Goal: Transaction & Acquisition: Purchase product/service

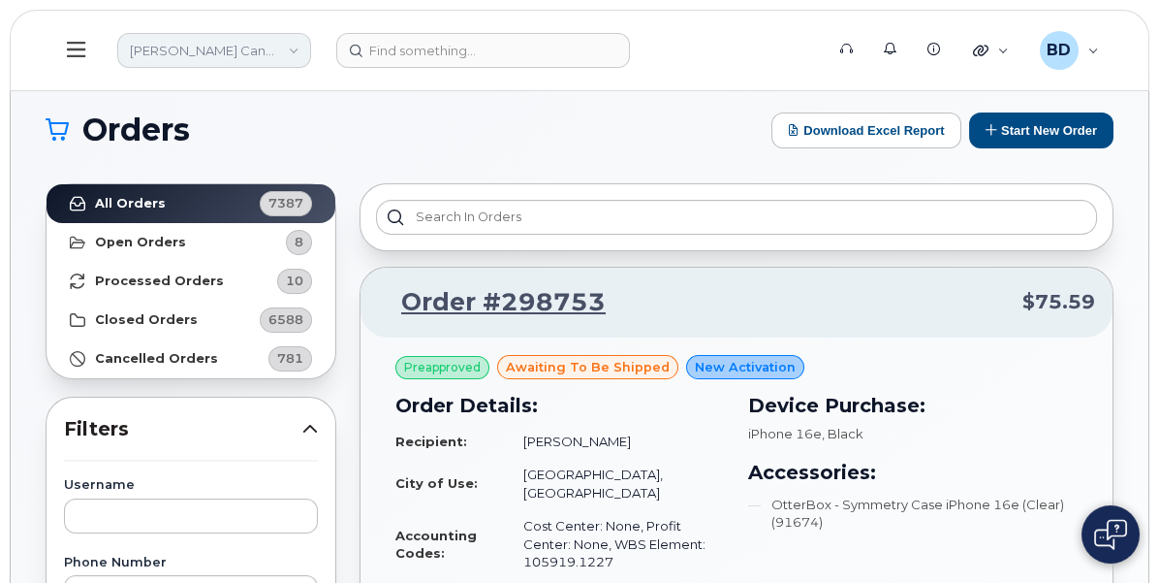
click at [311, 39] on link "[PERSON_NAME] Canada Inc" at bounding box center [214, 50] width 194 height 35
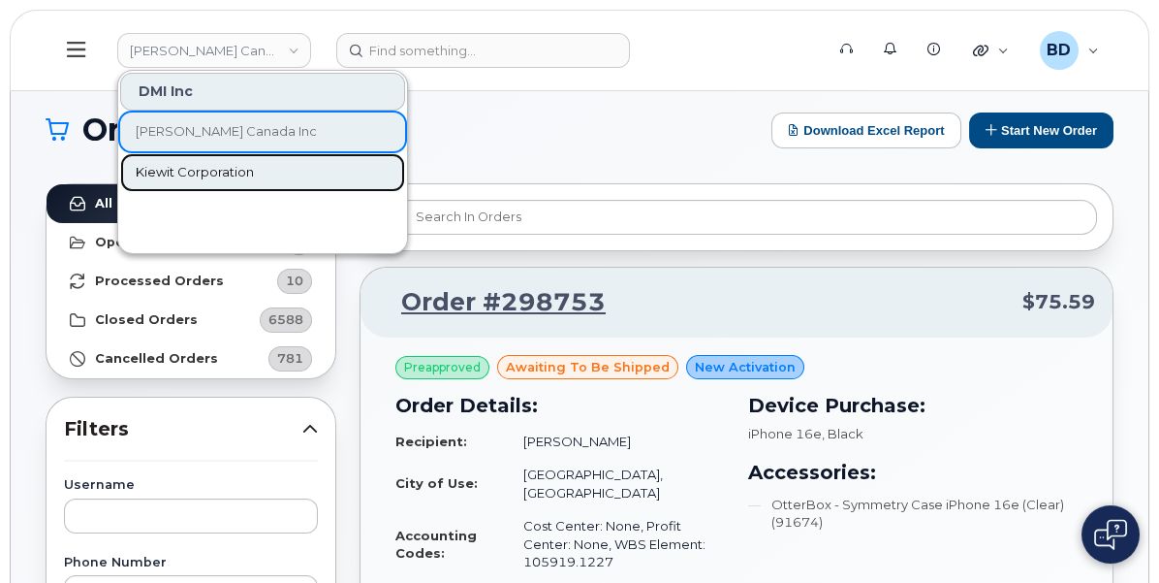
click at [254, 169] on span "Kiewit Corporation" at bounding box center [195, 172] width 118 height 19
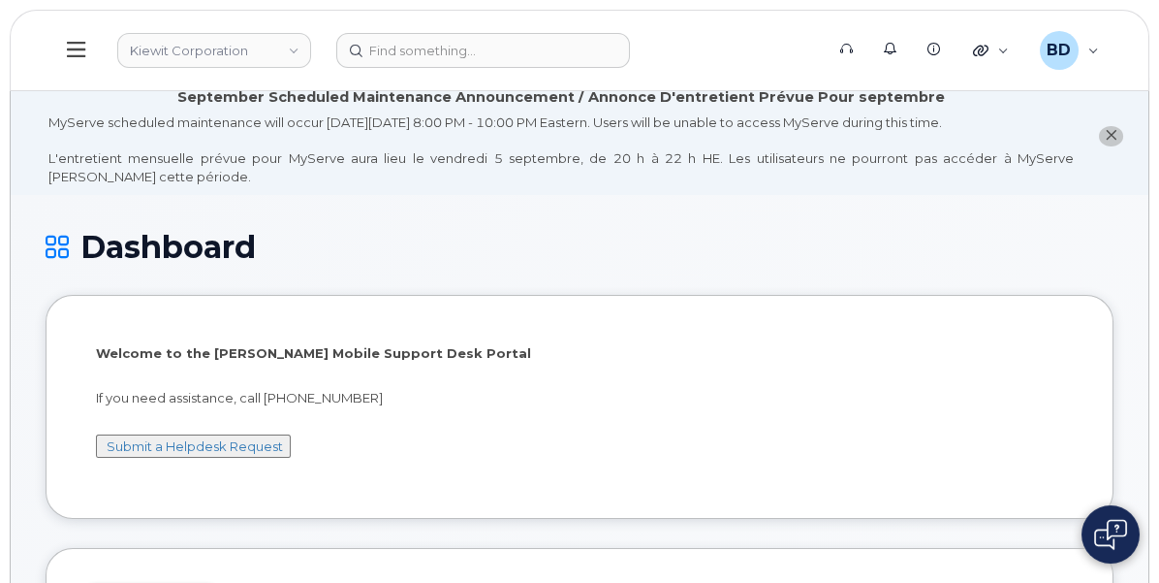
click at [0, 0] on icon at bounding box center [0, 0] width 0 height 0
click at [0, 0] on div "Orders" at bounding box center [0, 0] width 0 height 0
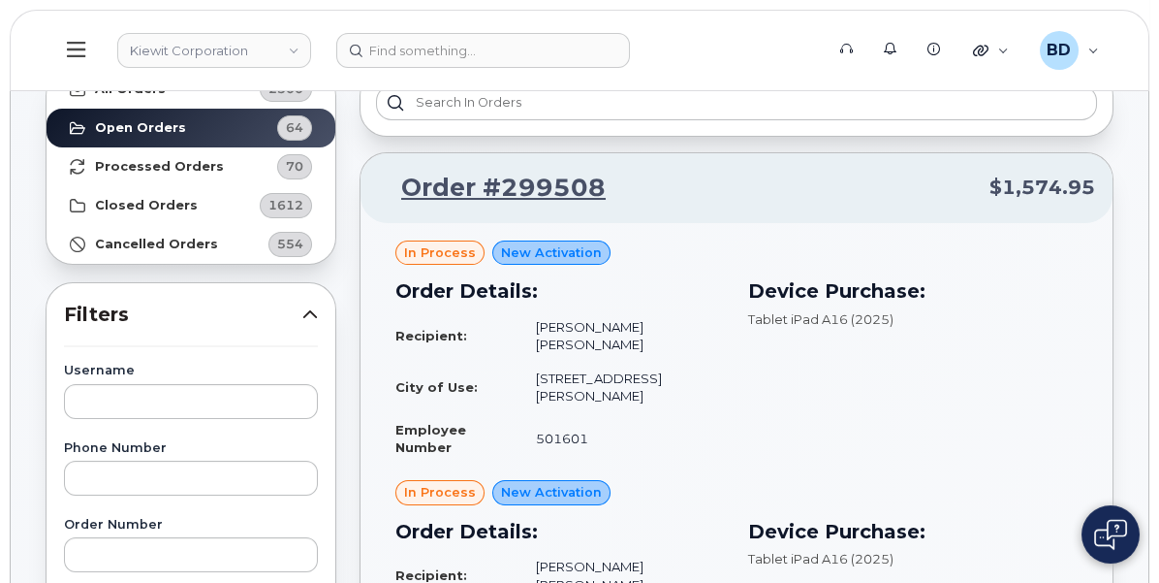
scroll to position [121, 0]
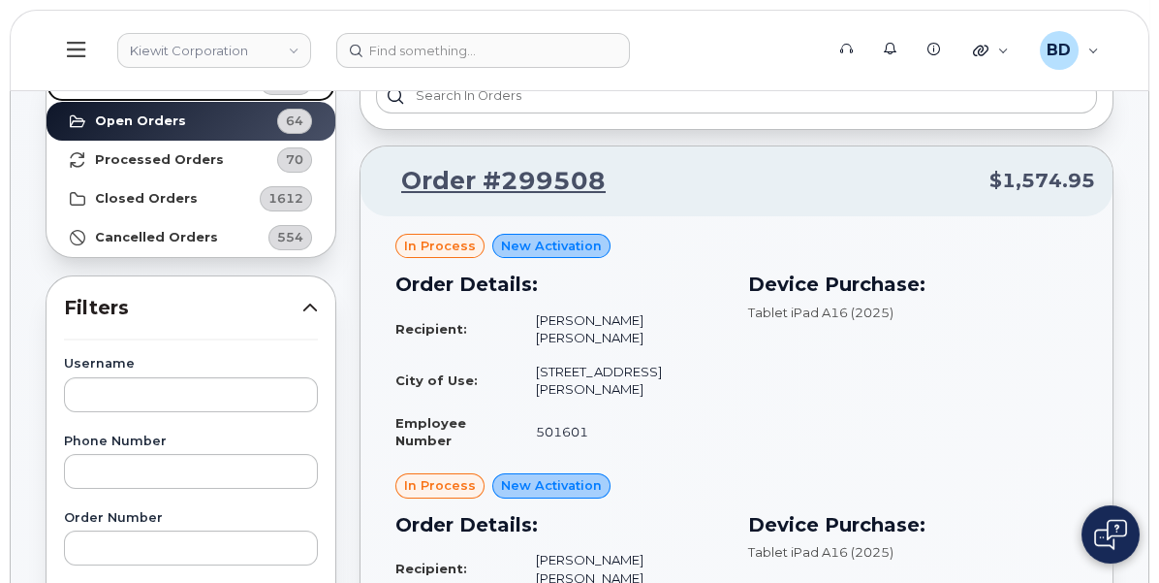
click at [335, 88] on link "All Orders 2300" at bounding box center [191, 82] width 289 height 39
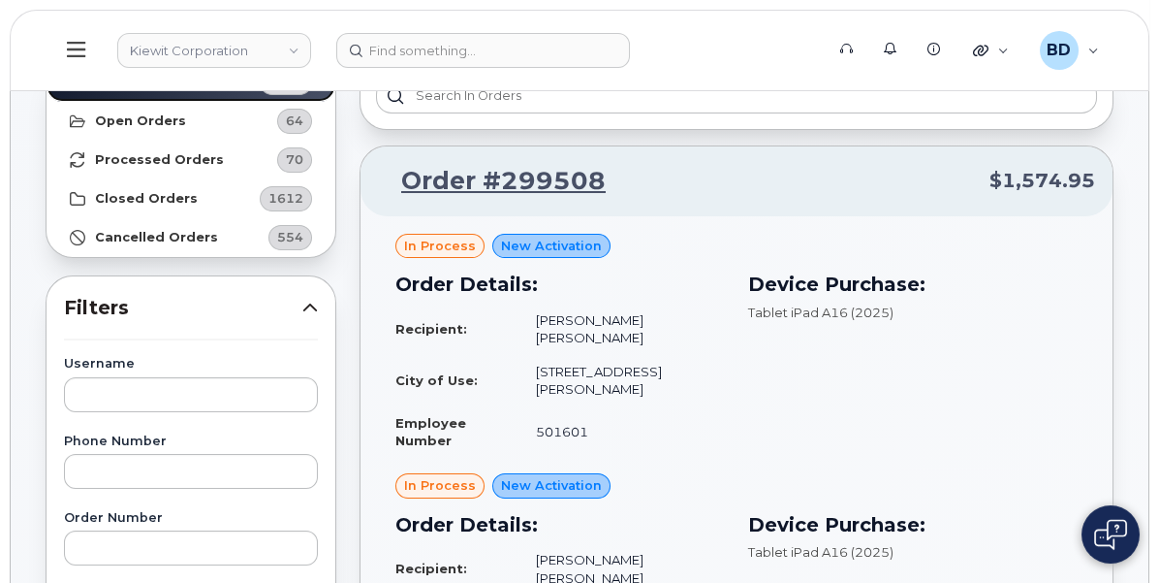
scroll to position [242, 0]
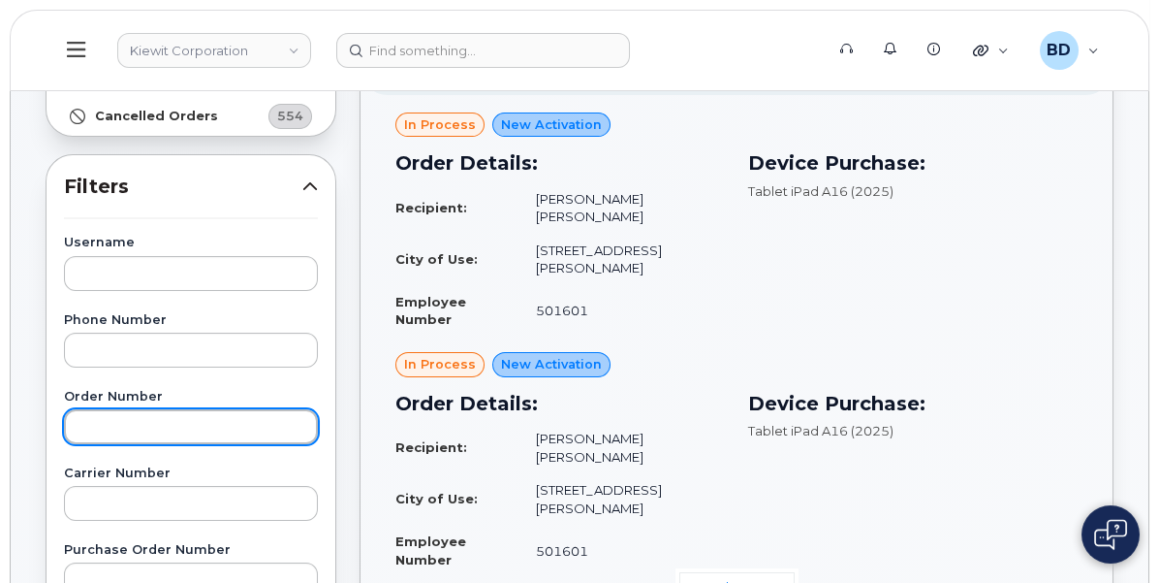
click at [318, 423] on input "text" at bounding box center [191, 426] width 254 height 35
type input "299159"
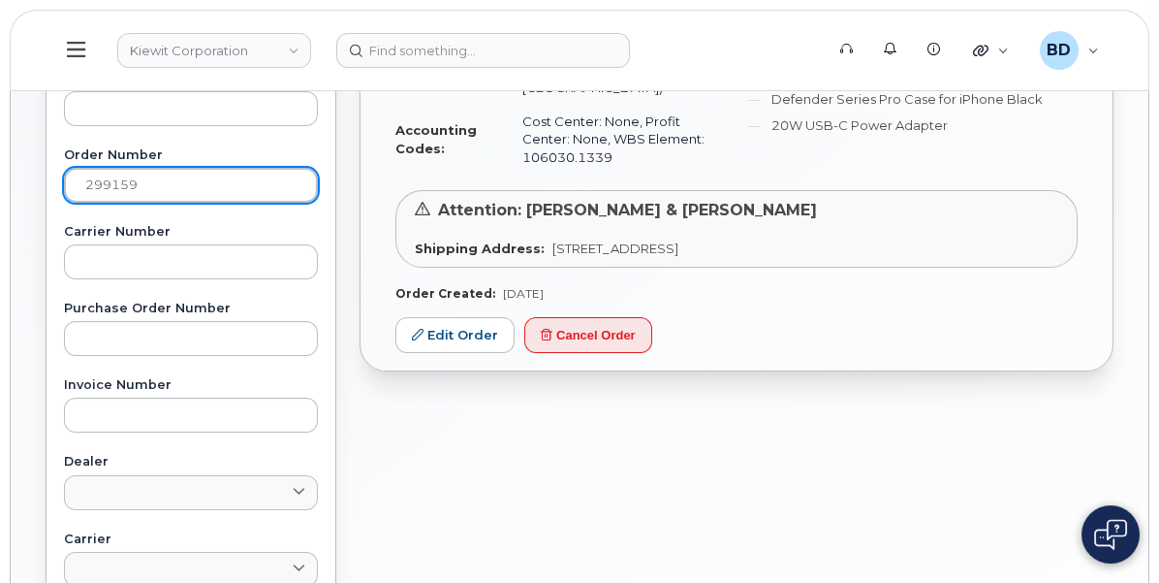
scroll to position [485, 0]
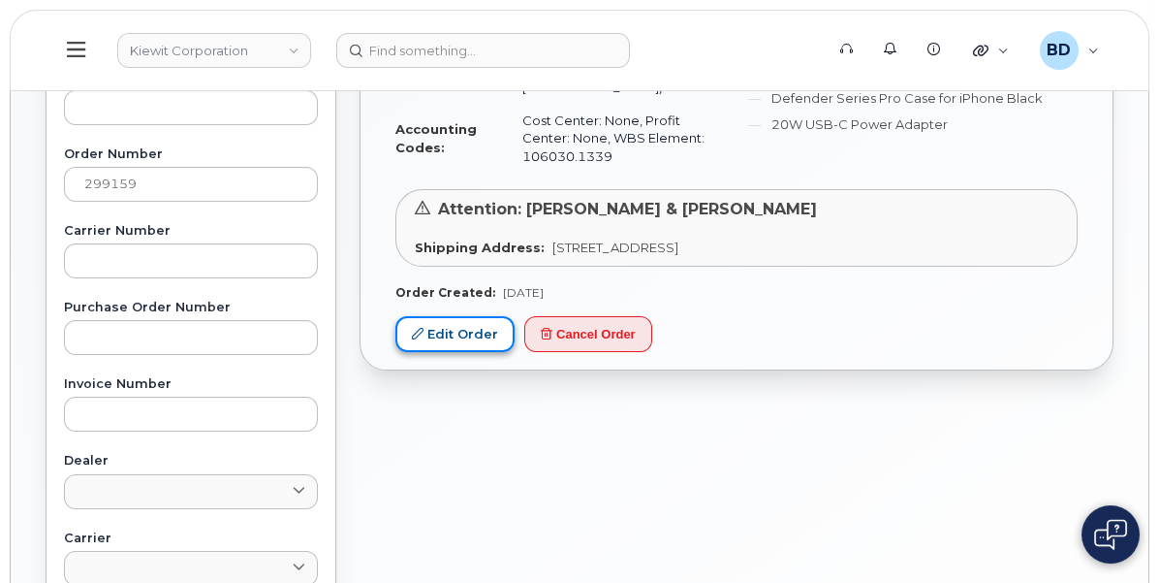
click at [515, 352] on link "Edit Order" at bounding box center [454, 334] width 119 height 36
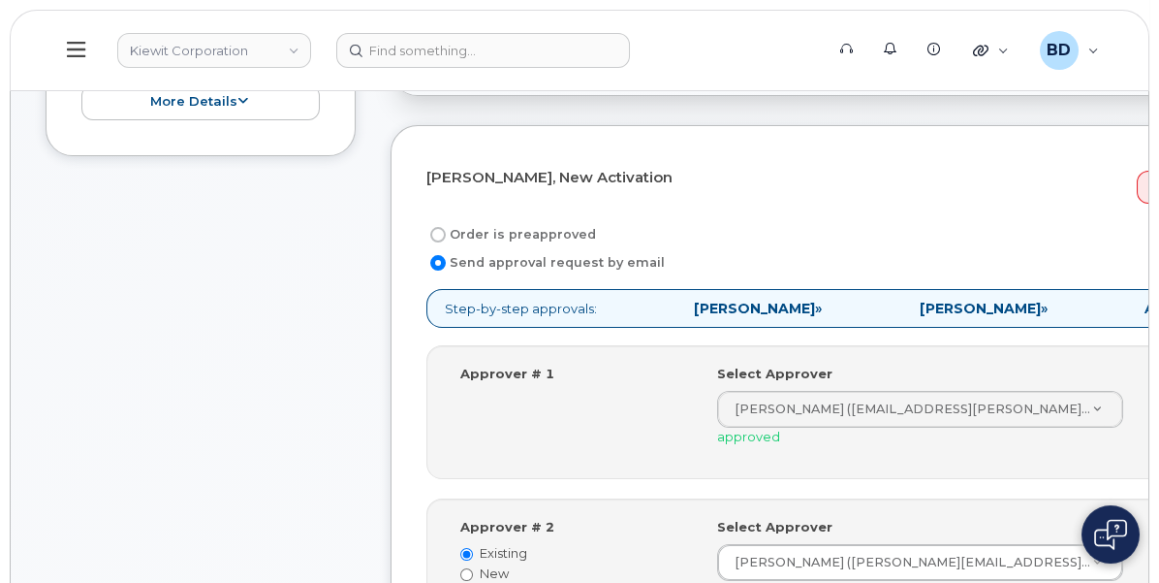
scroll to position [363, 0]
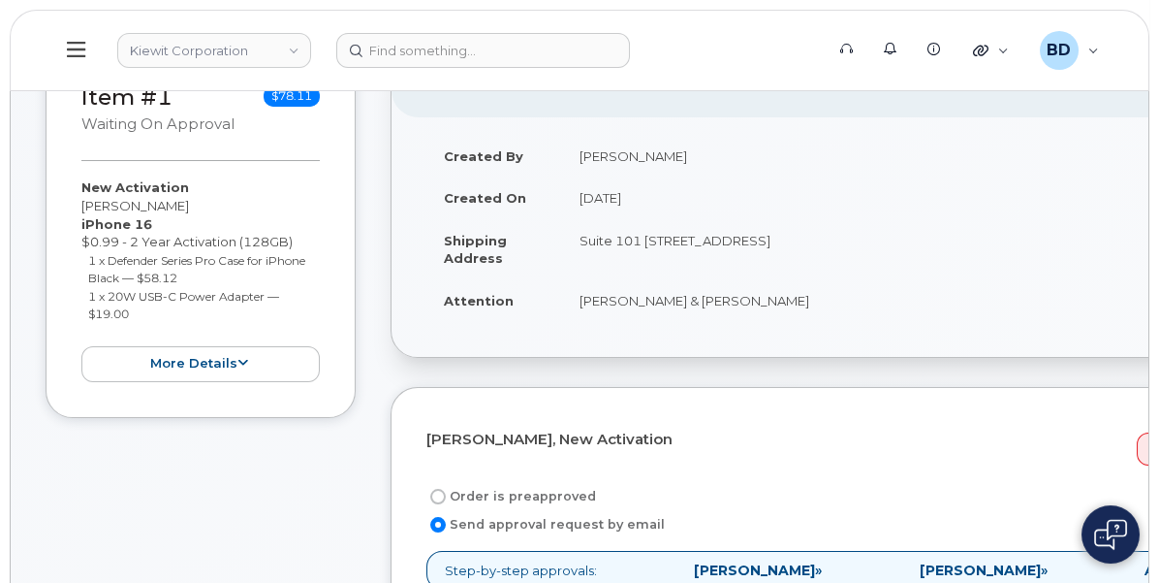
click at [895, 268] on td "Suite 101 137 Old Market St, Aiken, SC, 29803, USA" at bounding box center [898, 249] width 672 height 60
drag, startPoint x: 842, startPoint y: 270, endPoint x: 945, endPoint y: 281, distance: 103.3
click at [945, 279] on td "Suite 101 137 Old Market St, Aiken, SC, 29803, USA" at bounding box center [898, 249] width 672 height 60
drag, startPoint x: 945, startPoint y: 281, endPoint x: 866, endPoint y: 299, distance: 81.4
click at [866, 279] on td "Suite 101 137 Old Market St, Aiken, SC, 29803, USA" at bounding box center [898, 249] width 672 height 60
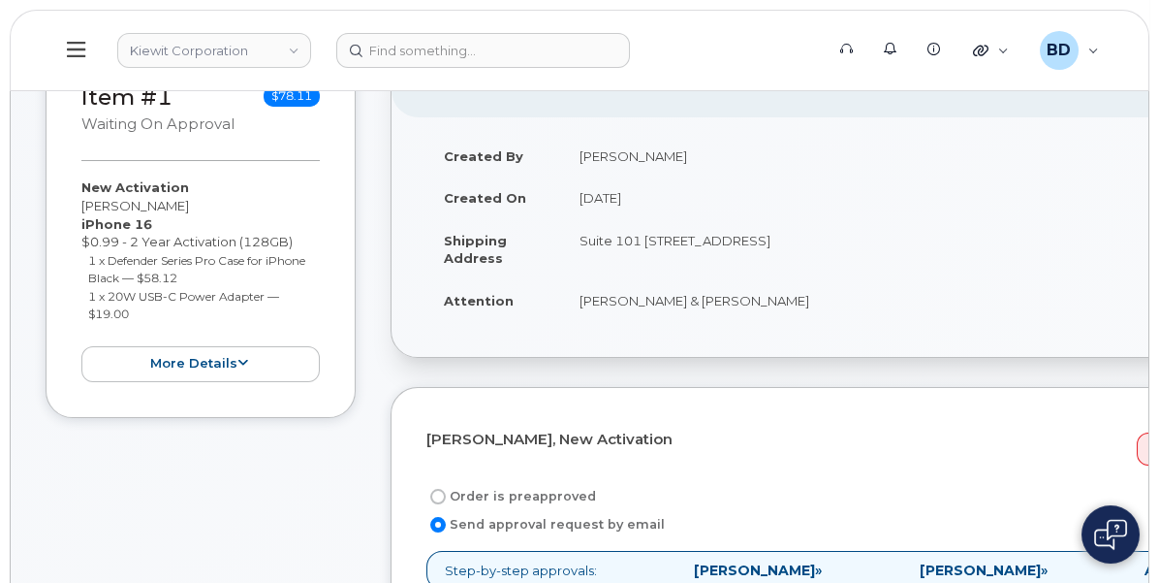
drag, startPoint x: 842, startPoint y: 268, endPoint x: 972, endPoint y: 300, distance: 133.8
click at [972, 279] on td "Suite 101 137 Old Market St, Aiken, SC, 29803, USA" at bounding box center [898, 249] width 672 height 60
copy td "Suite 101 137 Old Market St, Aiken, SC, 29803, USA"
click at [0, 0] on icon at bounding box center [0, 0] width 0 height 0
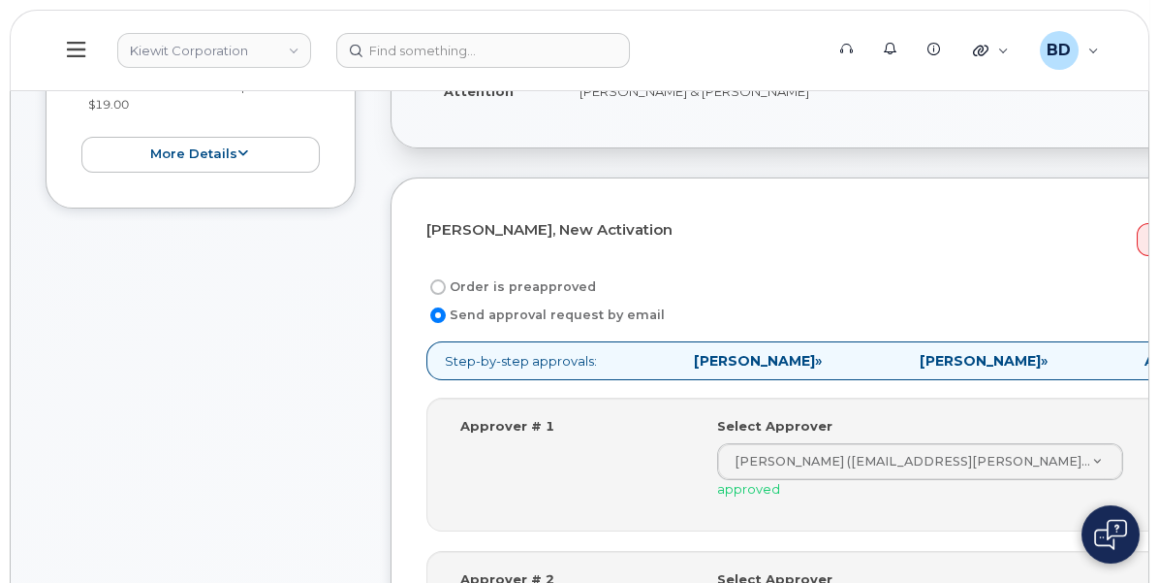
scroll to position [606, 0]
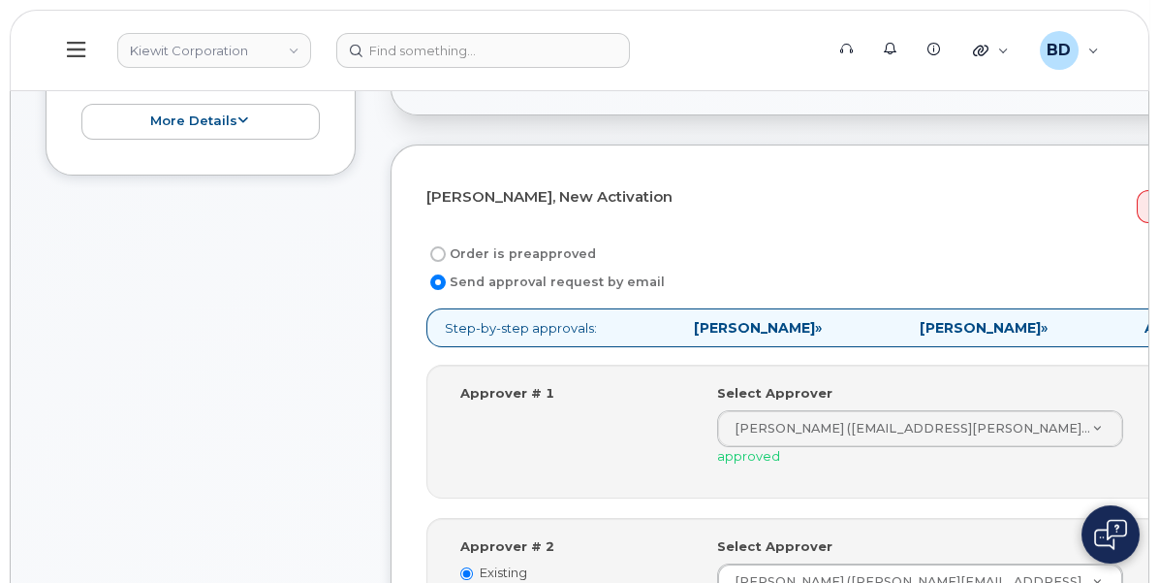
drag, startPoint x: 107, startPoint y: 468, endPoint x: 87, endPoint y: 468, distance: 19.4
click at [0, 0] on div "Orders" at bounding box center [0, 0] width 0 height 0
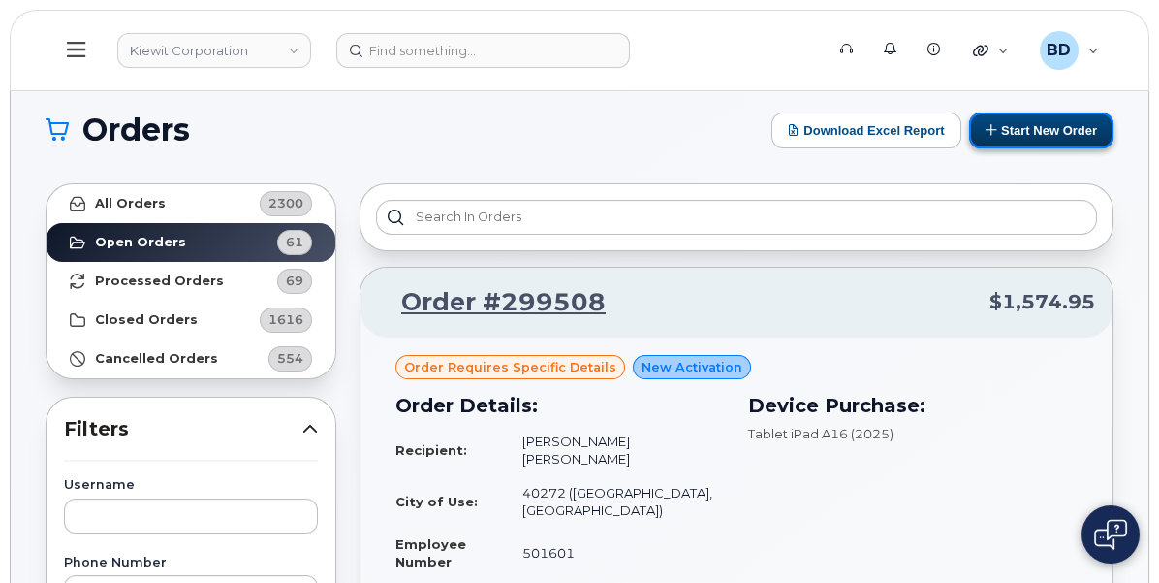
click at [1041, 124] on button "Start New Order" at bounding box center [1041, 130] width 144 height 36
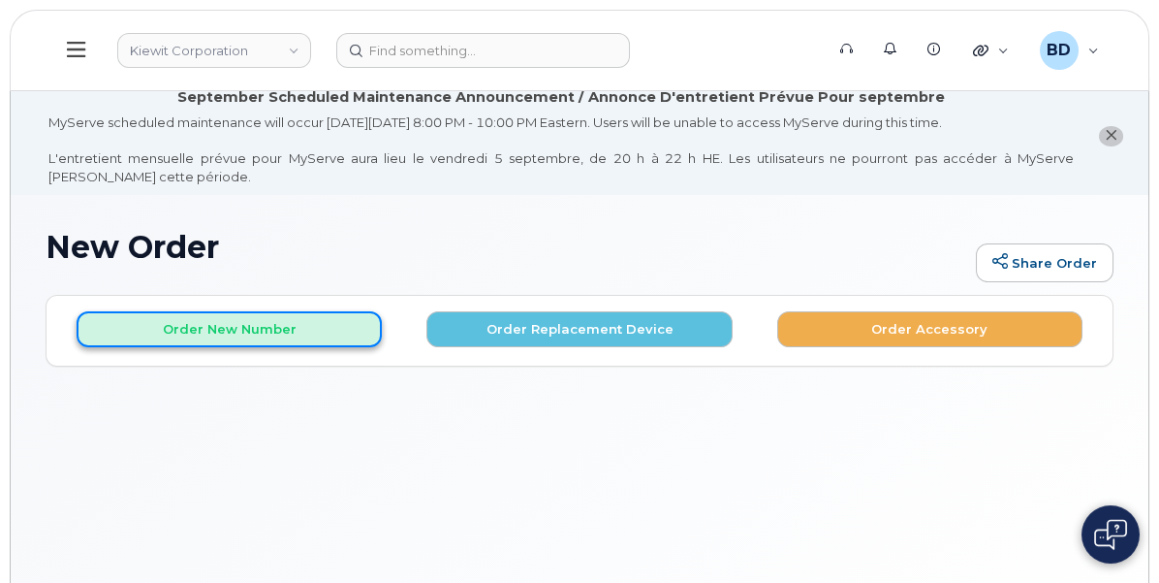
click at [382, 344] on button "Order New Number" at bounding box center [229, 329] width 305 height 36
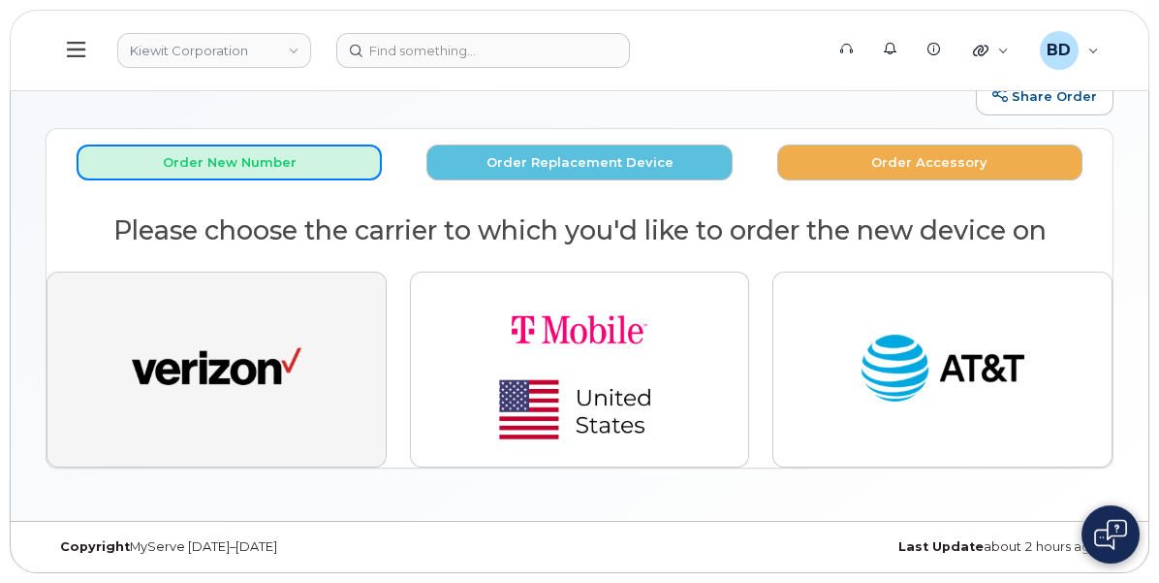
scroll to position [209, 0]
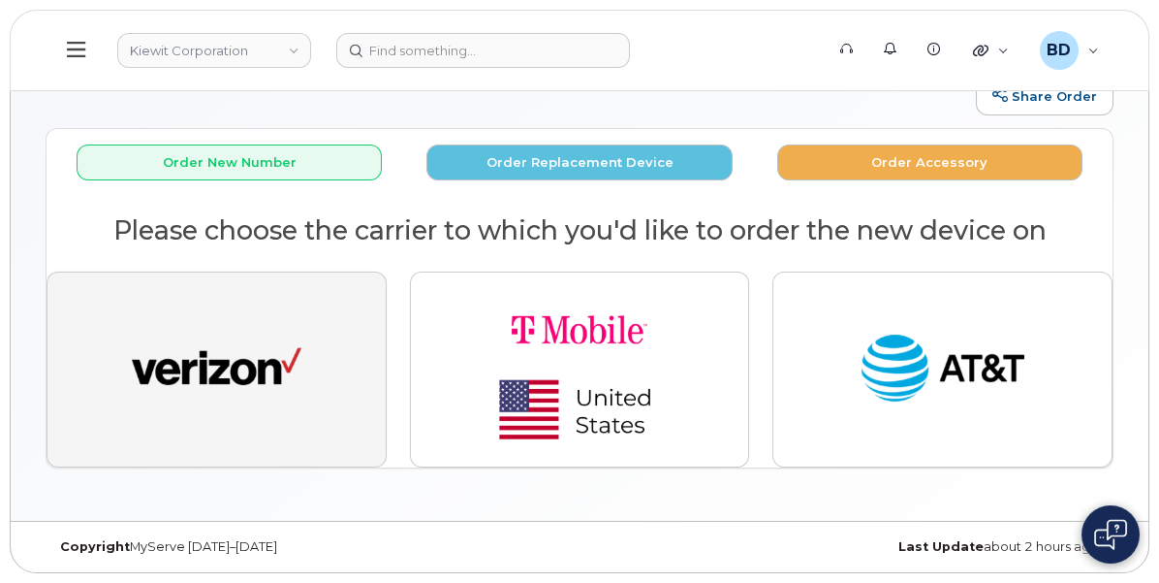
click at [301, 371] on img "button" at bounding box center [217, 369] width 170 height 87
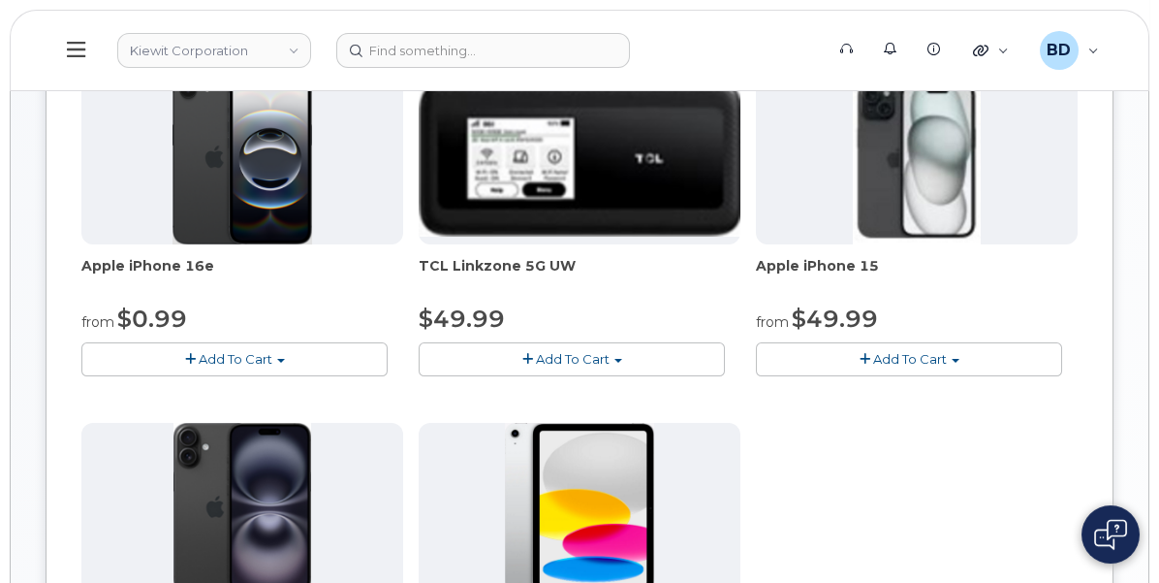
scroll to position [452, 0]
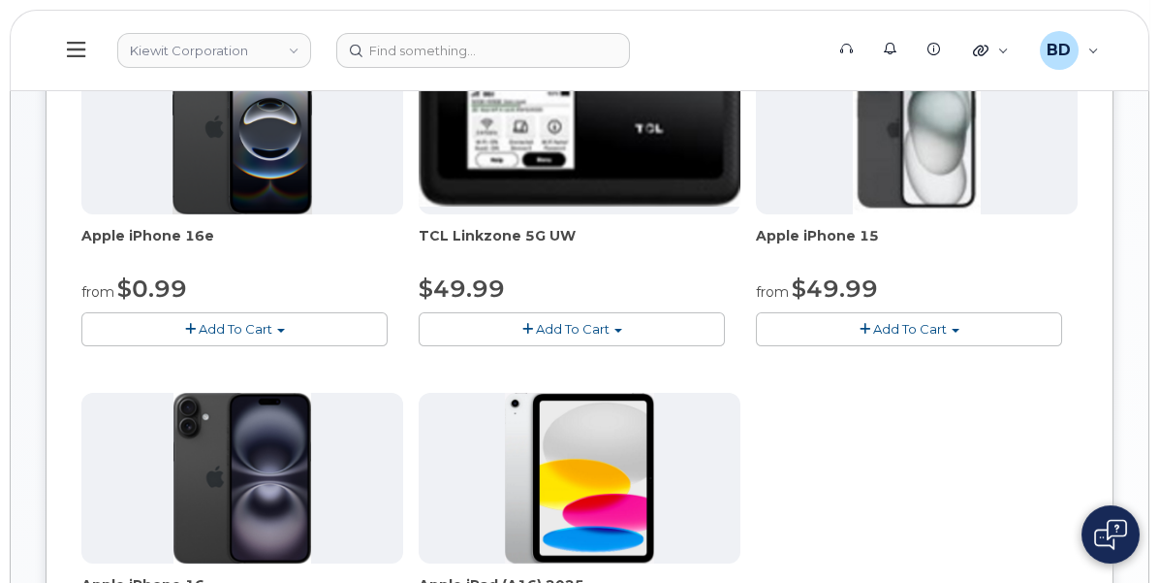
click at [272, 336] on span "Add To Cart" at bounding box center [236, 329] width 74 height 16
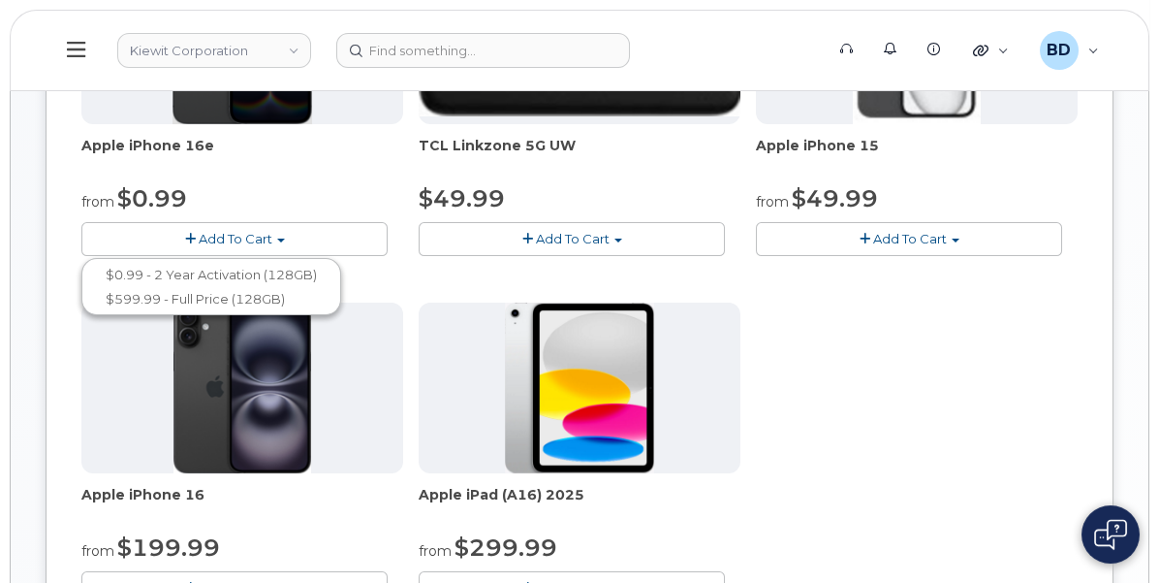
scroll to position [573, 0]
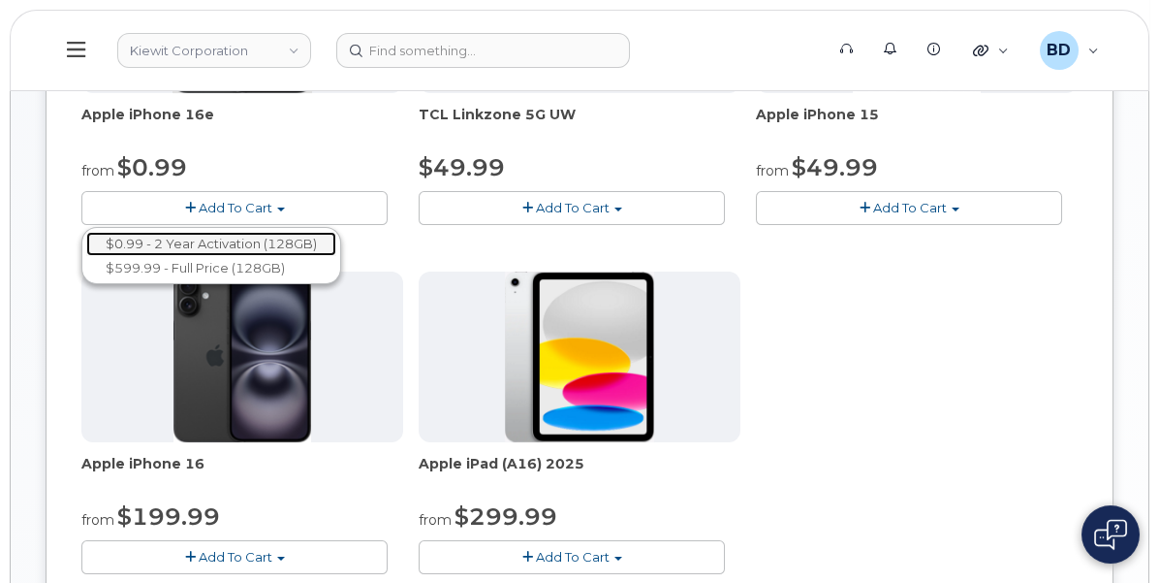
click at [336, 254] on link "$0.99 - 2 Year Activation (128GB)" at bounding box center [211, 244] width 250 height 24
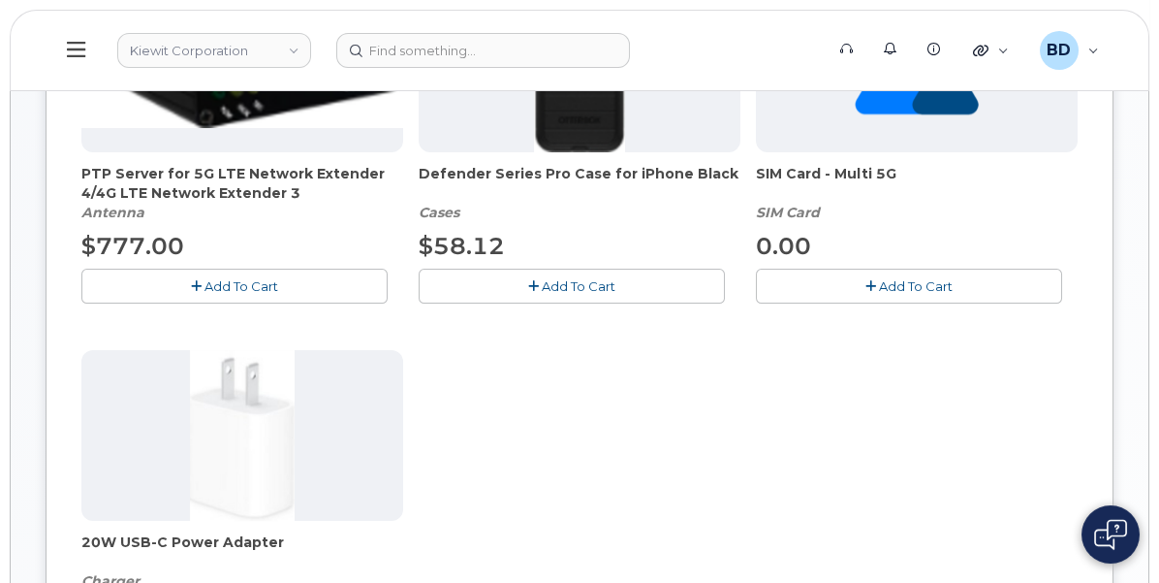
click at [648, 292] on button "Add To Cart" at bounding box center [572, 285] width 306 height 34
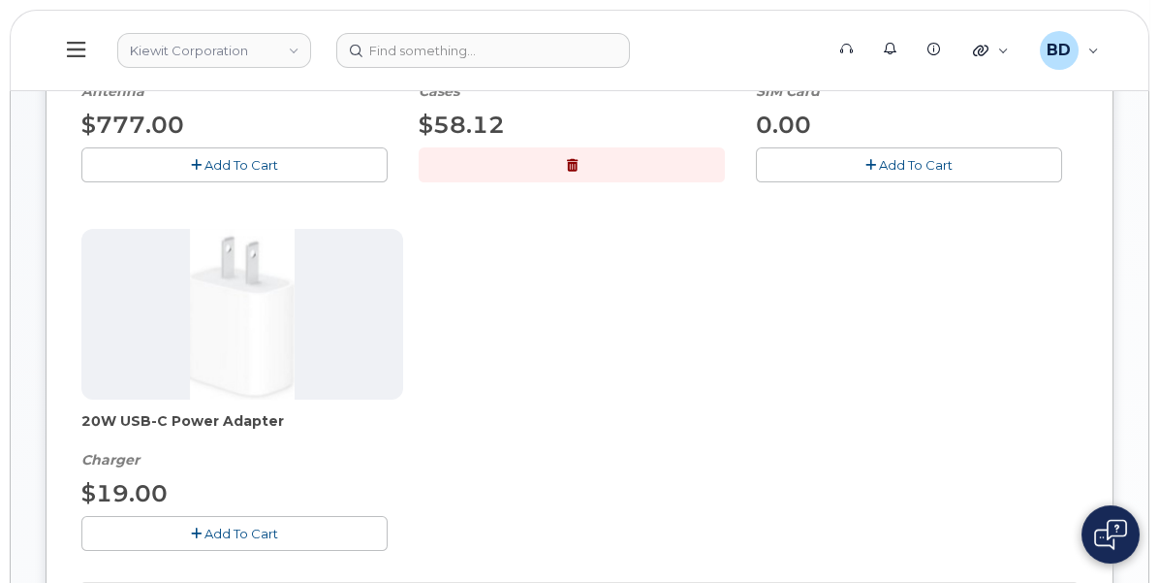
scroll to position [815, 0]
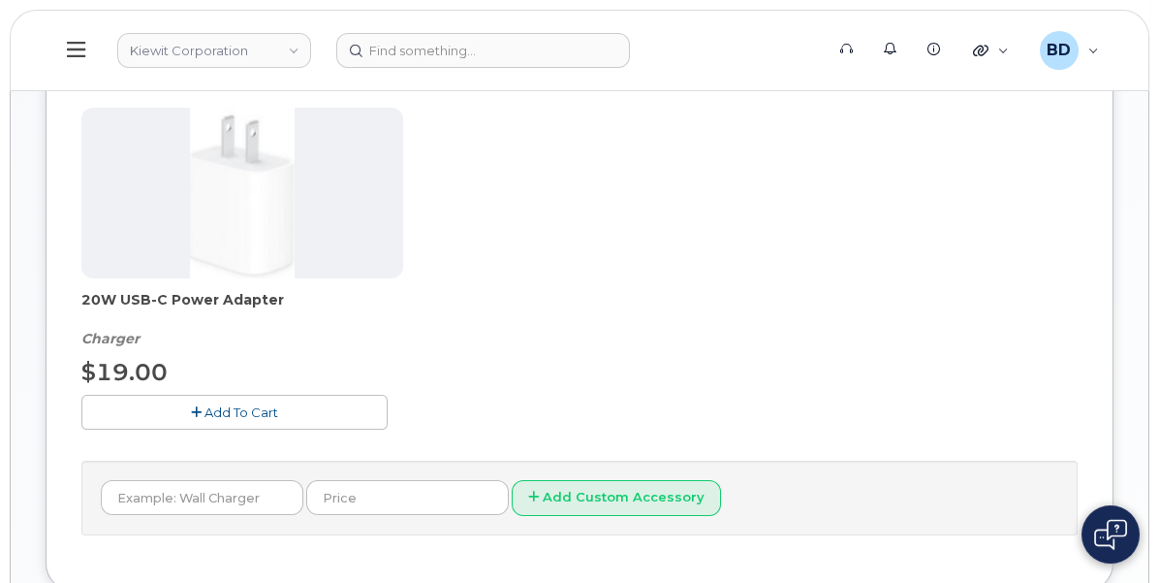
click at [388, 428] on button "Add To Cart" at bounding box center [234, 411] width 306 height 34
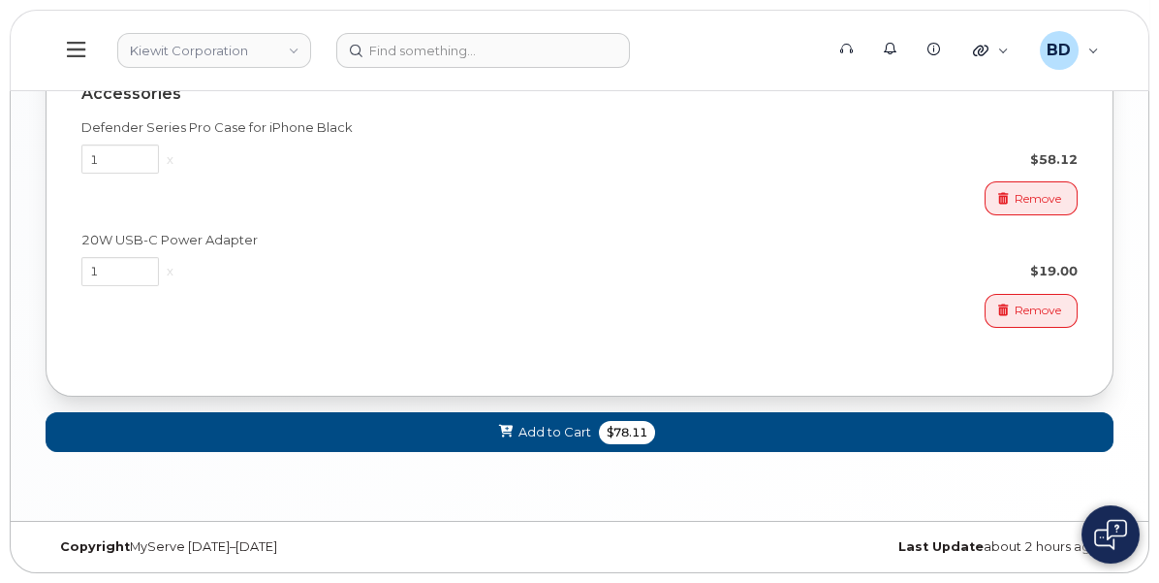
scroll to position [1669, 0]
click at [575, 427] on button "Add to Cart $78.11" at bounding box center [580, 432] width 1068 height 40
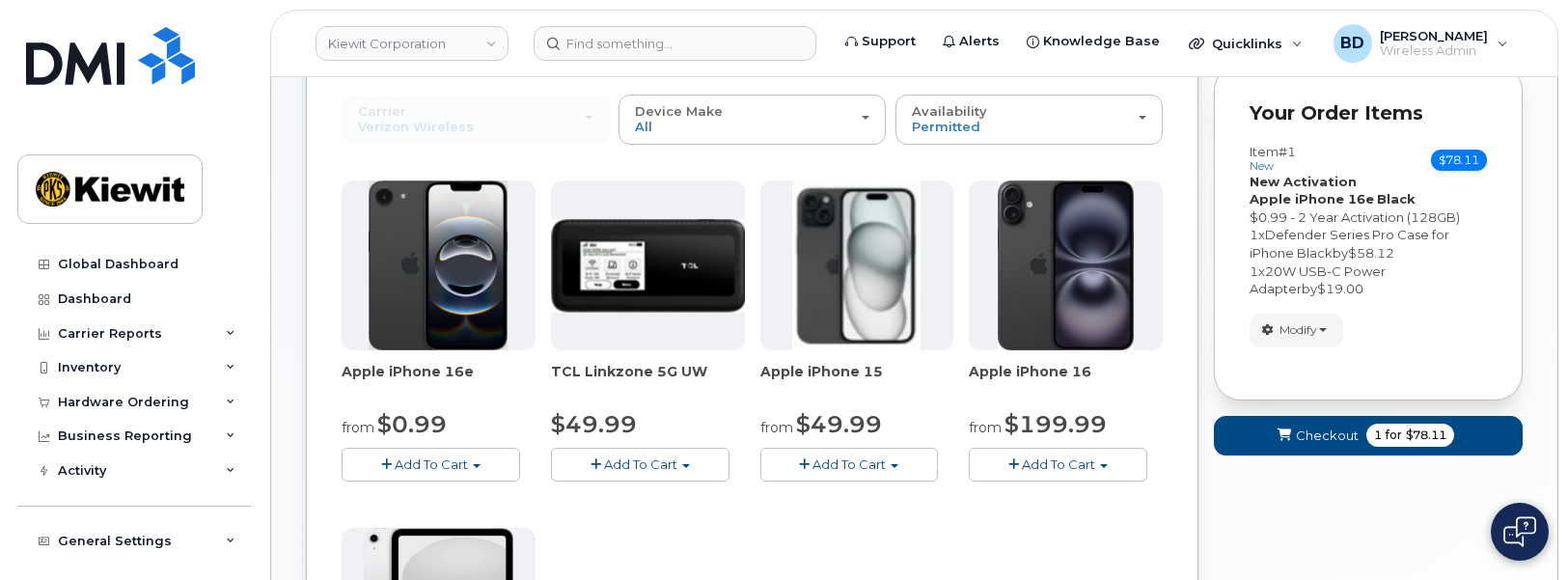
scroll to position [422, 0]
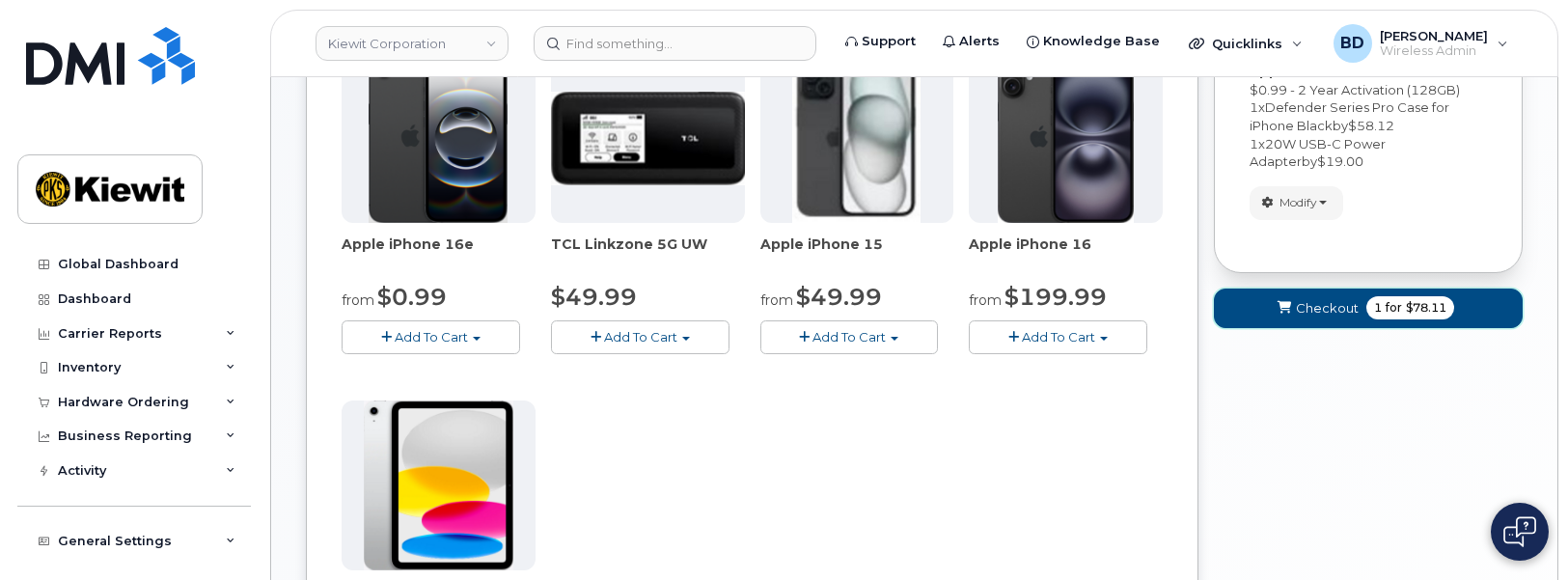
click at [1153, 306] on span "Checkout" at bounding box center [1327, 307] width 63 height 18
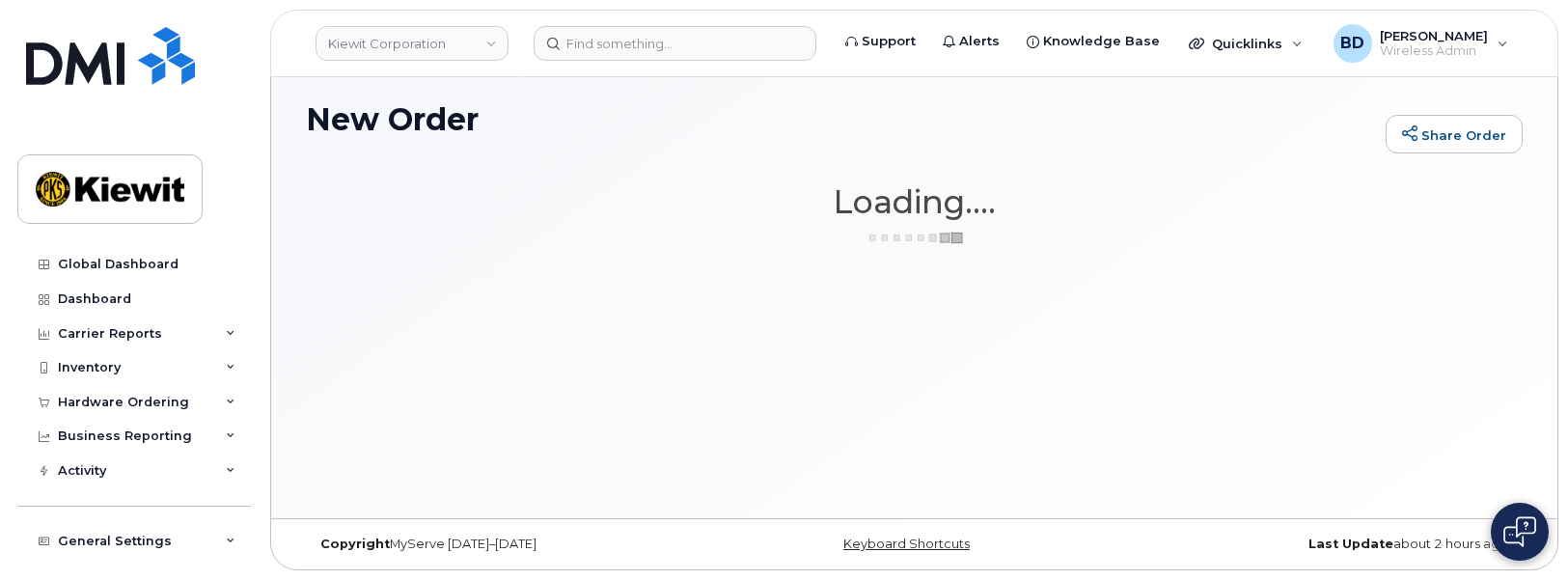
scroll to position [108, 0]
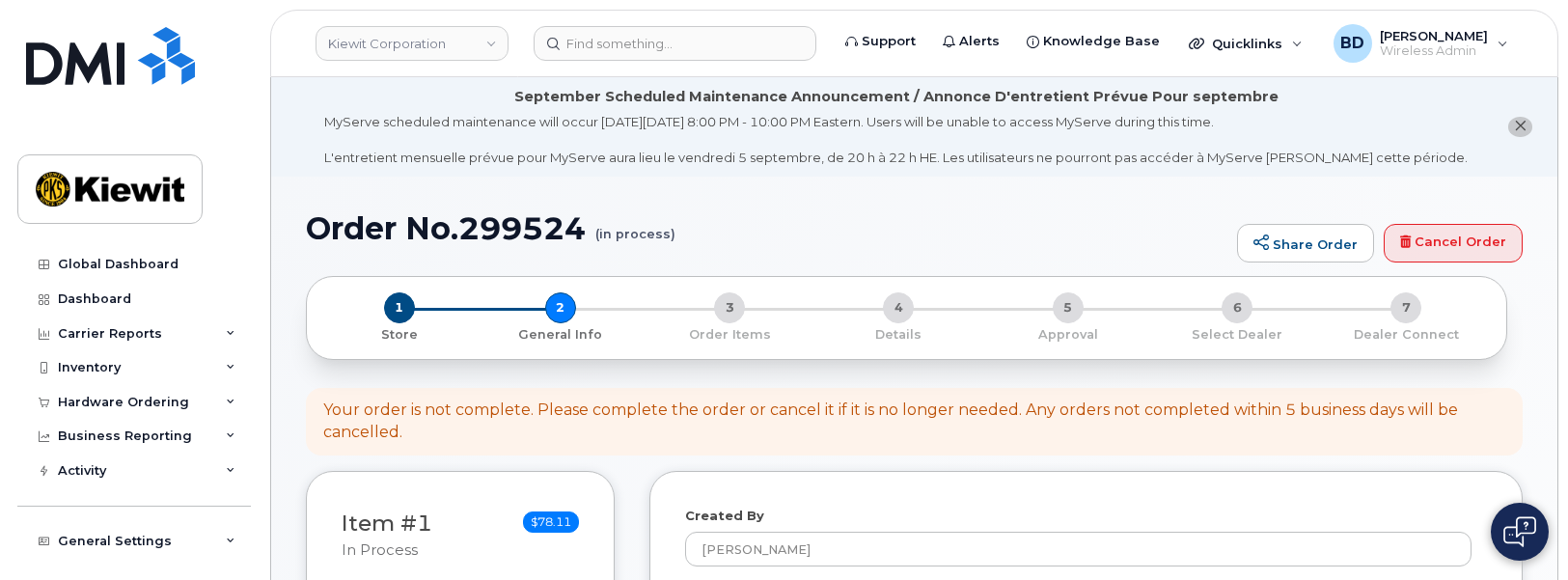
select select
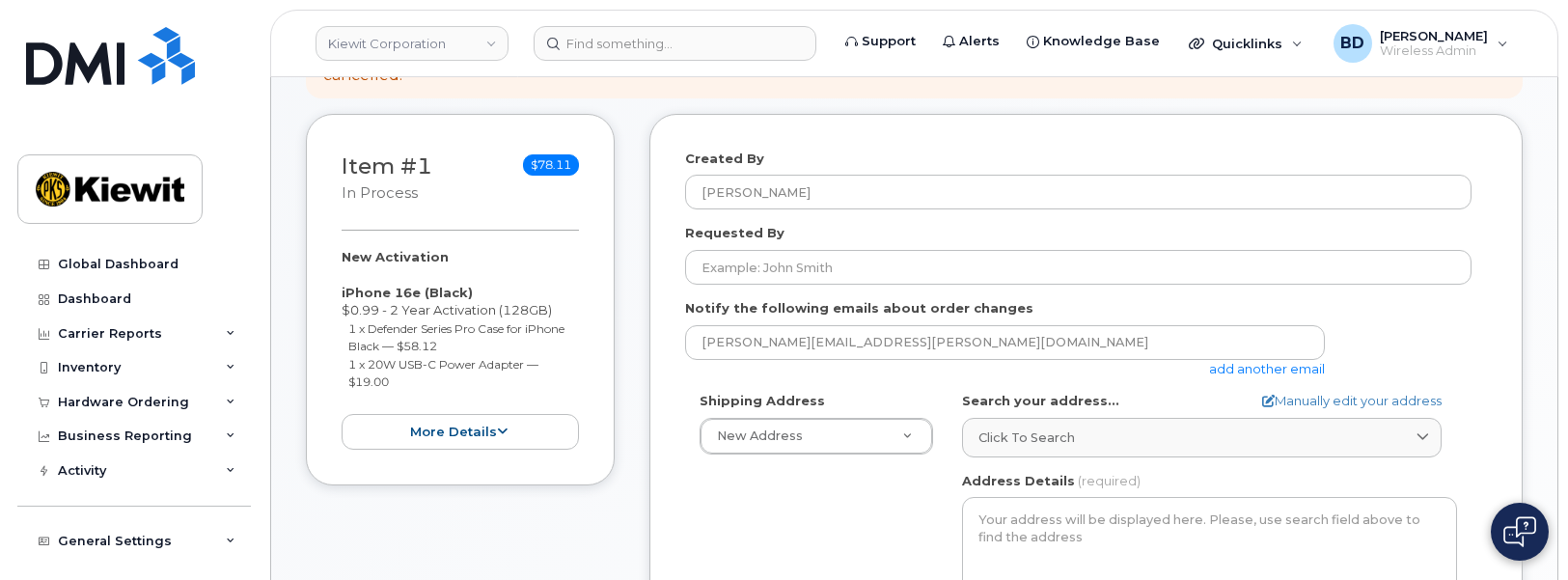
scroll to position [361, 0]
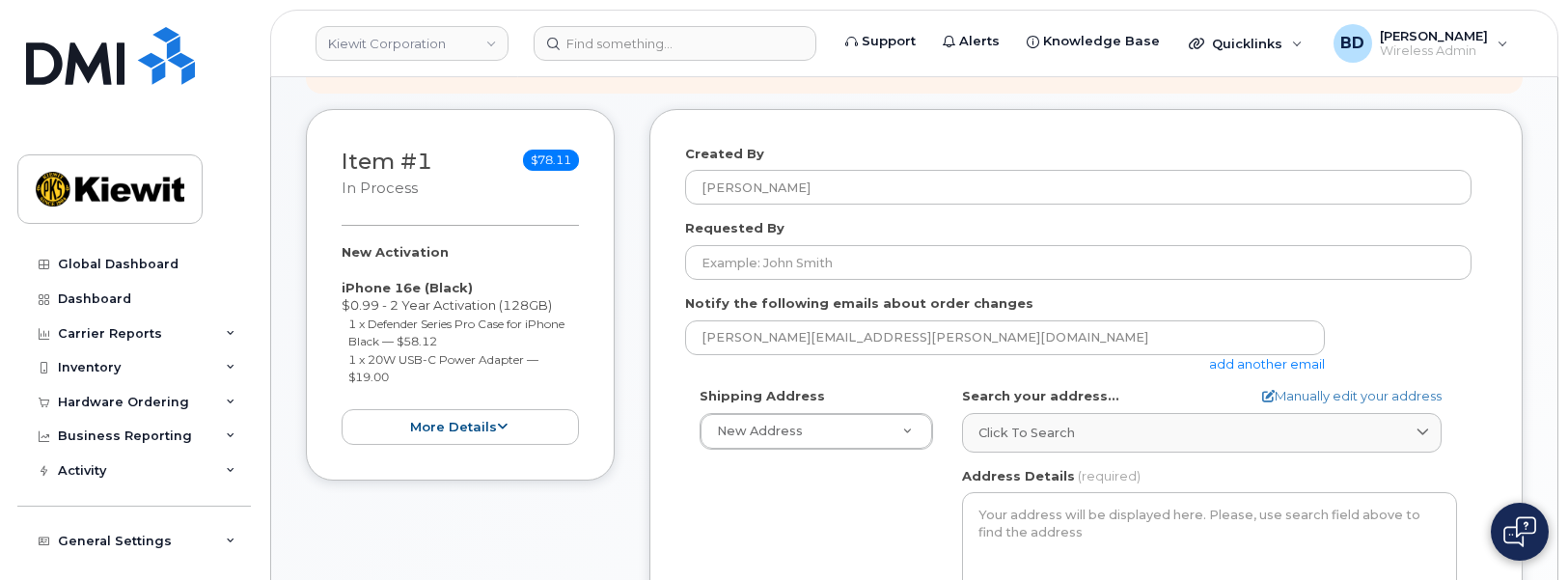
click at [1271, 364] on link "add another email" at bounding box center [1266, 364] width 115 height 16
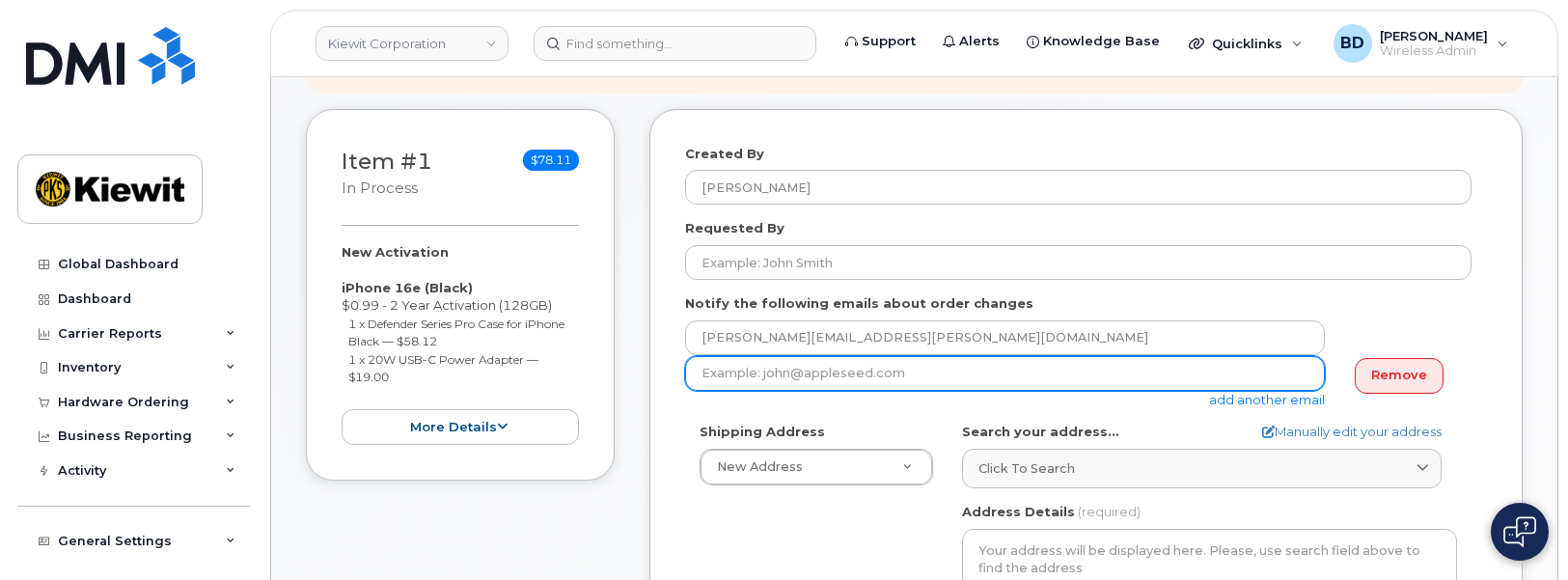
click at [1093, 370] on input "email" at bounding box center [1005, 373] width 640 height 35
paste input "jasmine.smith@kiewit.com"
type input "jasmine.smith@kiewit.com"
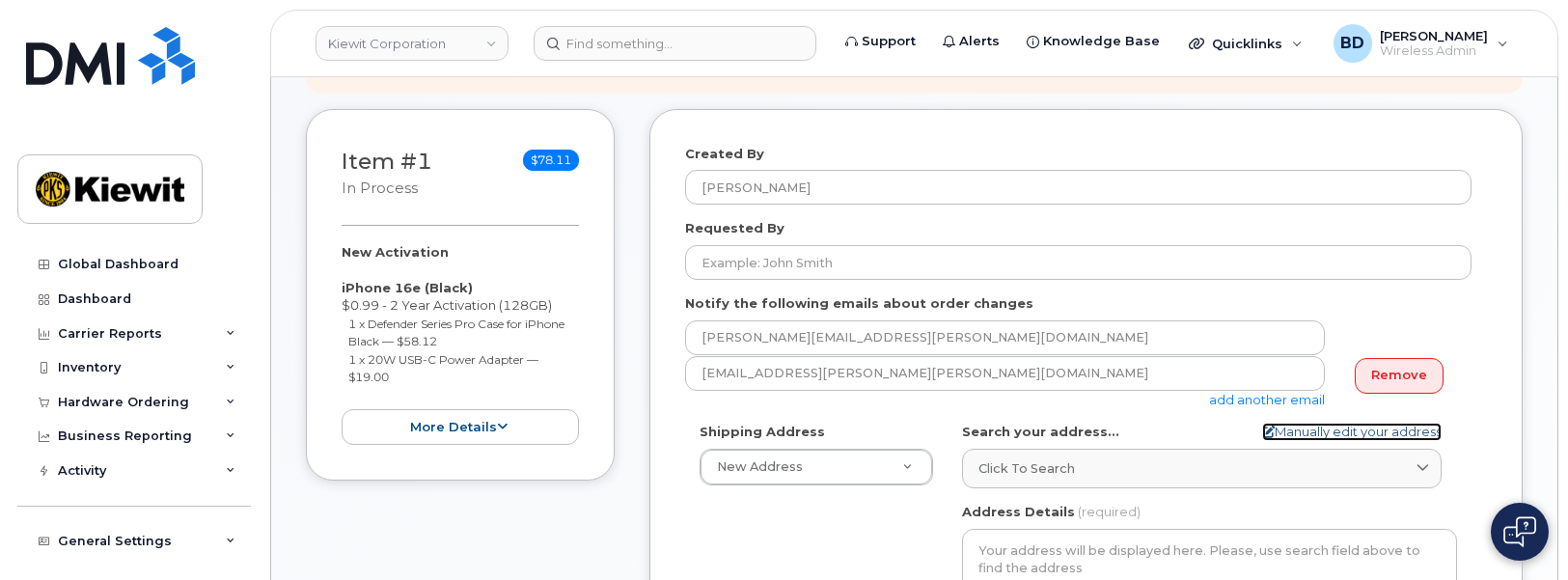
click at [1303, 428] on link "Manually edit your address" at bounding box center [1352, 432] width 179 height 18
select select
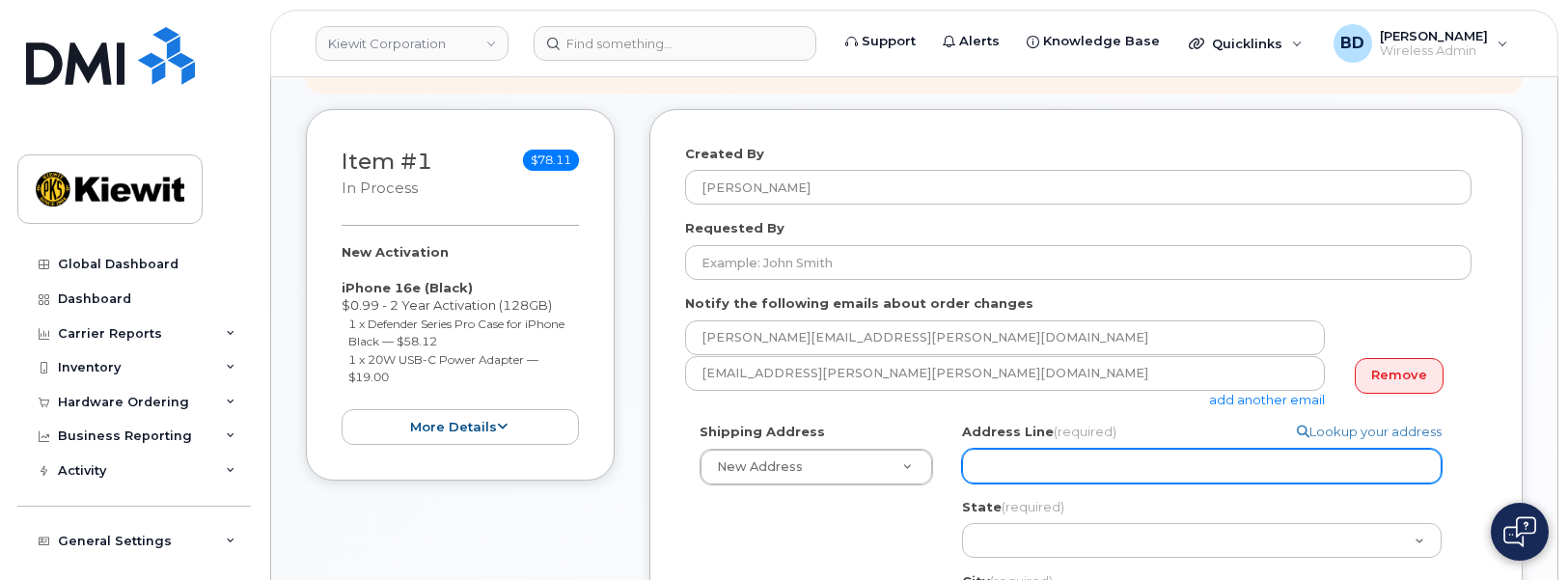
paste input "10055 Trainstation Circle"
type input "10055 Trainstation Circle"
select select
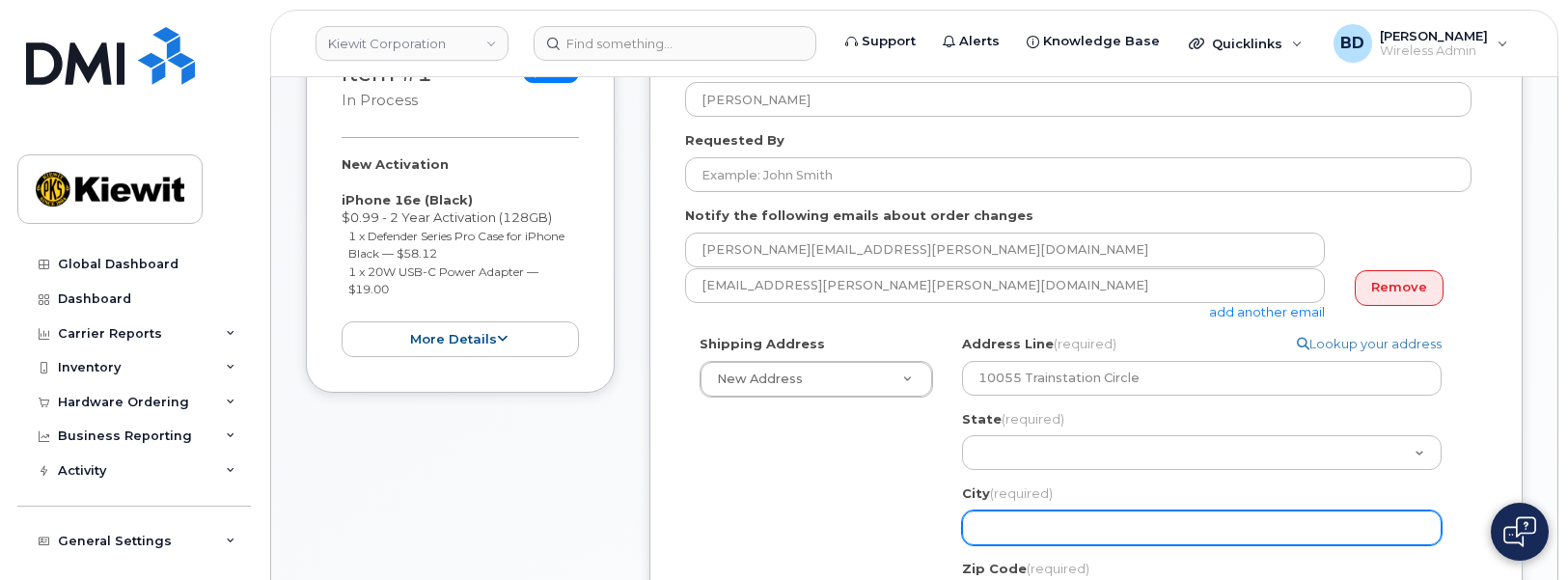
scroll to position [483, 0]
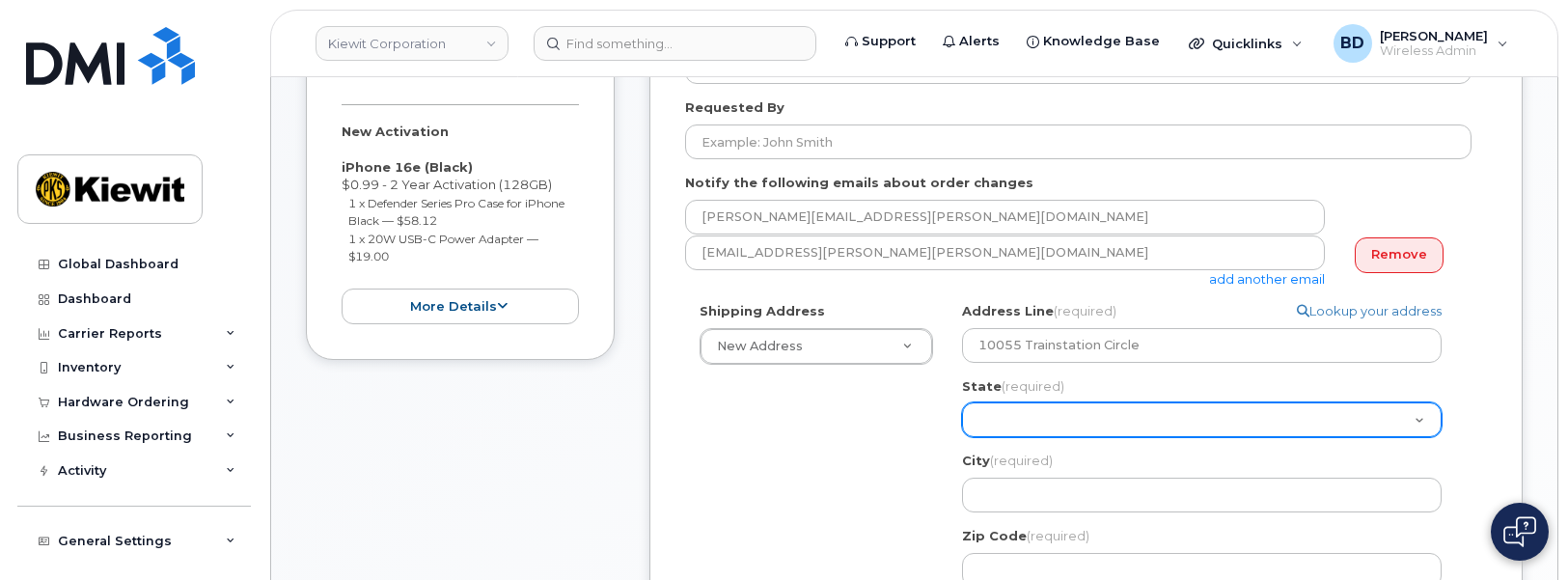
click at [1023, 431] on select "Alabama Alaska American Samoa Arizona Arkansas California Colorado Connecticut …" at bounding box center [1202, 419] width 480 height 35
select select "CO"
click at [962, 402] on select "Alabama Alaska American Samoa Arizona Arkansas California Colorado Connecticut …" at bounding box center [1202, 419] width 480 height 35
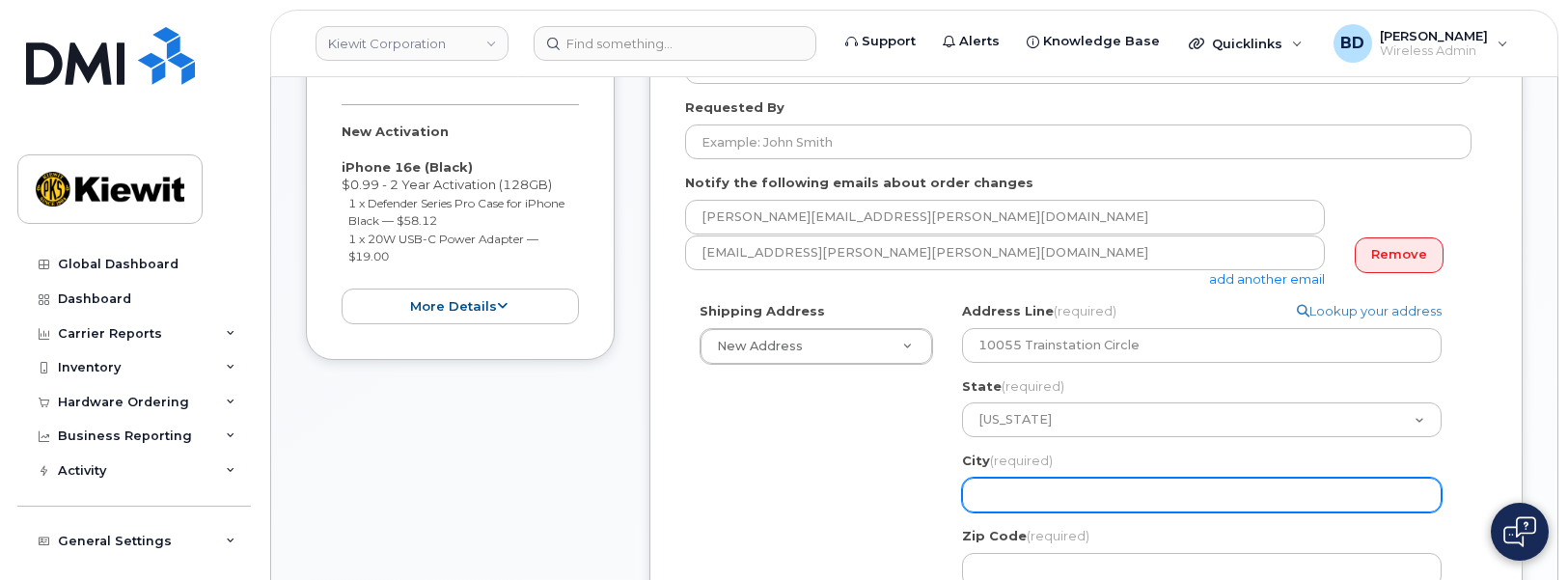
drag, startPoint x: 995, startPoint y: 499, endPoint x: 1010, endPoint y: 486, distance: 19.8
click at [995, 499] on input "City (required)" at bounding box center [1202, 494] width 480 height 35
select select
type input "L"
select select
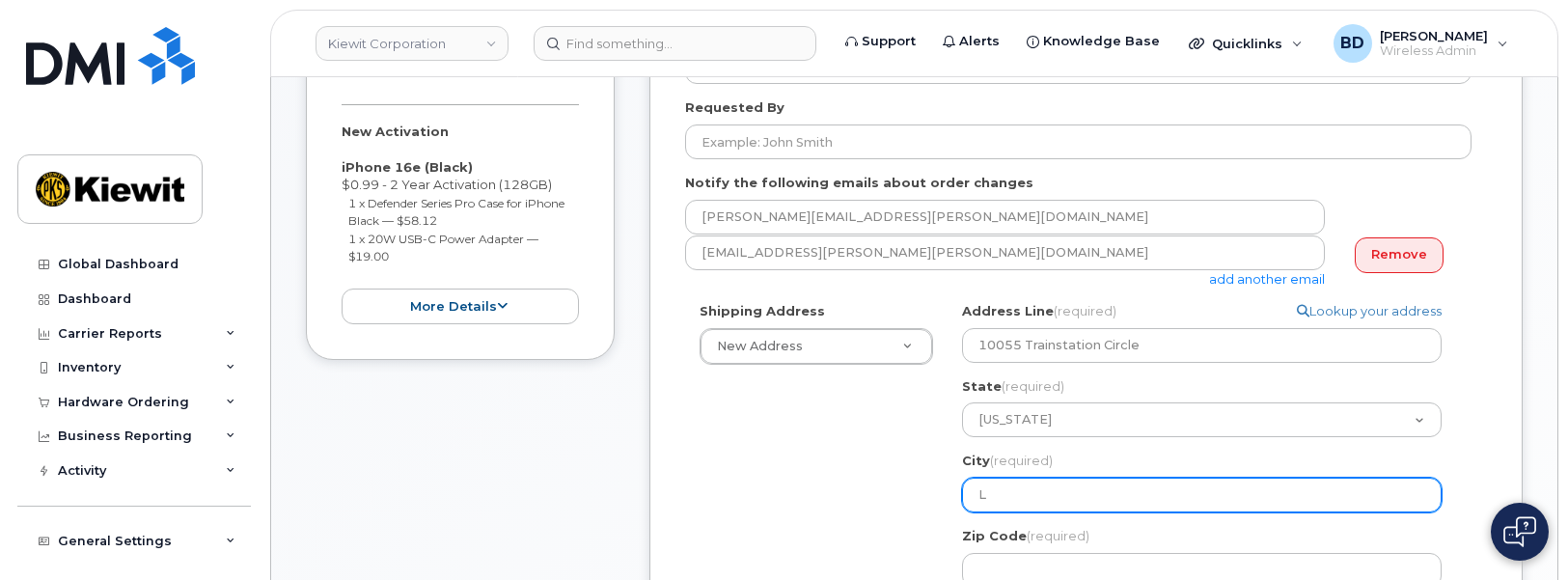
type input "Lo"
select select
type input "Lon"
select select
type input "Lone"
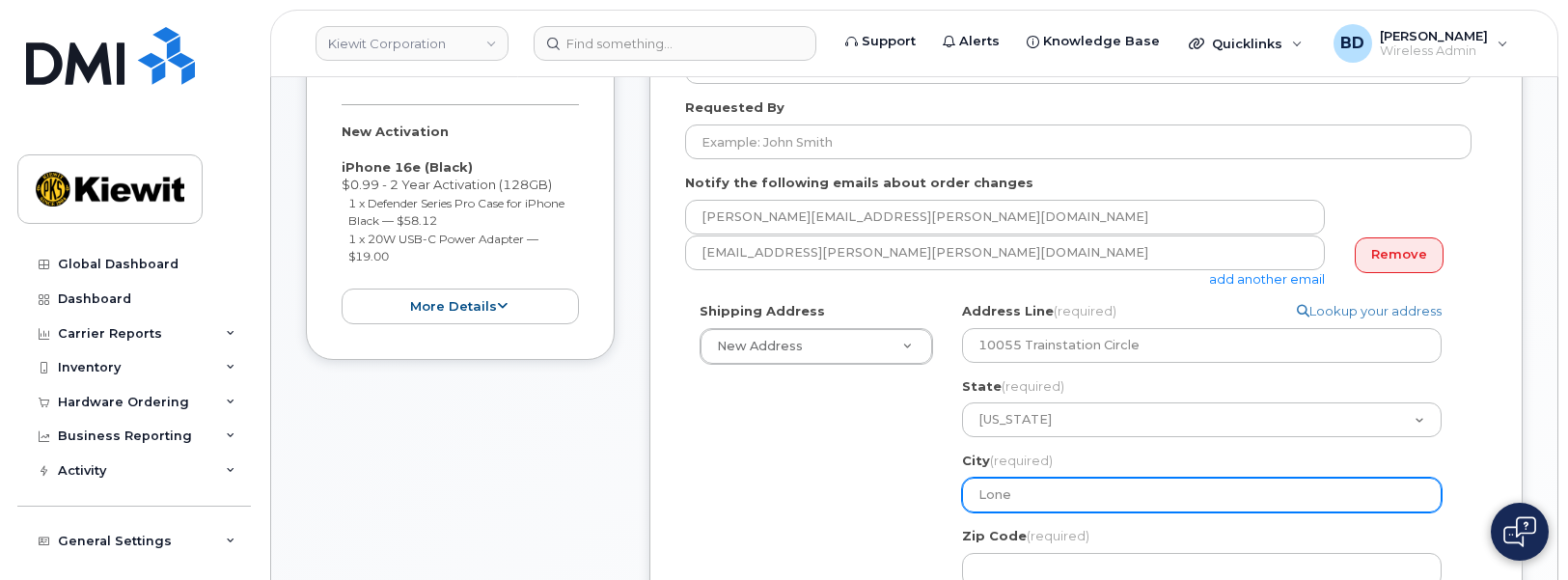
click at [1018, 491] on input "Lone" at bounding box center [1202, 494] width 480 height 35
select select
type input "Lone T"
select select
type input "Lone Tr"
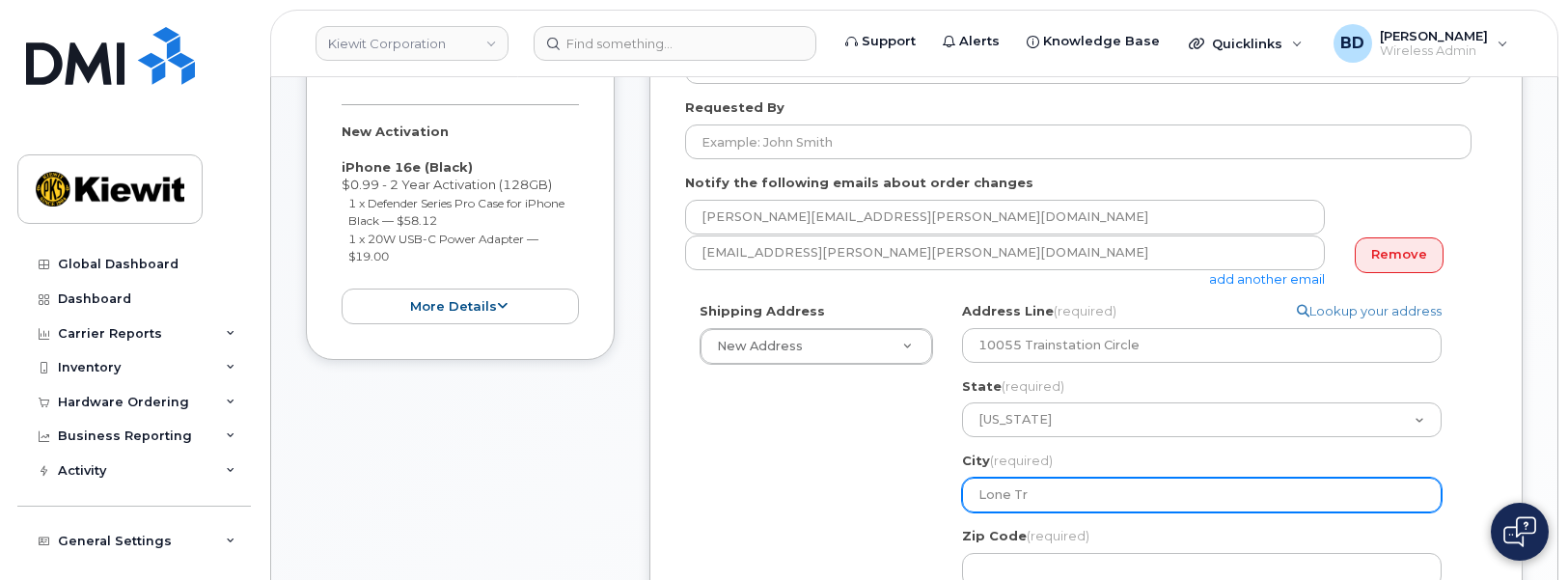
select select
type input "Lone Tre"
select select
type input "Lone Tree"
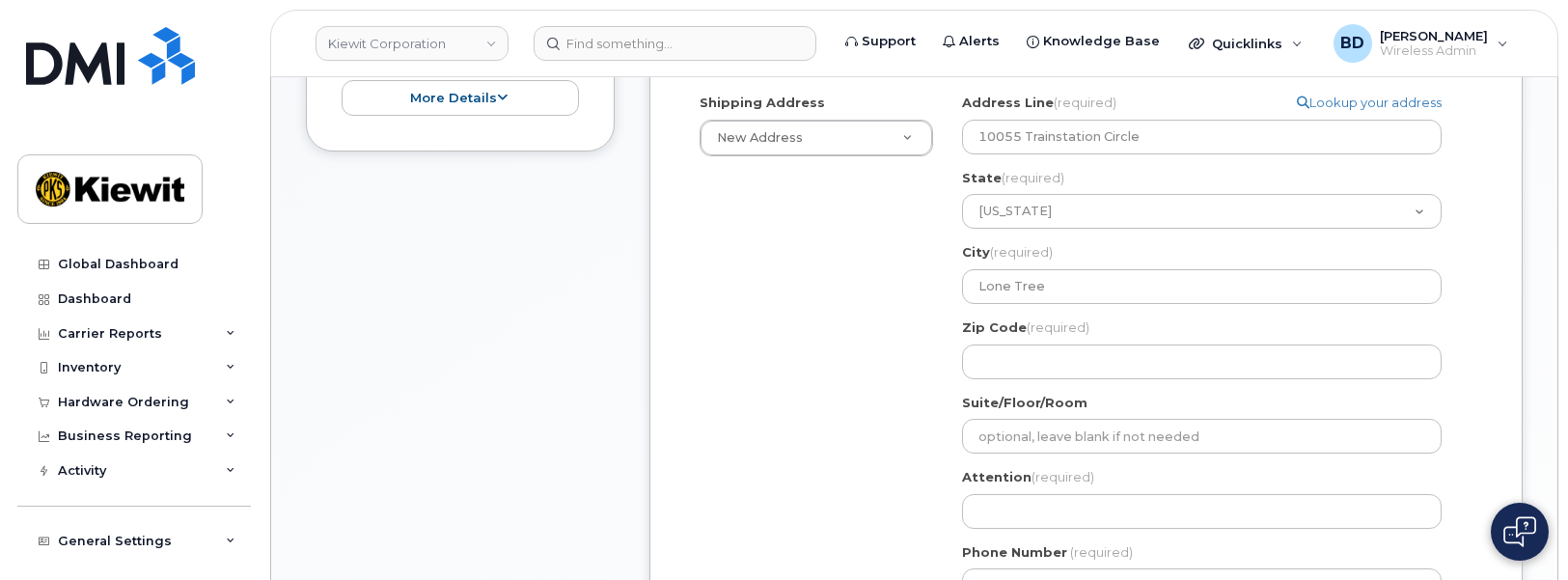
scroll to position [723, 0]
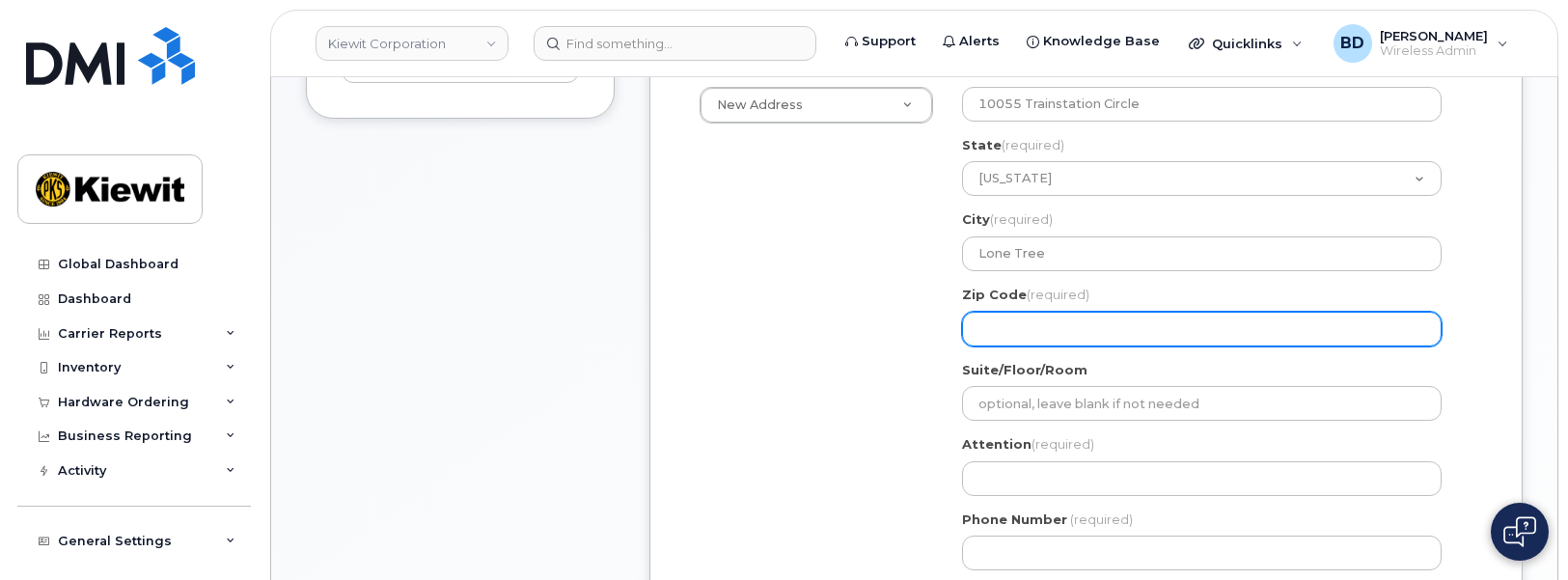
click at [987, 319] on input "Zip Code (required)" at bounding box center [1202, 328] width 480 height 35
paste input "80124"
select select
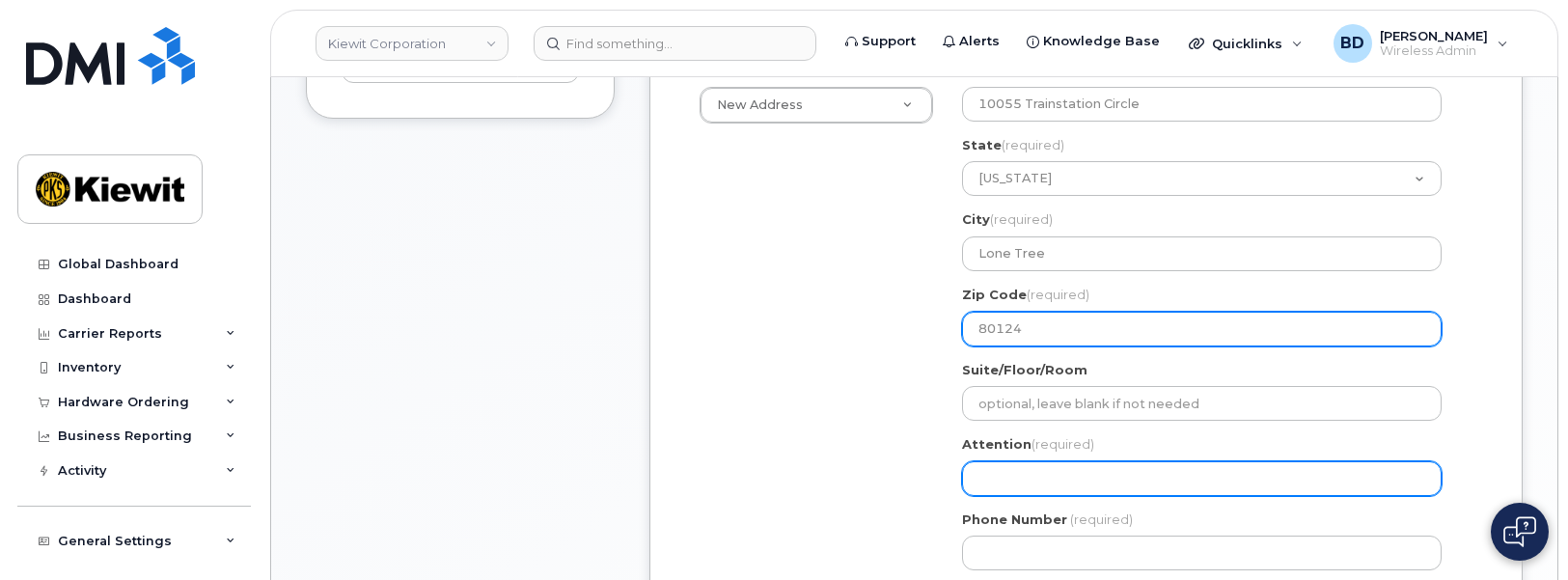
type input "80124"
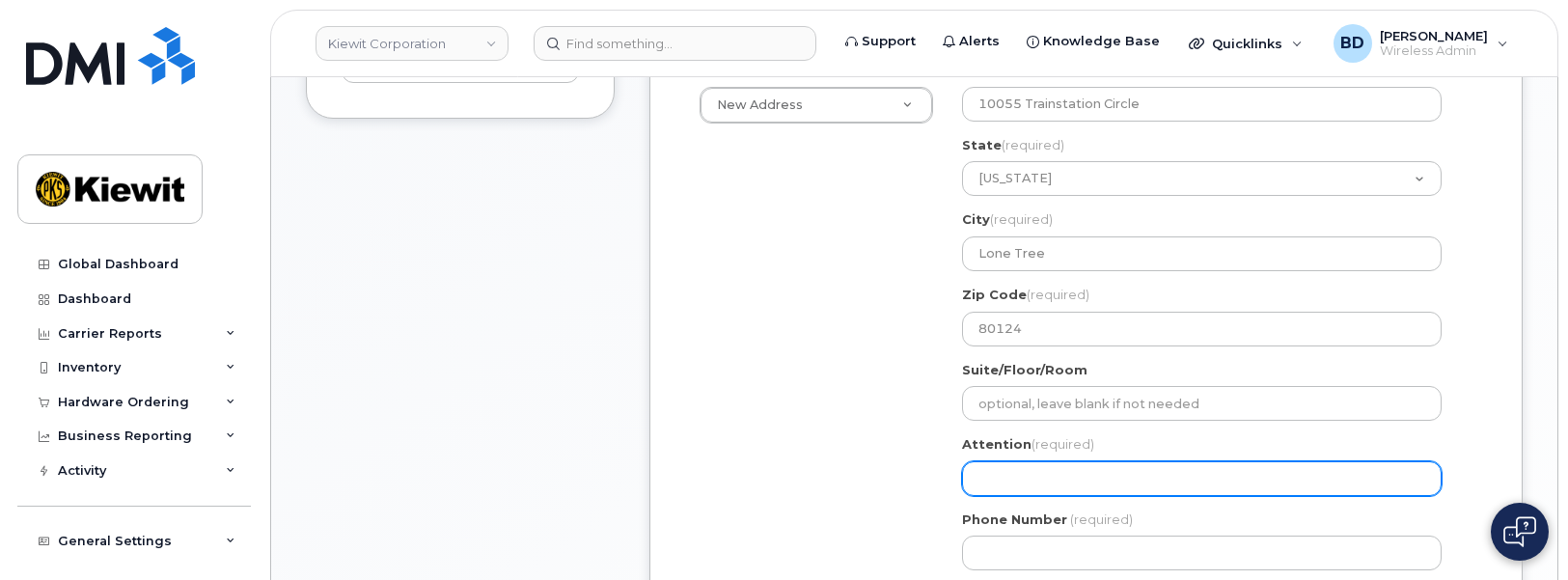
click at [989, 477] on input "Attention (required)" at bounding box center [1202, 478] width 480 height 35
click at [973, 481] on input "Attention (required)" at bounding box center [1202, 478] width 480 height 35
select select
type input "A"
select select
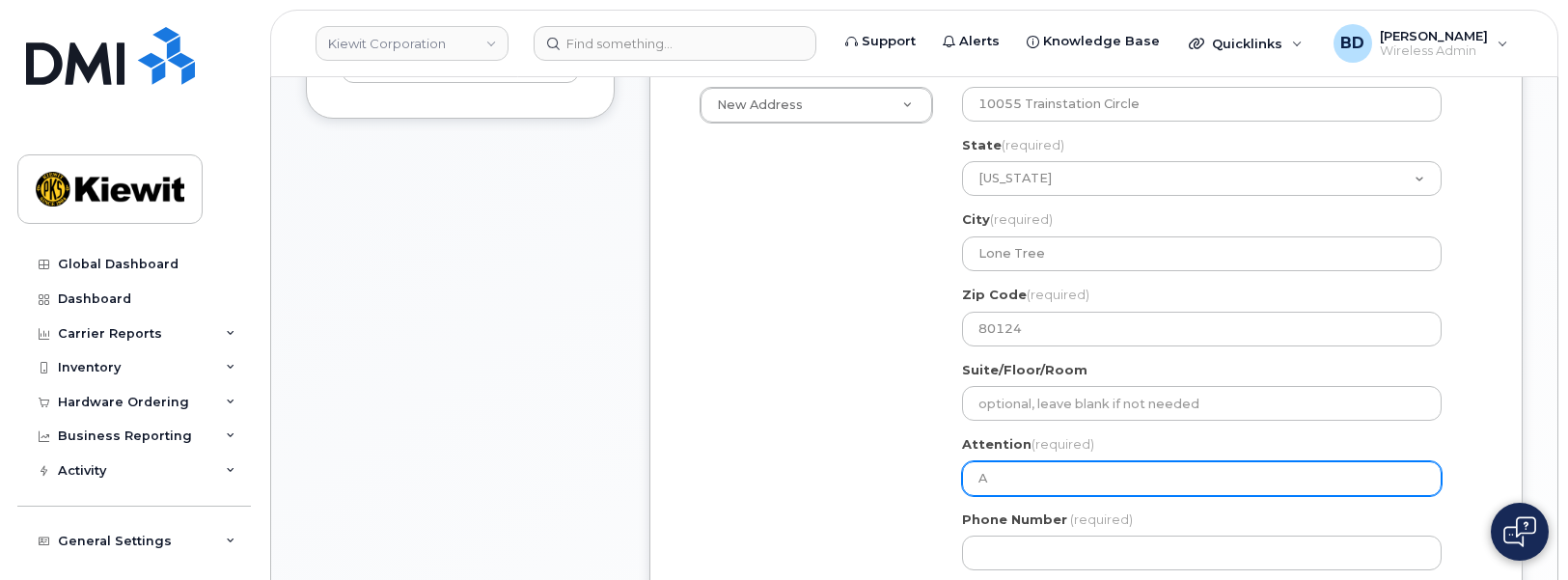
type input "Ad"
select select
type input "Ada"
select select
type input "Adam"
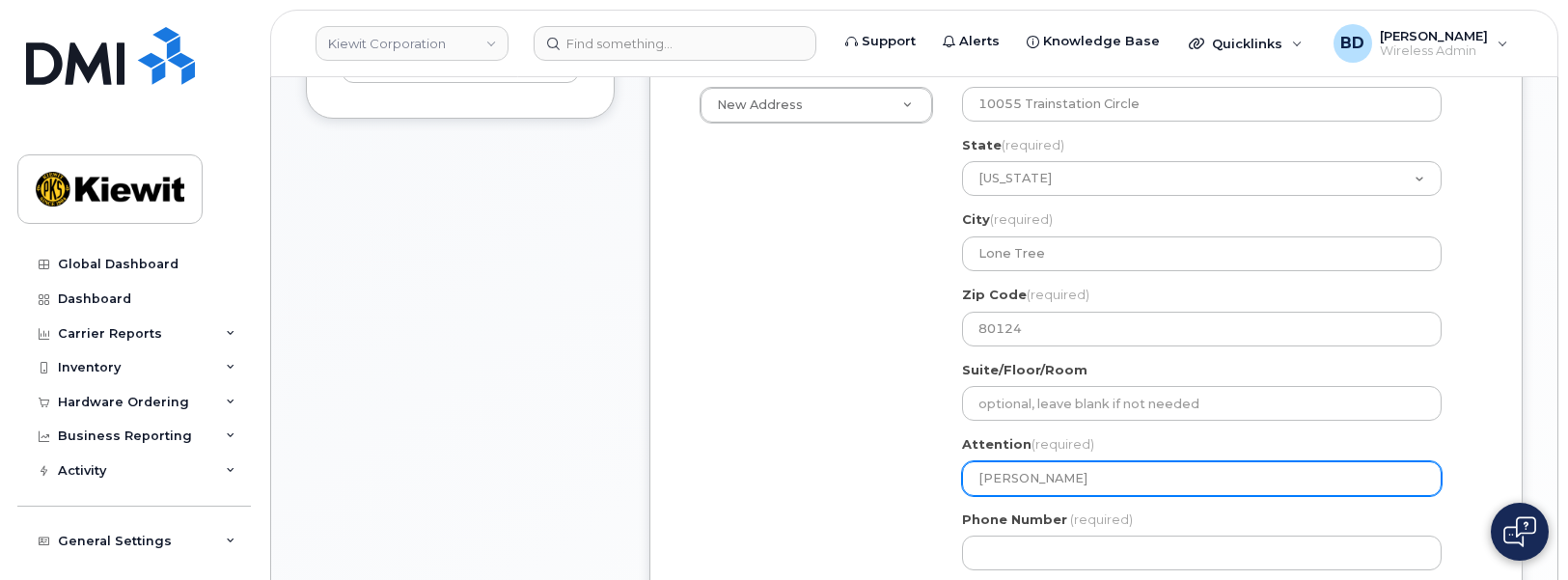
select select
type input "Adam B"
select select
type input "Adam Be"
select select
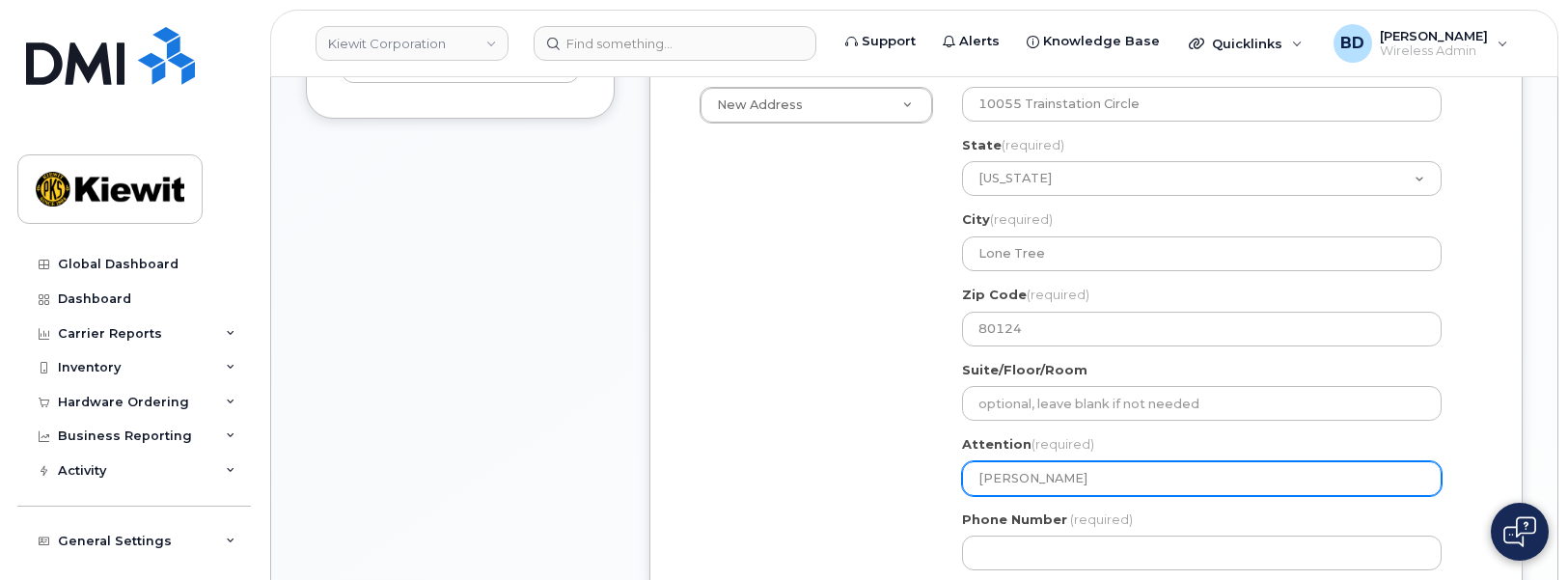
type input "Adam Bea"
select select
type input "Adam Beal"
select select
type input "Adam Beall"
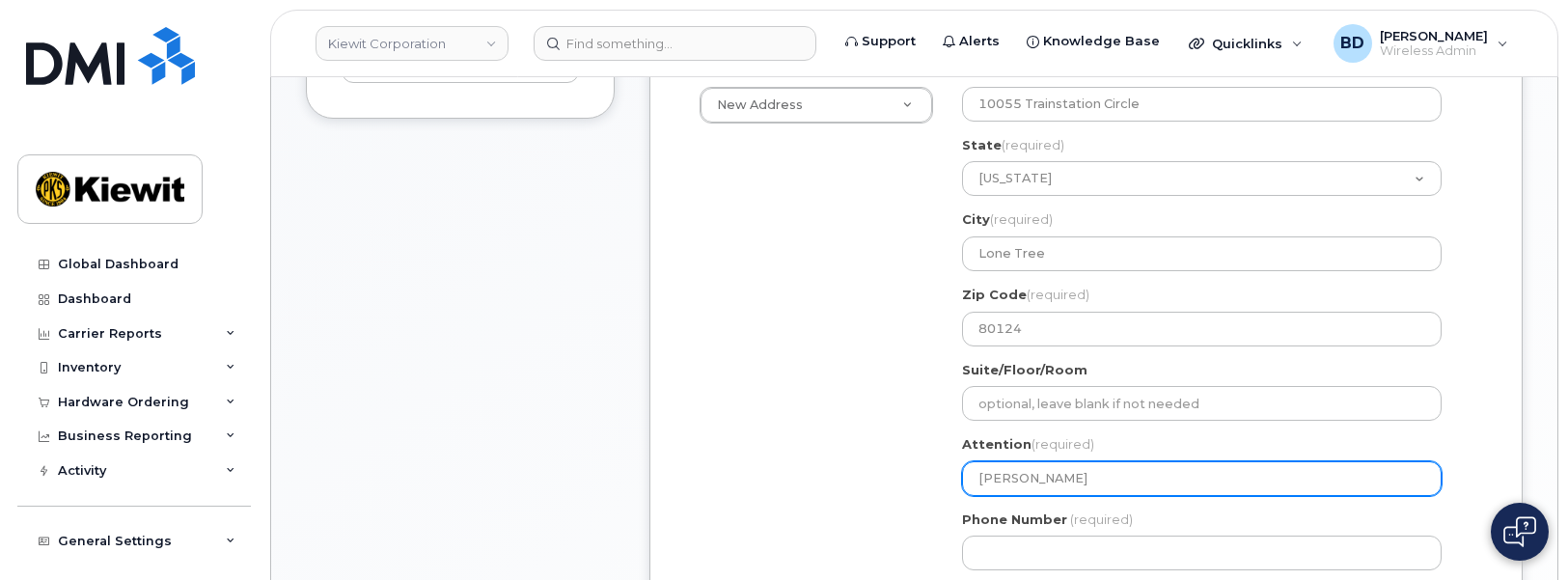
select select
type input "Adam Bealle"
select select
type input "Adam Bealle/"
select select
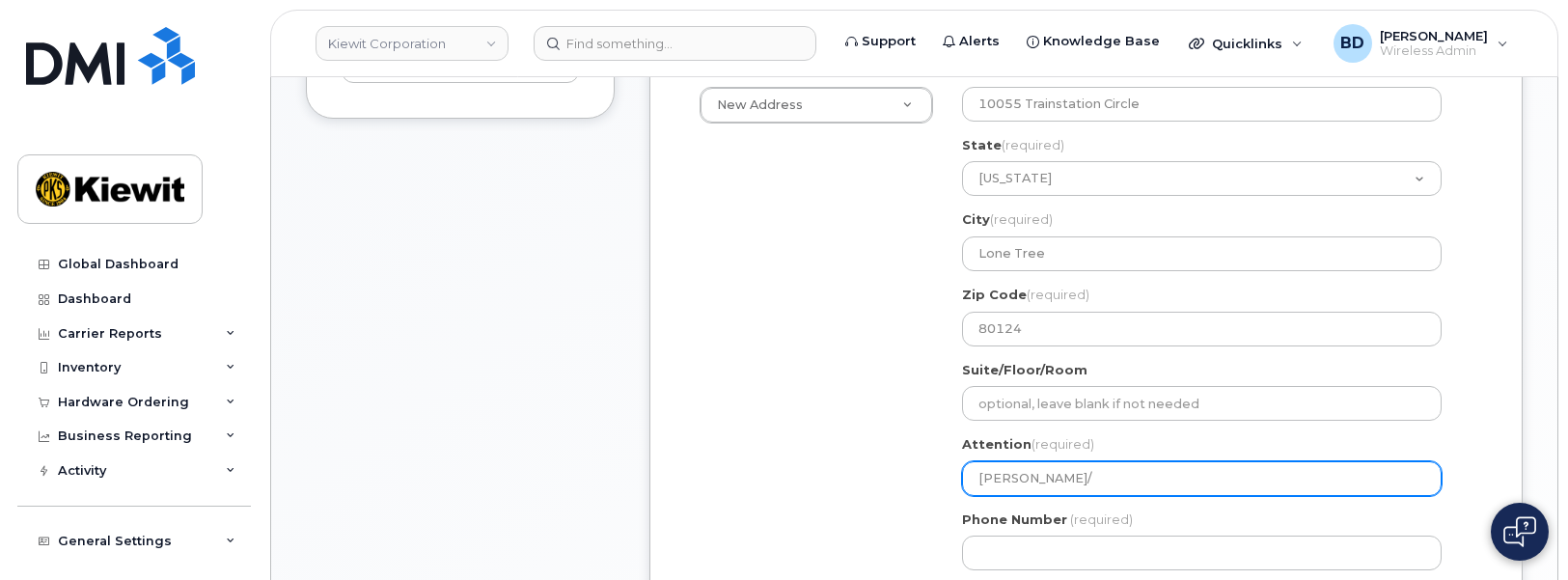
type input "Adam Bealle/T"
select select
type input "Adam Bealle/To"
select select
type input "Adam Bealle/Tor"
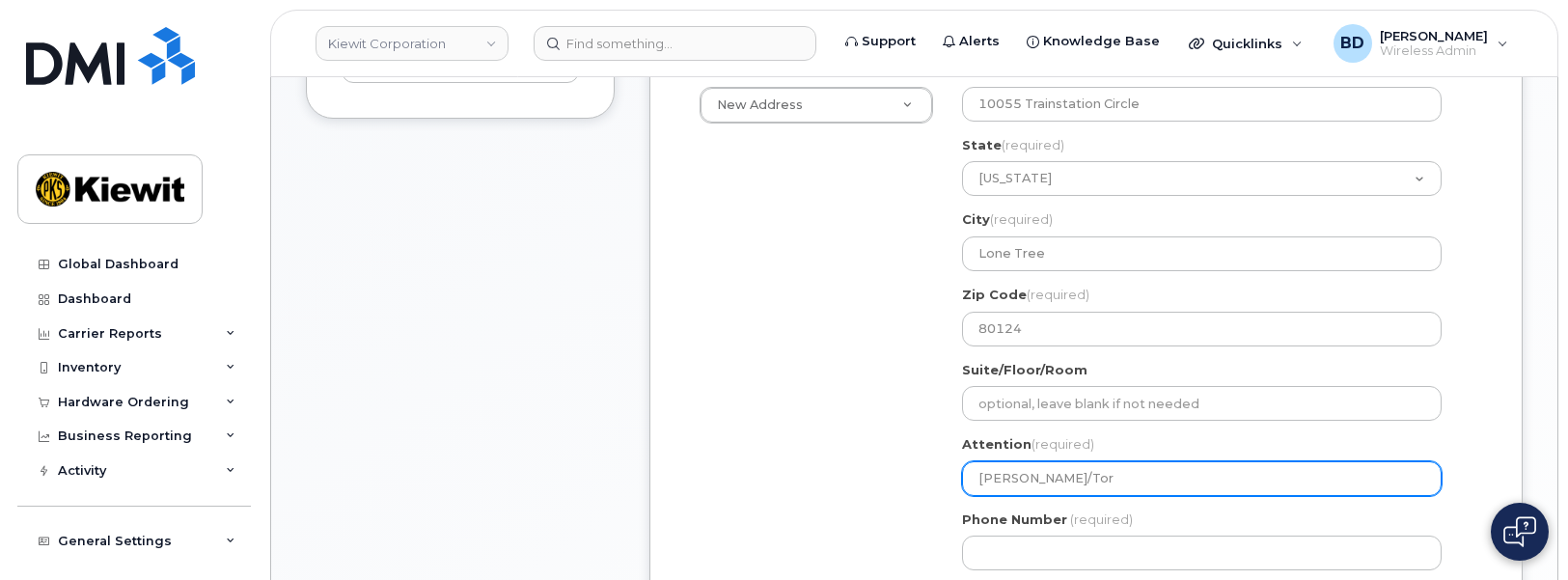
select select
type input "Adam Bealle/Torr"
select select
type input "Adam Bealle/Torri"
select select
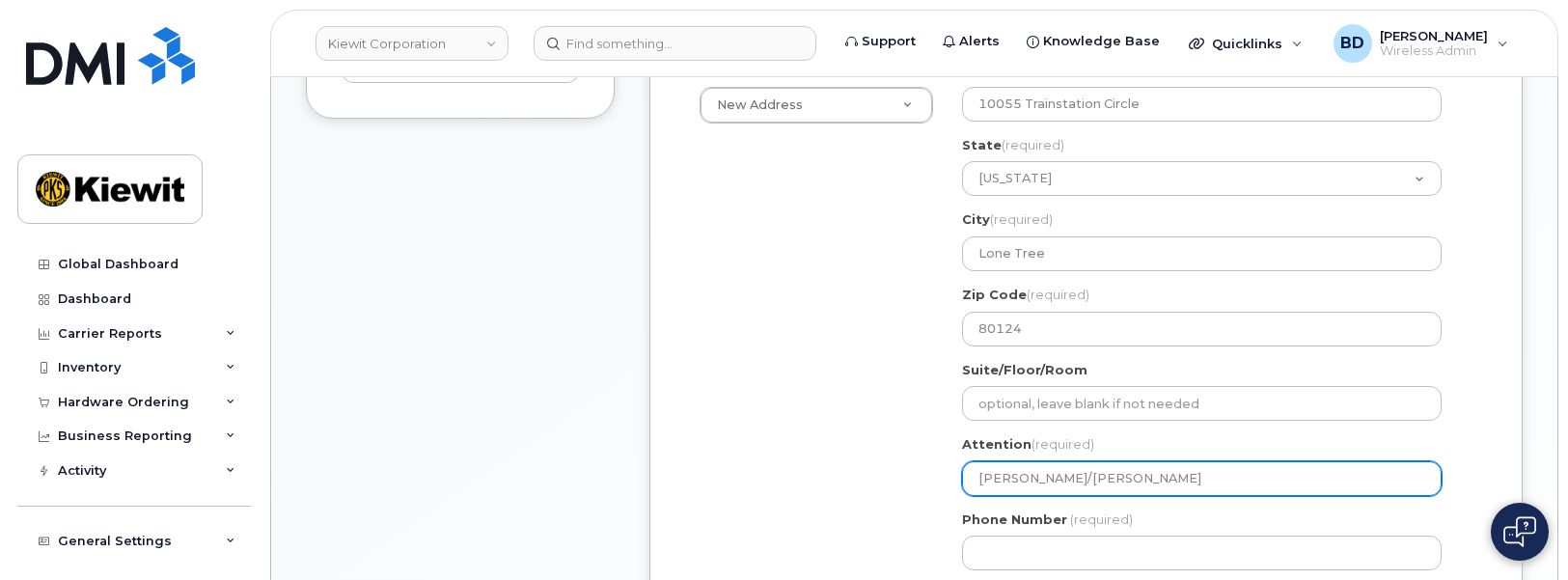
type input "Adam Bealle/Torri W"
select select
type input "Adam Bealle/Torri Wi"
select select
type input "Adam Bealle/Torri Wil"
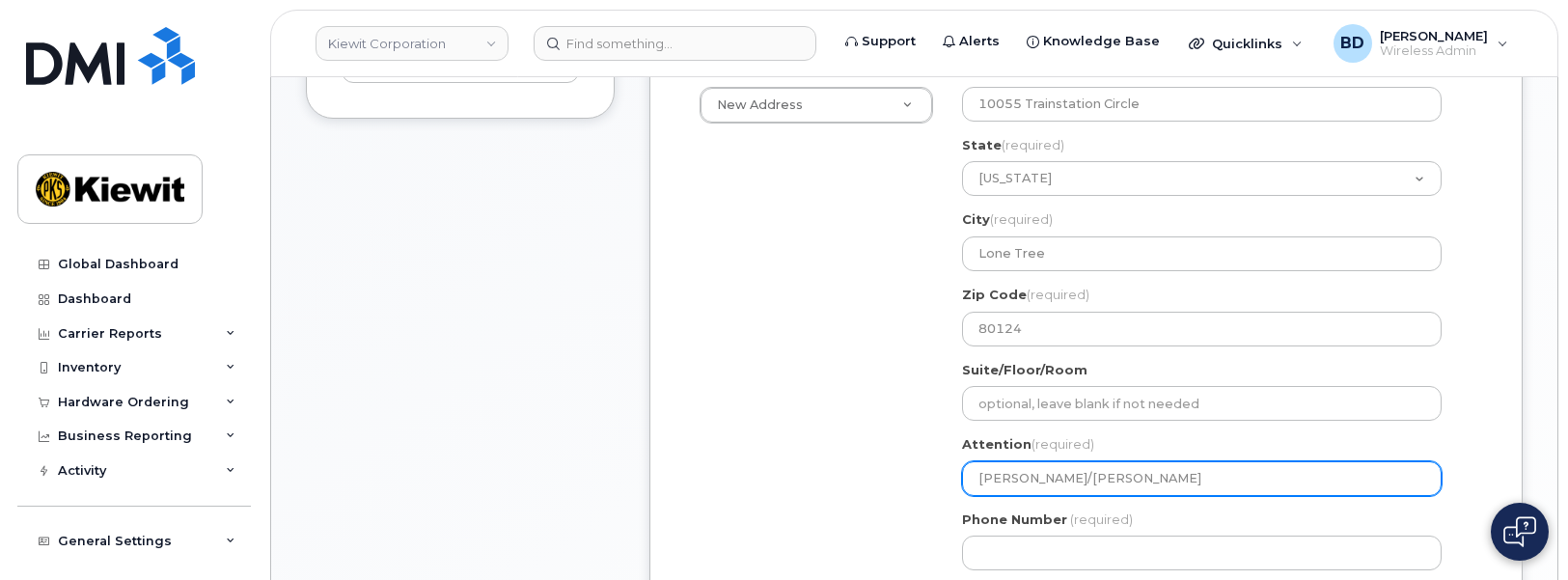
select select
type input "Adam Bealle/Torri Wils"
select select
type input "Adam Bealle/Torri Wilso"
select select
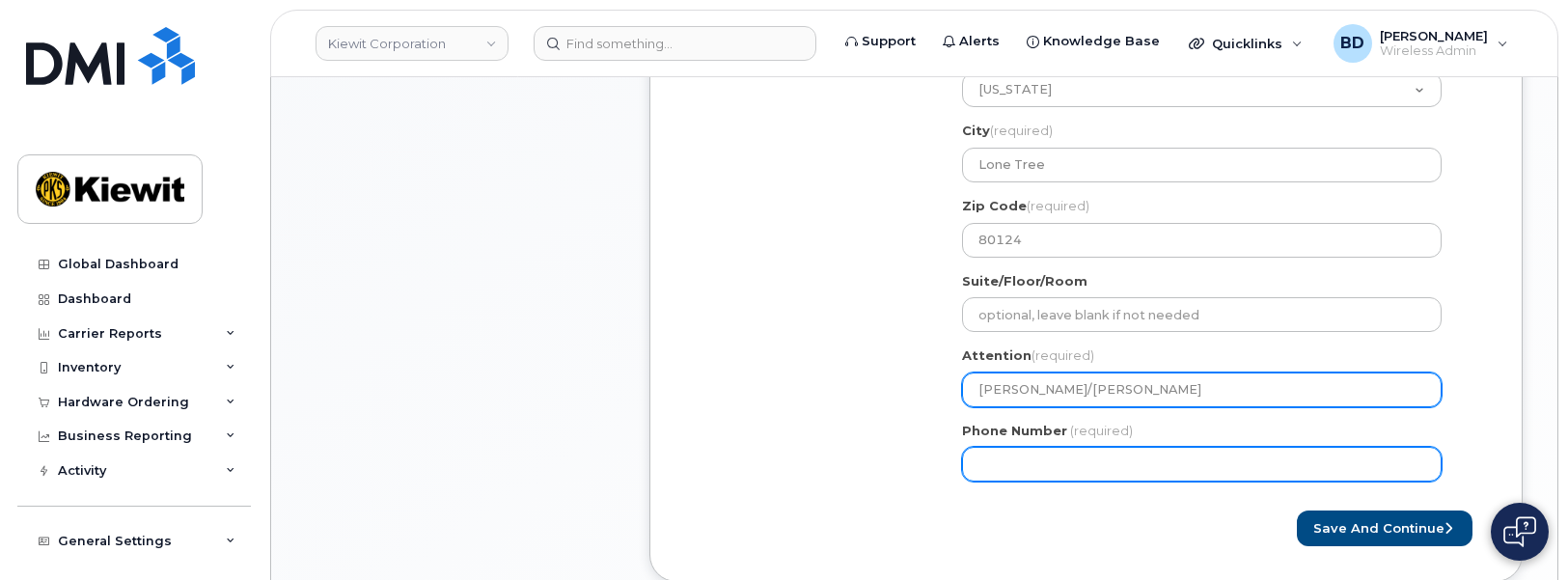
scroll to position [844, 0]
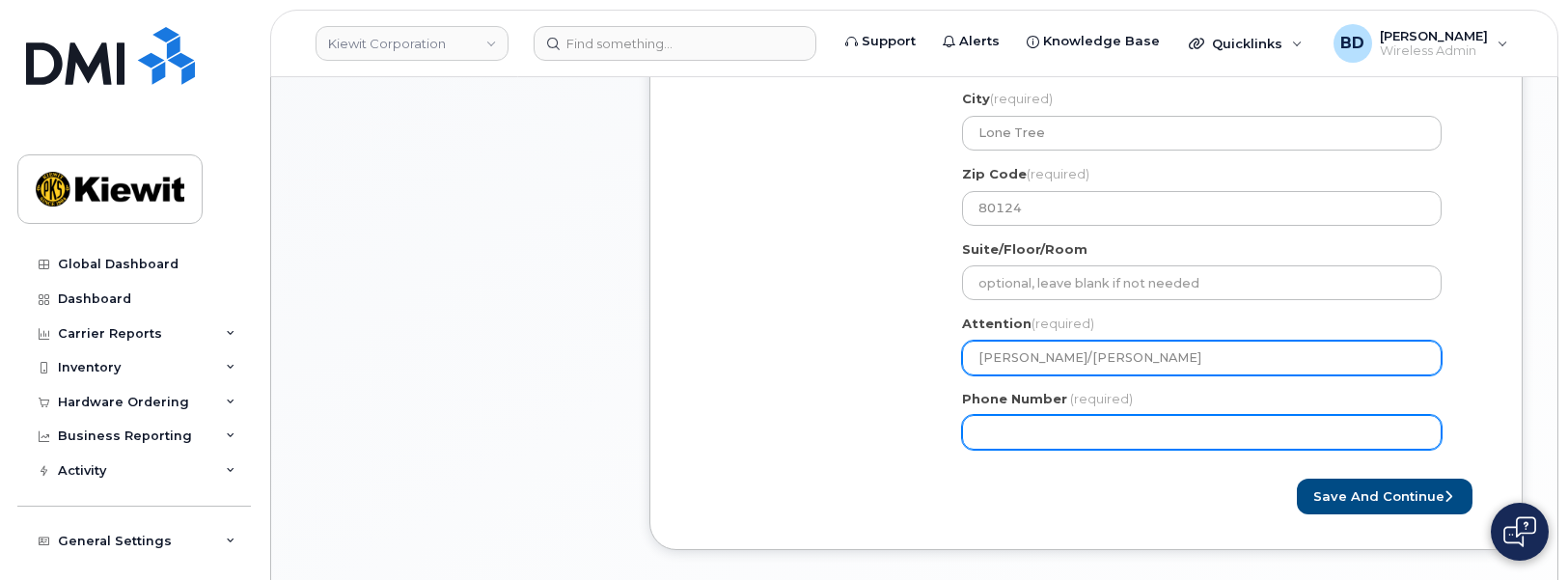
type input "Adam Bealle/Torri Wilson"
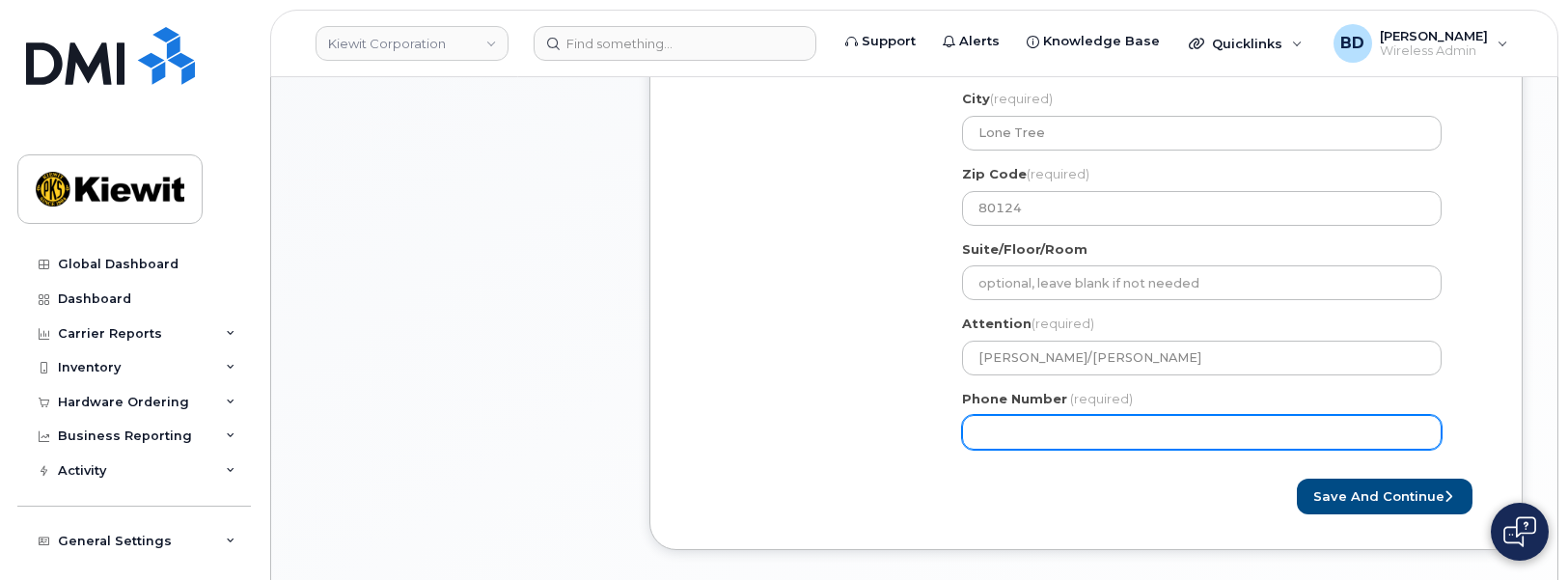
drag, startPoint x: 1000, startPoint y: 432, endPoint x: 1012, endPoint y: 425, distance: 13.9
click at [1000, 432] on input "Phone Number" at bounding box center [1202, 432] width 480 height 35
type input "8777727707"
select select
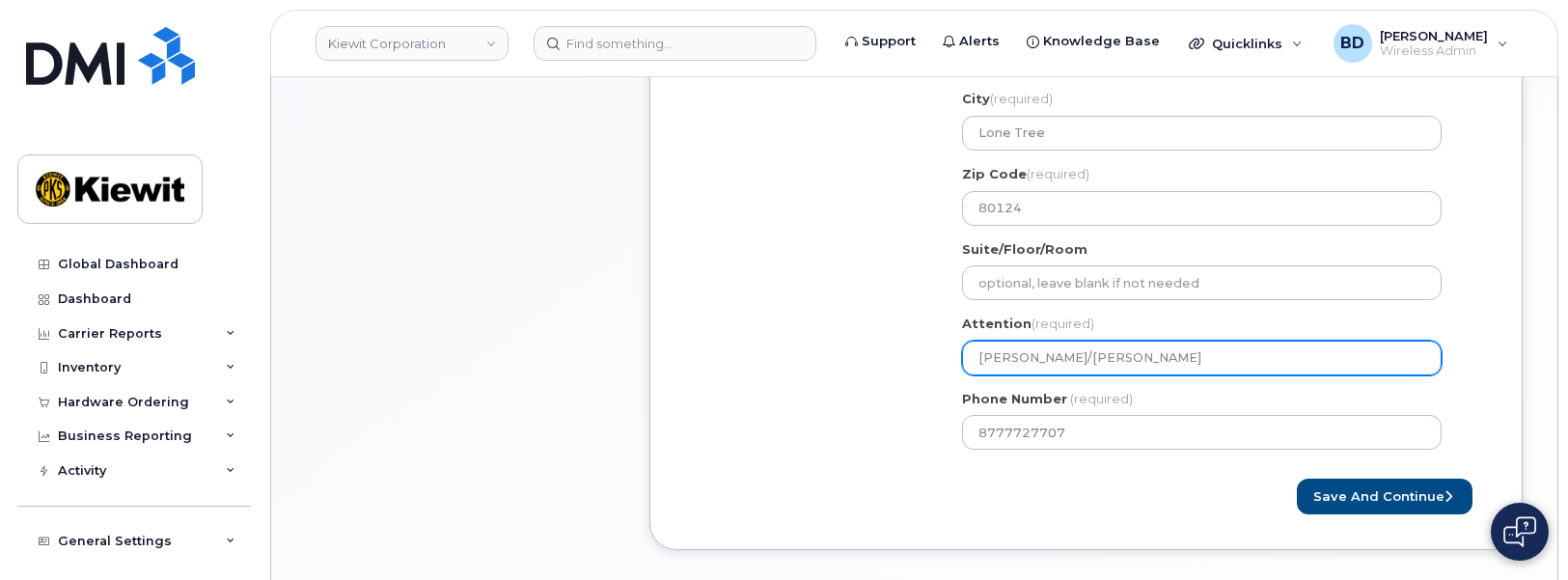
drag, startPoint x: 1063, startPoint y: 359, endPoint x: 1141, endPoint y: 353, distance: 78.2
click at [1141, 353] on input "Adam Bealle/Torri Wilson" at bounding box center [1202, 357] width 480 height 35
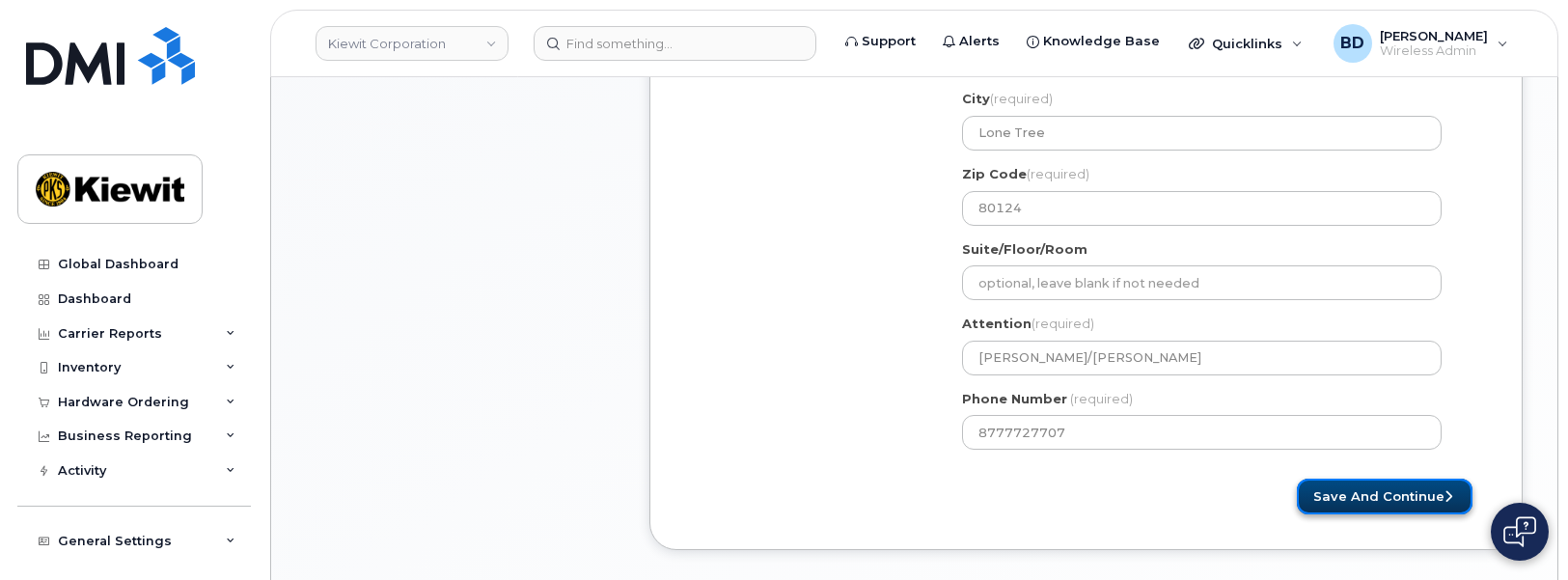
click at [1376, 496] on button "Save and Continue" at bounding box center [1385, 496] width 175 height 36
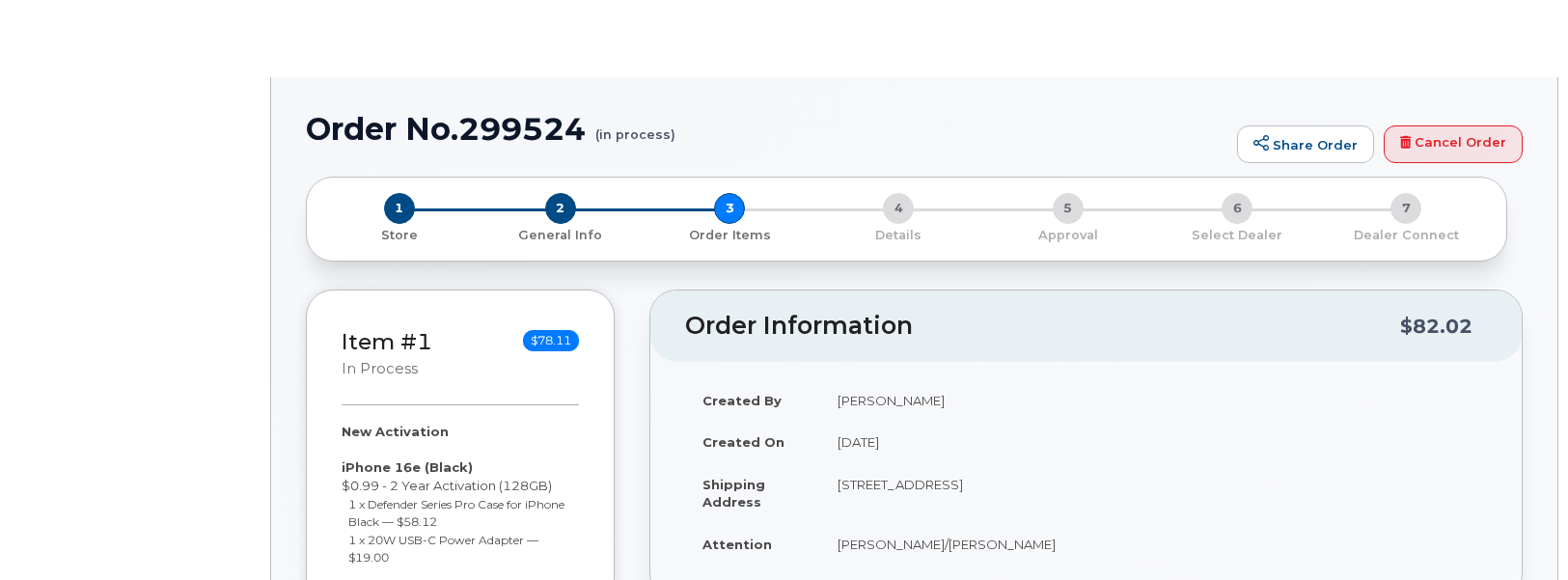
radio input "true"
select select
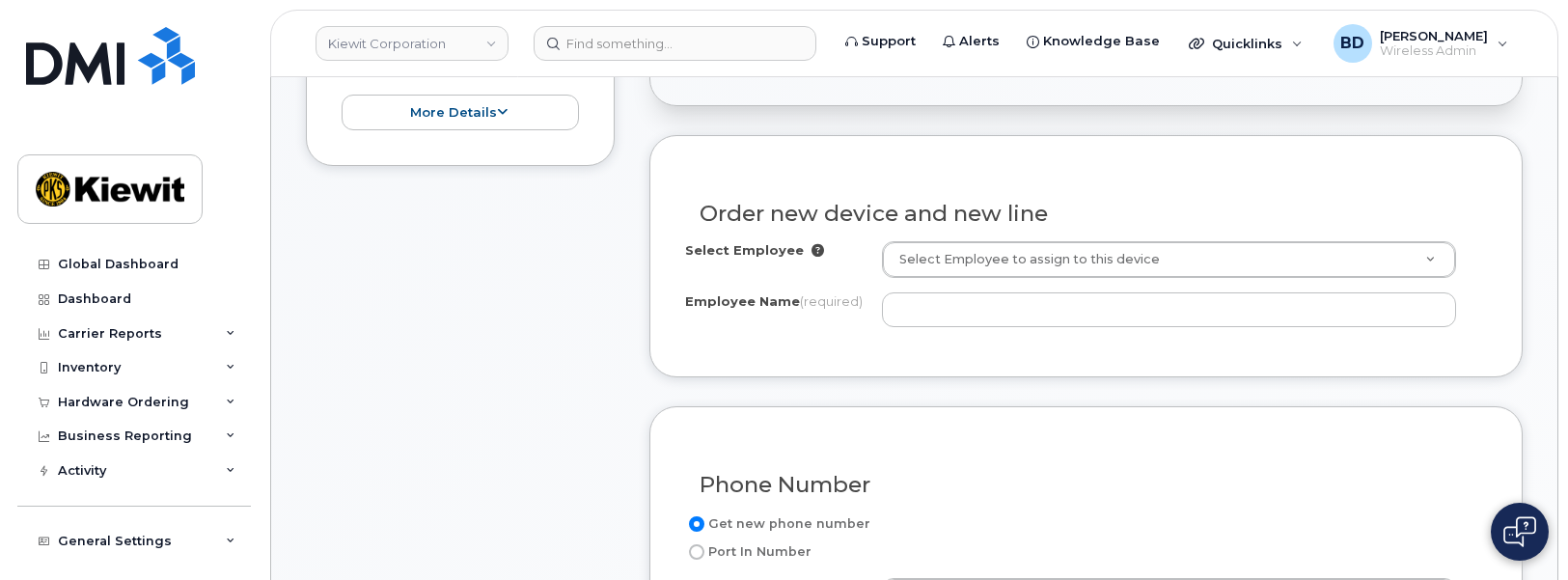
scroll to position [723, 0]
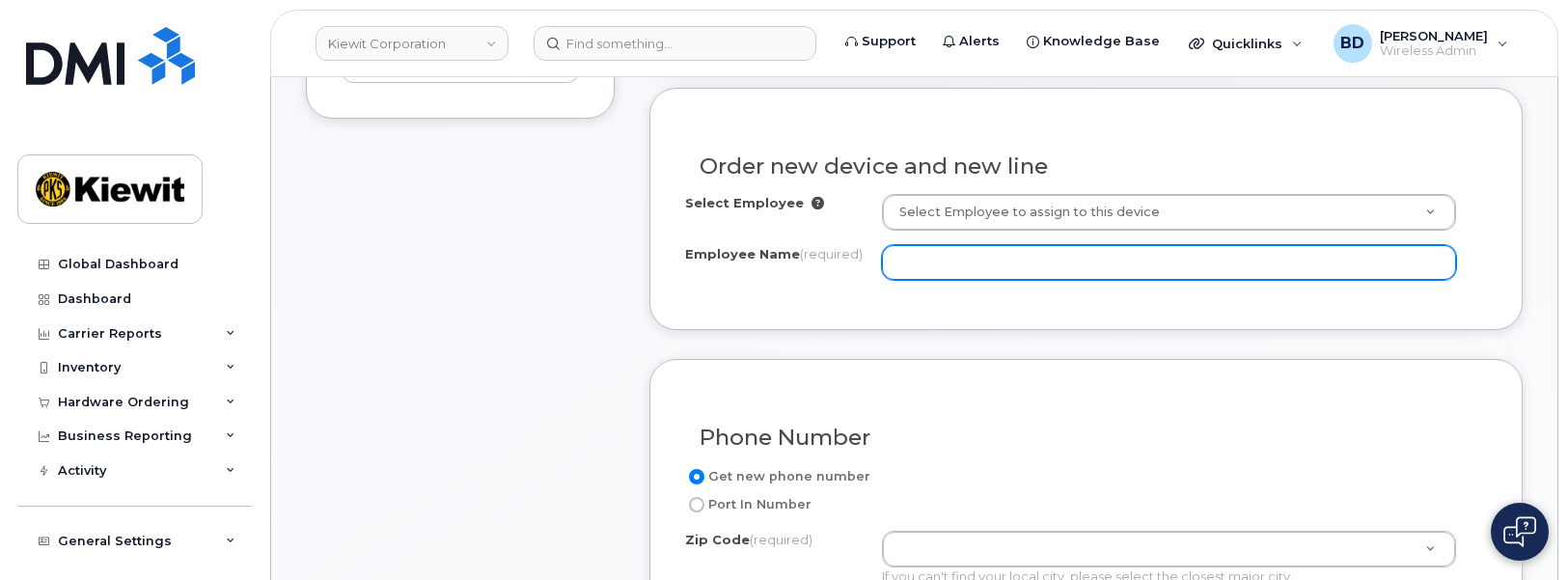
click at [899, 272] on input "Employee Name (required)" at bounding box center [1169, 262] width 574 height 35
type input "v"
paste input "[PERSON_NAME]"
type input "[PERSON_NAME]"
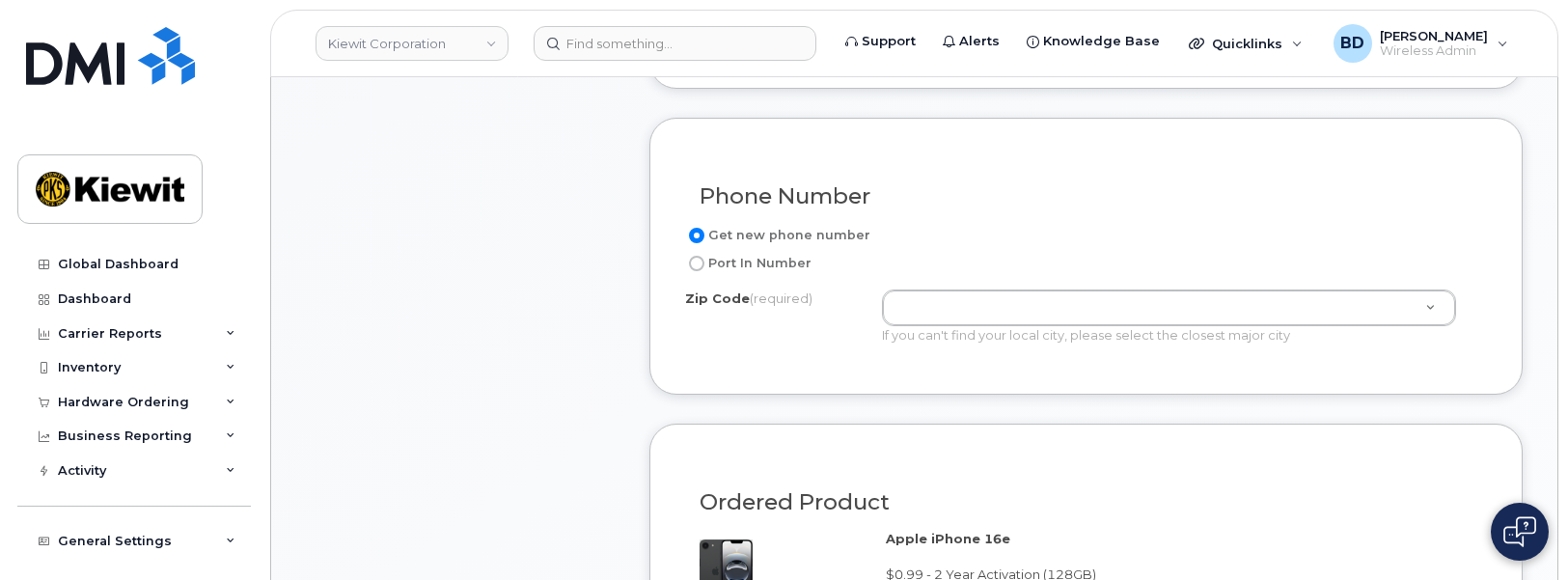
scroll to position [1084, 0]
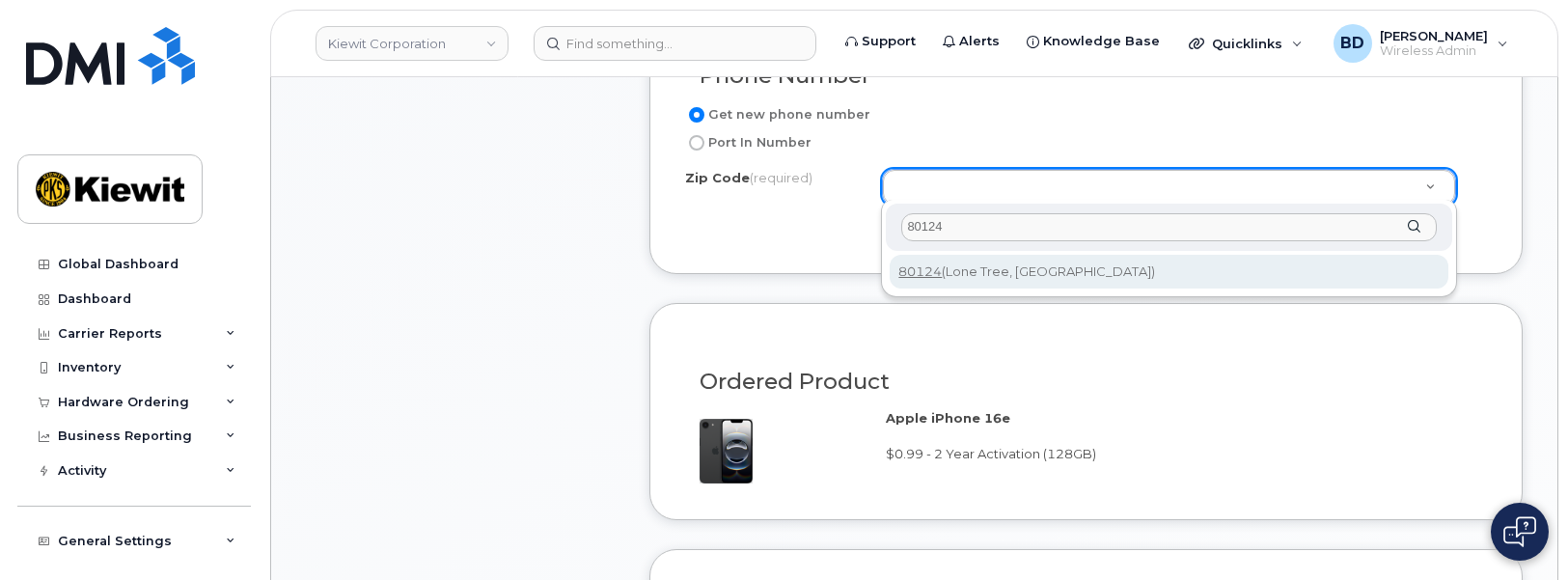
type input "80124"
type input "80124 (Lone Tree, CO)"
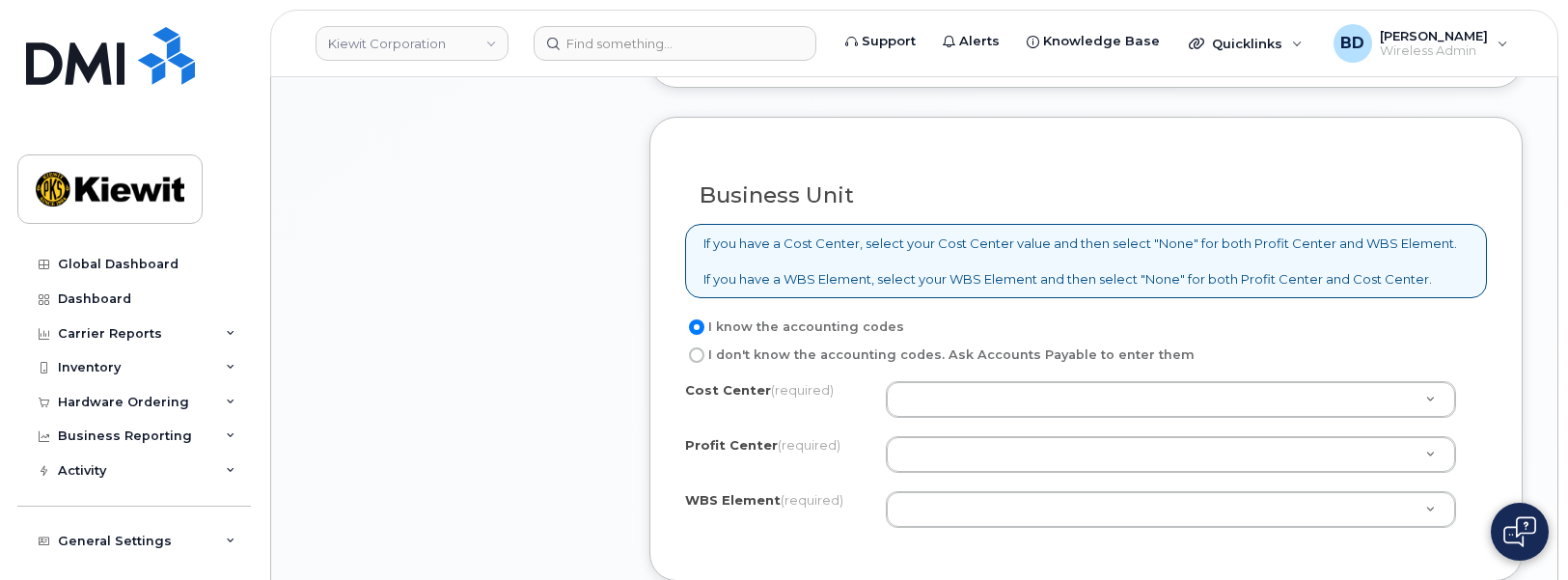
scroll to position [1567, 0]
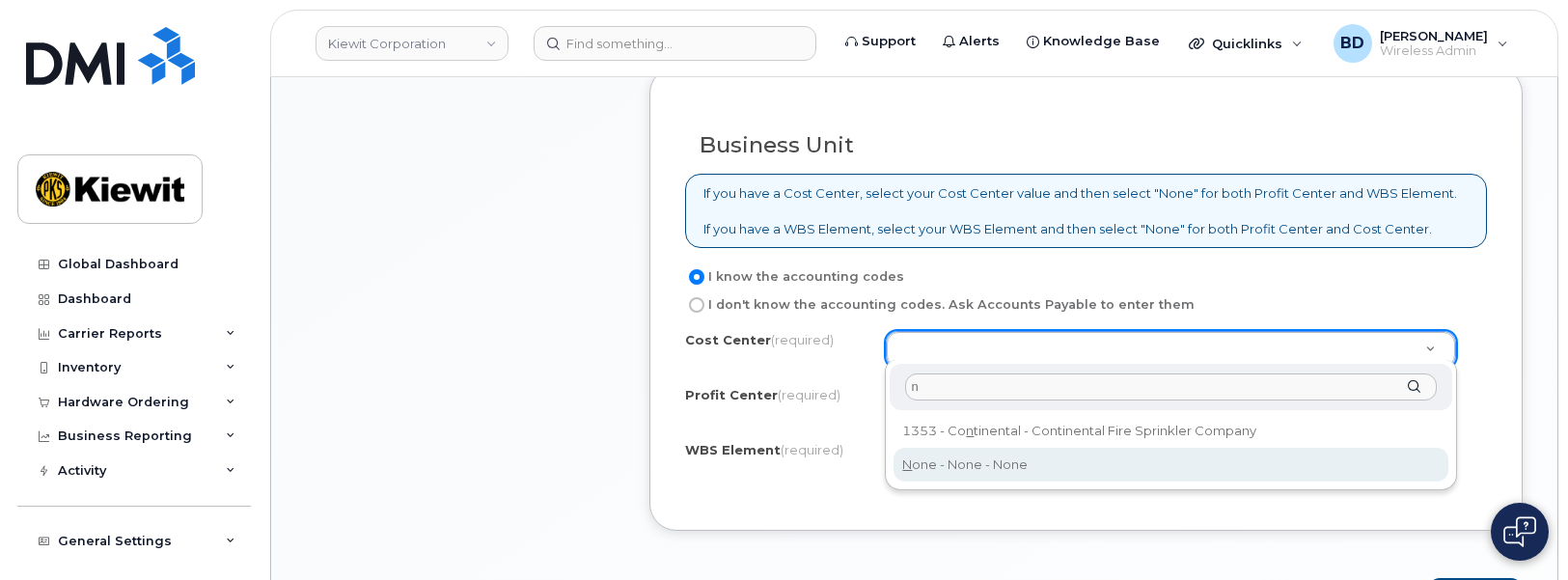
type input "n"
type input "None"
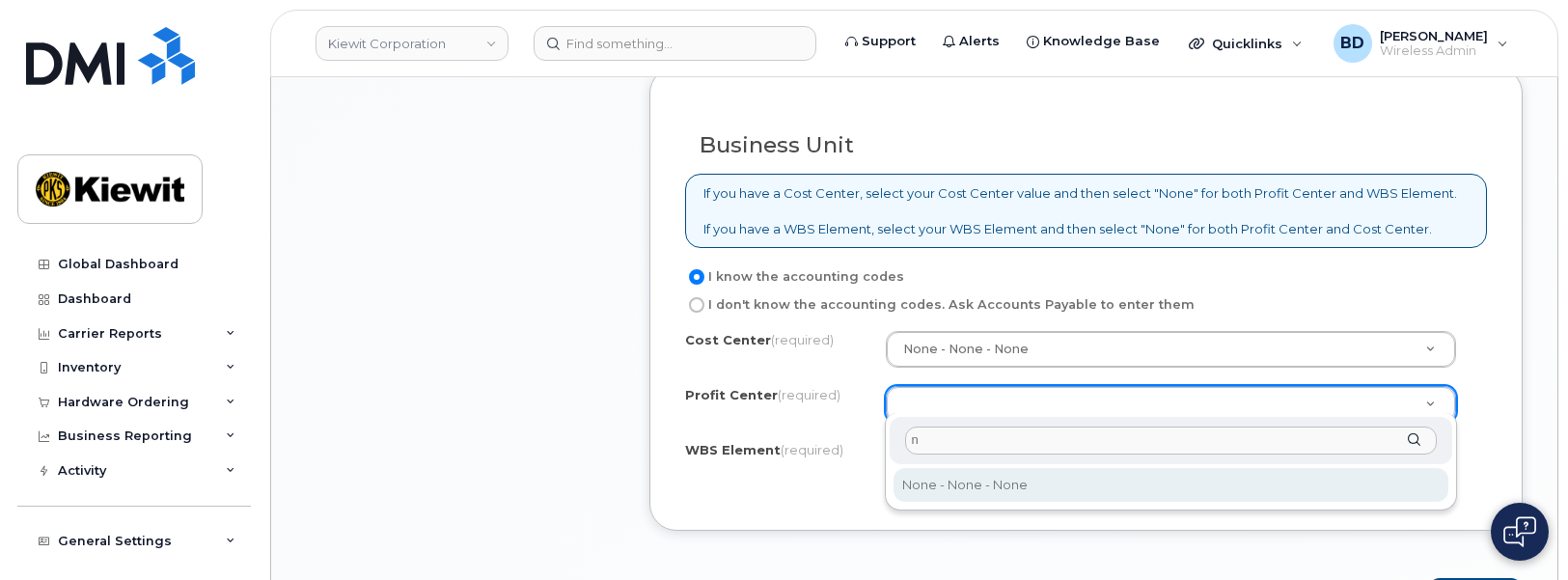
type input "n"
select select "None"
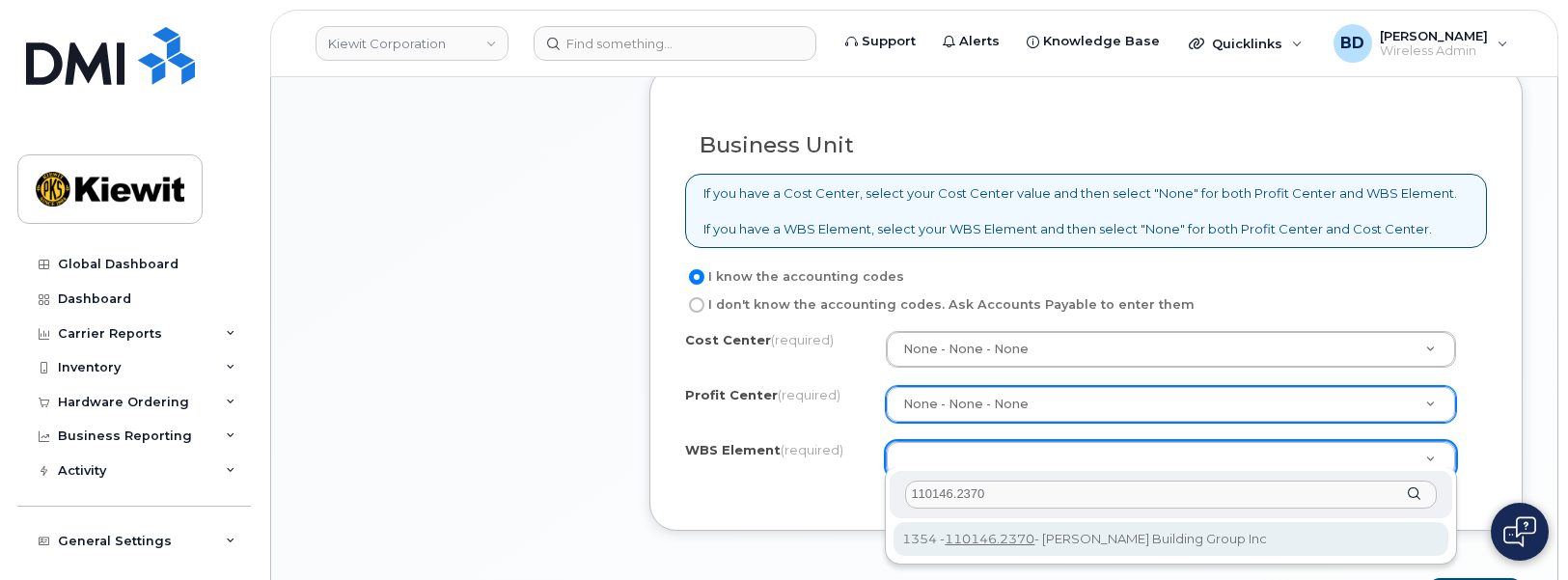
type input "110146.2370"
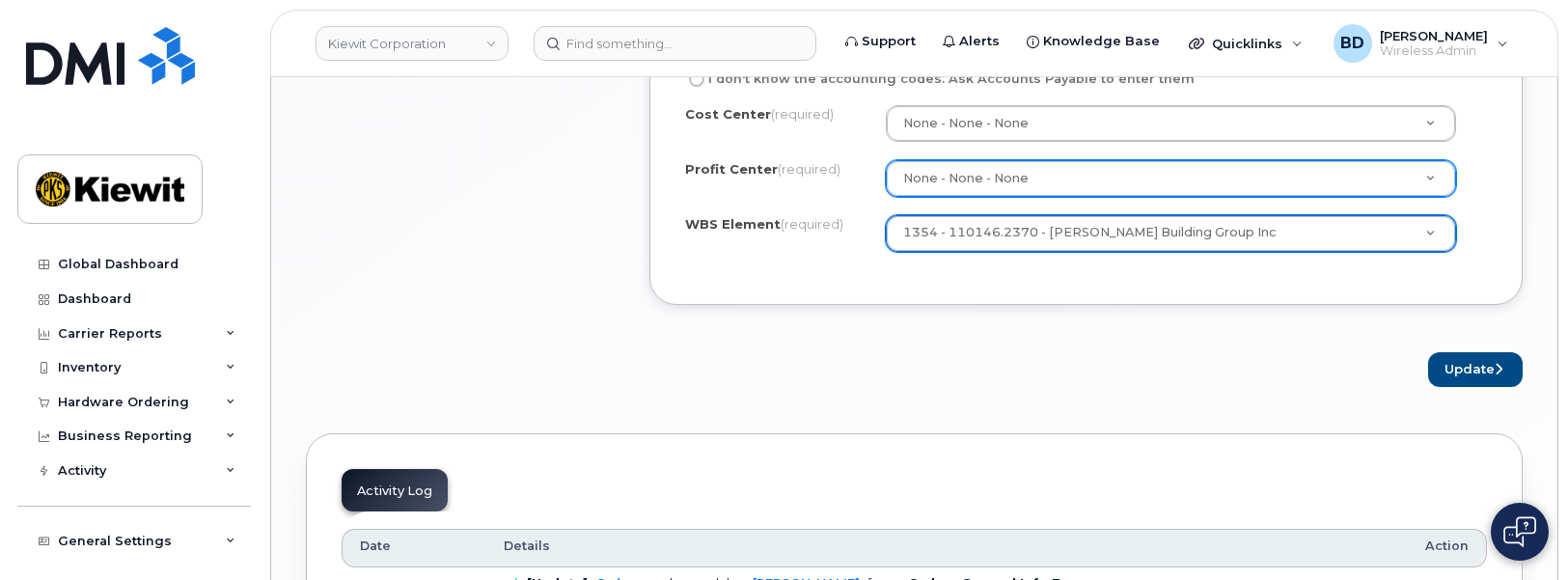
scroll to position [1808, 0]
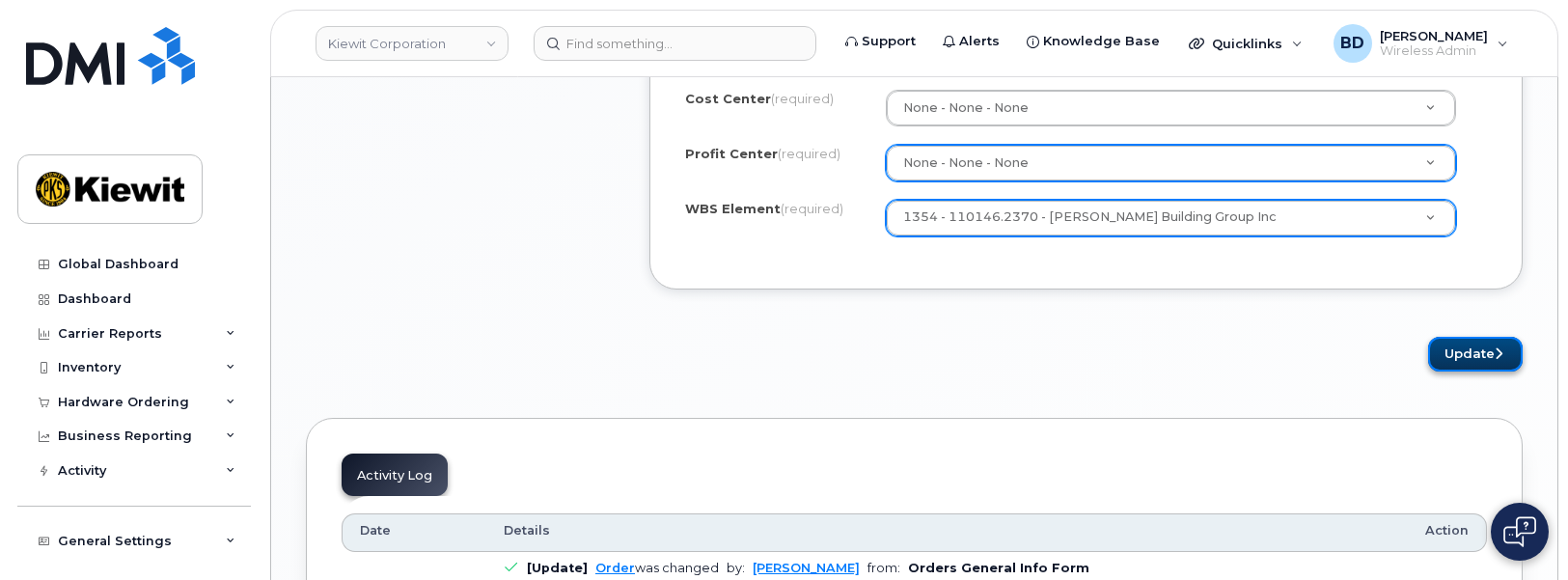
click at [1463, 343] on button "Update" at bounding box center [1475, 354] width 95 height 36
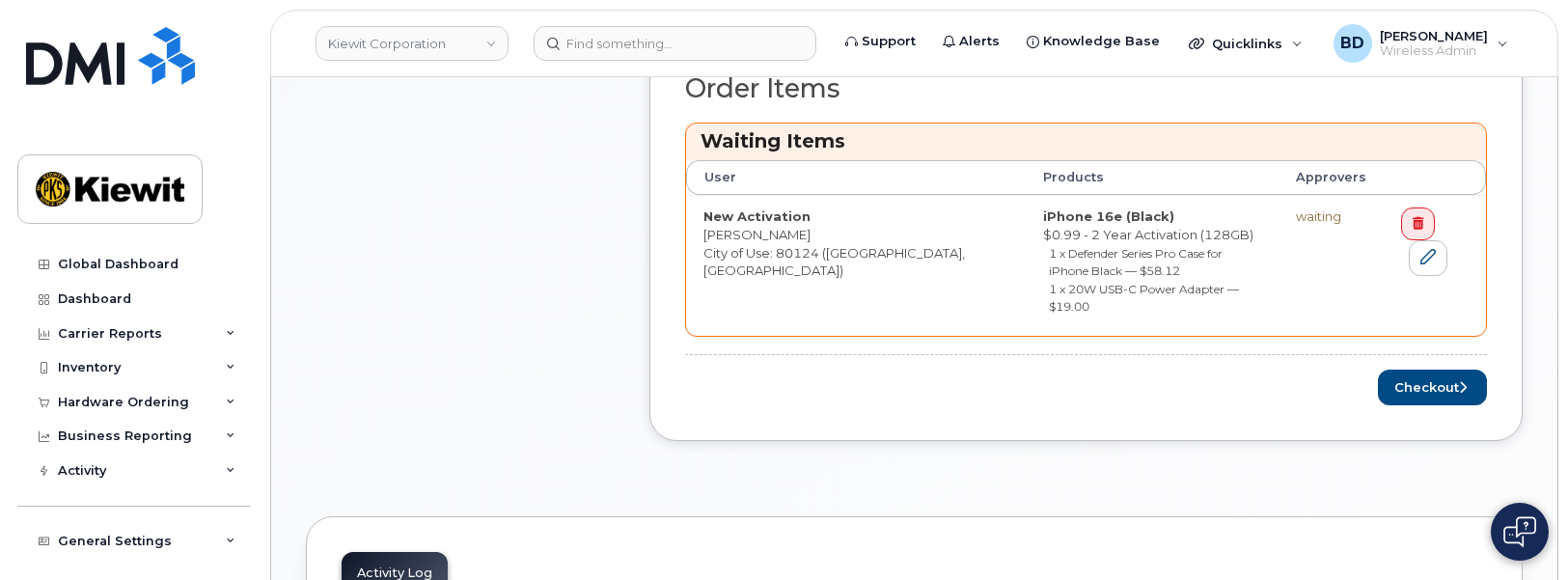
scroll to position [964, 0]
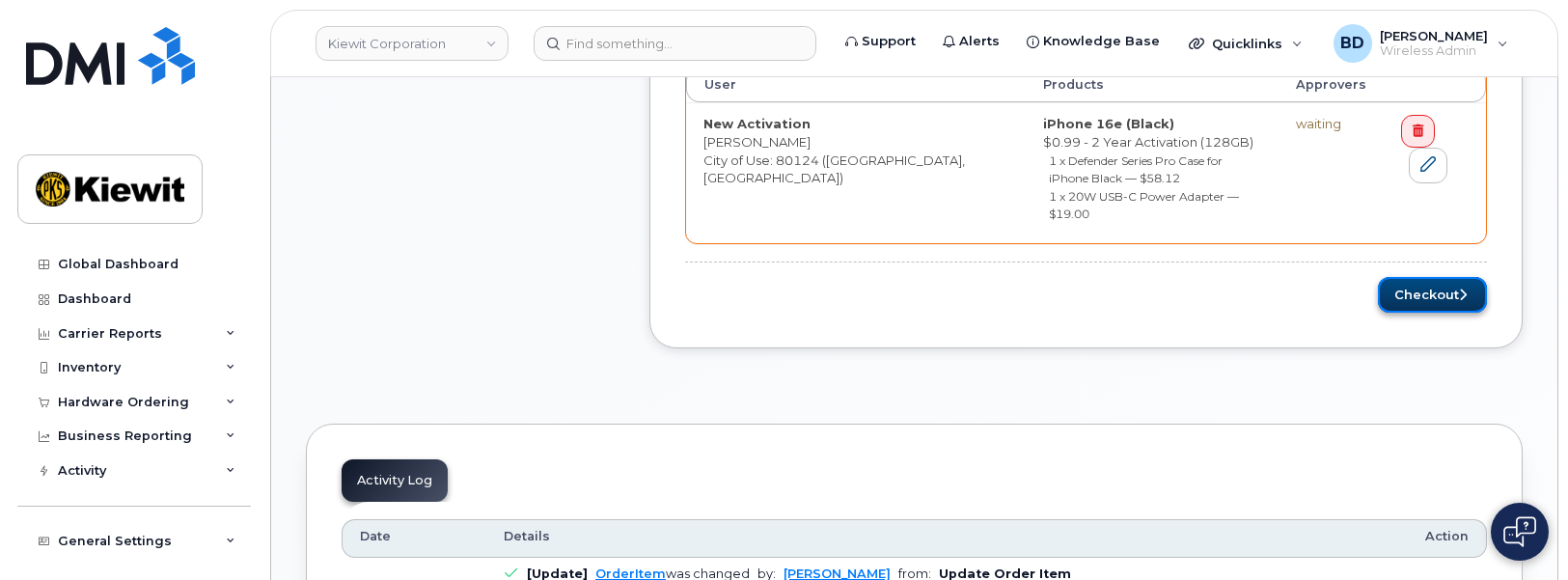
click at [1423, 277] on button "Checkout" at bounding box center [1433, 294] width 110 height 36
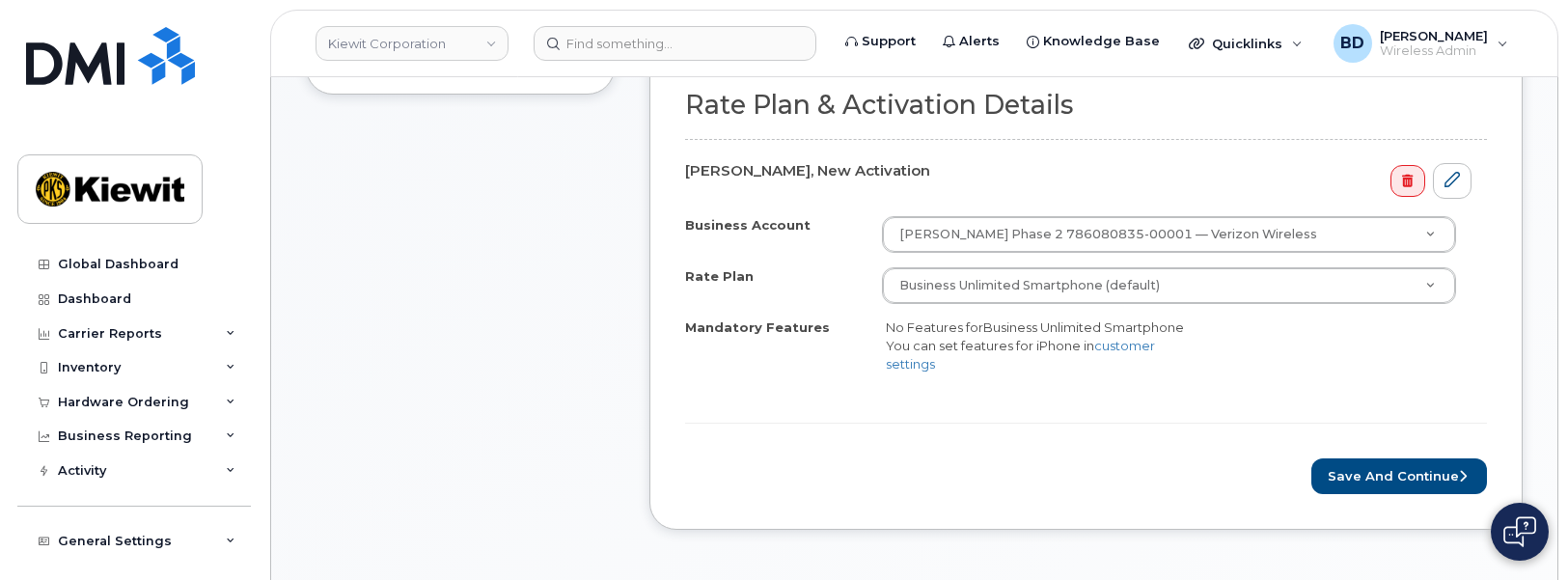
scroll to position [723, 0]
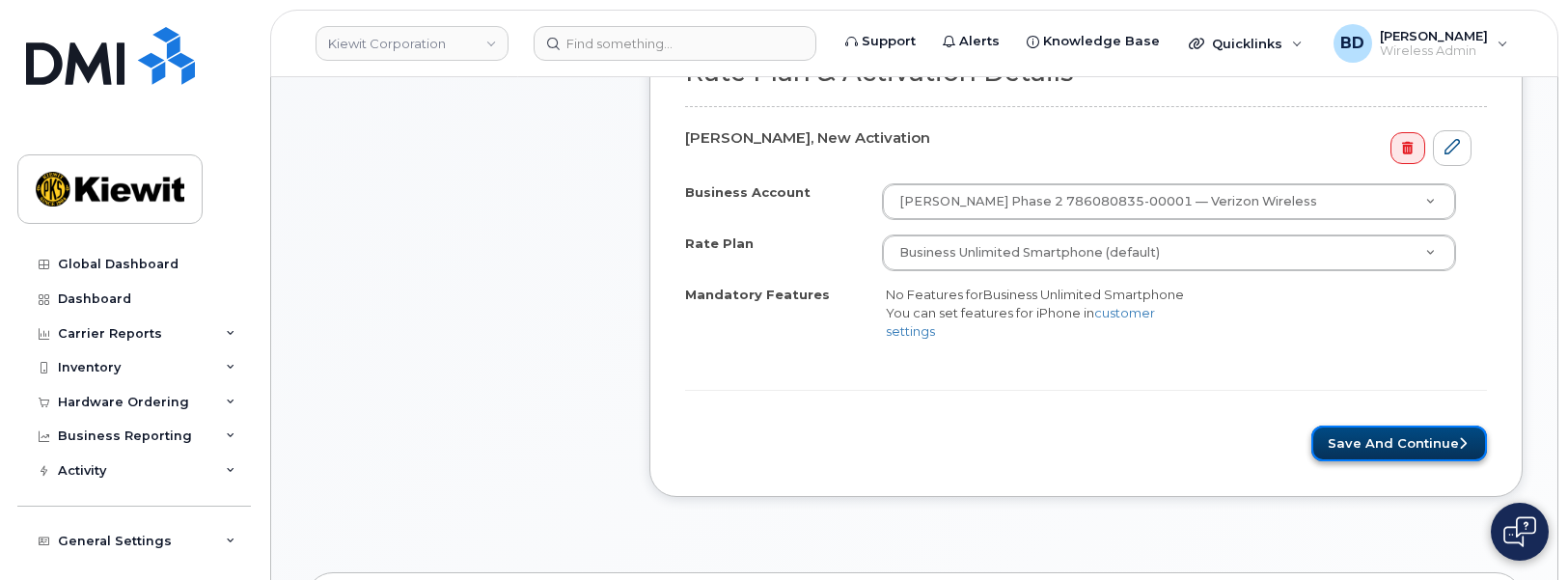
click at [1383, 430] on button "Save and Continue" at bounding box center [1399, 443] width 175 height 36
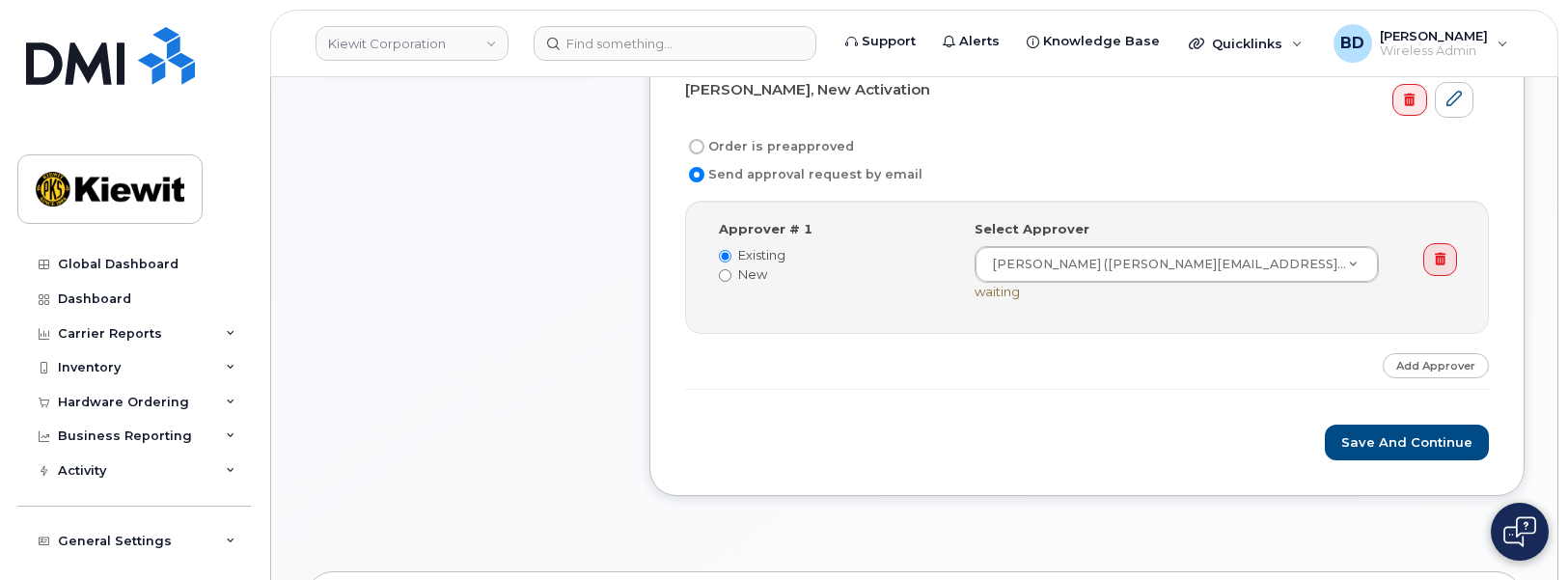
scroll to position [723, 0]
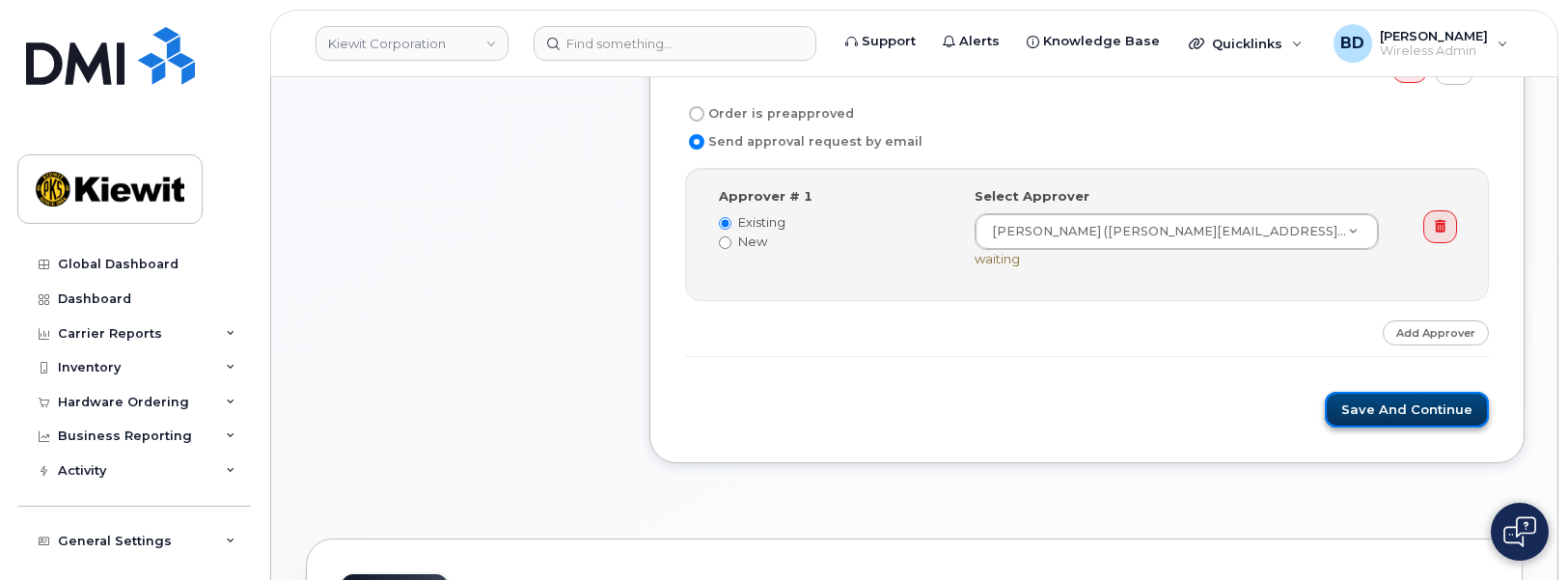
click at [1416, 401] on button "Save and Continue" at bounding box center [1407, 410] width 164 height 36
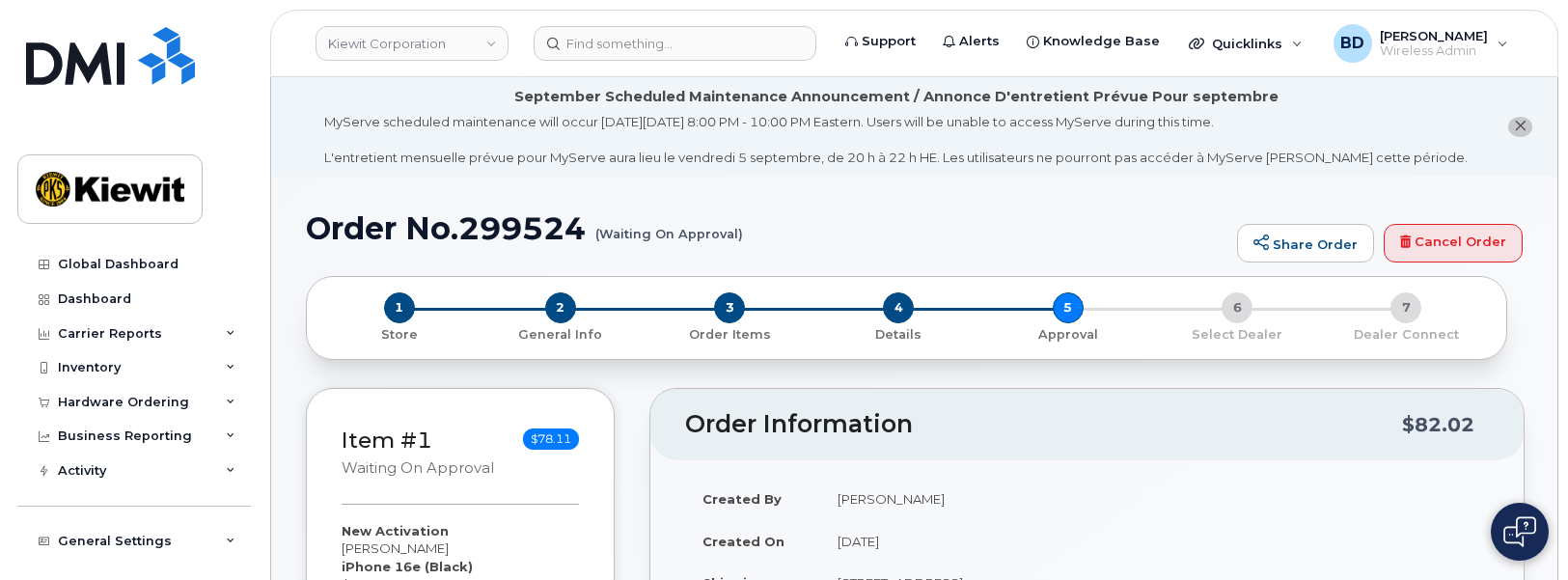
click at [541, 233] on h1 "Order No.299524 (Waiting On Approval)" at bounding box center [767, 228] width 922 height 34
copy h1 "299524"
click at [228, 398] on icon at bounding box center [231, 402] width 10 height 10
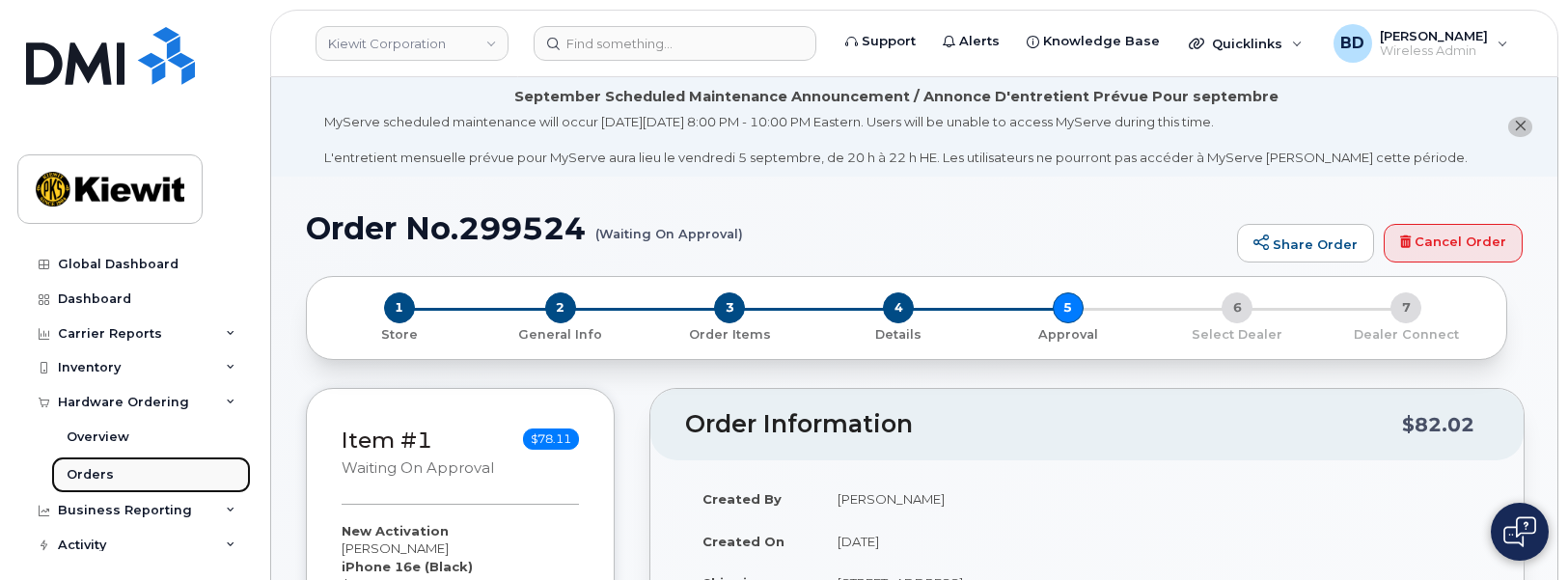
click at [110, 473] on link "Orders" at bounding box center [150, 474] width 200 height 37
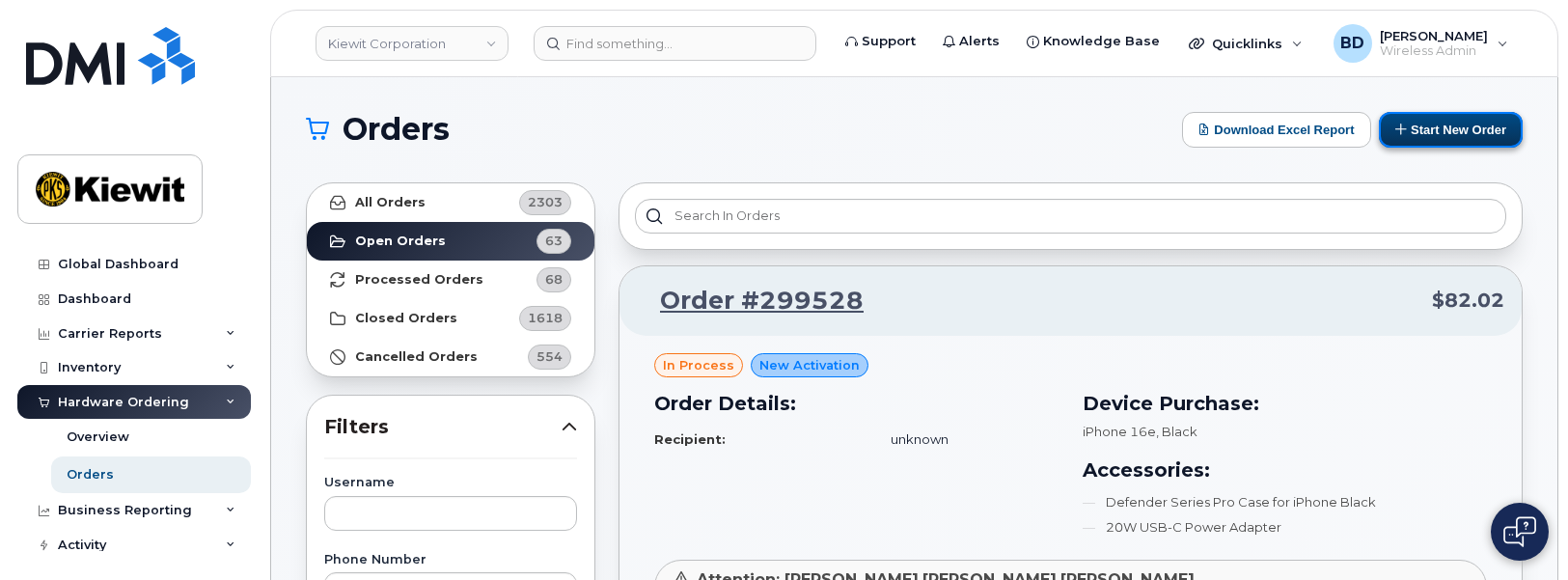
click at [1480, 126] on button "Start New Order" at bounding box center [1451, 129] width 143 height 36
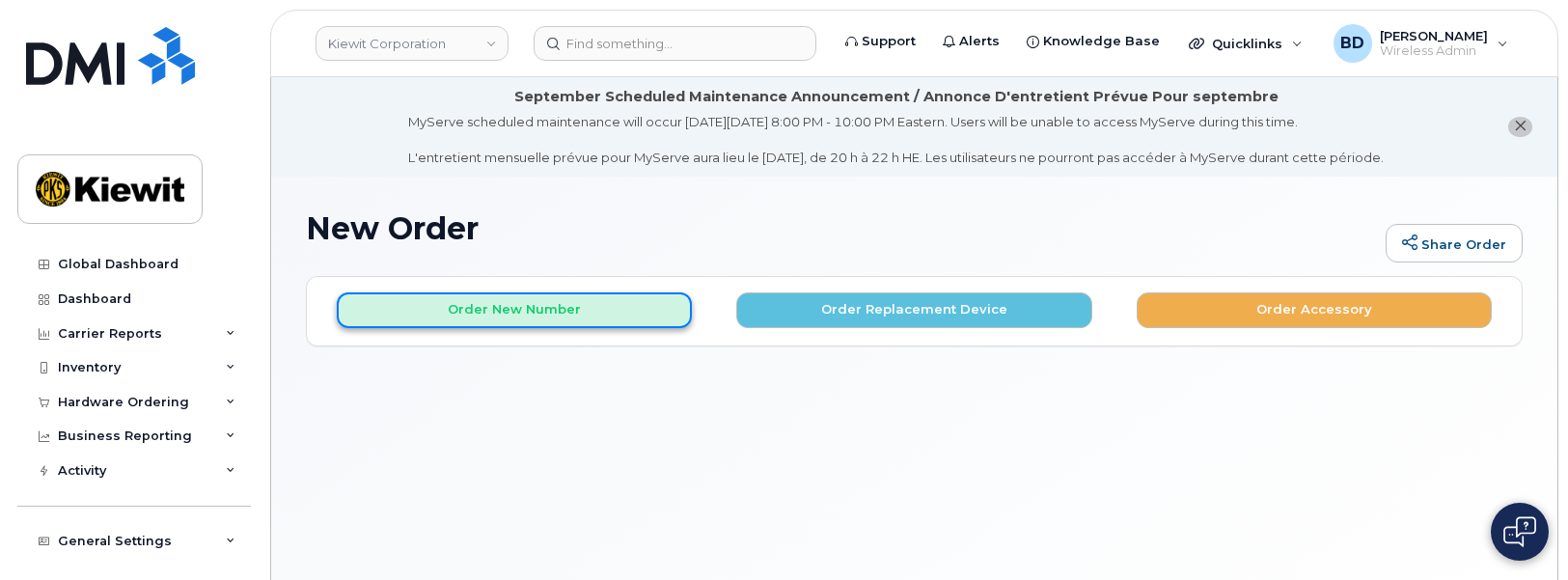
click at [461, 307] on button "Order New Number" at bounding box center [514, 310] width 355 height 36
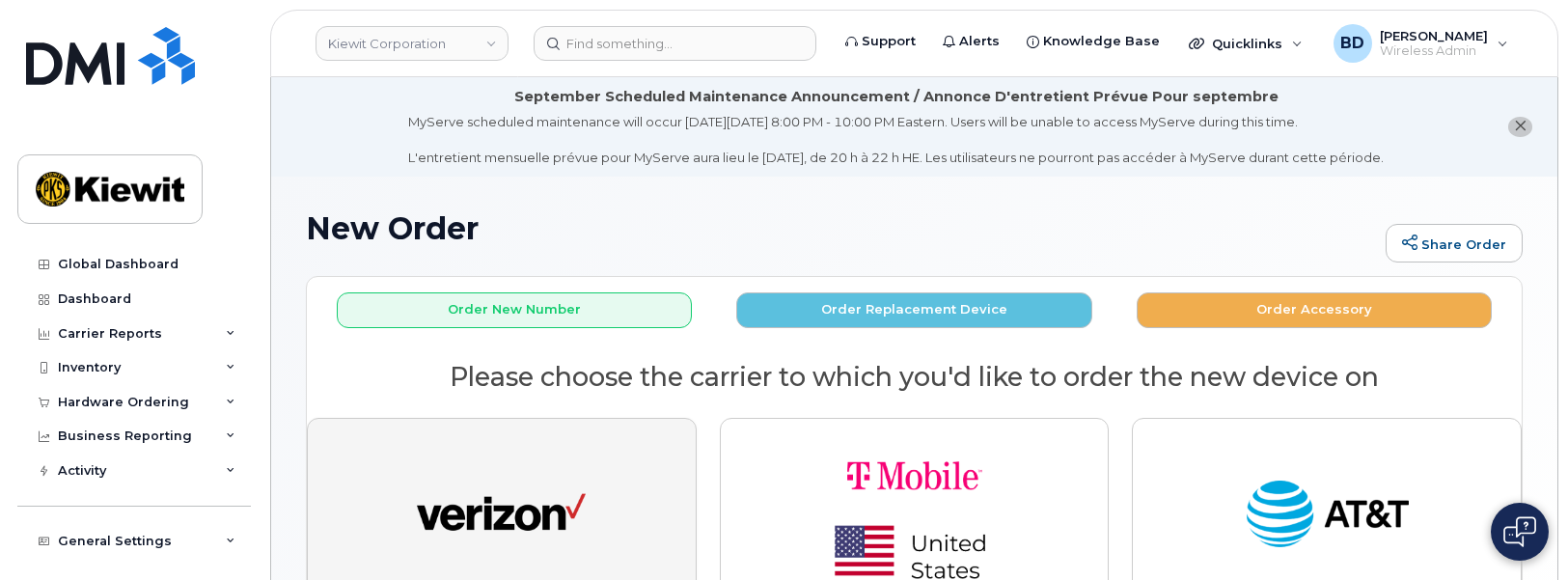
click at [461, 486] on img "button" at bounding box center [502, 514] width 169 height 87
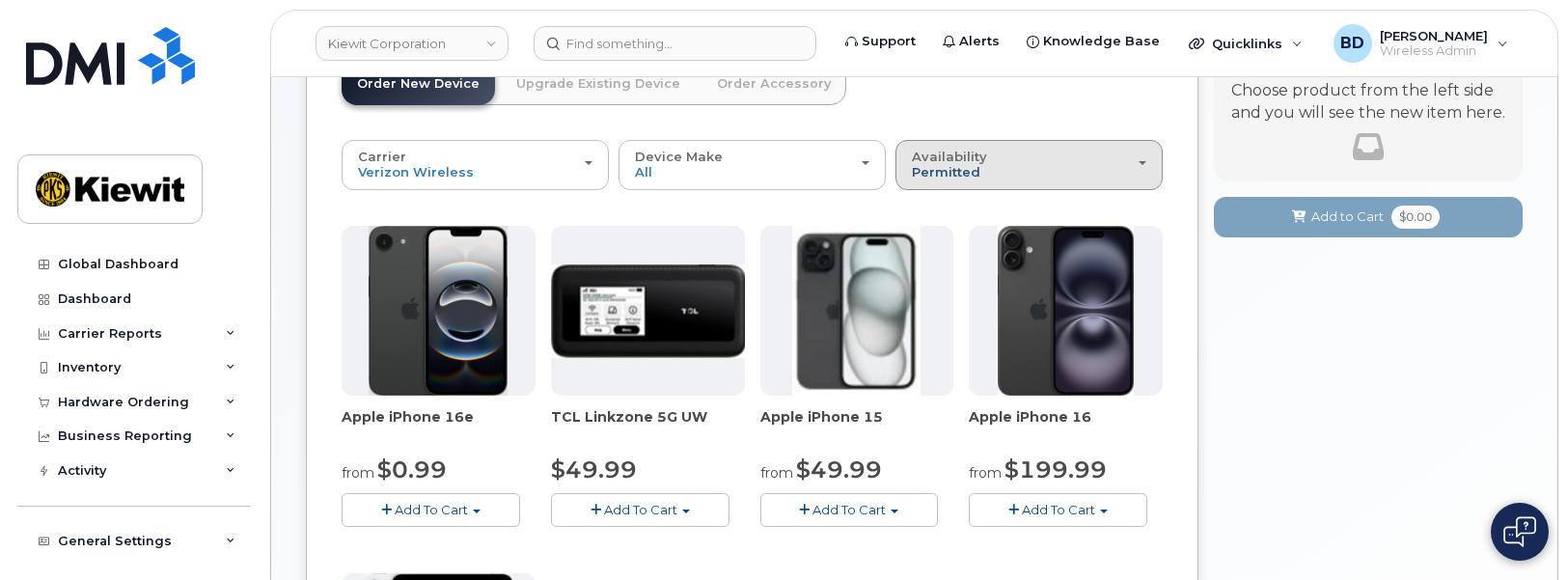
scroll to position [361, 0]
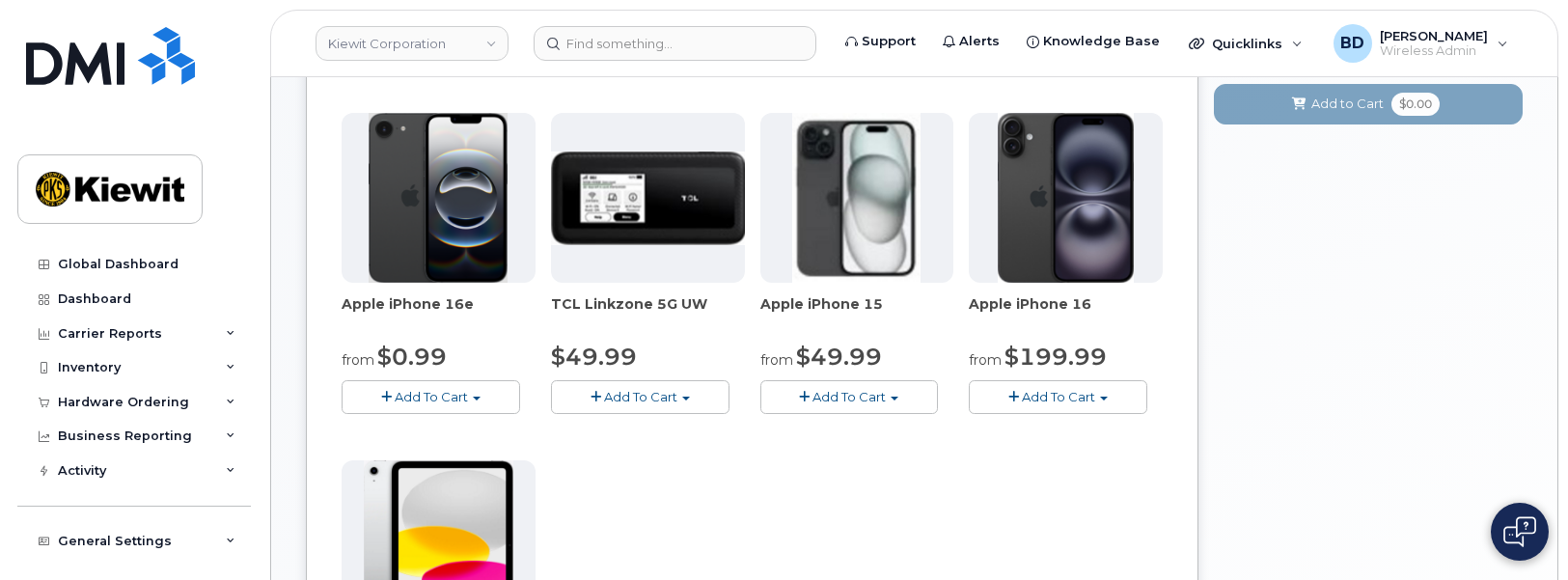
click at [397, 395] on span "Add To Cart" at bounding box center [431, 397] width 74 height 16
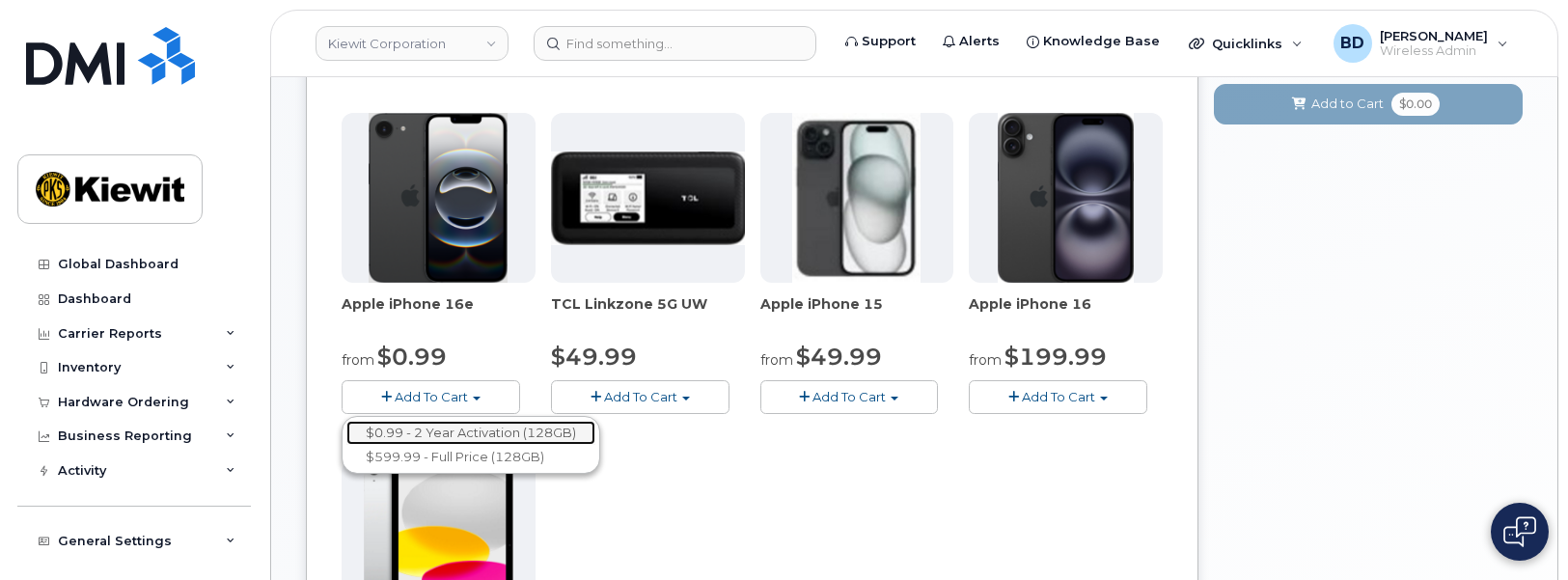
click at [501, 429] on link "$0.99 - 2 Year Activation (128GB)" at bounding box center [471, 433] width 249 height 24
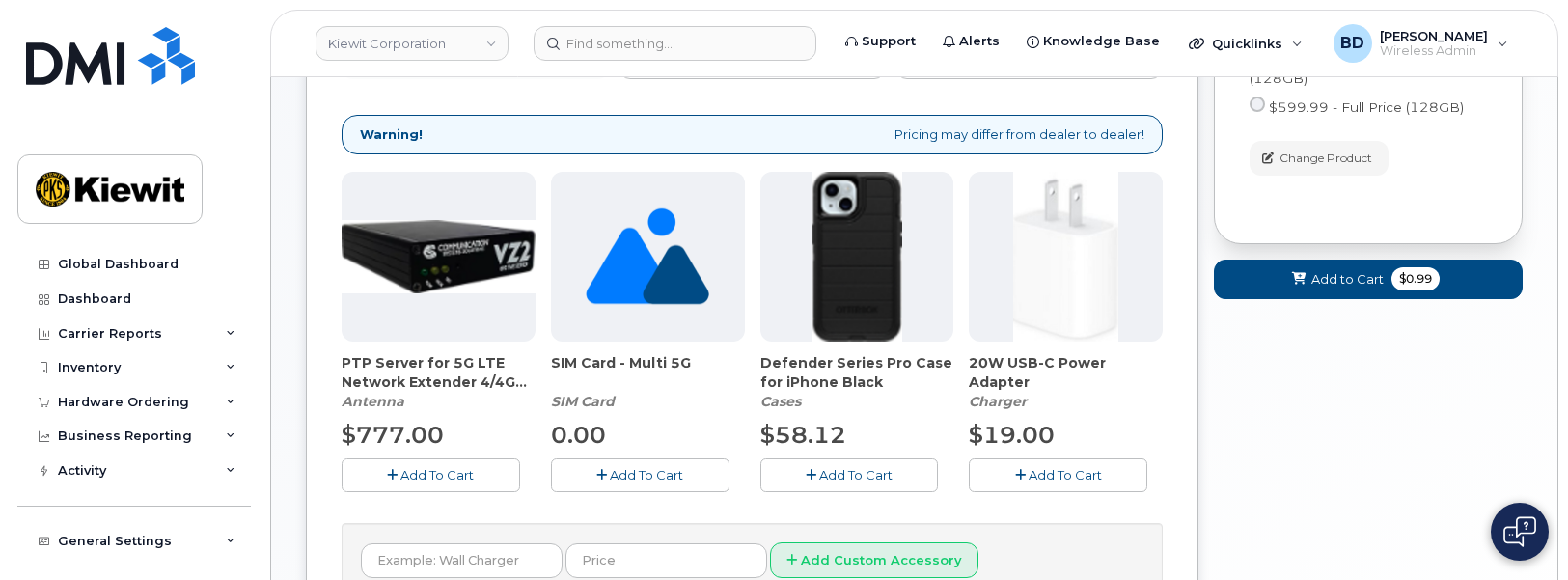
click at [845, 479] on span "Add To Cart" at bounding box center [856, 475] width 74 height 16
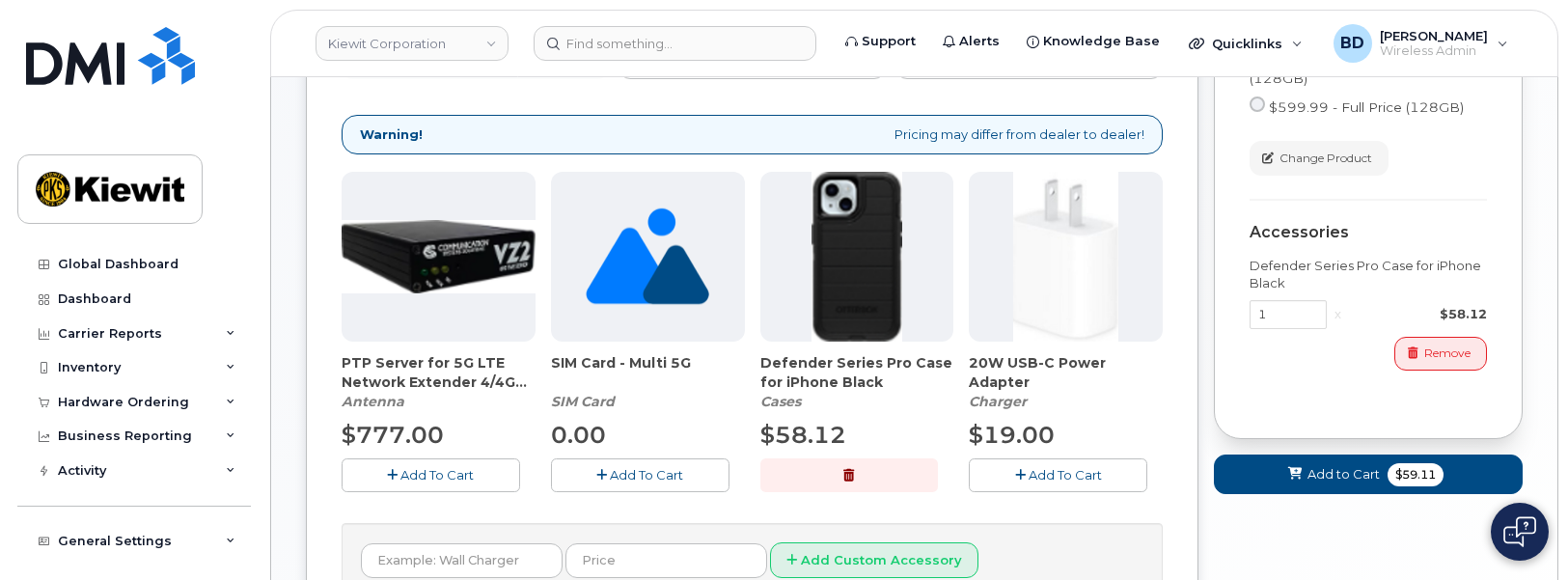
click at [1044, 470] on span "Add To Cart" at bounding box center [1065, 475] width 74 height 16
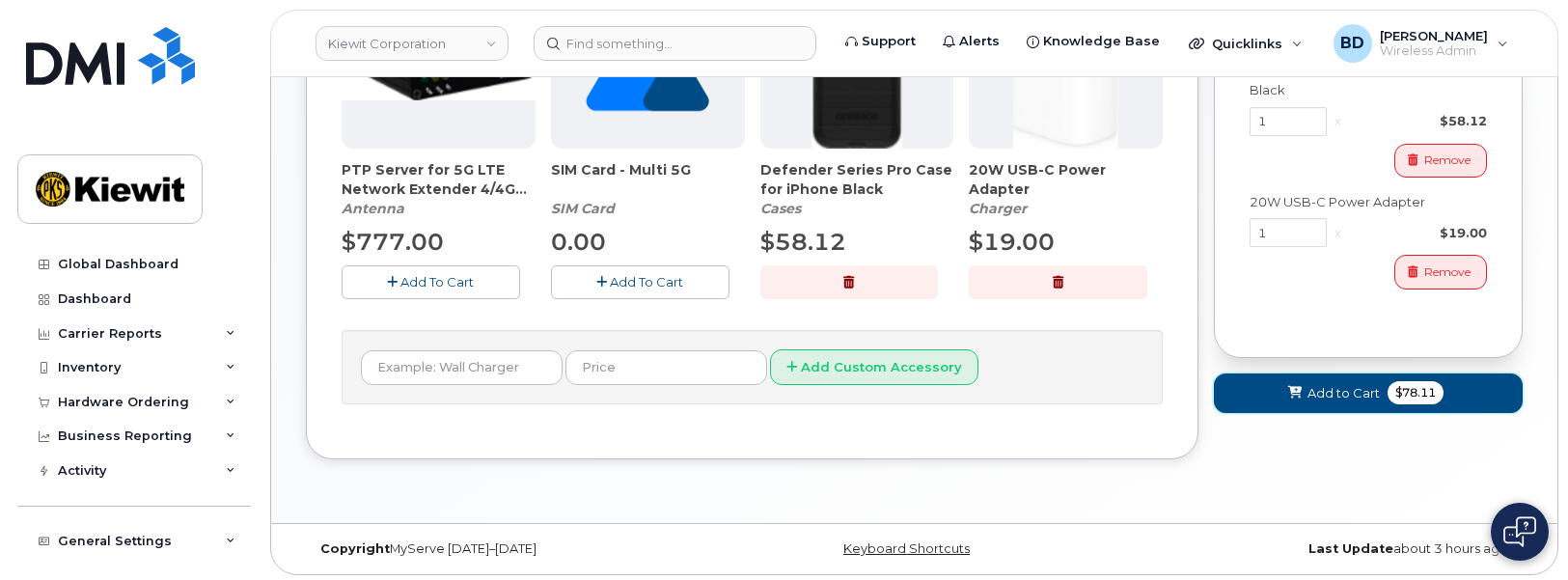
click at [1349, 389] on span "Add to Cart" at bounding box center [1343, 393] width 73 height 18
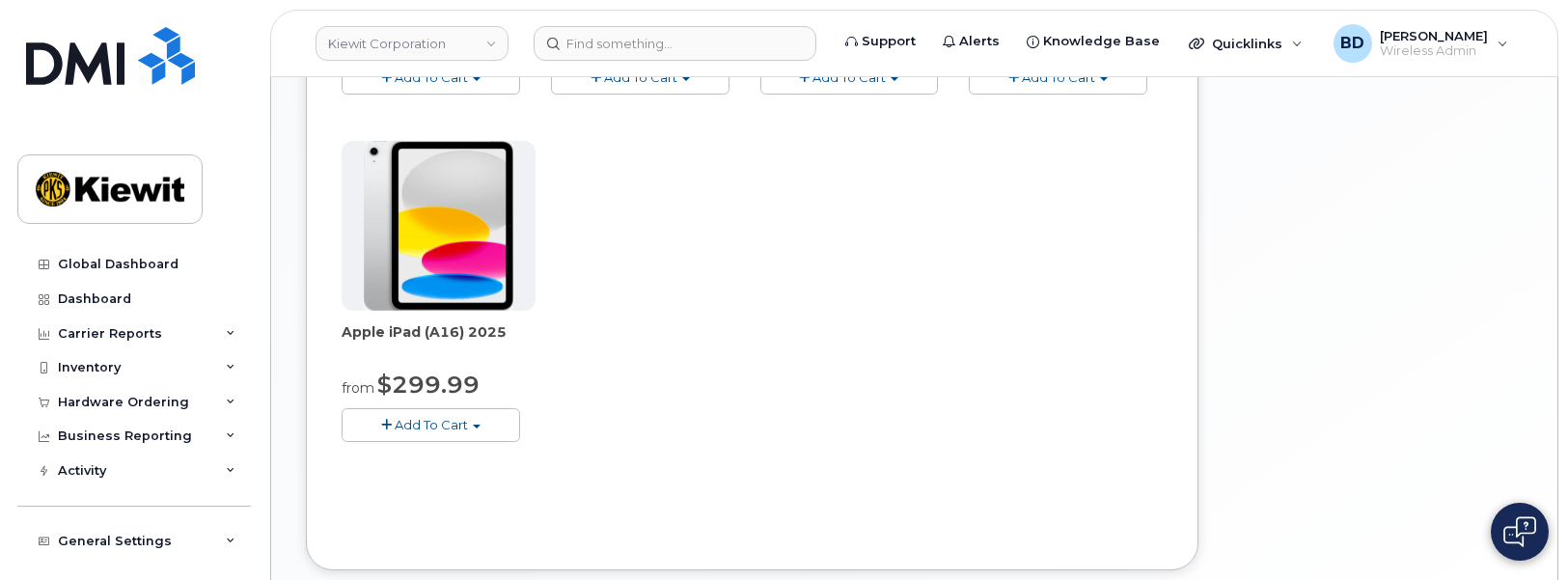
scroll to position [431, 0]
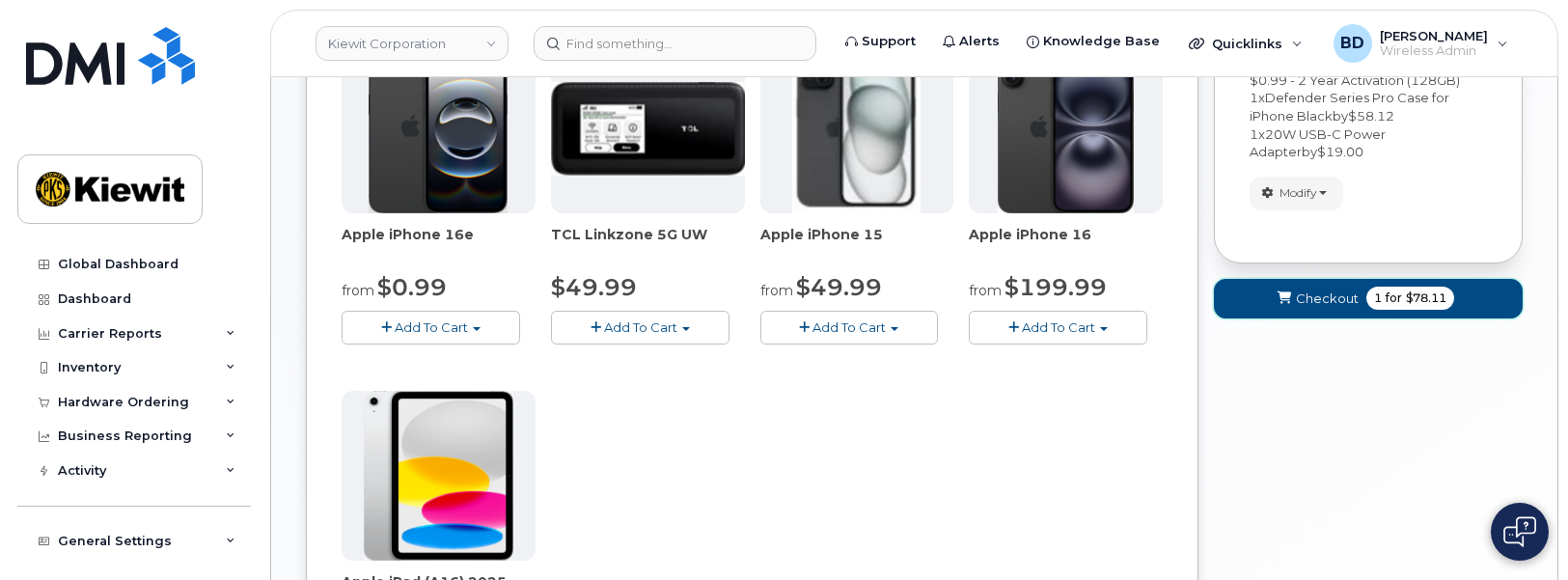
click at [1303, 300] on span "Checkout" at bounding box center [1327, 298] width 63 height 18
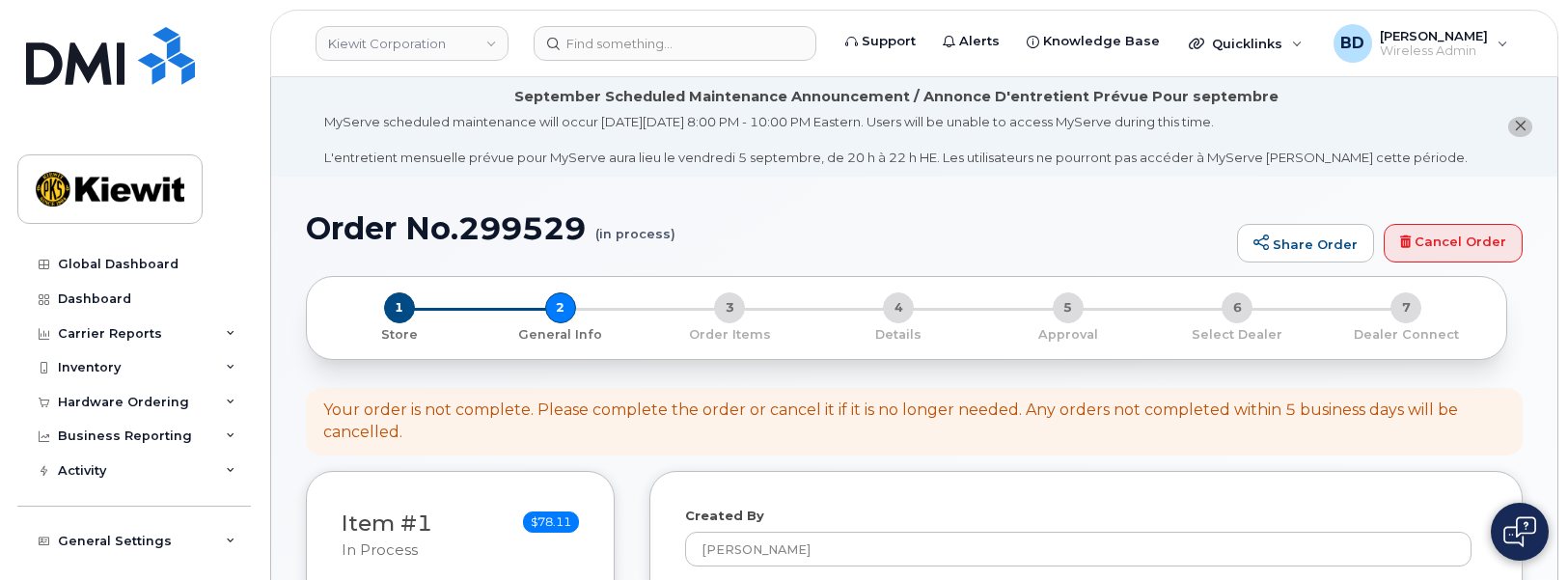
select select
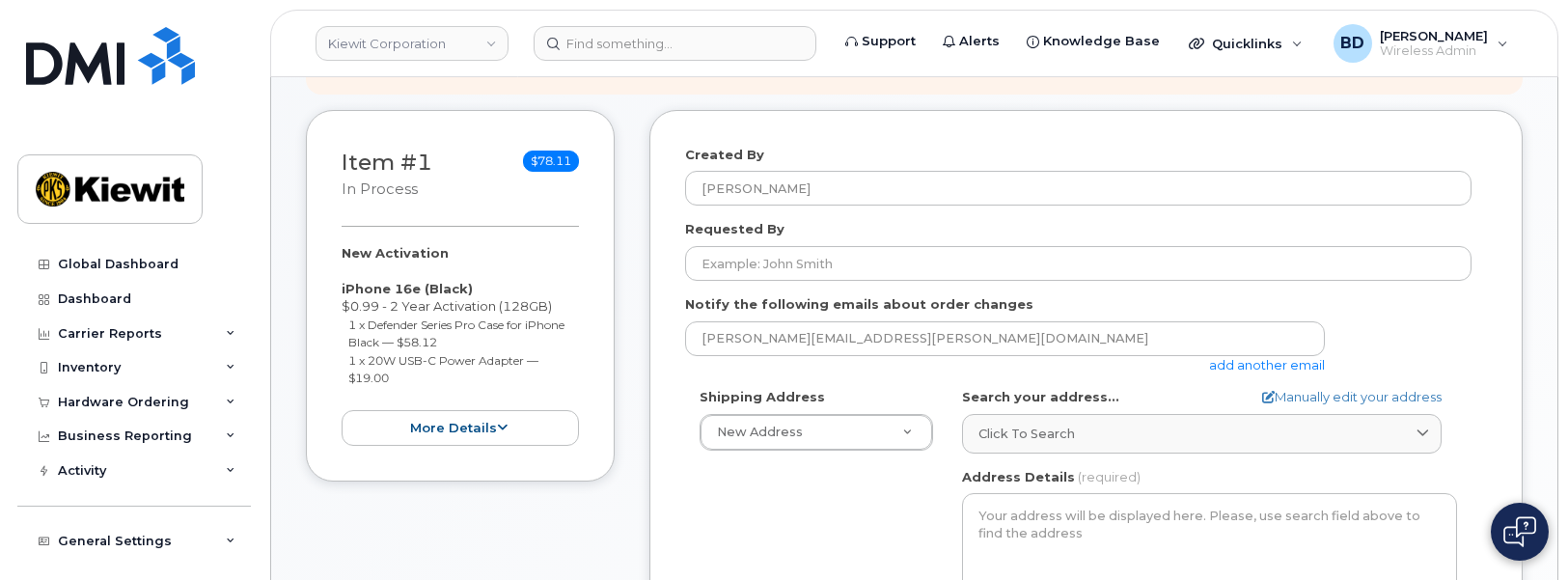
scroll to position [361, 0]
click at [1257, 363] on link "add another email" at bounding box center [1266, 364] width 115 height 16
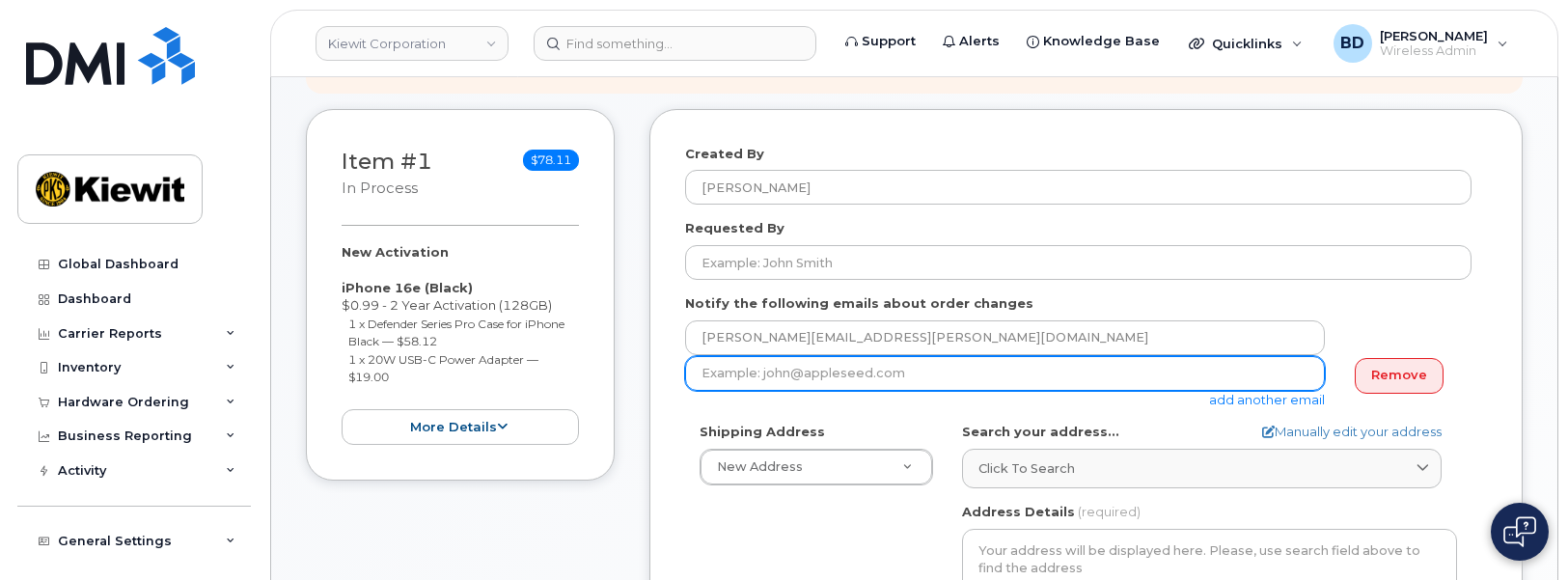
click at [719, 377] on input "email" at bounding box center [1005, 373] width 640 height 35
paste input "matt.gabriel@kiewit.com"
type input "matt.gabriel@kiewit.com"
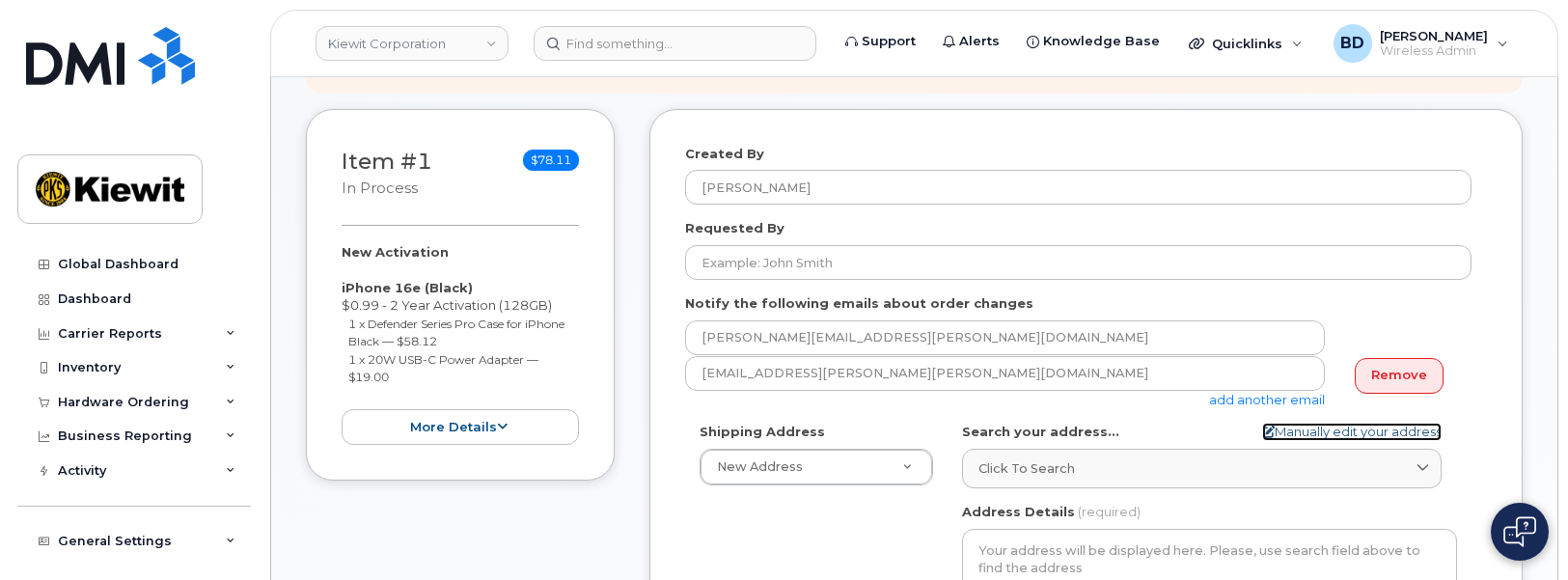
click at [1295, 428] on link "Manually edit your address" at bounding box center [1352, 432] width 179 height 18
select select
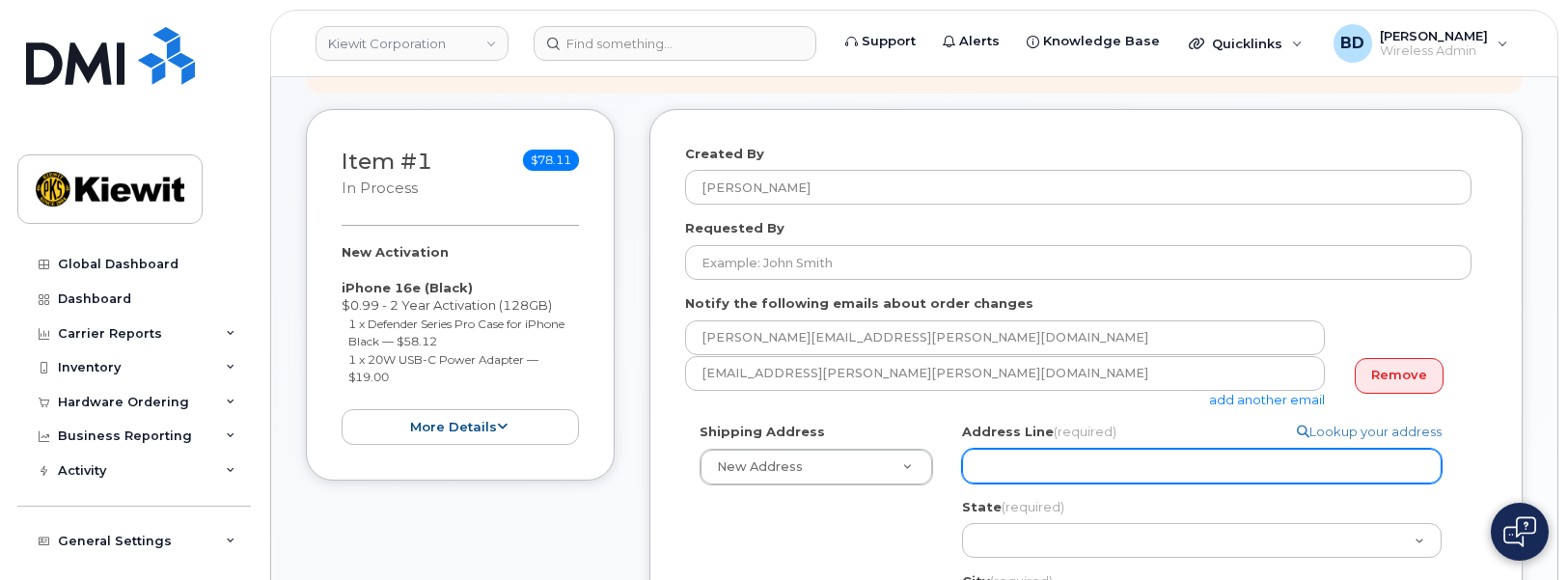
click at [1042, 481] on input "Address Line (required)" at bounding box center [1202, 466] width 480 height 35
paste input "3888 E. Broadway Road"
select select
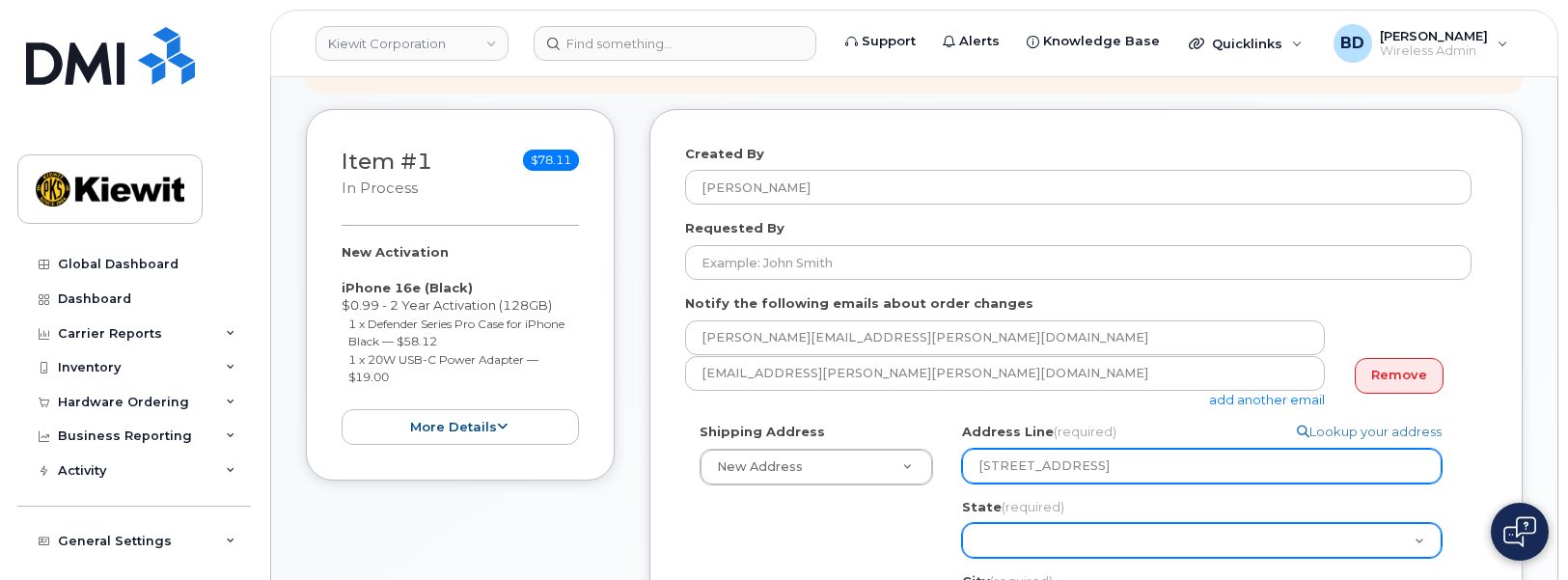
type input "3888 E. Broadway Road"
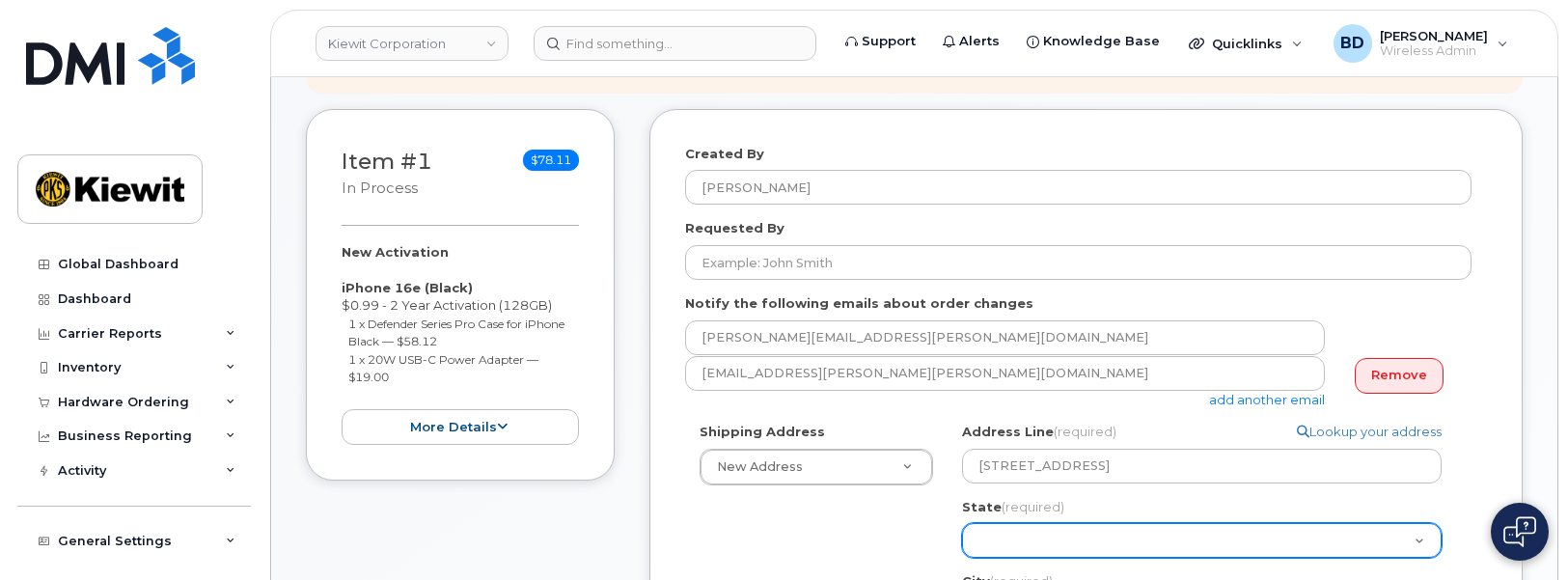
click at [1007, 533] on select "Alabama Alaska American Samoa Arizona Arkansas California Colorado Connecticut …" at bounding box center [1202, 539] width 480 height 35
select select "AZ"
click at [962, 522] on select "Alabama Alaska American Samoa Arizona Arkansas California Colorado Connecticut …" at bounding box center [1202, 539] width 480 height 35
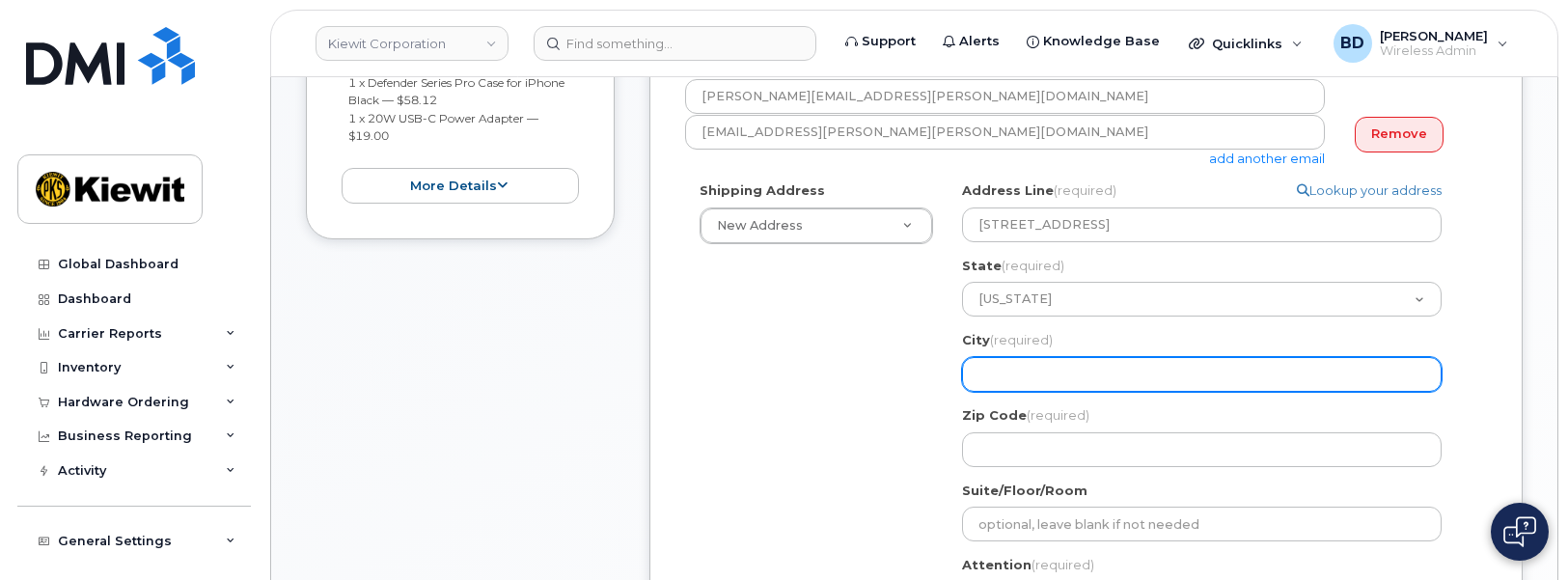
click at [993, 367] on input "City (required)" at bounding box center [1202, 374] width 480 height 35
paste input "Phoenix"
select select
type input "Phoenix"
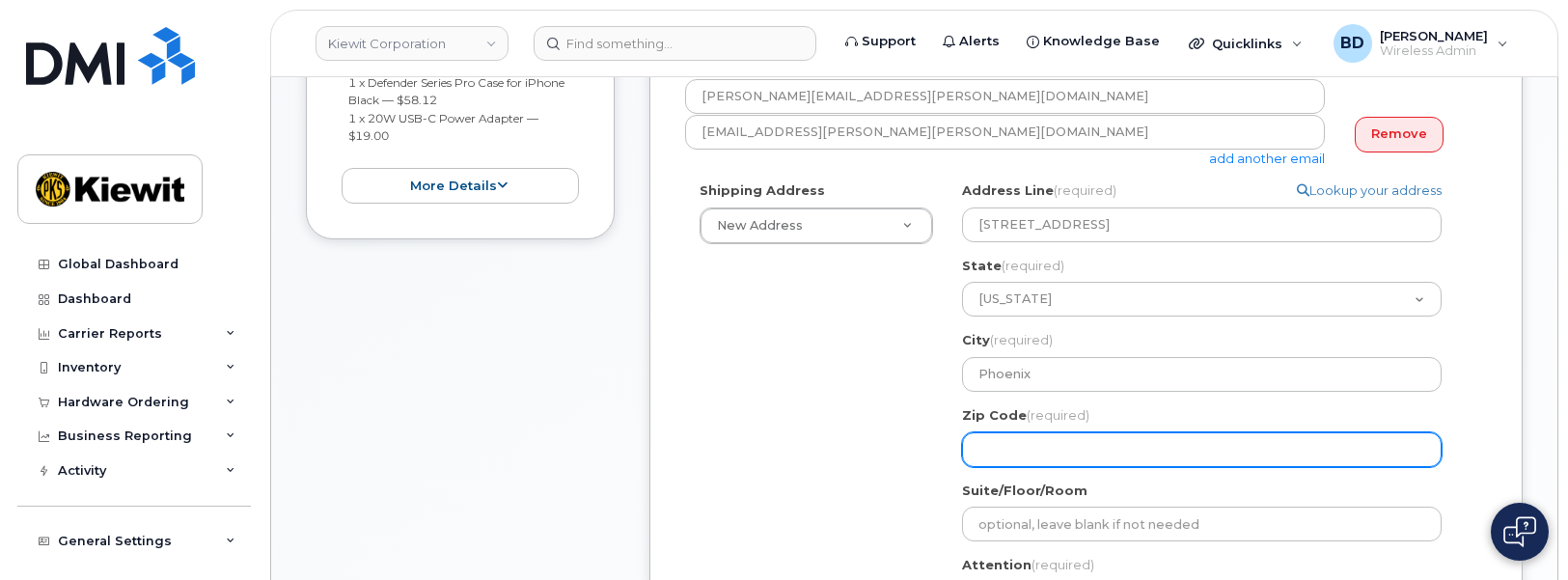
click at [1020, 439] on input "Zip Code (required)" at bounding box center [1202, 449] width 480 height 35
select select
type input "v"
drag, startPoint x: 952, startPoint y: 456, endPoint x: 924, endPoint y: 460, distance: 28.3
click at [924, 460] on div "Shipping Address New Address New Address 9701 Renner Blvd 1 Sand Island Access …" at bounding box center [1078, 443] width 786 height 523
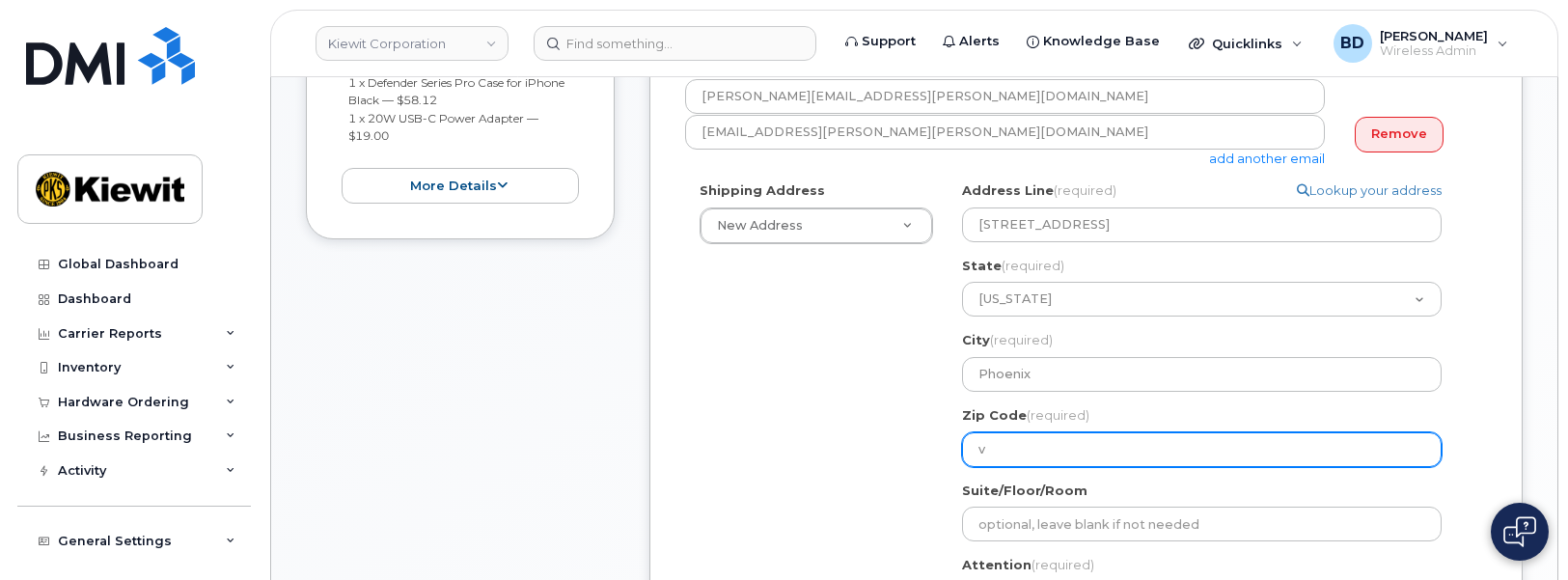
paste input "85040"
select select
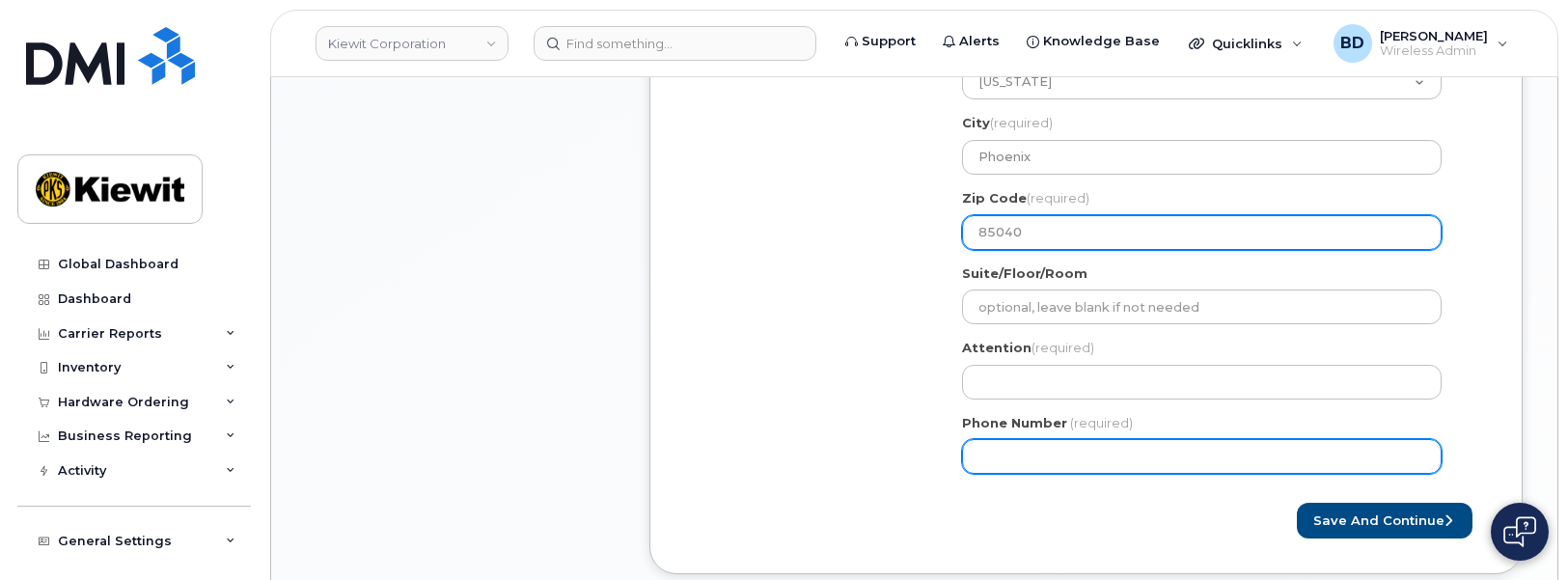
scroll to position [844, 0]
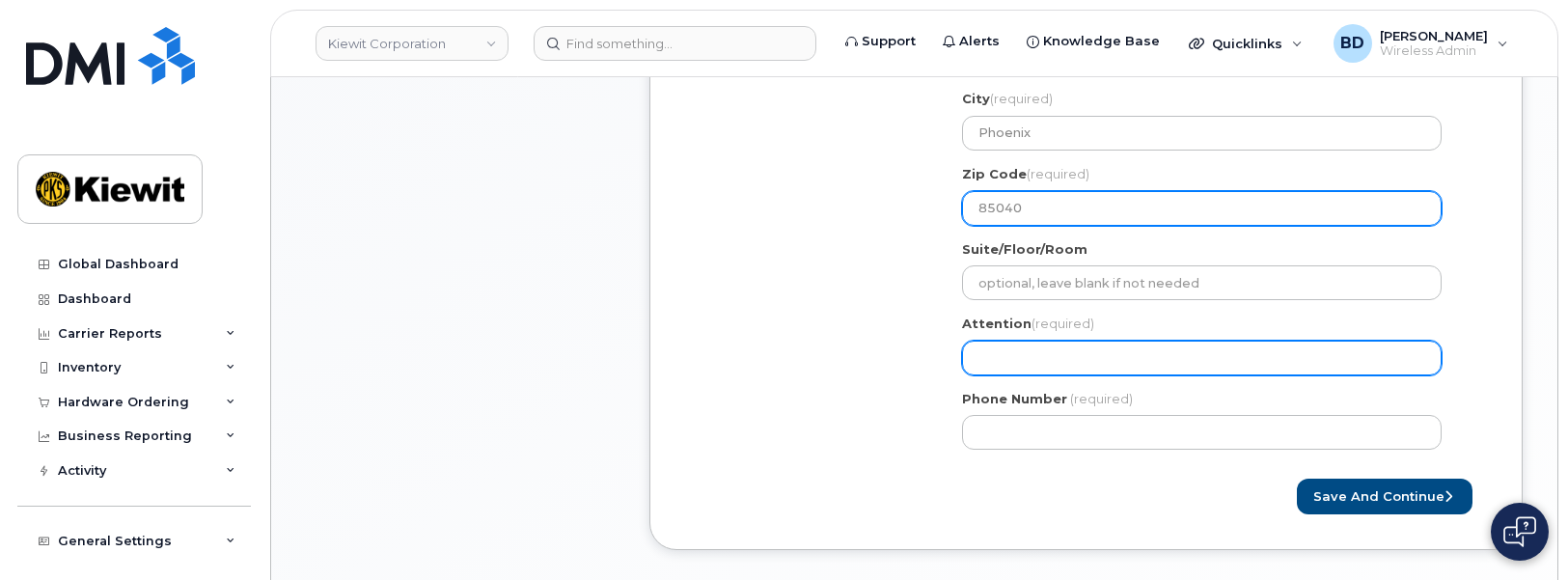
type input "85040"
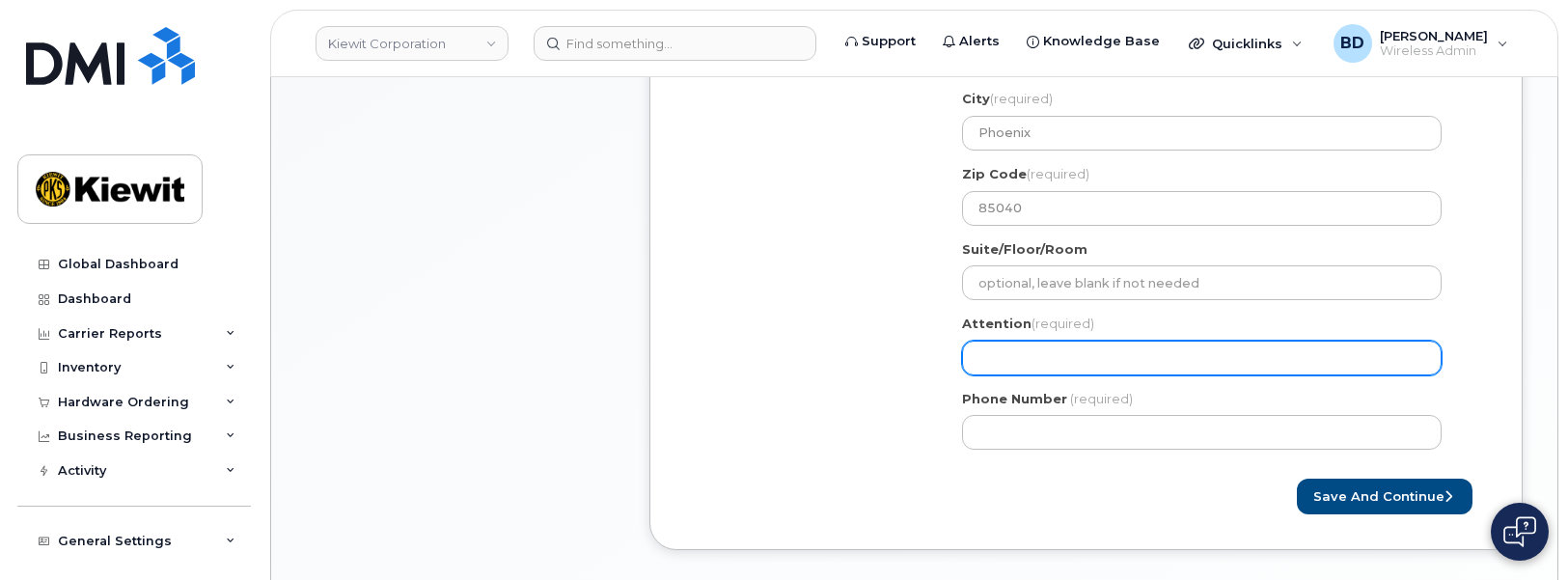
click at [986, 366] on input "Attention (required)" at bounding box center [1202, 357] width 480 height 35
select select
type input "J"
select select
type input "Je"
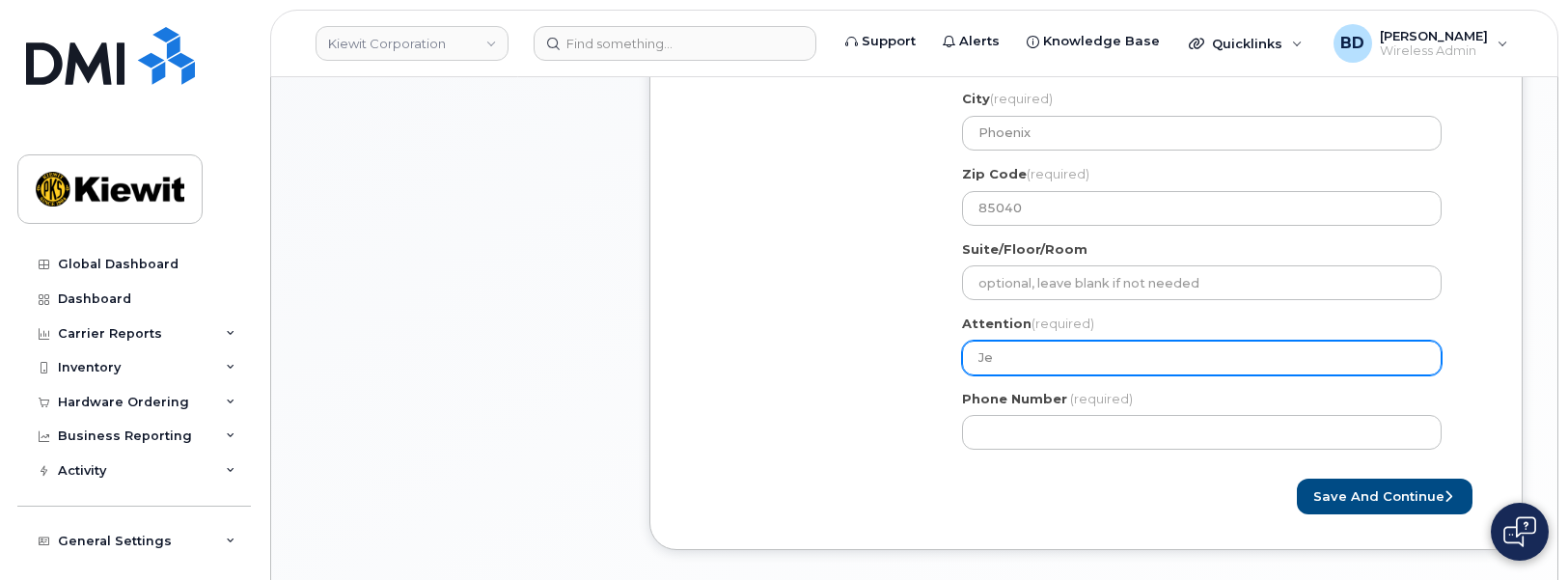
select select
type input "Jef"
select select
type input "Jeff"
select select
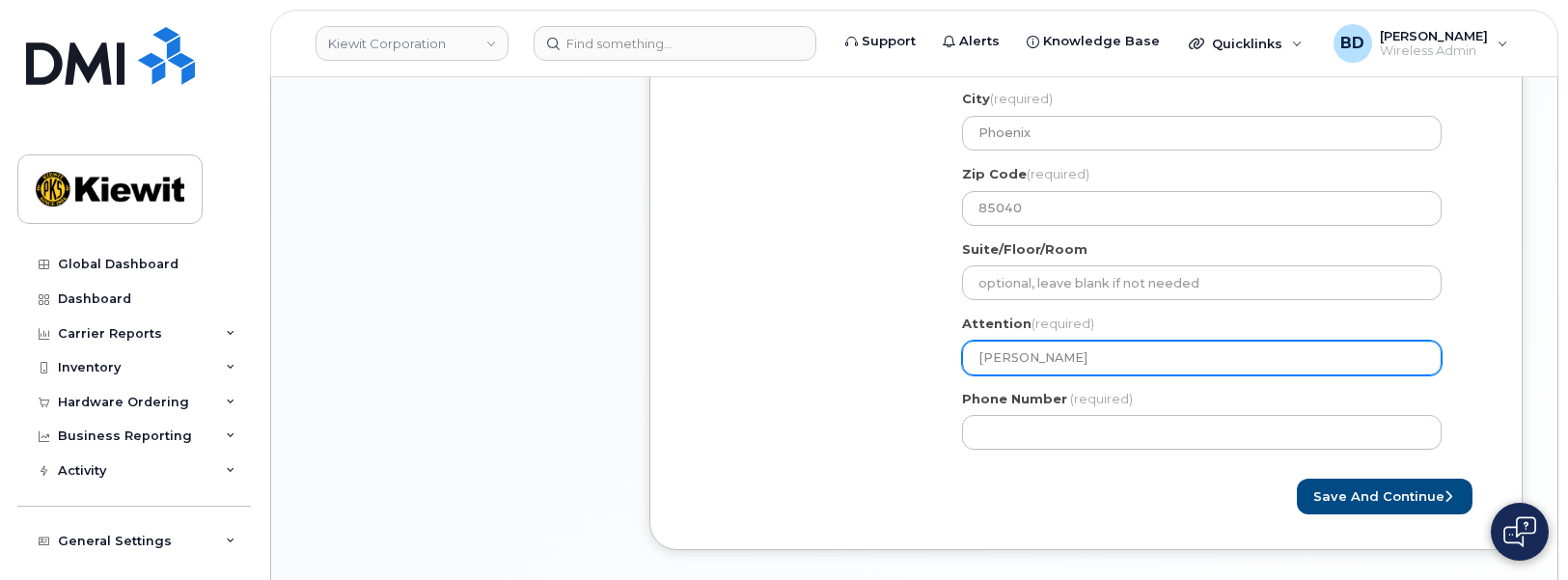
type input "Jeff F"
select select
type input "Jeff Finocchiaro"
click at [1081, 350] on input "Jeff Finocchiaro" at bounding box center [1202, 357] width 480 height 35
select select
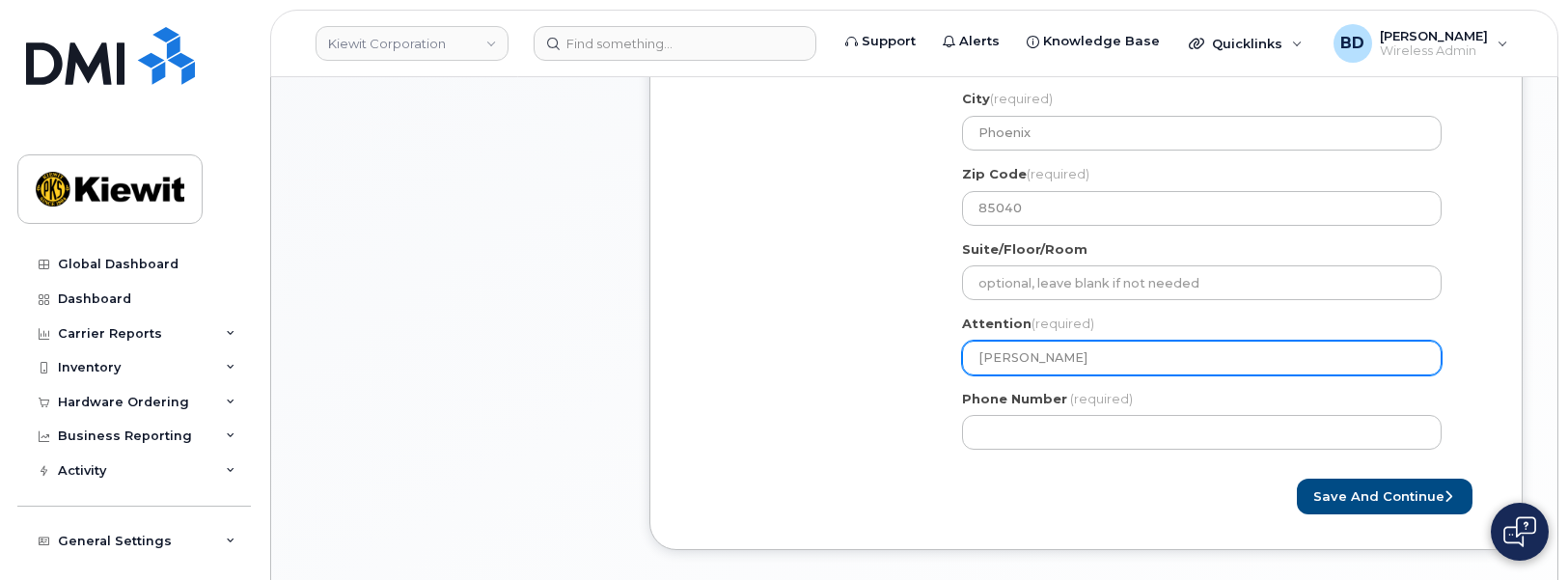
type input "Jeff Finocchiaro/"
select select
type input "Jeff Finocchiaro/A"
select select
type input "Jeff Finocchiaro/An"
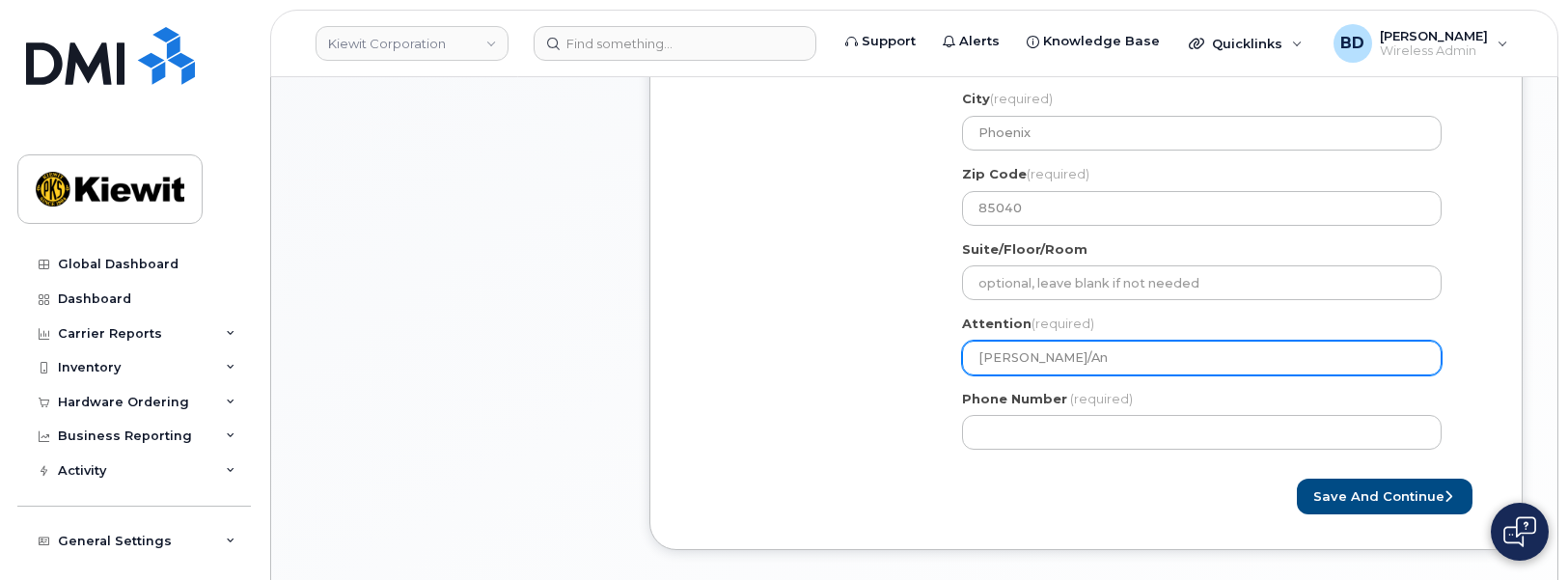
select select
type input "Jeff Finocchiaro/Ans"
select select
type input "Jeff Finocchiaro/Ansj"
select select
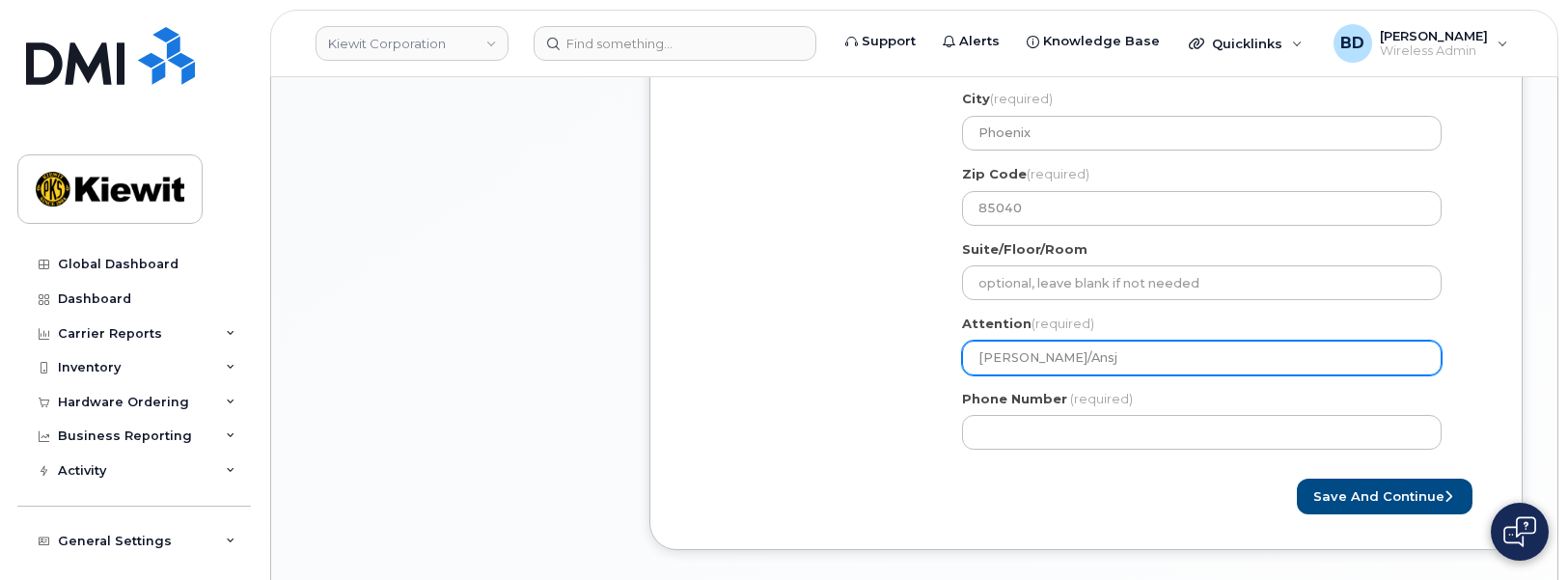
type input "Jeff Finocchiaro/Ansje"
select select
type input "Jeff Finocchiaro/Ansj"
select select
type input "Jeff Finocchiaro/Ans"
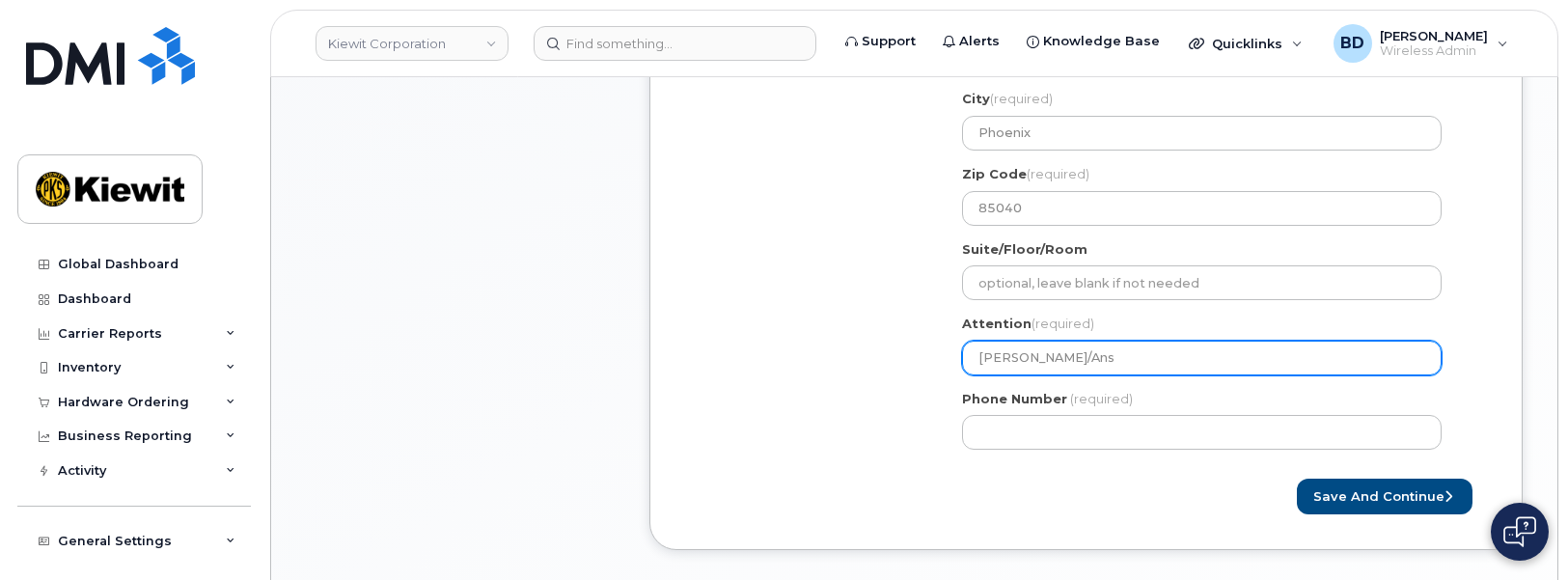
select select
type input "Jeff Finocchiaro/Ansj"
select select
type input "Jeff Finocchiaro/Ansje"
select select
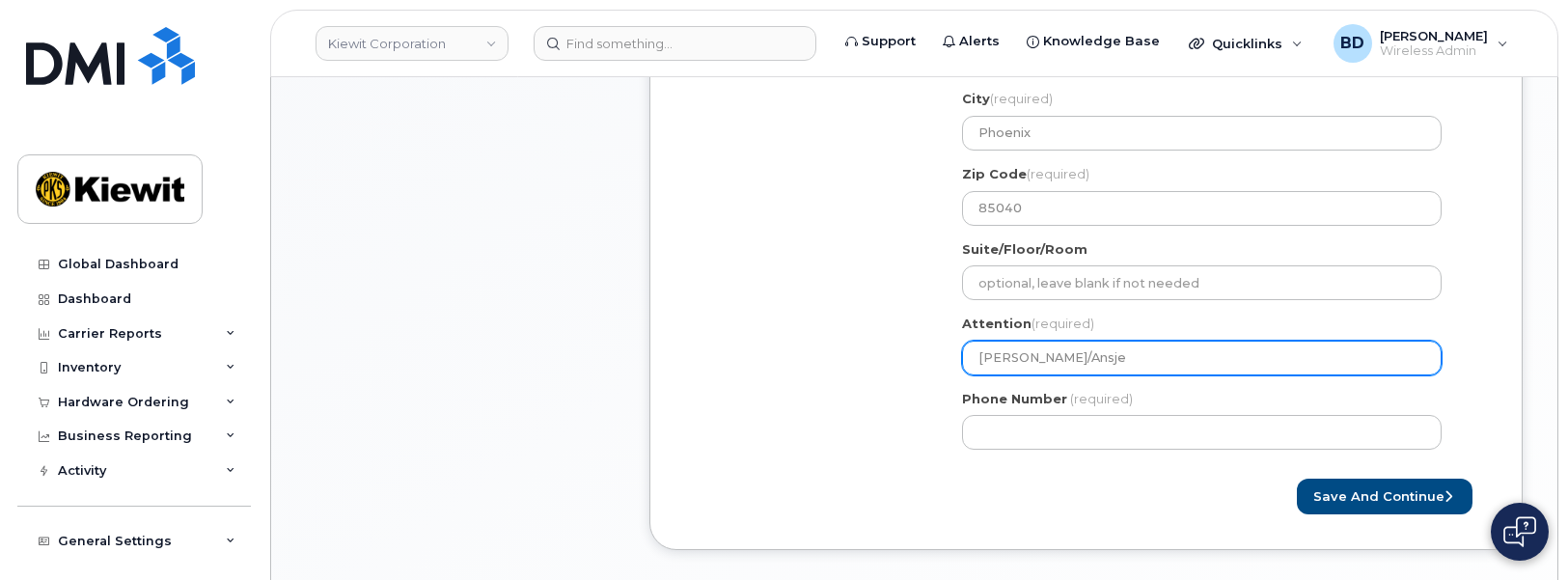
type input "Jeff Finocchiaro/Ansje K"
select select
type input "Jeff Finocchiaro/Ansje"
select select
type input "Jeff Finocchiaro/Ansje J"
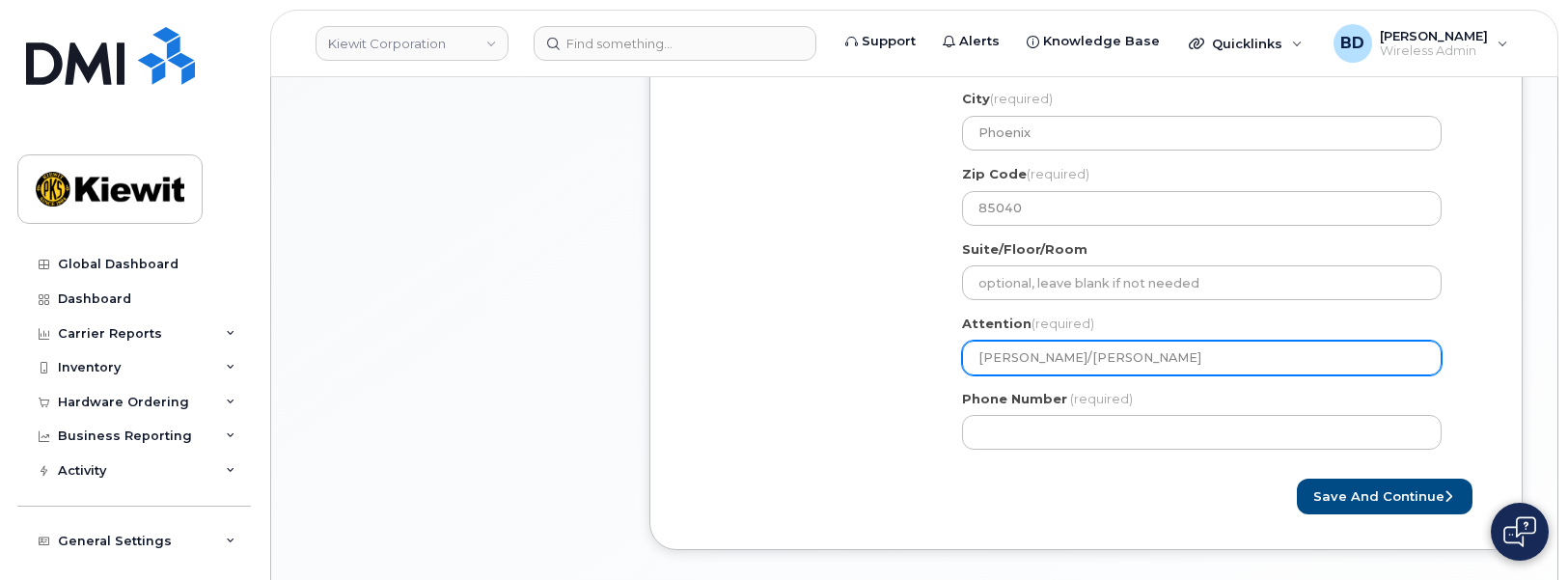
select select
type input "Jeff Finocchiaro/Ansje Jo"
select select
type input "Jeff Finocchiaro/Ansje Joh"
select select
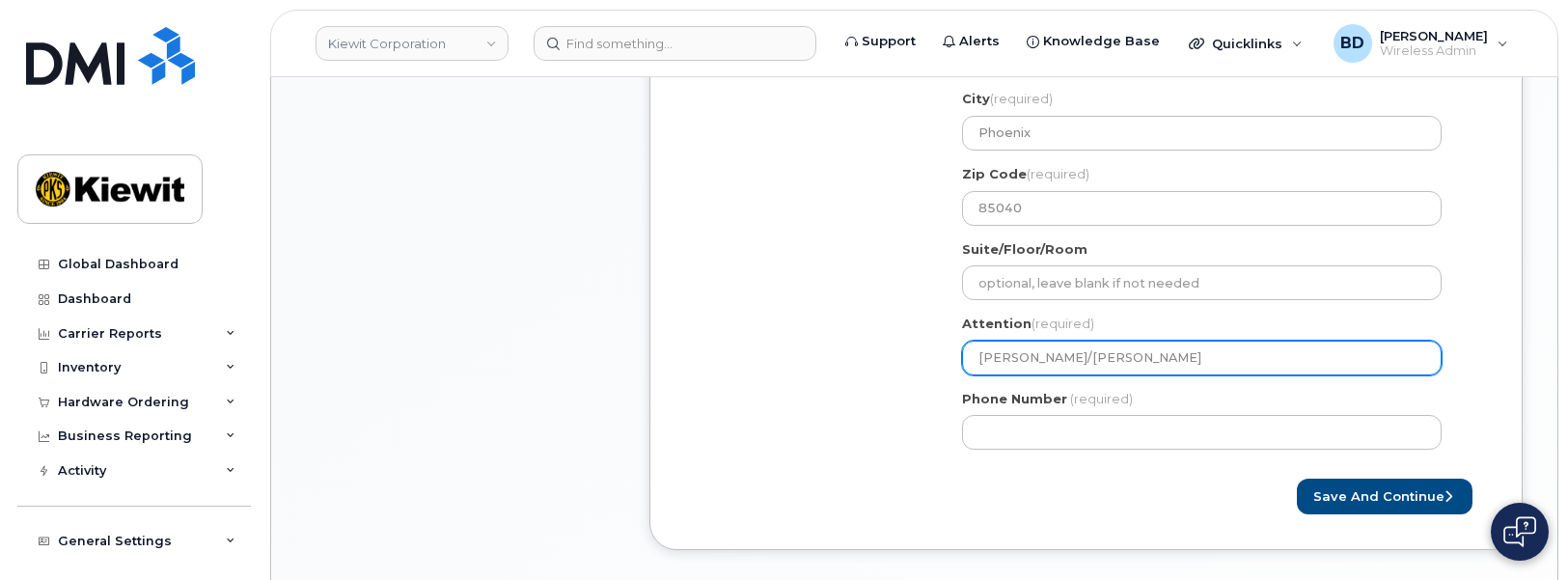
type input "Jeff Finocchiaro/Ansje John"
select select
type input "Jeff Finocchiaro/Ansje Johns"
select select
type input "Jeff Finocchiaro/Ansje Johnso"
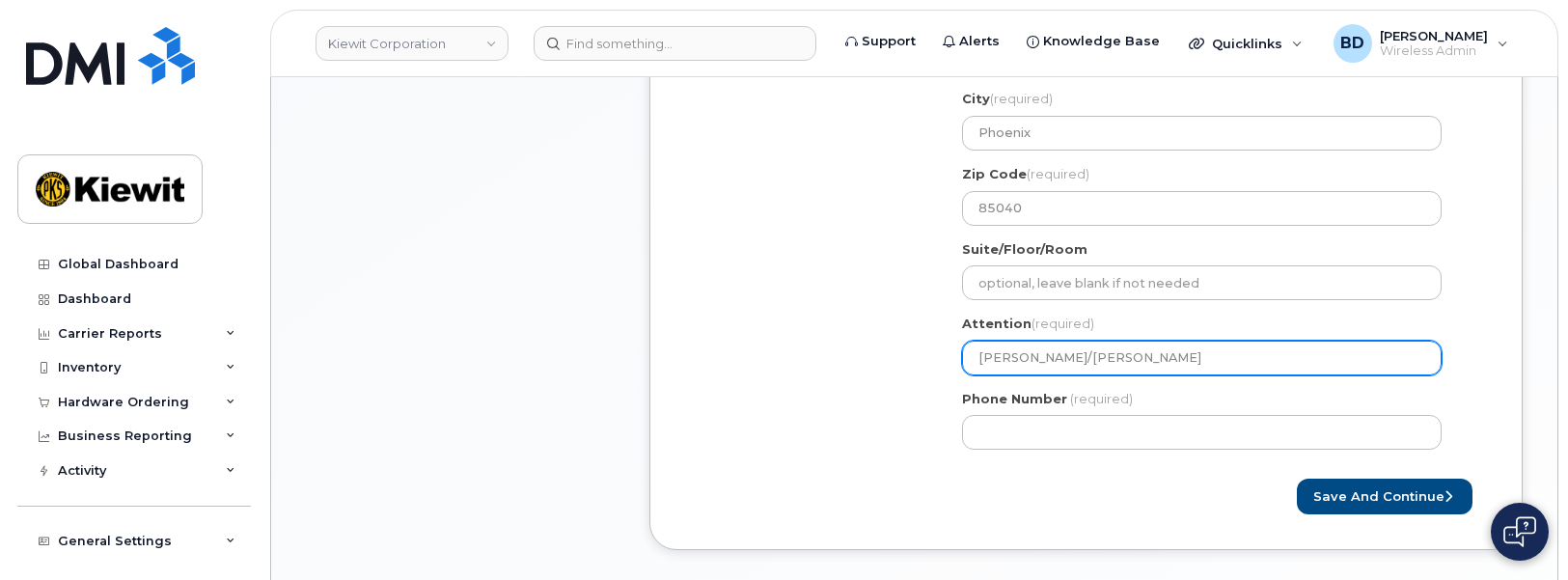
select select
drag, startPoint x: 1086, startPoint y: 360, endPoint x: 1102, endPoint y: 361, distance: 16.0
click at [1098, 361] on input "Jeff Finocchiaro/Ansje Johnson" at bounding box center [1202, 357] width 480 height 35
drag, startPoint x: 1083, startPoint y: 358, endPoint x: 1177, endPoint y: 361, distance: 94.0
click at [1177, 361] on input "Jeff Finocchiaro/Ansje Johnson" at bounding box center [1202, 357] width 480 height 35
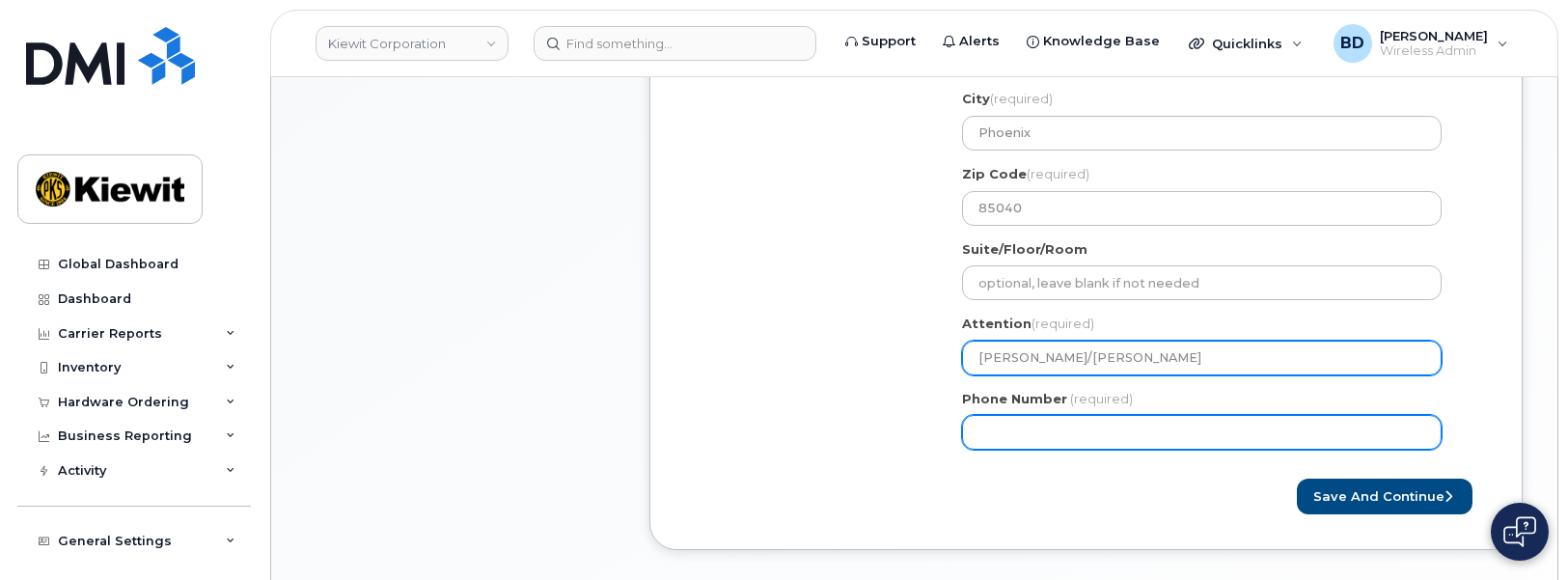
type input "Jeff Finocchiaro/Ansje Johnson"
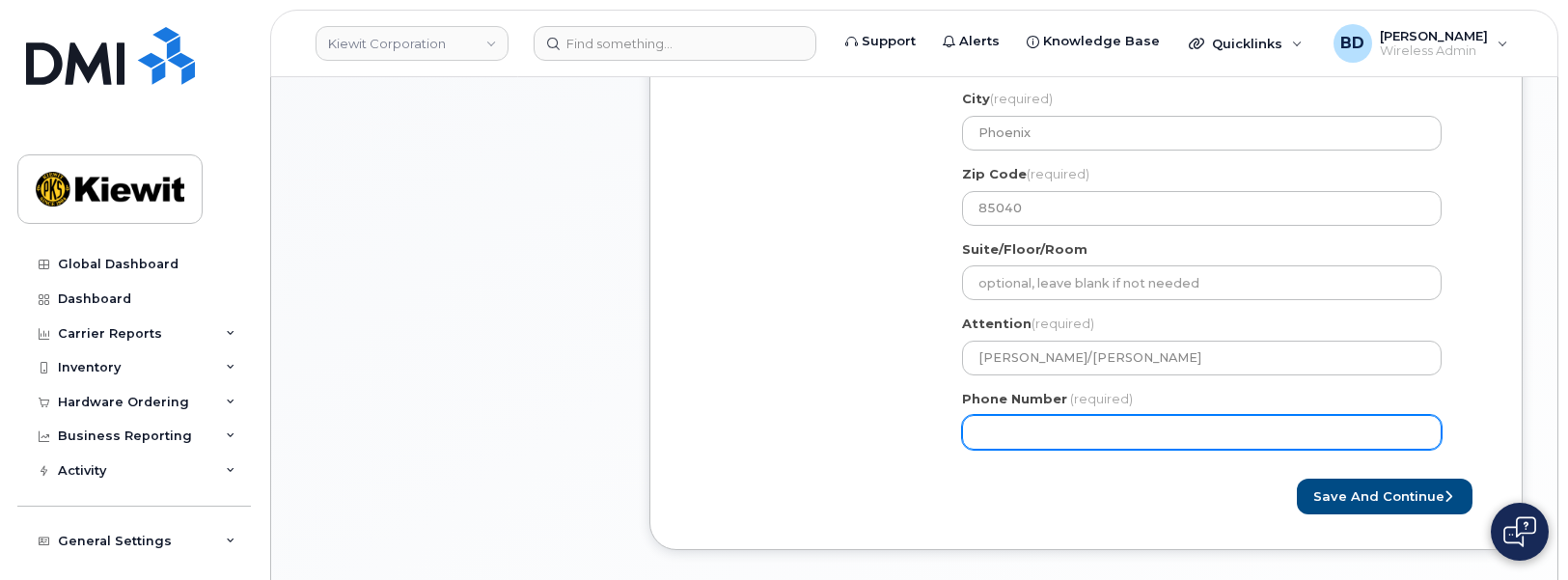
drag, startPoint x: 991, startPoint y: 434, endPoint x: 1008, endPoint y: 401, distance: 37.1
click at [992, 432] on input "Phone Number" at bounding box center [1202, 432] width 480 height 35
type input "8777727707"
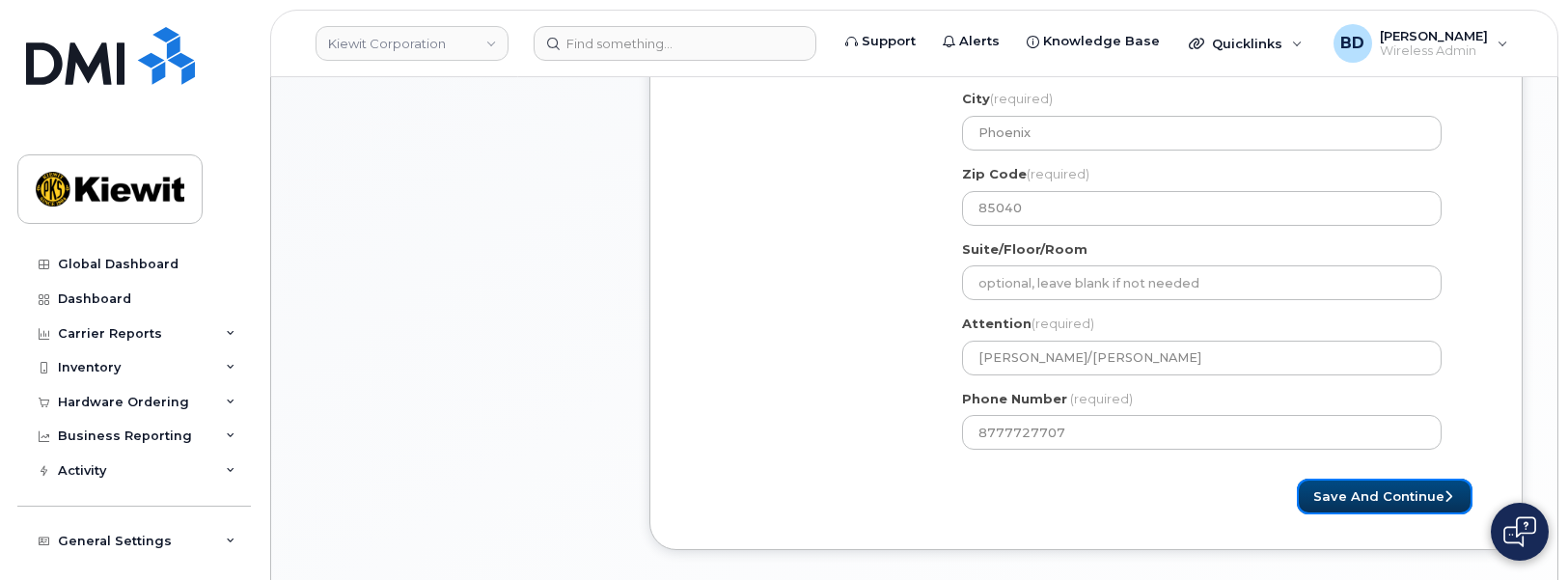
select select
click at [1385, 493] on button "Save and Continue" at bounding box center [1385, 496] width 175 height 36
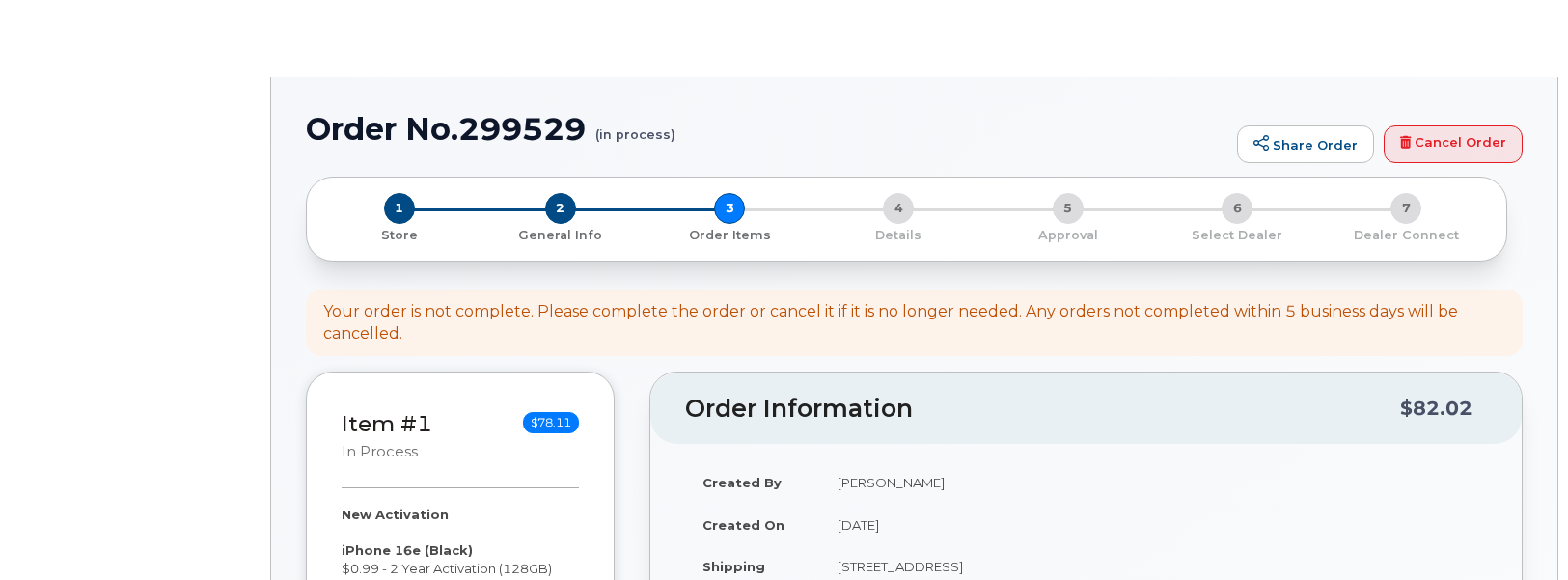
select select
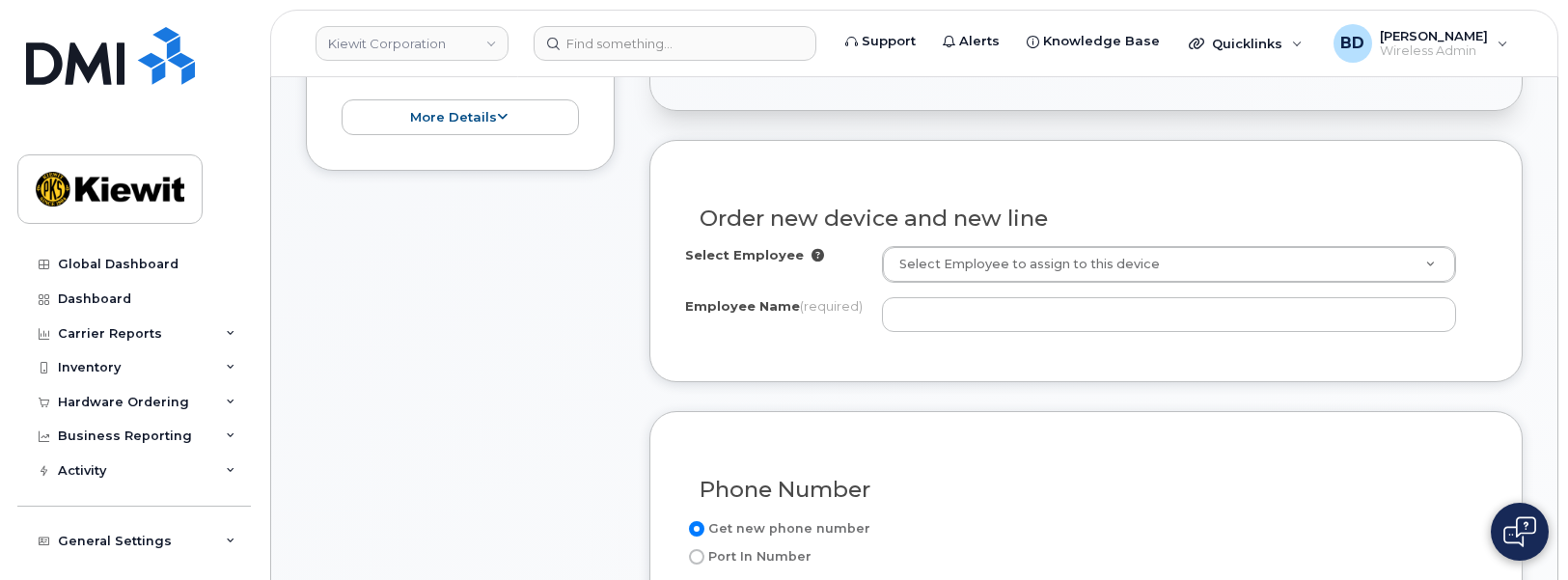
scroll to position [844, 0]
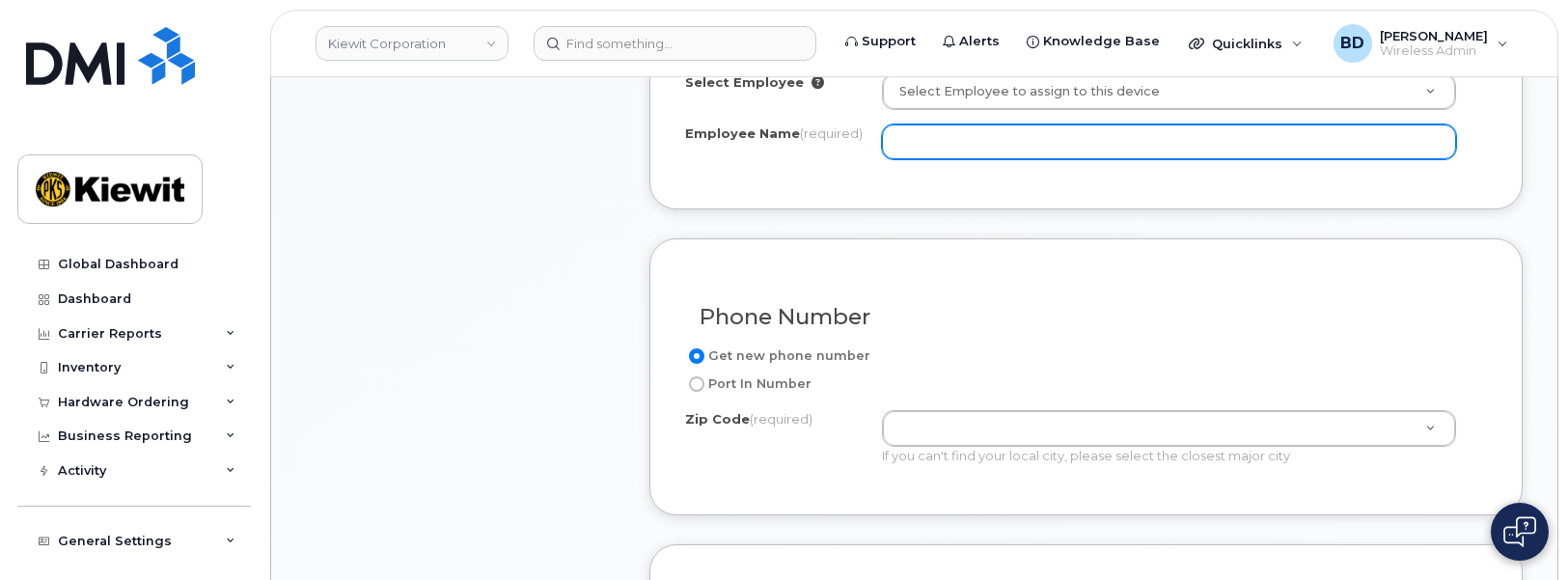
click at [909, 139] on input "Employee Name (required)" at bounding box center [1169, 141] width 574 height 35
drag, startPoint x: 920, startPoint y: 136, endPoint x: 869, endPoint y: 135, distance: 51.0
click at [869, 135] on div "Employee Name (required) v" at bounding box center [1085, 141] width 801 height 35
paste input "[PERSON_NAME]"
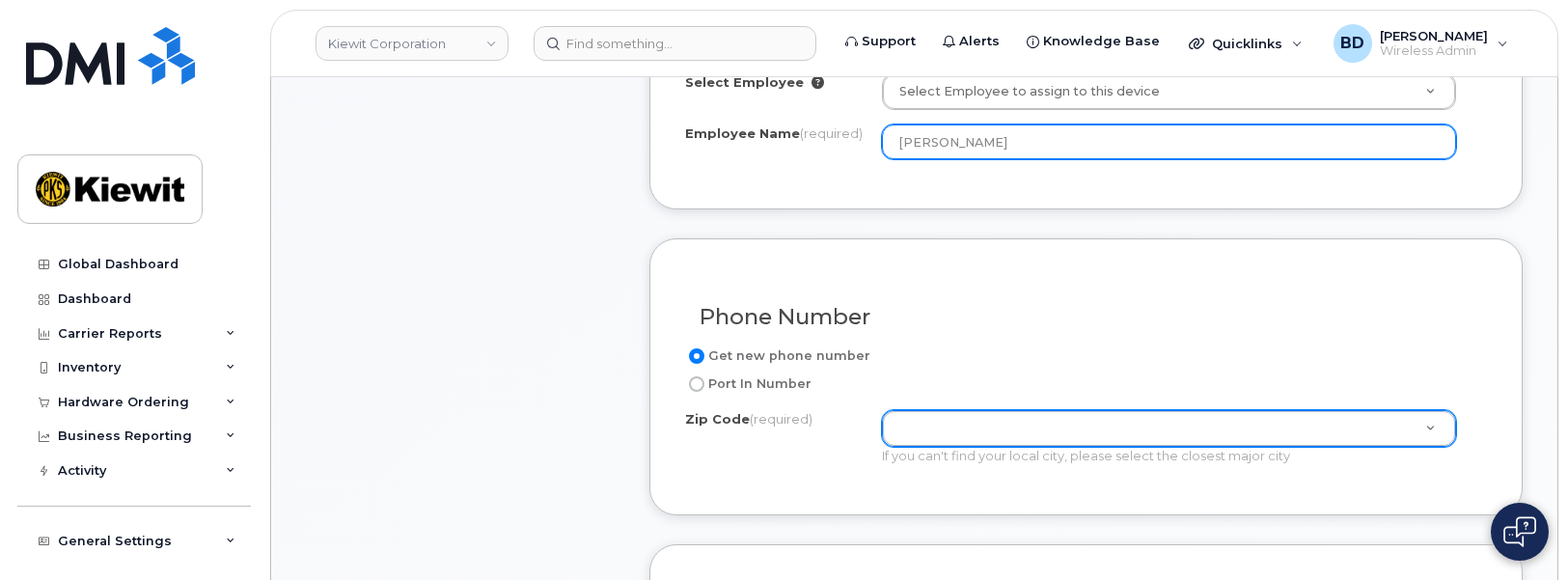
type input "[PERSON_NAME]"
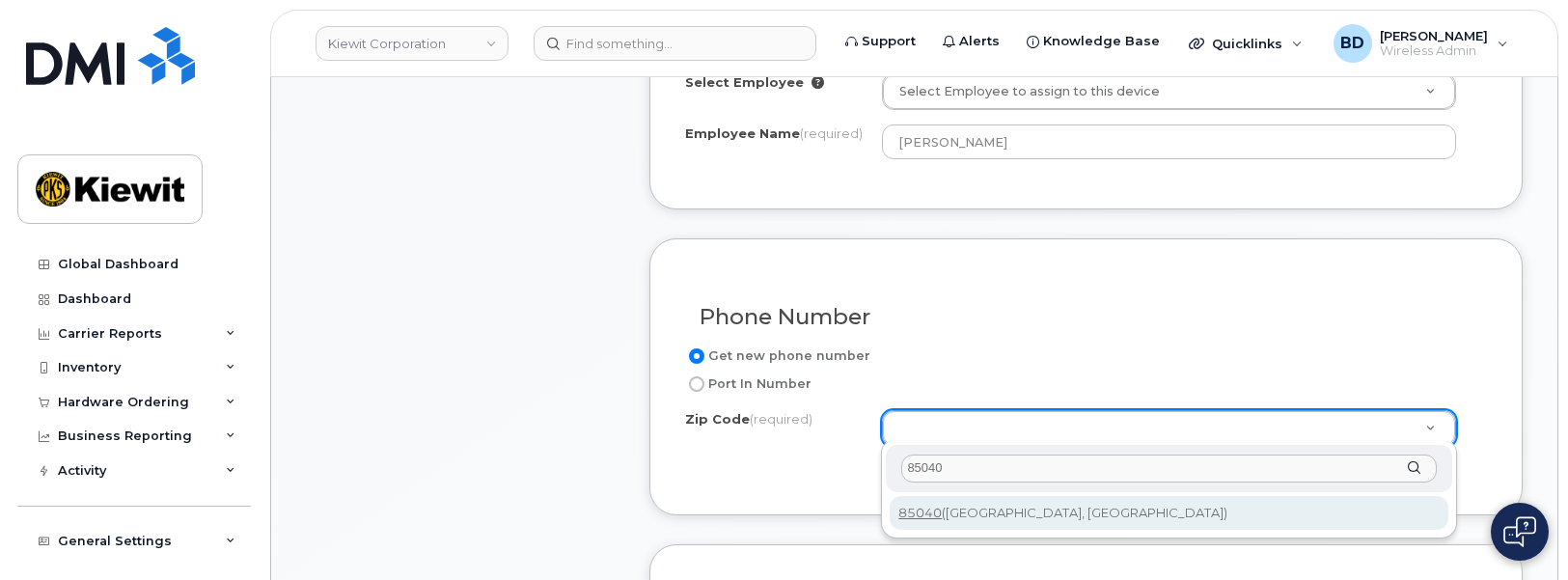
type input "85040"
type input "85040 ([GEOGRAPHIC_DATA], [GEOGRAPHIC_DATA])"
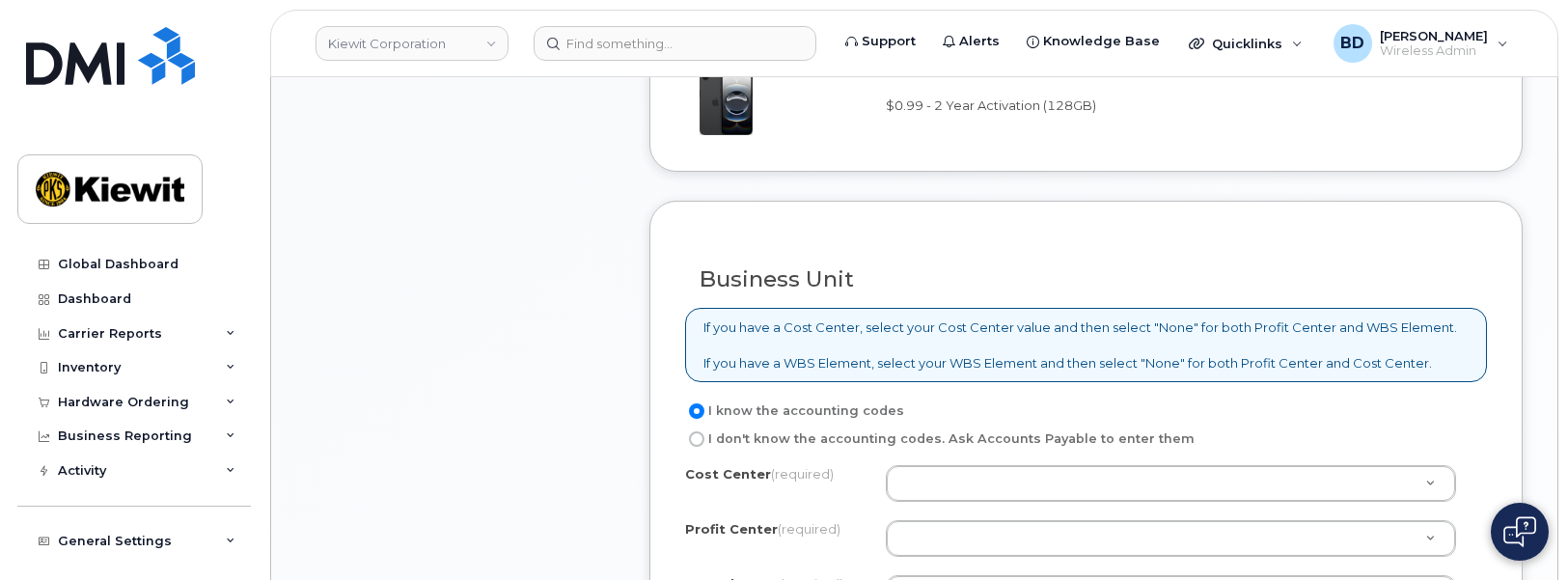
scroll to position [1447, 0]
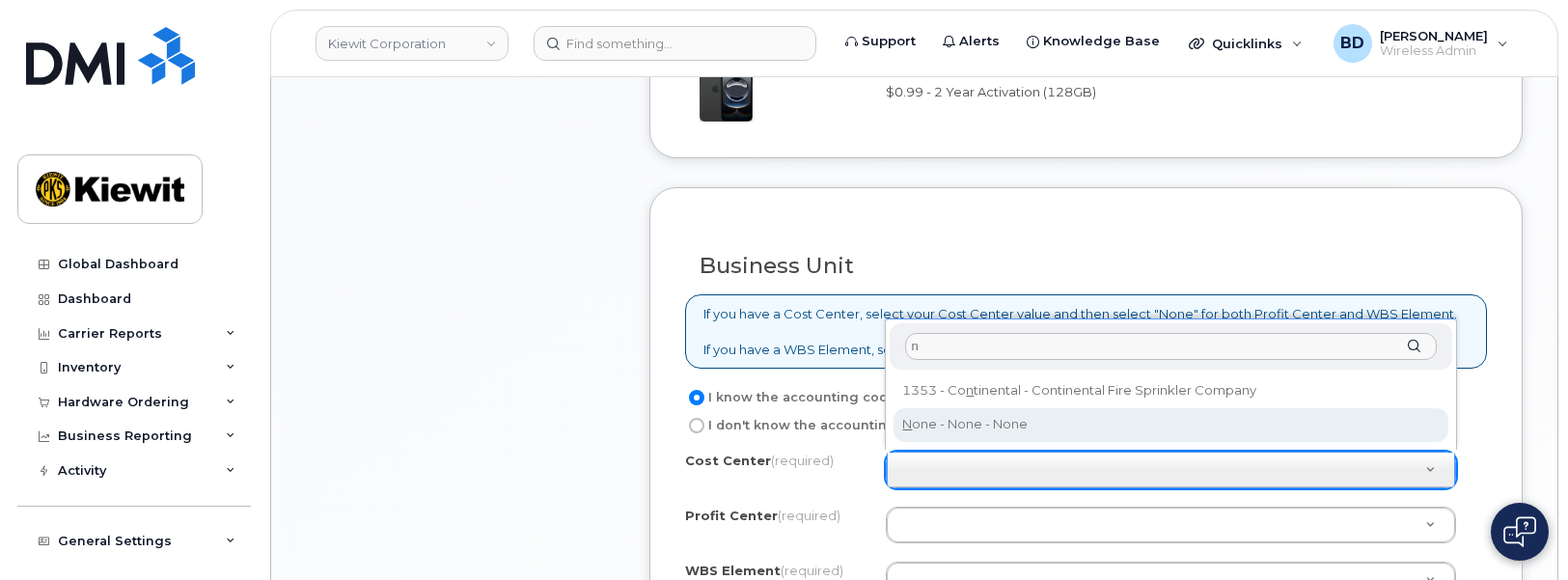
type input "n"
type input "None"
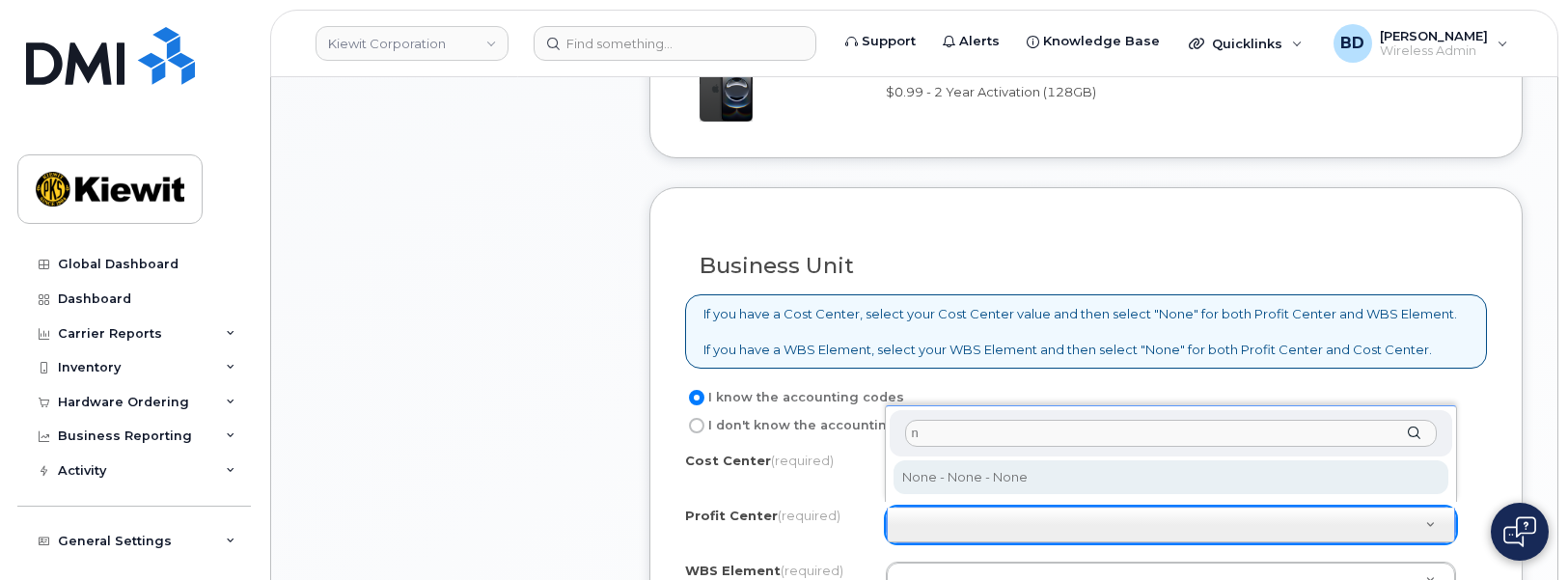
type input "n"
select select "None"
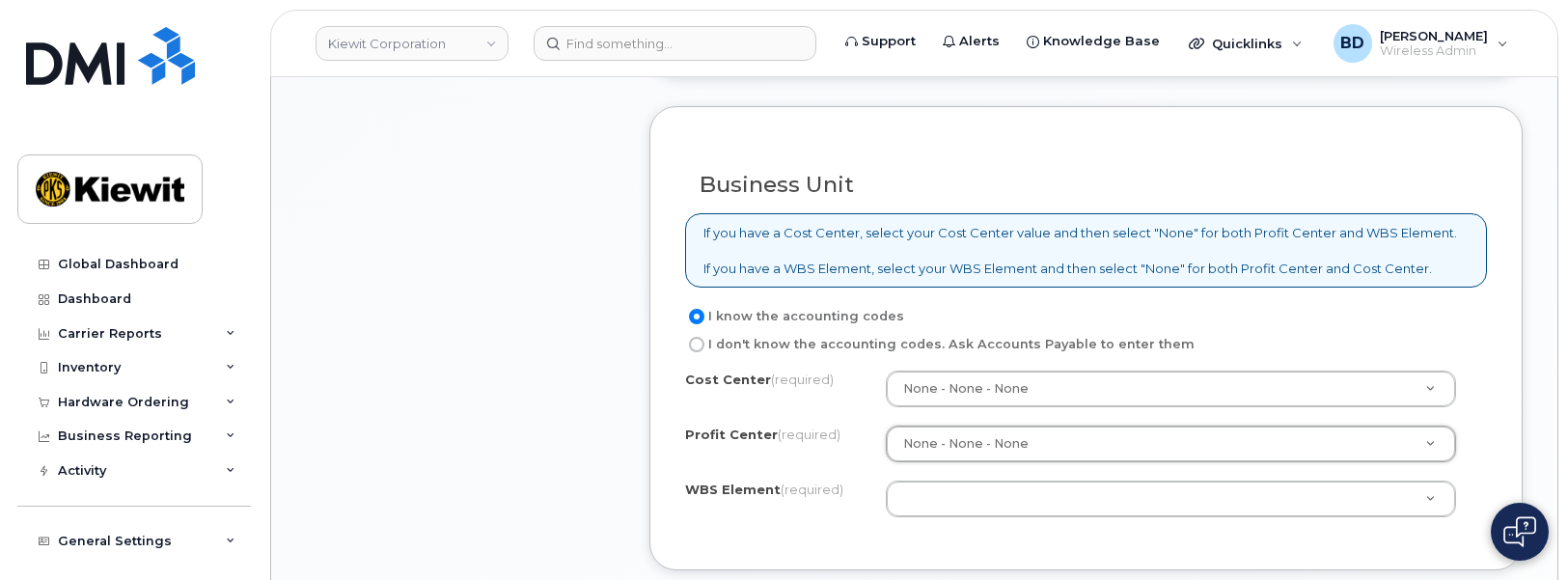
scroll to position [1687, 0]
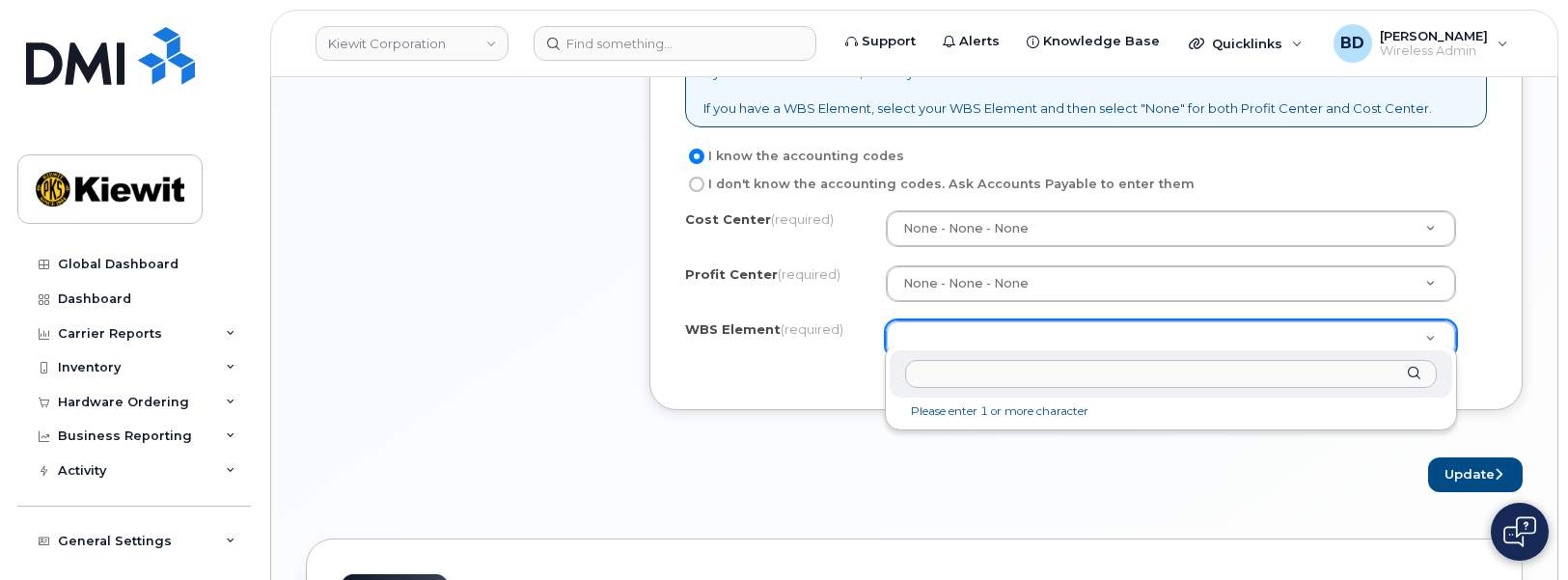
click at [958, 373] on input "text" at bounding box center [1170, 374] width 531 height 28
paste input "110224.1551"
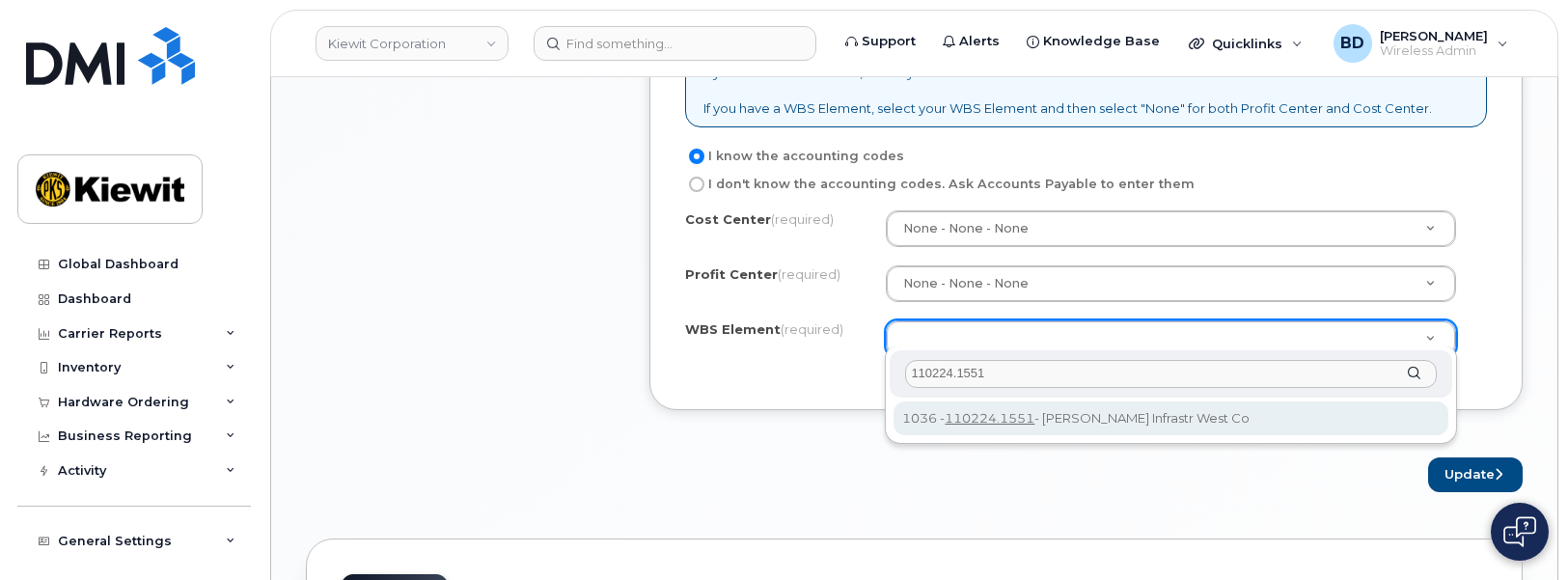
type input "110224.1551"
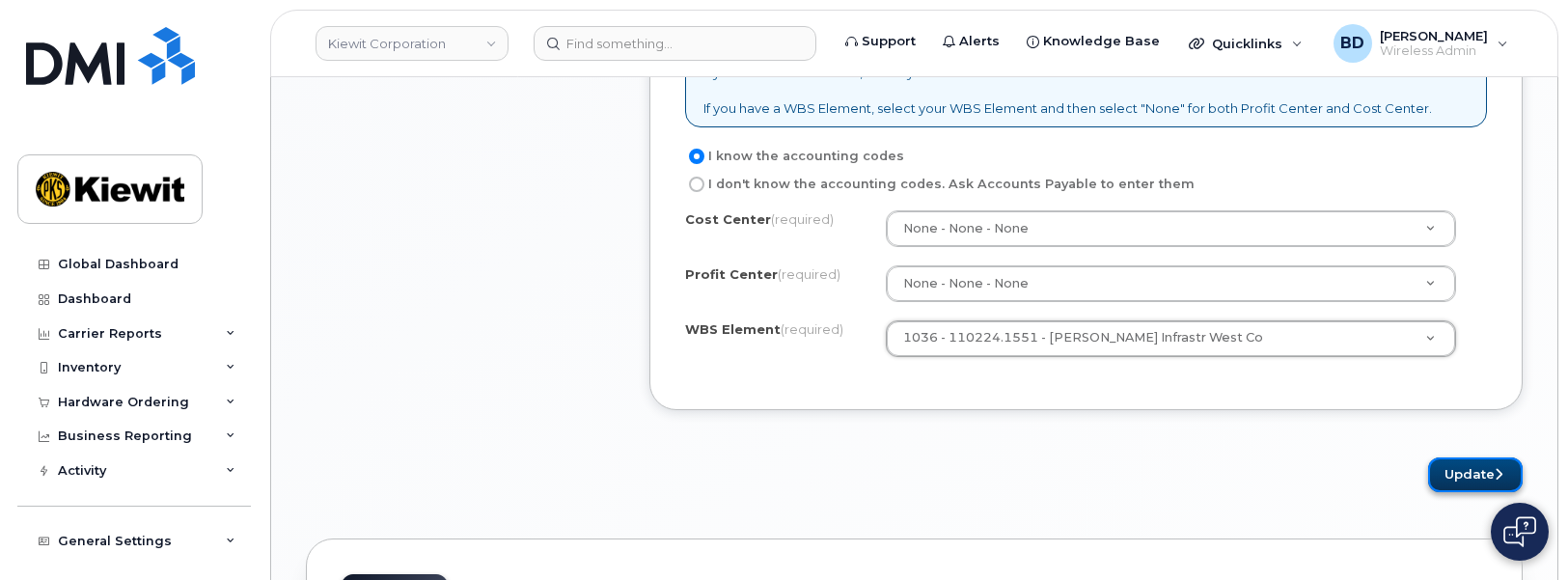
click at [1473, 461] on button "Update" at bounding box center [1475, 475] width 95 height 36
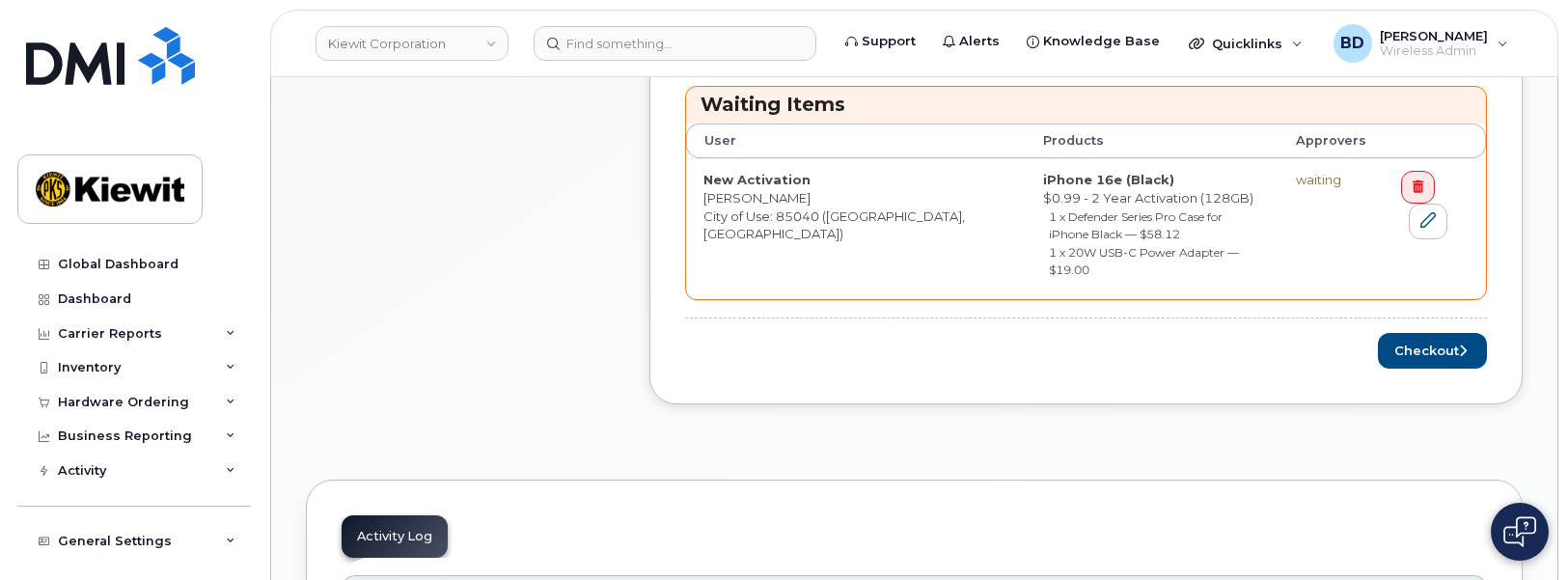
scroll to position [964, 0]
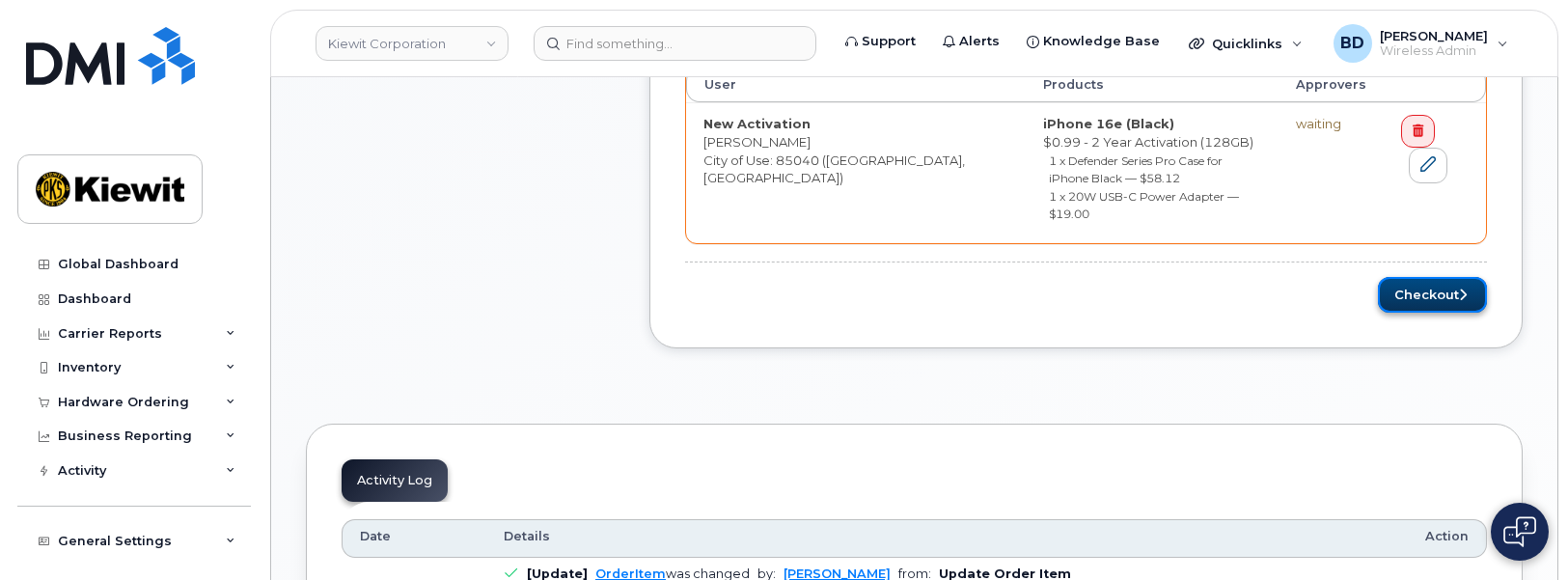
click at [1443, 277] on button "Checkout" at bounding box center [1433, 294] width 110 height 36
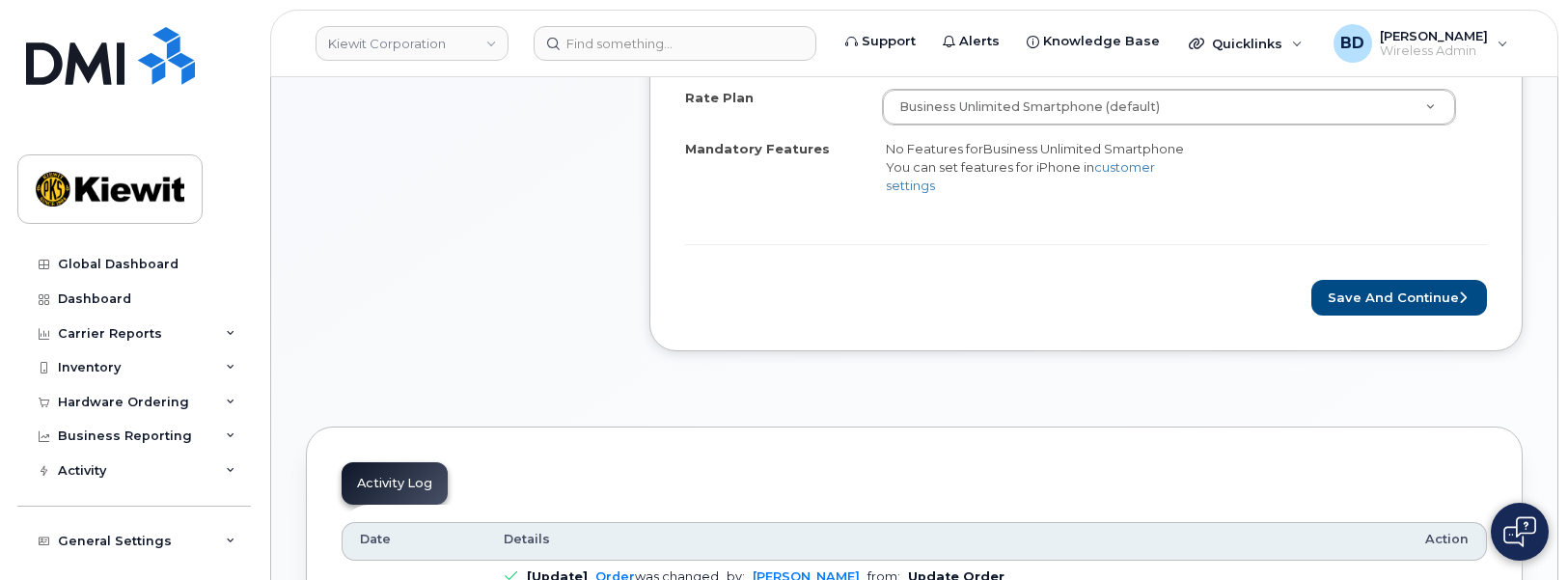
scroll to position [964, 0]
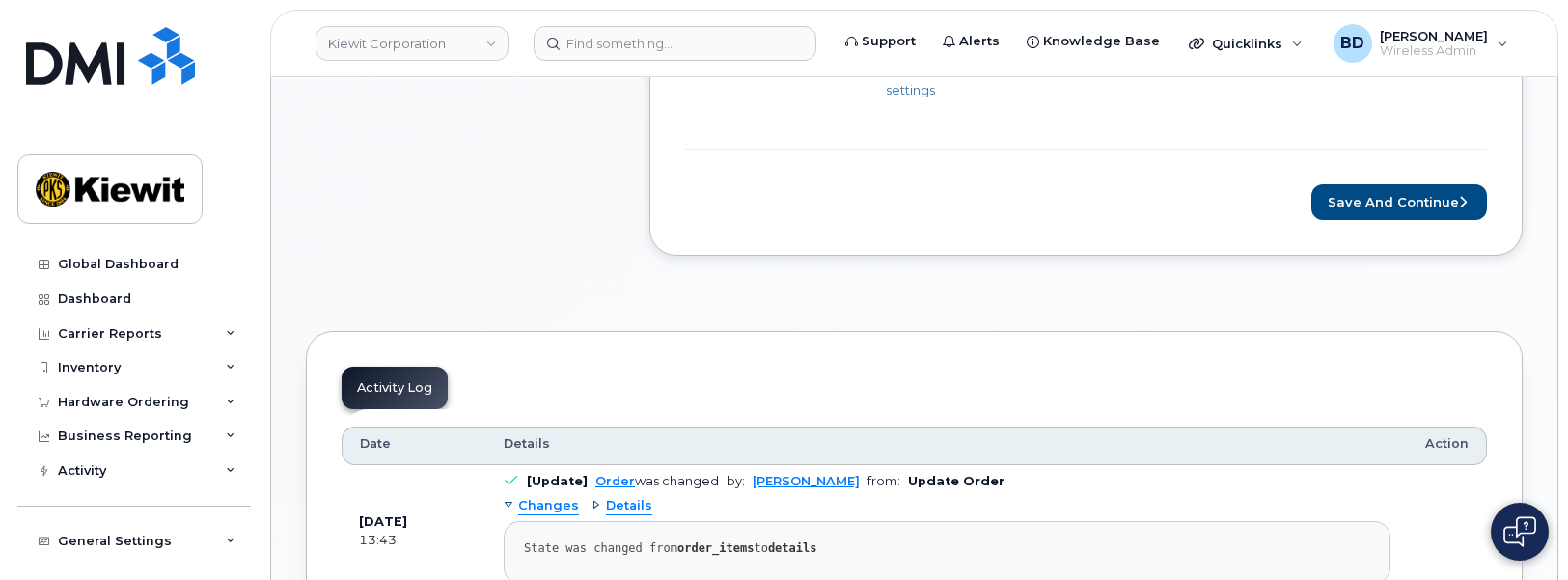
click at [1420, 171] on form "Rate Plan & Activation Details [PERSON_NAME], New Activation Business Account […" at bounding box center [1085, 18] width 801 height 403
click at [1414, 196] on button "Save and Continue" at bounding box center [1399, 202] width 175 height 36
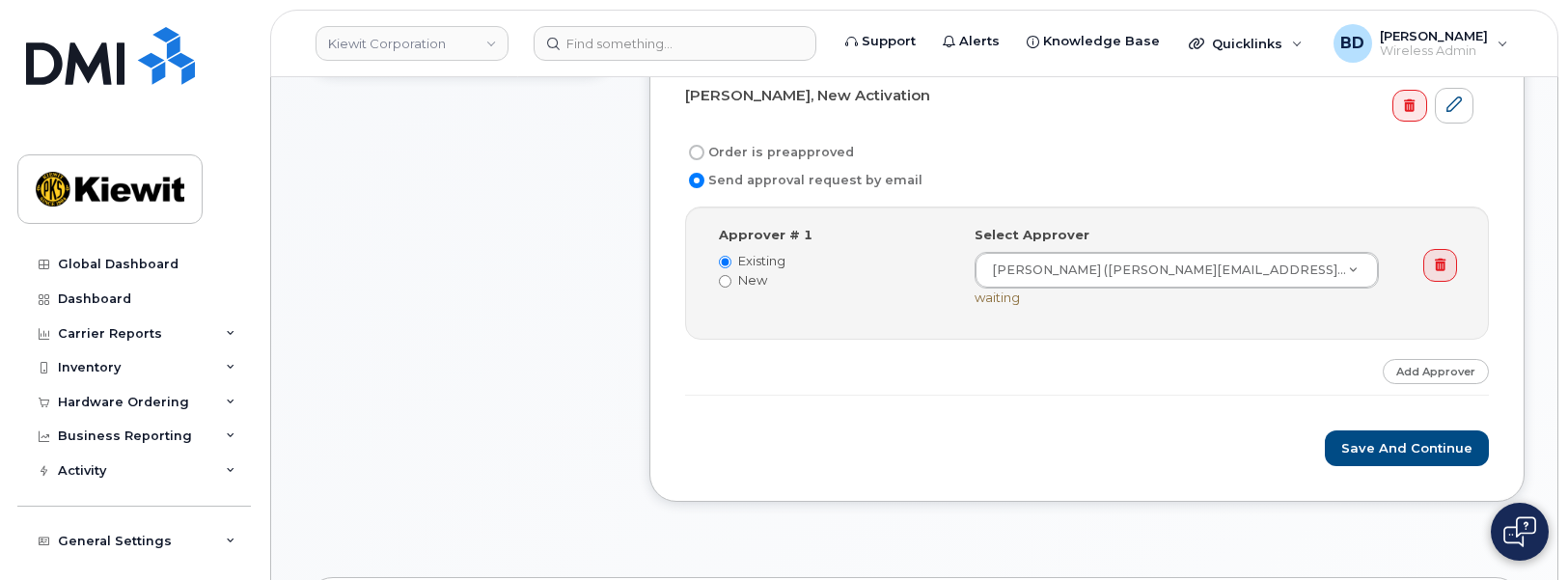
scroll to position [723, 0]
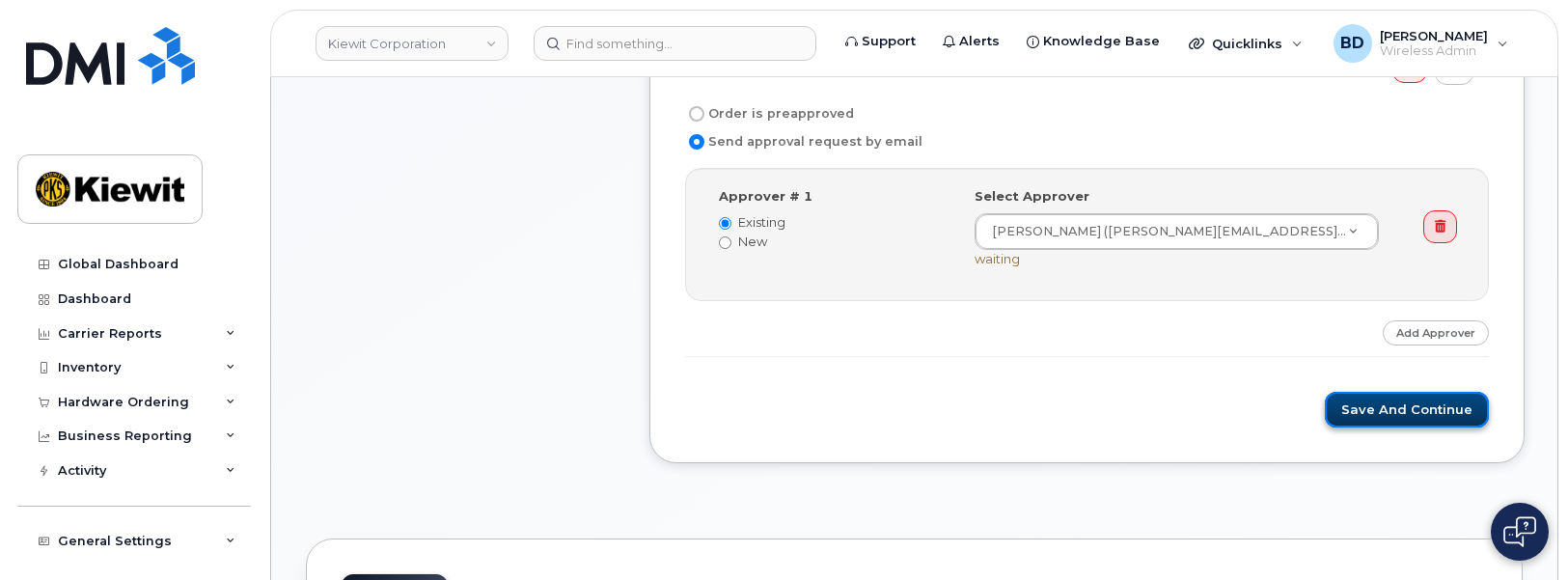
click at [1404, 397] on button "Save and Continue" at bounding box center [1407, 410] width 164 height 36
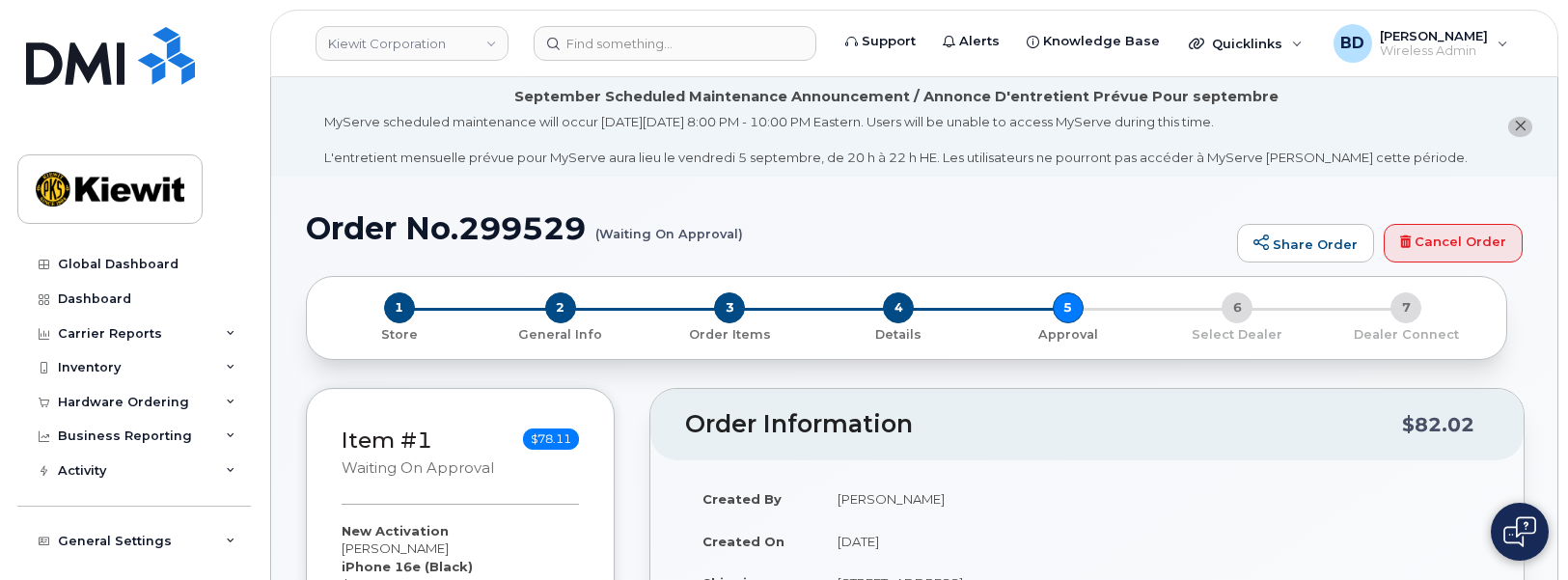
click at [535, 232] on h1 "Order No.299529 (Waiting On Approval)" at bounding box center [767, 228] width 922 height 34
click at [525, 233] on h1 "Order No.299529 (Waiting On Approval)" at bounding box center [767, 228] width 922 height 34
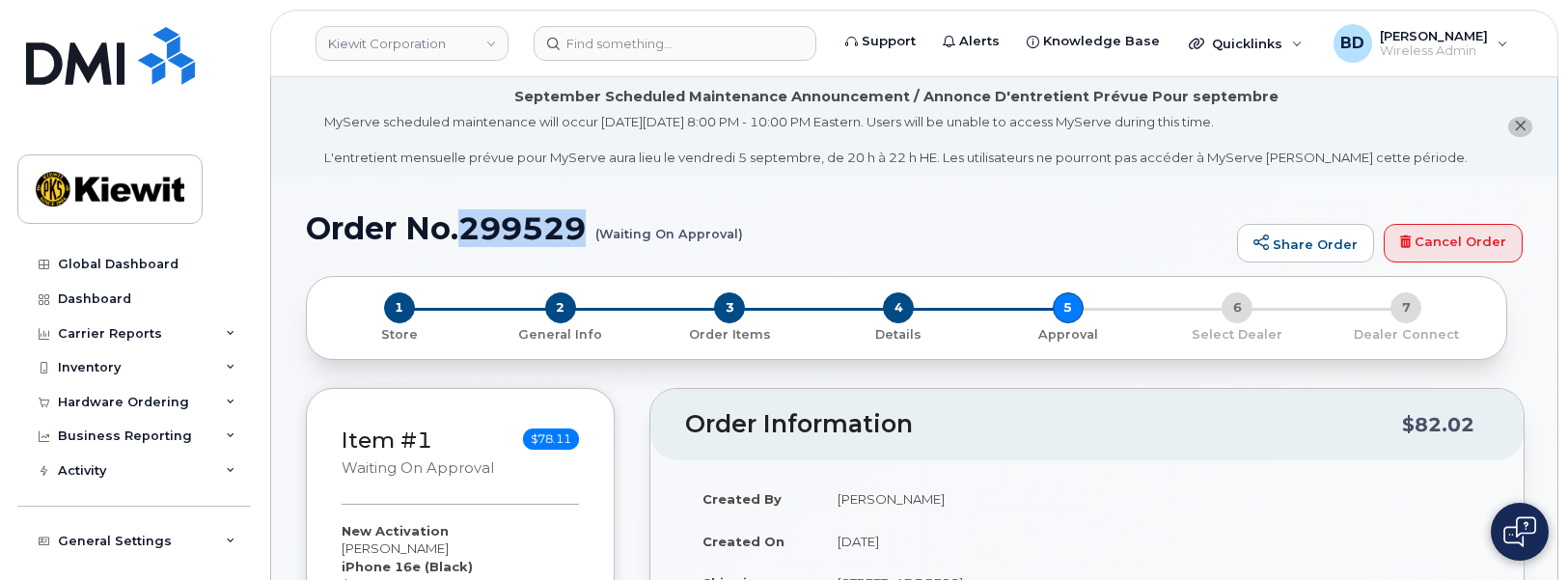
copy h1 "299529"
drag, startPoint x: 1013, startPoint y: 134, endPoint x: 1028, endPoint y: 130, distance: 15.5
click at [1014, 134] on div "MyServe scheduled maintenance will occur on Friday September 5, 8:00 PM - 10:00…" at bounding box center [896, 139] width 1144 height 54
click at [226, 402] on icon at bounding box center [231, 402] width 10 height 10
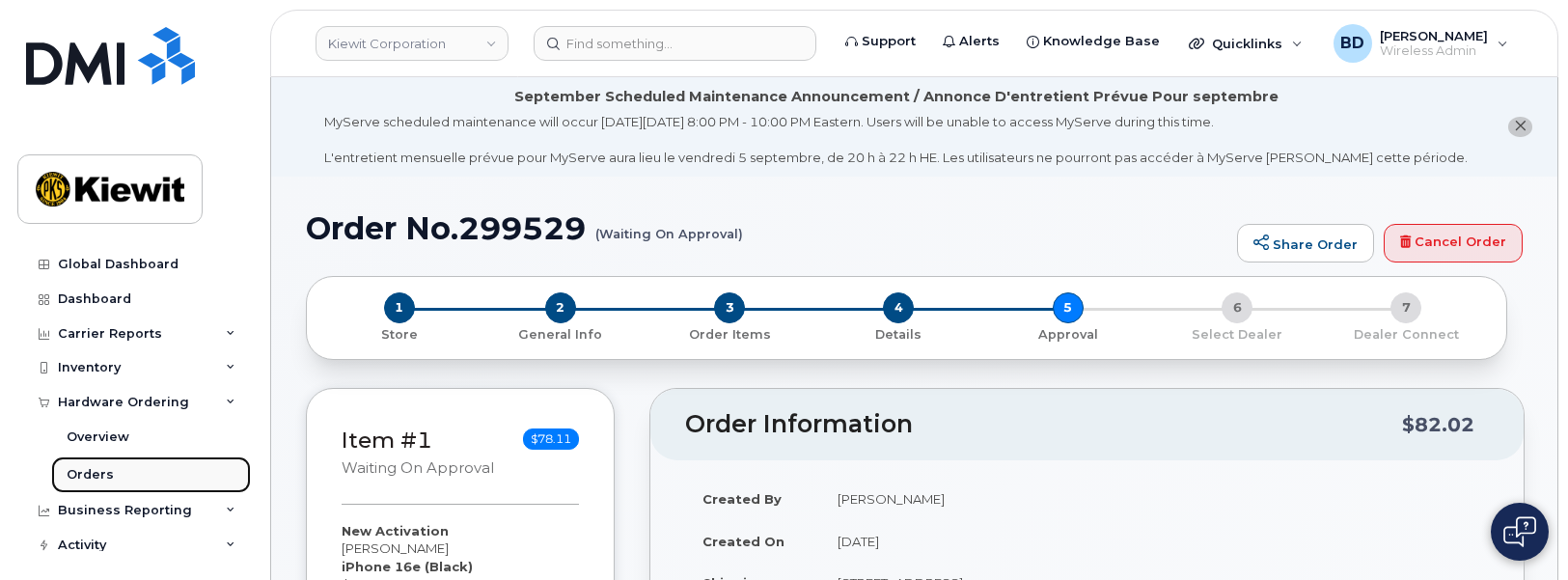
click at [98, 472] on div "Orders" at bounding box center [90, 474] width 47 height 17
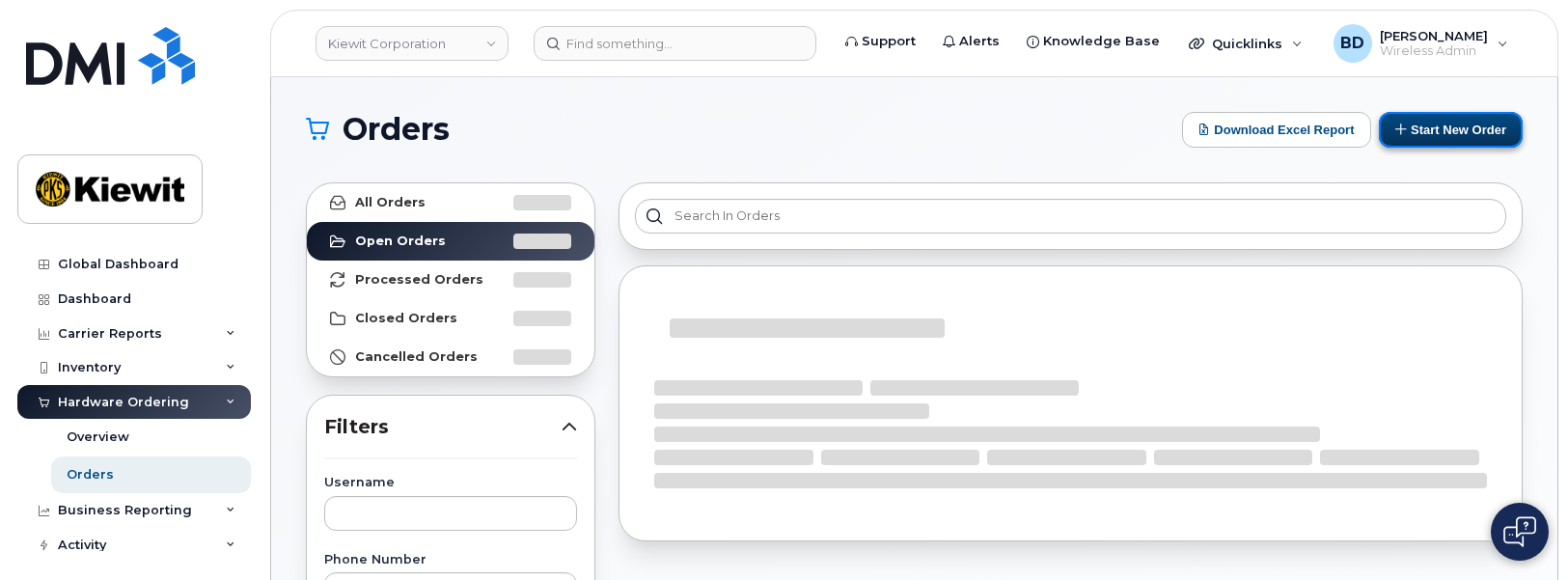
click at [1463, 128] on button "Start New Order" at bounding box center [1451, 129] width 143 height 36
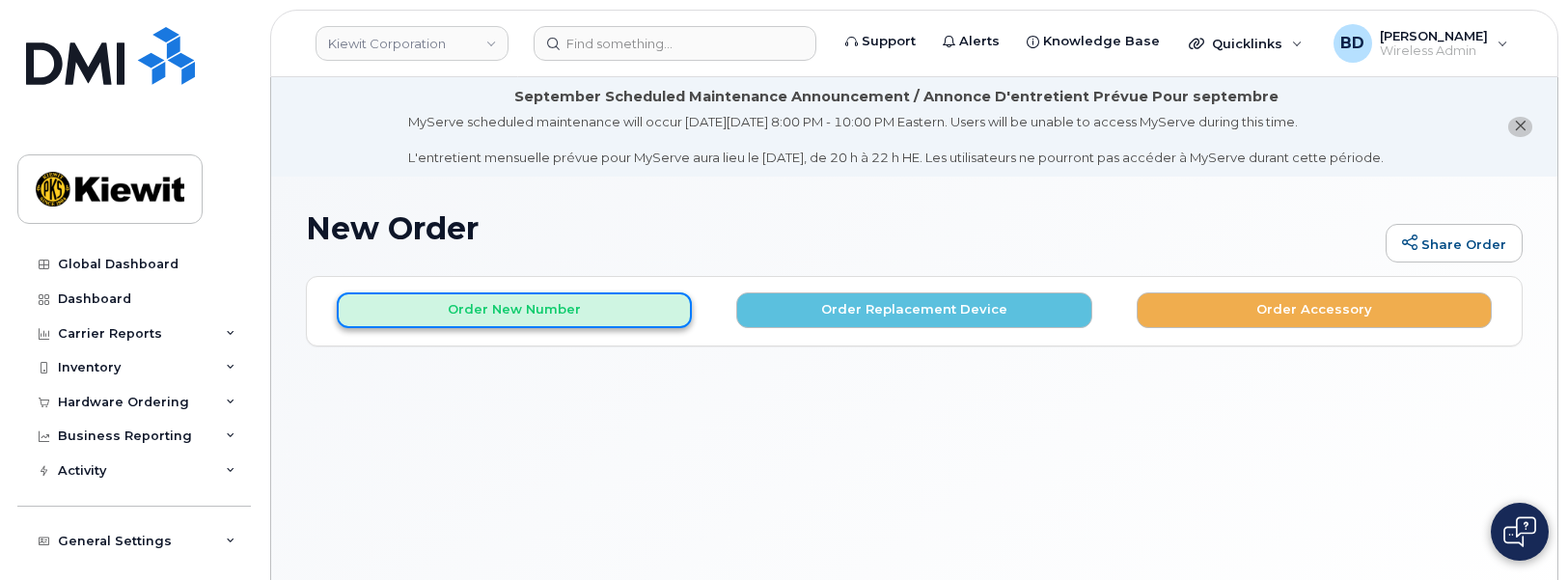
click at [473, 307] on button "Order New Number" at bounding box center [514, 310] width 355 height 36
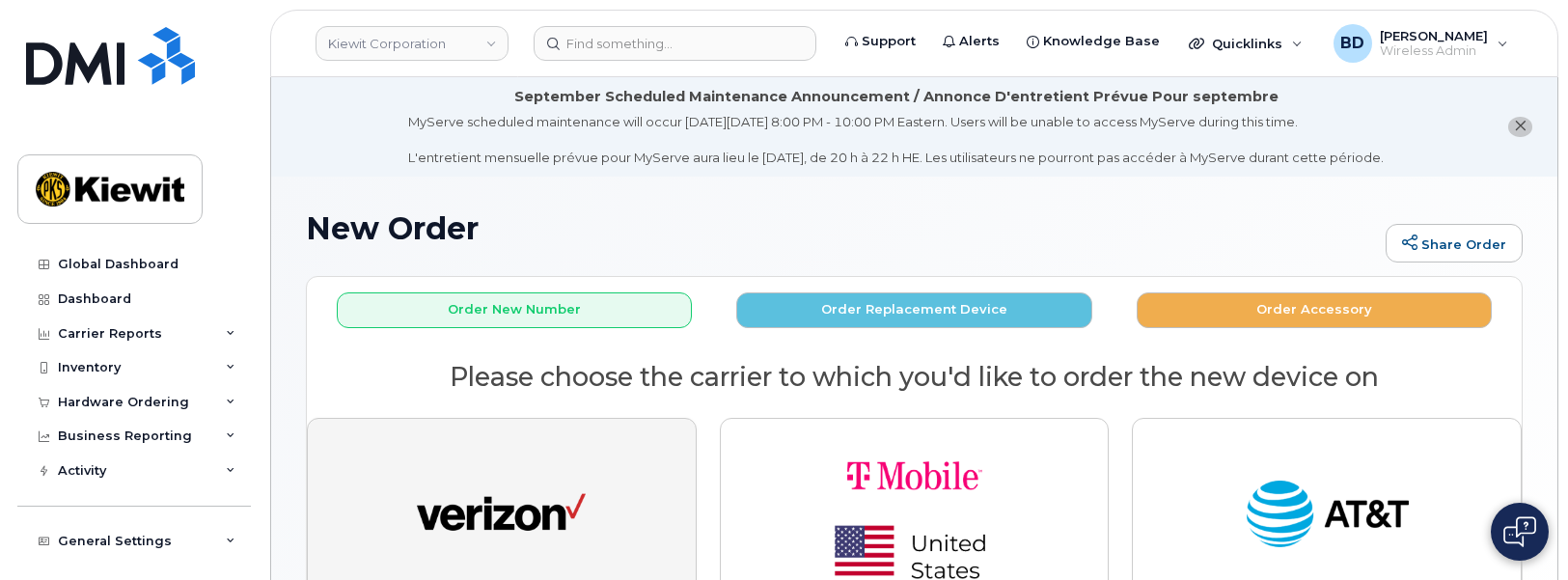
click at [500, 506] on img "button" at bounding box center [502, 514] width 169 height 87
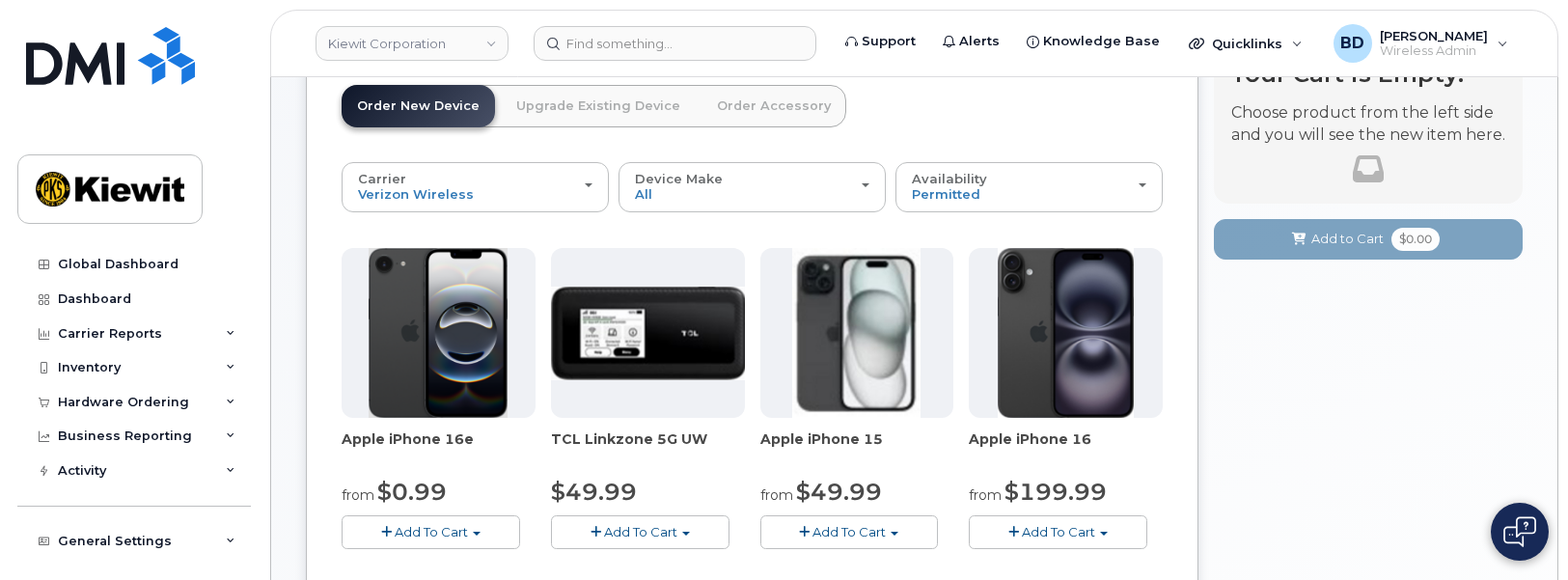
scroll to position [229, 0]
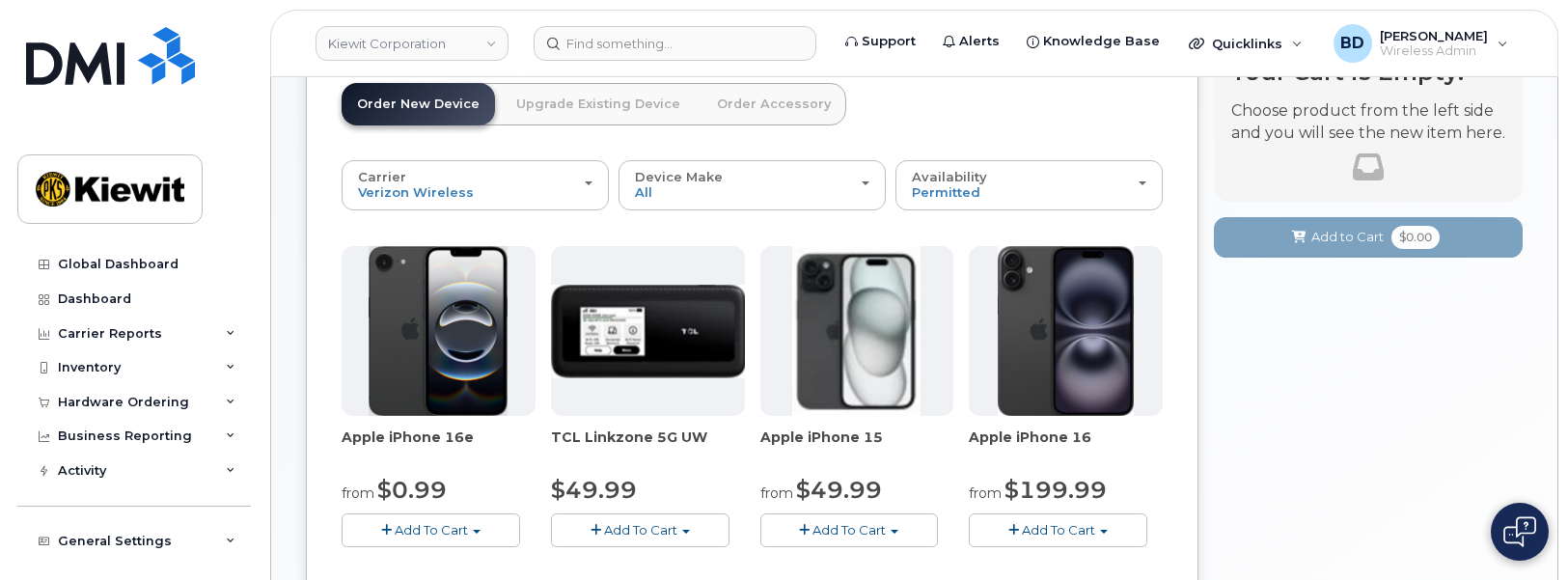
click at [417, 530] on span "Add To Cart" at bounding box center [431, 529] width 74 height 16
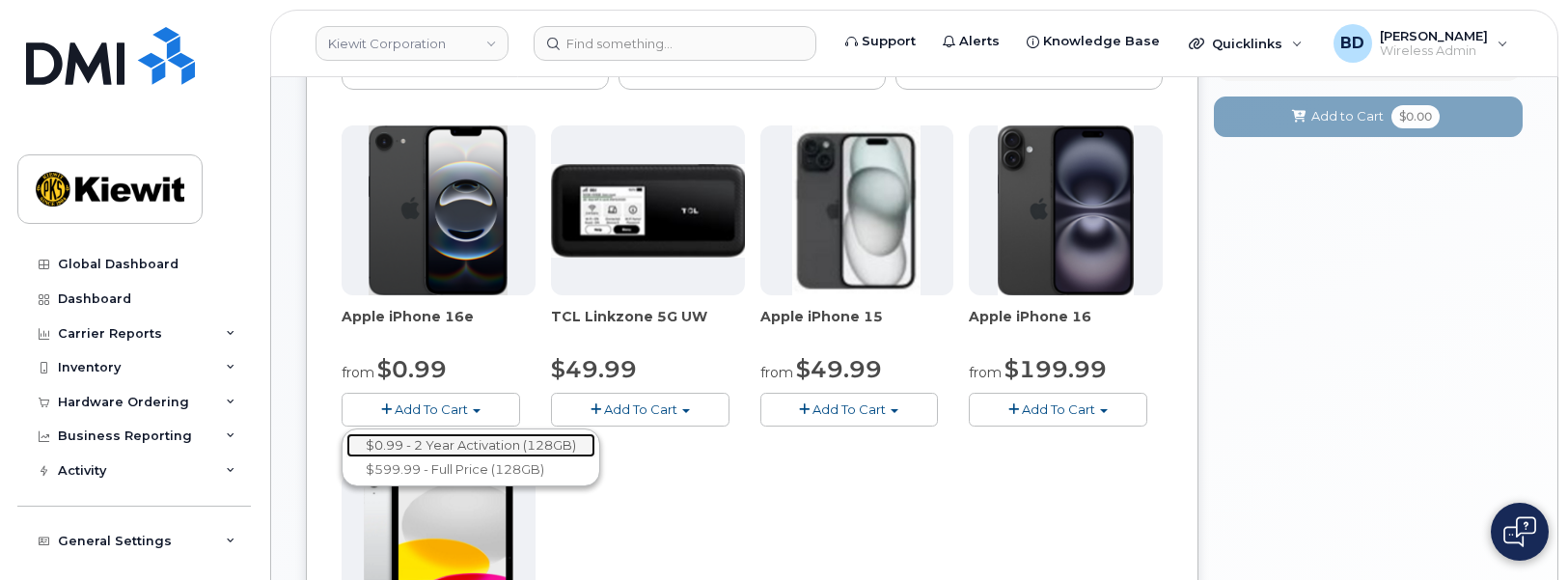
click at [411, 441] on link "$0.99 - 2 Year Activation (128GB)" at bounding box center [471, 445] width 249 height 24
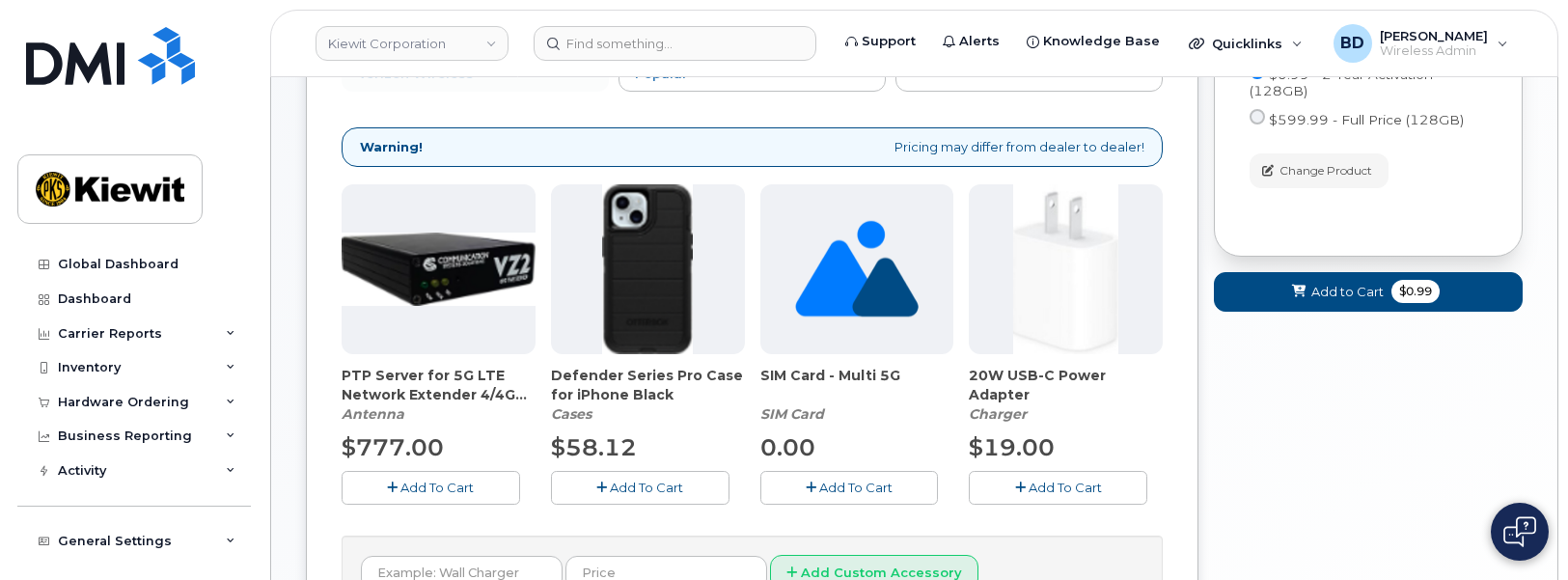
click at [606, 476] on button "Add To Cart" at bounding box center [639, 487] width 178 height 34
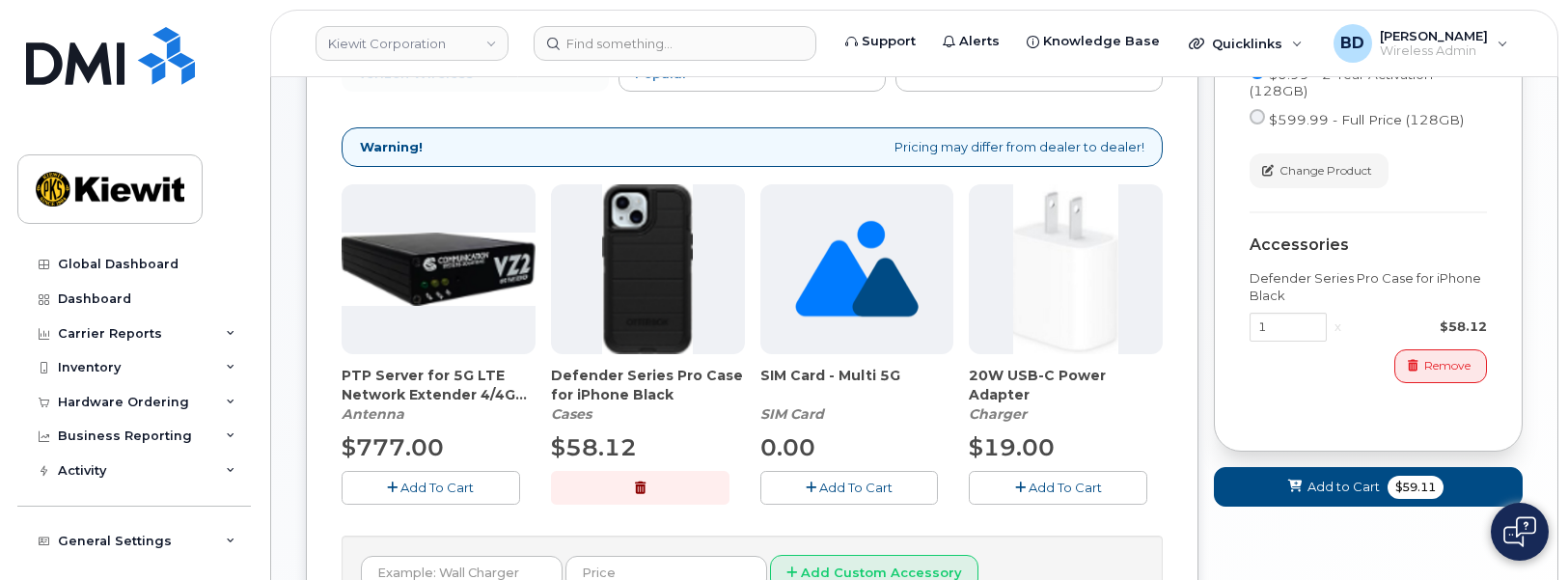
click at [1088, 482] on span "Add To Cart" at bounding box center [1065, 487] width 74 height 16
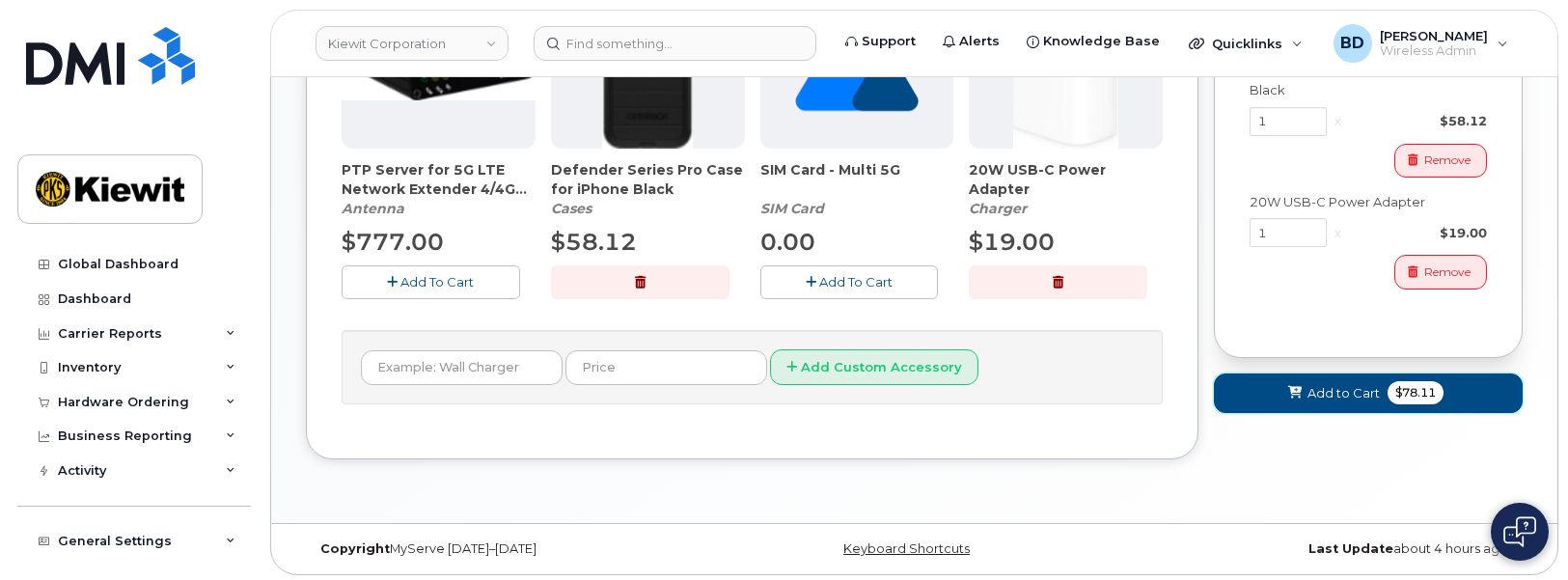
click at [1317, 390] on span "Add to Cart" at bounding box center [1343, 393] width 73 height 18
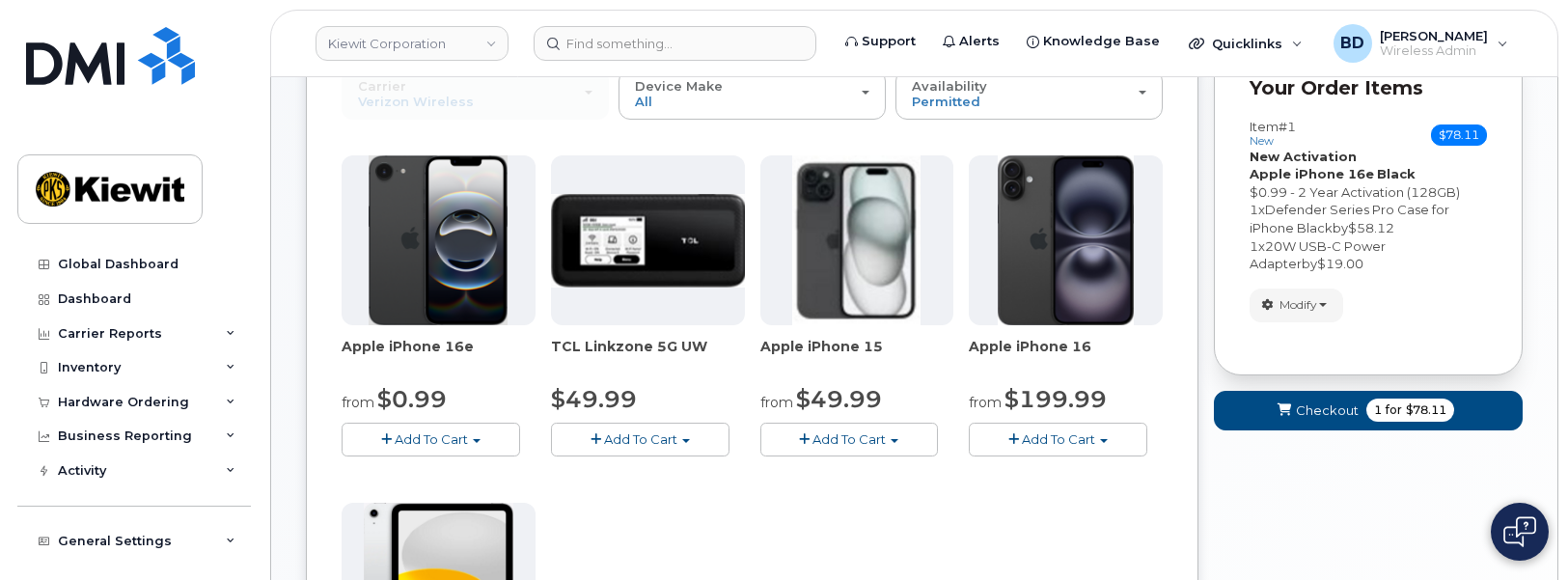
scroll to position [310, 0]
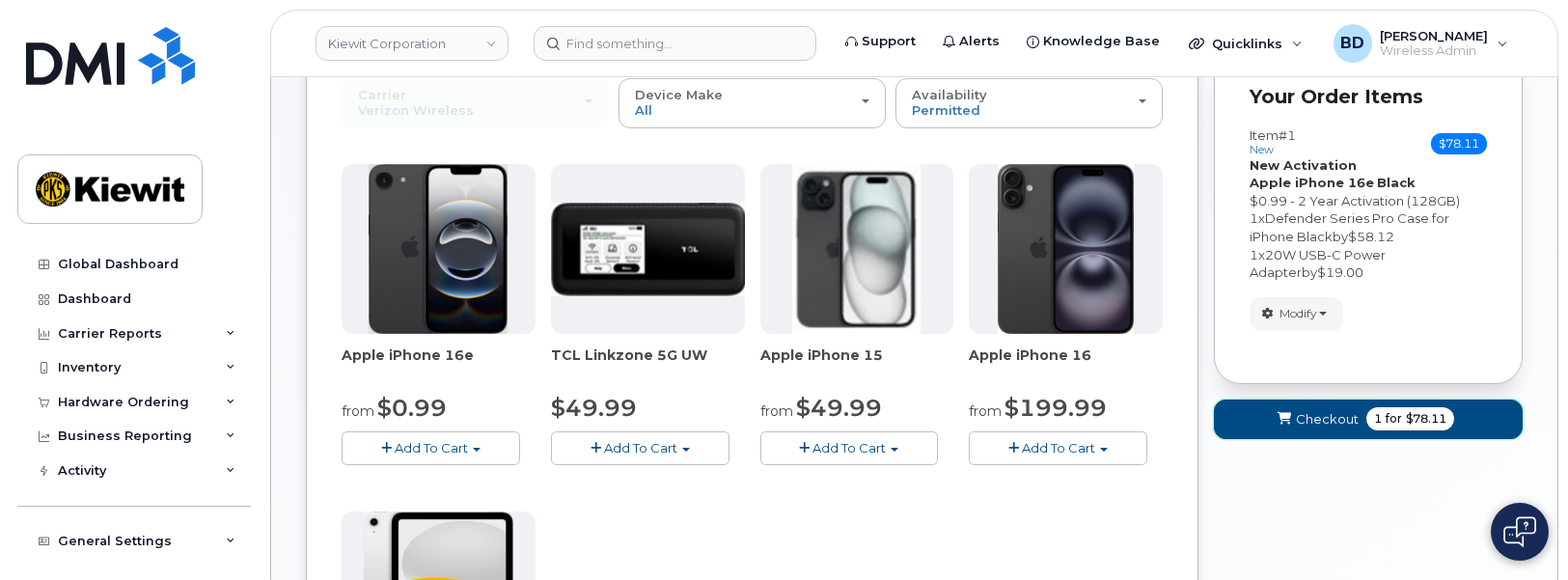
click at [1307, 423] on span "Checkout" at bounding box center [1327, 419] width 63 height 18
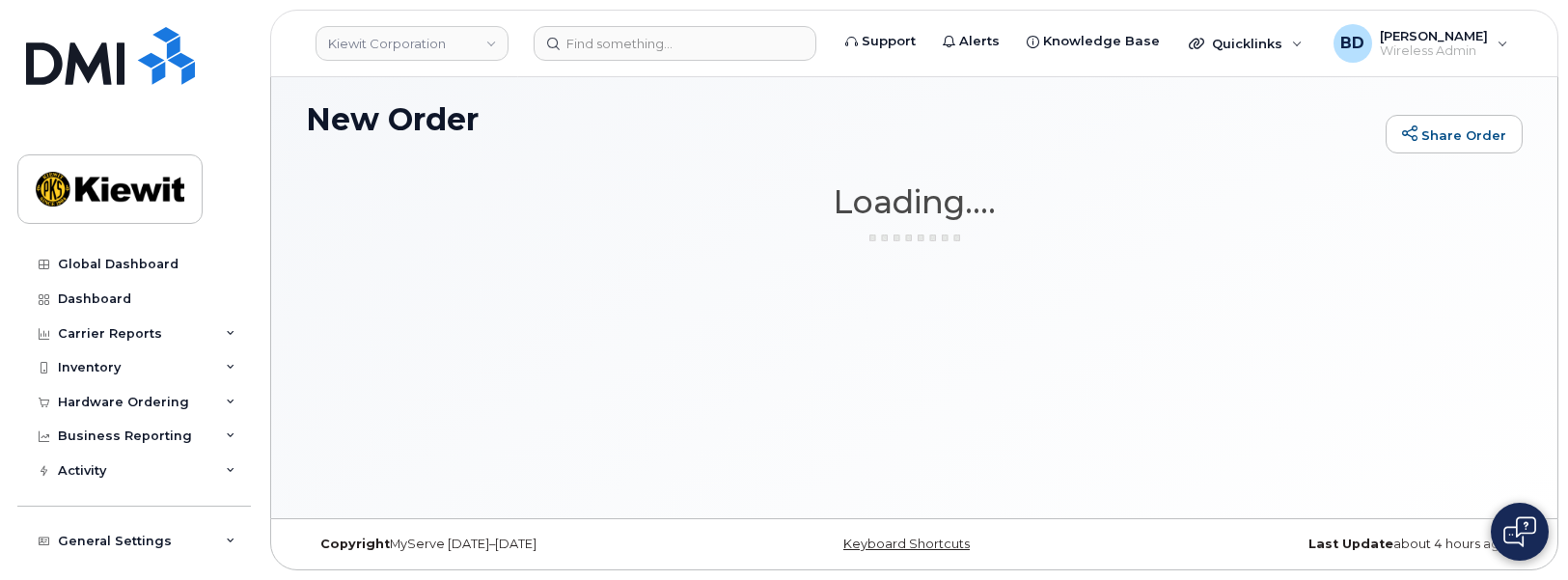
scroll to position [108, 0]
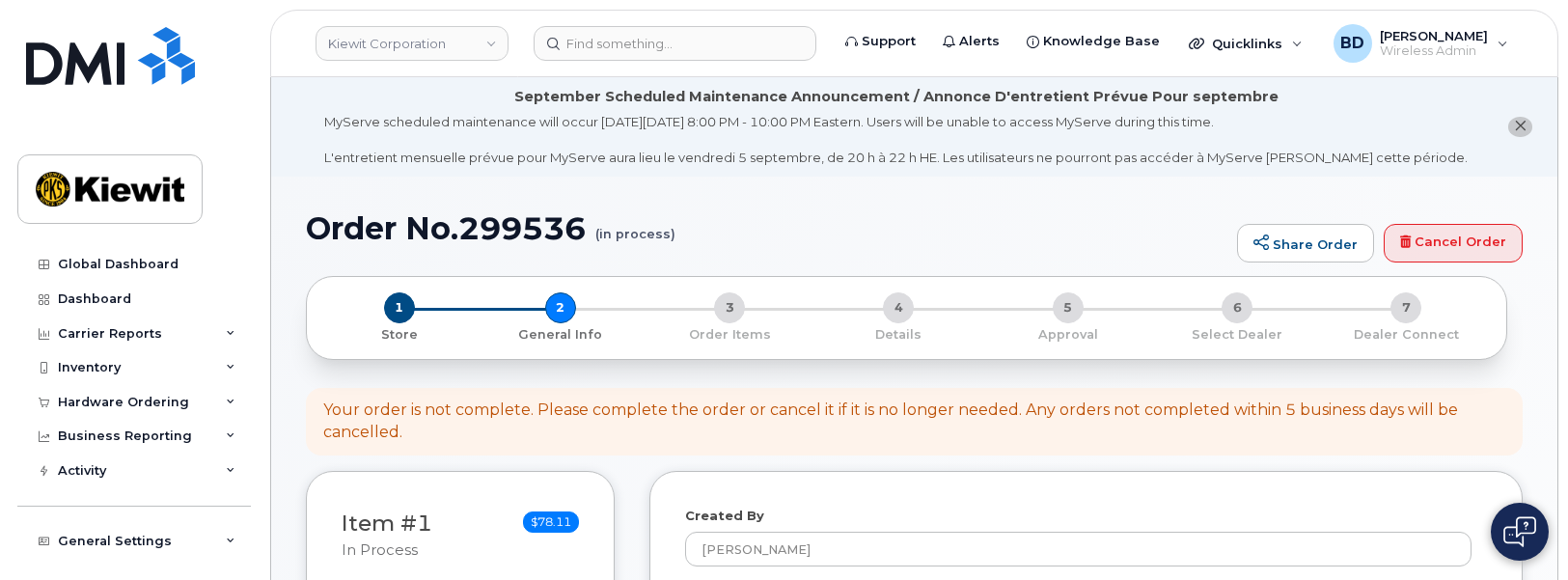
select select
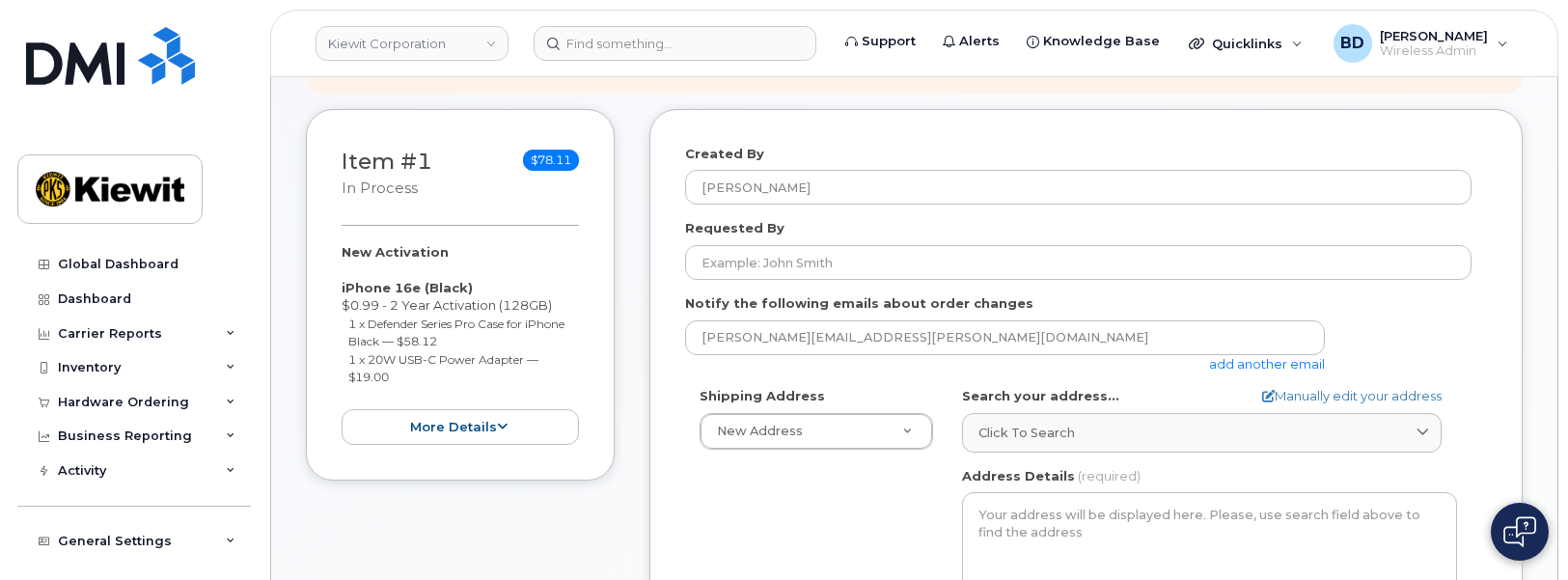
scroll to position [483, 0]
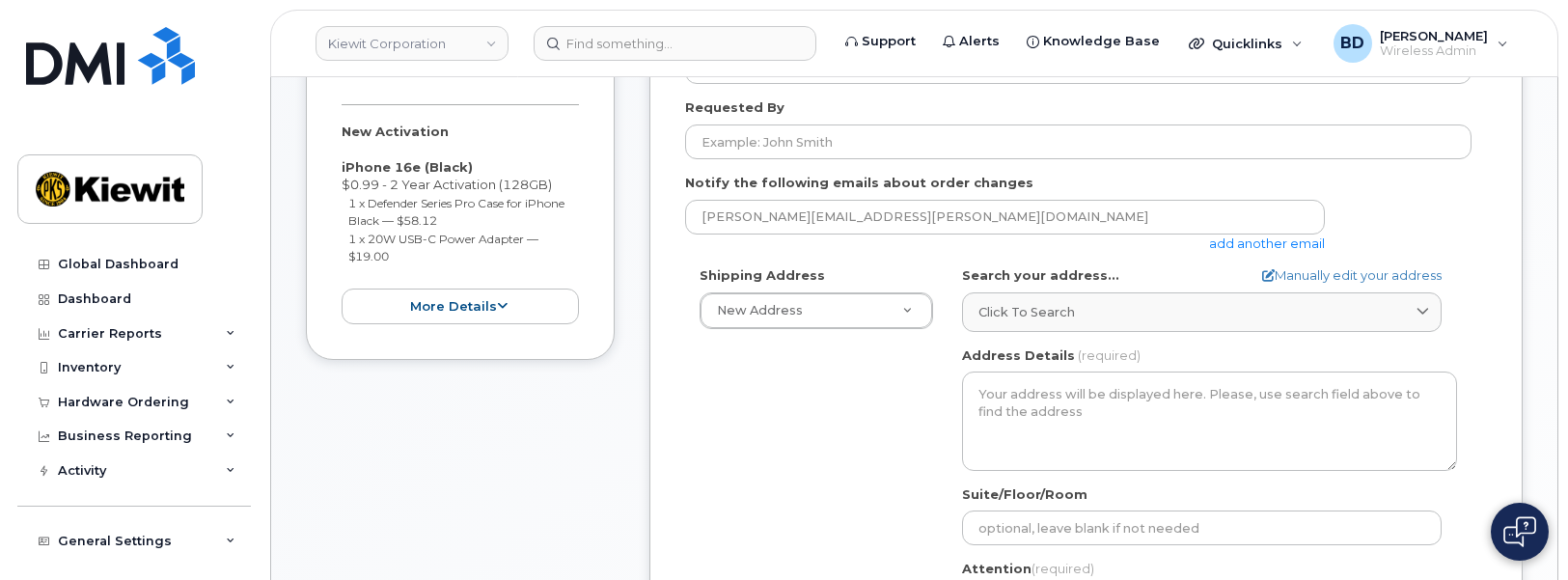
click at [1263, 237] on link "add another email" at bounding box center [1266, 244] width 115 height 16
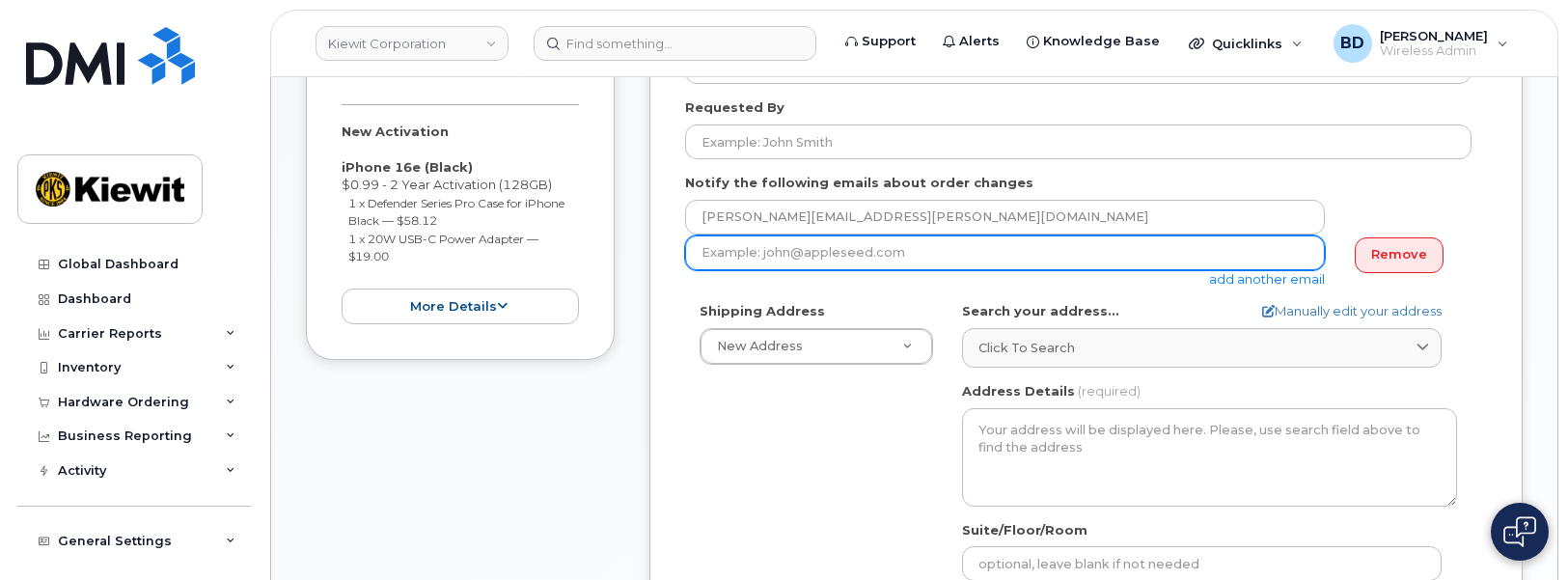
click at [754, 255] on input "email" at bounding box center [1005, 253] width 640 height 35
paste input "[PERSON_NAME][EMAIL_ADDRESS][PERSON_NAME][PERSON_NAME][DOMAIN_NAME]"
type input "[PERSON_NAME][EMAIL_ADDRESS][PERSON_NAME][PERSON_NAME][DOMAIN_NAME]"
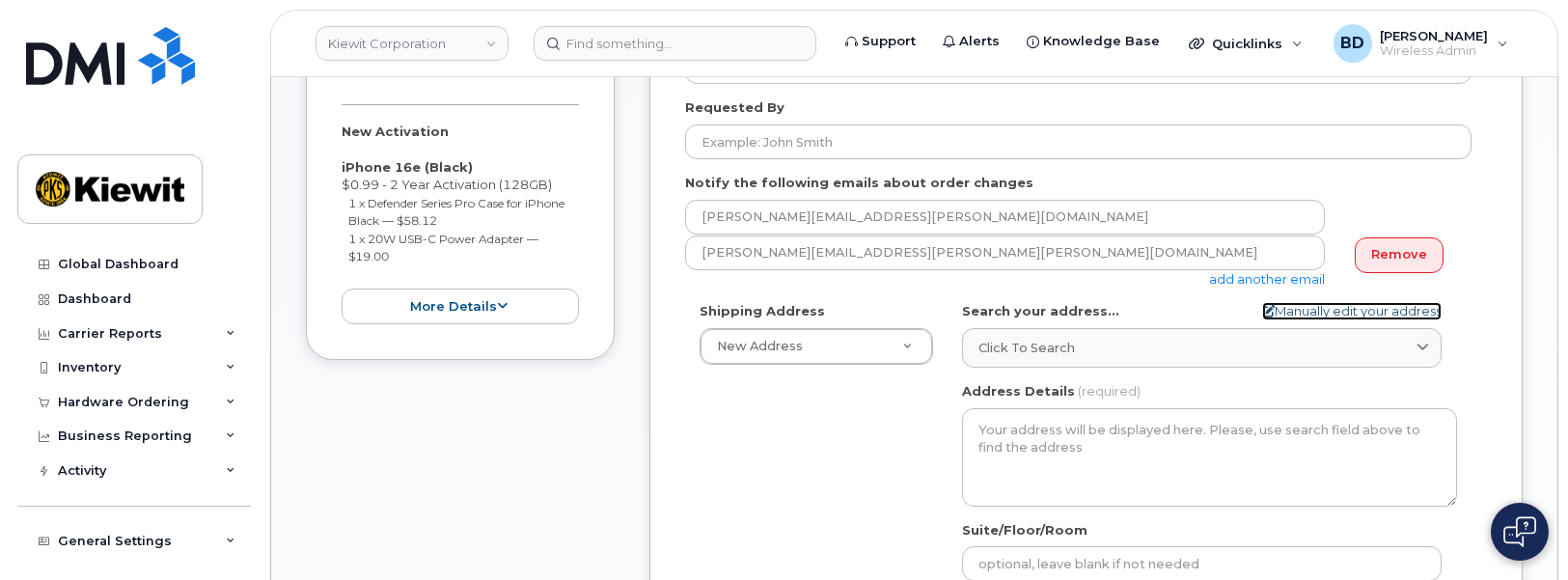
click at [1294, 308] on link "Manually edit your address" at bounding box center [1352, 310] width 179 height 18
select select
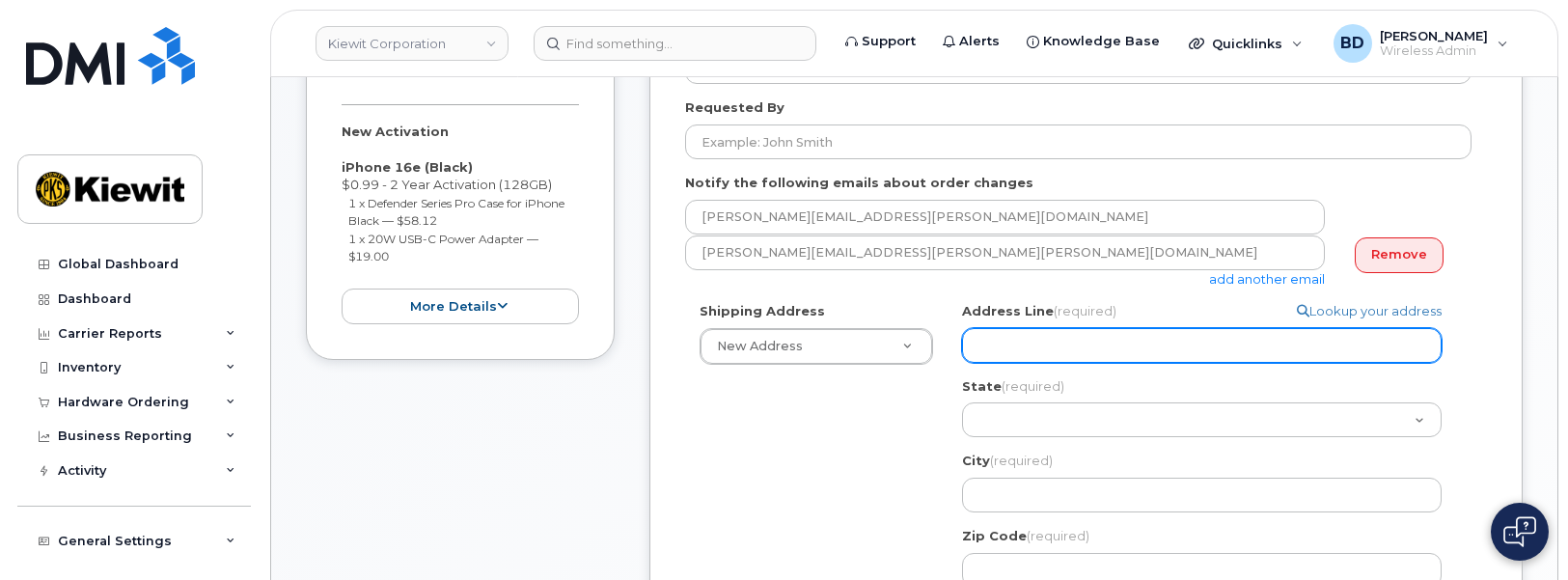
click at [991, 332] on input "Address Line (required)" at bounding box center [1202, 345] width 480 height 35
paste input "[STREET_ADDRESS]"
select select
type input "[STREET_ADDRESS]"
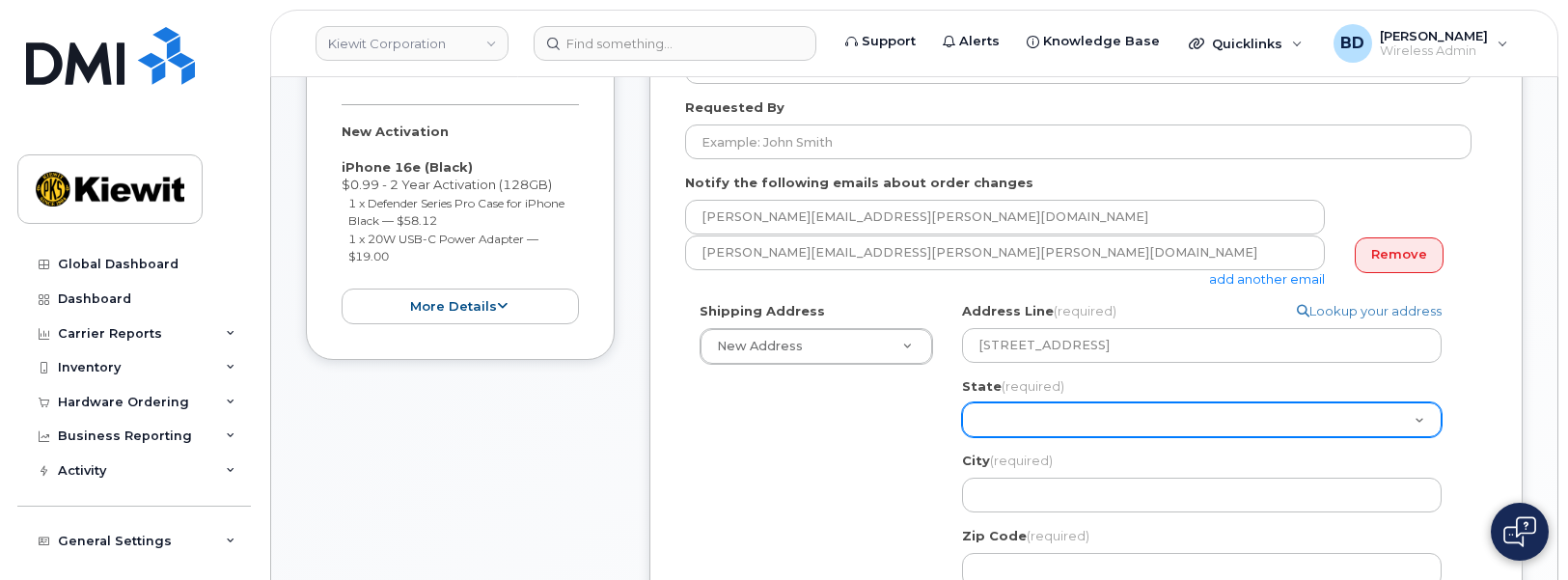
click at [995, 418] on select "[US_STATE] [US_STATE] [US_STATE] [US_STATE] [US_STATE] [US_STATE] [US_STATE] [U…" at bounding box center [1202, 419] width 480 height 35
select select "ID"
click at [962, 402] on select "Alabama Alaska American Samoa Arizona Arkansas California Colorado Connecticut …" at bounding box center [1202, 419] width 480 height 35
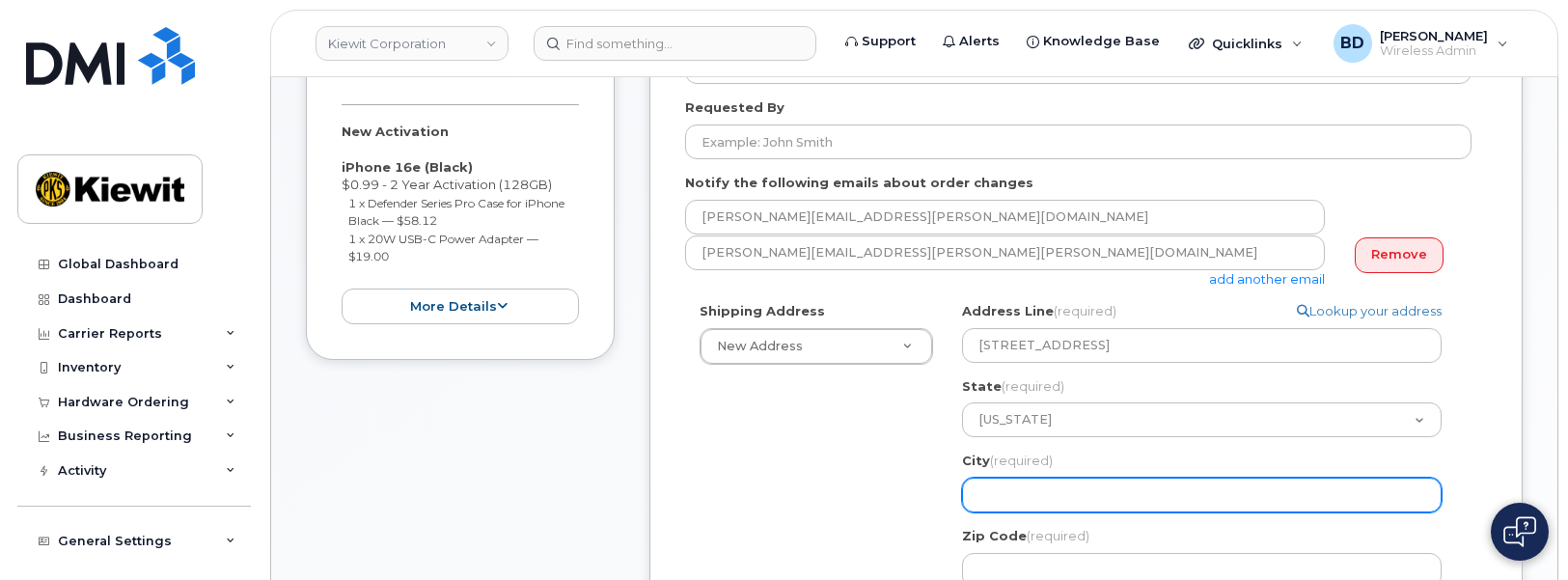
click at [996, 493] on input "City (required)" at bounding box center [1202, 494] width 480 height 35
paste input "Soda Springs"
select select
type input "Soda Springs"
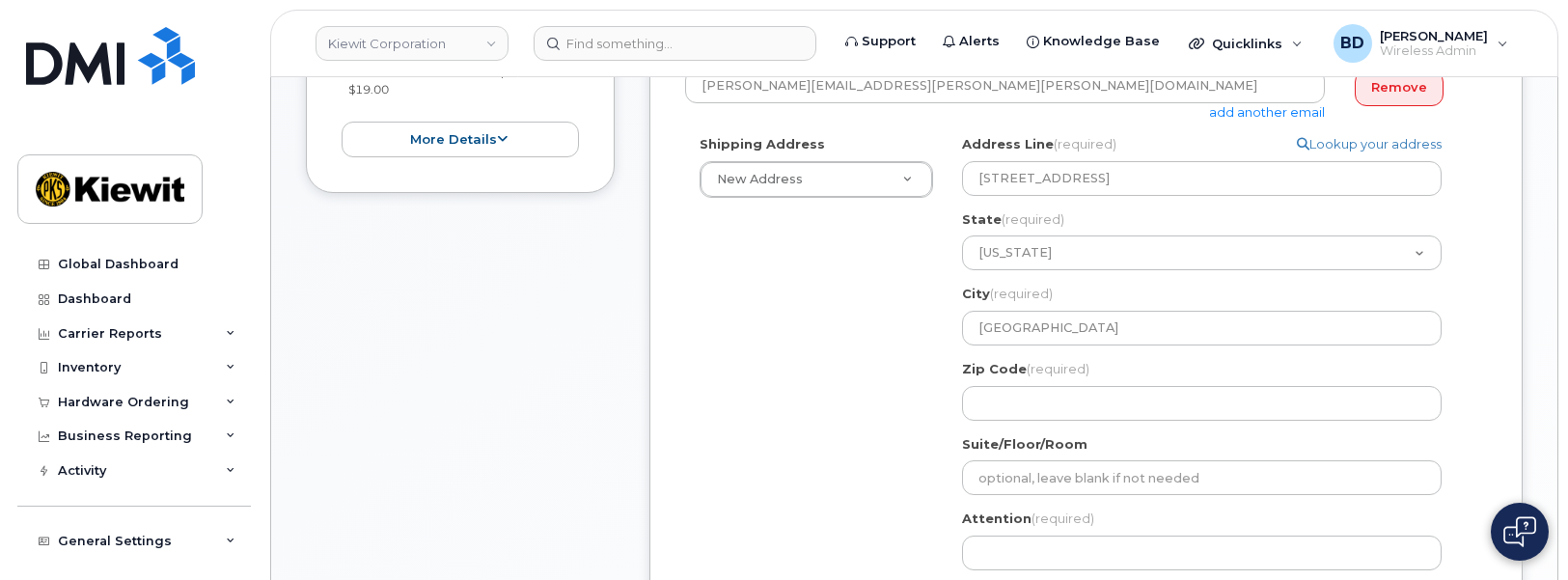
scroll to position [723, 0]
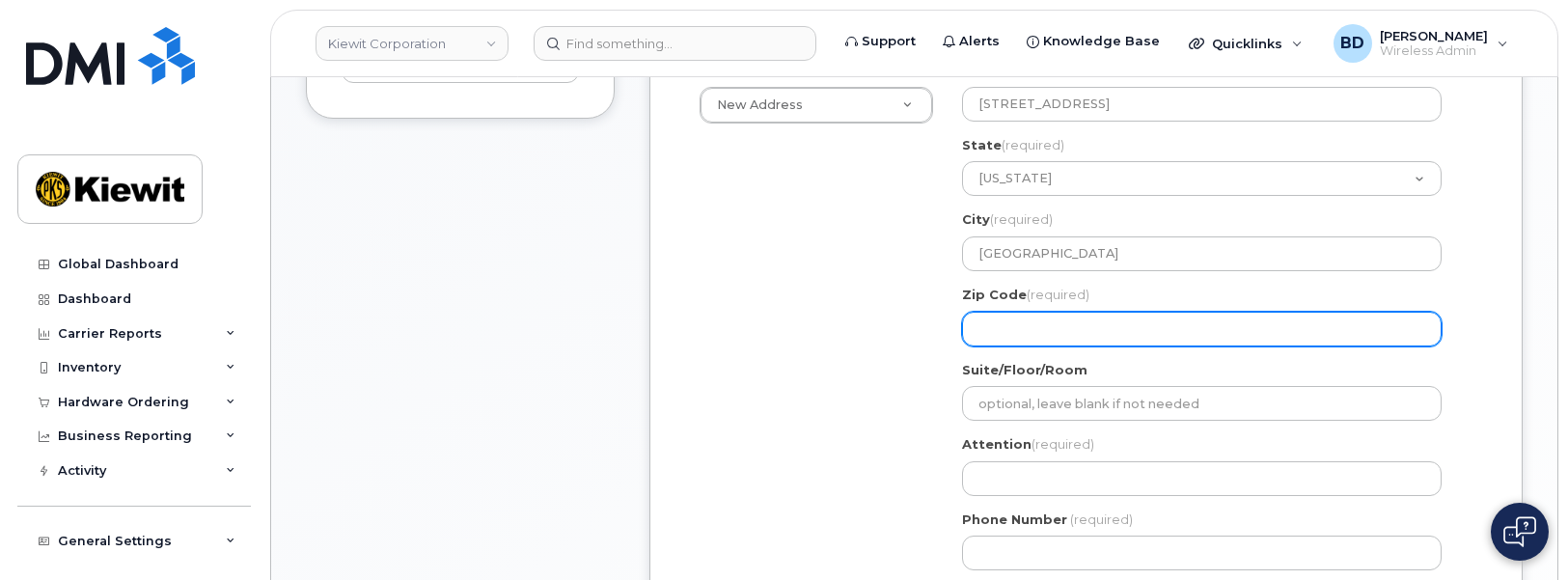
click at [996, 337] on input "Zip Code (required)" at bounding box center [1202, 328] width 480 height 35
paste input "83276"
select select
type input "83276"
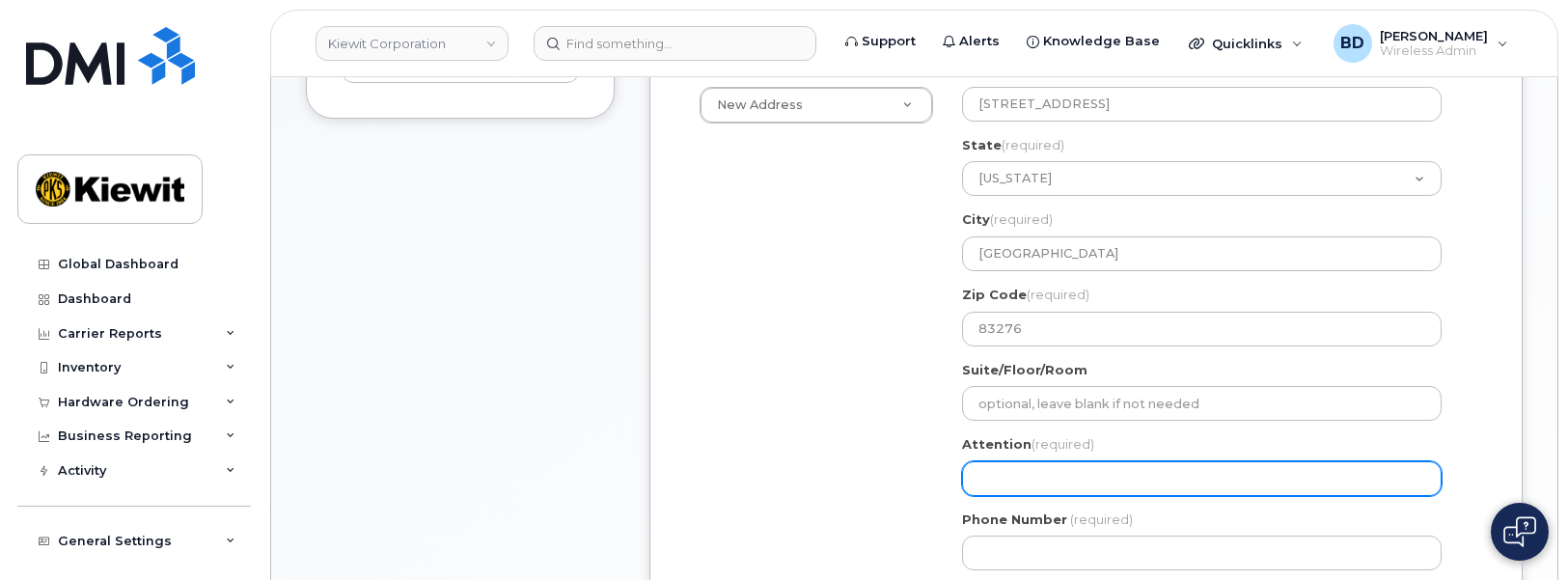
click at [995, 486] on input "Attention (required)" at bounding box center [1202, 478] width 480 height 35
paste input "Simon.Zulu"
select select
type input "Simon.Zulu"
select select
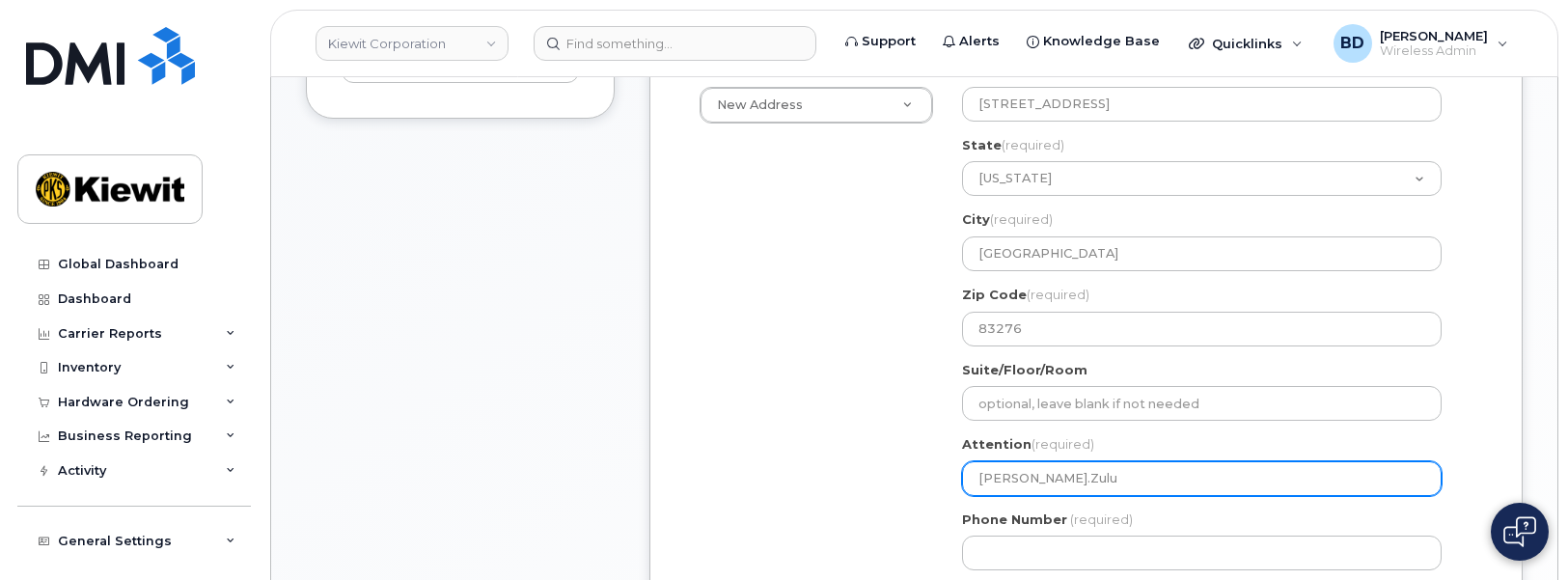
type input "SimonZulu"
select select
type input "Simon Zulu"
select select
type input "Simon Zulu/"
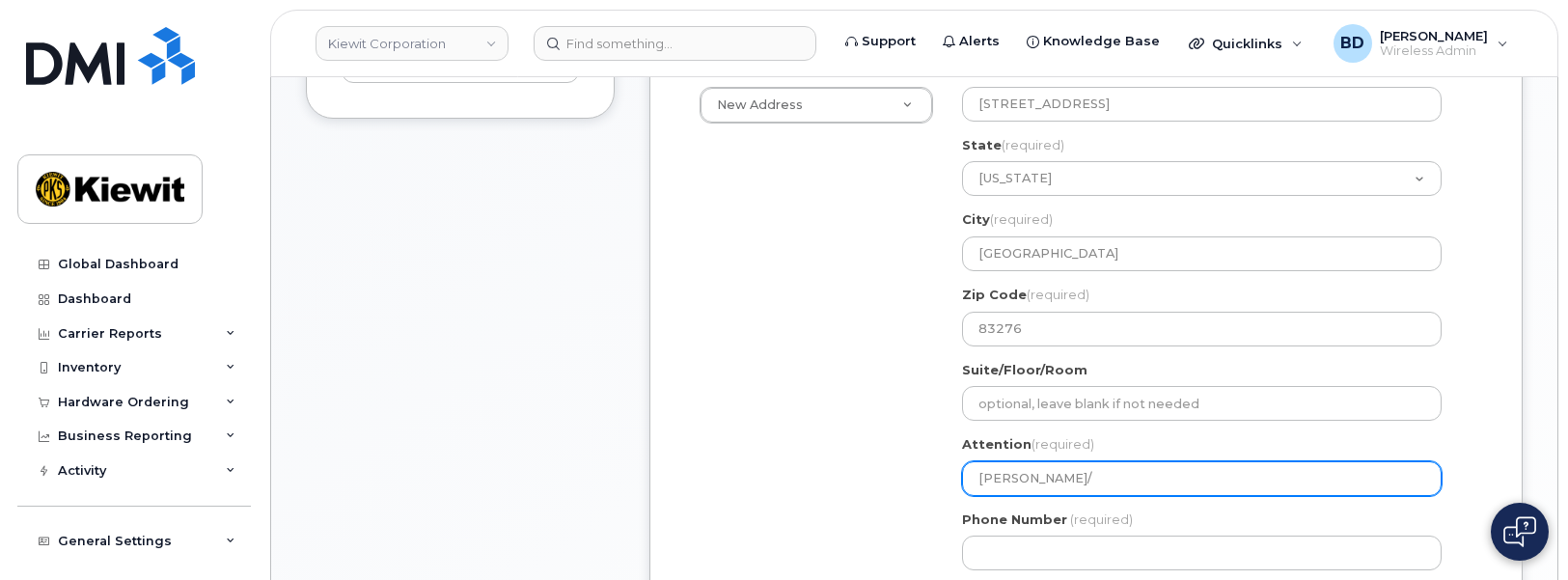
click at [1072, 474] on input "Simon Zulu/" at bounding box center [1202, 478] width 480 height 35
paste input "[PERSON_NAME]"
select select
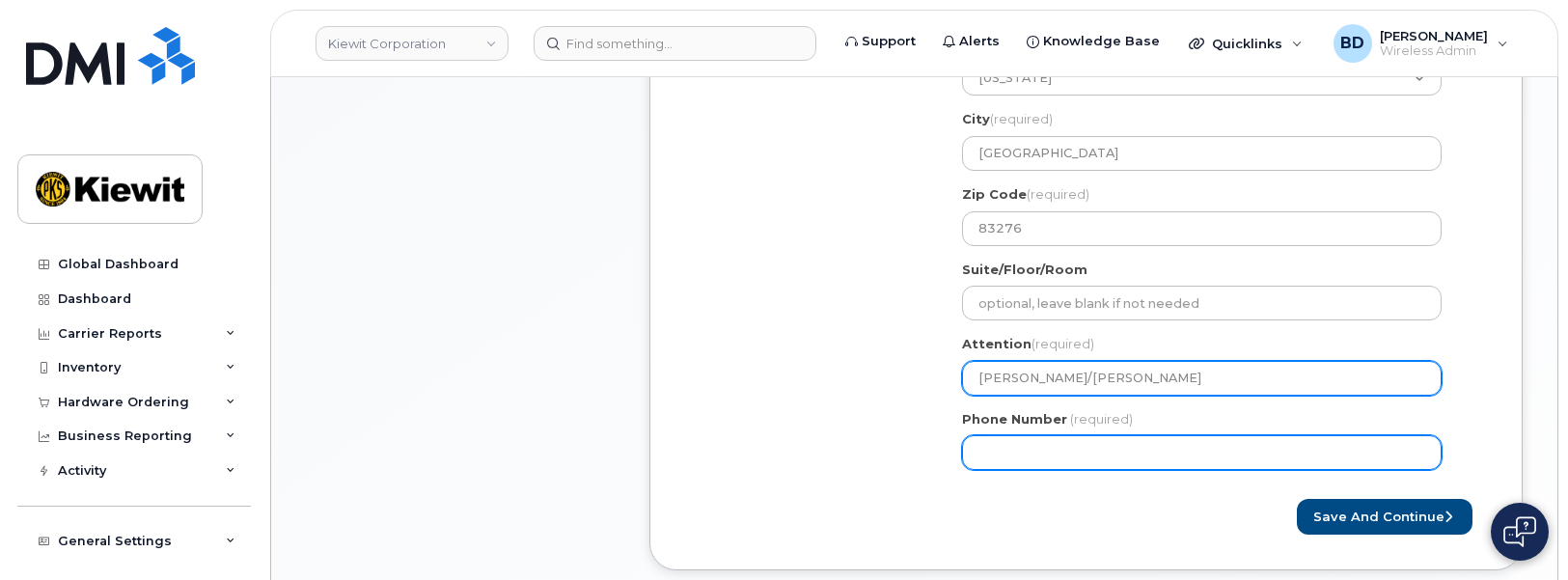
scroll to position [964, 0]
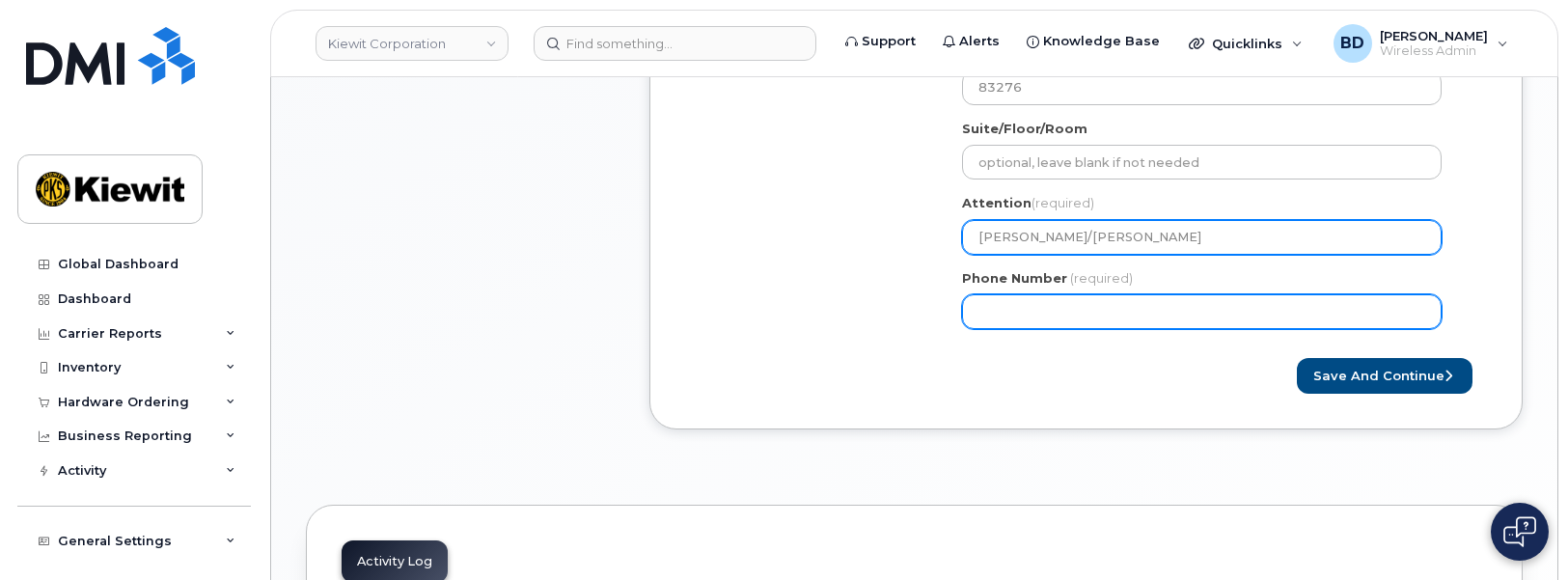
type input "[PERSON_NAME]/[PERSON_NAME]"
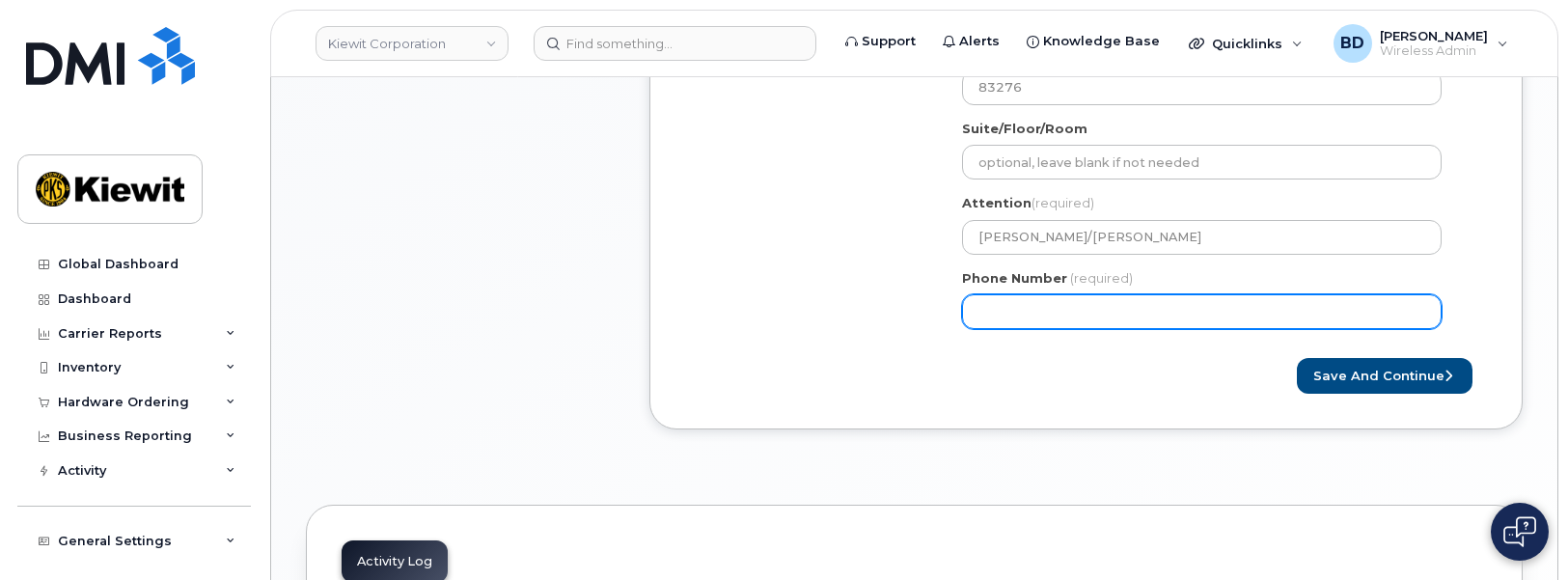
drag, startPoint x: 994, startPoint y: 310, endPoint x: 1000, endPoint y: 290, distance: 20.9
click at [996, 306] on input "Phone Number" at bounding box center [1202, 311] width 480 height 35
type input "8777727707"
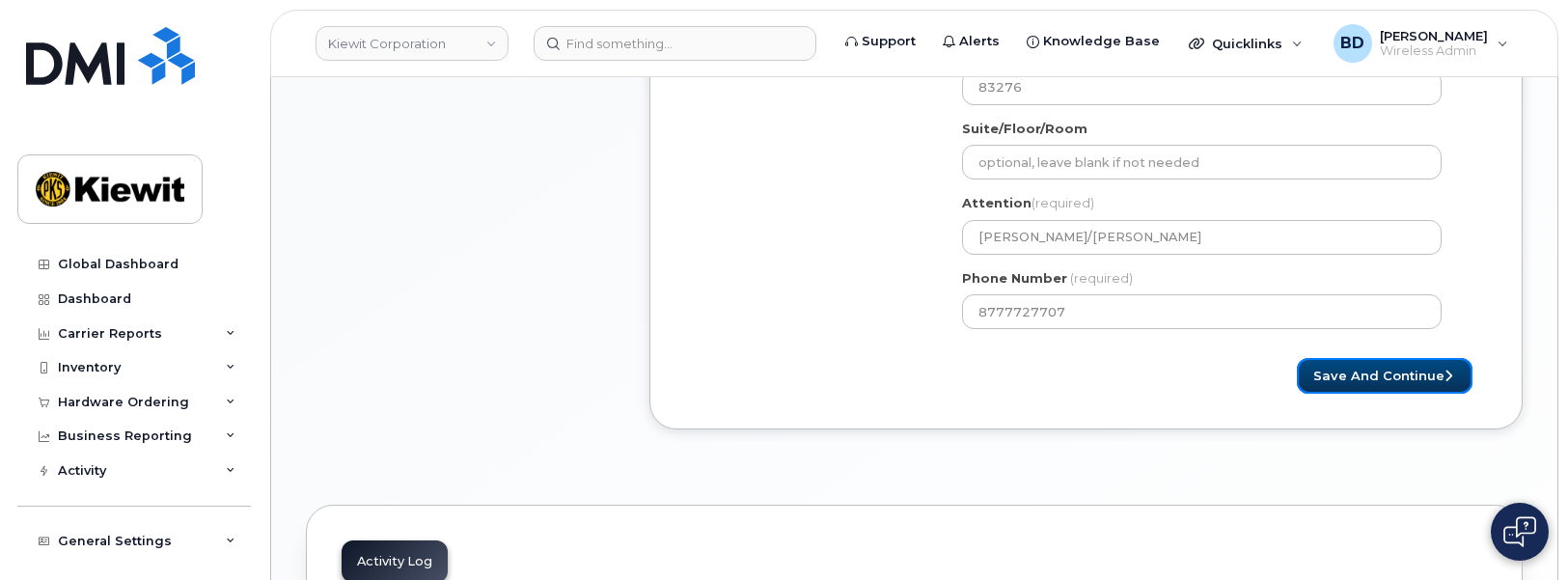
select select
click at [1364, 371] on button "Save and Continue" at bounding box center [1385, 376] width 175 height 36
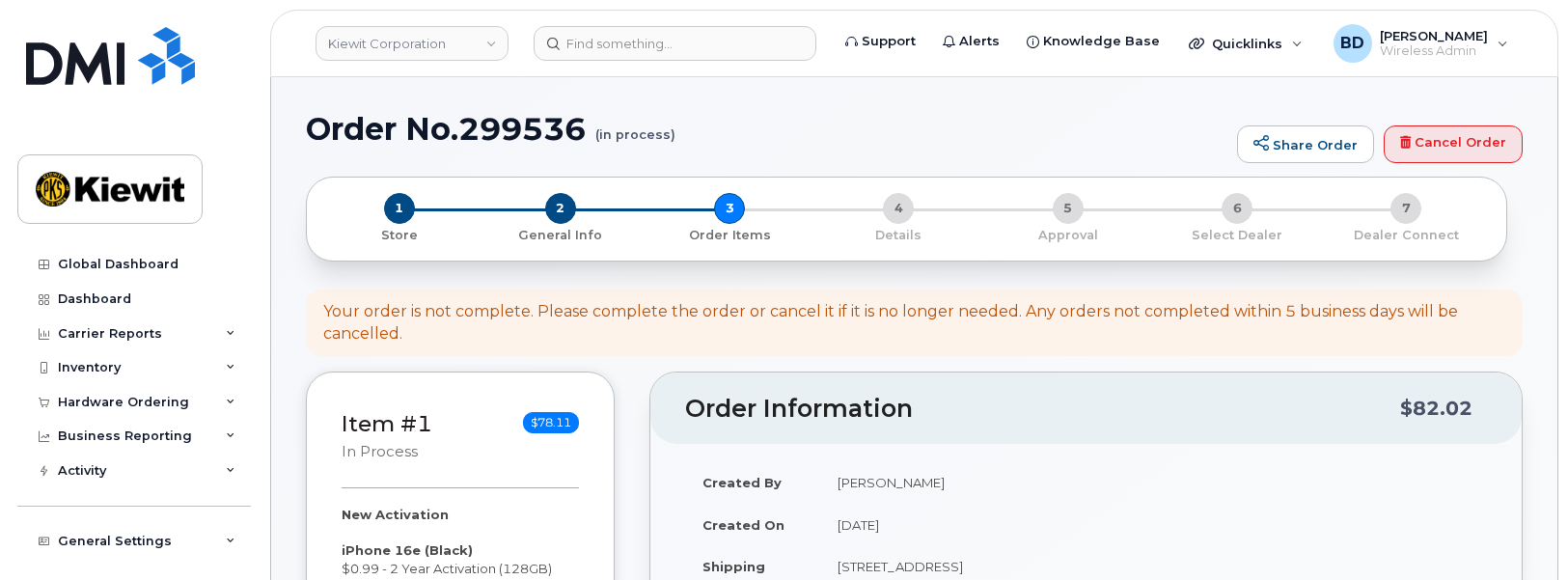
select select
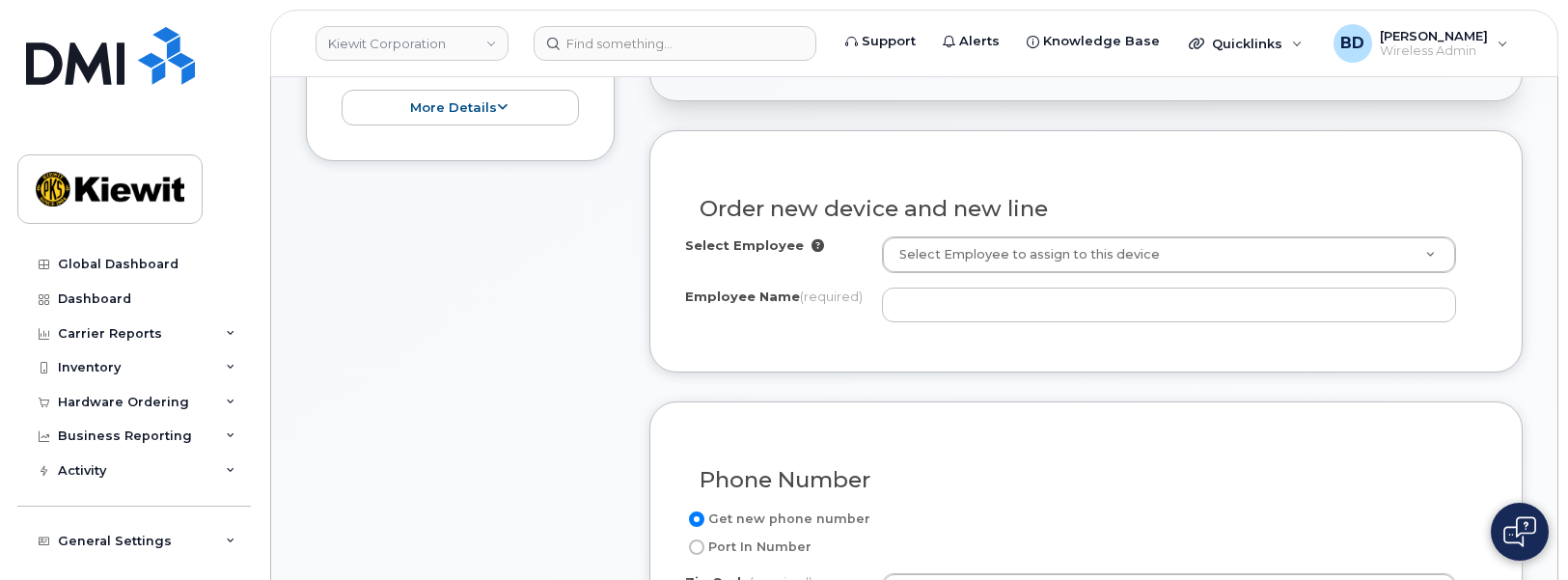
scroll to position [483, 0]
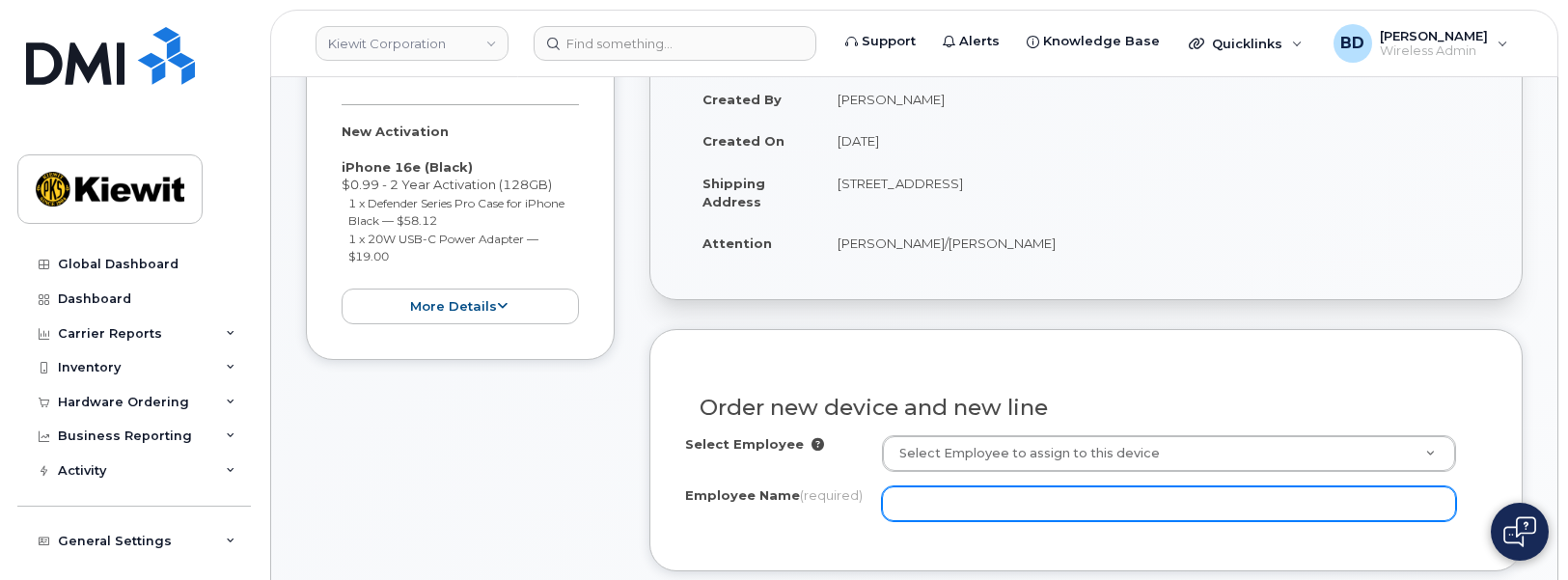
click at [962, 497] on input "Employee Name (required)" at bounding box center [1169, 503] width 574 height 35
paste input "[PERSON_NAME]"
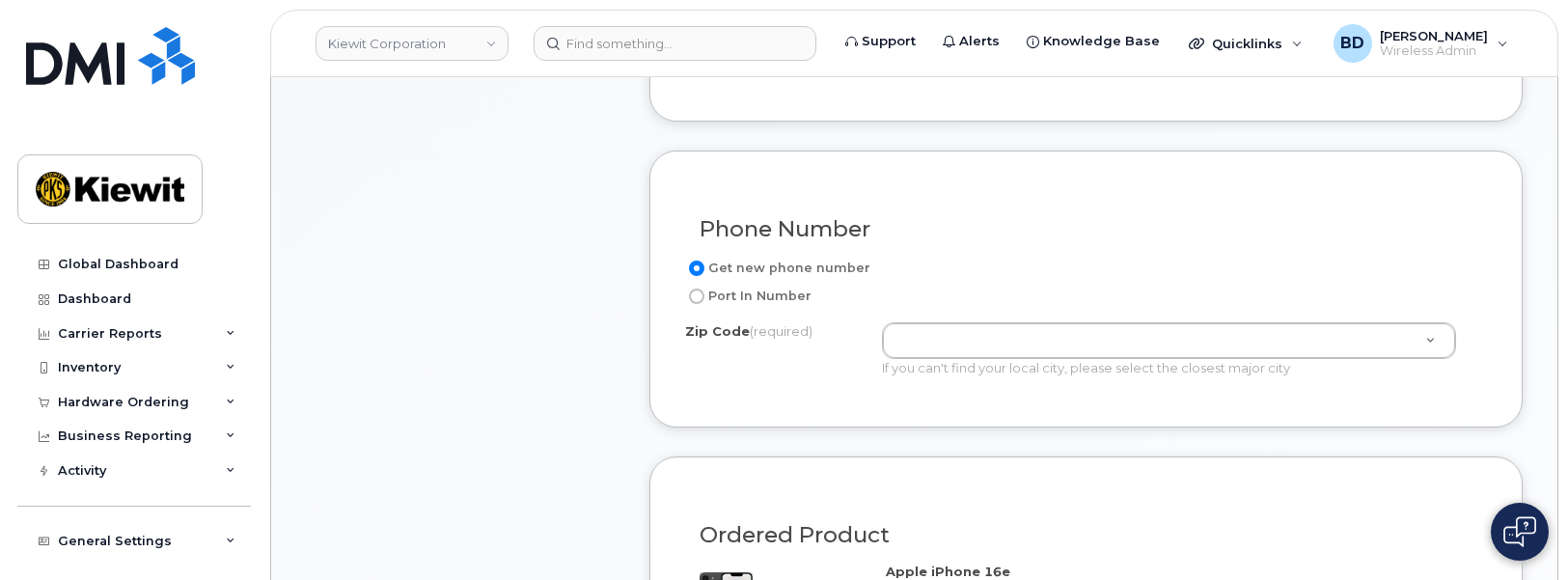
scroll to position [964, 0]
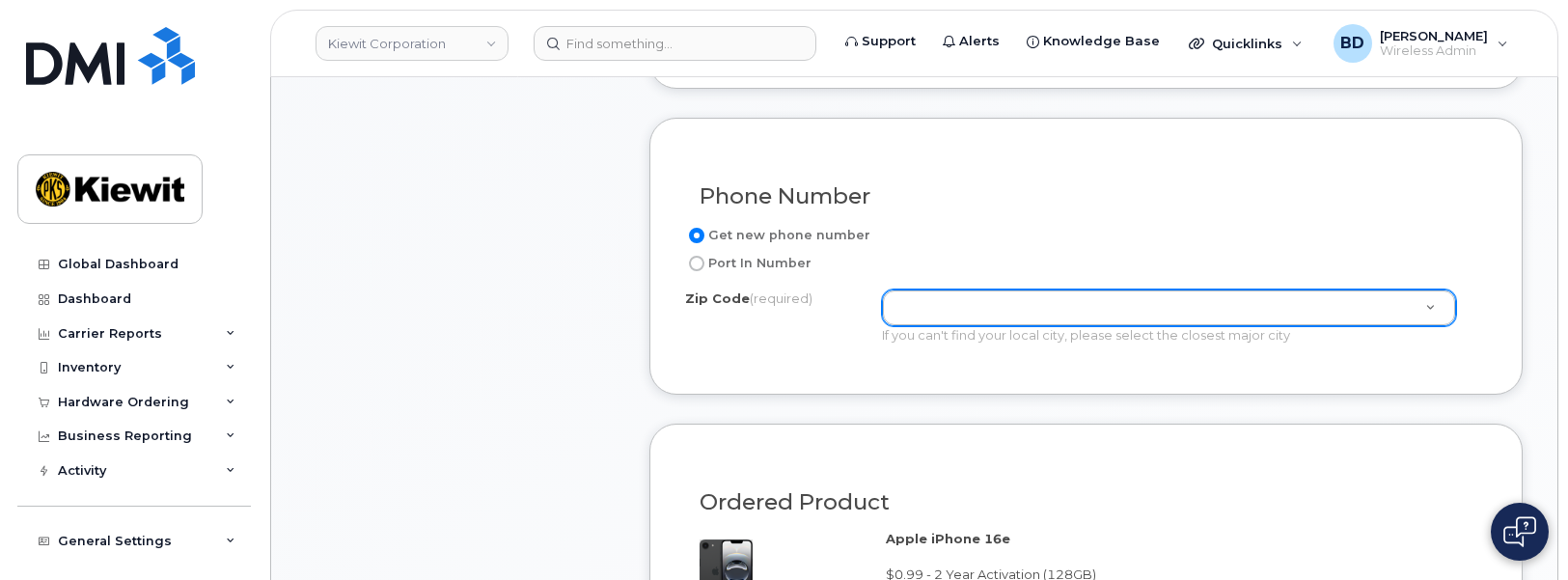
type input "[PERSON_NAME]"
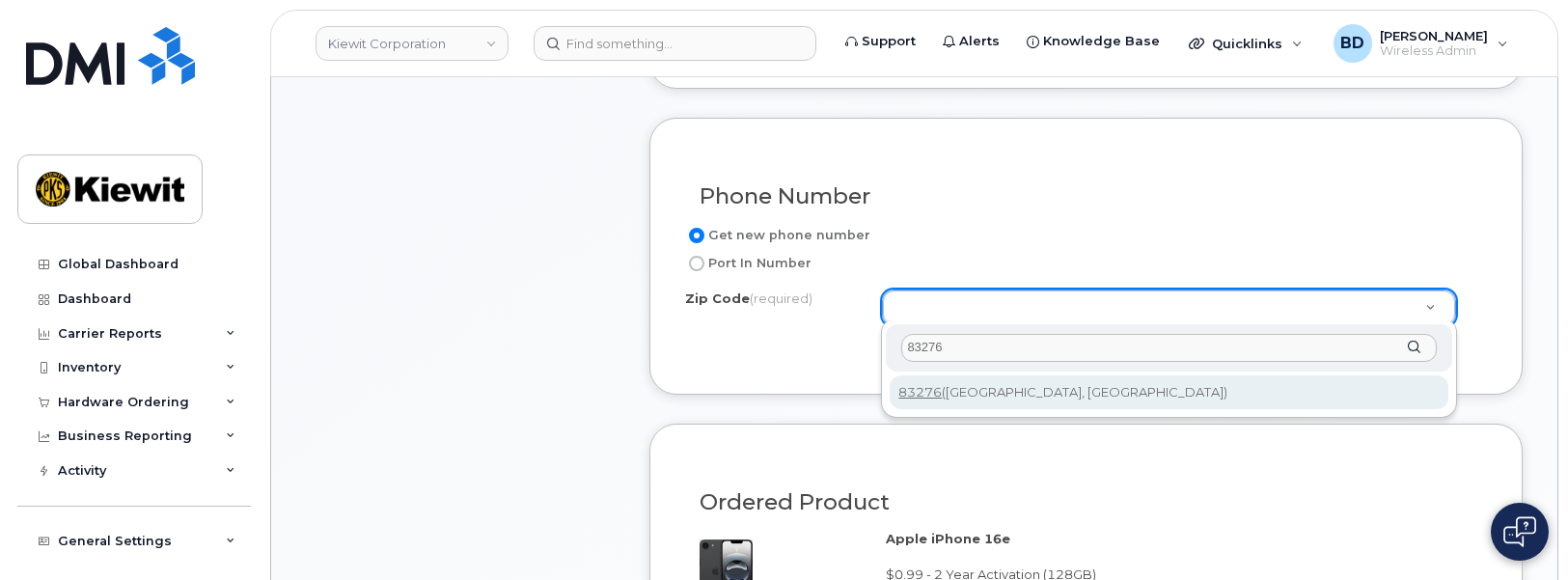
type input "83276"
type input "83276 ([GEOGRAPHIC_DATA], [GEOGRAPHIC_DATA])"
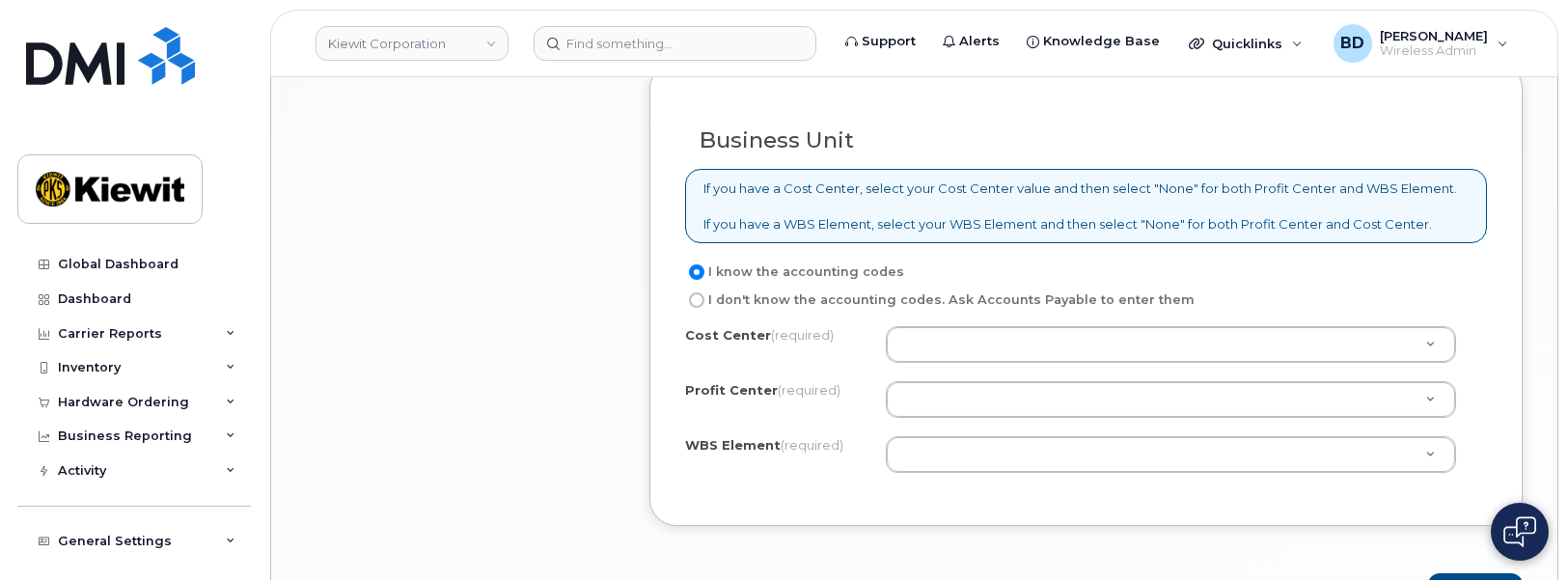
scroll to position [1687, 0]
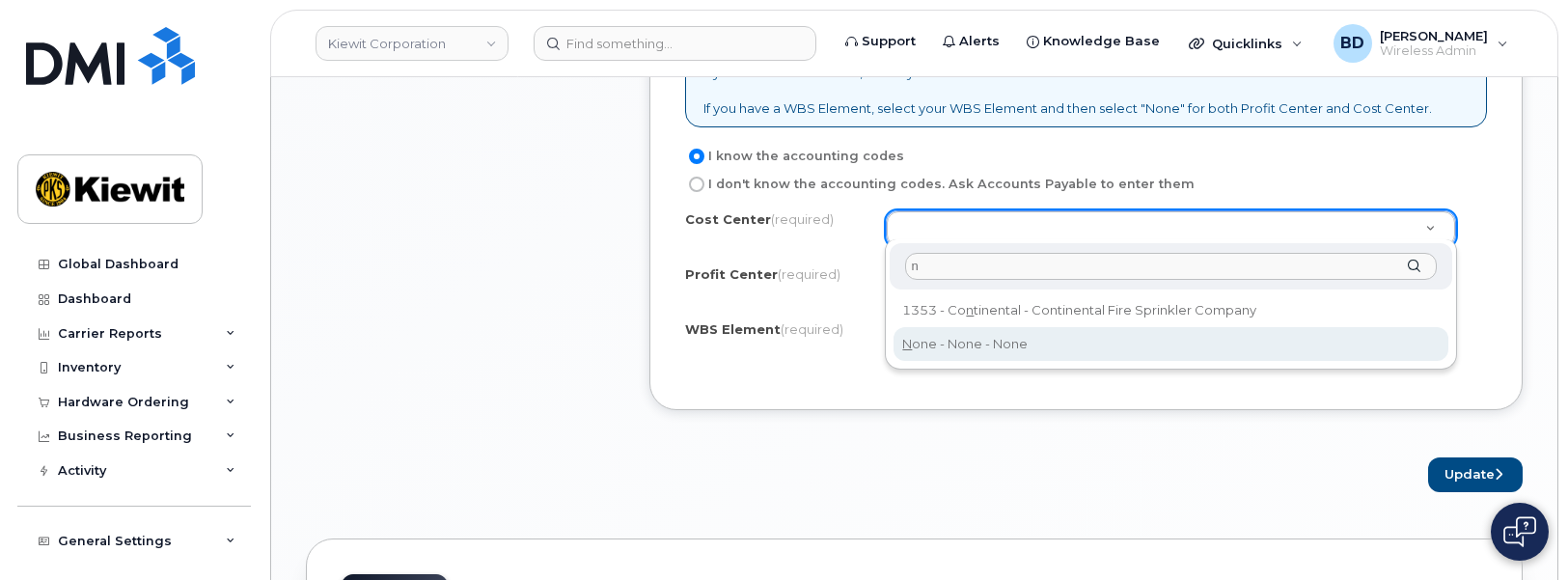
type input "n"
drag, startPoint x: 931, startPoint y: 337, endPoint x: 927, endPoint y: 316, distance: 21.4
type input "None"
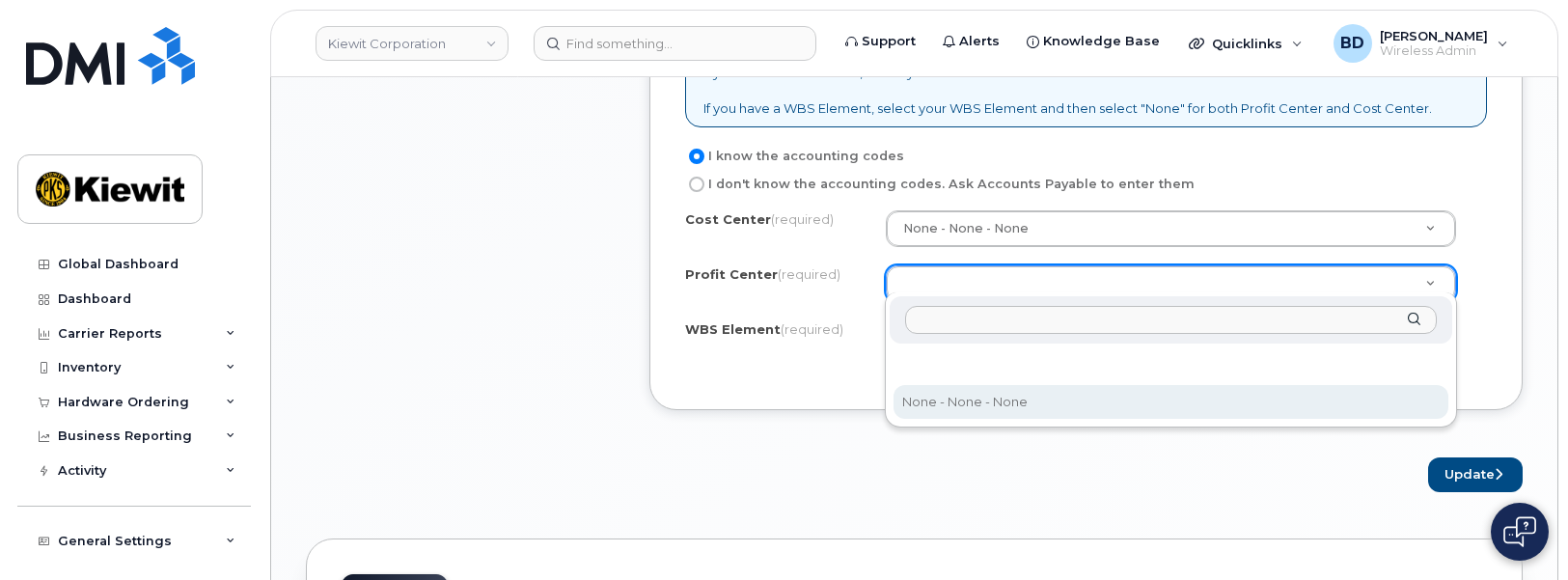
drag, startPoint x: 948, startPoint y: 401, endPoint x: 940, endPoint y: 385, distance: 17.9
select select "None"
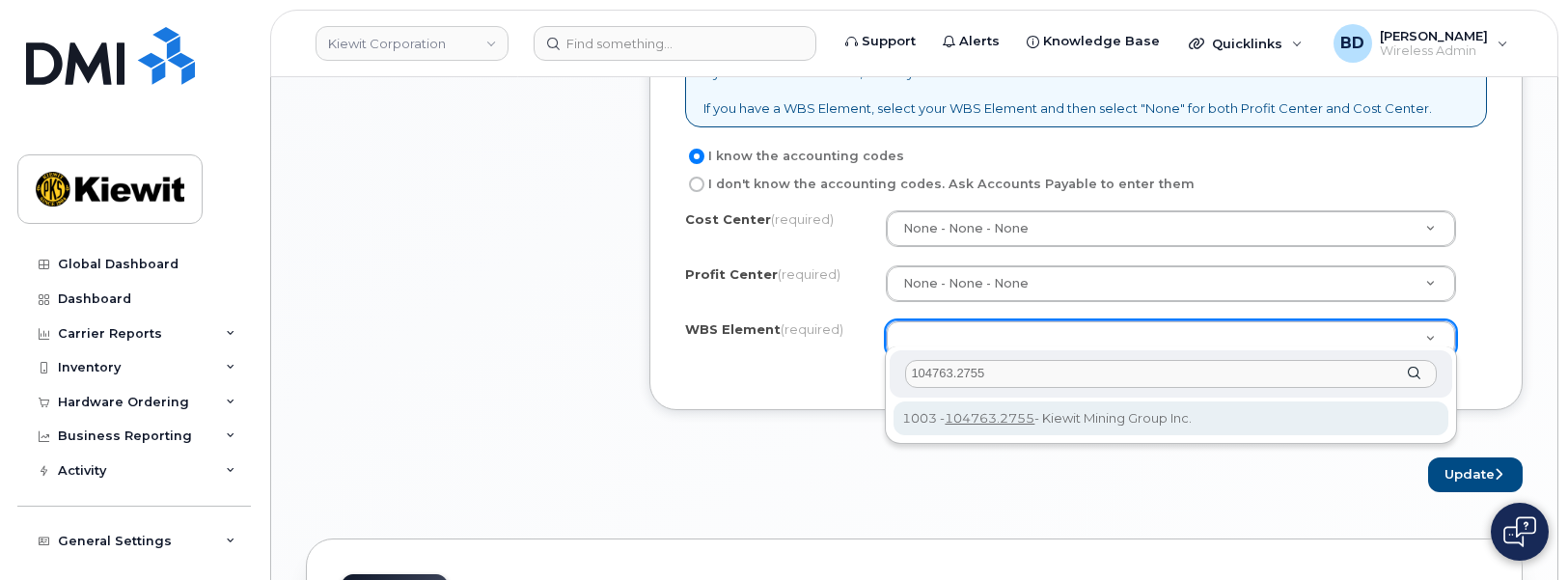
type input "104763.2755"
drag, startPoint x: 1142, startPoint y: 412, endPoint x: 1313, endPoint y: 444, distance: 174.0
type input "104763.2755"
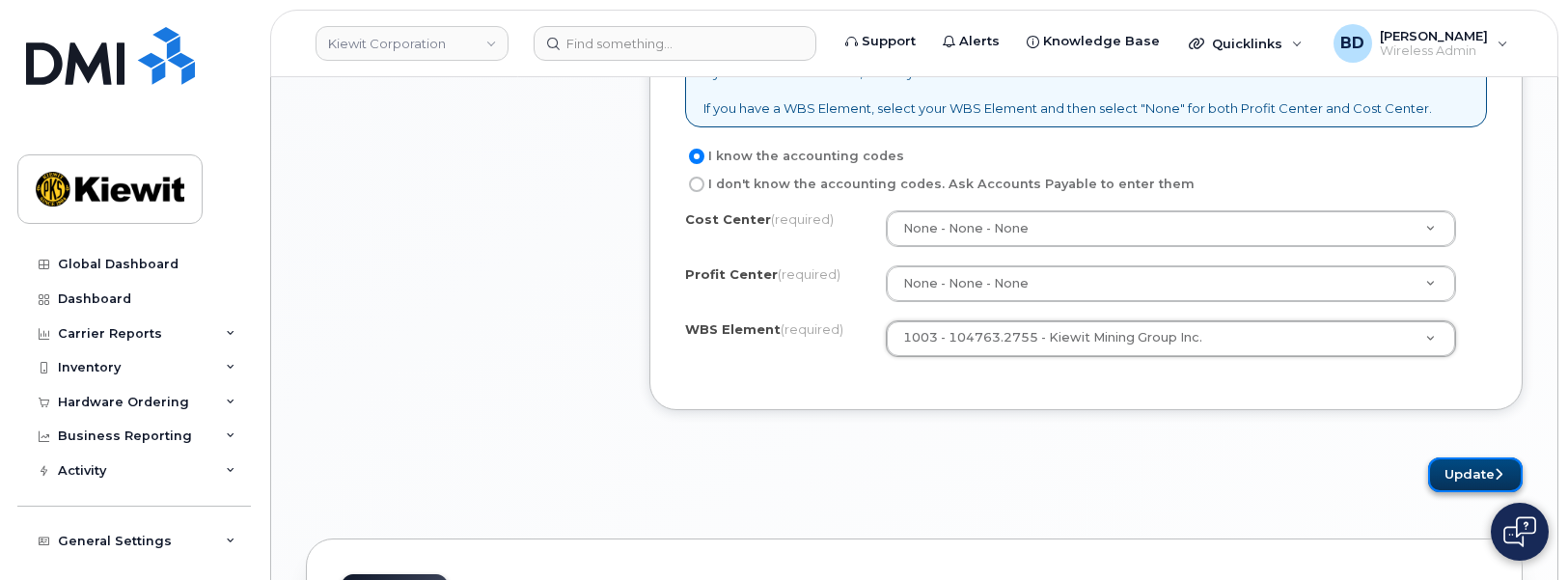
click at [1459, 468] on button "Update" at bounding box center [1475, 475] width 95 height 36
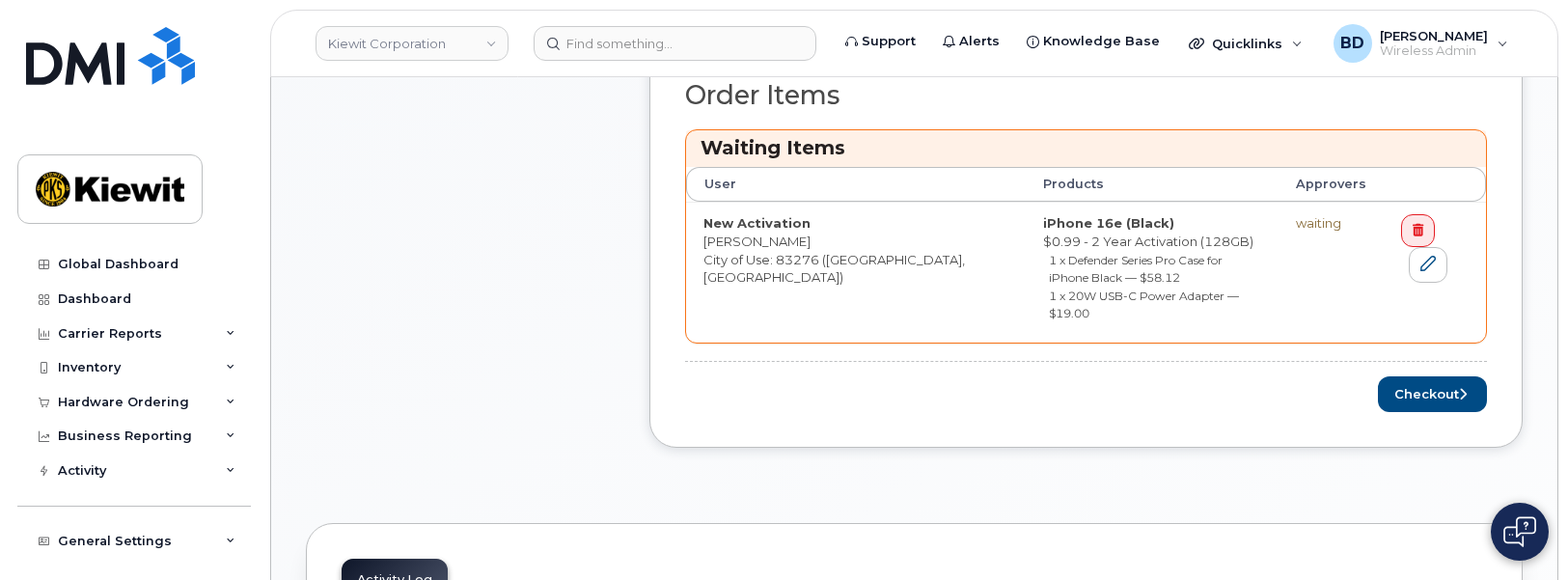
scroll to position [964, 0]
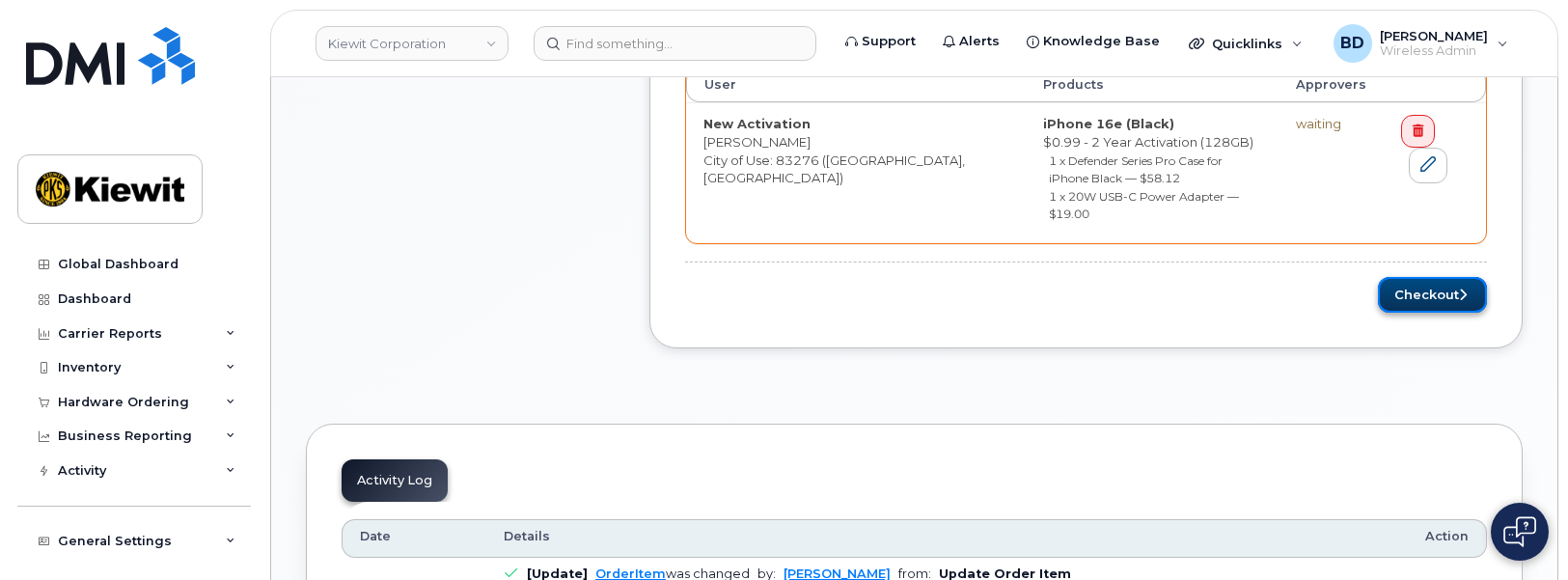
click at [1419, 277] on button "Checkout" at bounding box center [1433, 294] width 110 height 36
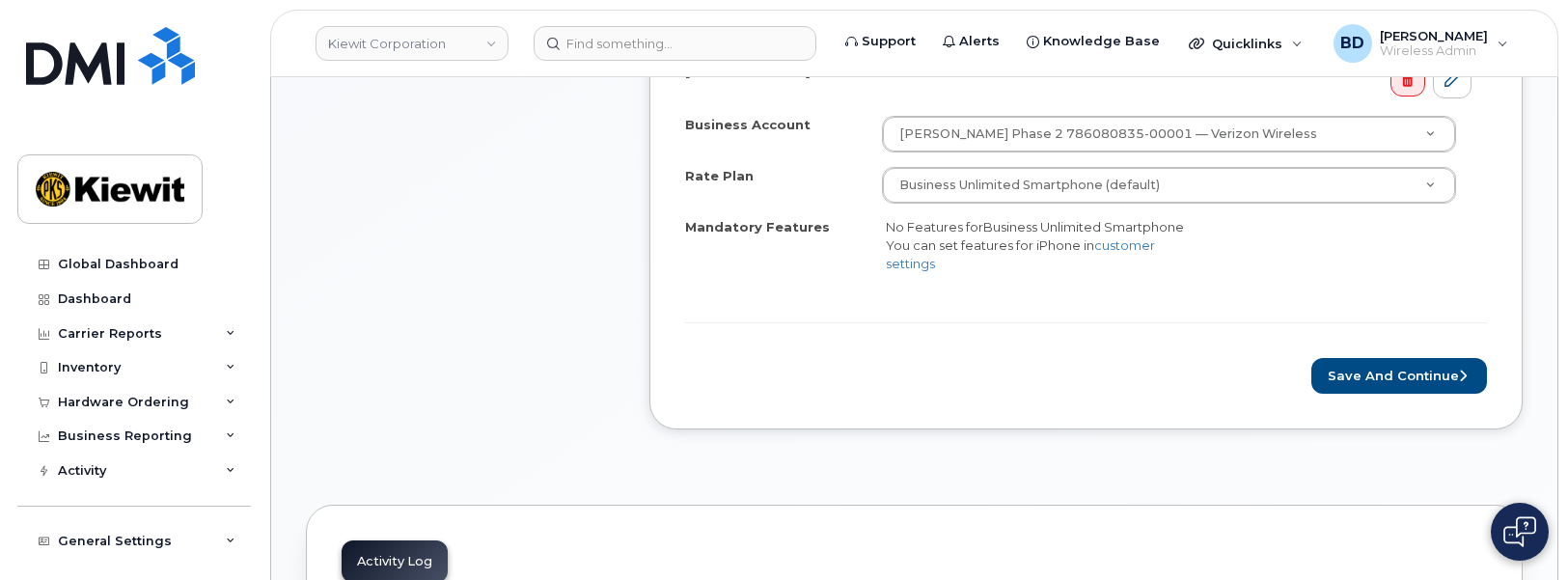
scroll to position [844, 0]
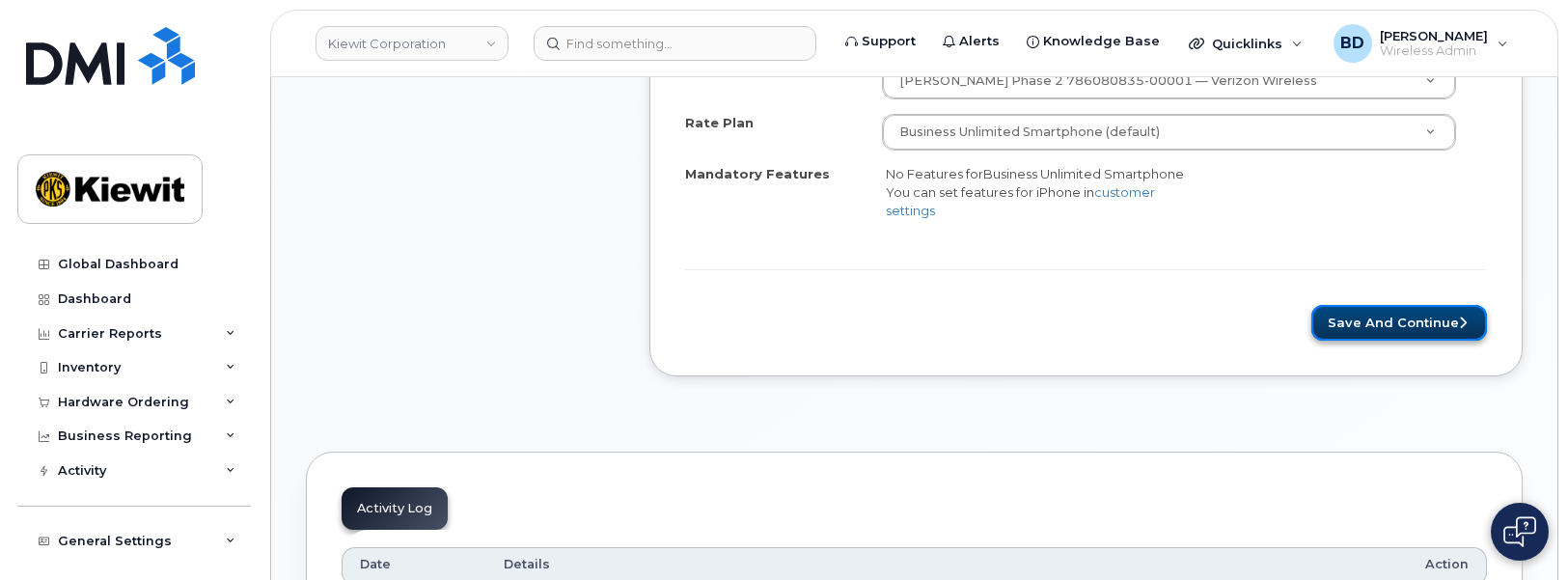
click at [1386, 319] on button "Save and Continue" at bounding box center [1399, 322] width 175 height 36
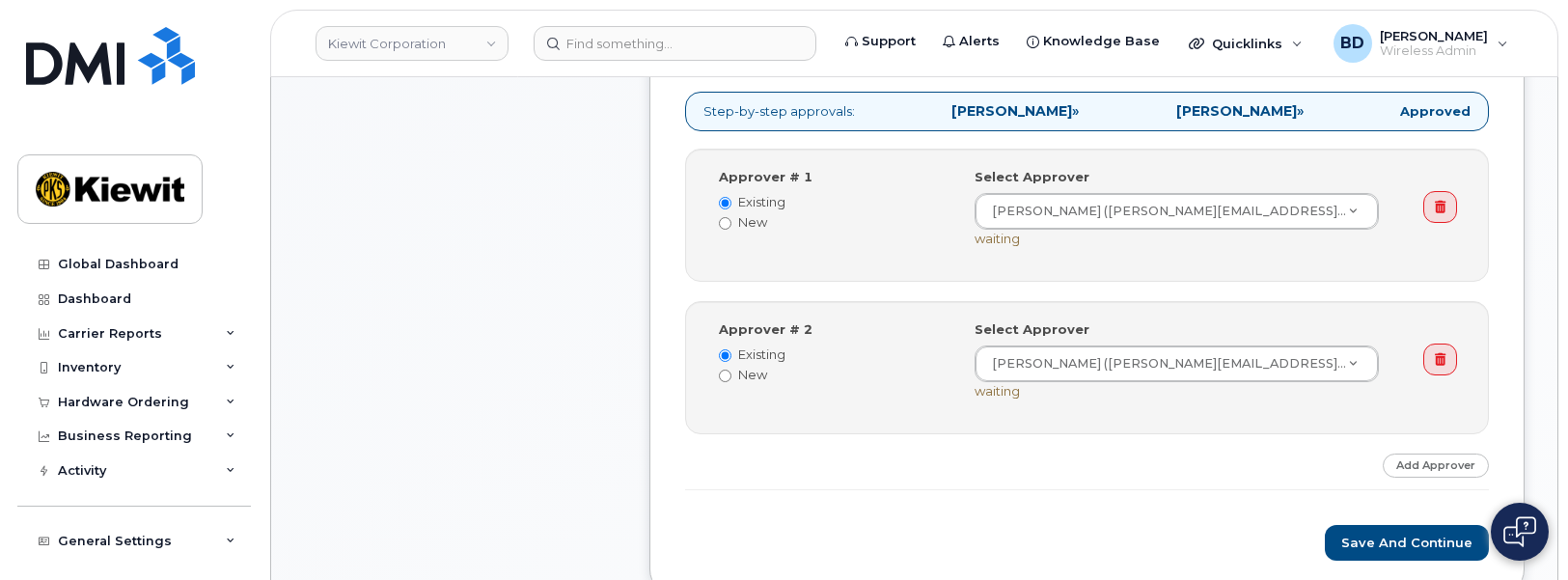
scroll to position [844, 0]
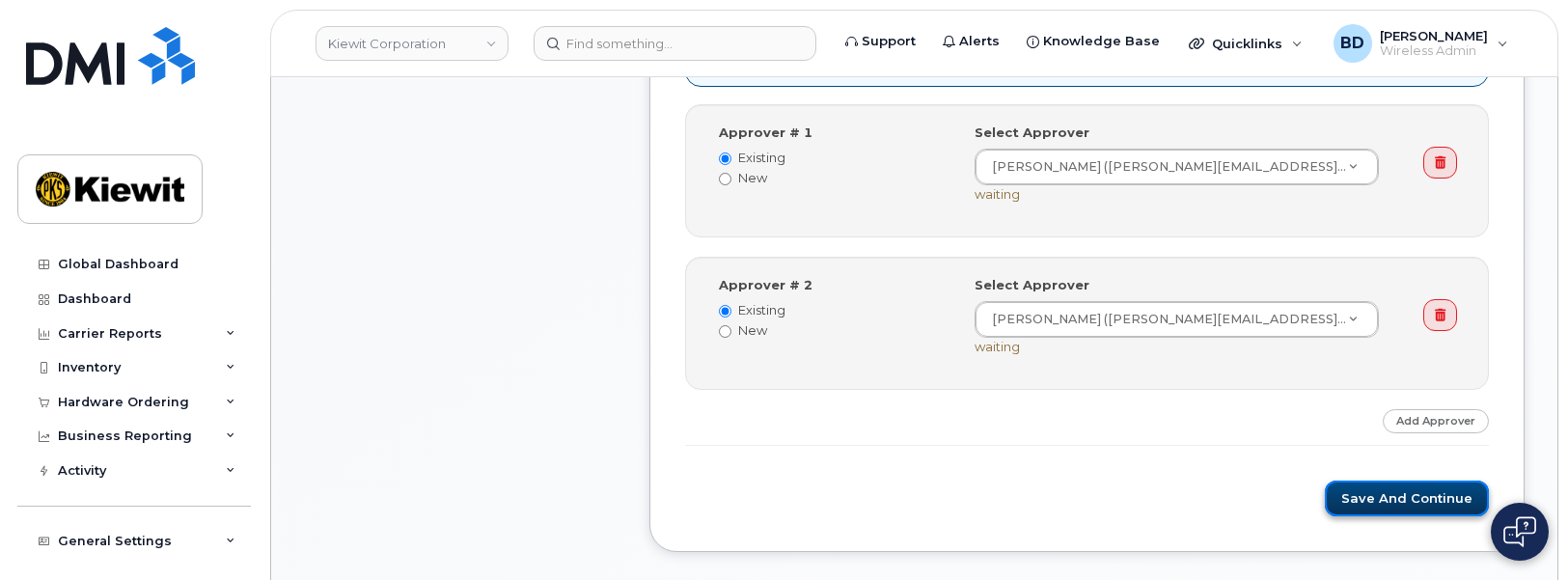
click at [1413, 482] on button "Save and Continue" at bounding box center [1407, 498] width 164 height 36
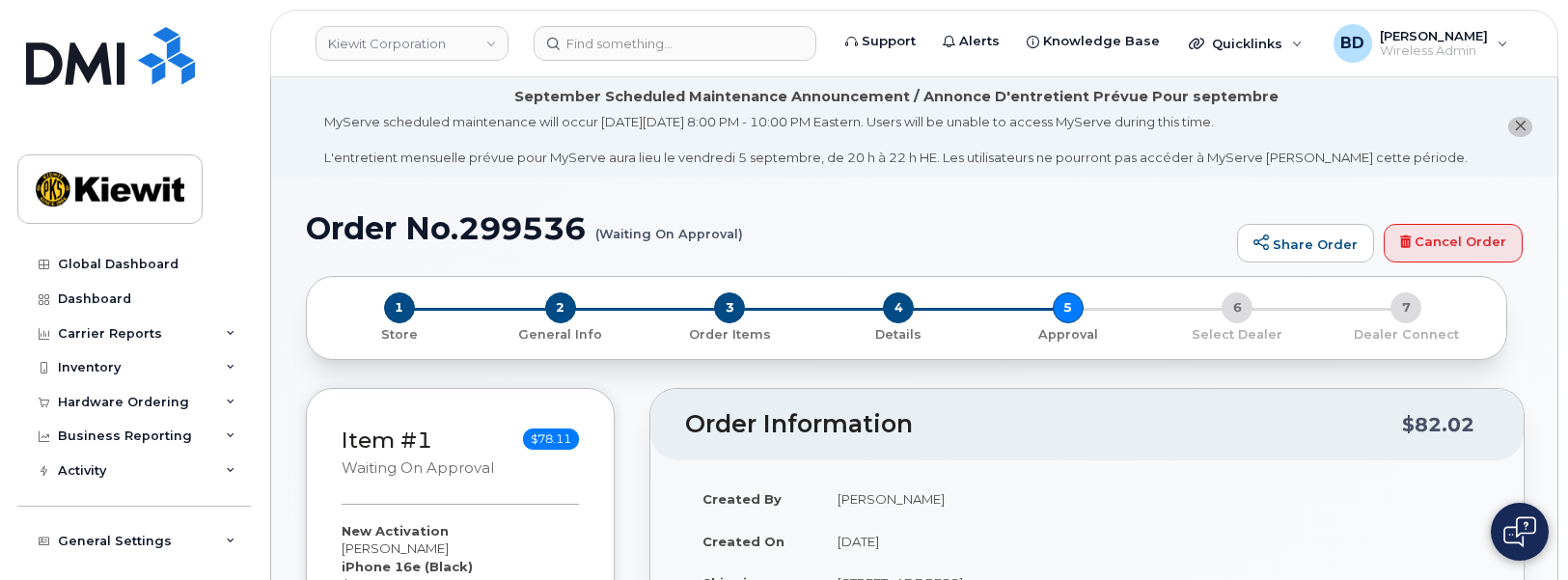
click at [493, 219] on h1 "Order No.299536 (Waiting On Approval)" at bounding box center [767, 228] width 922 height 34
copy h1 "299536"
drag, startPoint x: 918, startPoint y: 205, endPoint x: 763, endPoint y: 251, distance: 161.7
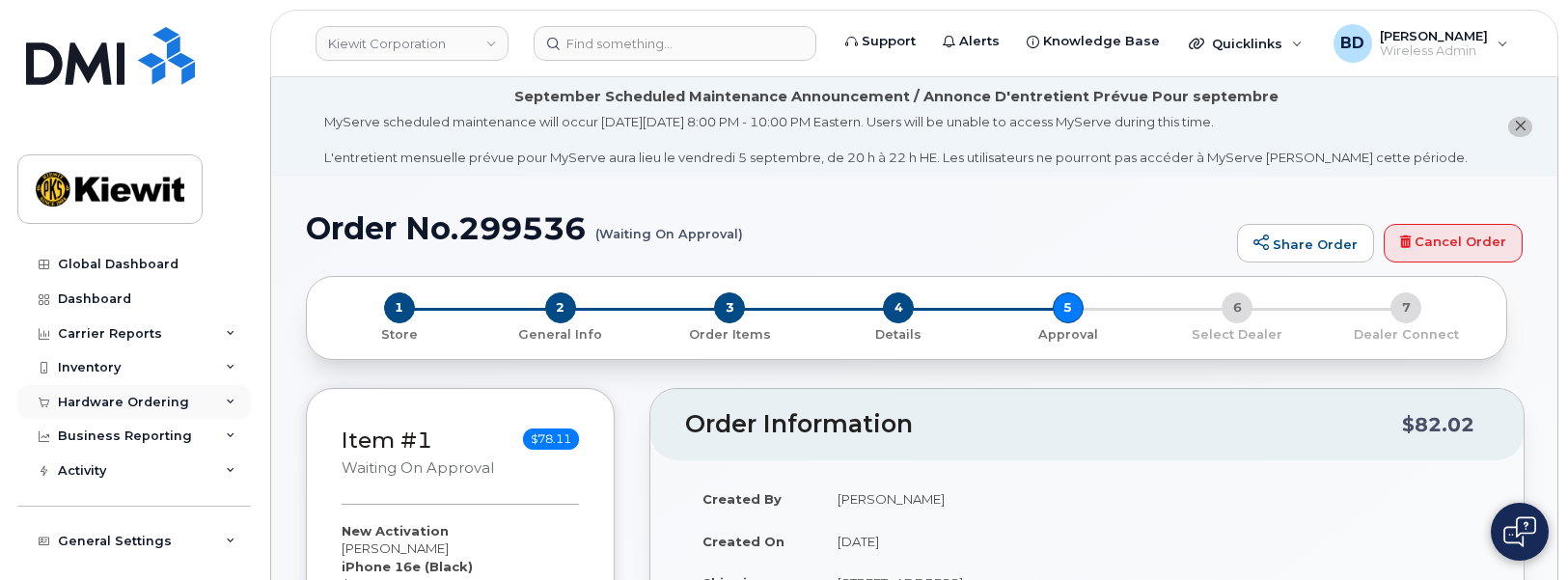
click at [226, 398] on icon at bounding box center [231, 402] width 10 height 10
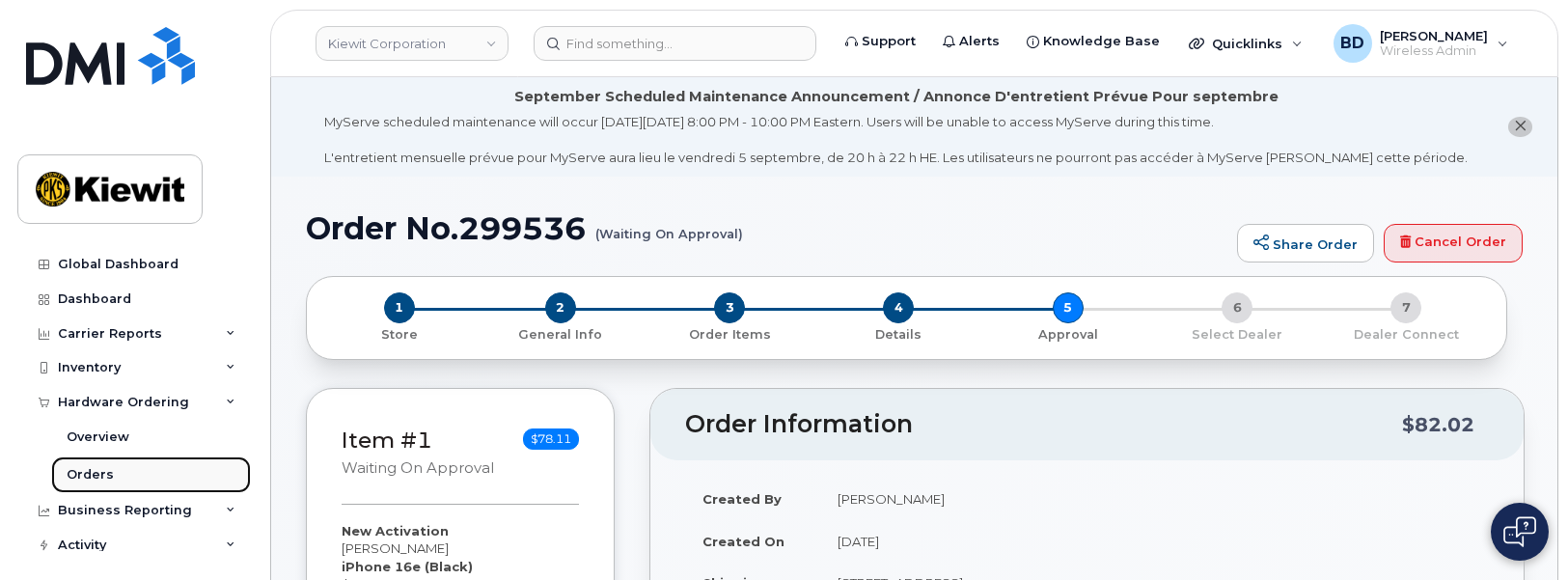
click at [99, 476] on div "Orders" at bounding box center [90, 474] width 47 height 17
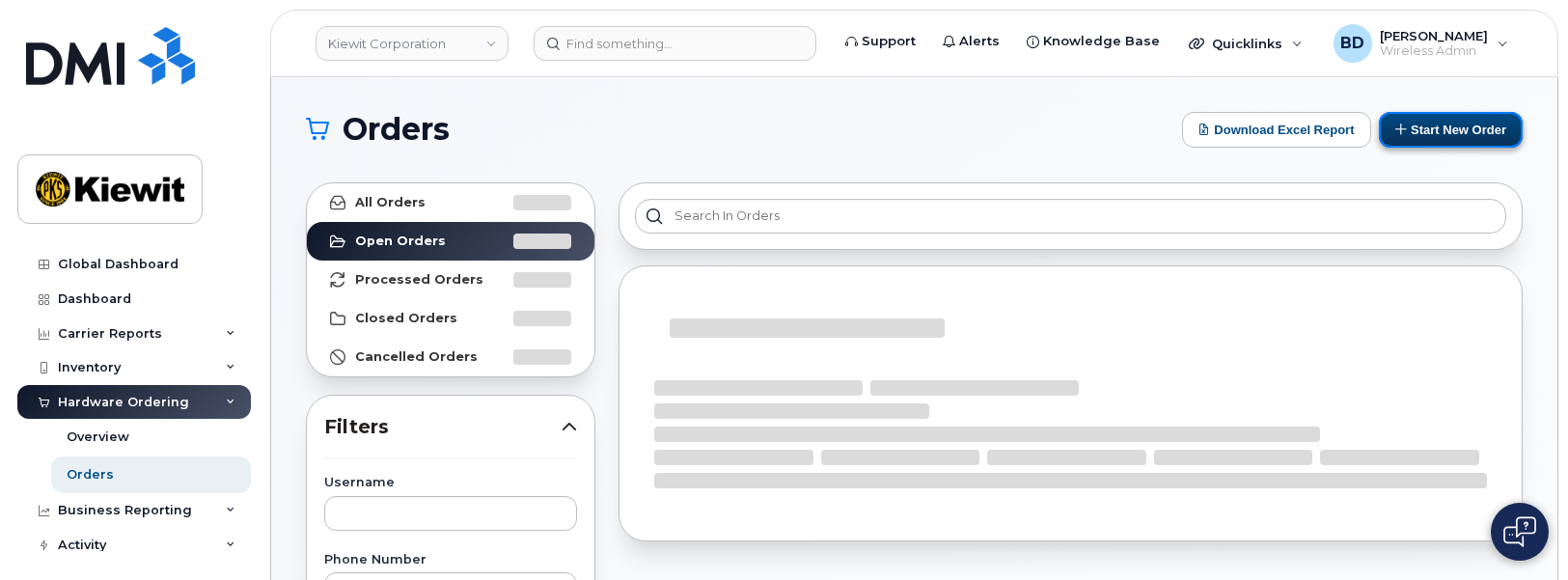
click at [1466, 125] on button "Start New Order" at bounding box center [1451, 129] width 143 height 36
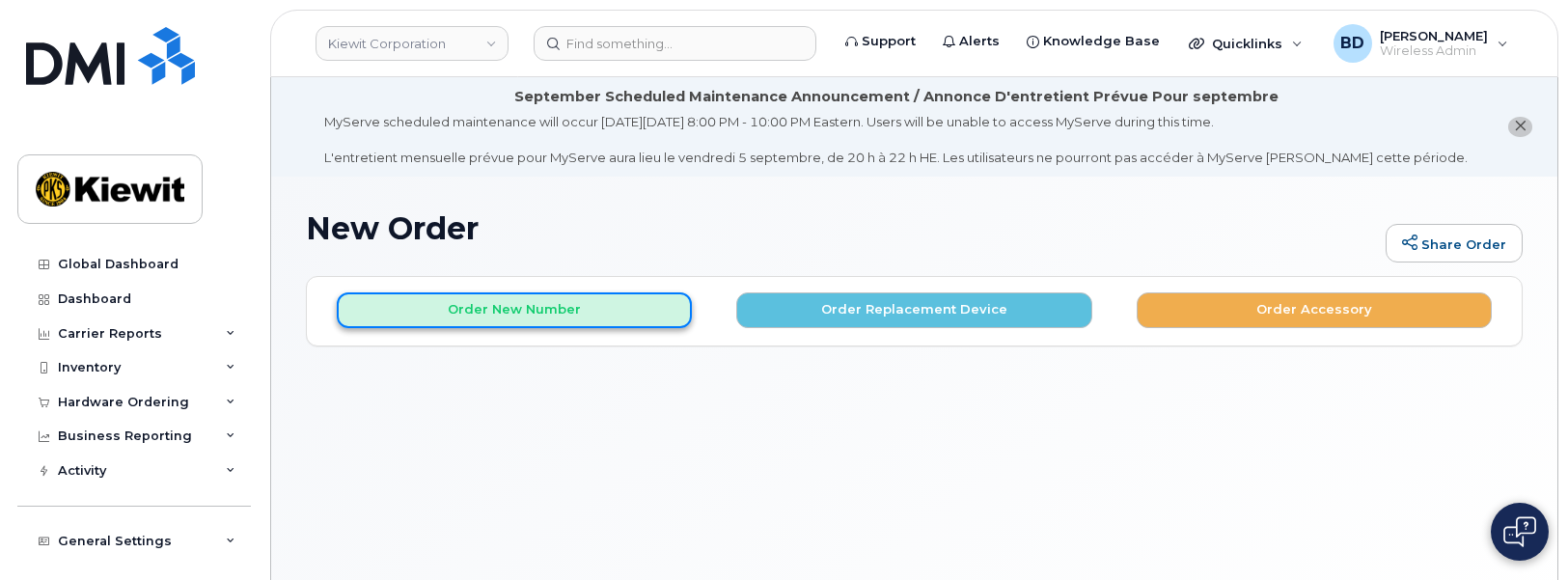
click at [480, 312] on button "Order New Number" at bounding box center [514, 310] width 355 height 36
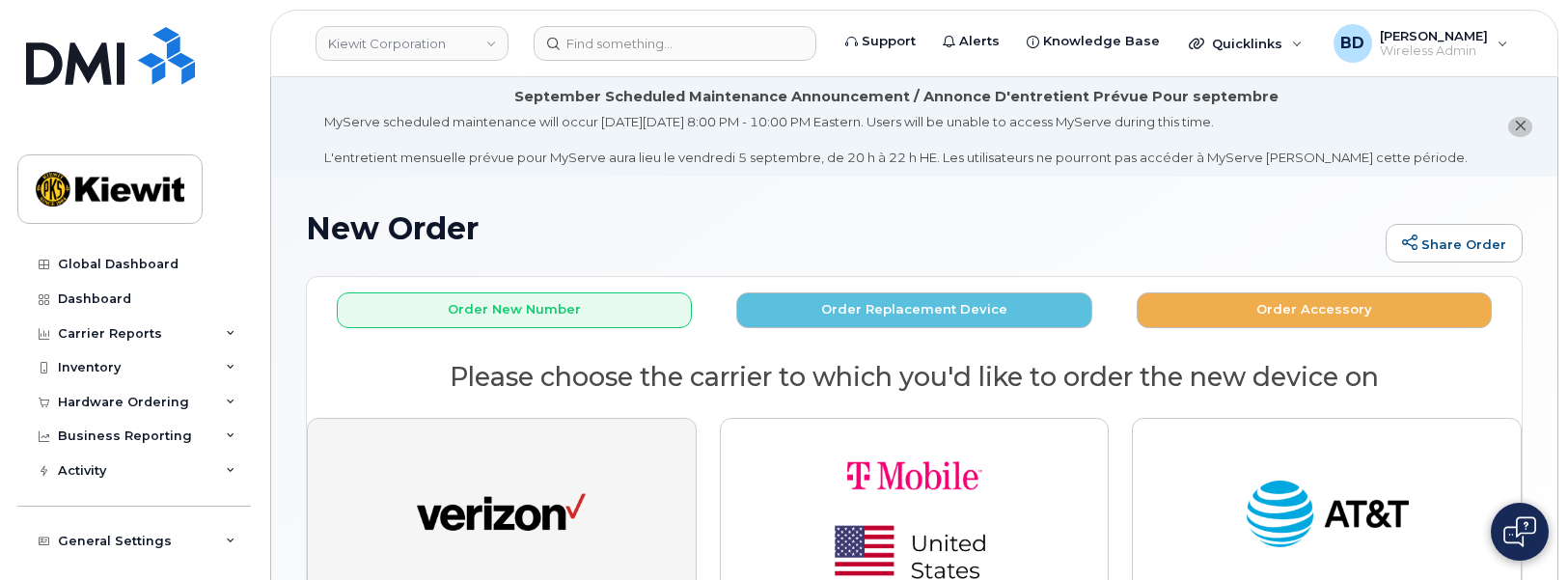
click at [498, 472] on img "button" at bounding box center [502, 514] width 169 height 87
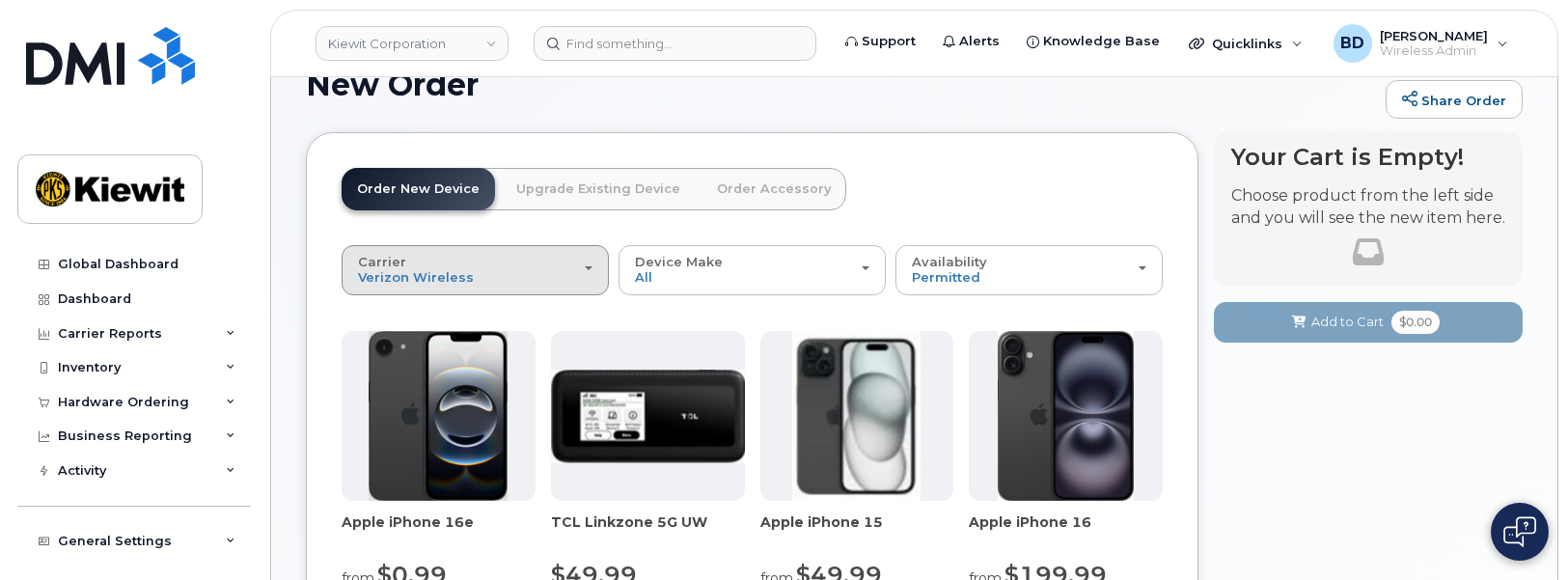
scroll to position [241, 0]
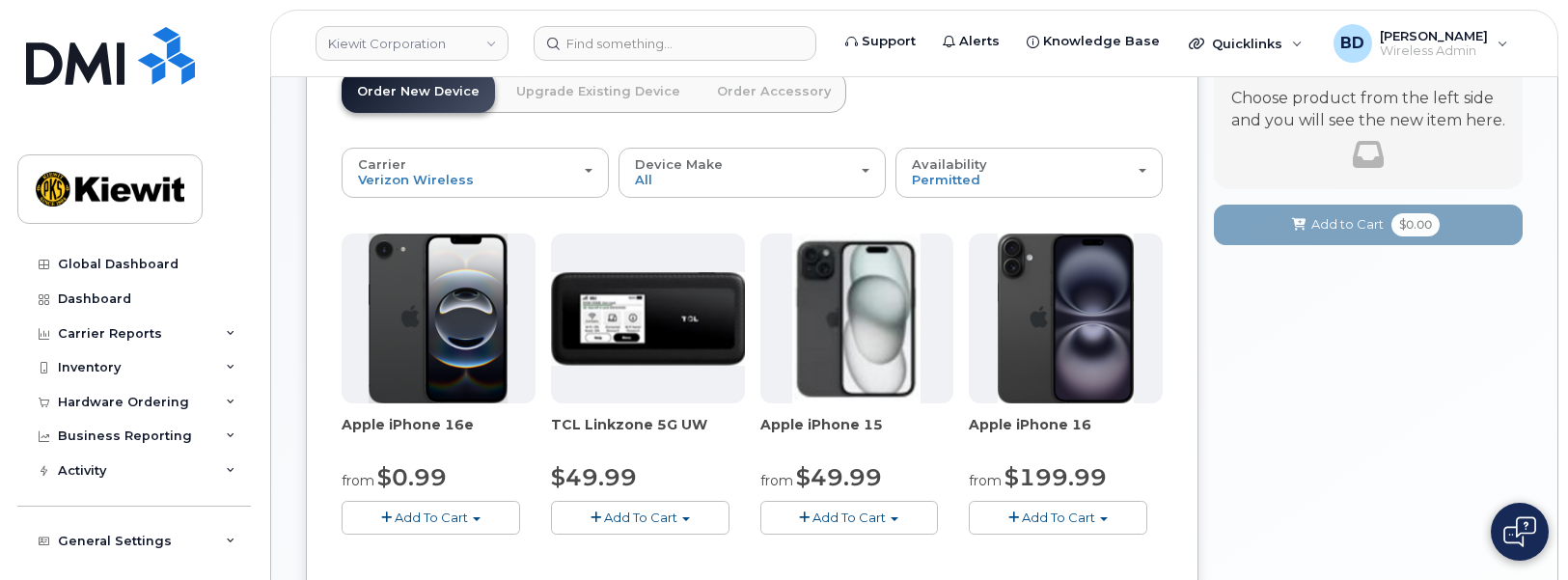
click at [419, 519] on span "Add To Cart" at bounding box center [431, 517] width 74 height 16
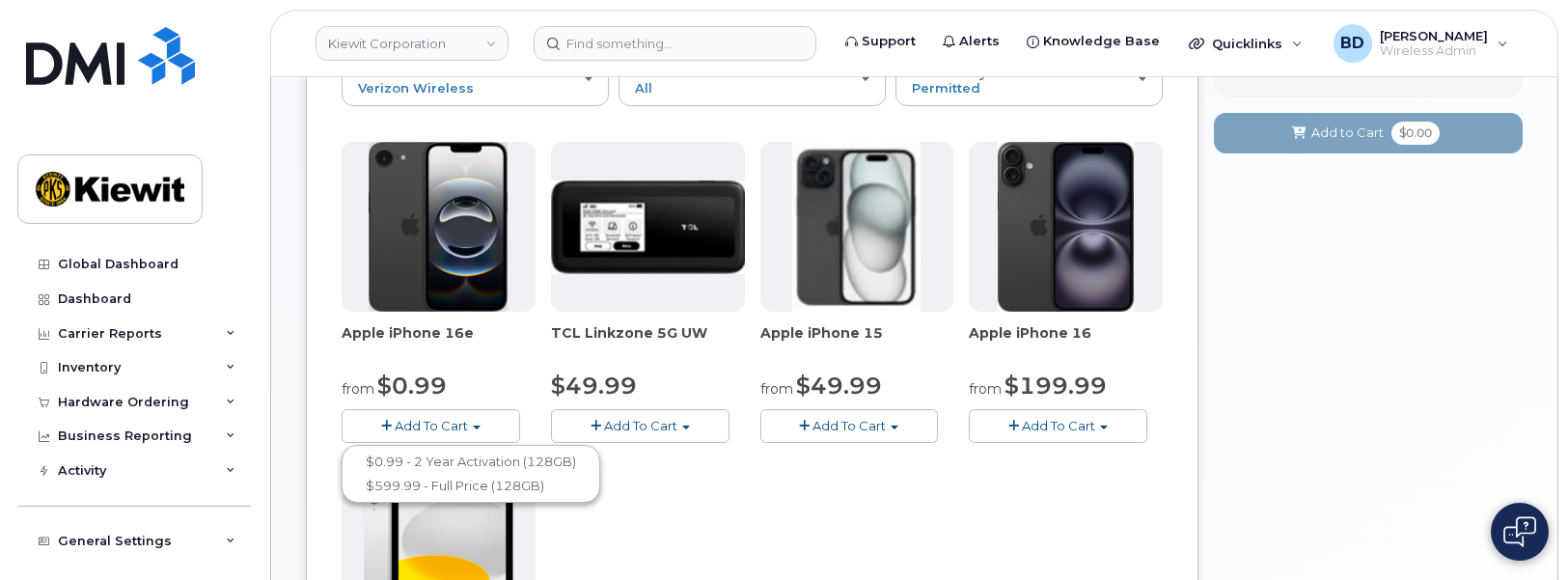
scroll to position [483, 0]
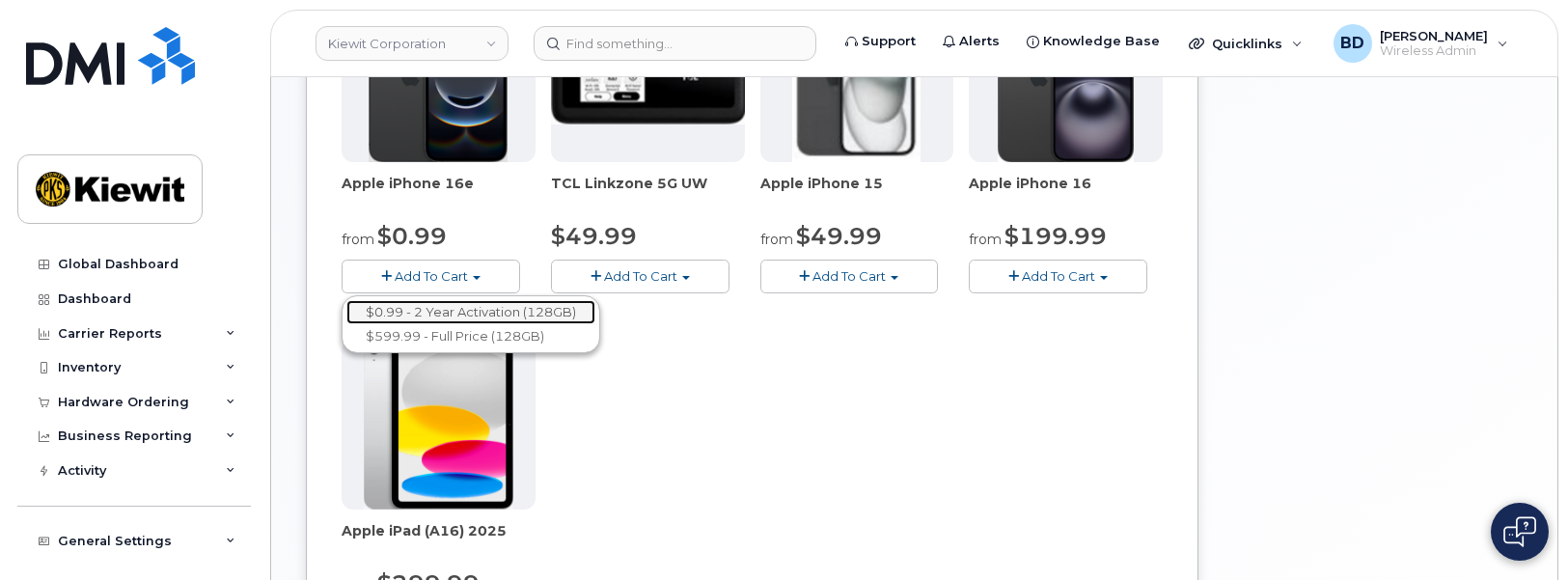
click at [439, 312] on link "$0.99 - 2 Year Activation (128GB)" at bounding box center [471, 311] width 249 height 24
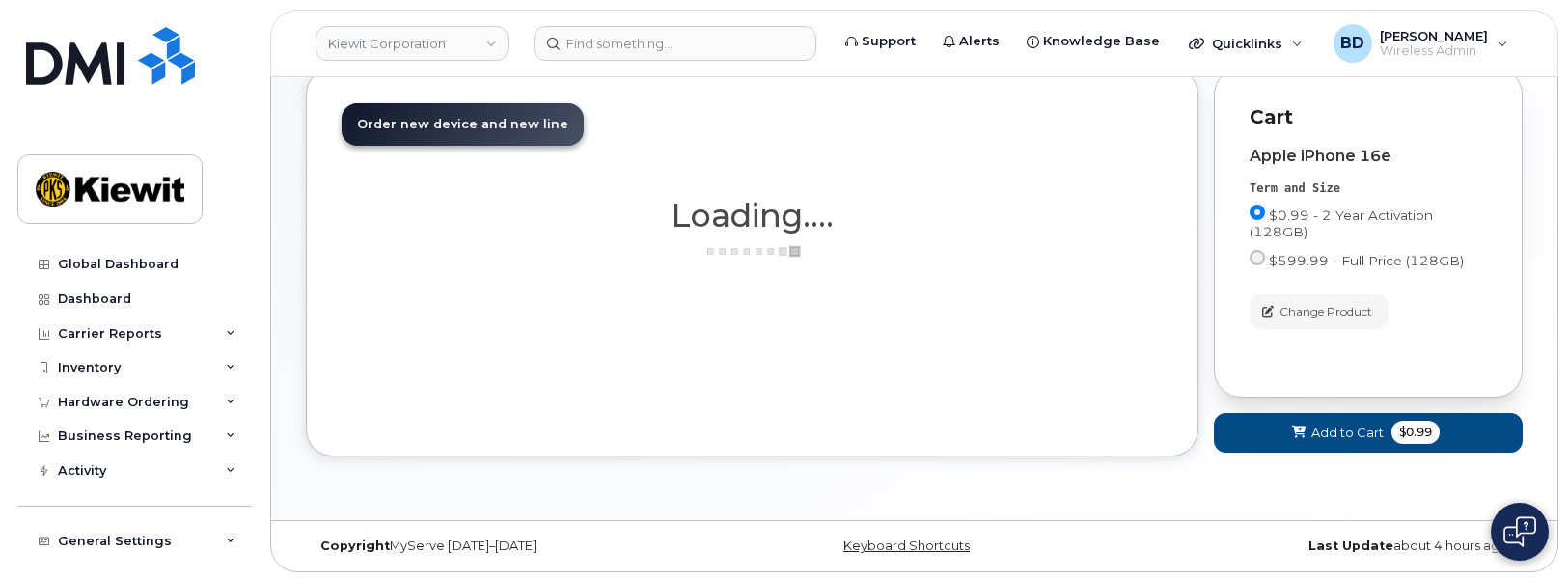
scroll to position [404, 0]
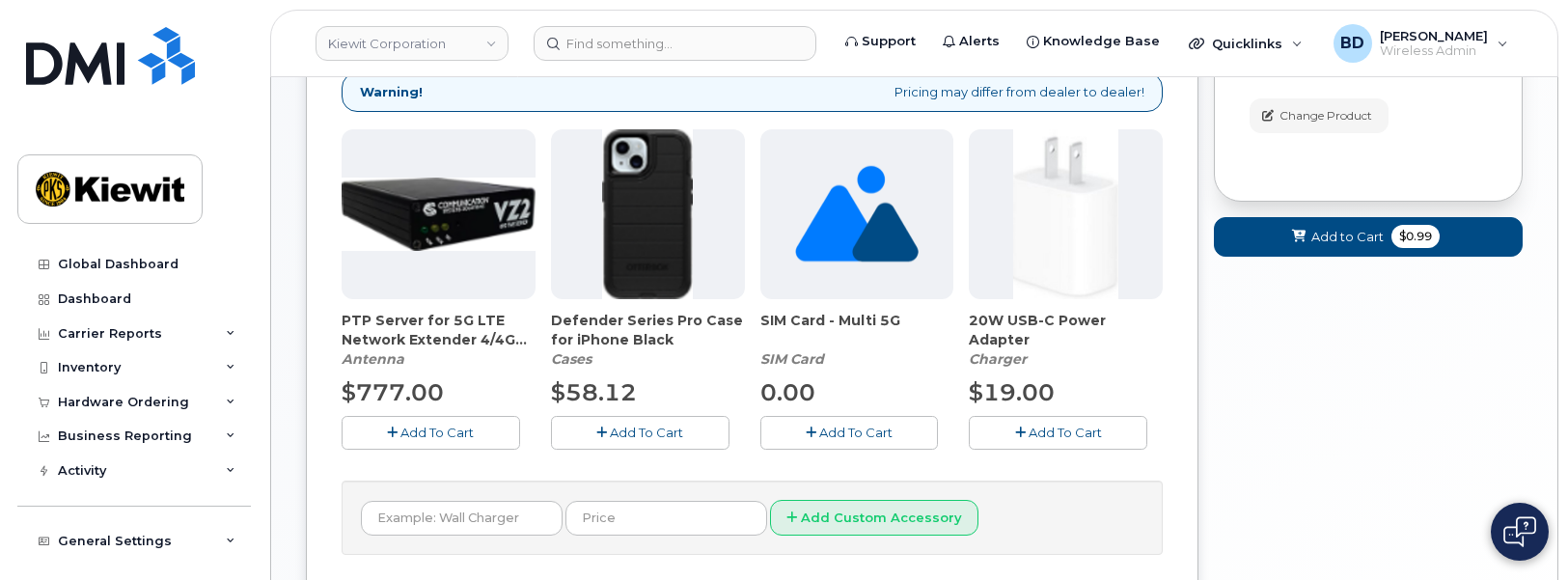
drag, startPoint x: 648, startPoint y: 430, endPoint x: 811, endPoint y: 414, distance: 163.8
click at [649, 431] on span "Add To Cart" at bounding box center [647, 432] width 74 height 16
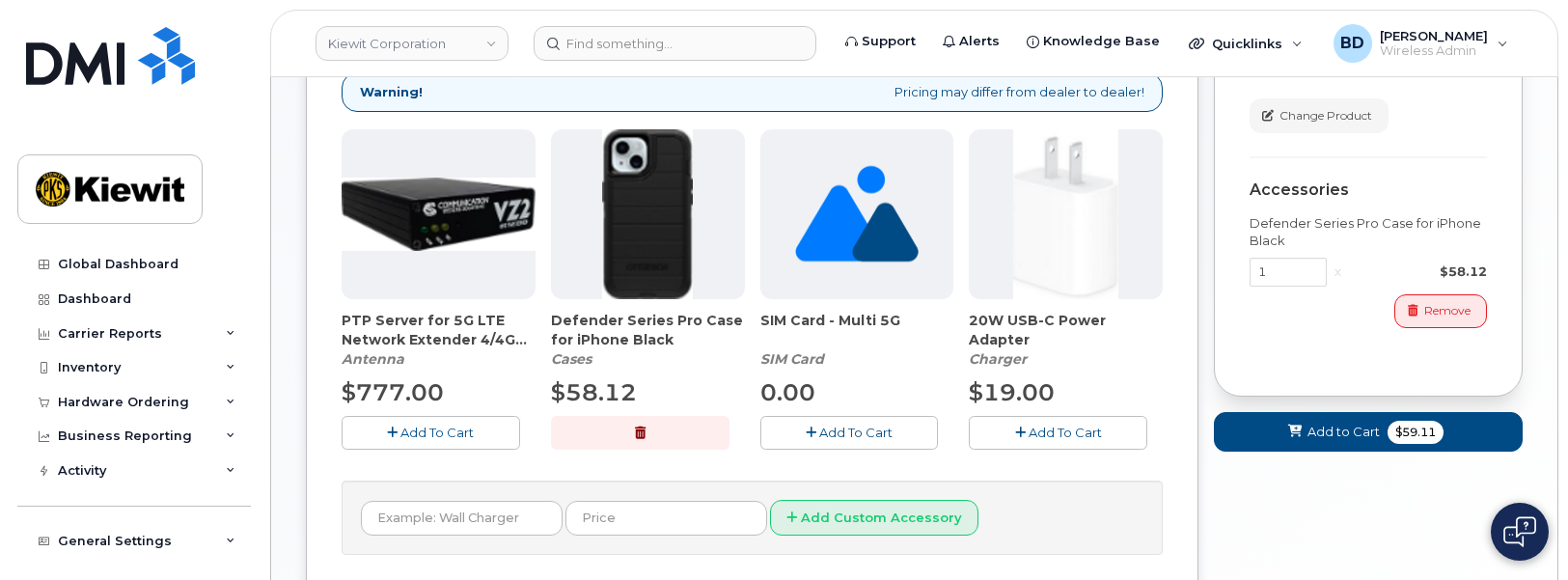
click at [1084, 431] on span "Add To Cart" at bounding box center [1065, 432] width 74 height 16
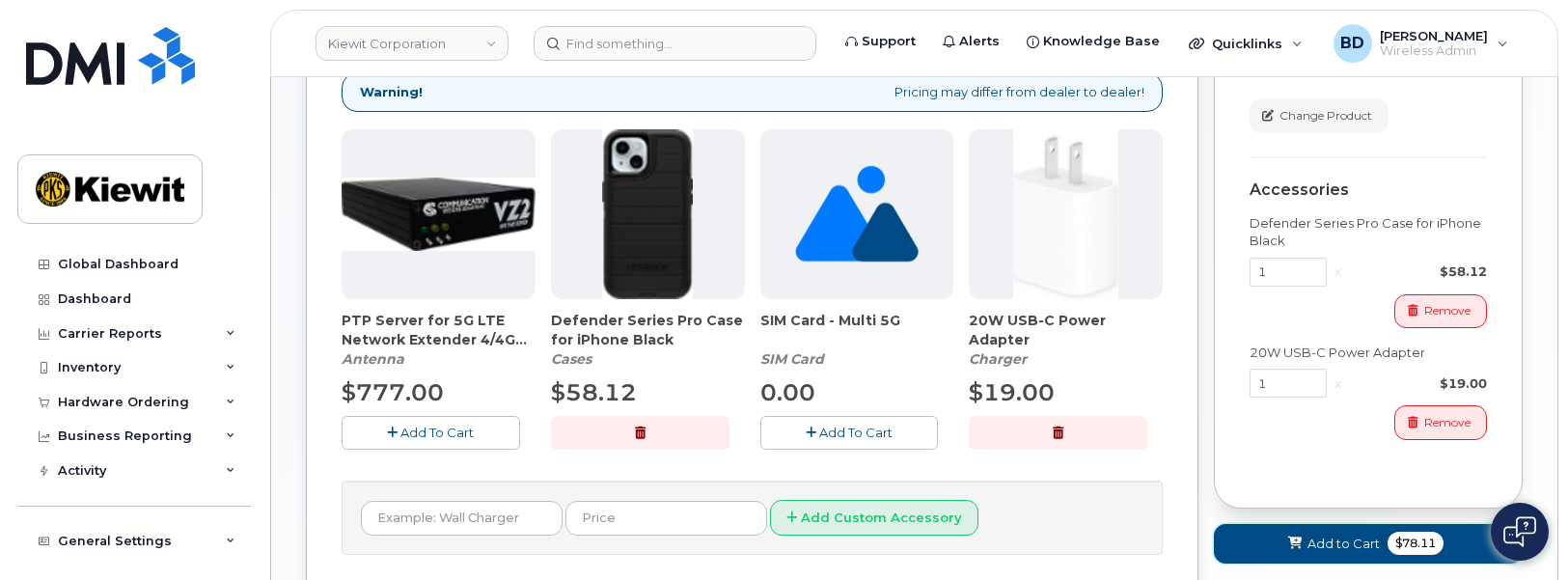
click at [1297, 537] on icon at bounding box center [1295, 543] width 14 height 13
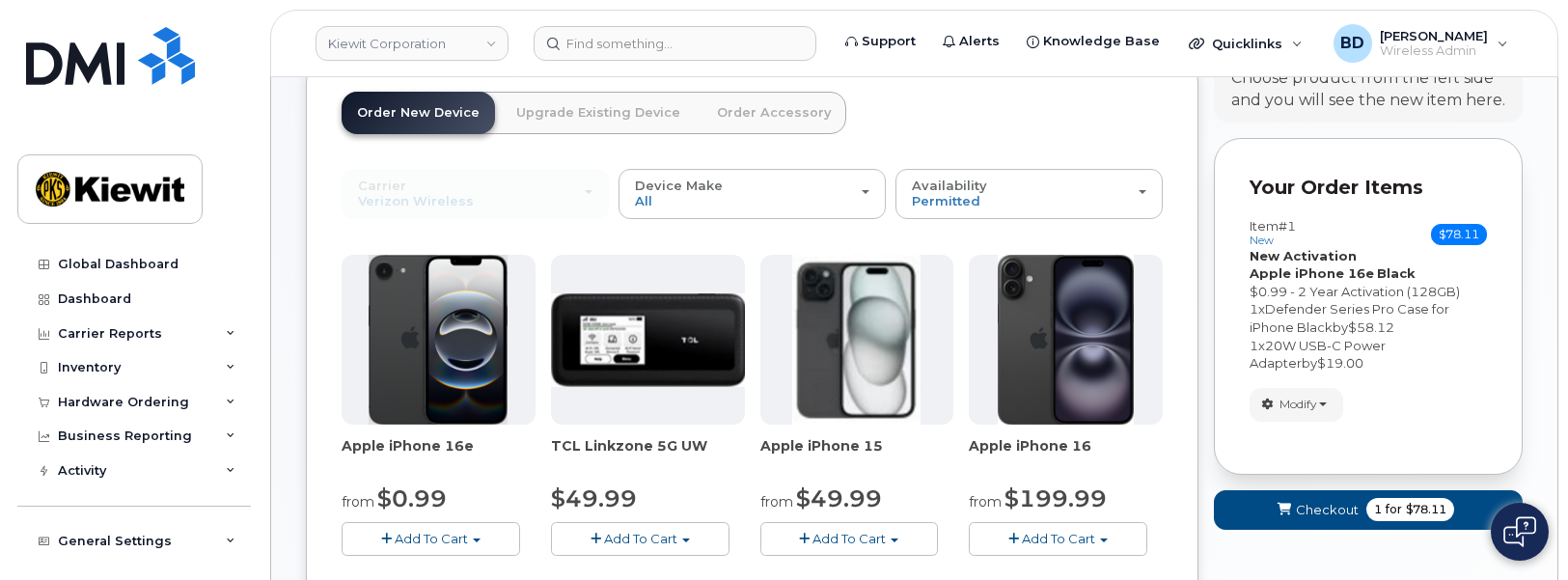
scroll to position [310, 0]
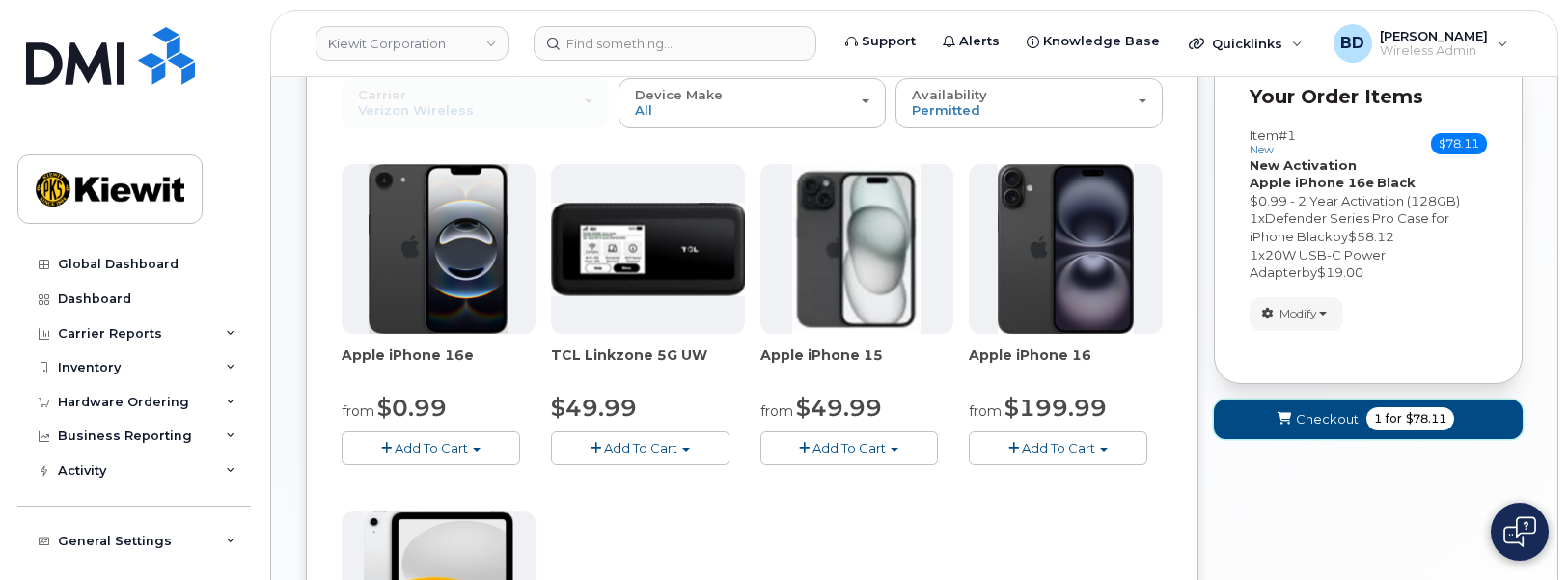
click at [1305, 416] on span "Checkout" at bounding box center [1327, 419] width 63 height 18
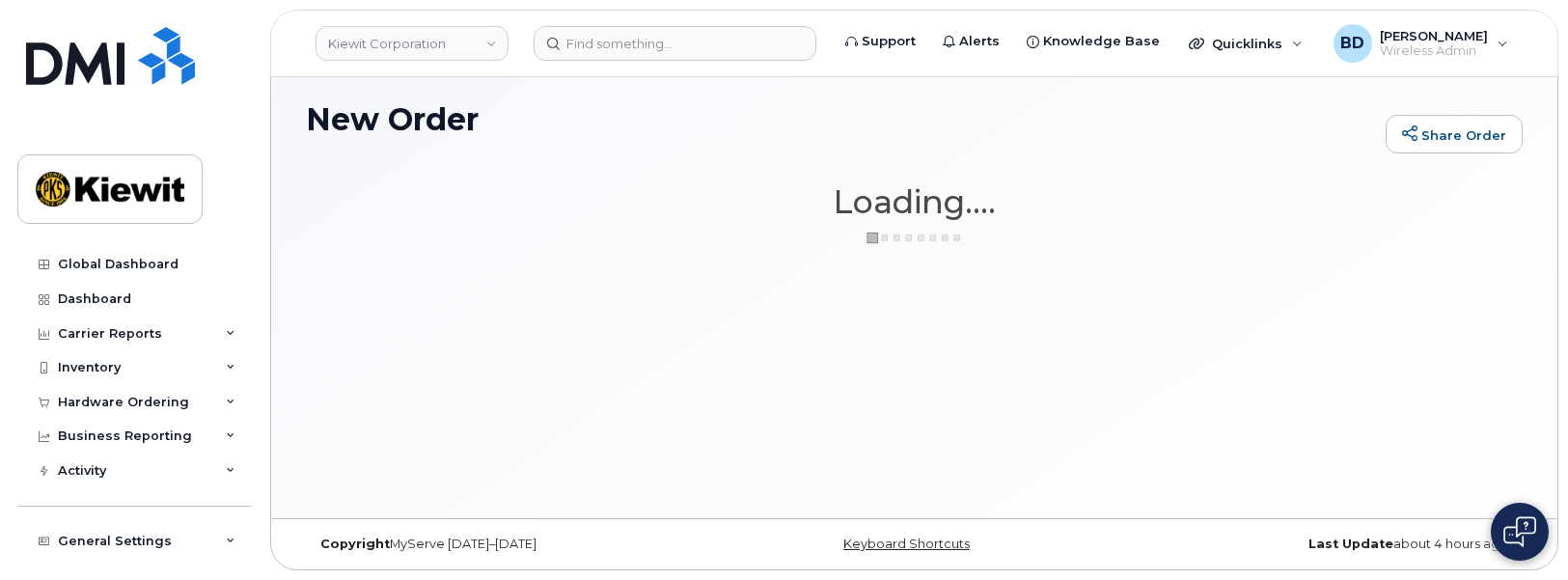
scroll to position [108, 0]
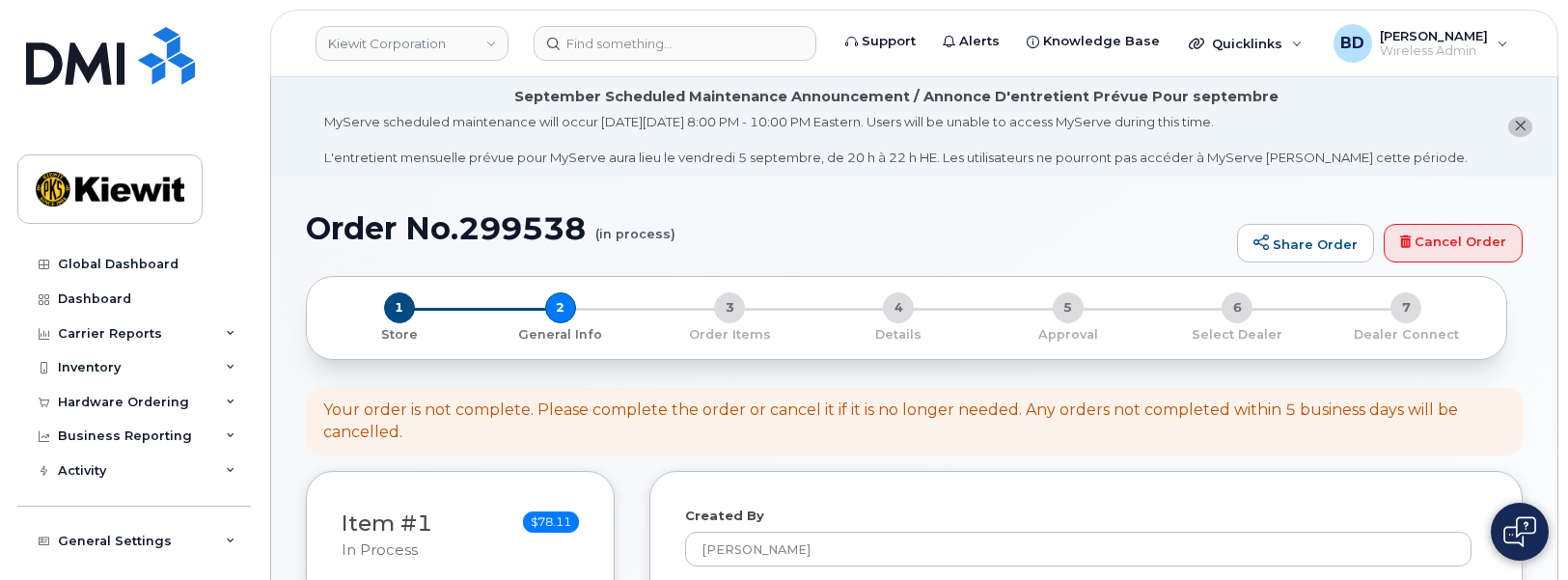
select select
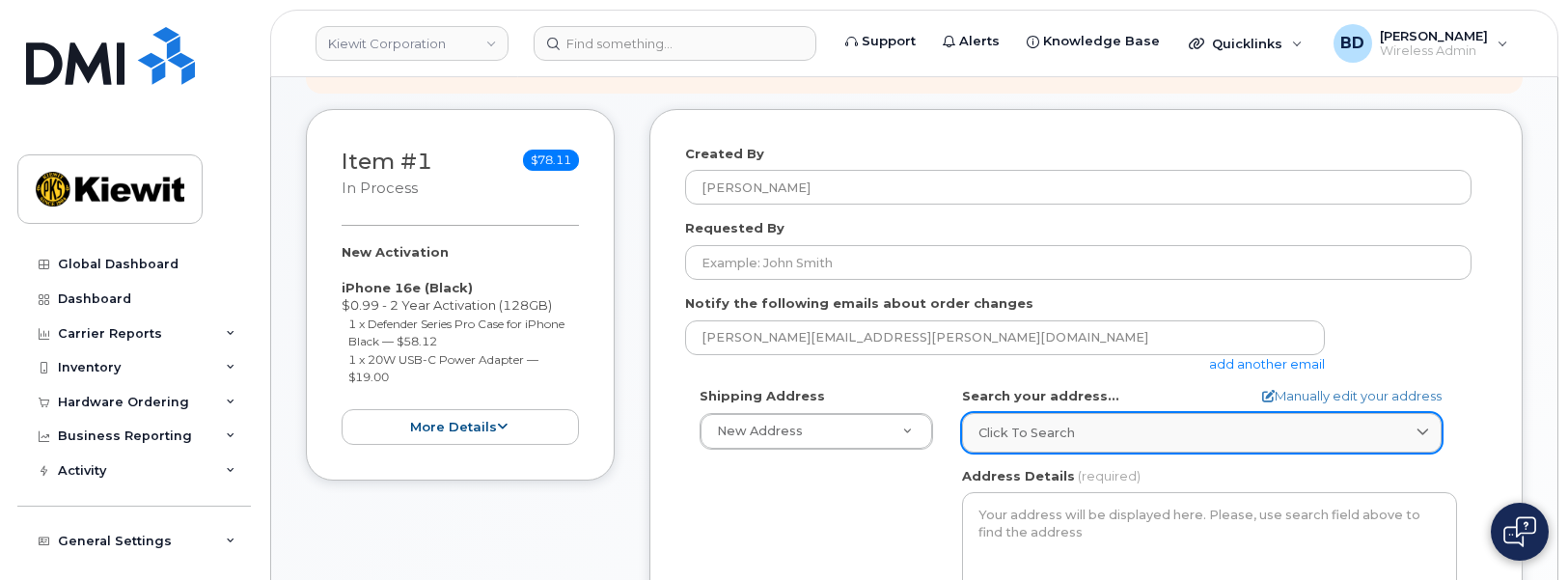
scroll to position [483, 0]
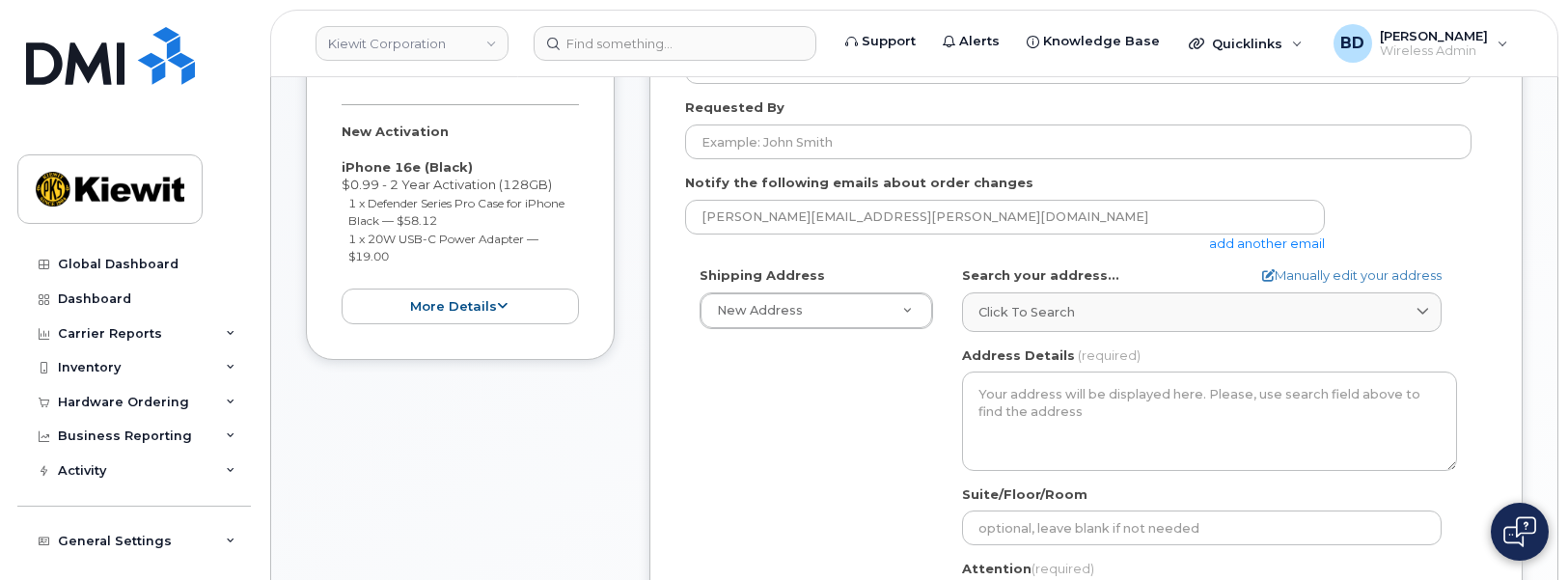
click at [1289, 244] on link "add another email" at bounding box center [1266, 244] width 115 height 16
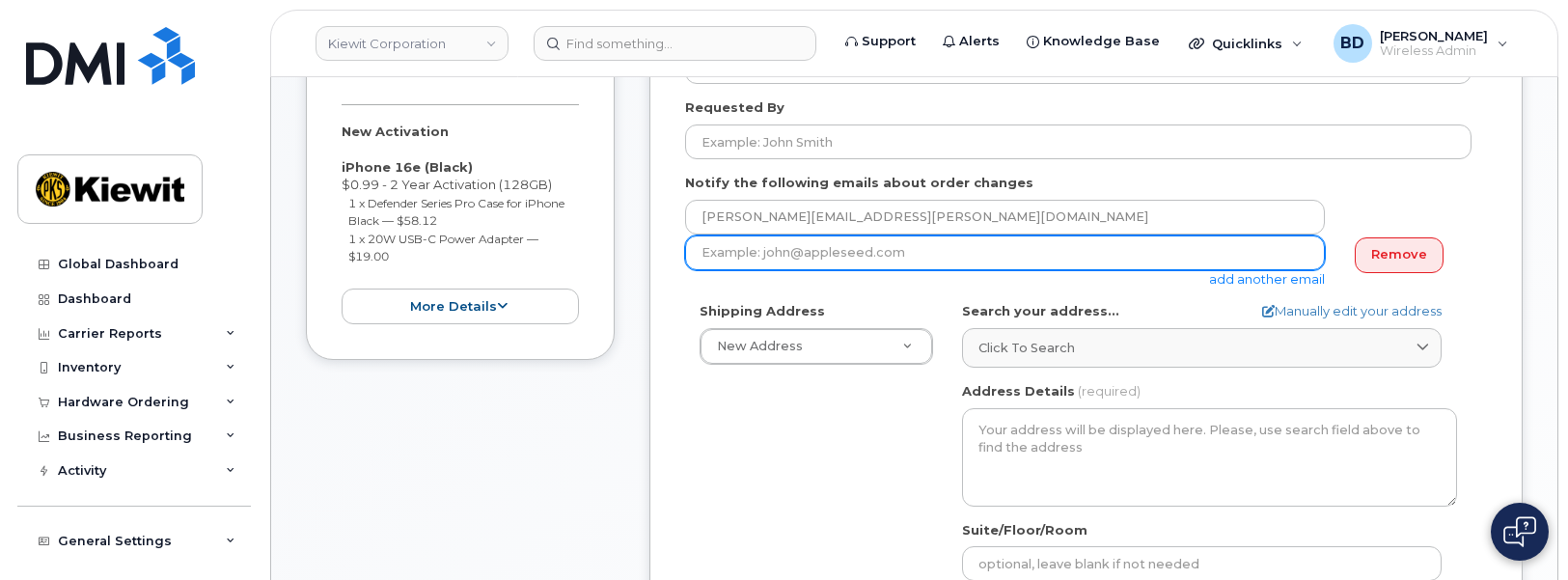
click at [781, 256] on input "email" at bounding box center [1005, 253] width 640 height 35
paste input "jasmine.smith@kiewit.com"
type input "jasmine.smith@kiewit.com"
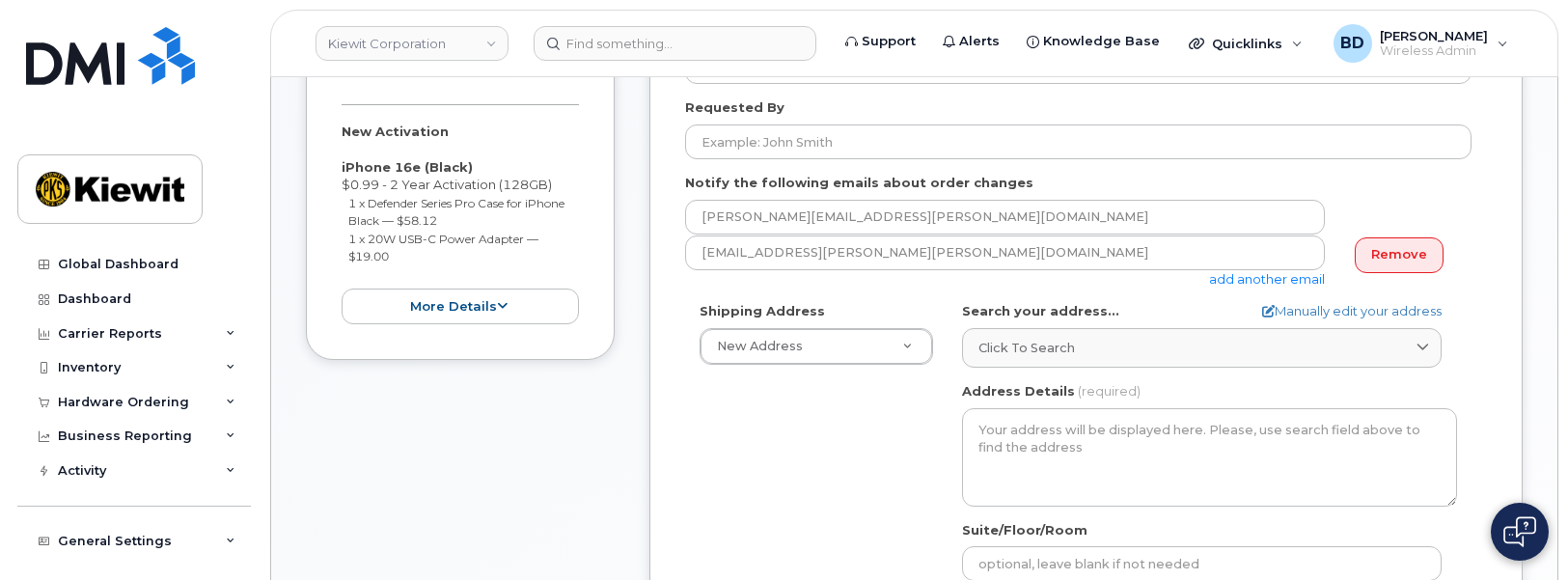
click at [710, 444] on div "Shipping Address New Address New Address 9701 Renner Blvd 1 Sand Island Access …" at bounding box center [1078, 522] width 786 height 443
click at [1276, 306] on link "Manually edit your address" at bounding box center [1352, 310] width 179 height 18
select select
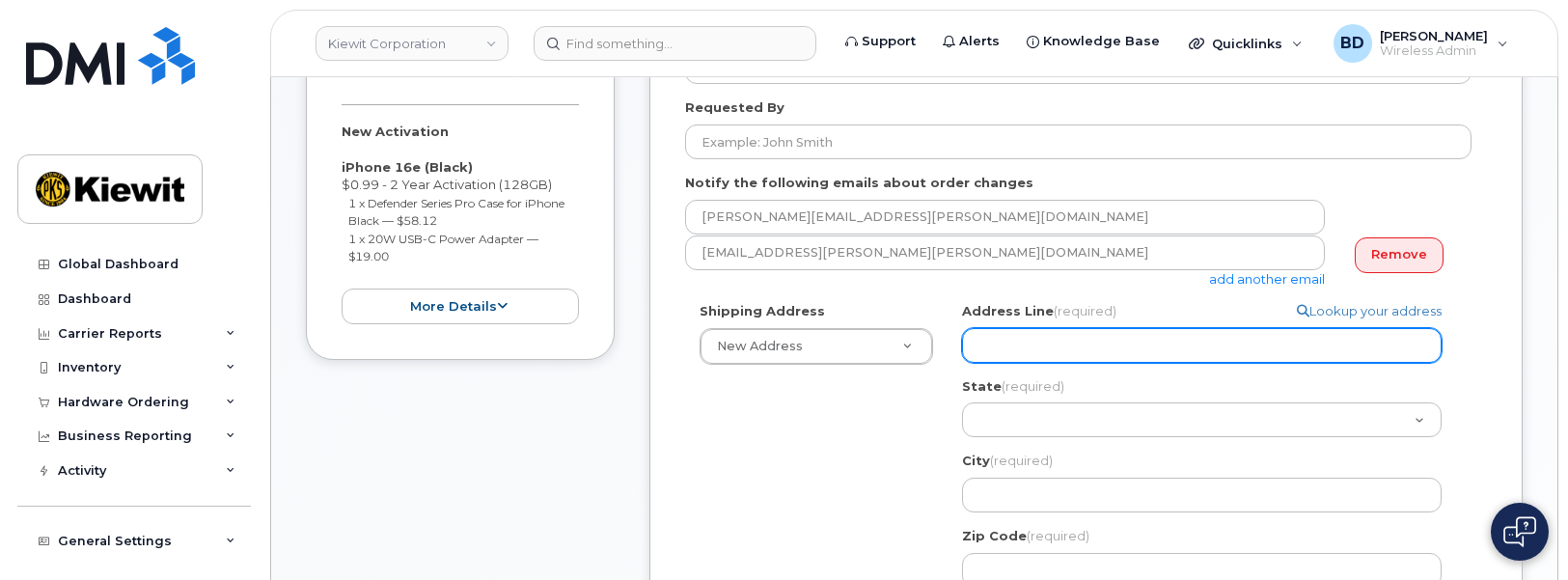
click at [992, 337] on input "Address Line (required)" at bounding box center [1202, 345] width 480 height 35
paste input "8900 Renner Blvd"
type input "8900 Renner Blvd"
select select
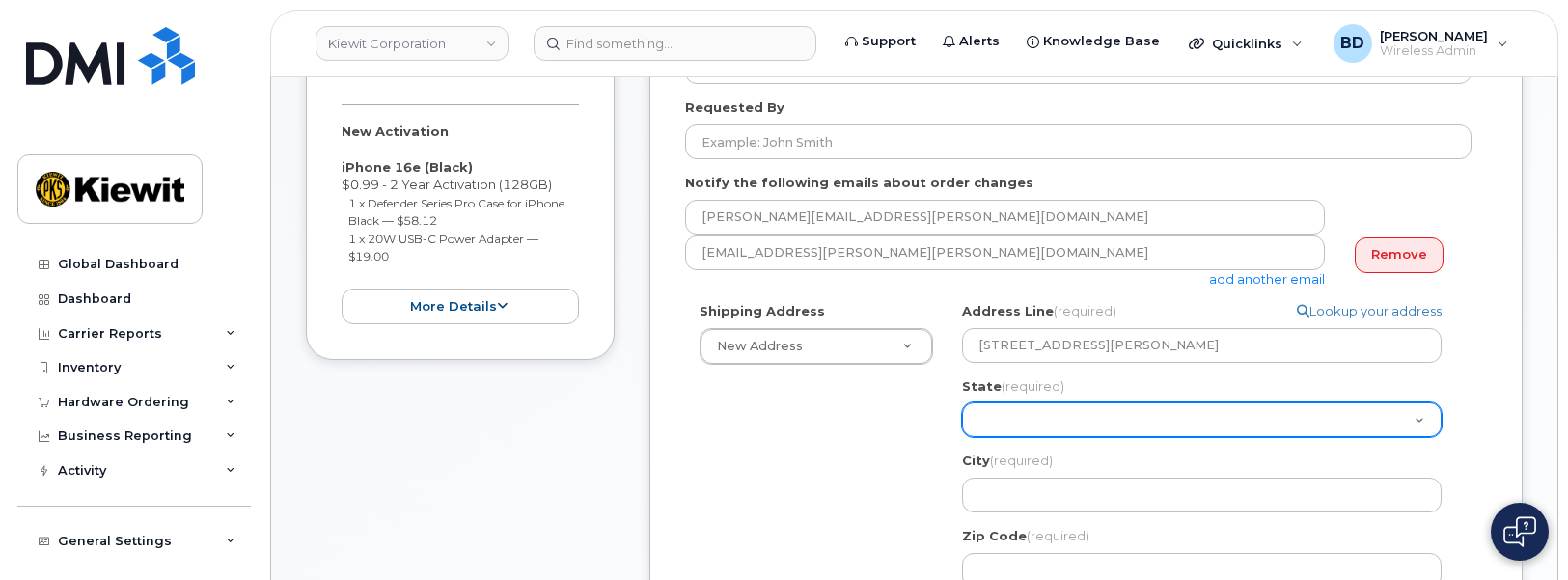
click at [980, 413] on select "Alabama Alaska American Samoa Arizona Arkansas California Colorado Connecticut …" at bounding box center [1202, 419] width 480 height 35
select select "LA"
click at [962, 402] on select "Alabama Alaska American Samoa Arizona Arkansas California Colorado Connecticut …" at bounding box center [1202, 419] width 480 height 35
select select
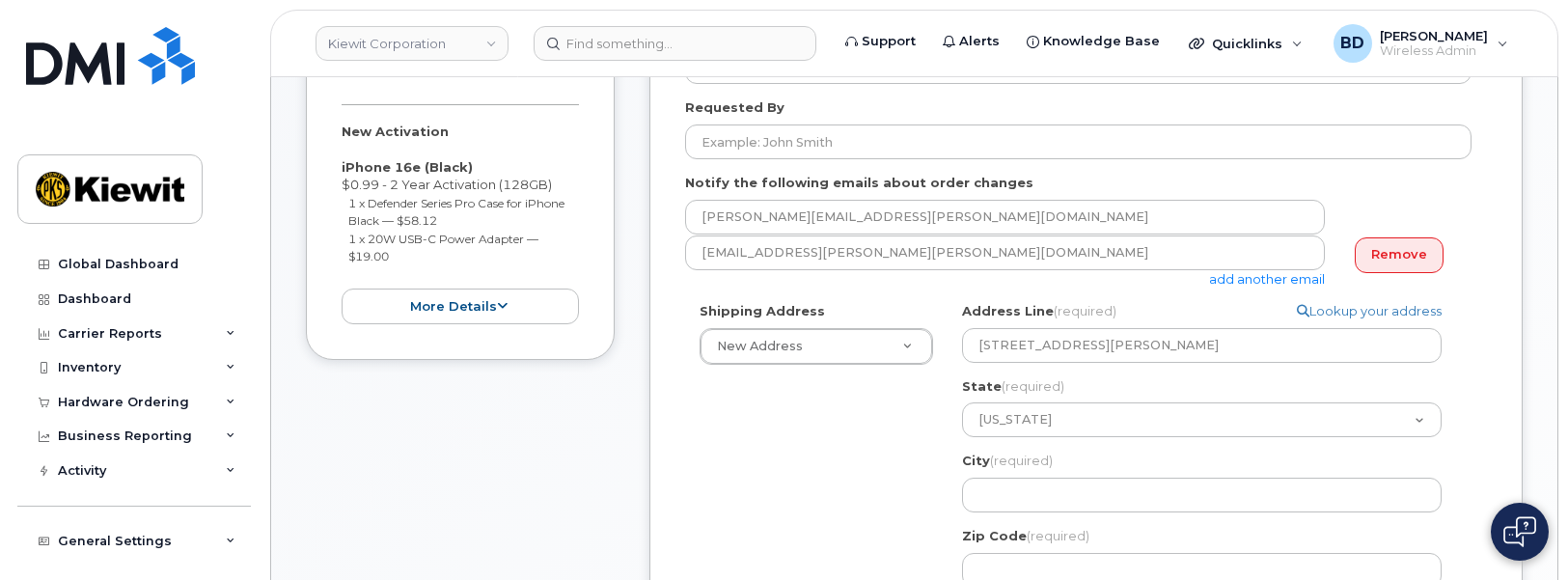
click at [992, 389] on label "State (required)" at bounding box center [1012, 386] width 103 height 18
click at [0, 0] on input "LA" at bounding box center [0, 0] width 0 height 0
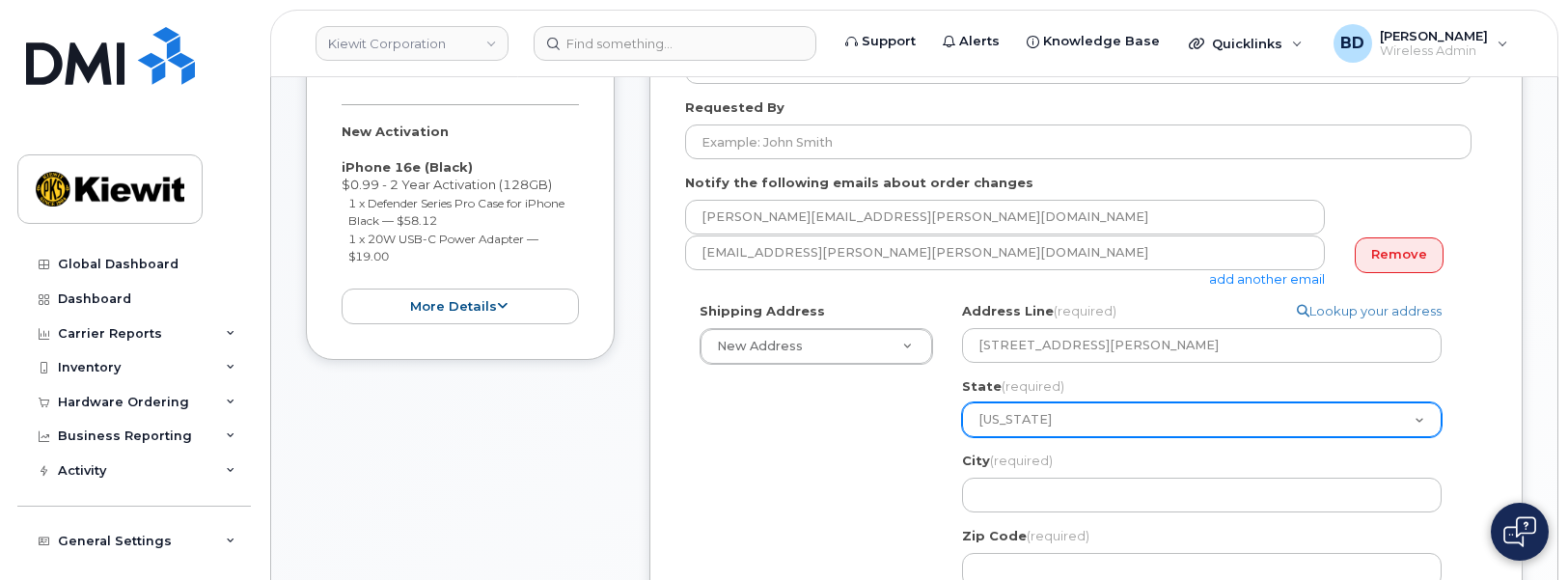
click at [991, 418] on select "Alabama Alaska American Samoa Arizona Arkansas California Colorado Connecticut …" at bounding box center [1202, 419] width 480 height 35
select select "KS"
click at [962, 402] on select "Alabama Alaska American Samoa Arizona Arkansas California Colorado Connecticut …" at bounding box center [1202, 419] width 480 height 35
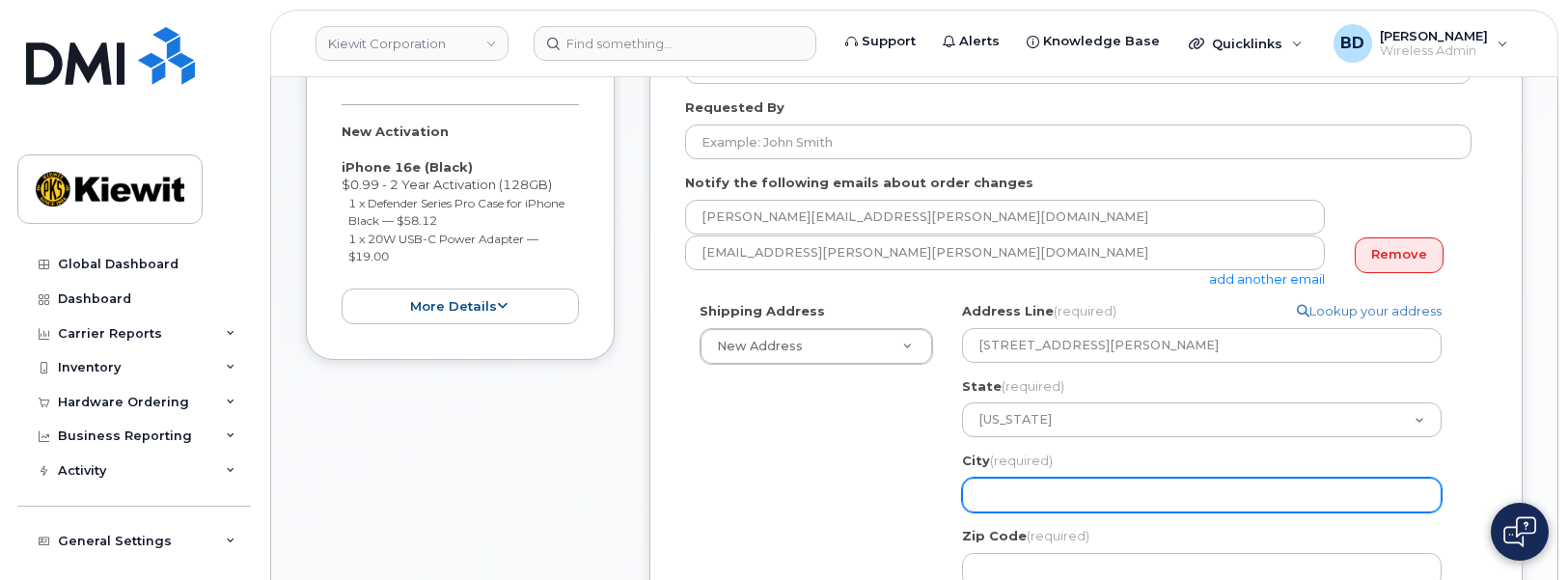
click at [982, 492] on input "City (required)" at bounding box center [1202, 494] width 480 height 35
select select
type input "L"
select select
type input "Le"
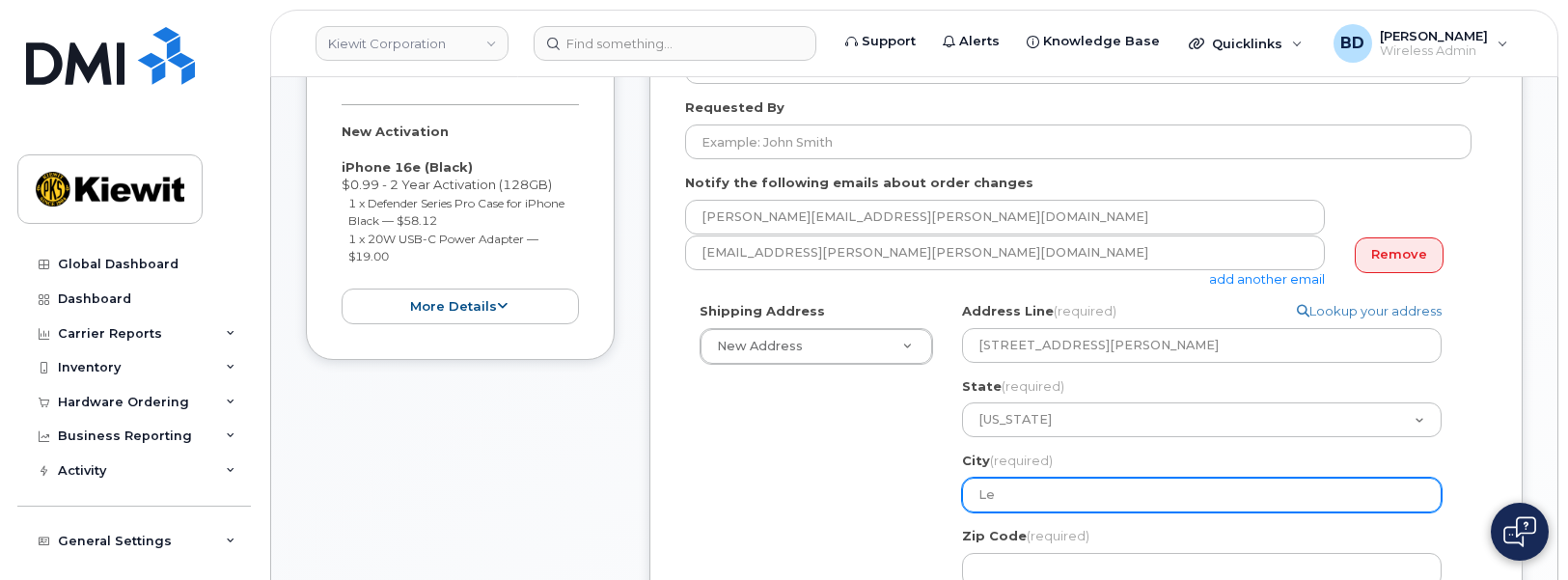
select select
type input "Len"
select select
type input "Lene"
select select
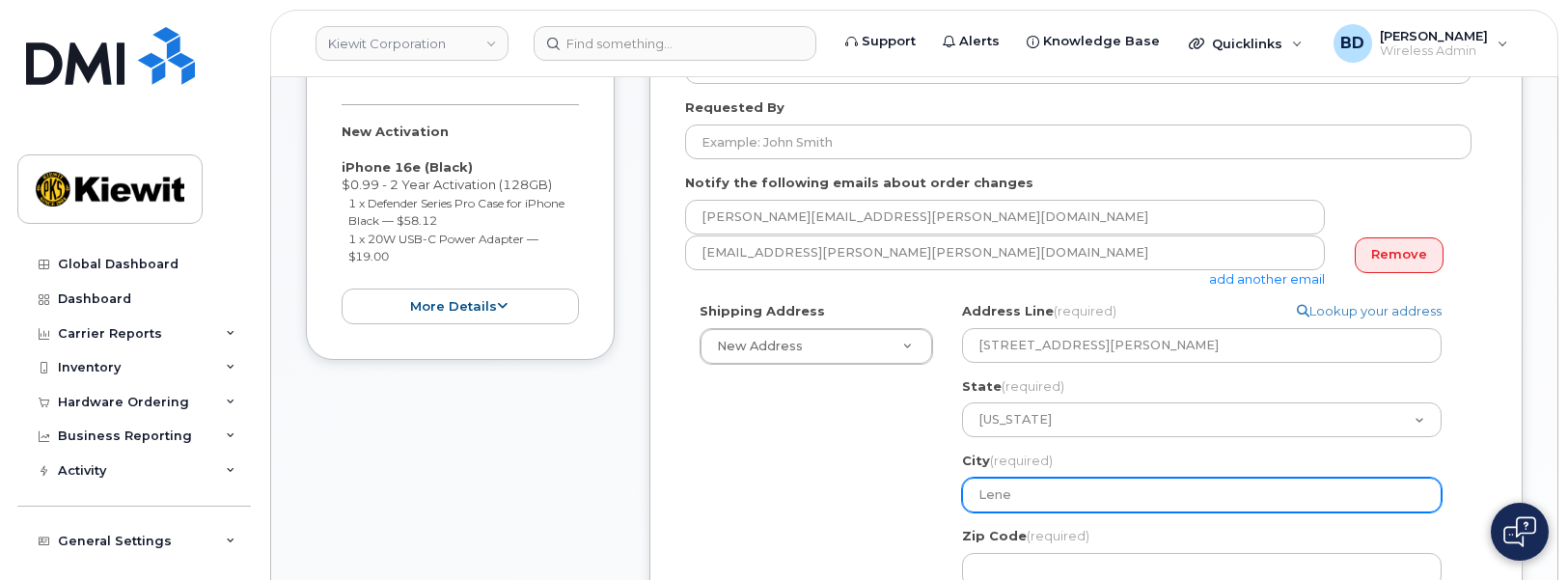
type input "Lenex"
select select
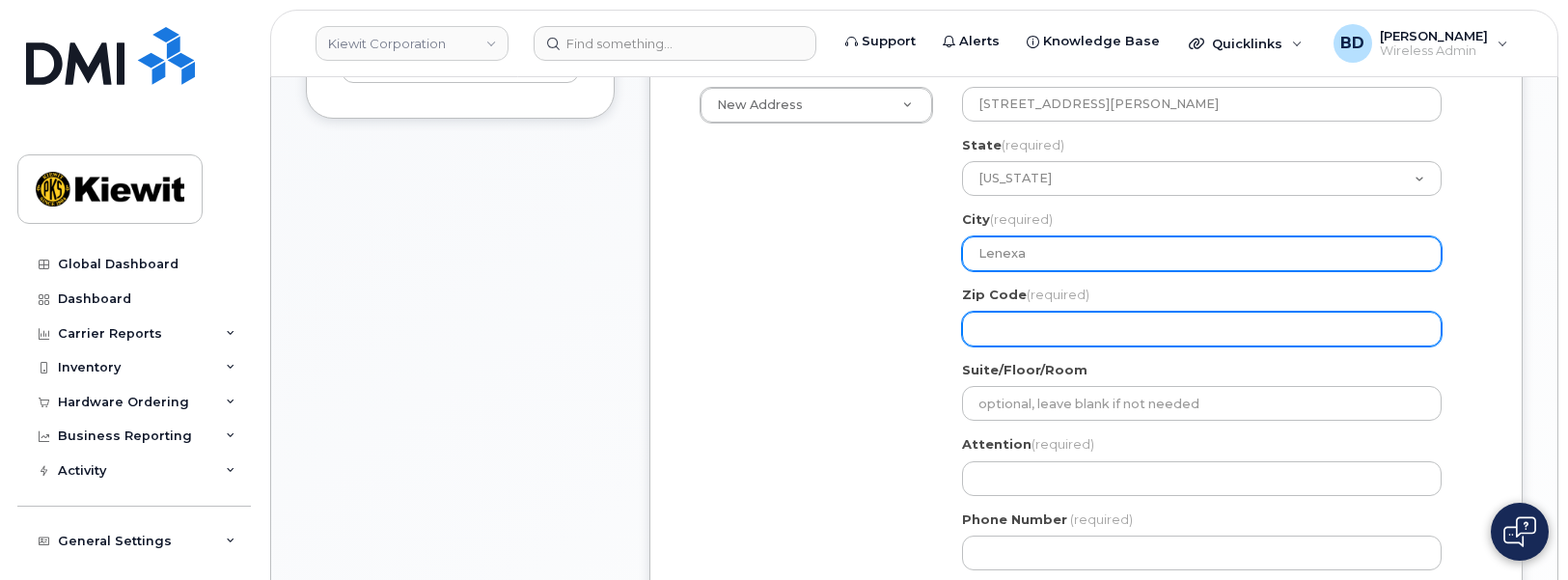
type input "Lenexa"
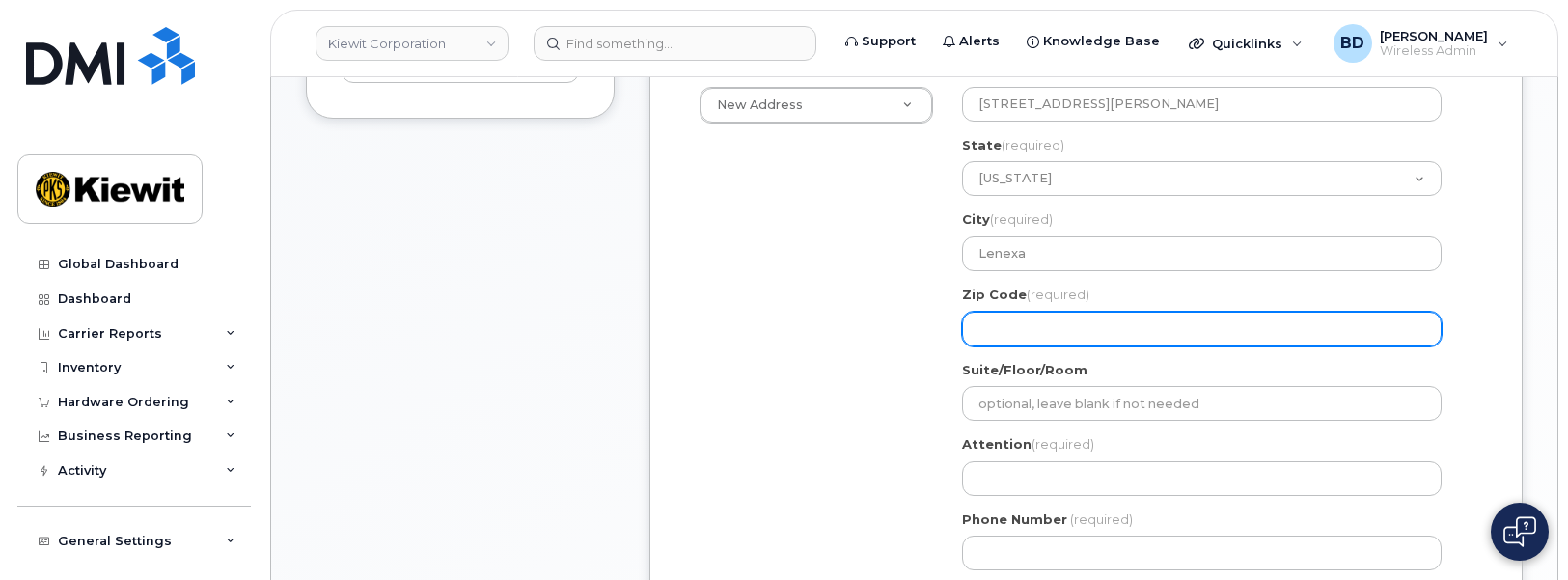
click at [986, 333] on input "Zip Code (required)" at bounding box center [1202, 328] width 480 height 35
select select
type input "6"
select select
type input "66"
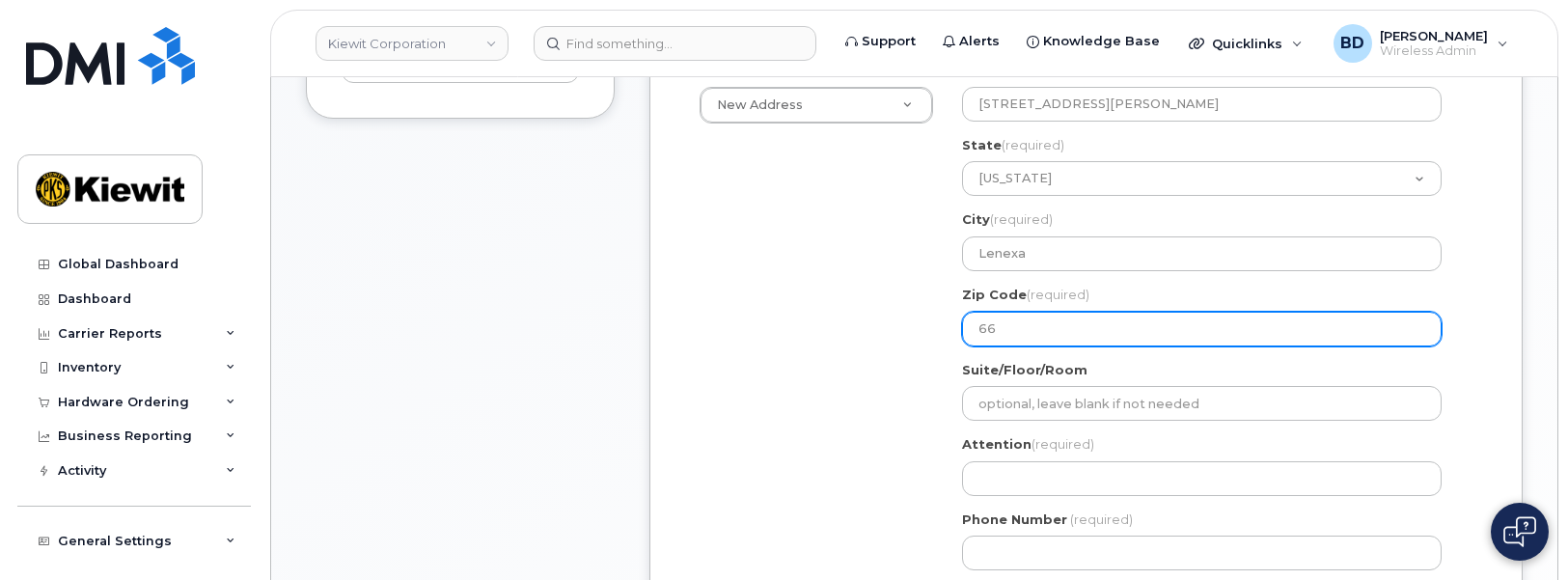
select select
type input "662"
select select
type input "6621"
select select
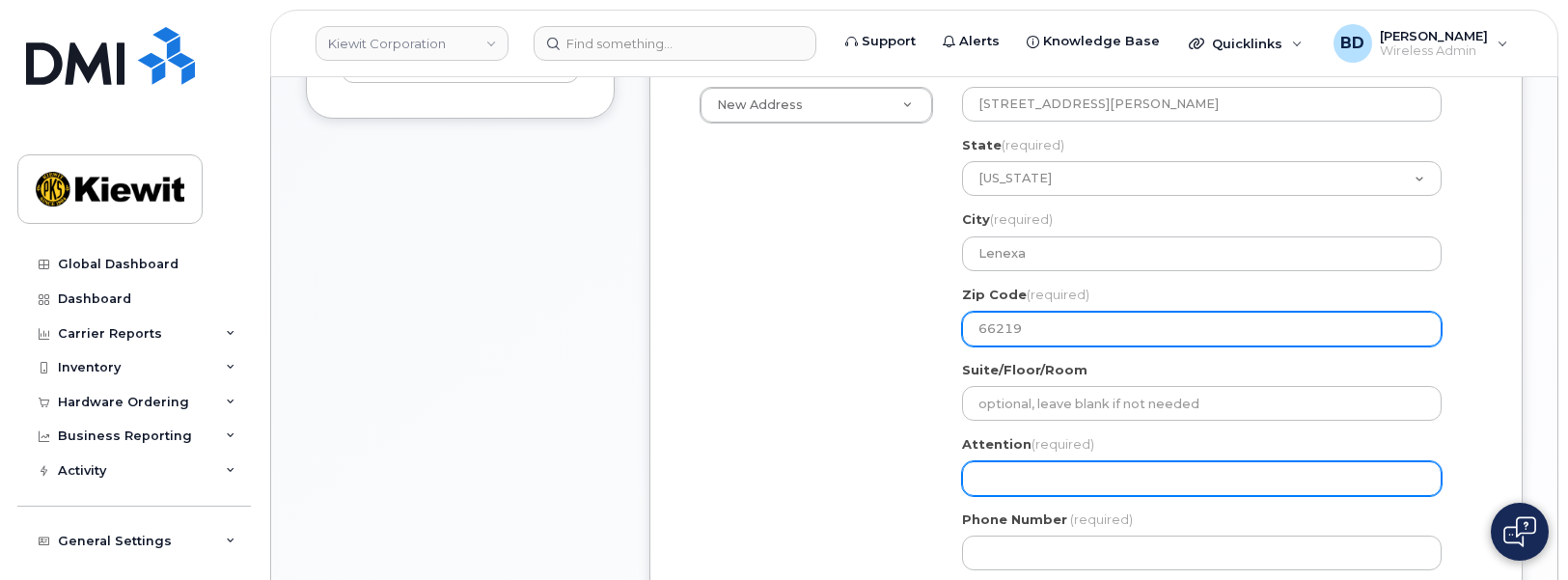
type input "66219"
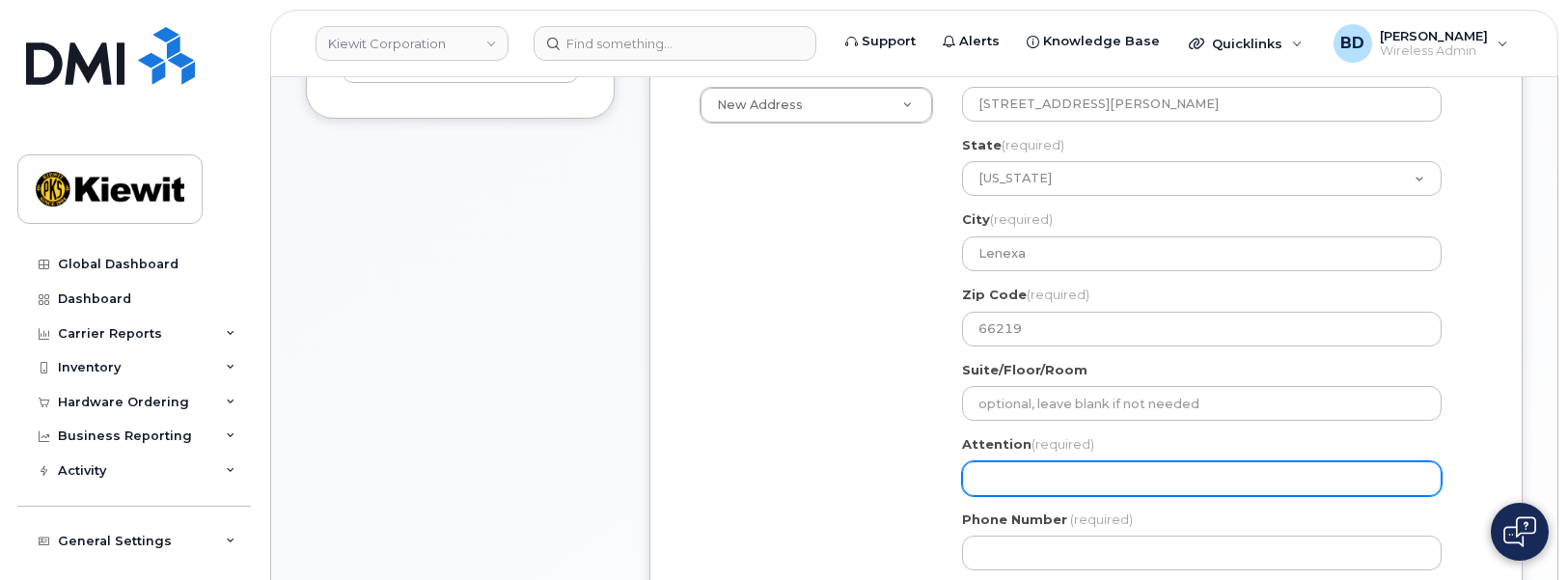
click at [1010, 477] on input "Attention (required)" at bounding box center [1202, 478] width 480 height 35
select select
type input "S"
select select
type input "Se"
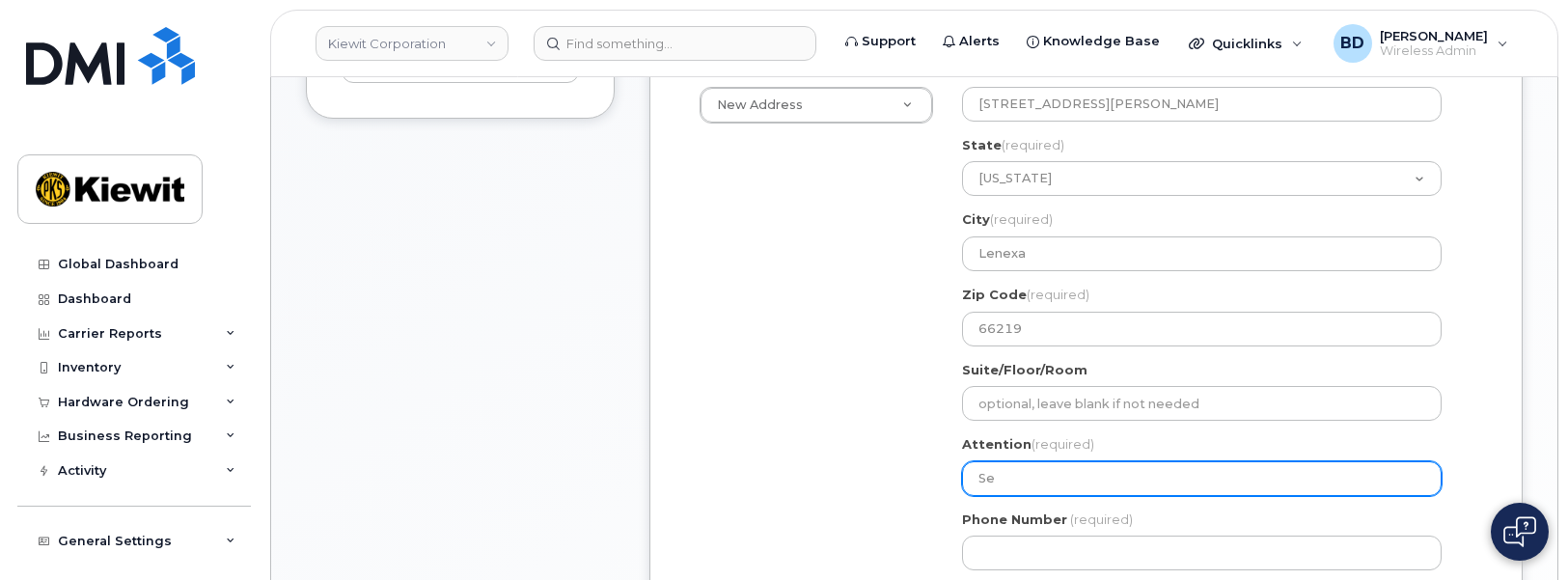
select select
type input "Sea"
select select
type input "Sean"
select select
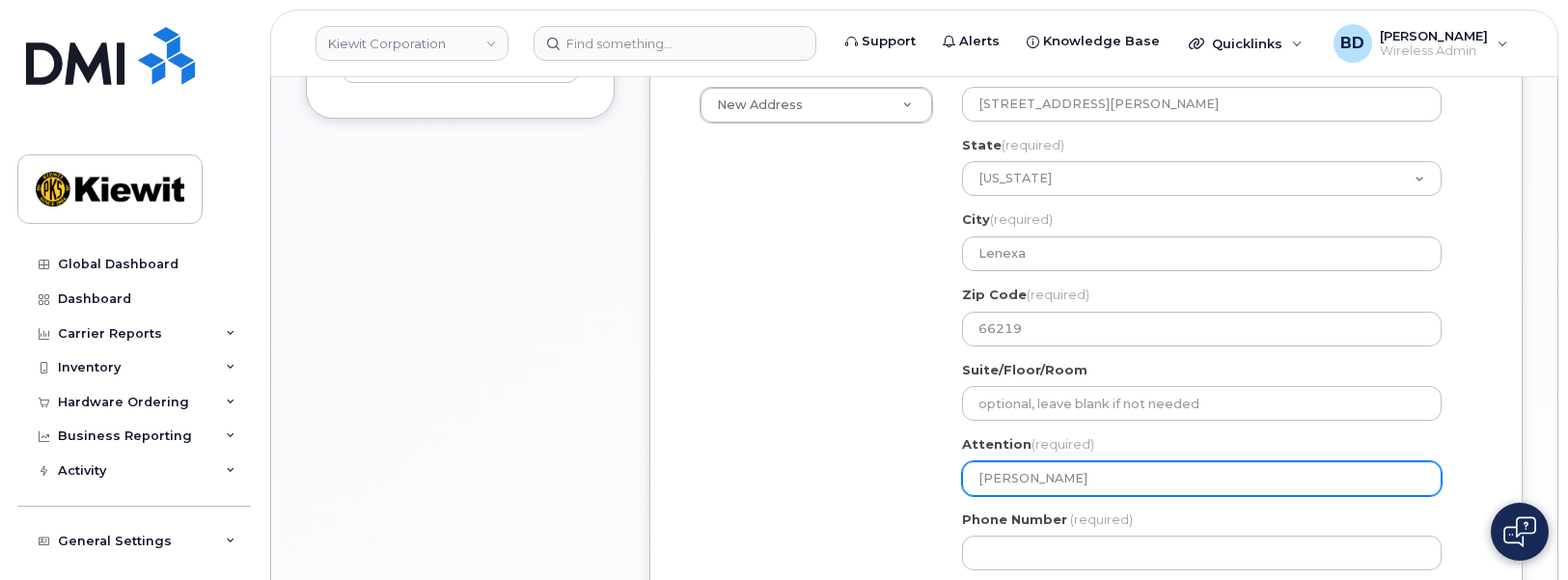
type input "Sean C"
select select
type input "Sean Co"
select select
type input "Sean Col"
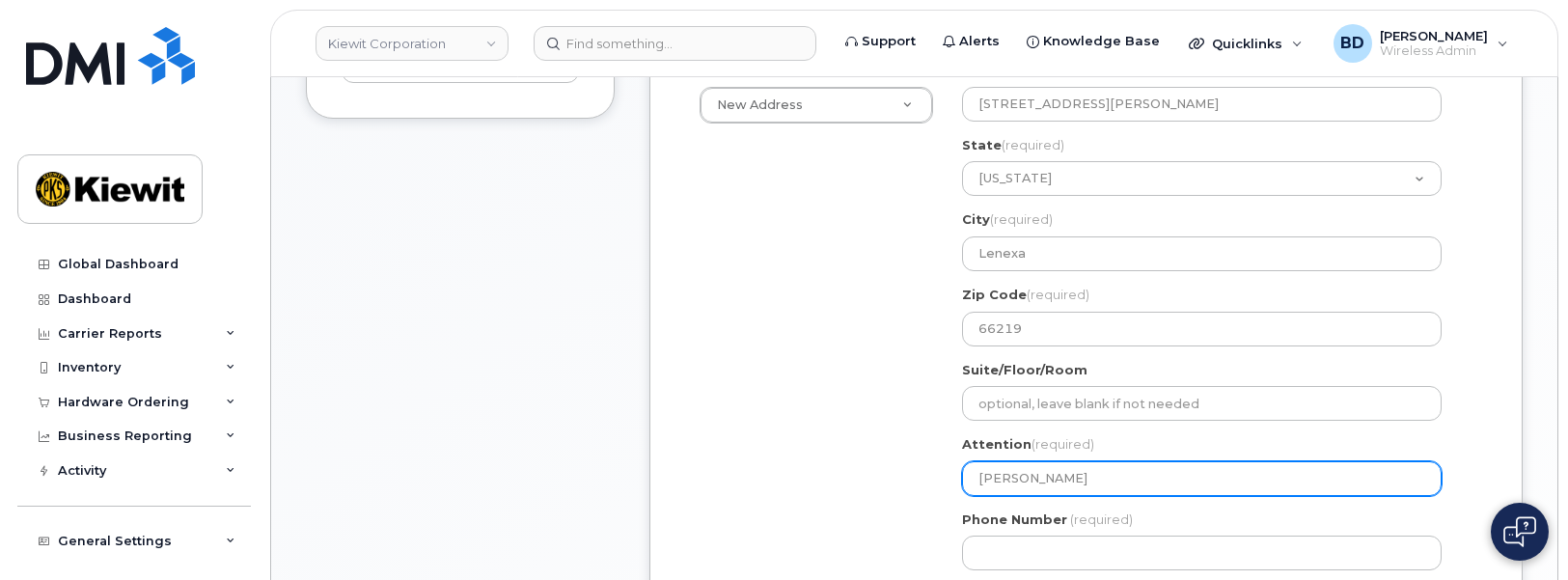
select select
type input "Sean Coll"
select select
type input "Sean Colli"
select select
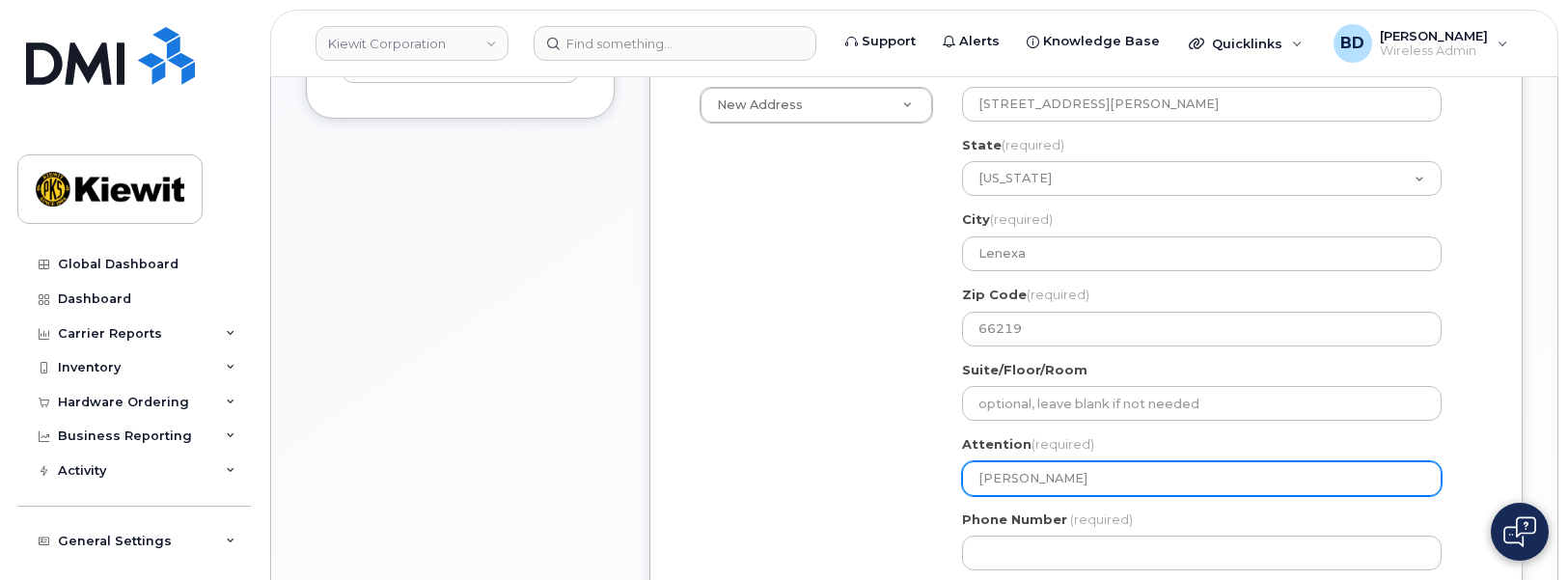
type input "Sean Collin"
select select
type input "Sean Collins"
select select
type input "Sean Collins/"
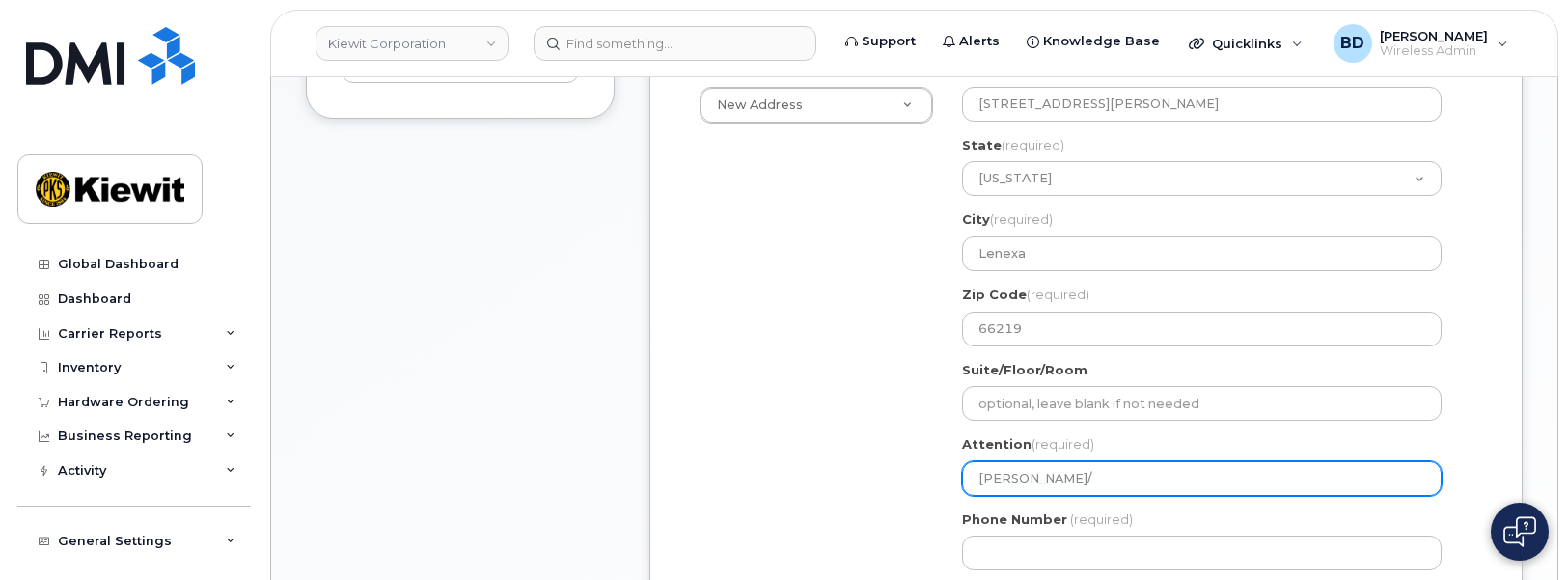
select select
type input "Sean Collins/C"
select select
type input "Sean Collins/Cr"
select select
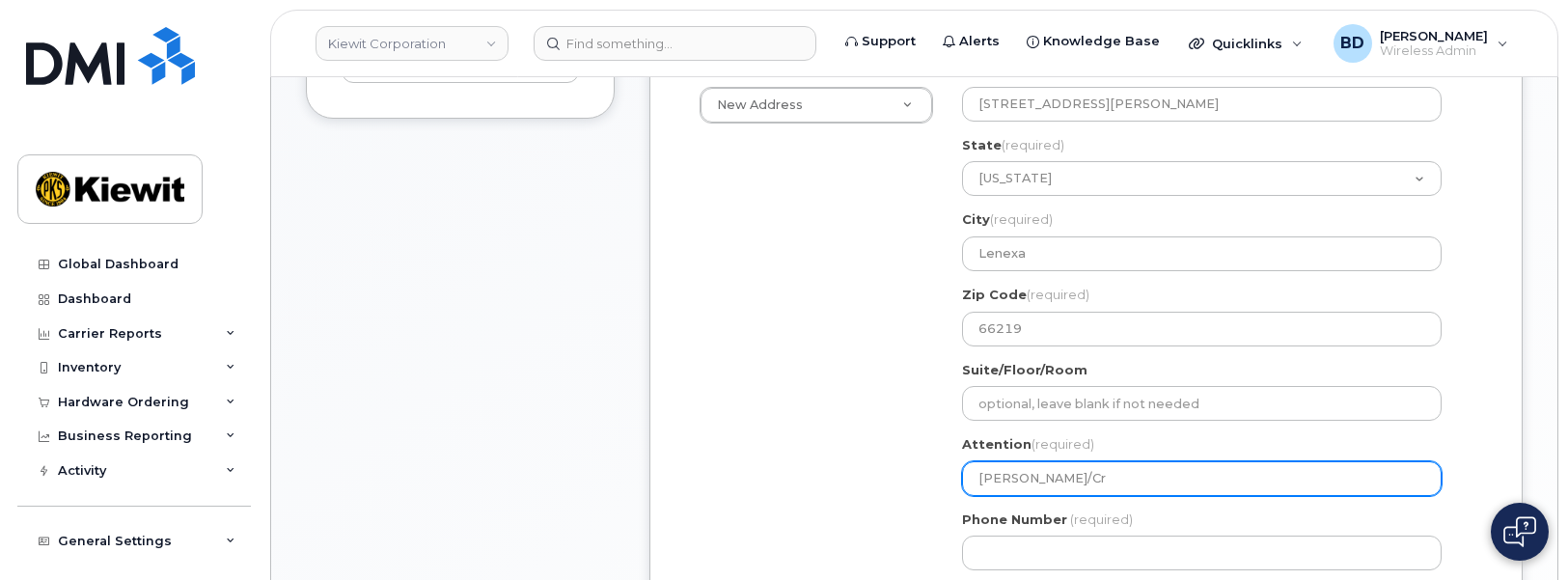
type input "Sean Collins/Cra"
select select
type input "Sean Collins/Crai"
select select
type input "Sean Collins/Craig"
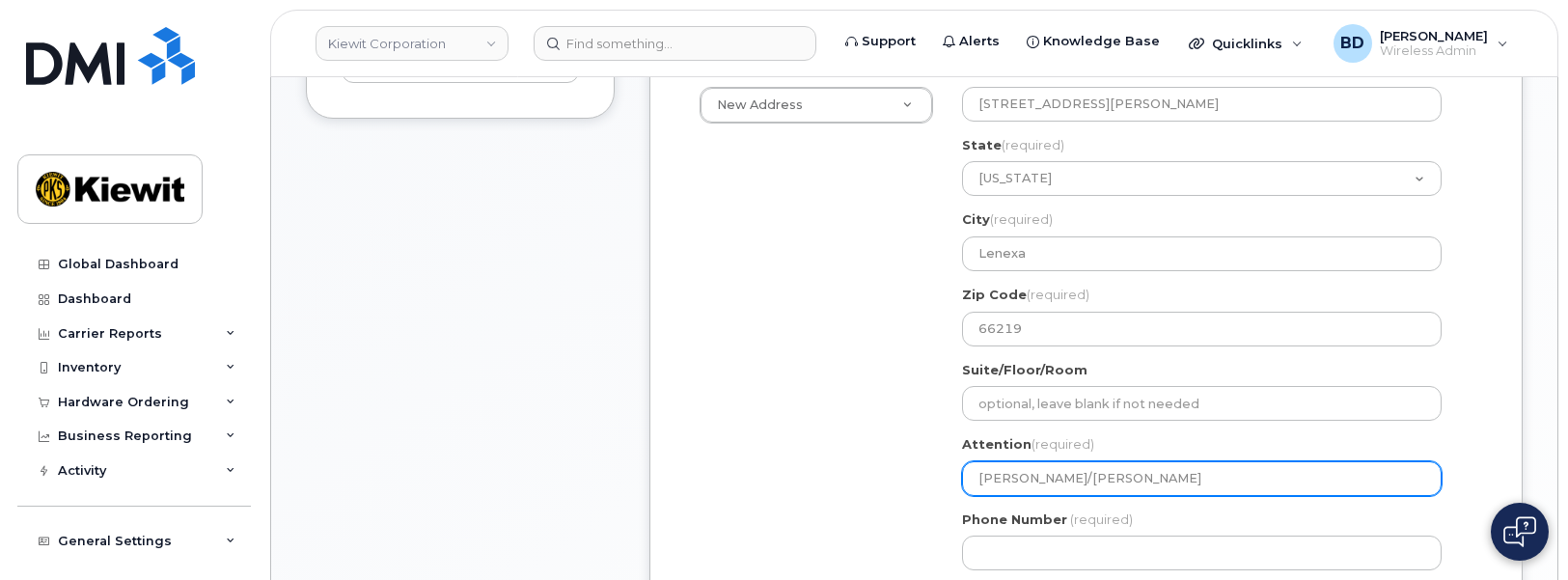
select select
type input "Sean Collins/Craig G"
select select
type input "Sean Collins/Craig"
select select
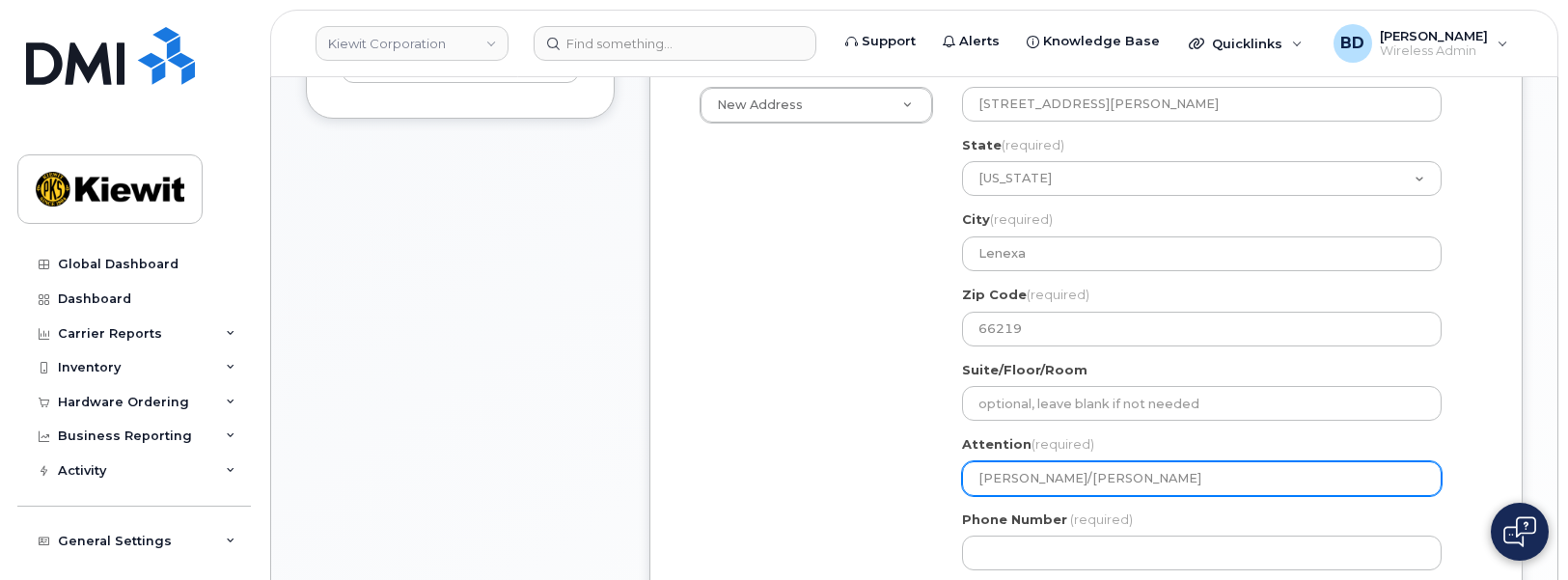
type input "Sean Collins/Craig F"
select select
type input "Sean Collins/Craig Fl"
select select
type input "Sean Collins/Craig Fle"
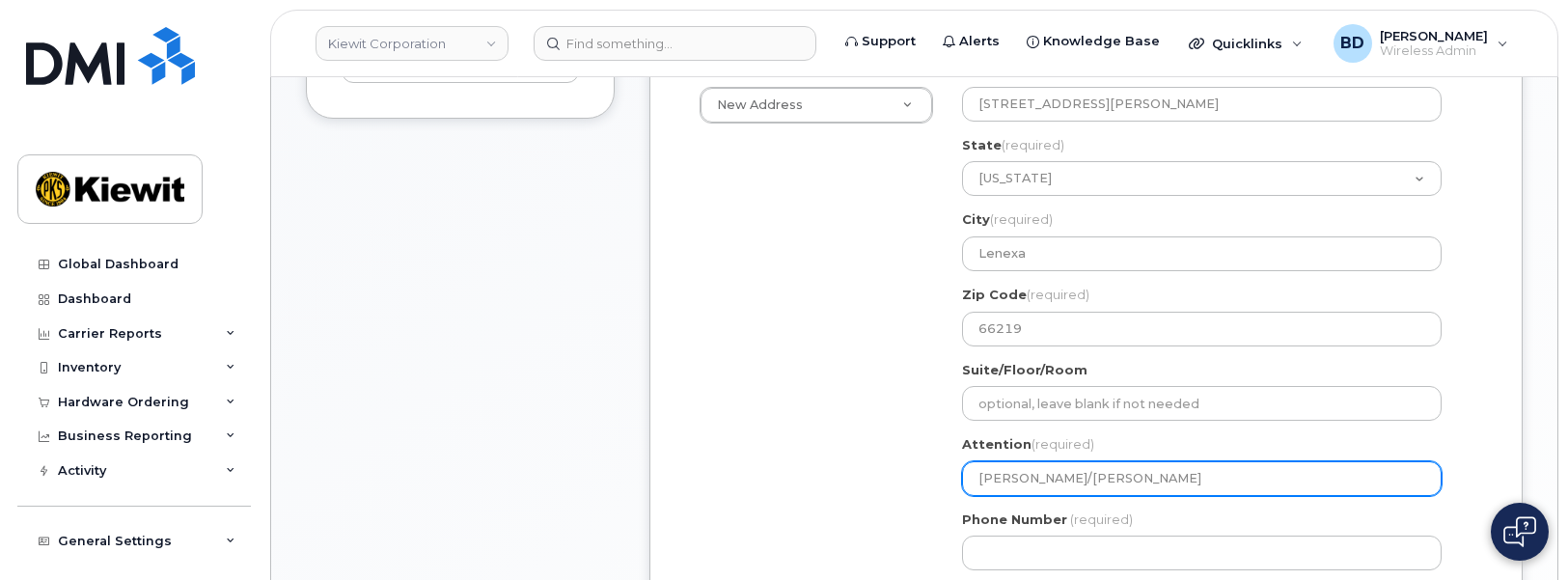
select select
type input "Sean Collins/Craig Flet"
select select
type input "Sean Collins/Craig Fletc"
select select
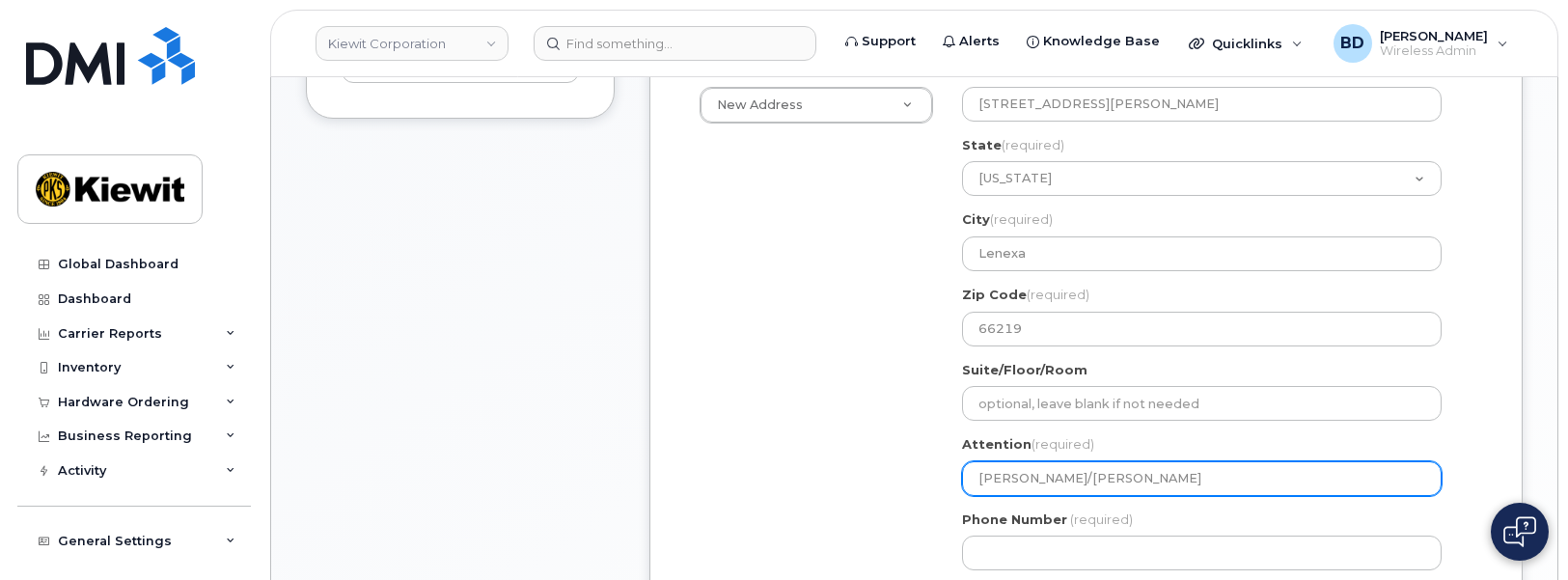
type input "Sean Collins/Craig Fletch"
select select
type input "Sean Collins/Craig Fletcha"
select select
type input "Sean Collins/Craig Fletchal"
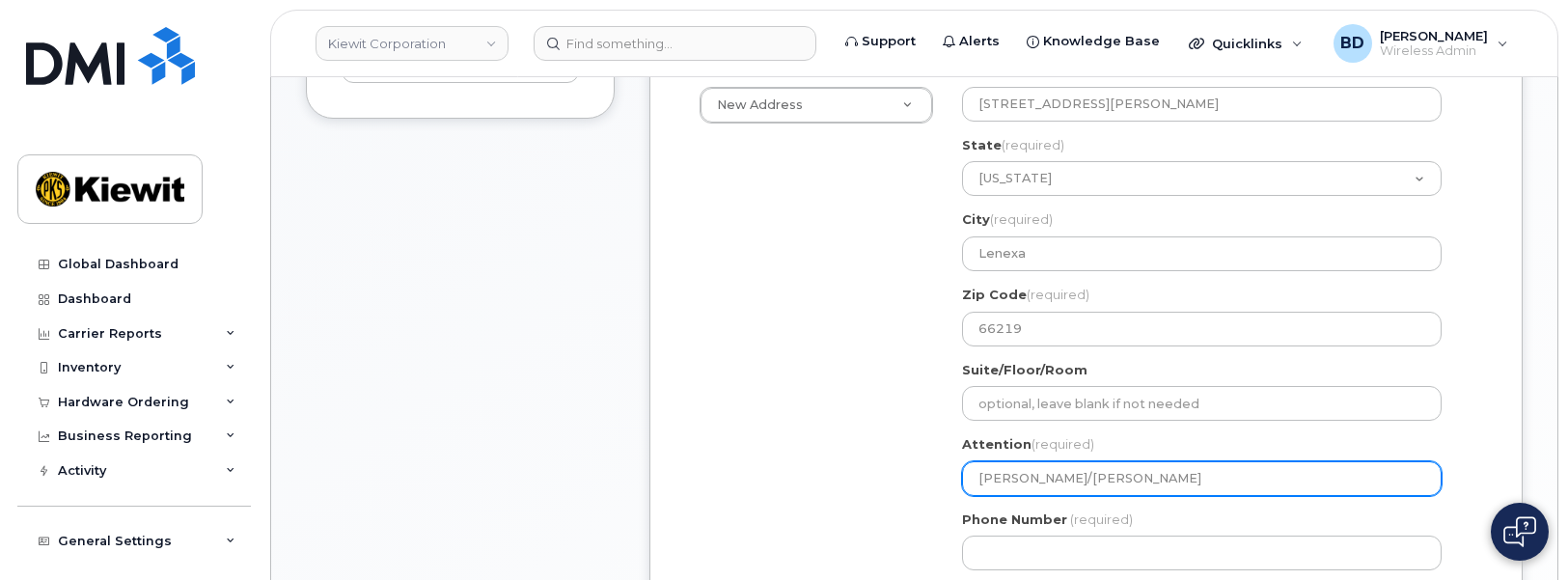
select select
drag, startPoint x: 1060, startPoint y: 481, endPoint x: 1183, endPoint y: 472, distance: 123.3
click at [1173, 472] on input "Sean Collins/Craig Fletchall" at bounding box center [1202, 478] width 480 height 35
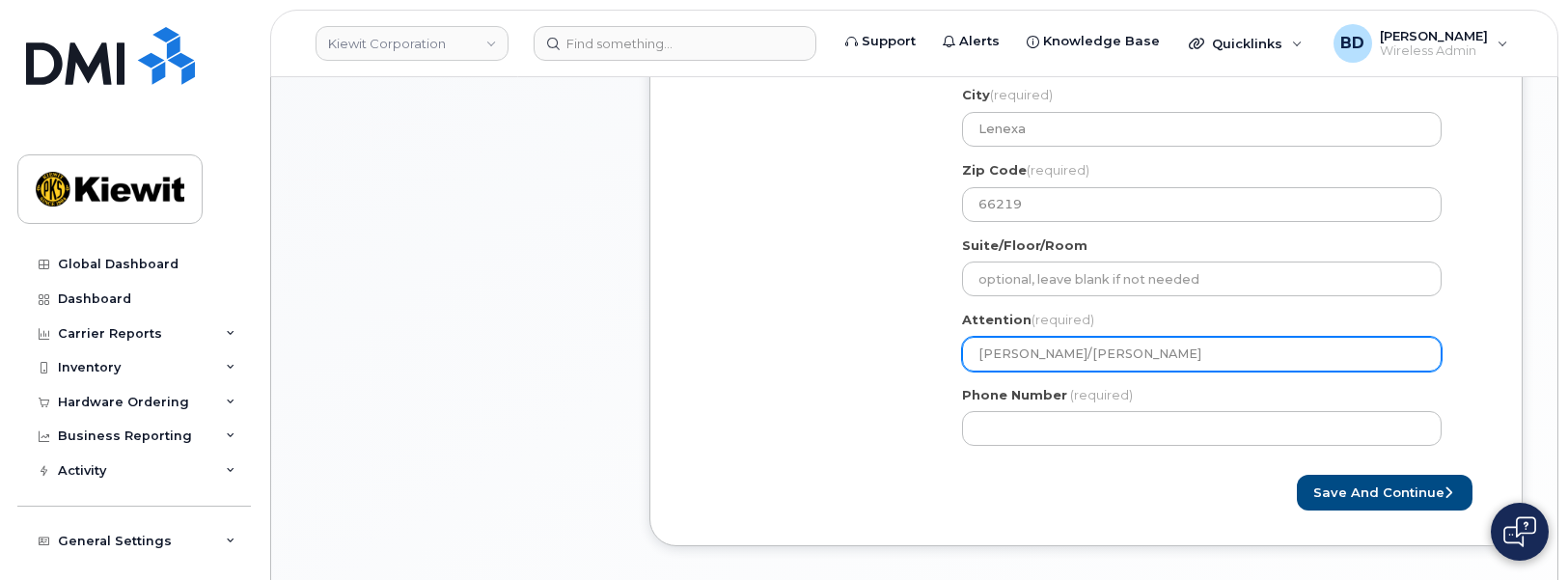
scroll to position [964, 0]
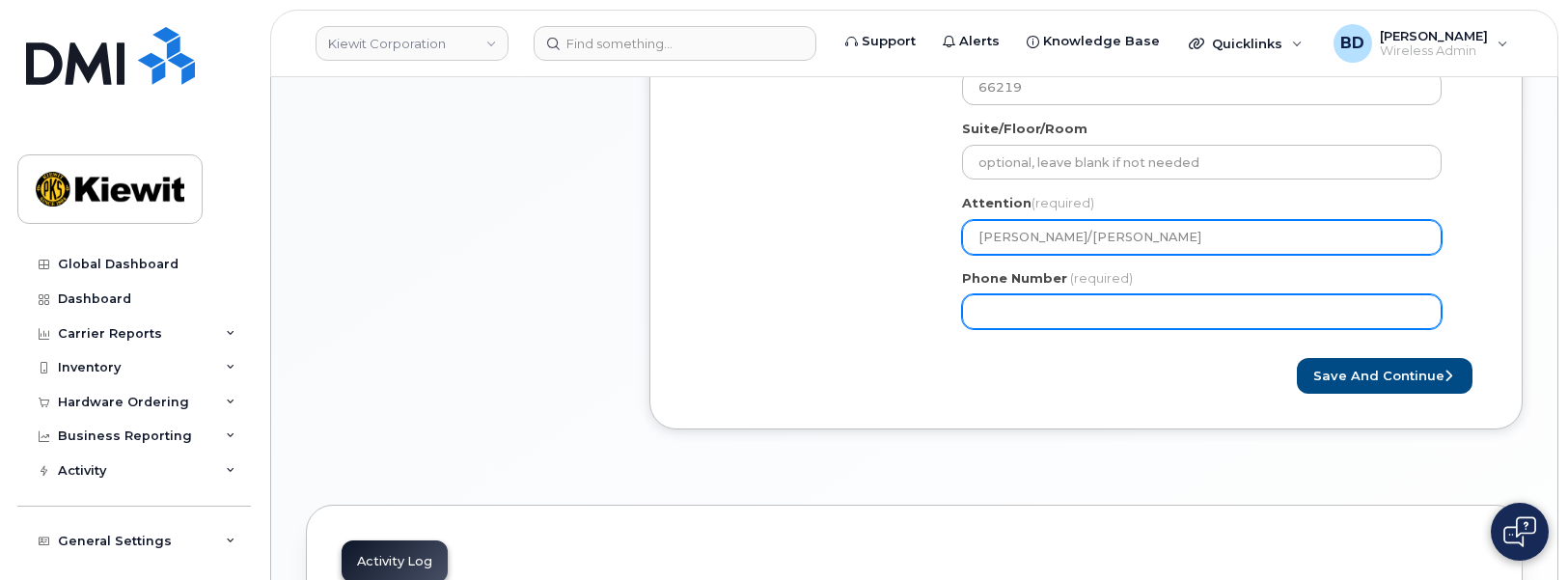
type input "Sean Collins/Craig Fletchall"
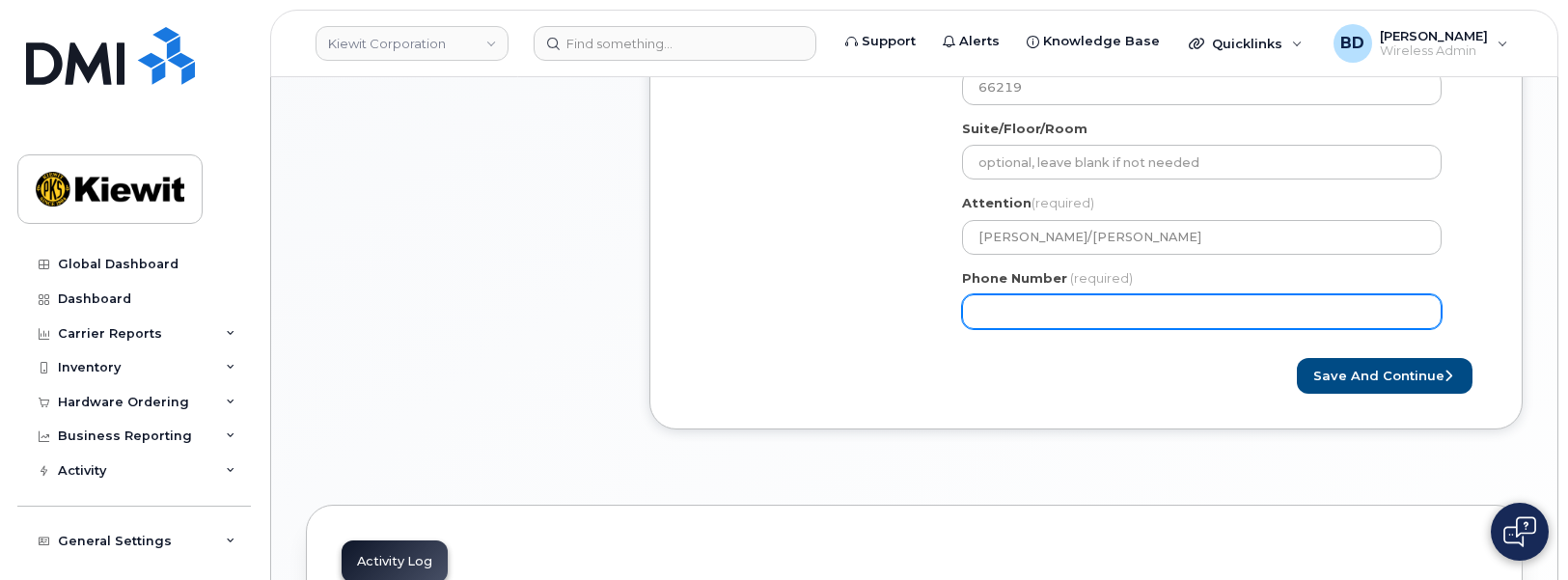
click at [1034, 309] on input "Phone Number" at bounding box center [1202, 311] width 480 height 35
type input "8777727707"
select select
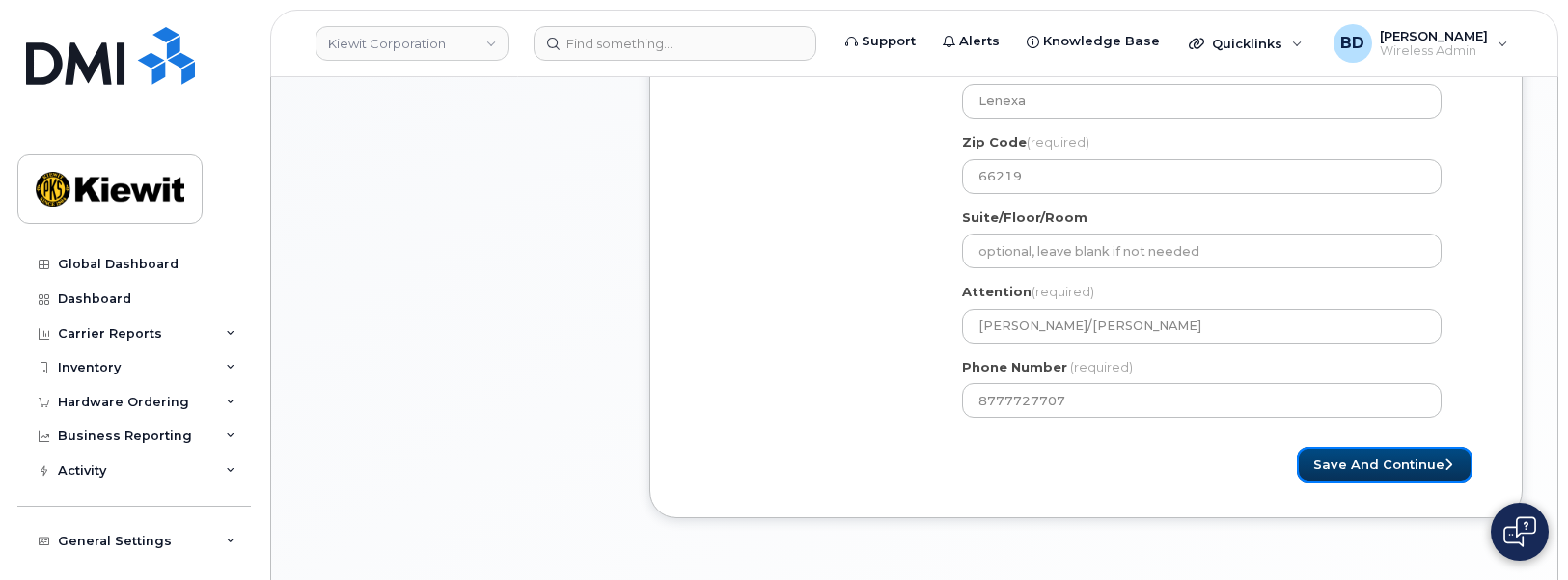
scroll to position [844, 0]
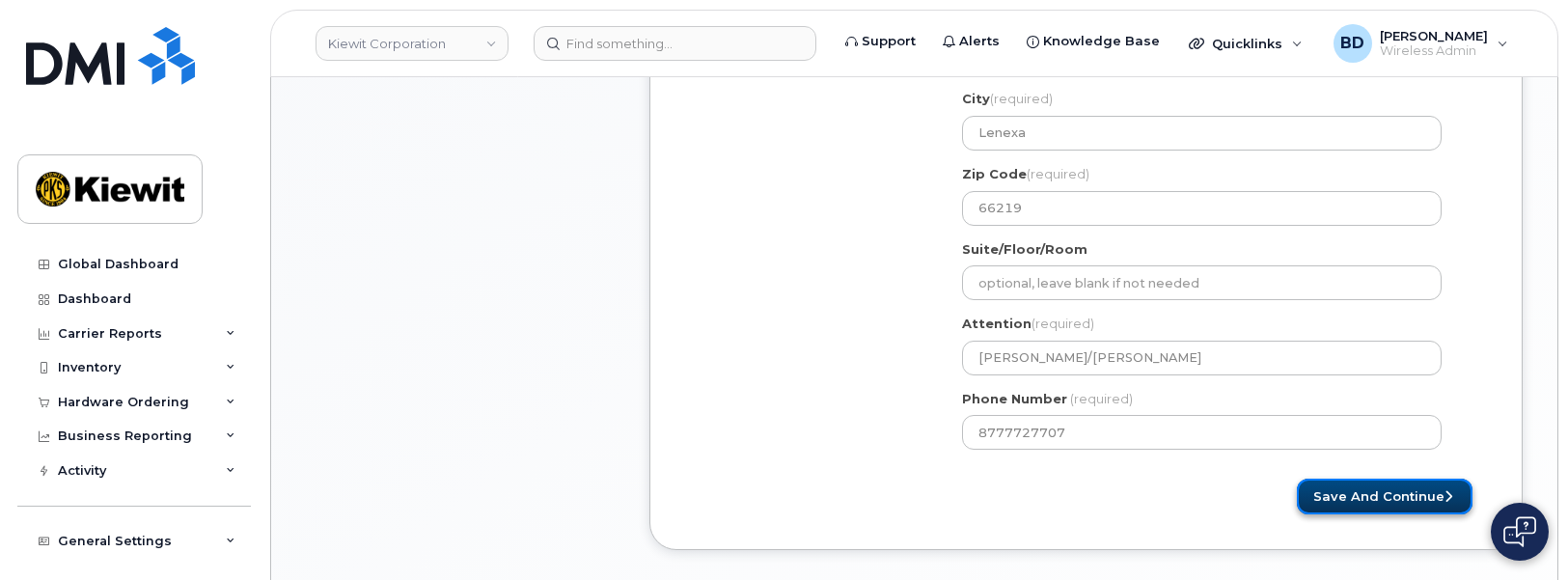
click at [1412, 489] on button "Save and Continue" at bounding box center [1385, 496] width 175 height 36
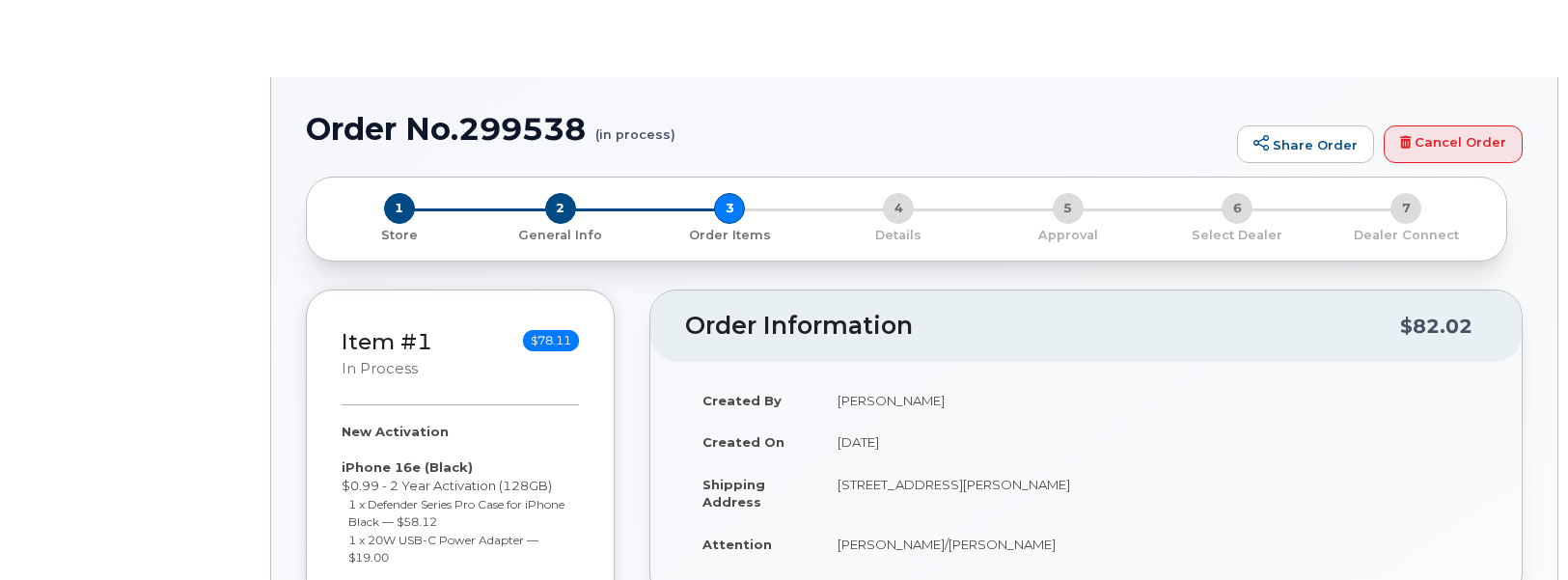
radio input "true"
select select
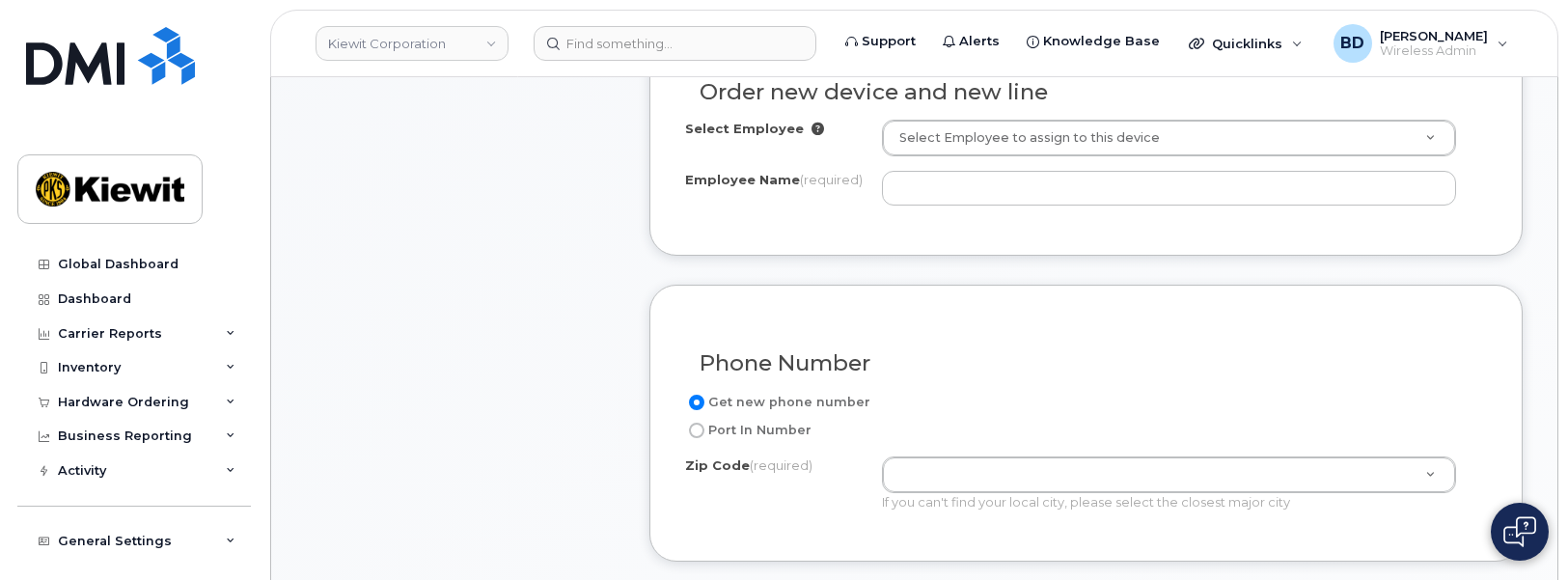
scroll to position [822, 0]
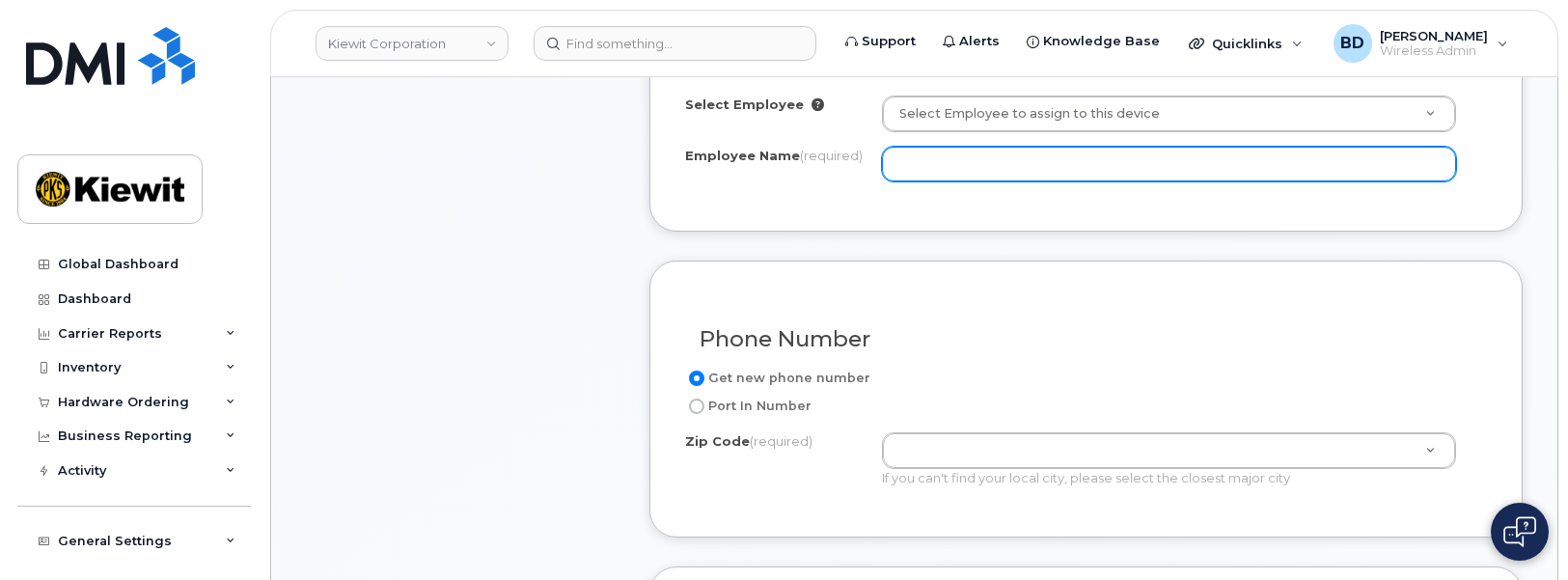
click at [946, 157] on input "Employee Name (required)" at bounding box center [1169, 163] width 574 height 35
paste input "[PERSON_NAME]"
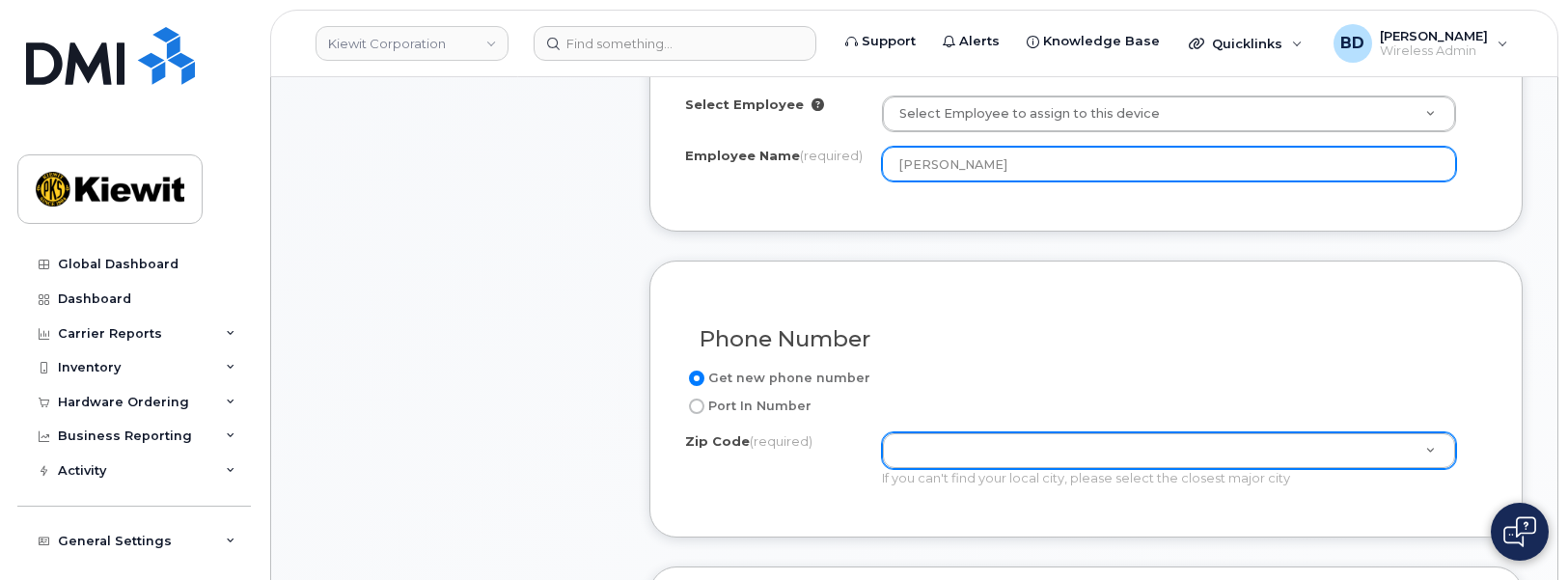
type input "[PERSON_NAME]"
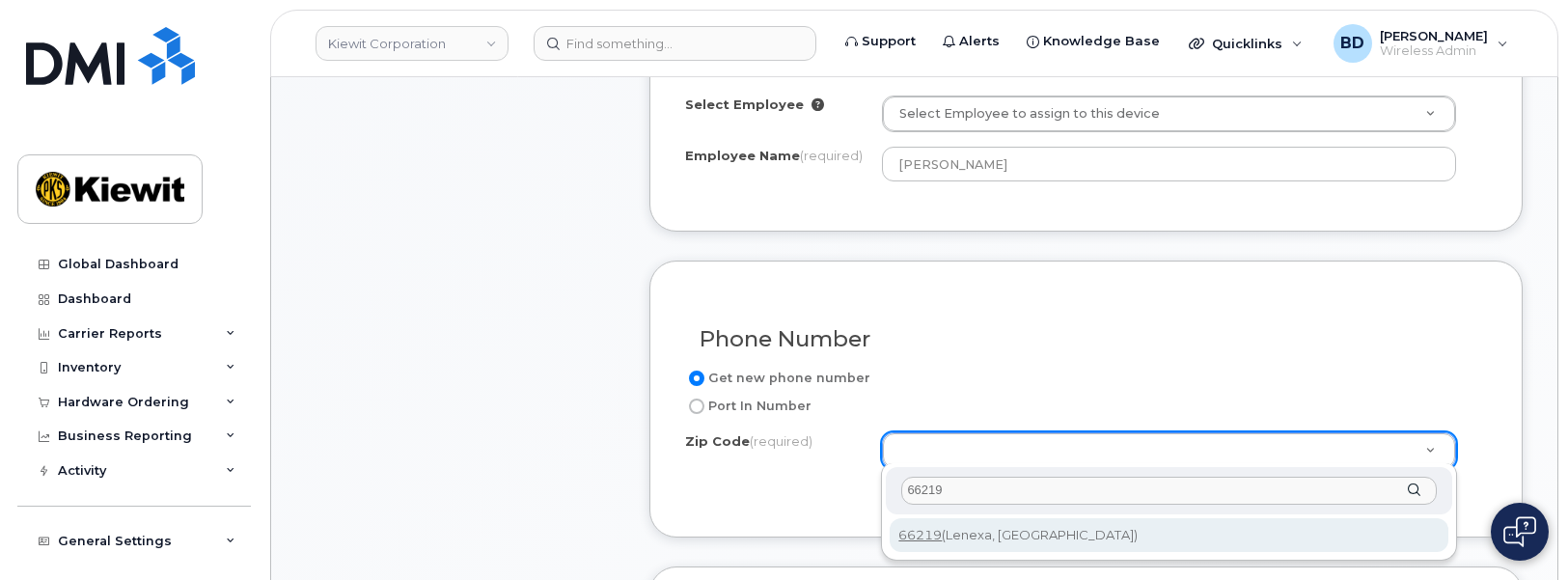
type input "66219"
type input "66219 ([GEOGRAPHIC_DATA], [GEOGRAPHIC_DATA])"
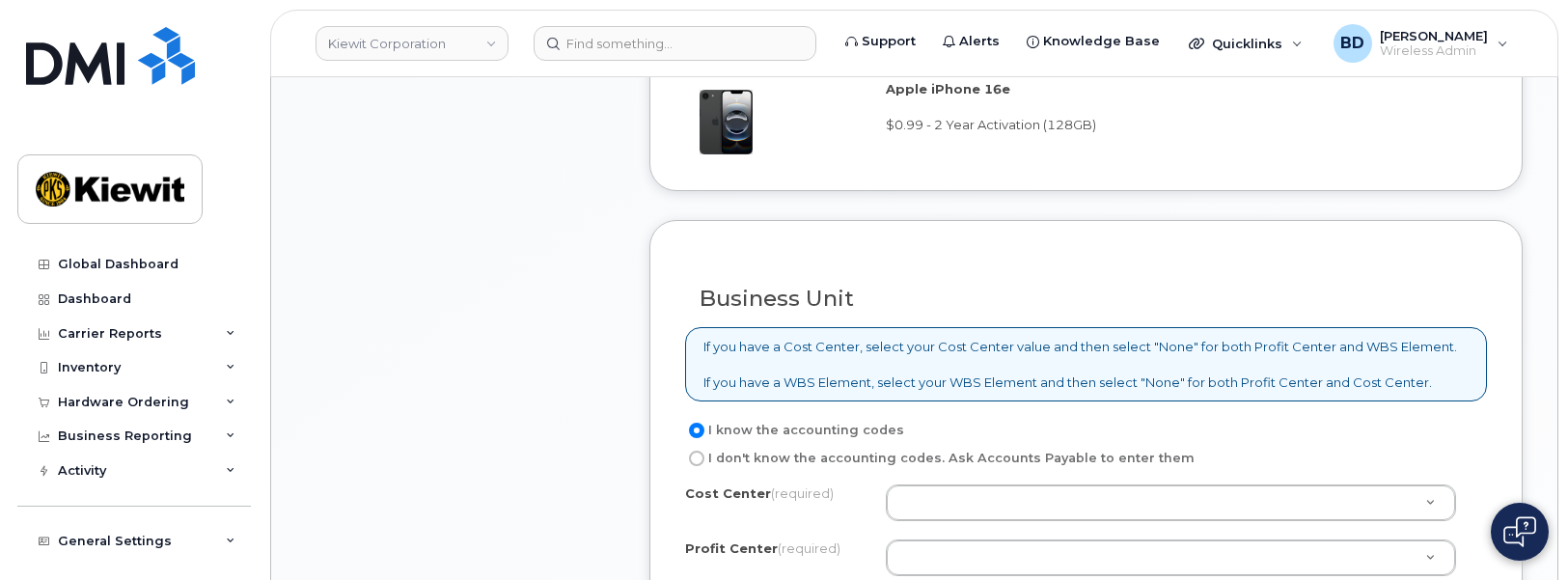
scroll to position [1665, 0]
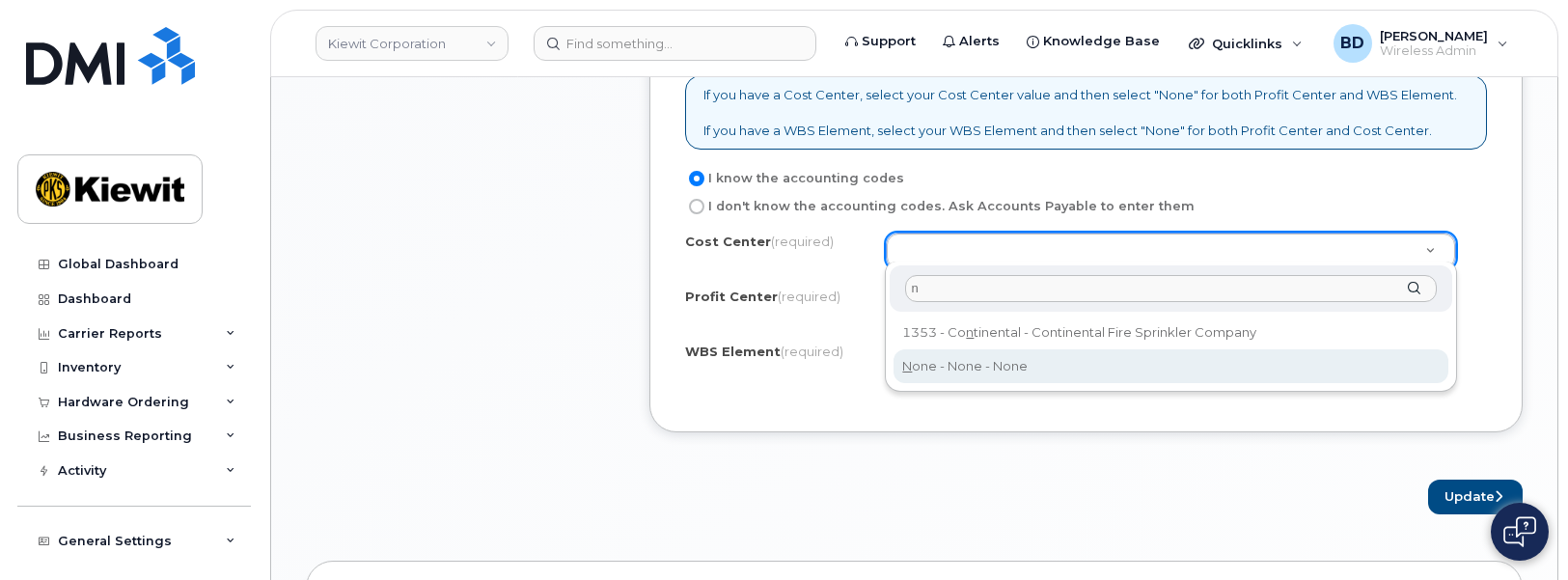
type input "n"
drag, startPoint x: 922, startPoint y: 372, endPoint x: 922, endPoint y: 361, distance: 11.0
type input "None"
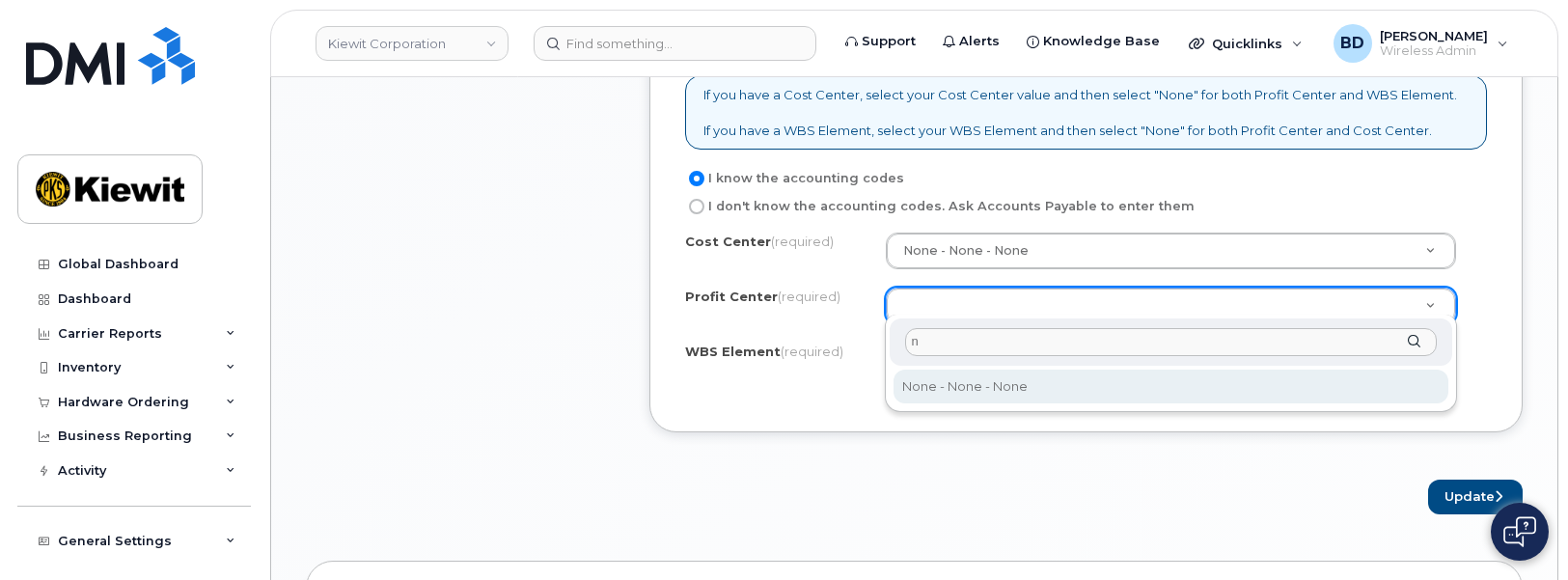
type input "n"
select select "None"
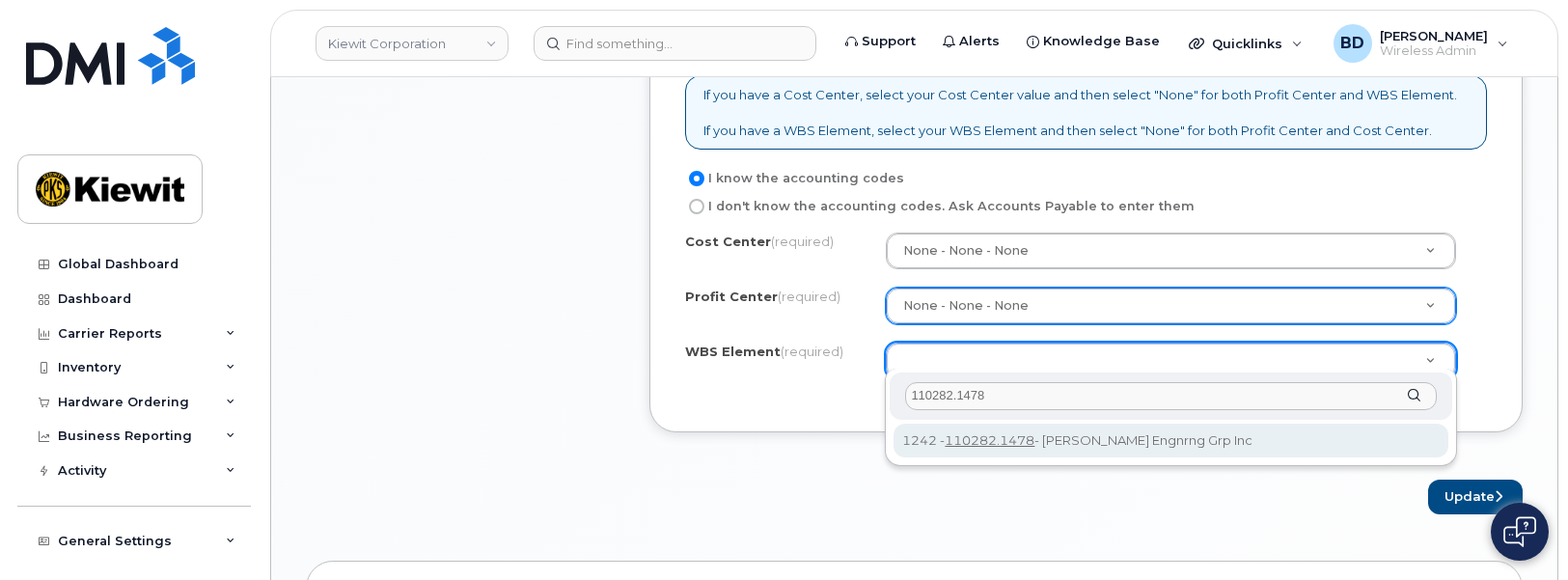
type input "110282.1478"
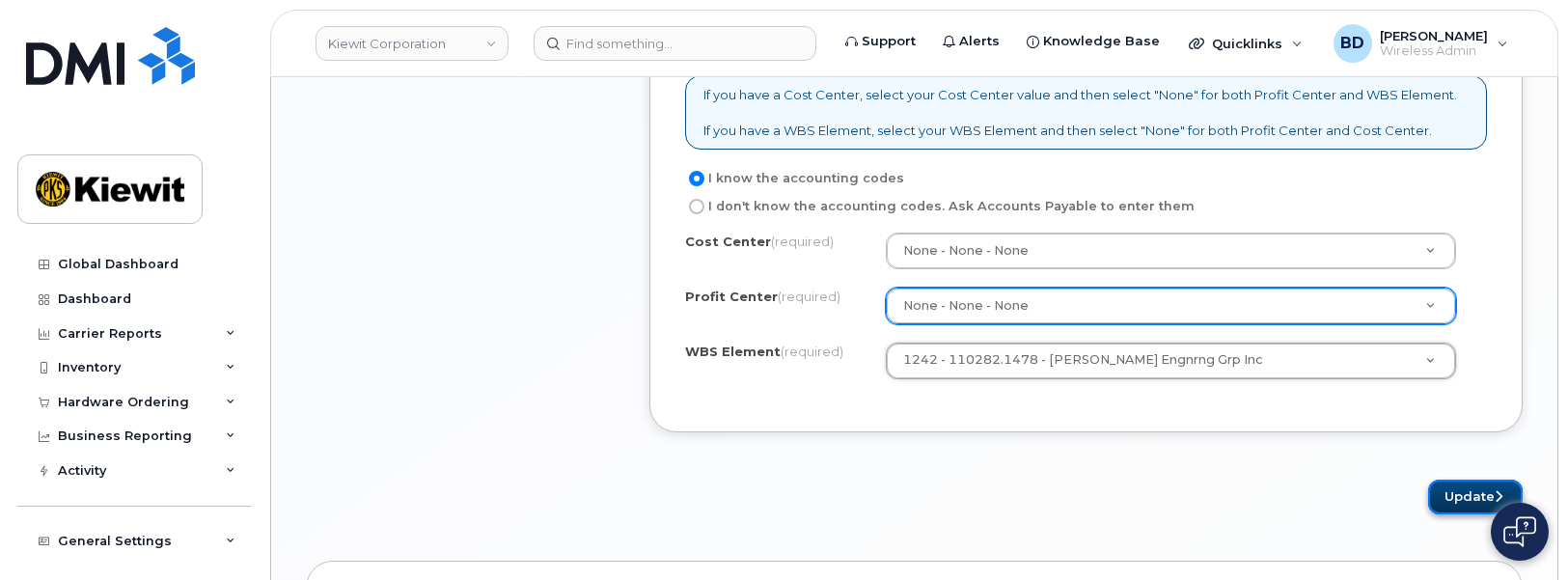
click at [1460, 480] on button "Update" at bounding box center [1475, 497] width 95 height 36
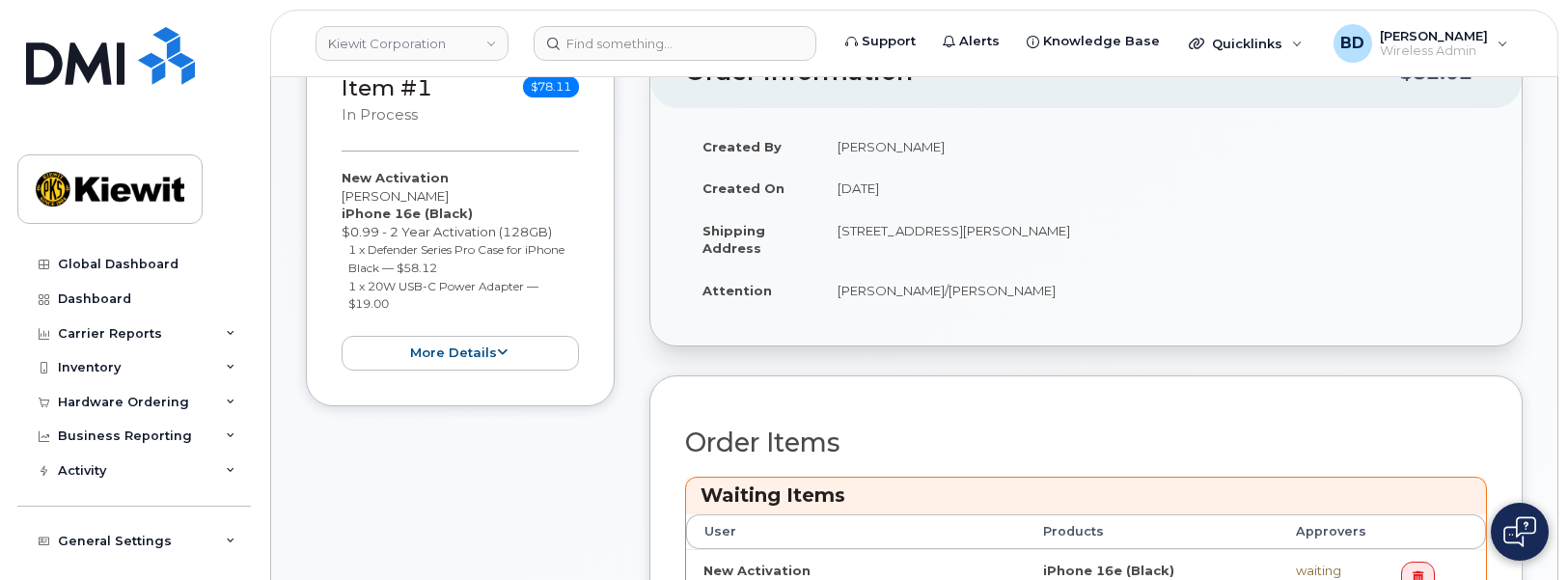
scroll to position [723, 0]
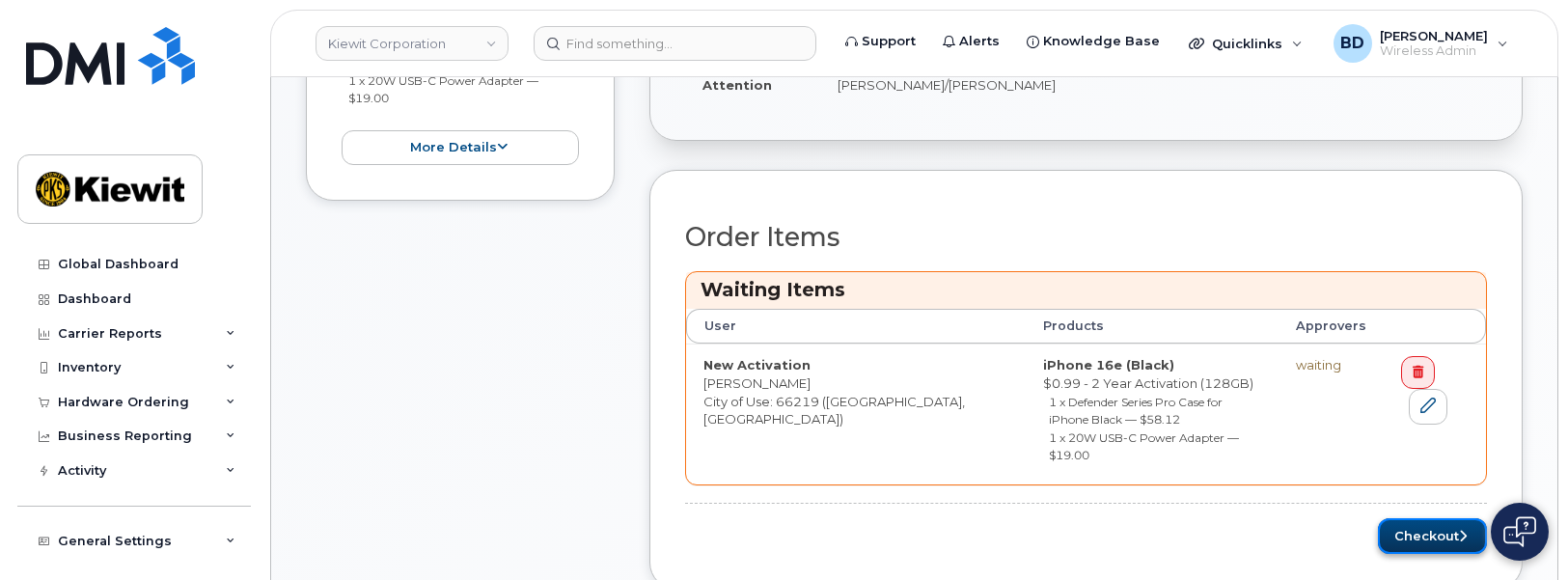
click at [1422, 517] on button "Checkout" at bounding box center [1433, 535] width 110 height 36
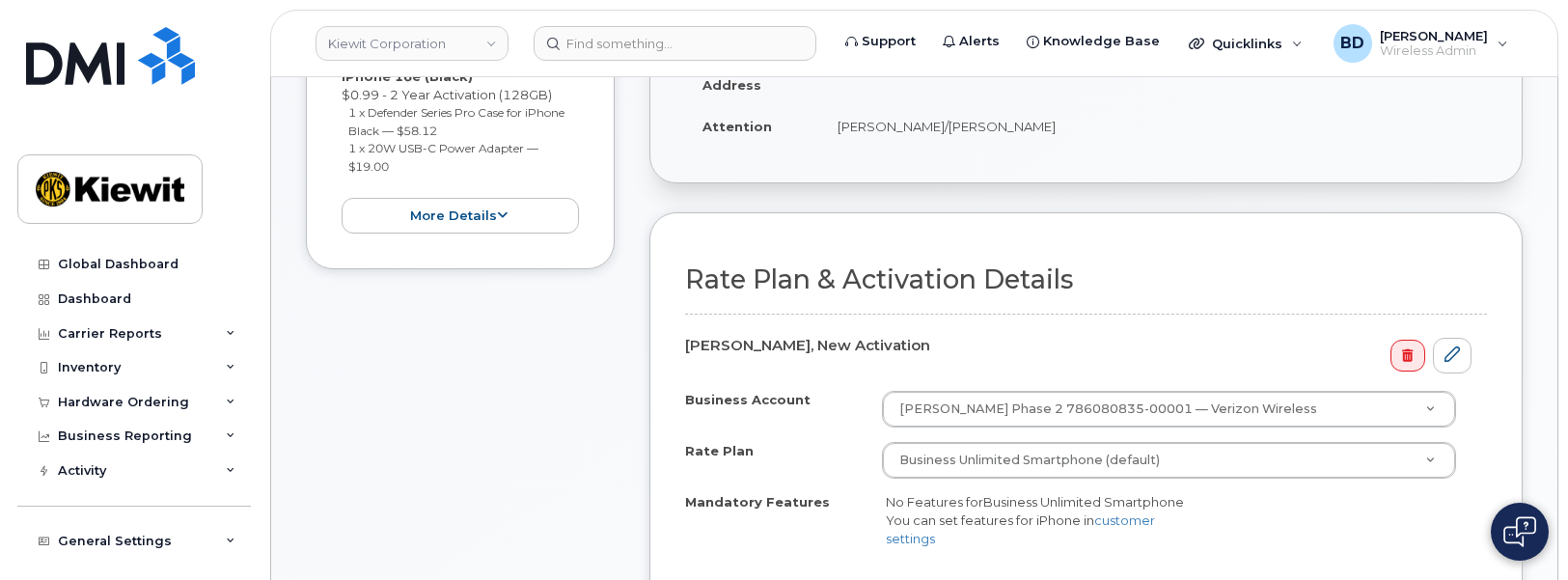
scroll to position [603, 0]
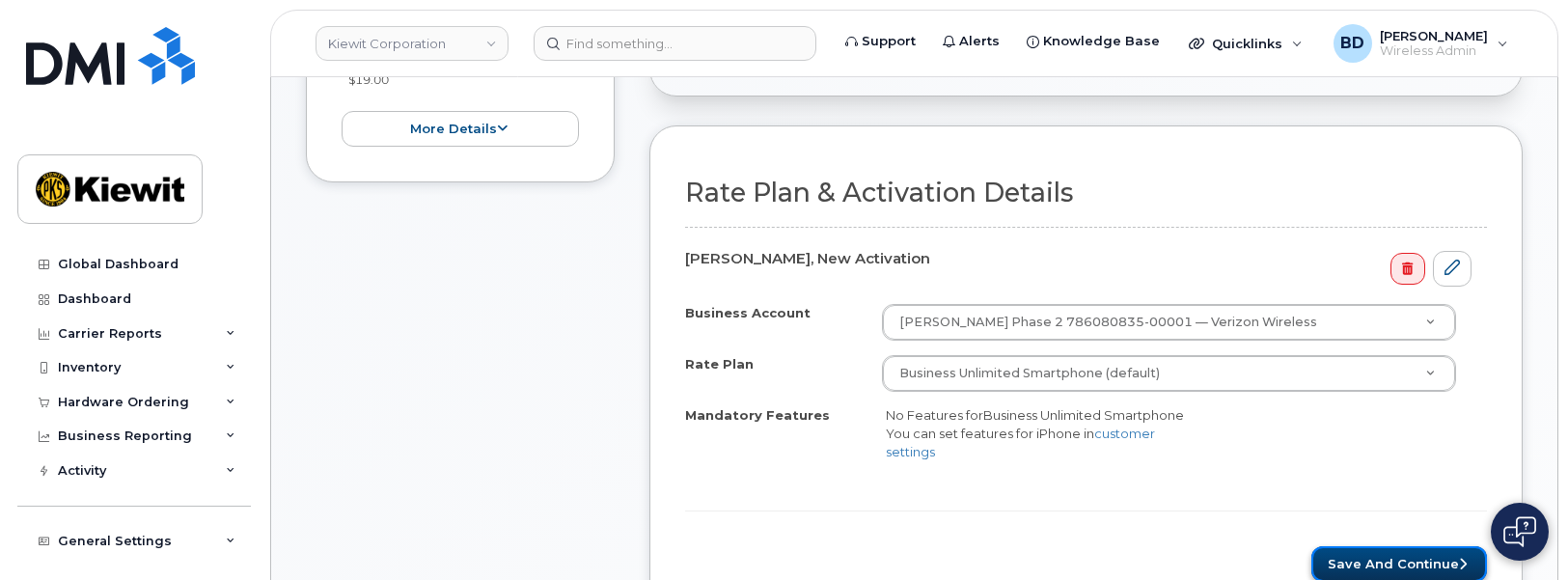
click at [1394, 549] on button "Save and Continue" at bounding box center [1399, 564] width 175 height 36
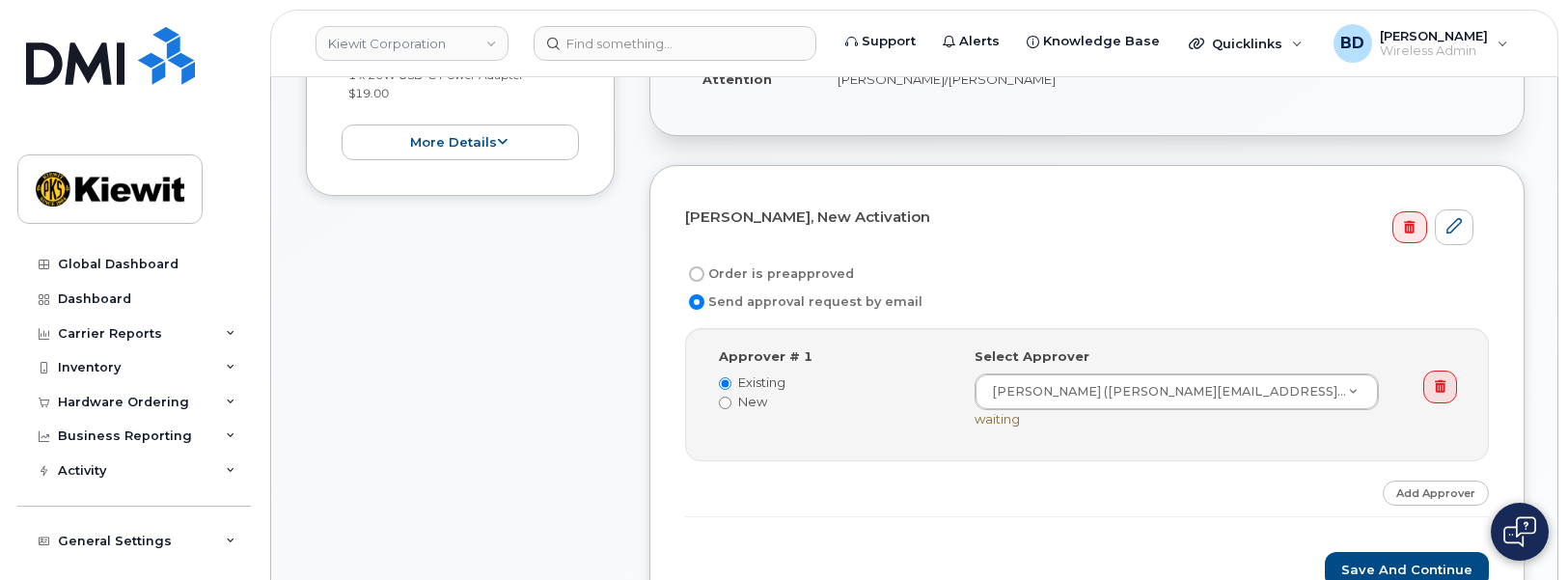
scroll to position [580, 0]
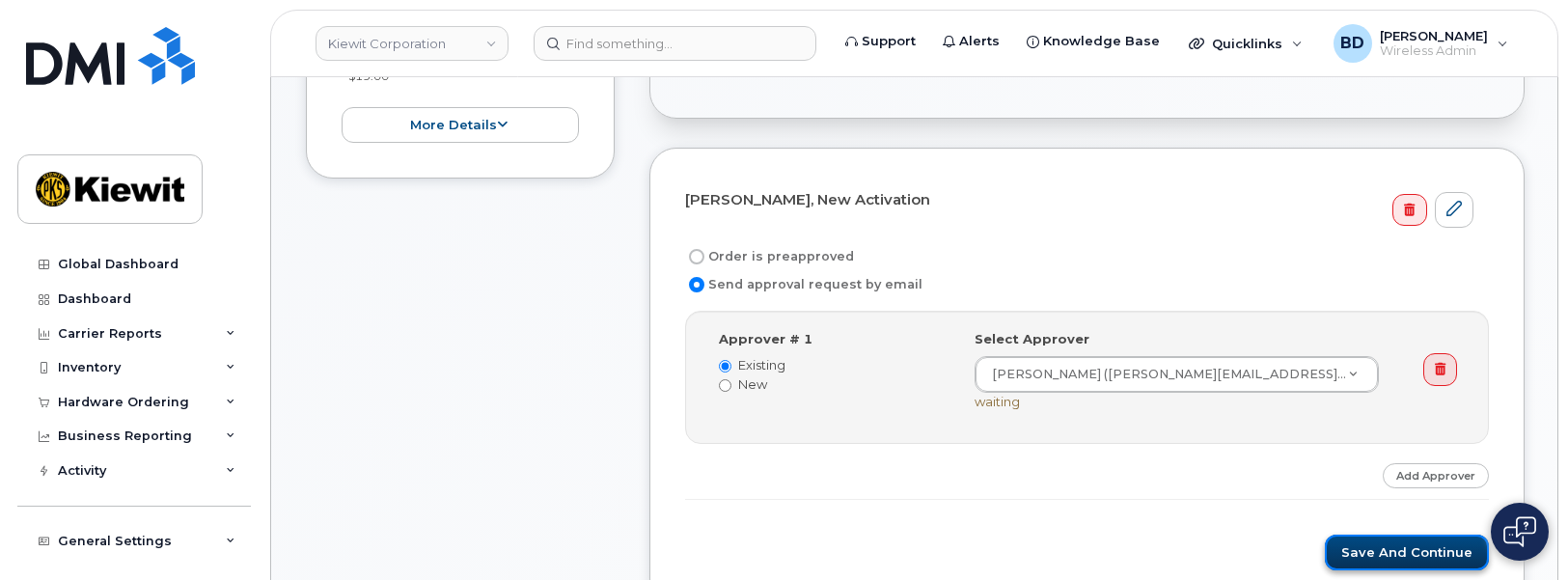
click at [1366, 546] on button "Save and Continue" at bounding box center [1407, 552] width 164 height 36
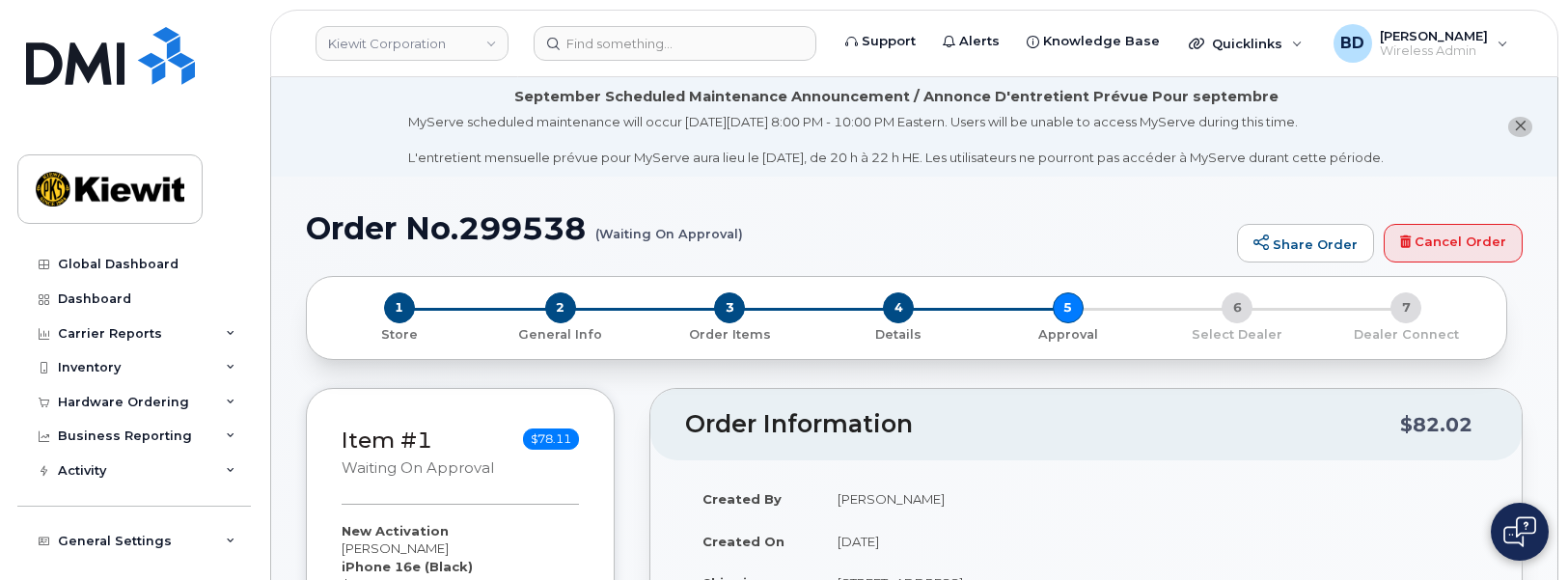
click at [498, 225] on h1 "Order No.299538 (Waiting On Approval)" at bounding box center [767, 228] width 922 height 34
copy h1 "299538"
click at [842, 156] on div "MyServe scheduled maintenance will occur on Friday September 5, 8:00 PM - 10:00…" at bounding box center [896, 139] width 976 height 54
click at [423, 48] on link "Kiewit Corporation" at bounding box center [412, 43] width 193 height 35
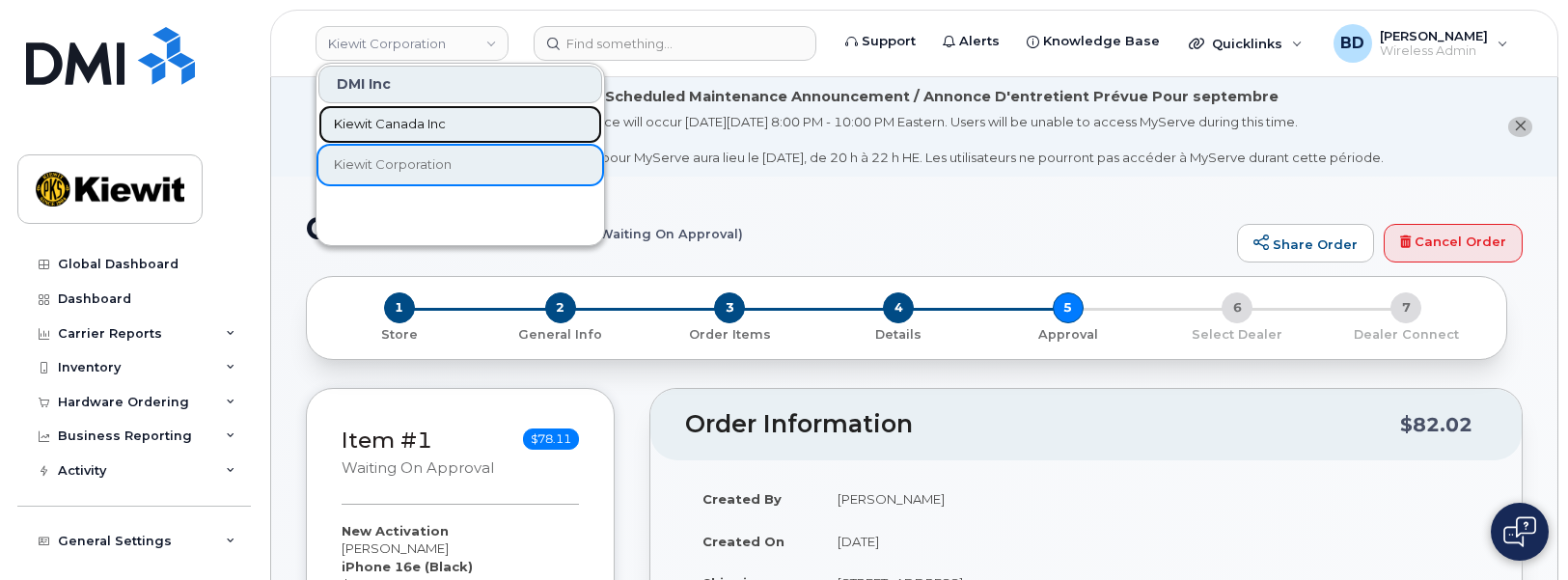
click at [409, 127] on span "Kiewit Canada Inc" at bounding box center [389, 123] width 112 height 19
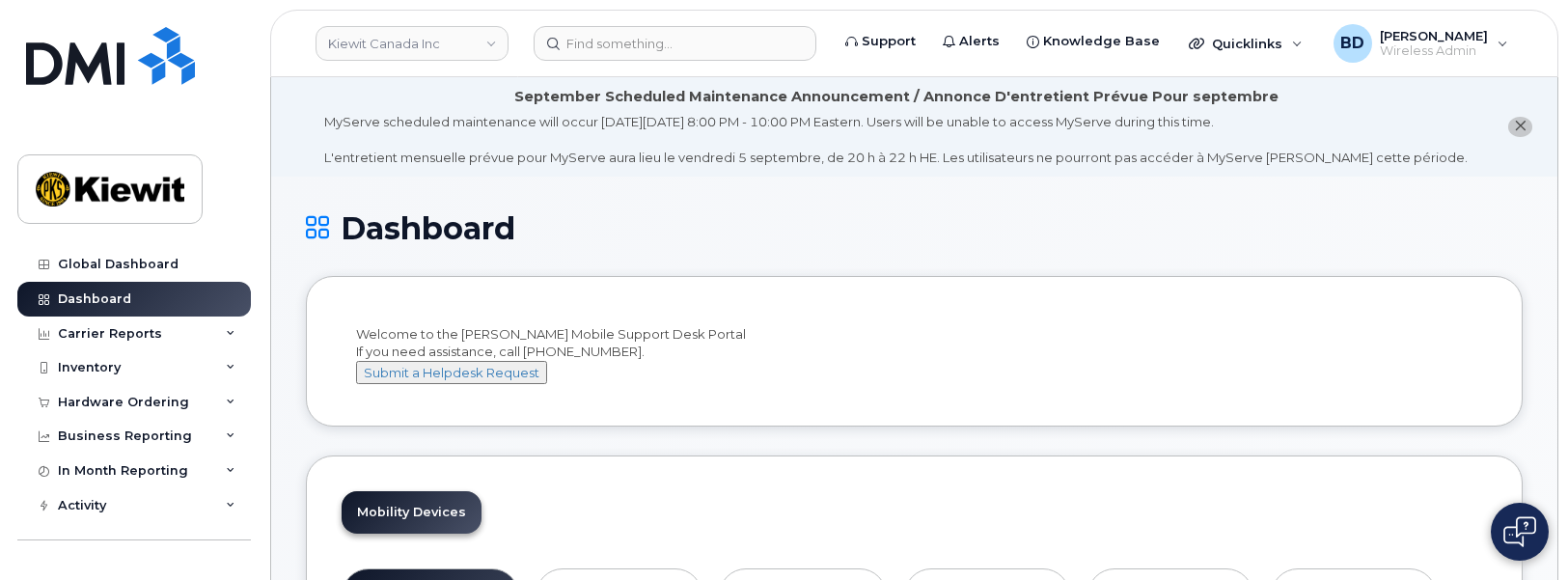
drag, startPoint x: 1033, startPoint y: 365, endPoint x: 940, endPoint y: 300, distance: 113.5
click at [1036, 365] on div "Welcome to the [PERSON_NAME] Mobile Support Desk Portal If you need assistance,…" at bounding box center [914, 355] width 1116 height 60
click at [231, 401] on div "Hardware Ordering" at bounding box center [133, 402] width 234 height 35
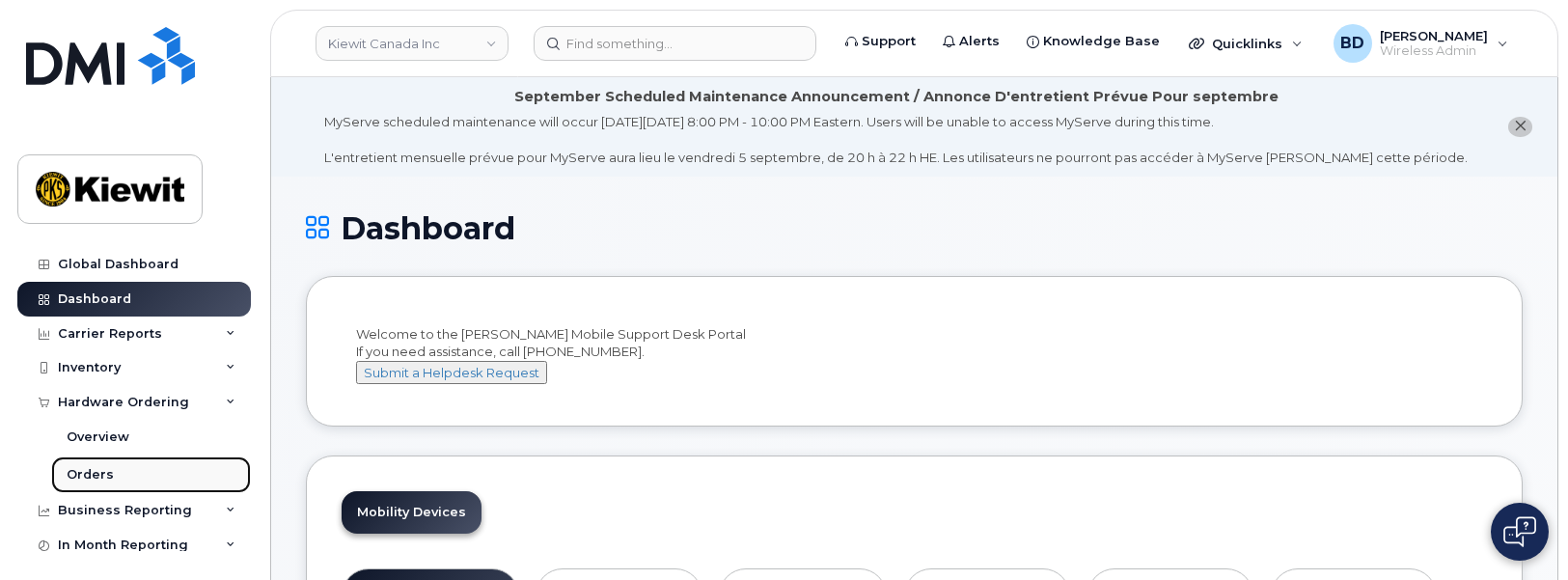
click at [118, 473] on link "Orders" at bounding box center [150, 474] width 200 height 37
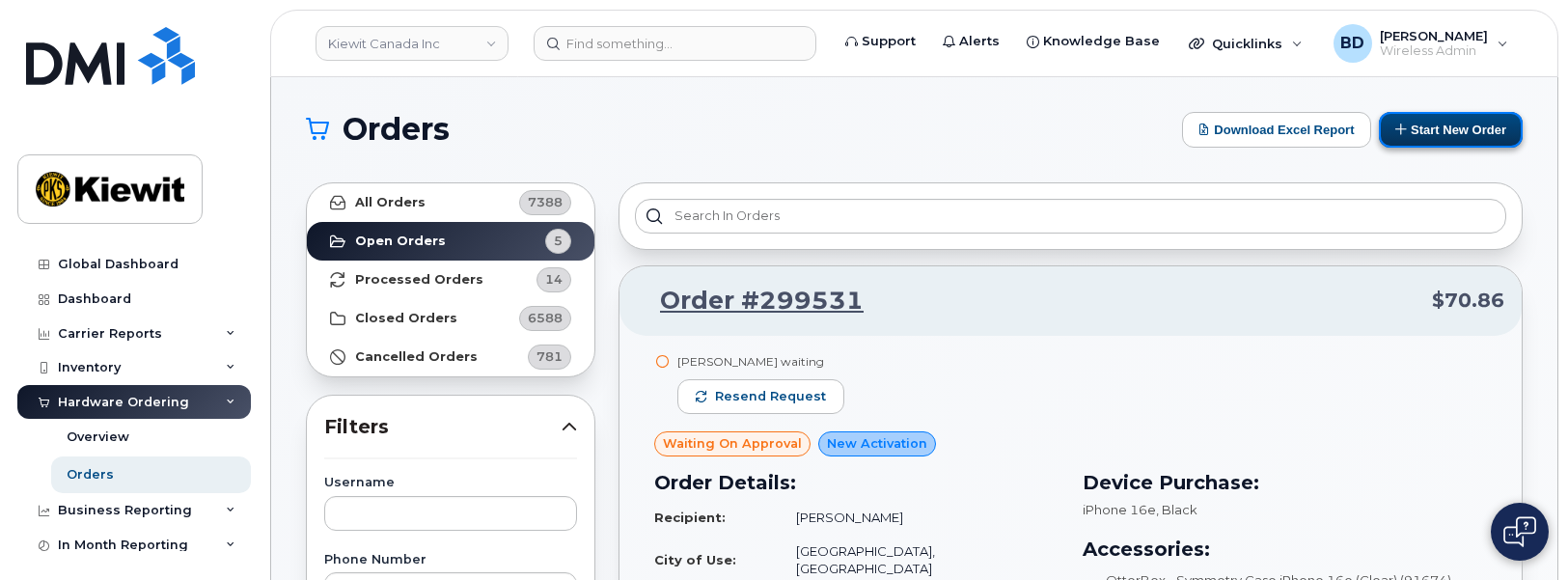
click at [1489, 132] on button "Start New Order" at bounding box center [1451, 129] width 143 height 36
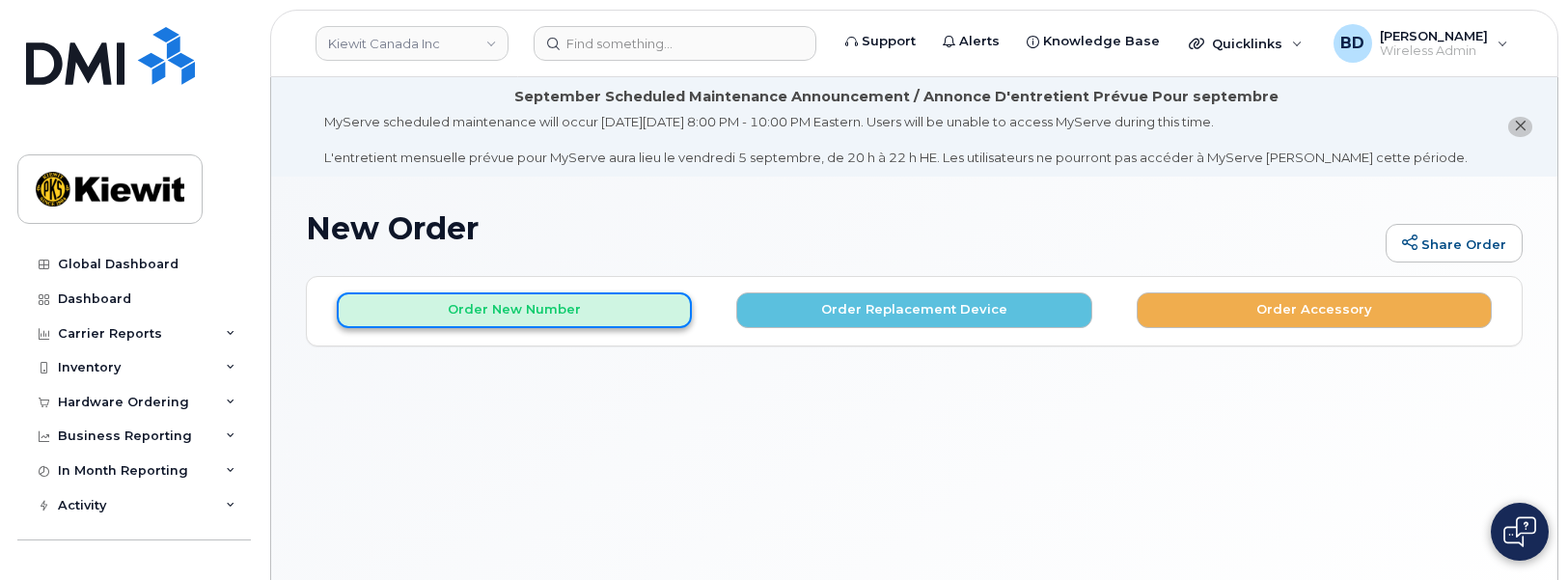
click at [506, 305] on button "Order New Number" at bounding box center [514, 310] width 355 height 36
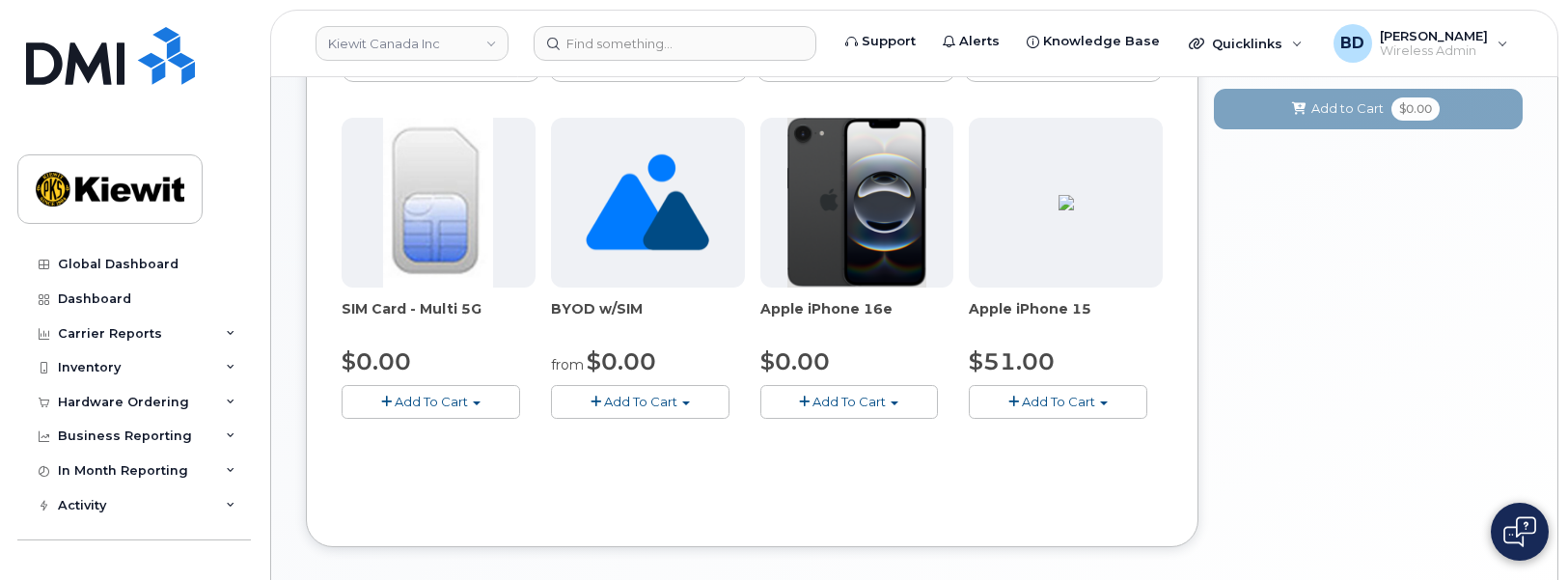
scroll to position [325, 0]
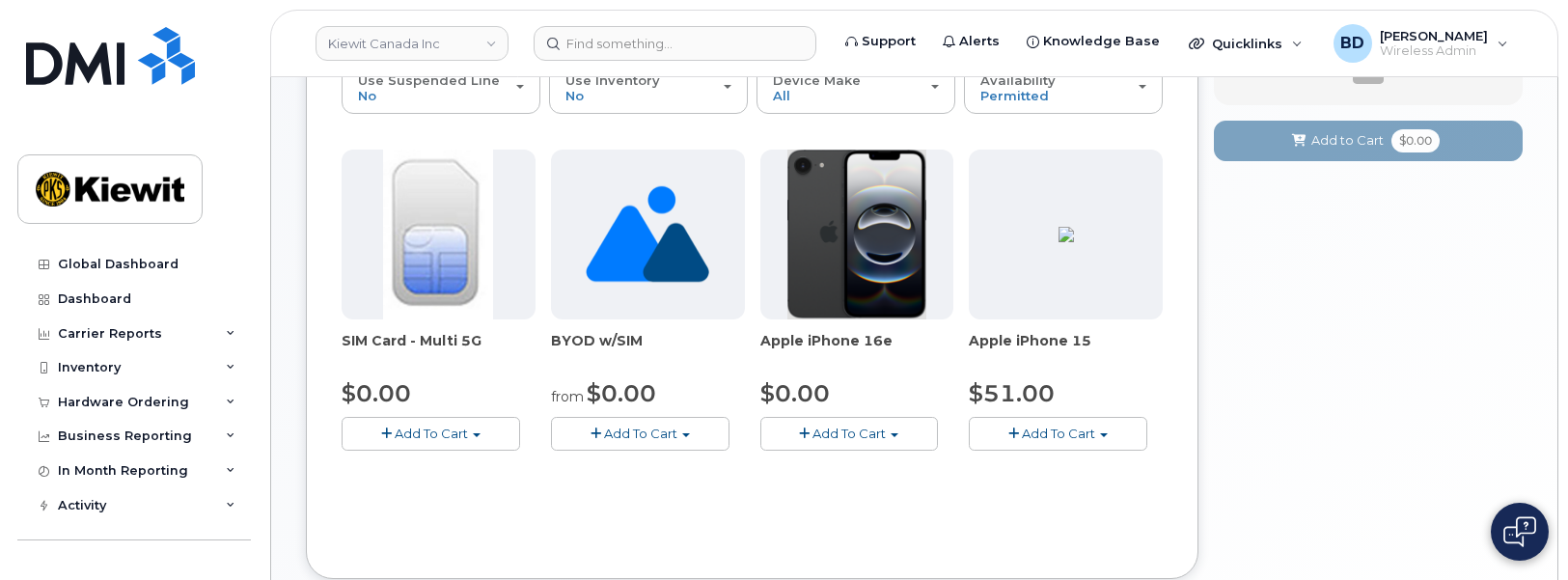
click at [862, 426] on span "Add To Cart" at bounding box center [849, 433] width 74 height 16
click at [837, 462] on link "$0.00 - 3 Year Activation (128GB)" at bounding box center [890, 469] width 249 height 24
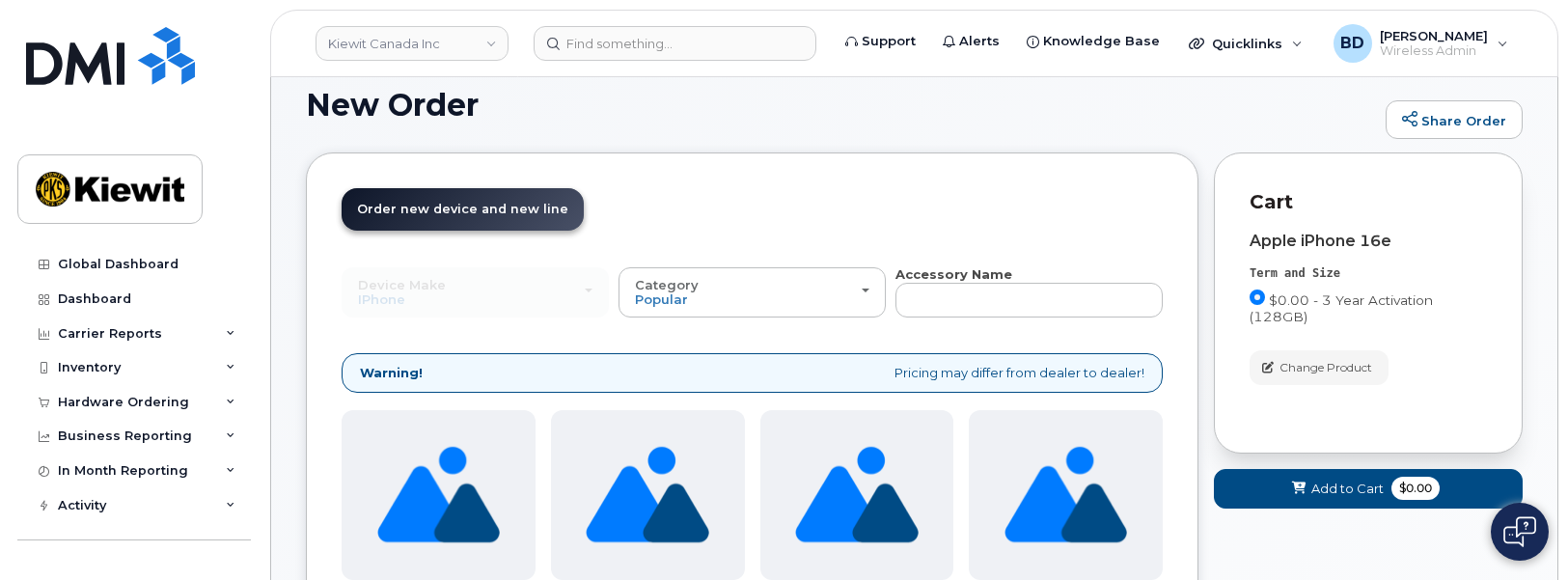
scroll to position [0, 0]
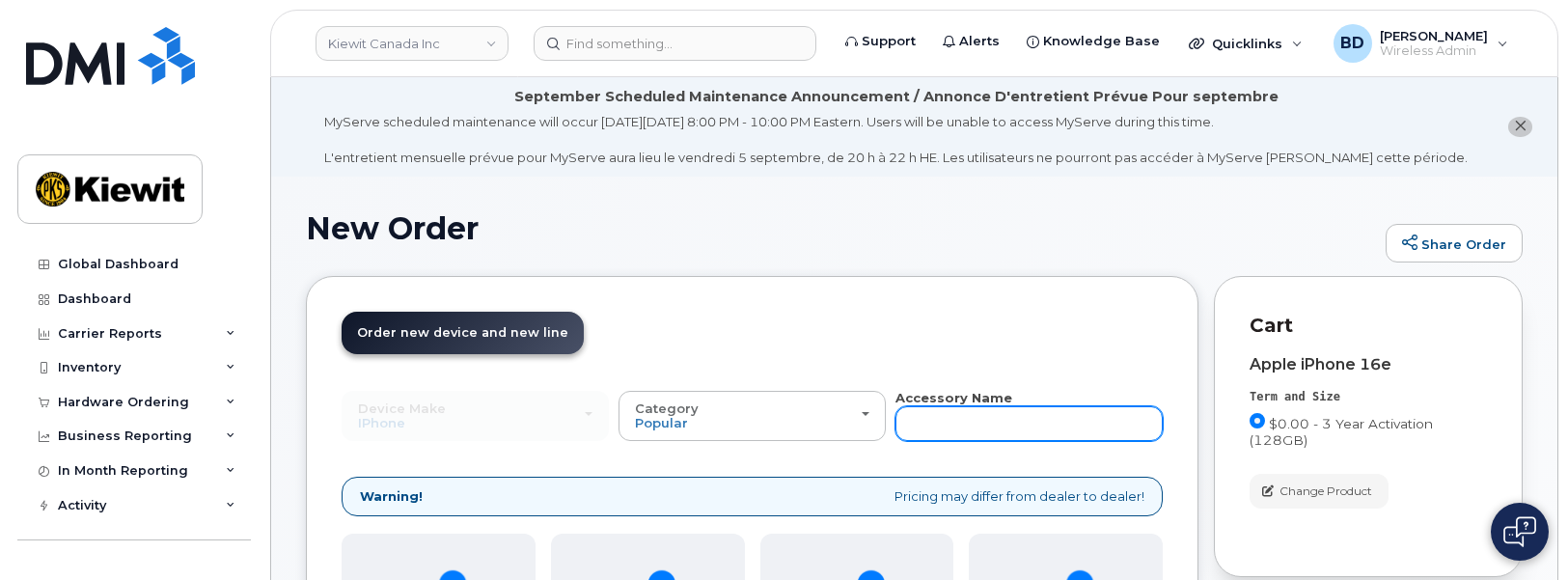
click at [980, 425] on input "text" at bounding box center [1028, 423] width 267 height 35
type input "case"
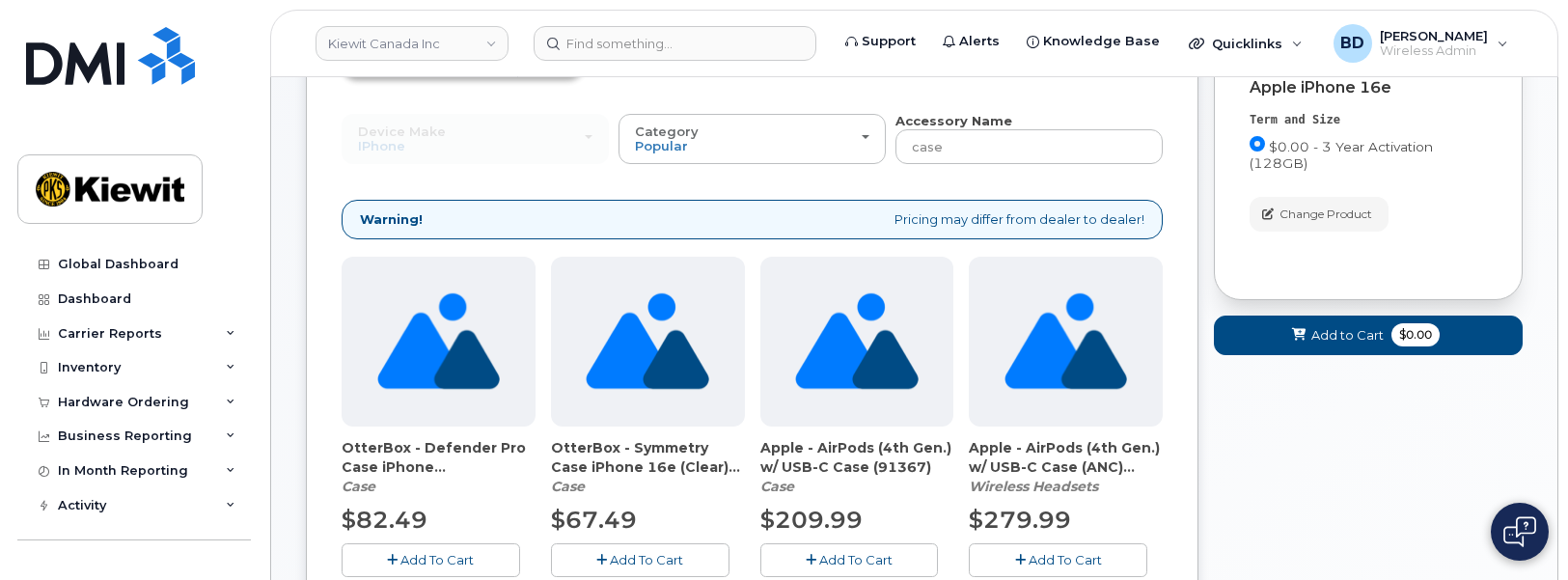
scroll to position [361, 0]
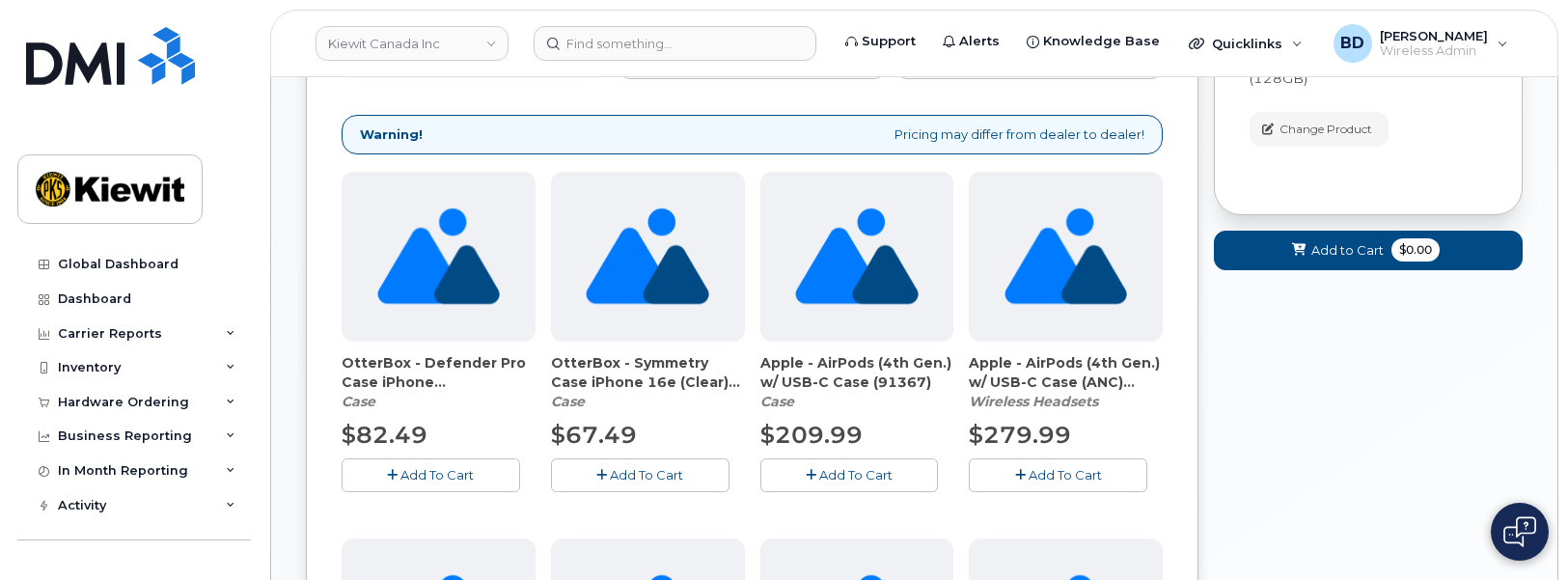
click at [612, 479] on span "Add To Cart" at bounding box center [647, 475] width 74 height 16
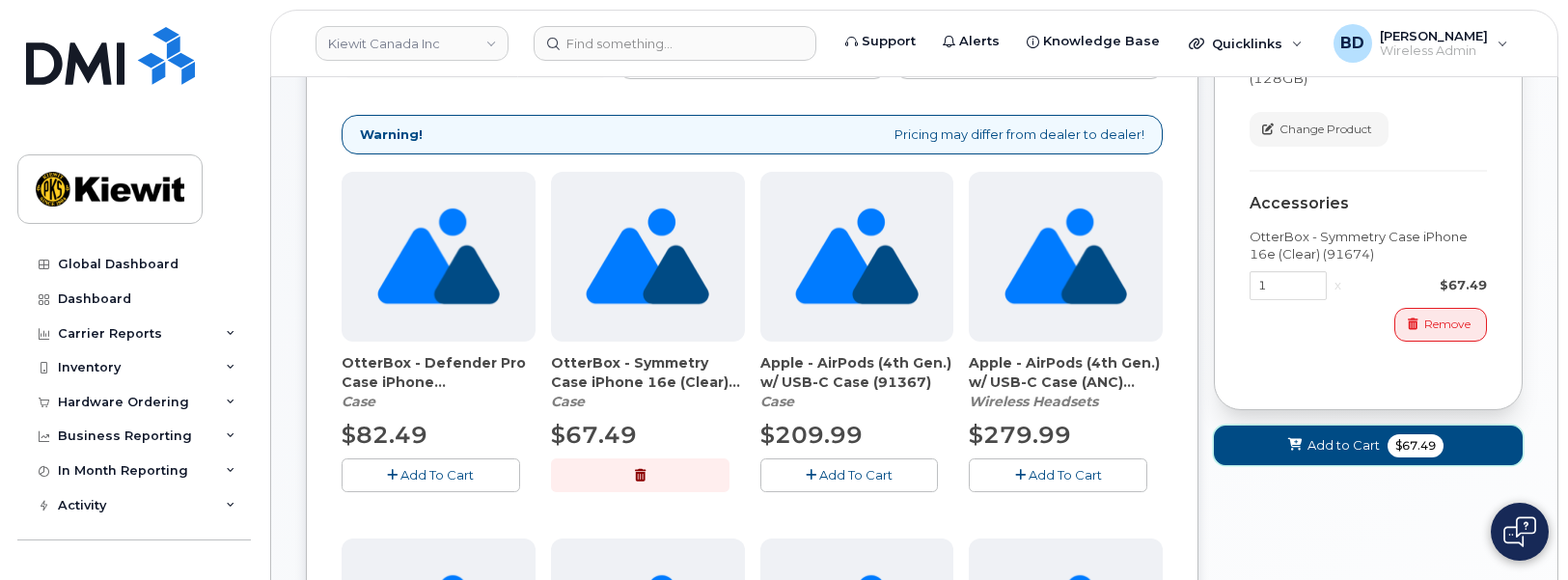
click at [1354, 442] on span "Add to Cart" at bounding box center [1343, 445] width 73 height 18
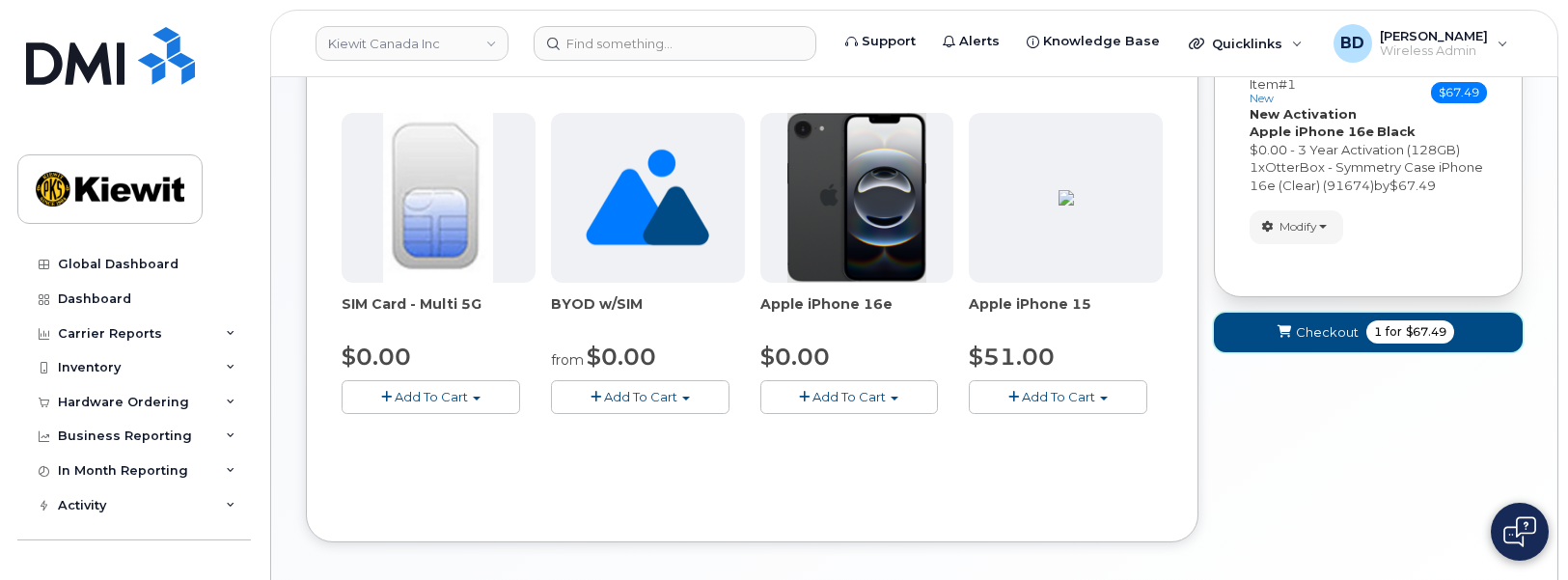
click at [1324, 323] on span "Checkout" at bounding box center [1327, 332] width 63 height 18
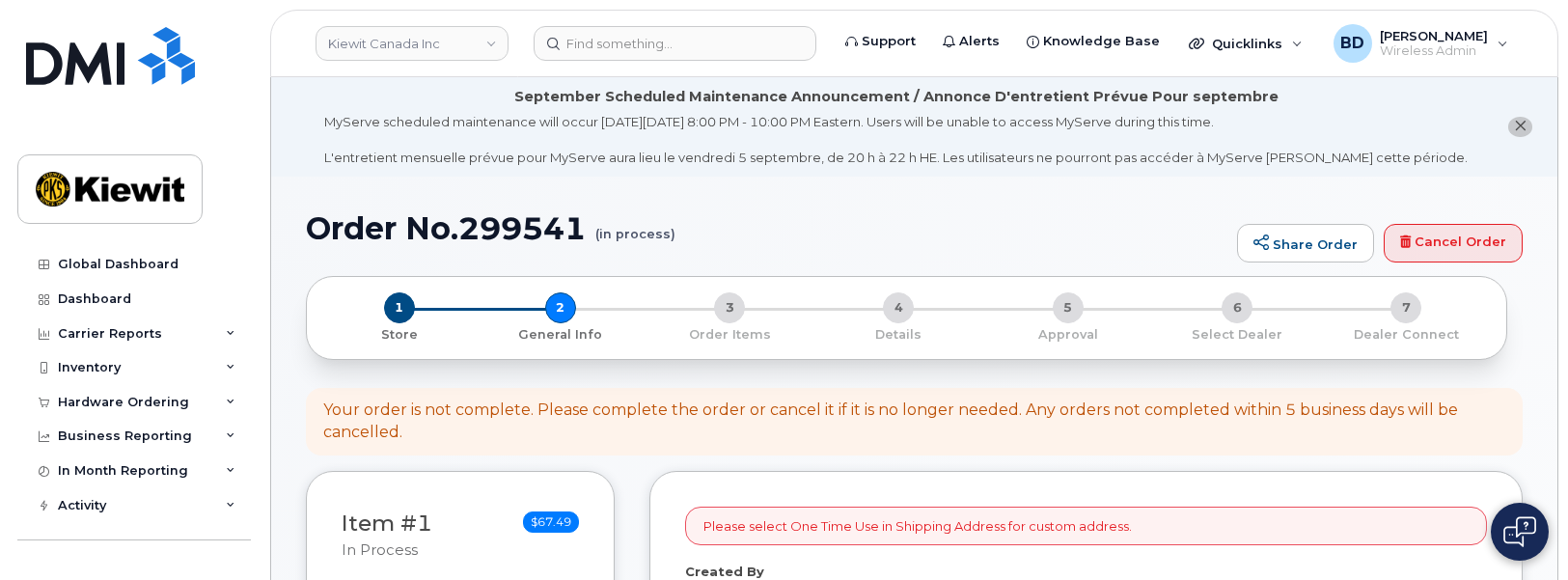
select select
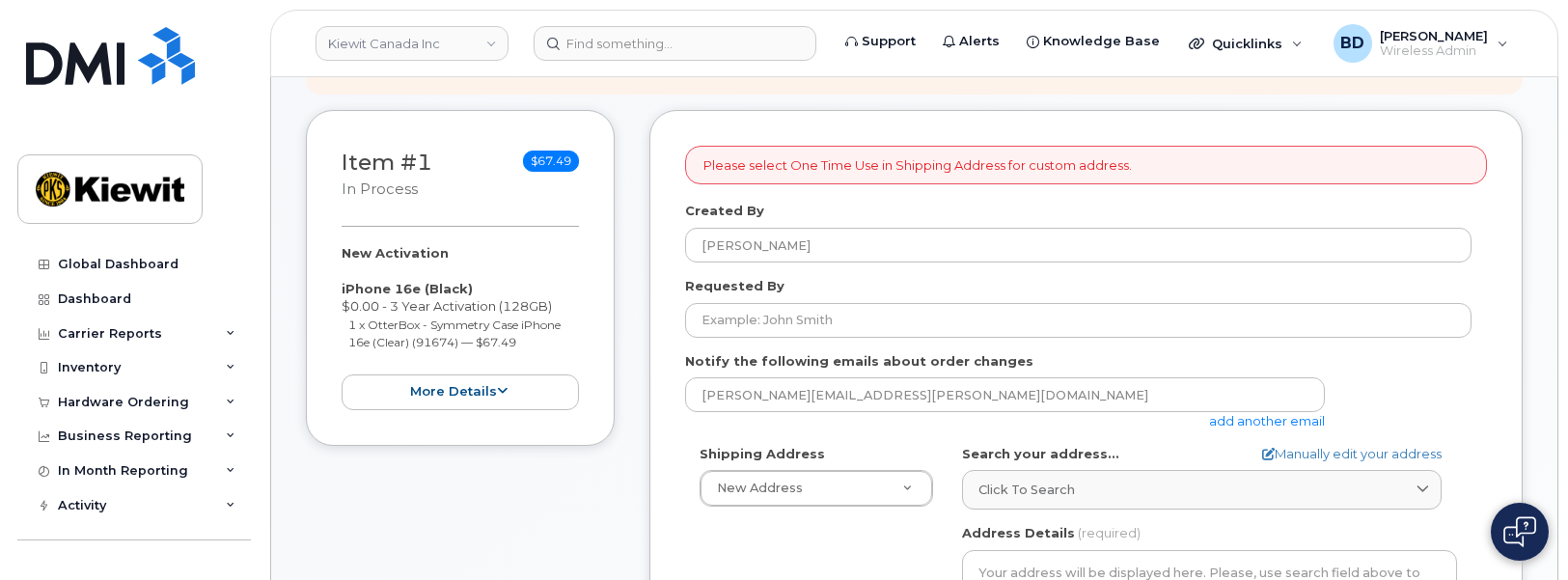
scroll to position [361, 0]
click at [1225, 415] on link "add another email" at bounding box center [1266, 420] width 115 height 16
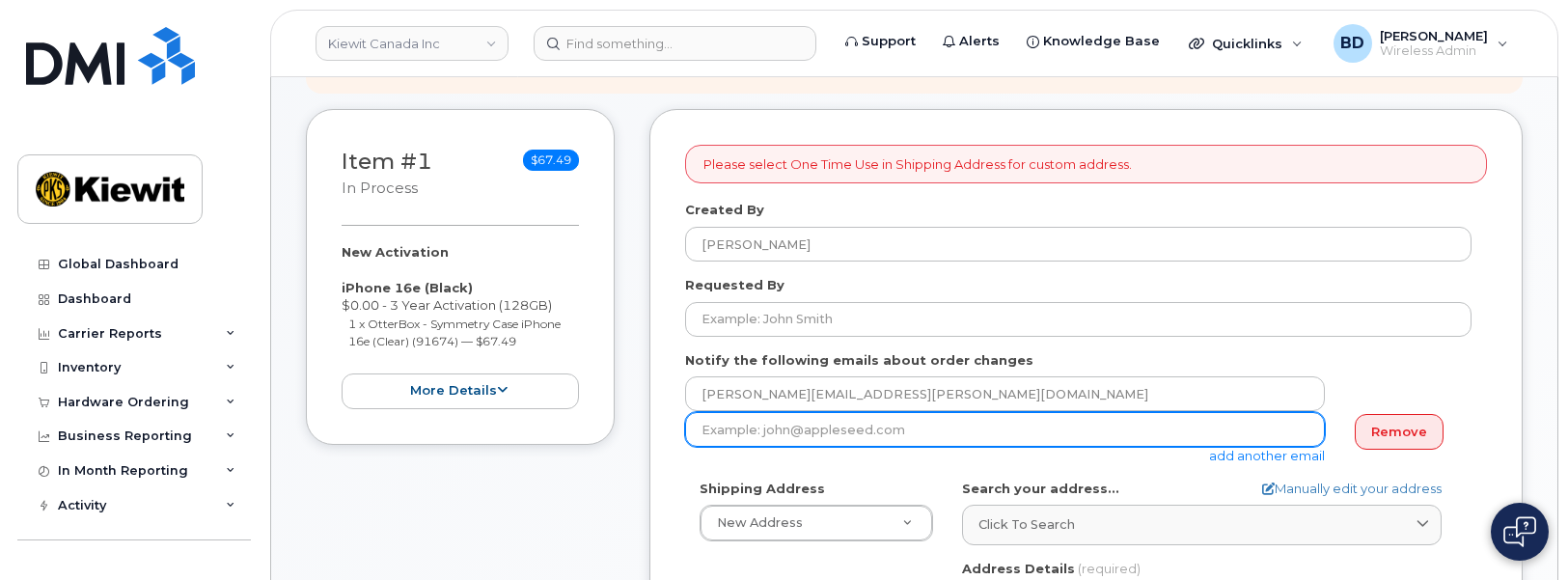
drag, startPoint x: 908, startPoint y: 430, endPoint x: 521, endPoint y: 432, distance: 387.0
paste input "jasmine.smith@kiewit.com"
type input "jasmine.smith@kiewit.com"
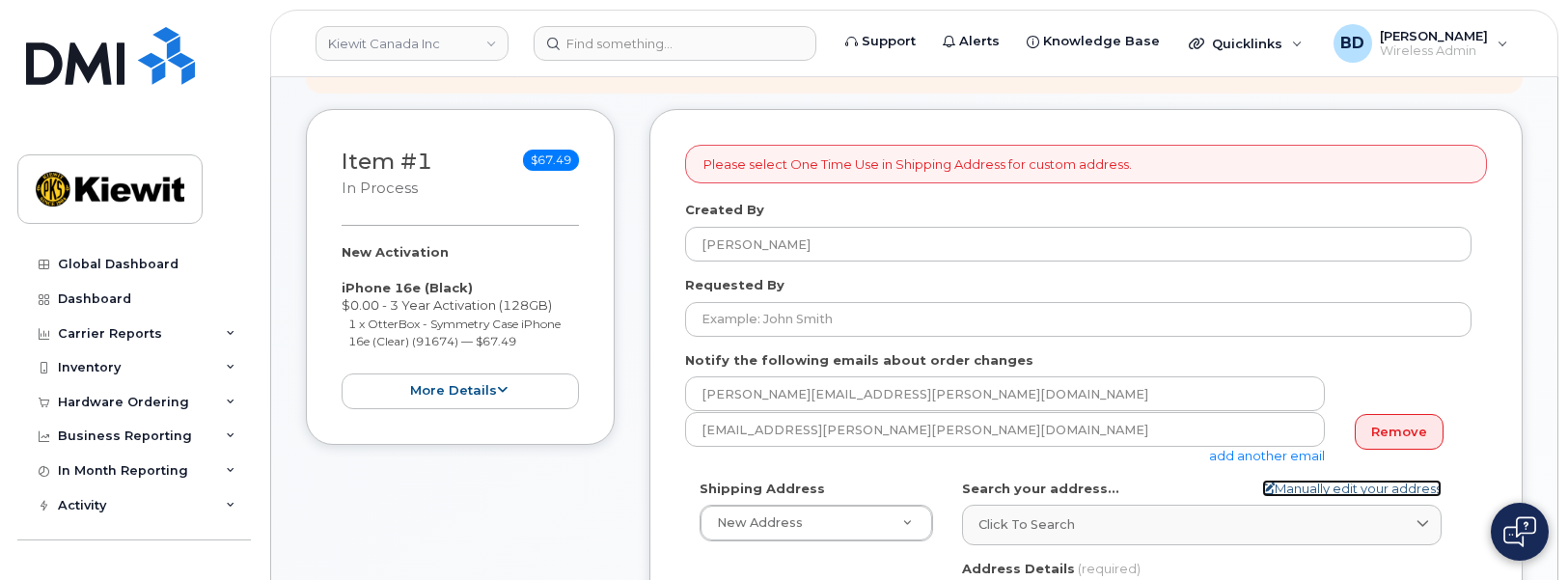
click at [1309, 485] on link "Manually edit your address" at bounding box center [1352, 488] width 179 height 18
select select
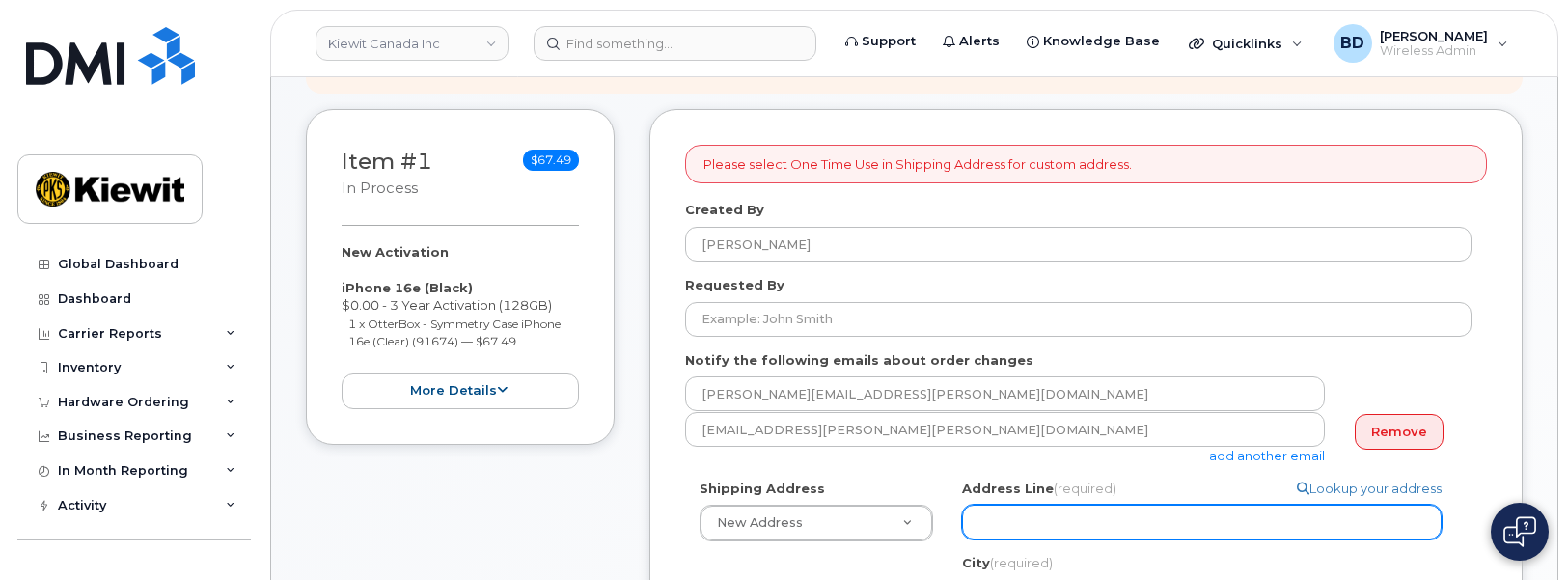
click at [990, 515] on input "Address Line (required)" at bounding box center [1202, 521] width 480 height 35
paste input "#310, 4350 Still Creek Dr"
type input "#310, 4350 Still Creek Dr"
select select
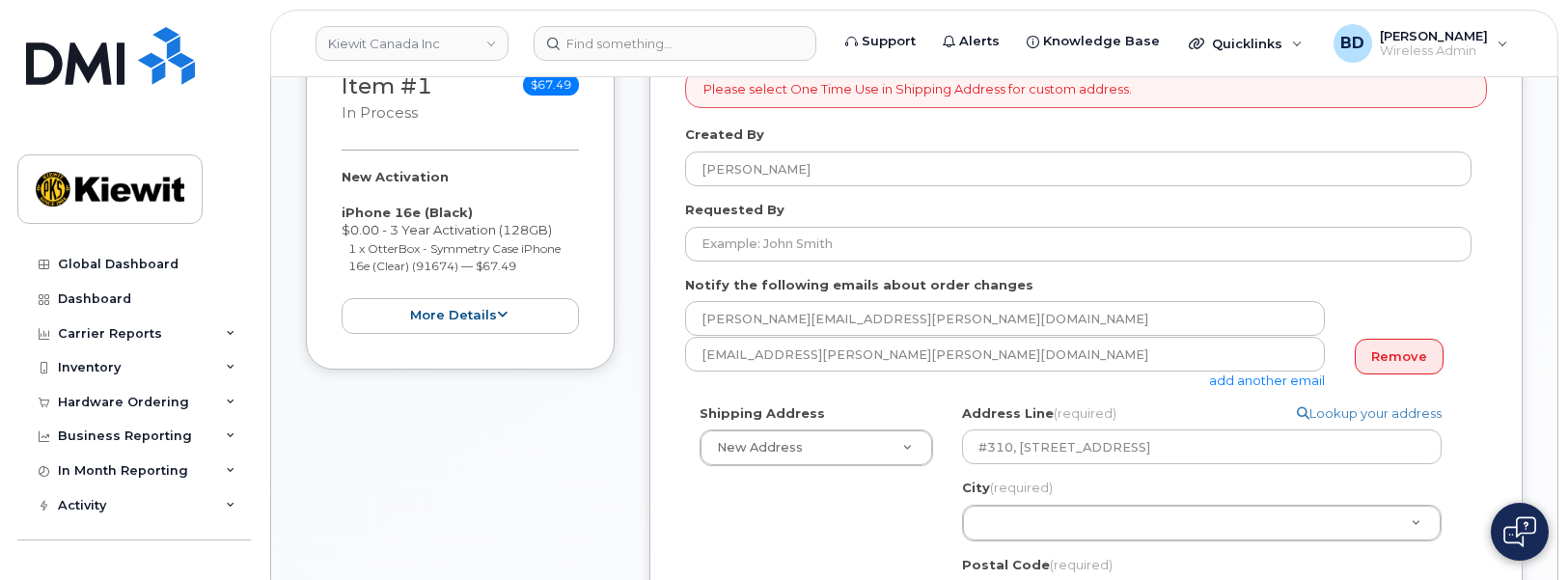
scroll to position [483, 0]
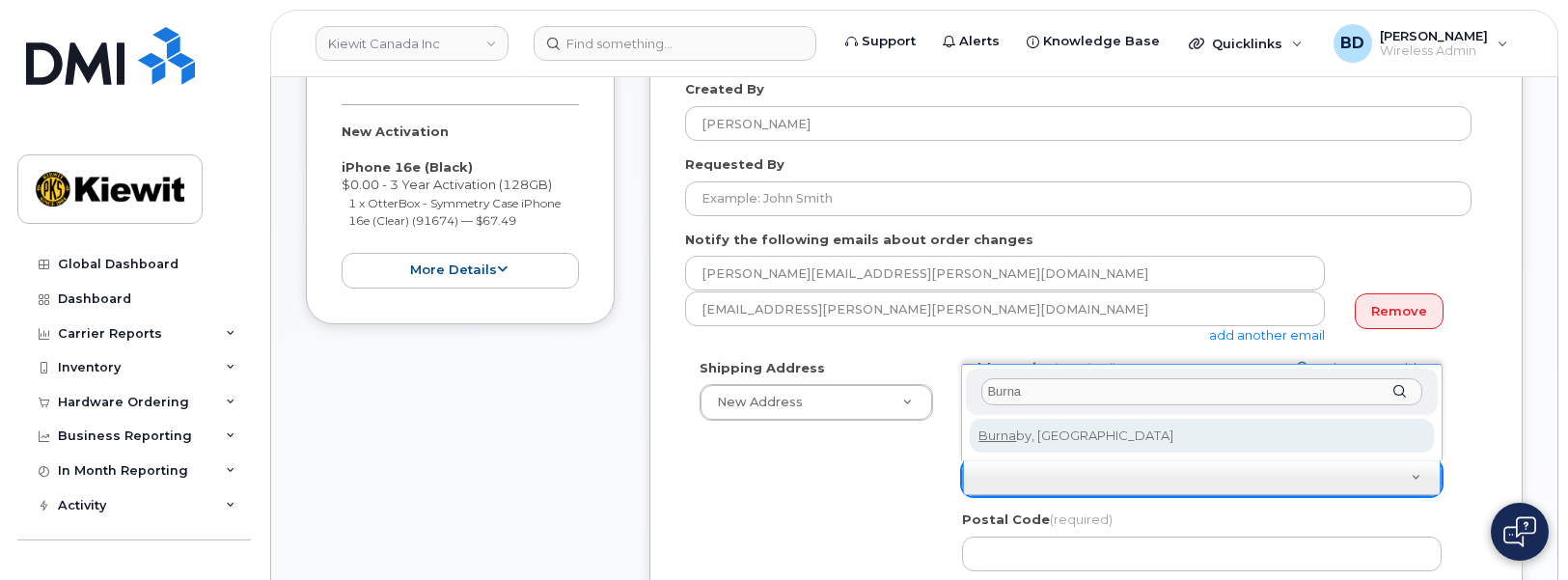
type input "Burna"
select select
type input "622"
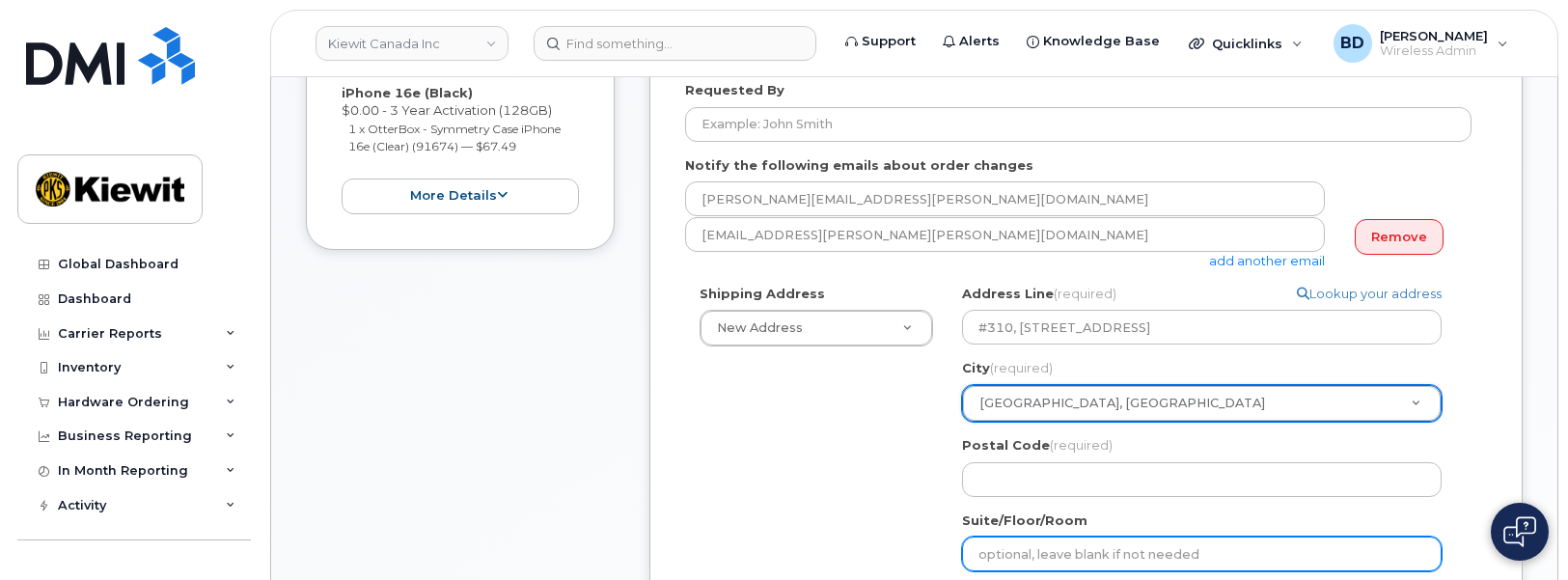
scroll to position [603, 0]
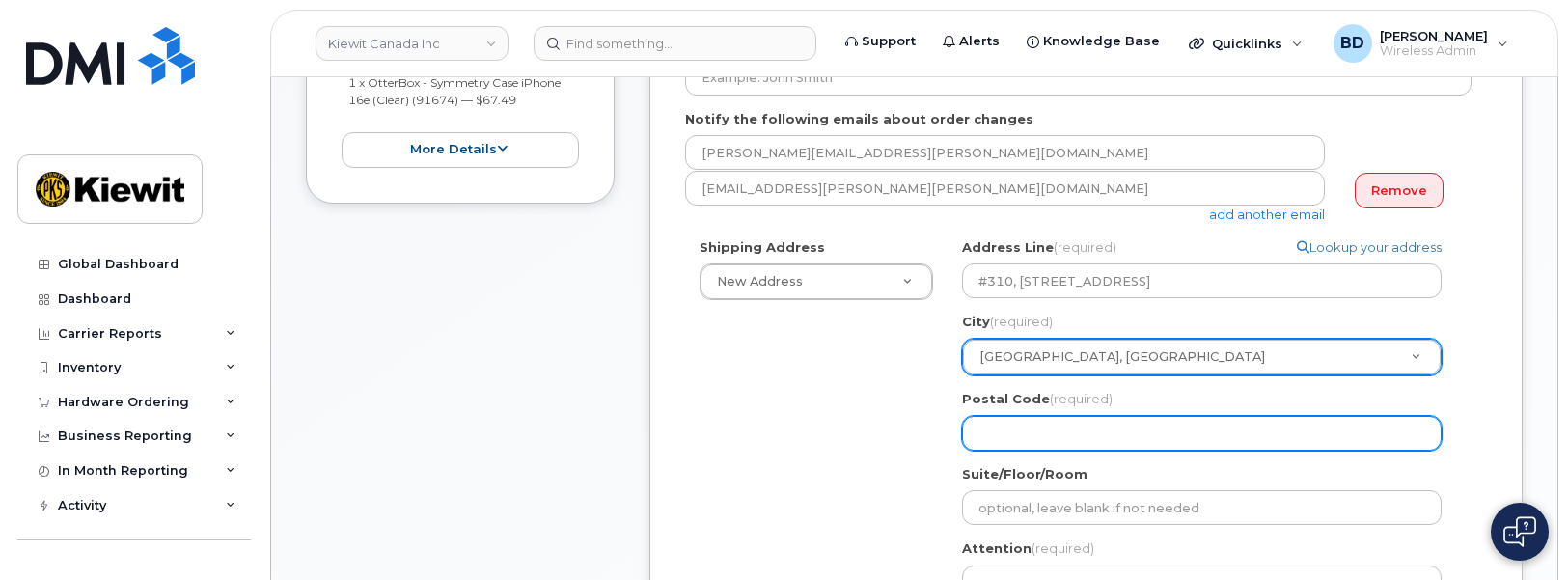
click at [986, 424] on input "Postal Code (required)" at bounding box center [1202, 433] width 480 height 35
paste input "V5C 0G5"
select select
type input "V5C 0G5"
click at [1010, 424] on input "V5C 0G5" at bounding box center [1202, 433] width 480 height 35
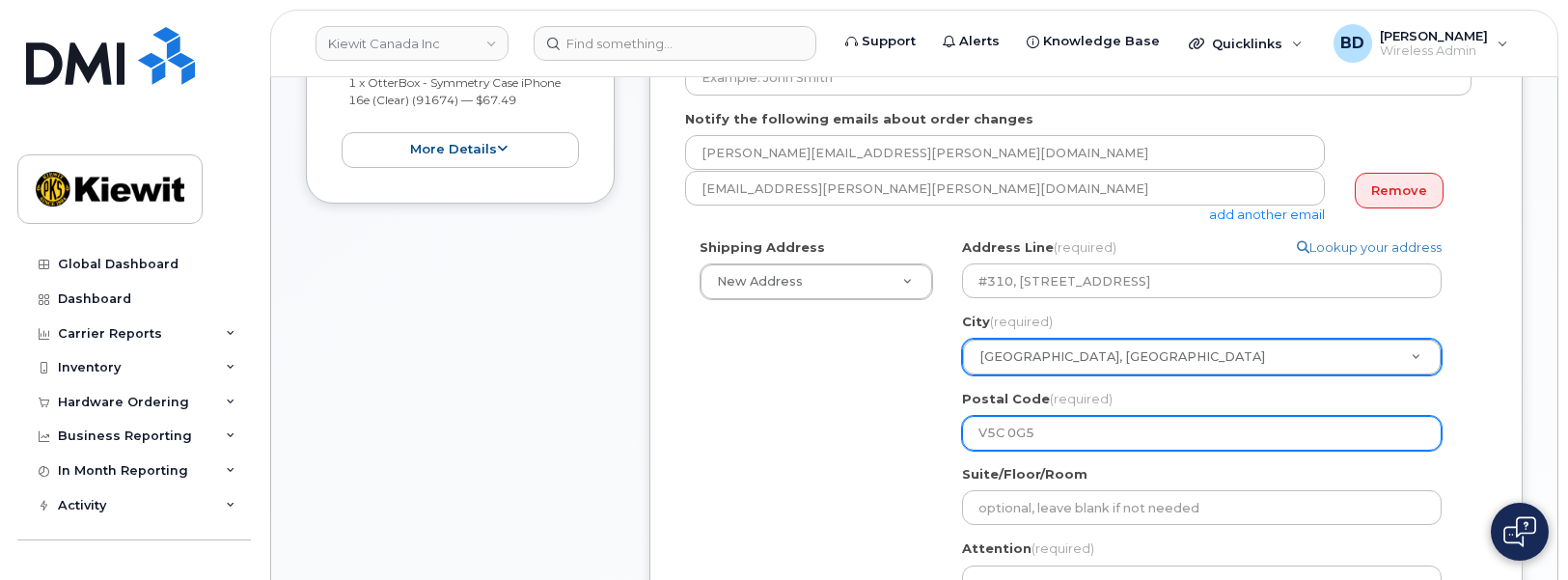
select select
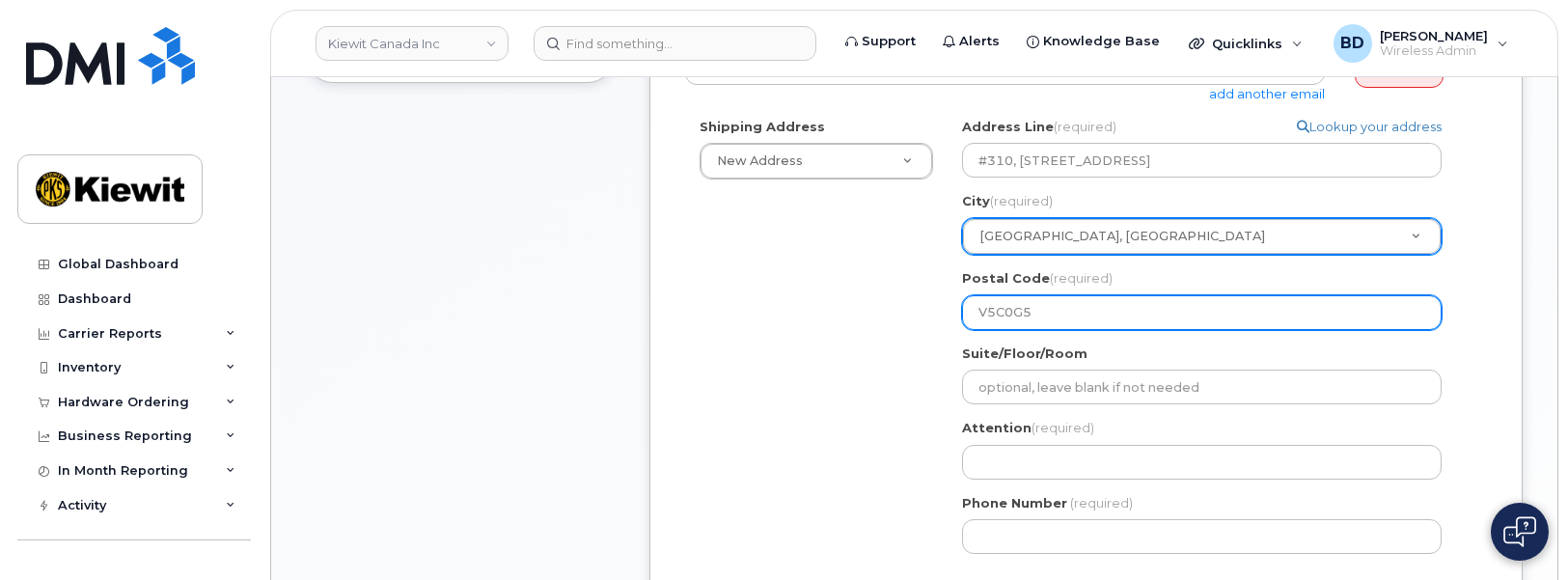
scroll to position [844, 0]
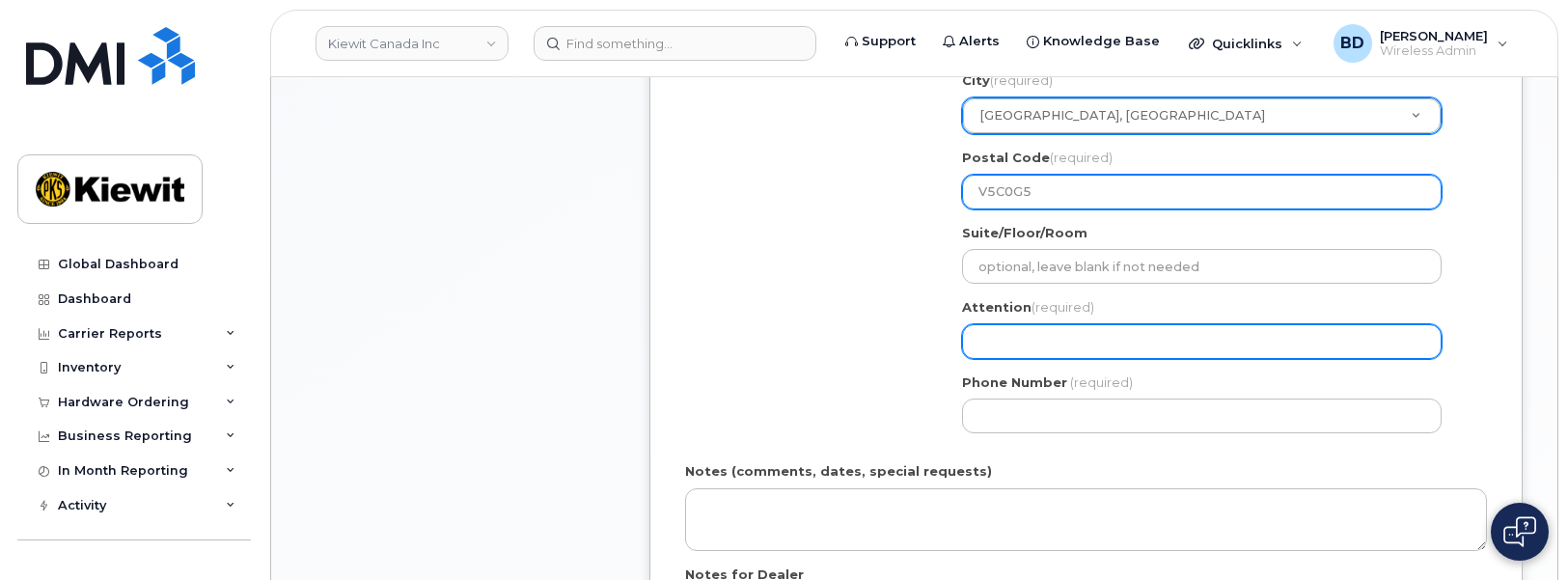
type input "V5C0G5"
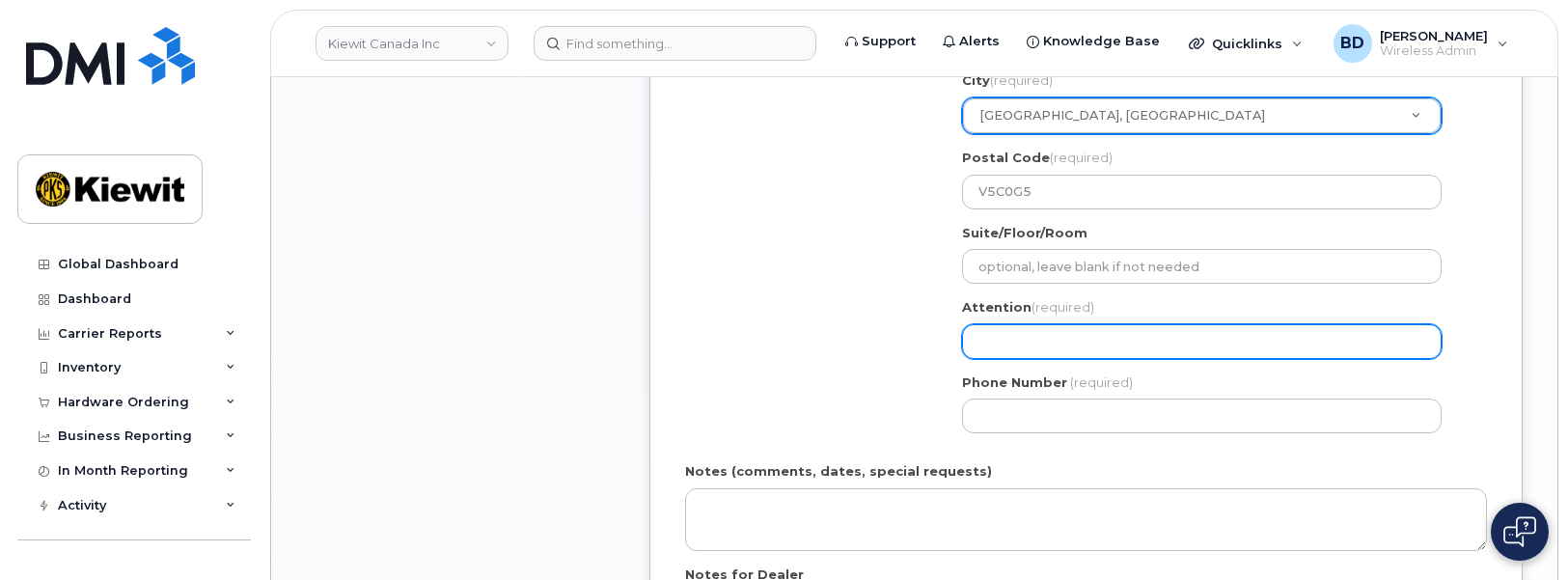
click at [974, 332] on input "Attention (required)" at bounding box center [1202, 341] width 480 height 35
select select
type input "A"
select select
type input "Al"
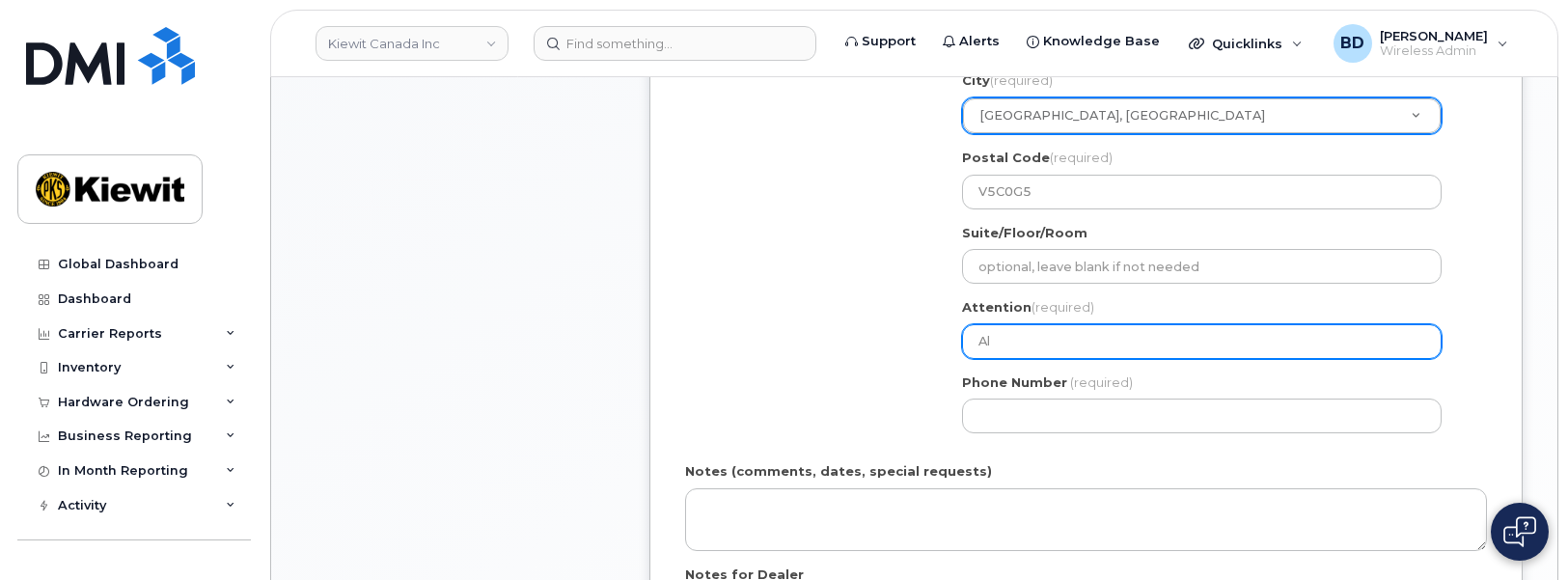
select select
type input "All"
select select
type input "Alle"
select select
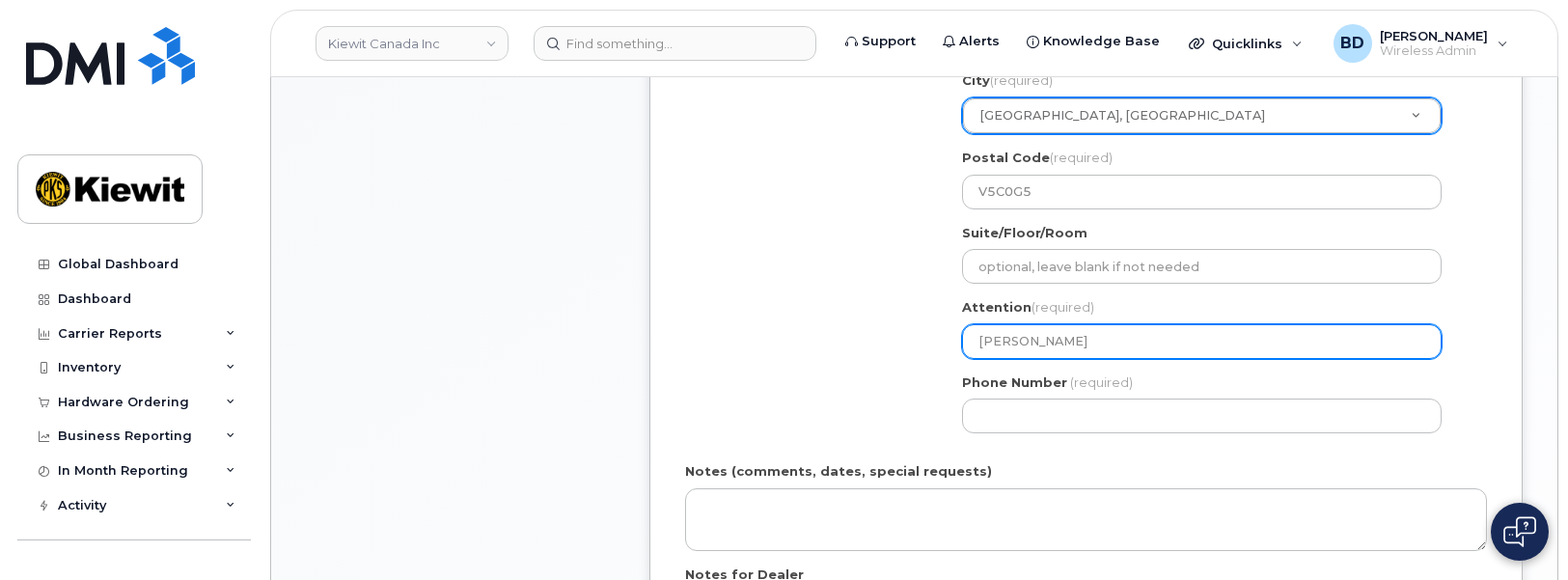
type input "Allen"
select select
type input "Allen H"
select select
type input "Allen HW"
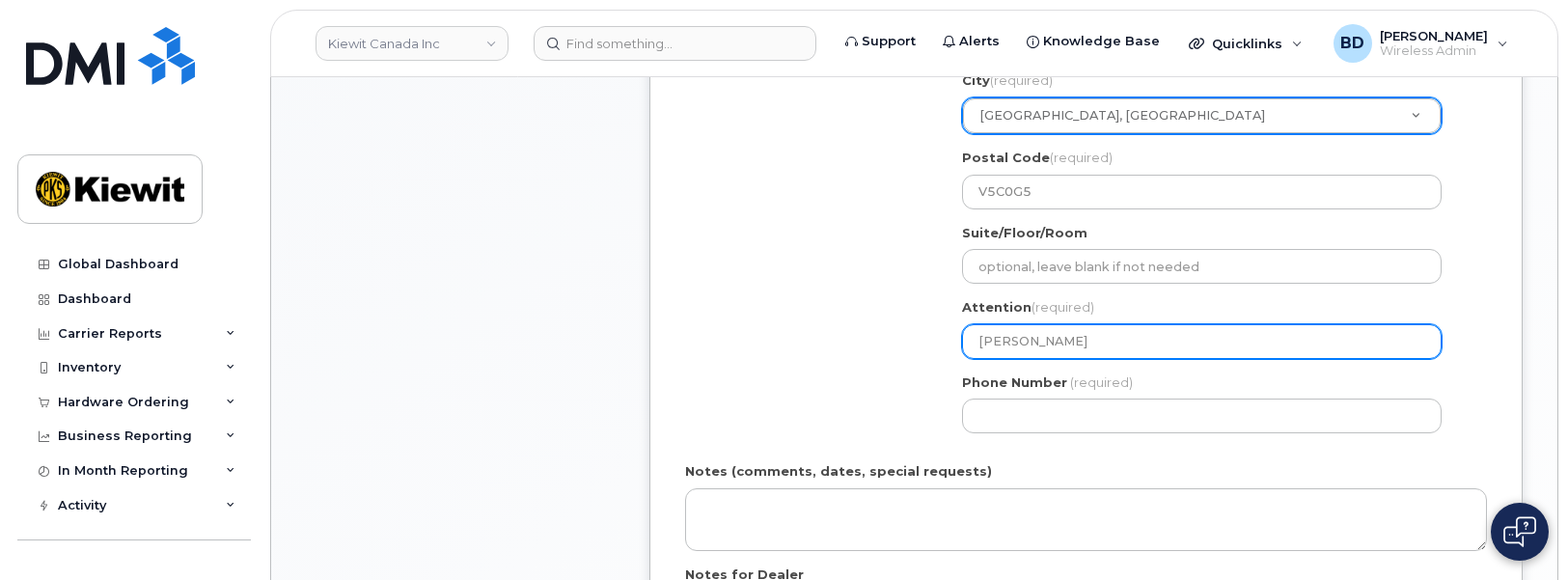
select select
type input "Allen HWa"
select select
type input "Allen HWan"
select select
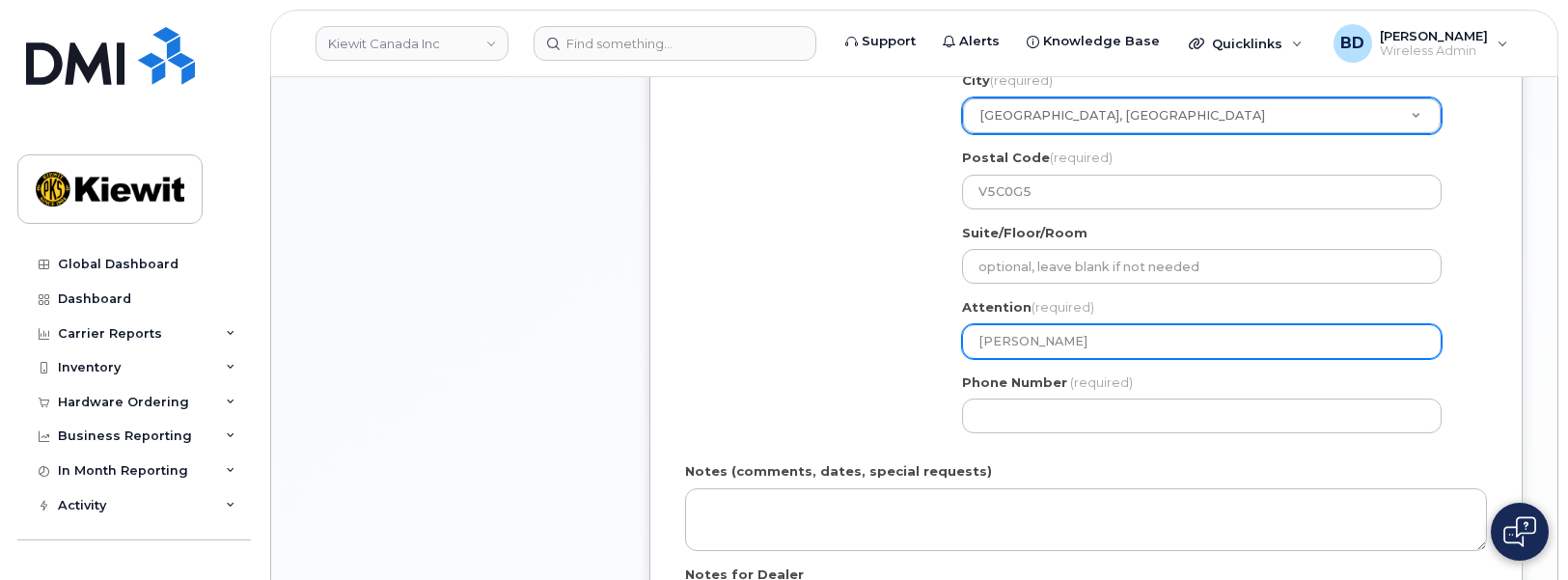
type input "Allen HWang"
select select
type input "Allen HWang/"
select select
type input "Allen HWang/ A"
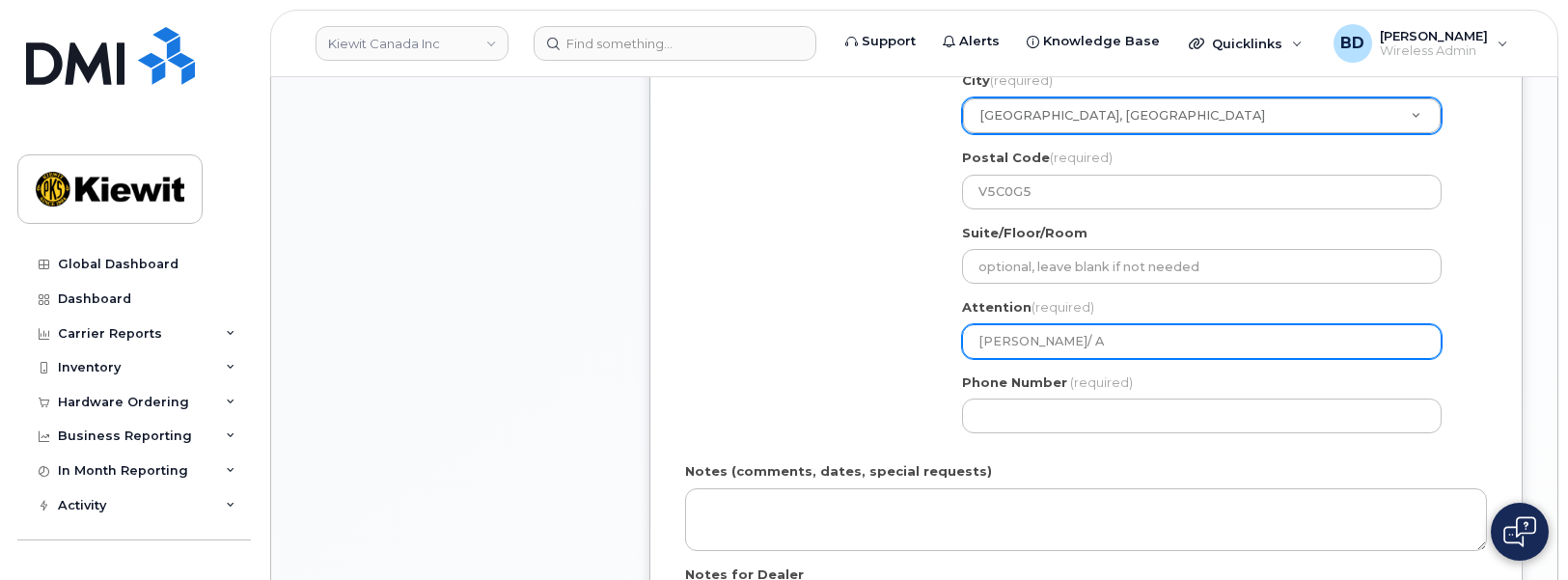
select select
type input "Allen HWang/ Ah"
select select
type input "Allen HWang/ Ahm"
select select
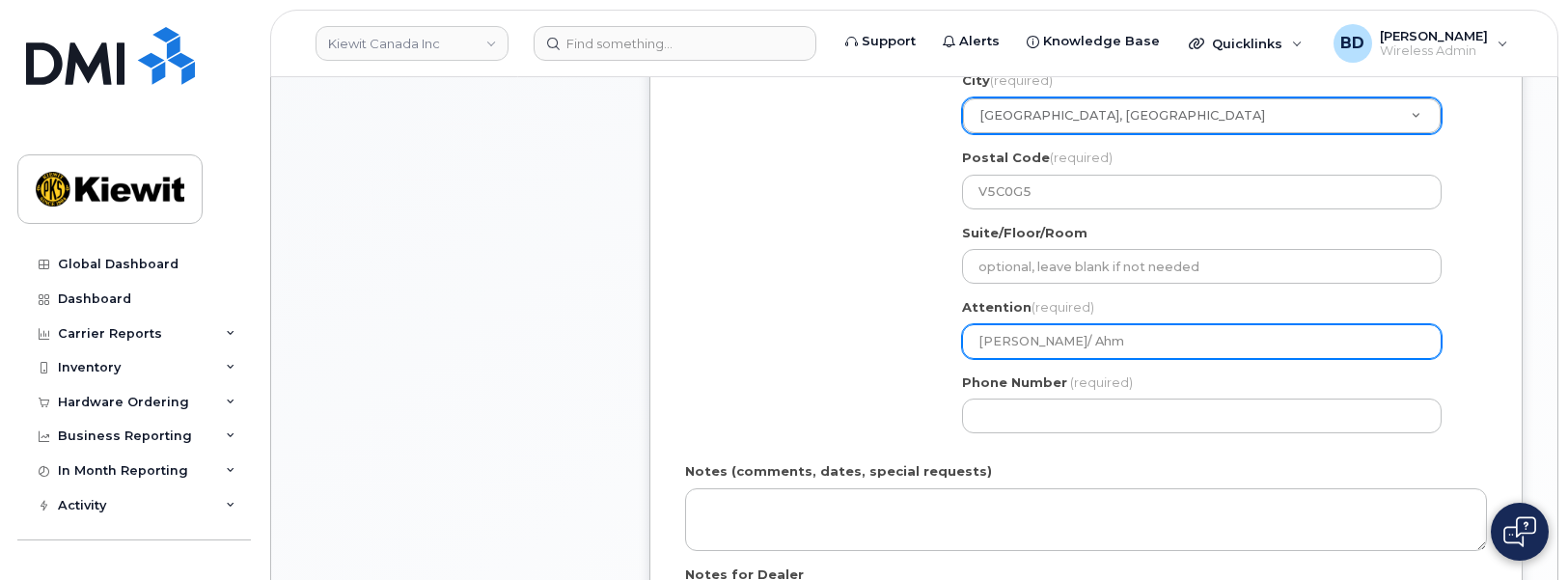
type input "Allen HWang/ Ahme"
select select
type input "Allen HWang/ Ahmed"
select select
type input "Allen HWang/ Ahmed G"
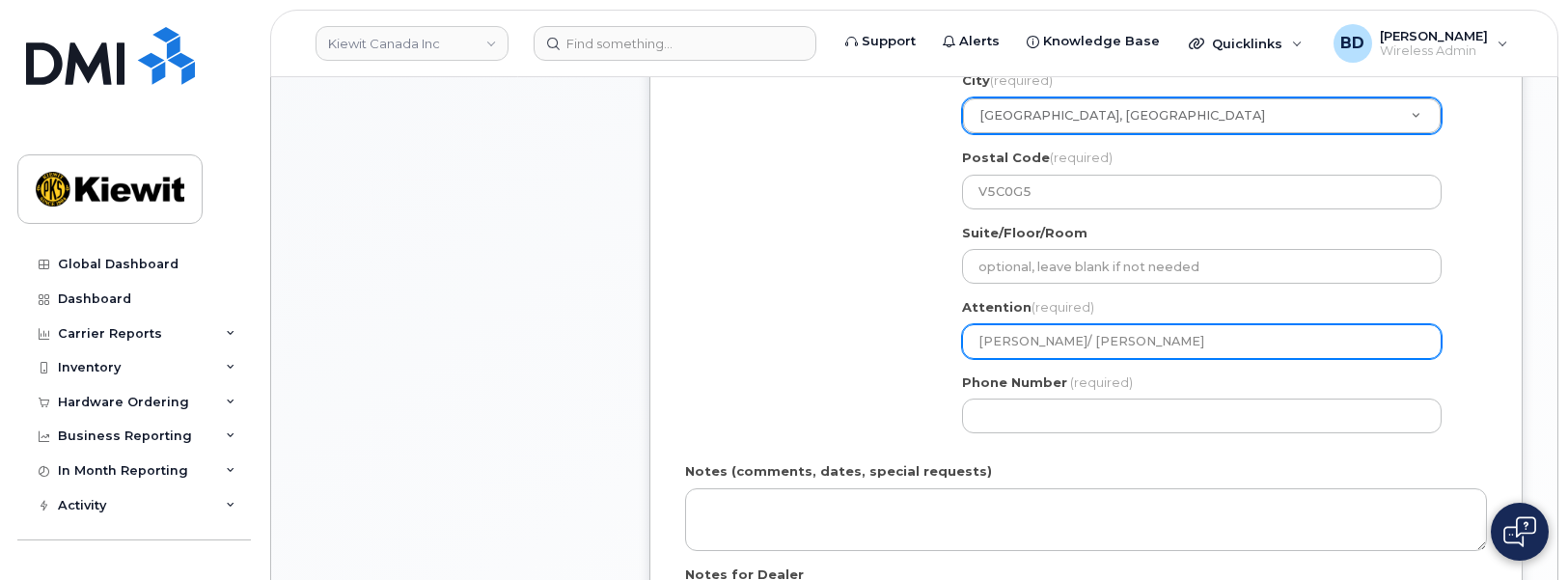
select select
type input "Allen HWang/ Ahmed Ga"
select select
type input "Allen HWang/ Ahmed Gad"
select select
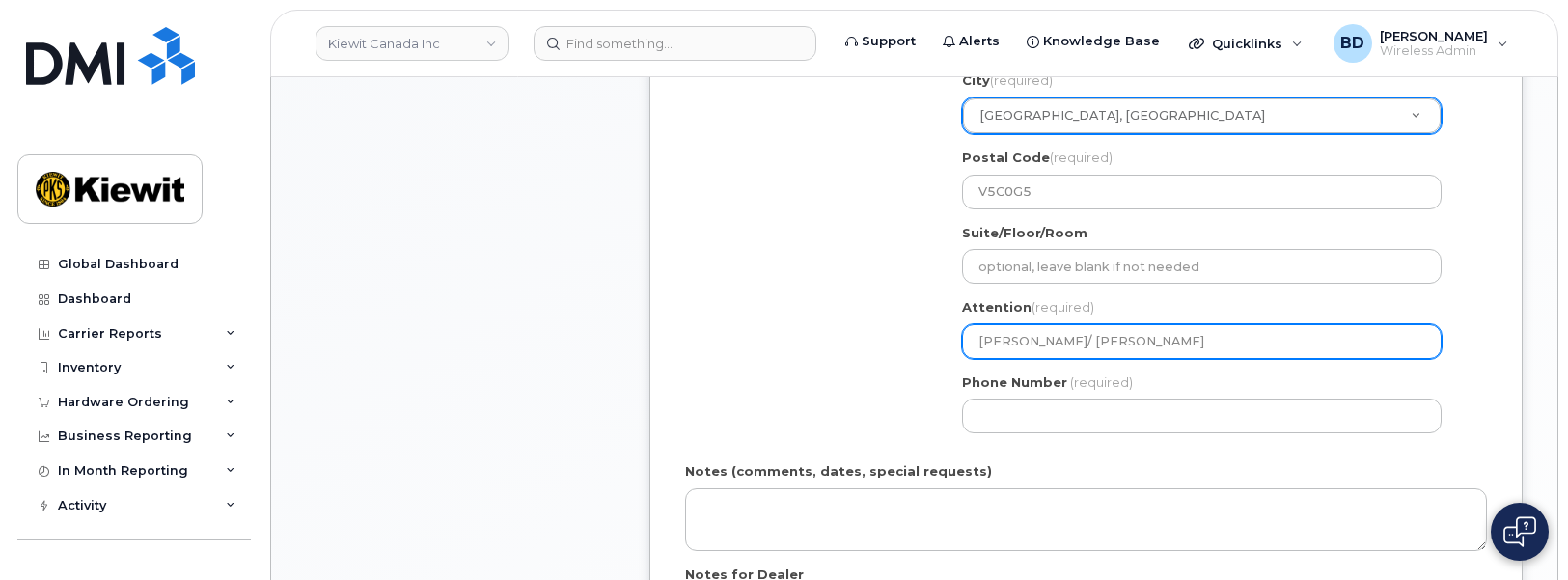
type input "Allen Hang/ Ahmed Gad"
select select
drag, startPoint x: 1066, startPoint y: 343, endPoint x: 1165, endPoint y: 341, distance: 99.0
click at [1165, 340] on input "Allen Hwang/ Ahmed Gad" at bounding box center [1202, 341] width 480 height 35
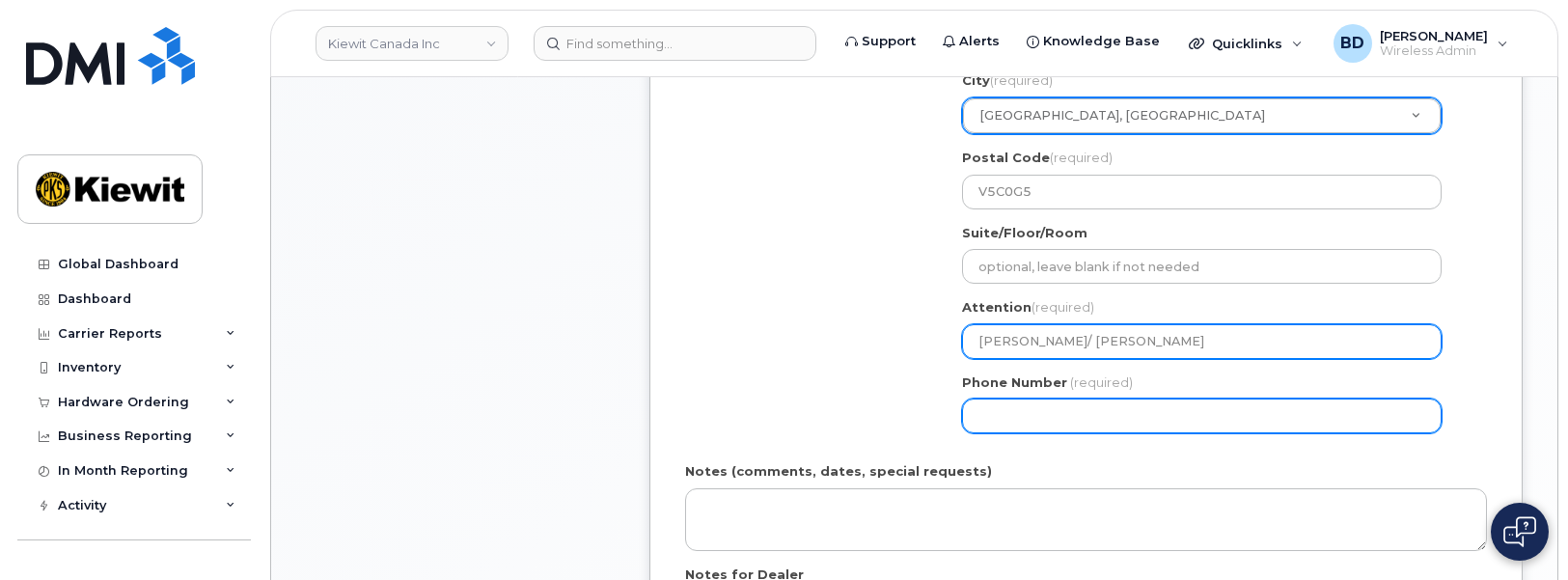
type input "Allen Hwang/ Ahmed Gad"
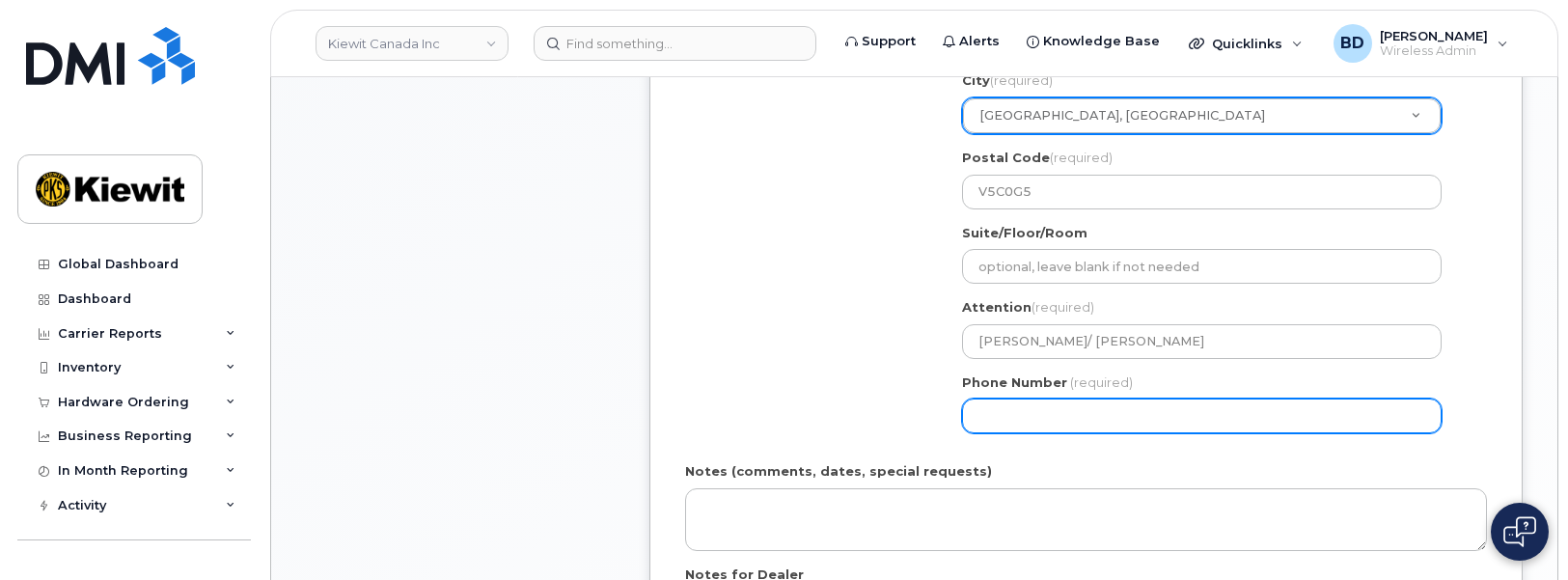
click at [990, 408] on input "Phone Number" at bounding box center [1202, 415] width 480 height 35
type input "8777727707"
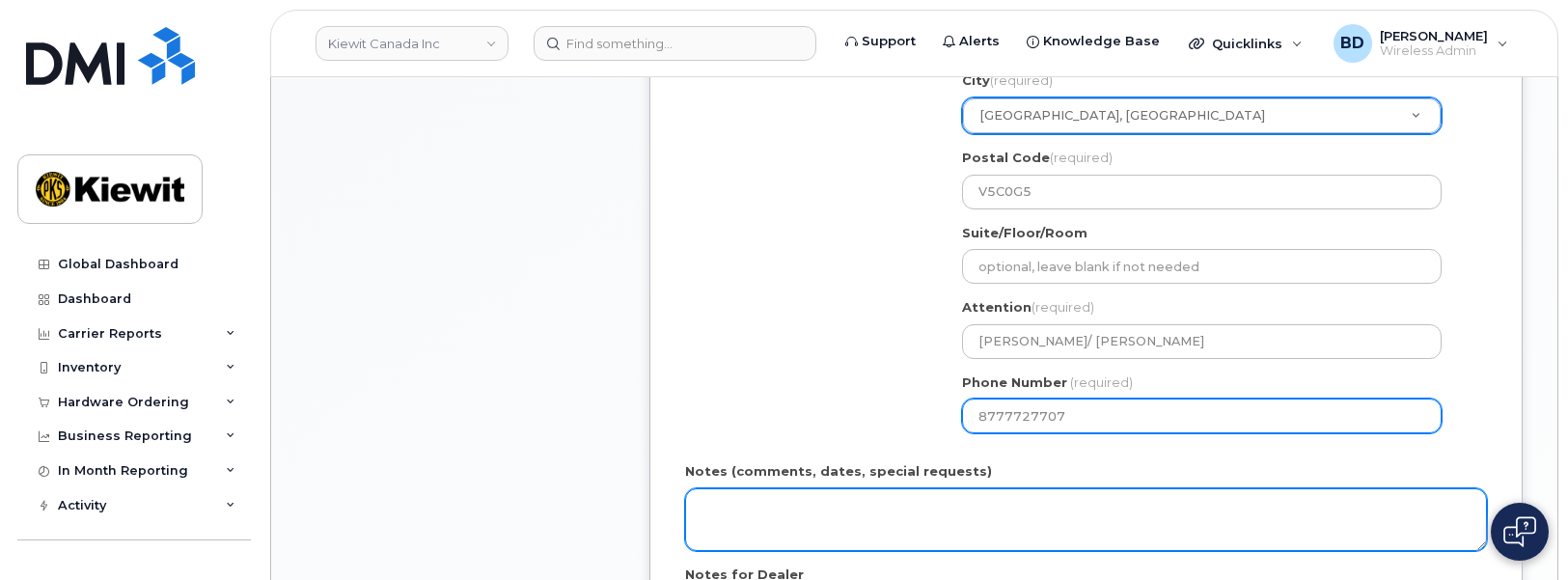
select select
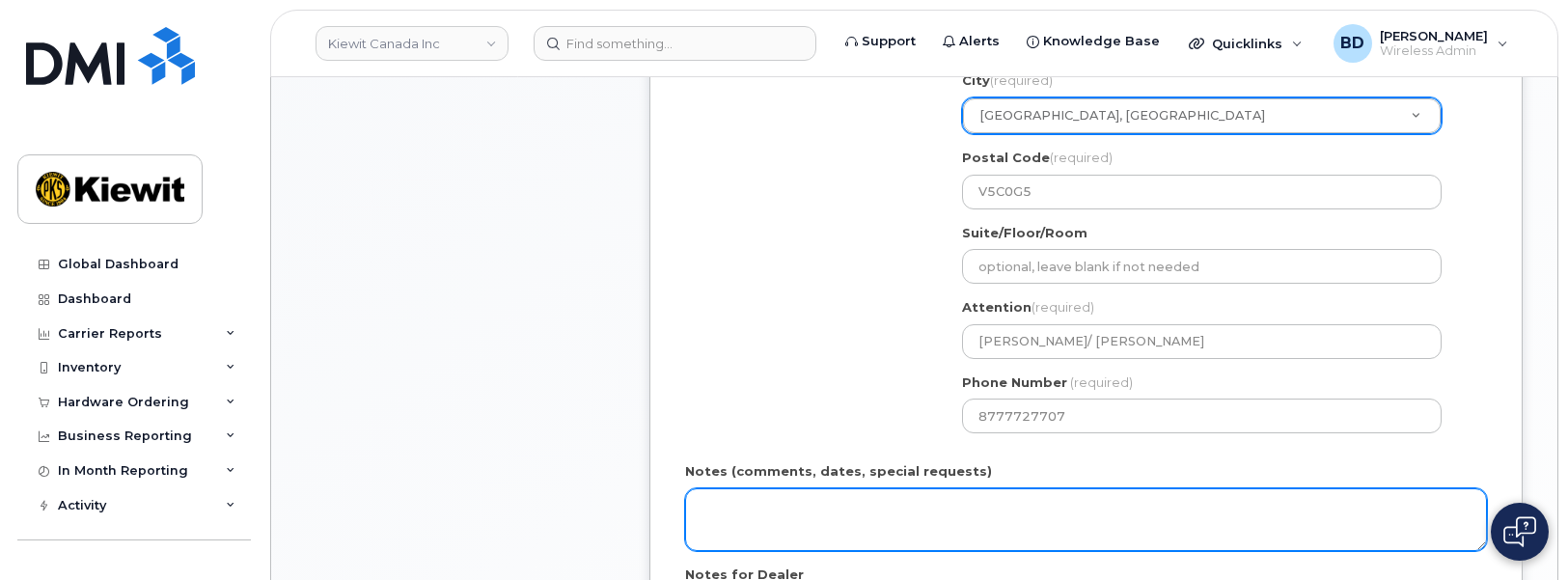
click at [747, 507] on textarea "Notes (comments, dates, special requests)" at bounding box center [1085, 519] width 801 height 64
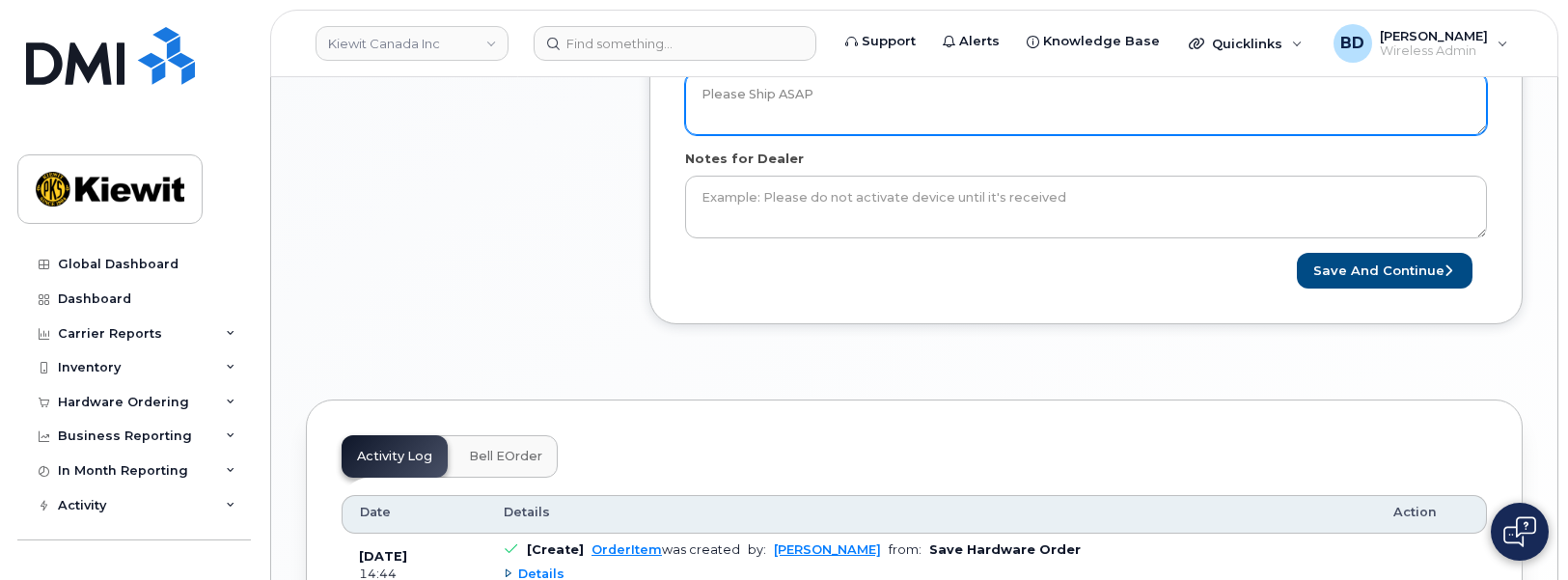
scroll to position [1326, 0]
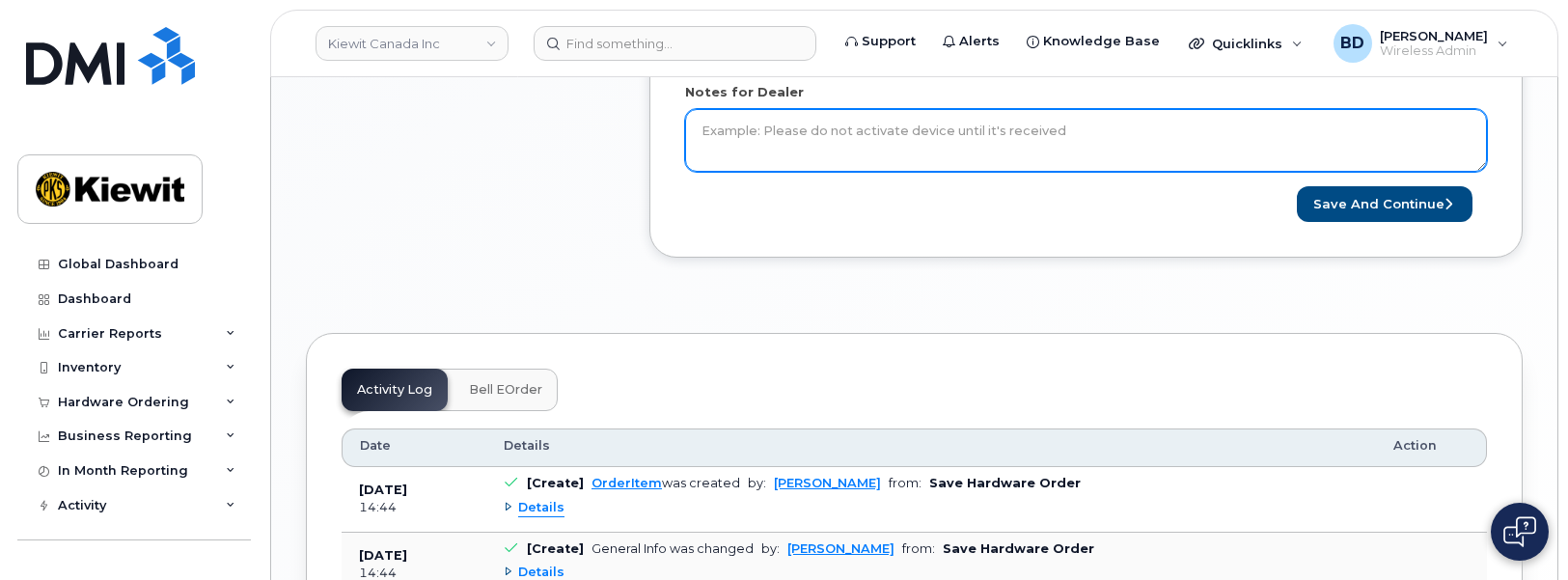
type textarea "Please Ship ASAP"
click at [747, 140] on textarea "Notes for Dealer" at bounding box center [1085, 141] width 801 height 64
type textarea "Please Ship ASAP"
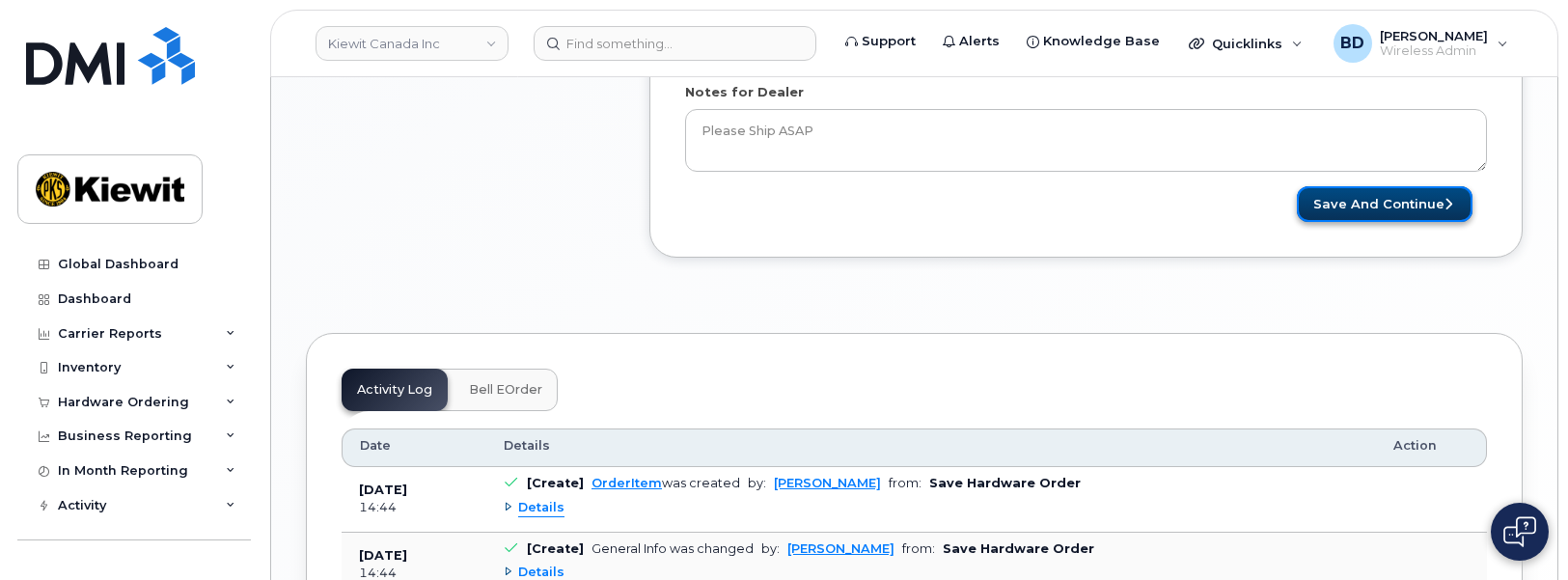
click at [1407, 206] on button "Save and Continue" at bounding box center [1385, 204] width 175 height 36
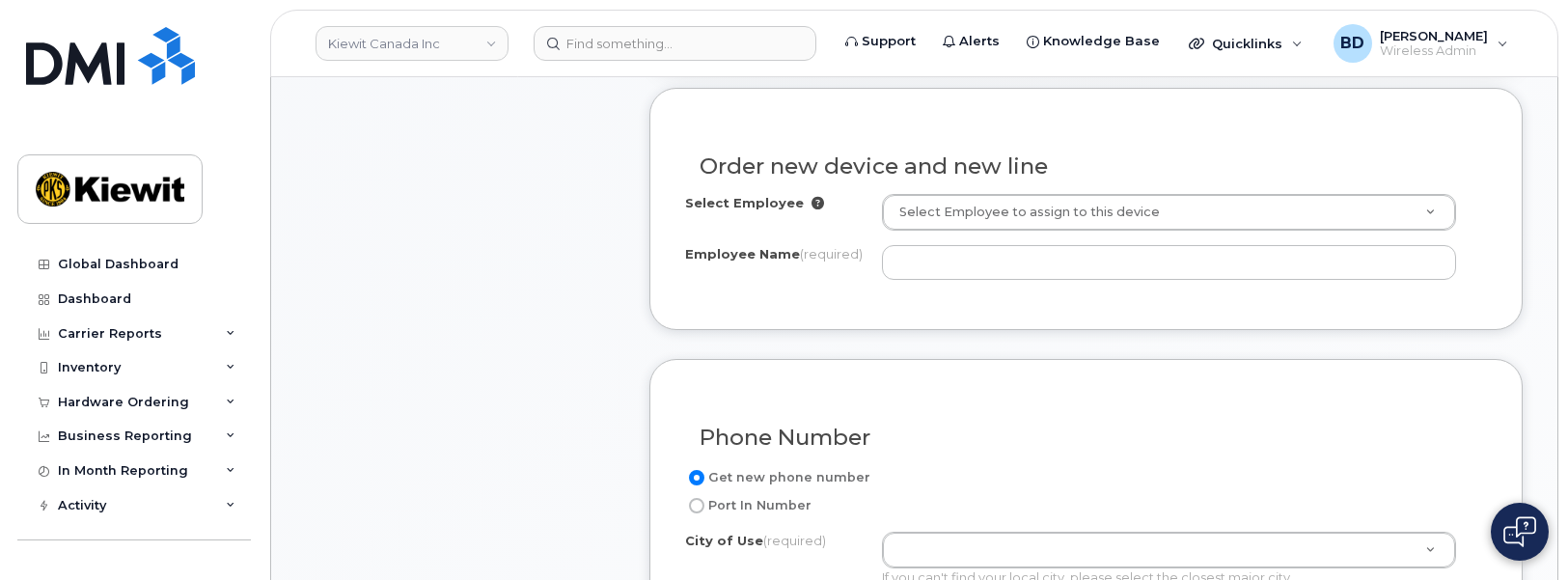
scroll to position [844, 0]
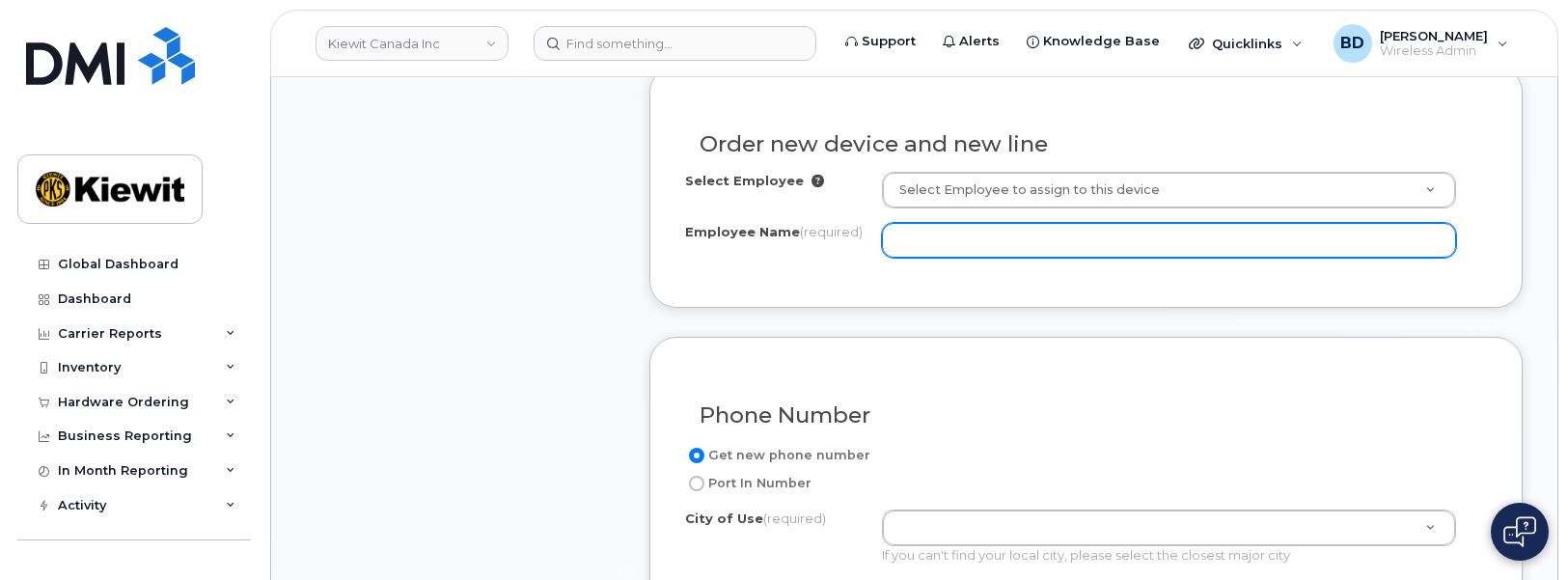
click at [940, 236] on input "Employee Name (required)" at bounding box center [1169, 240] width 574 height 35
paste input "[PERSON_NAME]"
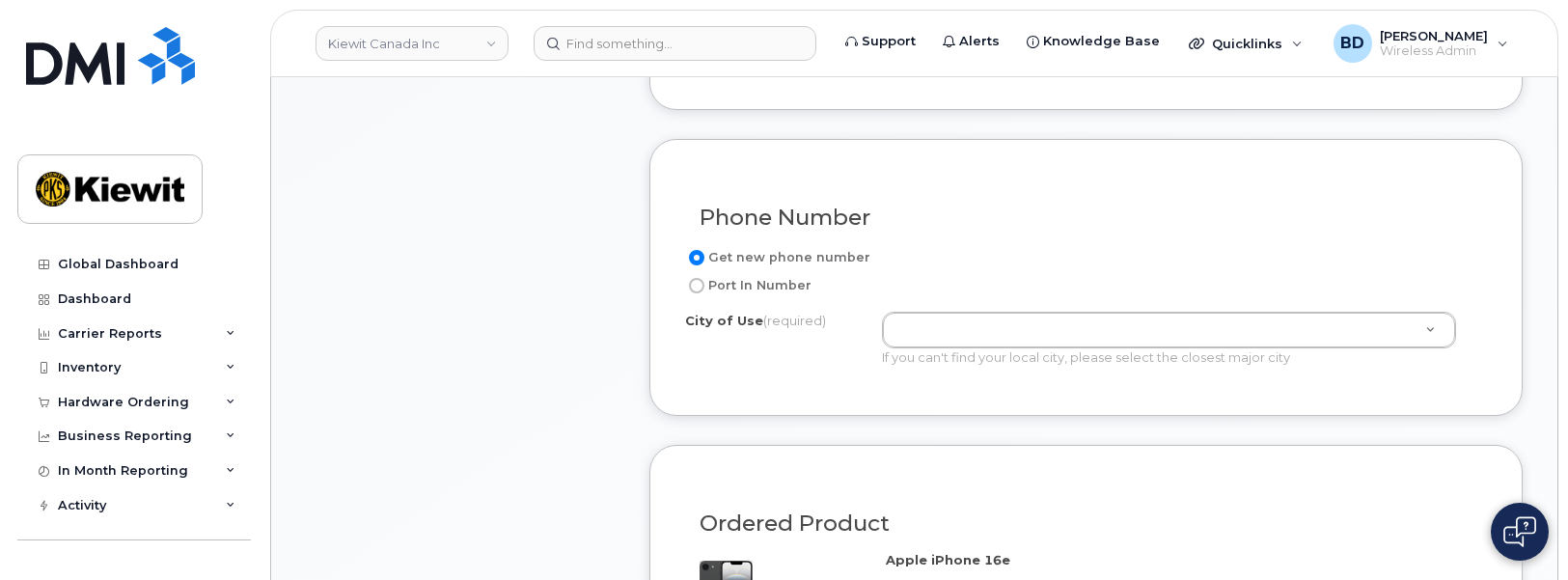
scroll to position [1084, 0]
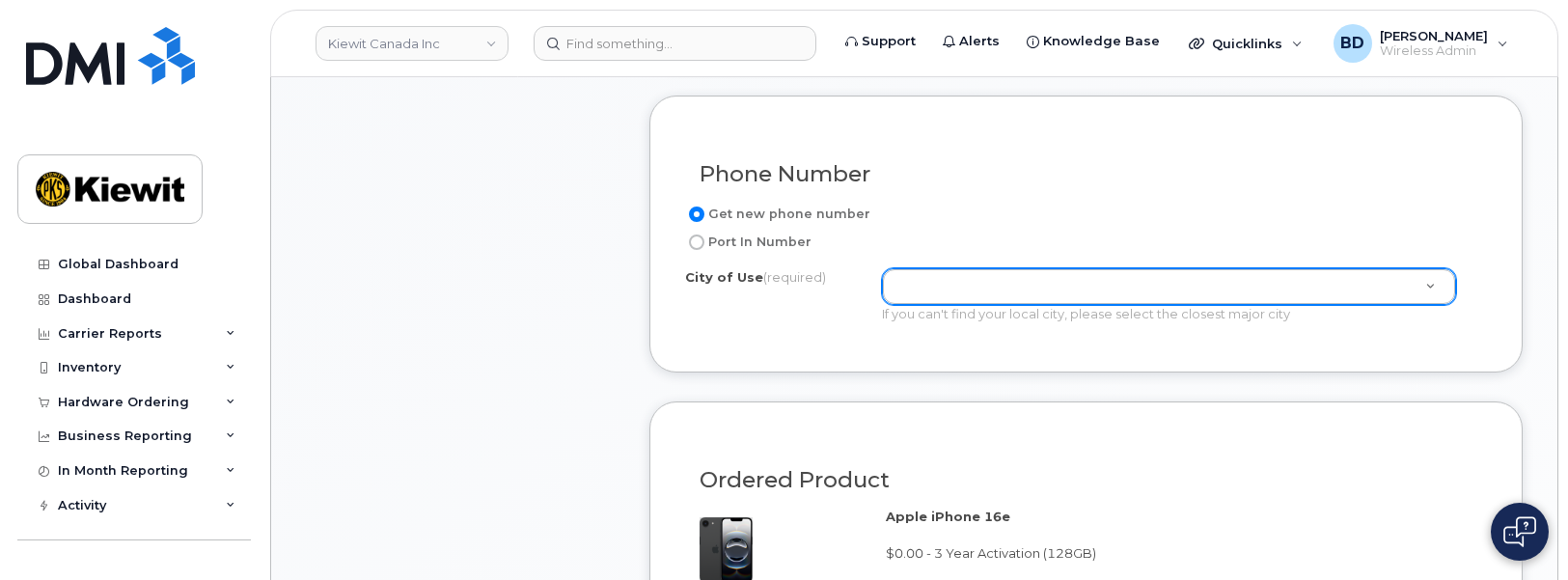
type input "[PERSON_NAME]"
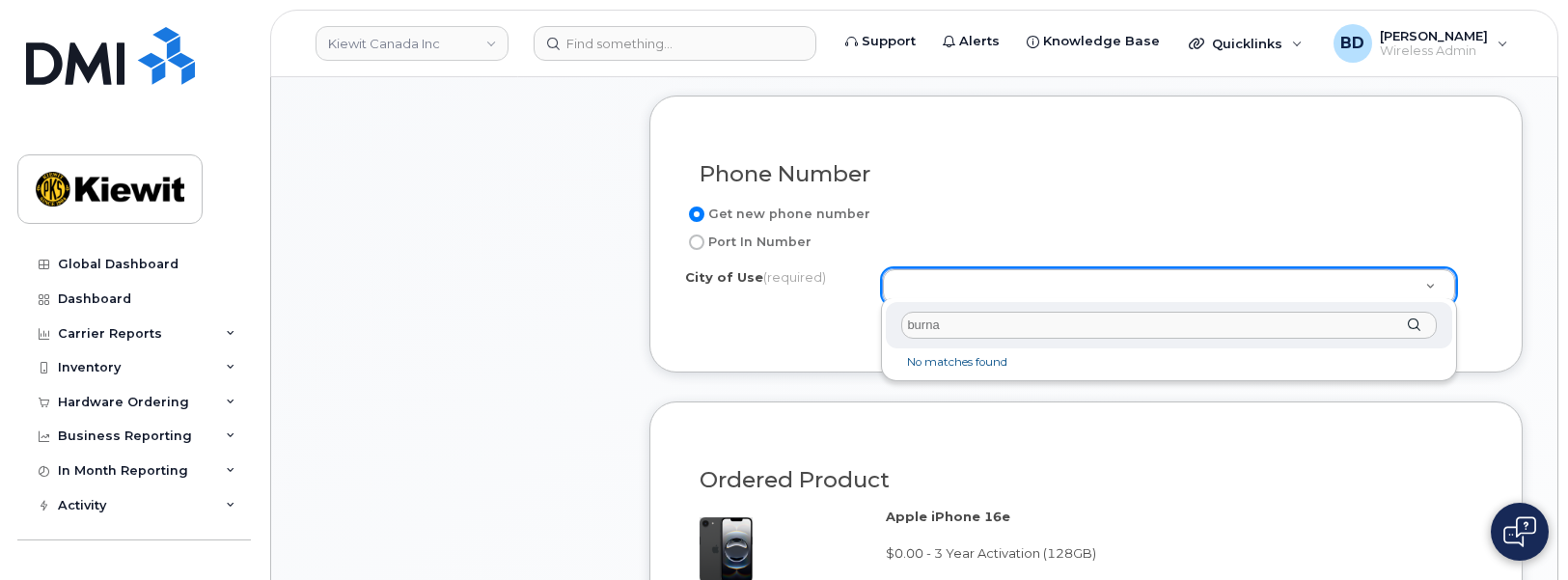
drag, startPoint x: 965, startPoint y: 323, endPoint x: 738, endPoint y: 313, distance: 227.2
click at [743, 316] on body "Kiewit Canada Inc Support Alerts Knowledge Base Quicklinks Suspend / Cancel Dev…" at bounding box center [784, 516] width 1568 height 3201
type input "b"
type input "vanc"
type input "964"
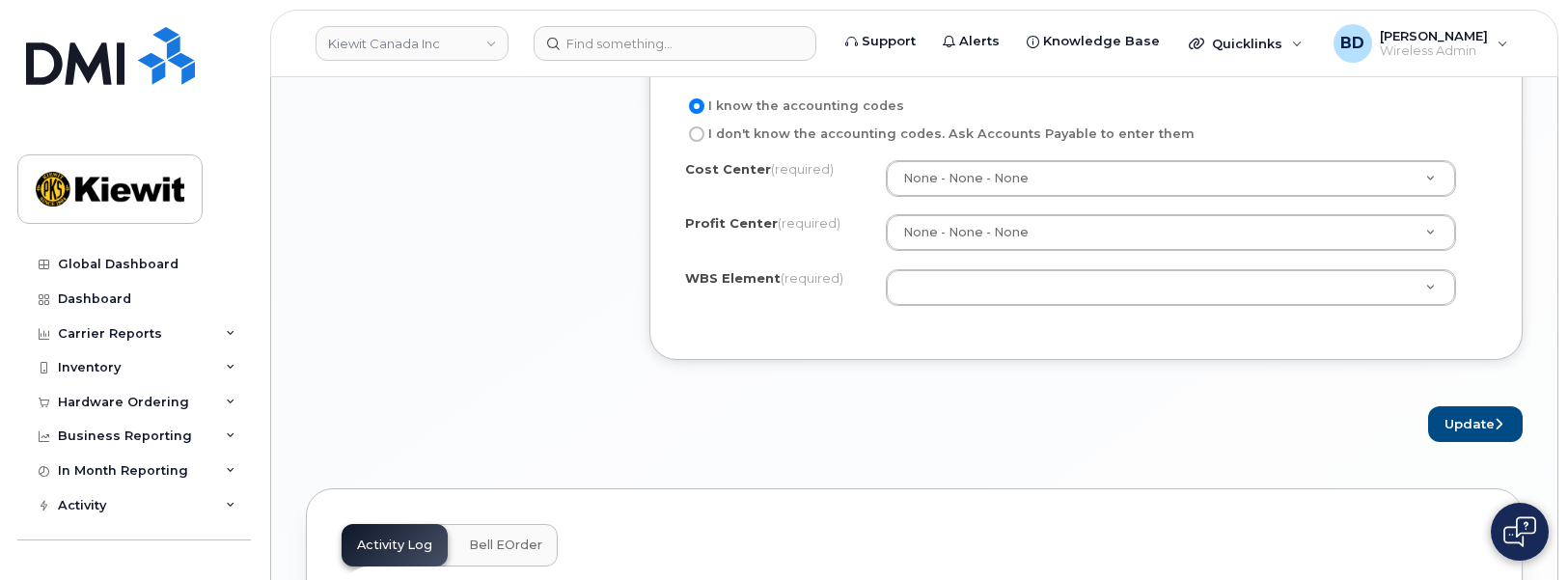
scroll to position [1808, 0]
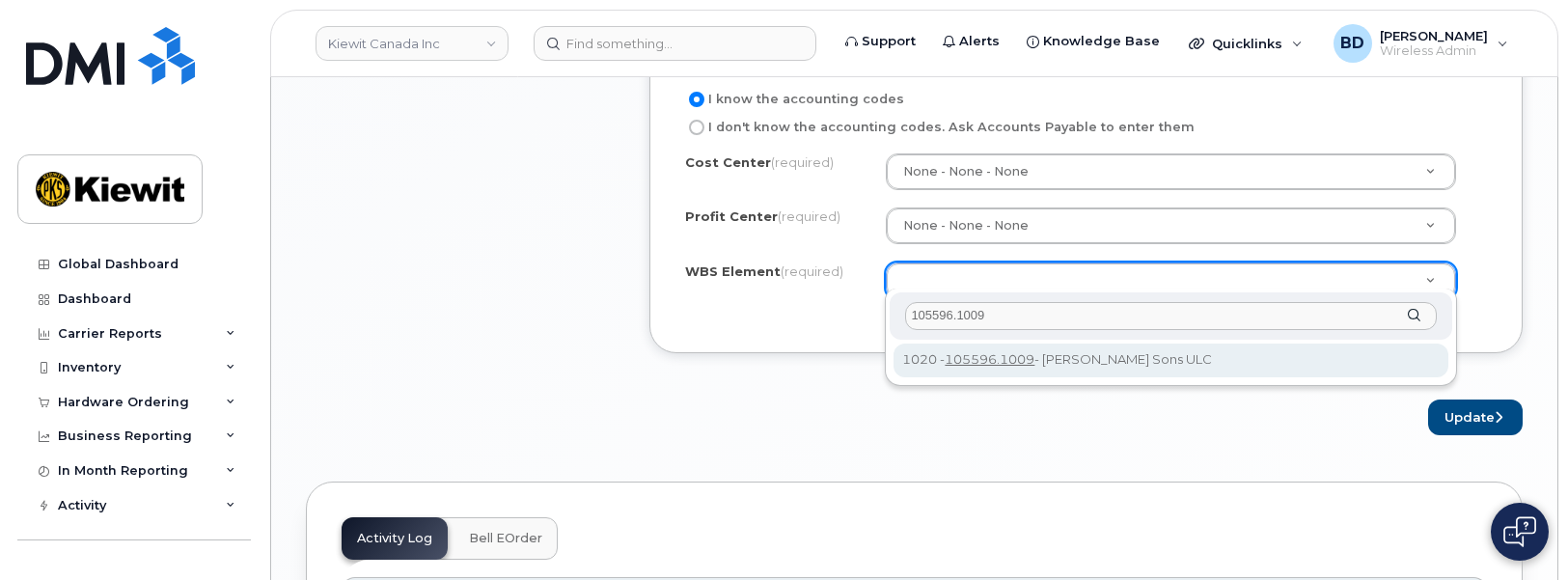
type input "105596.1009"
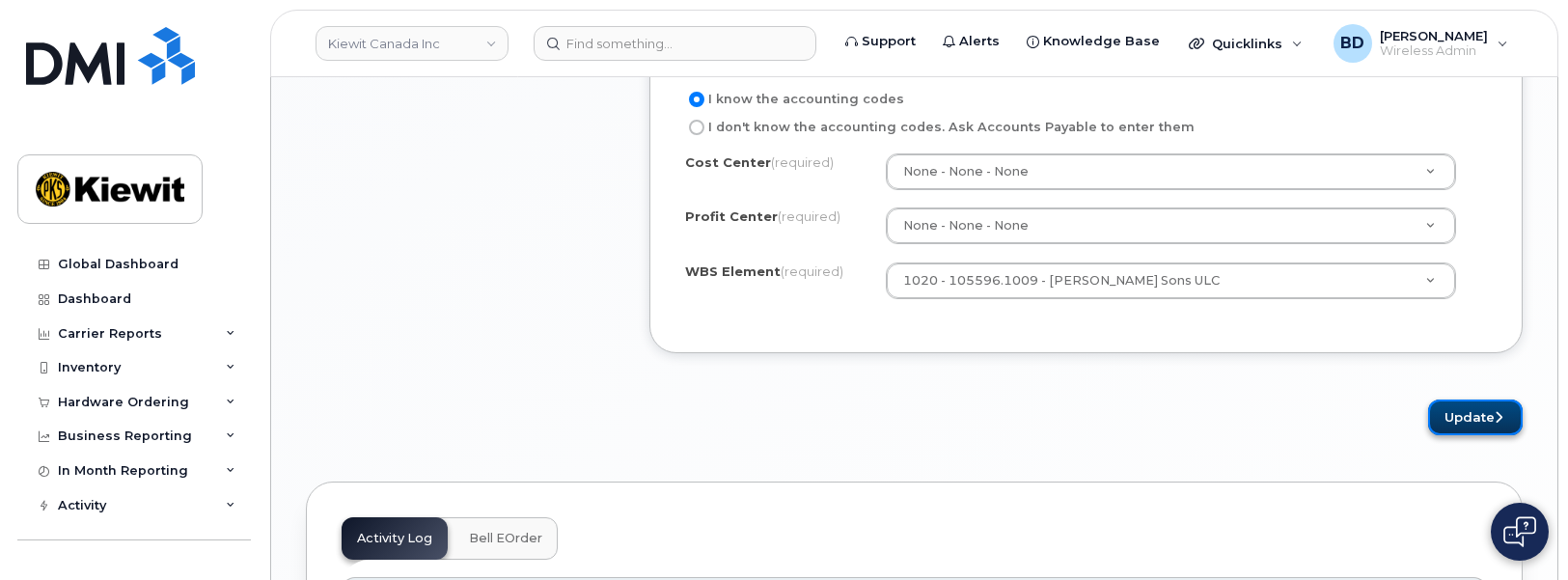
click at [1478, 404] on button "Update" at bounding box center [1475, 417] width 95 height 36
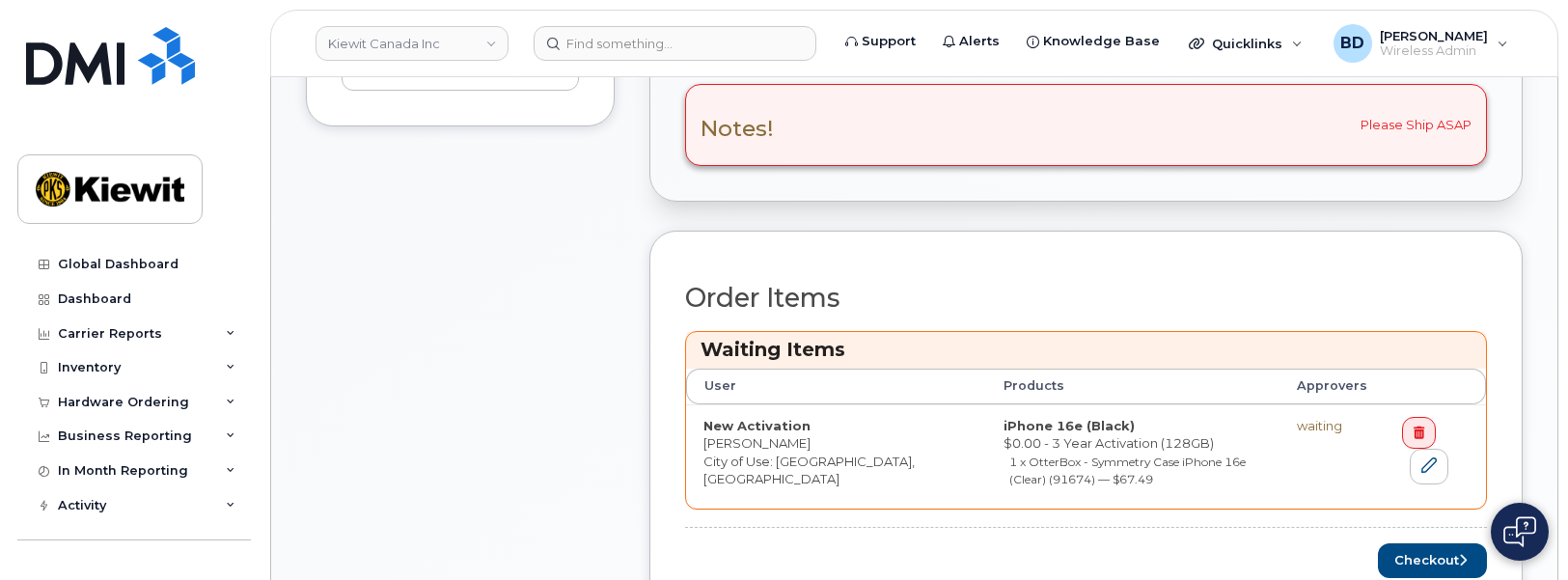
scroll to position [844, 0]
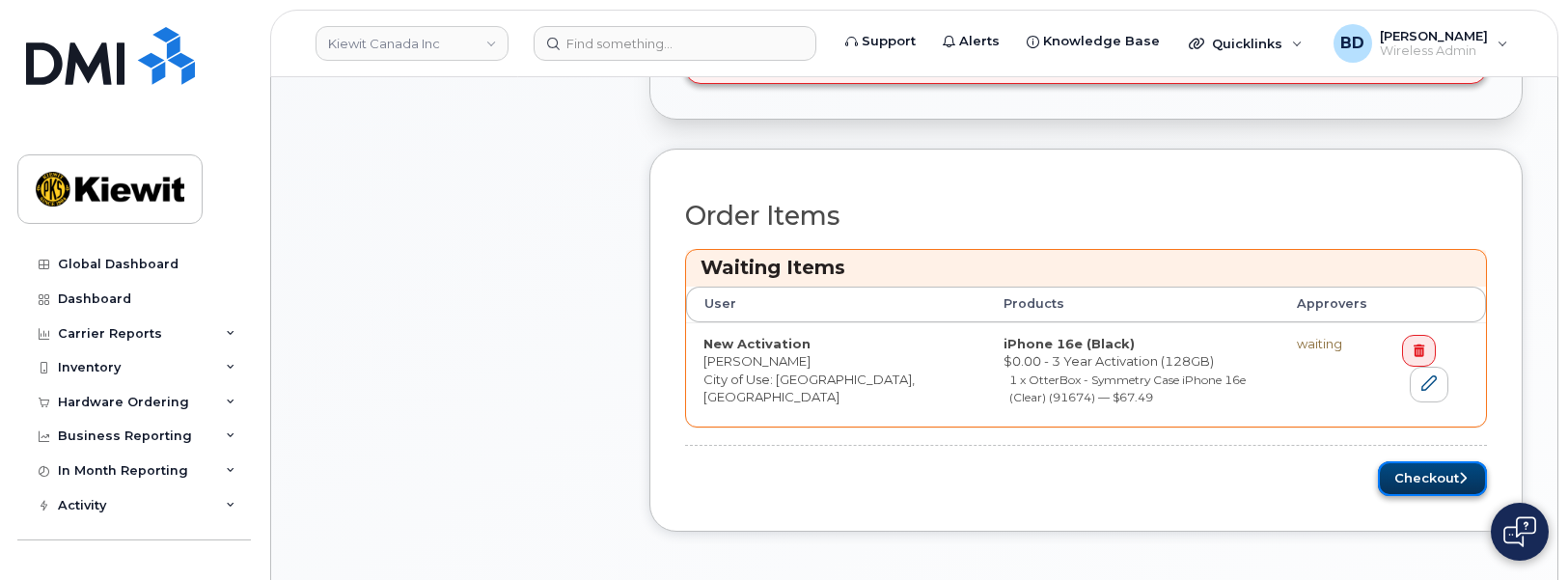
click at [1414, 475] on button "Checkout" at bounding box center [1433, 479] width 110 height 36
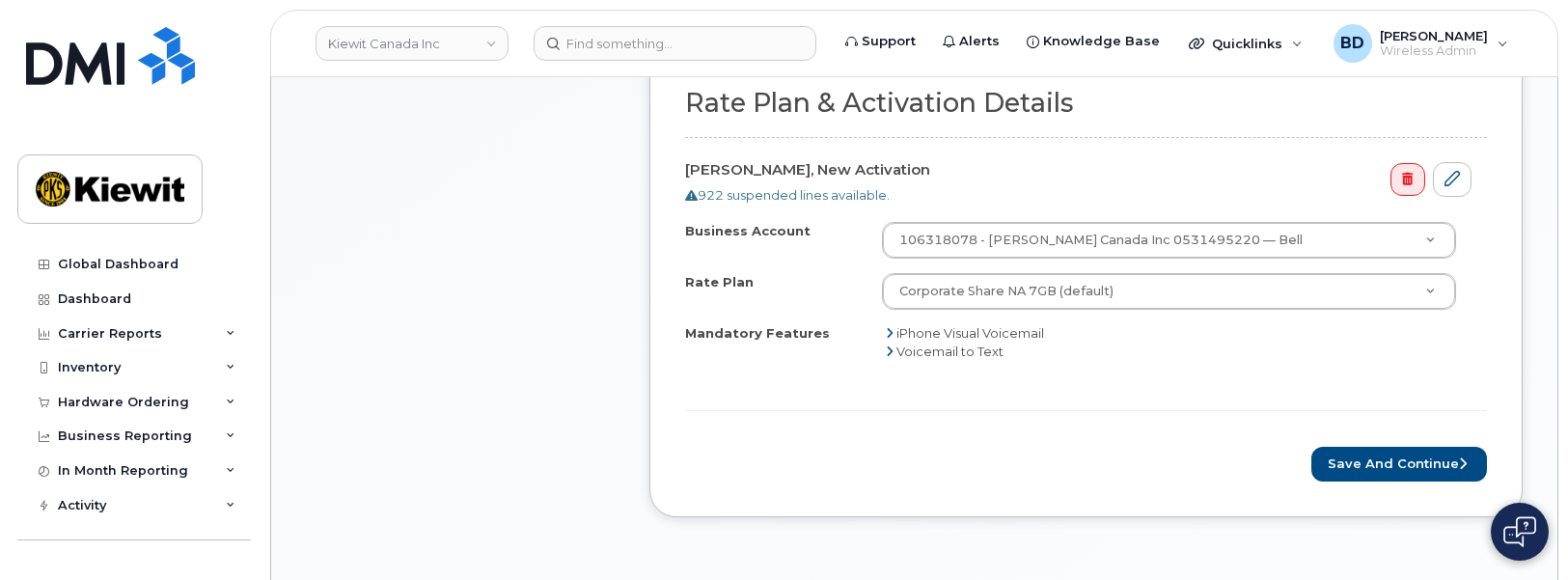
scroll to position [964, 0]
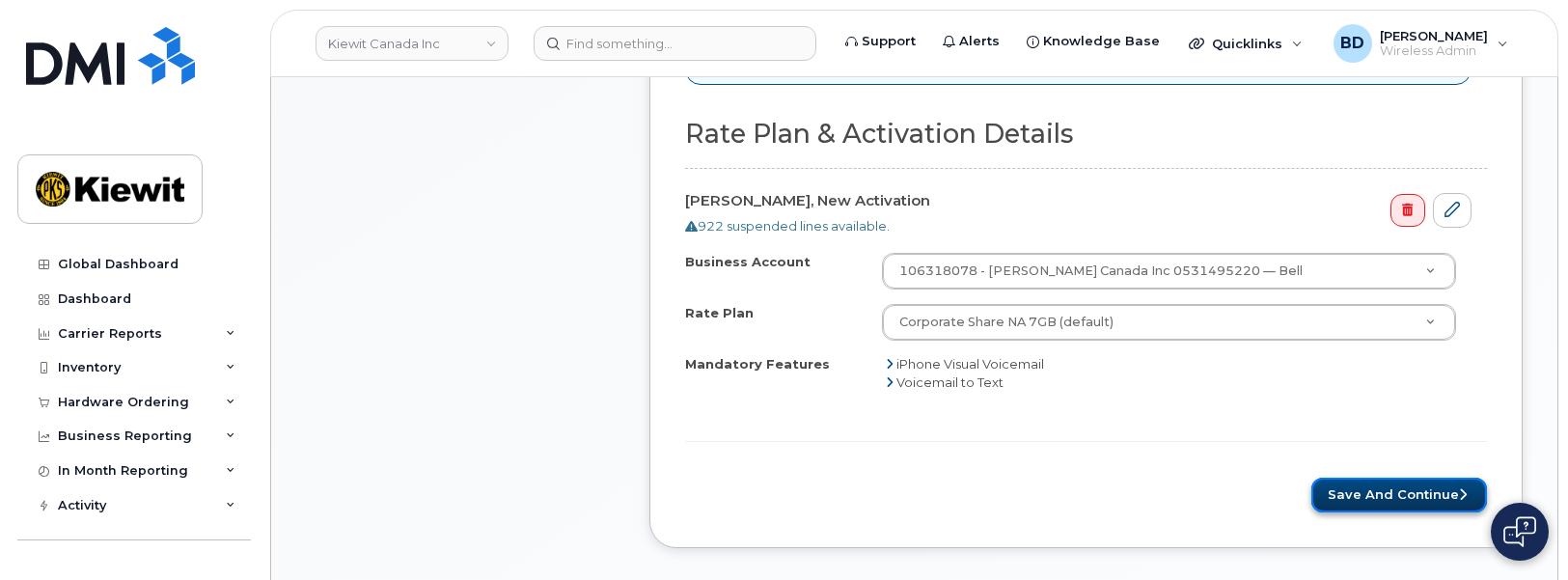
click at [1378, 483] on button "Save and Continue" at bounding box center [1399, 495] width 175 height 36
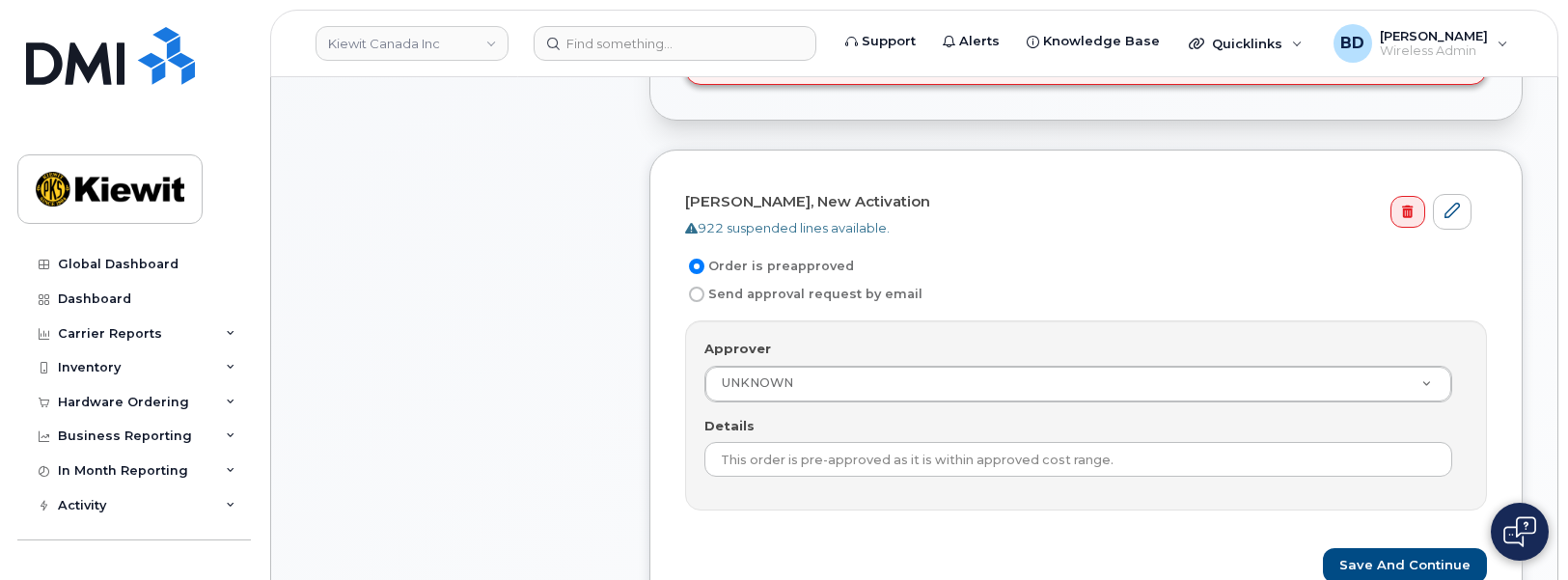
scroll to position [844, 0]
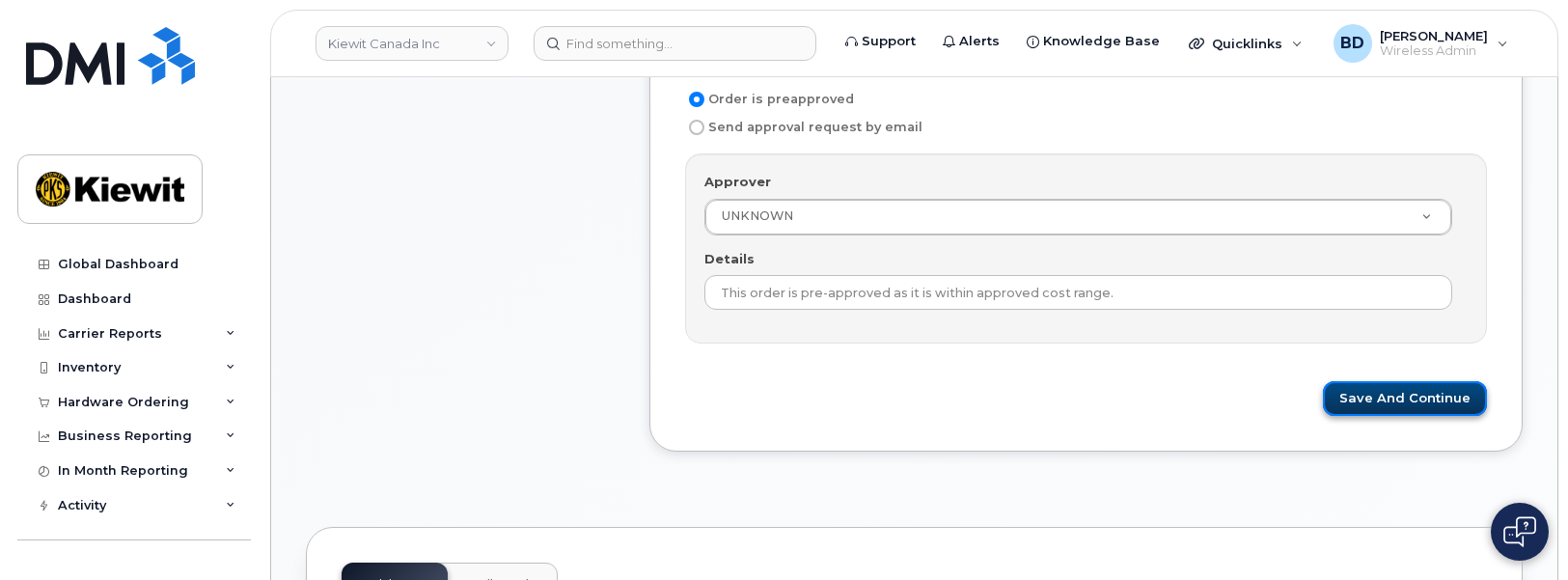
click at [1385, 392] on button "Save and Continue" at bounding box center [1405, 399] width 164 height 36
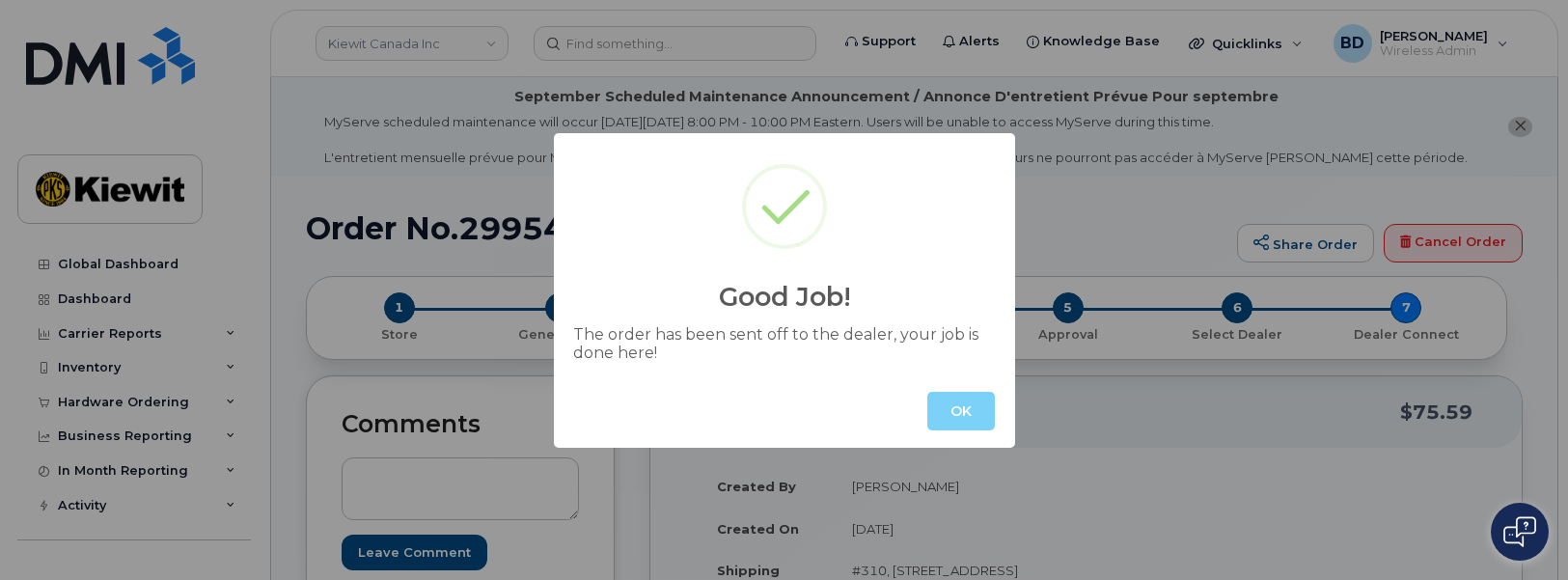
drag, startPoint x: 962, startPoint y: 403, endPoint x: 944, endPoint y: 377, distance: 31.6
click at [966, 395] on button "OK" at bounding box center [961, 411] width 68 height 39
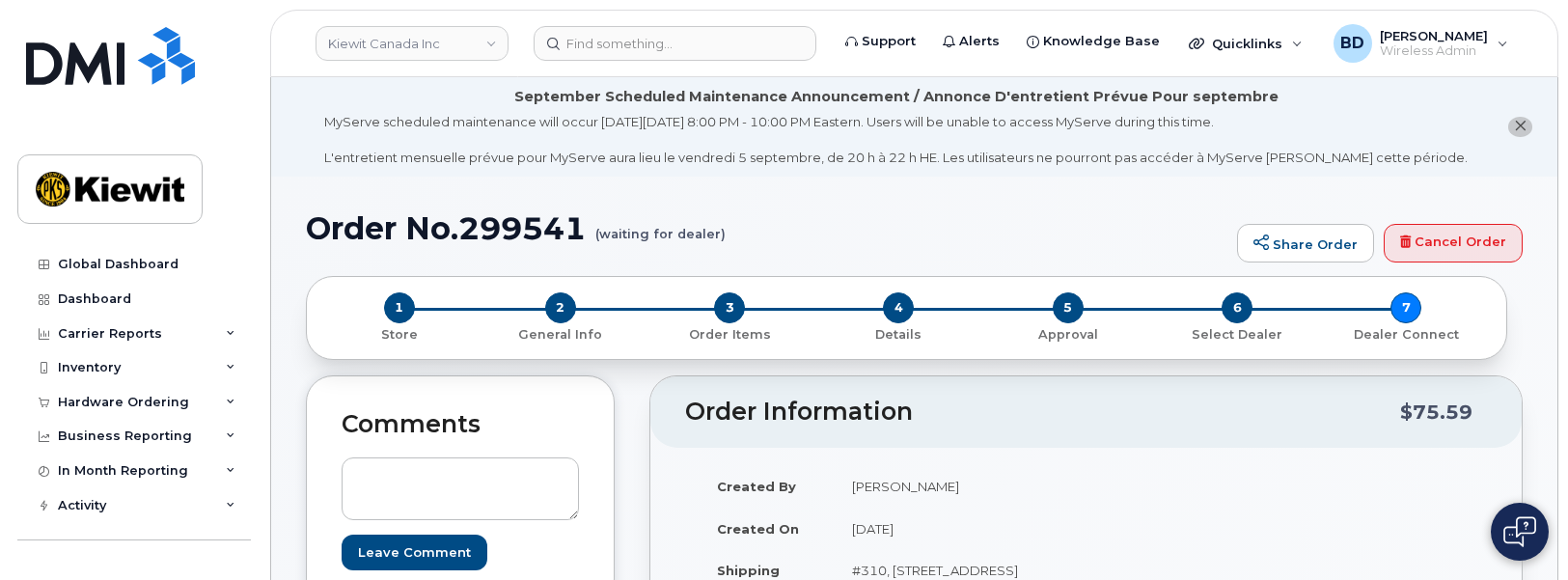
click at [550, 236] on h1 "Order No.299541 (waiting for dealer)" at bounding box center [767, 228] width 922 height 34
copy h1 "299541"
drag, startPoint x: 1084, startPoint y: 212, endPoint x: 1074, endPoint y: 214, distance: 10.2
click at [1084, 212] on h1 "Order No.299541 (waiting for dealer)" at bounding box center [767, 228] width 922 height 34
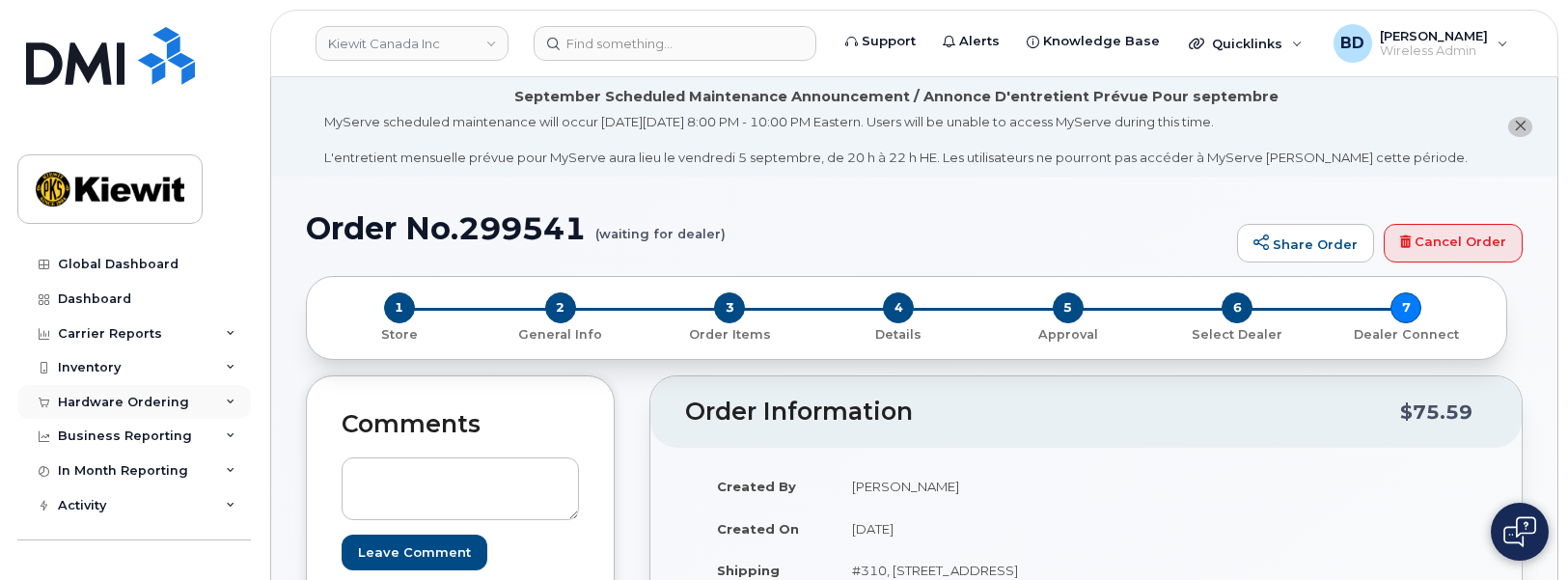
click at [180, 398] on div "Hardware Ordering" at bounding box center [123, 402] width 131 height 16
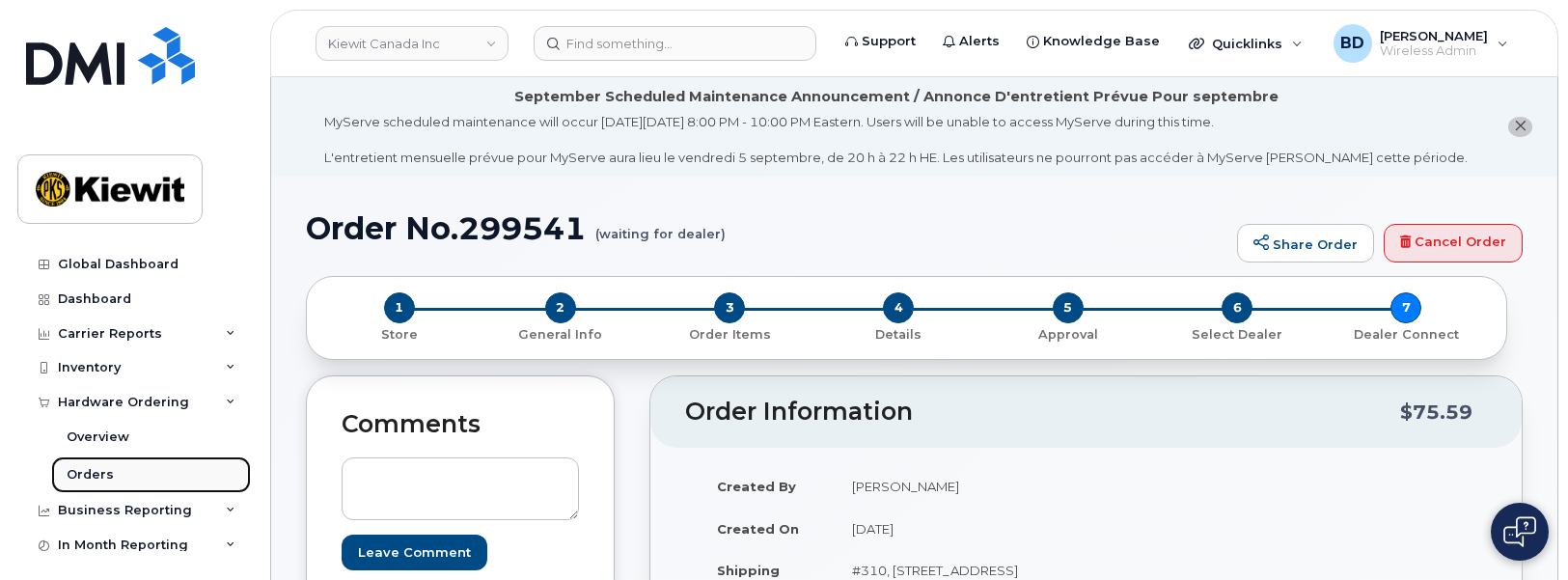
click at [110, 474] on link "Orders" at bounding box center [150, 474] width 200 height 37
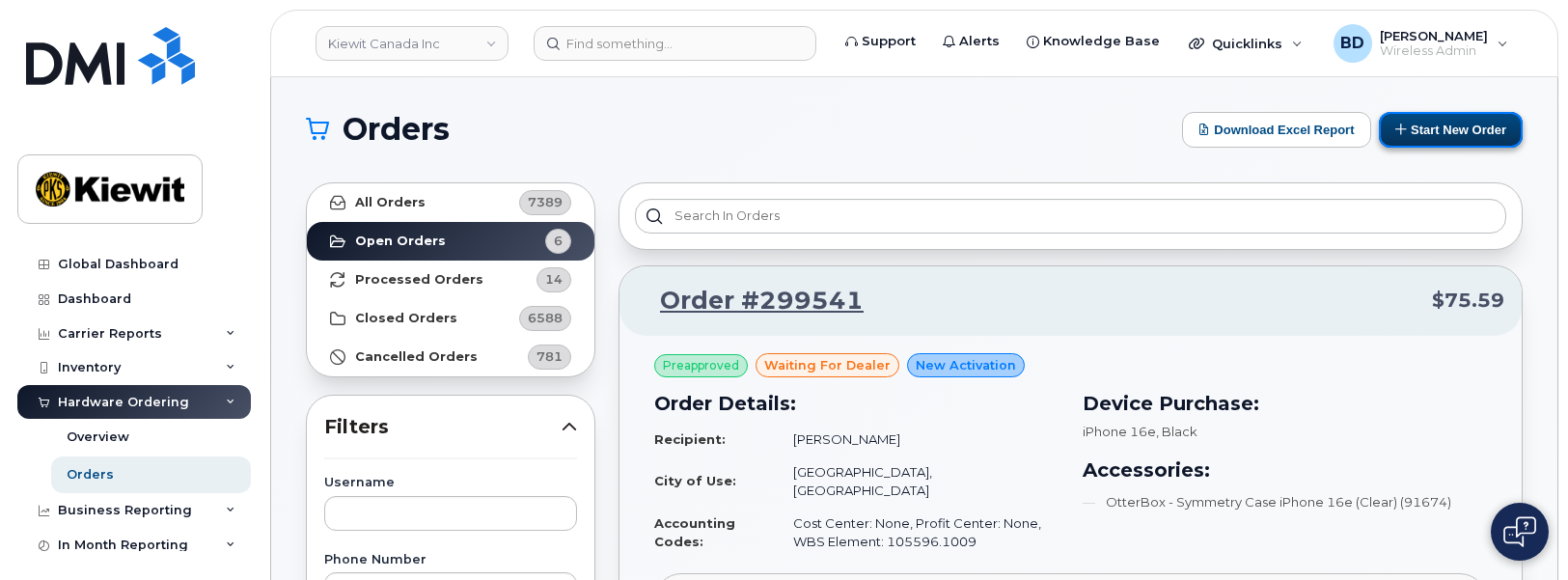
click at [1451, 122] on button "Start New Order" at bounding box center [1451, 129] width 143 height 36
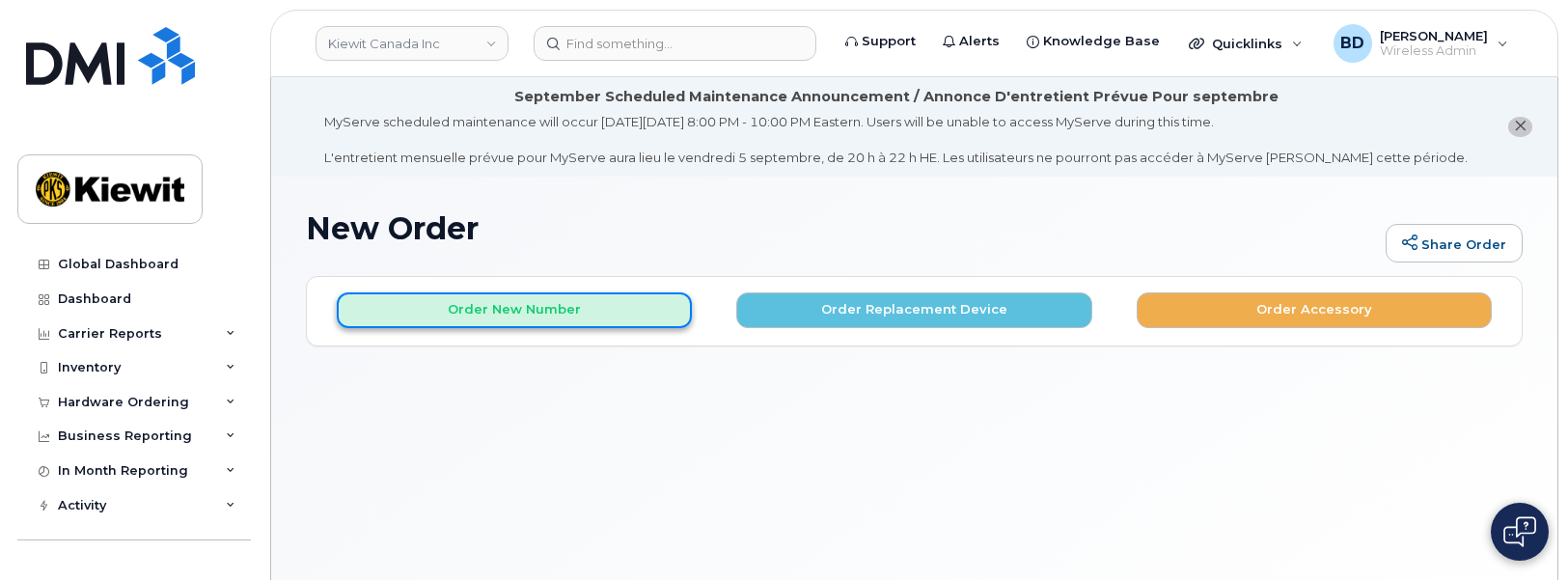
click at [578, 313] on button "Order New Number" at bounding box center [514, 310] width 355 height 36
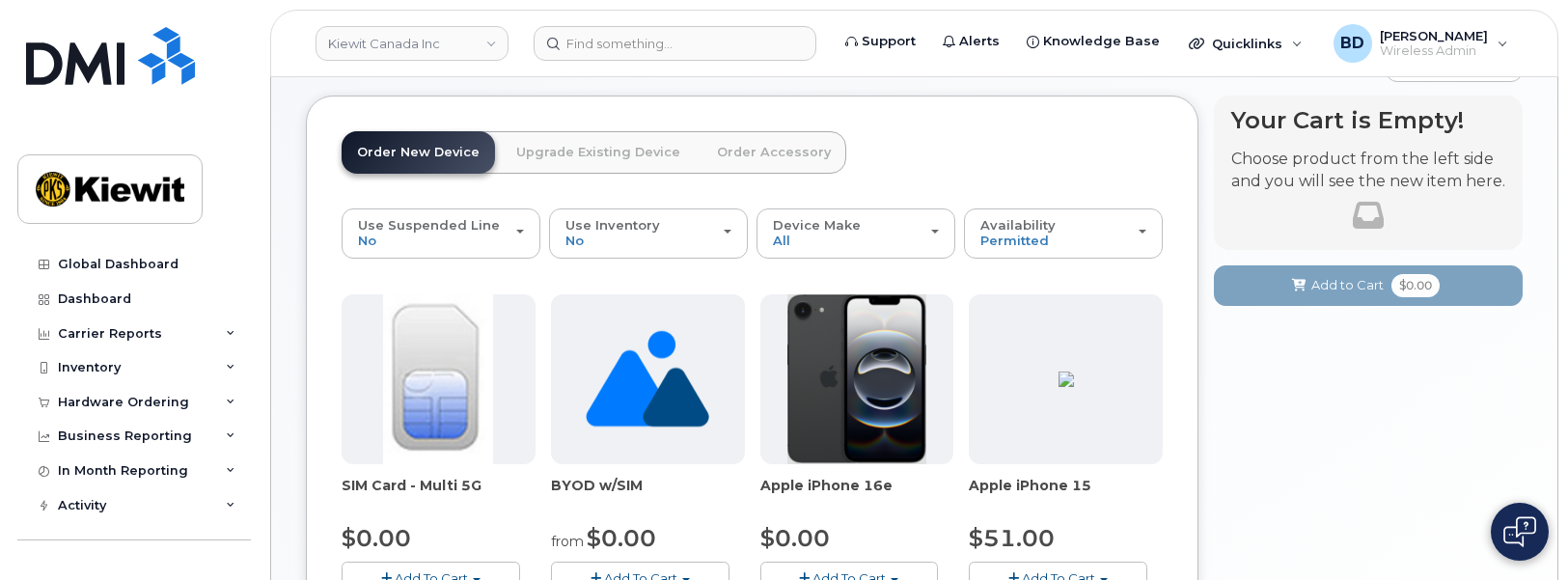
scroll to position [241, 0]
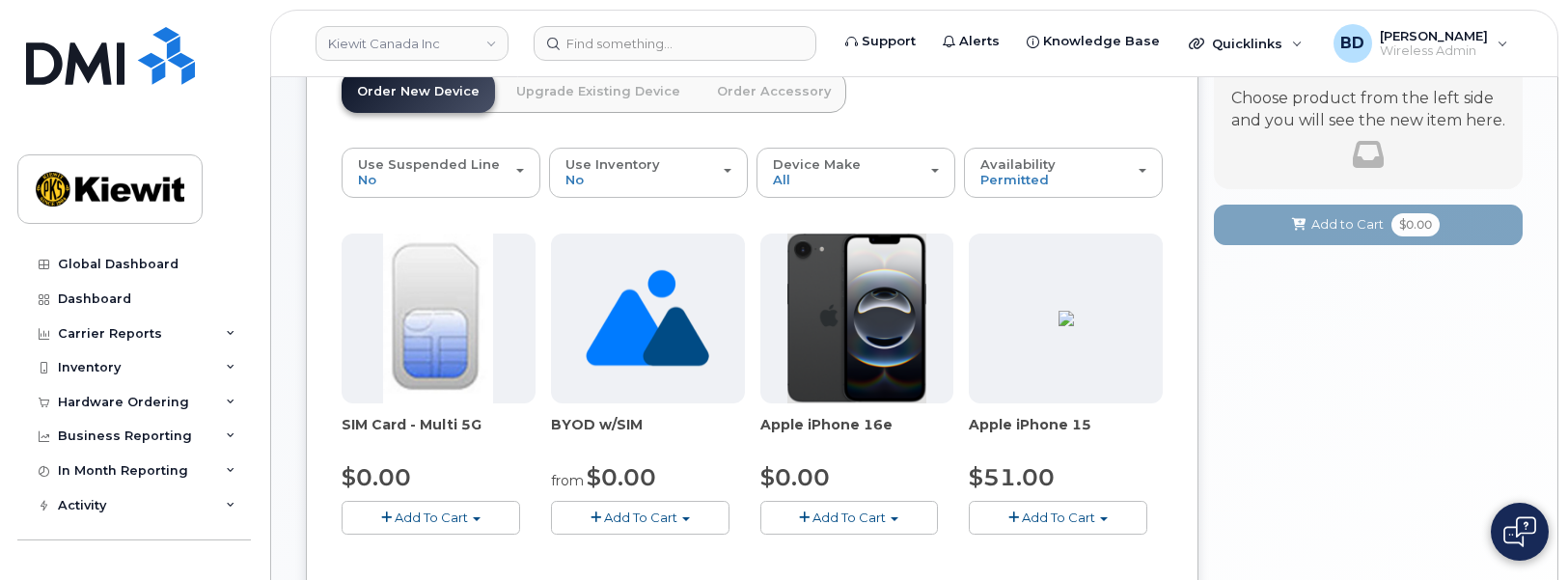
click at [875, 510] on span "Add To Cart" at bounding box center [849, 517] width 74 height 16
click at [902, 549] on link "$0.00 - 3 Year Activation (128GB)" at bounding box center [890, 553] width 249 height 24
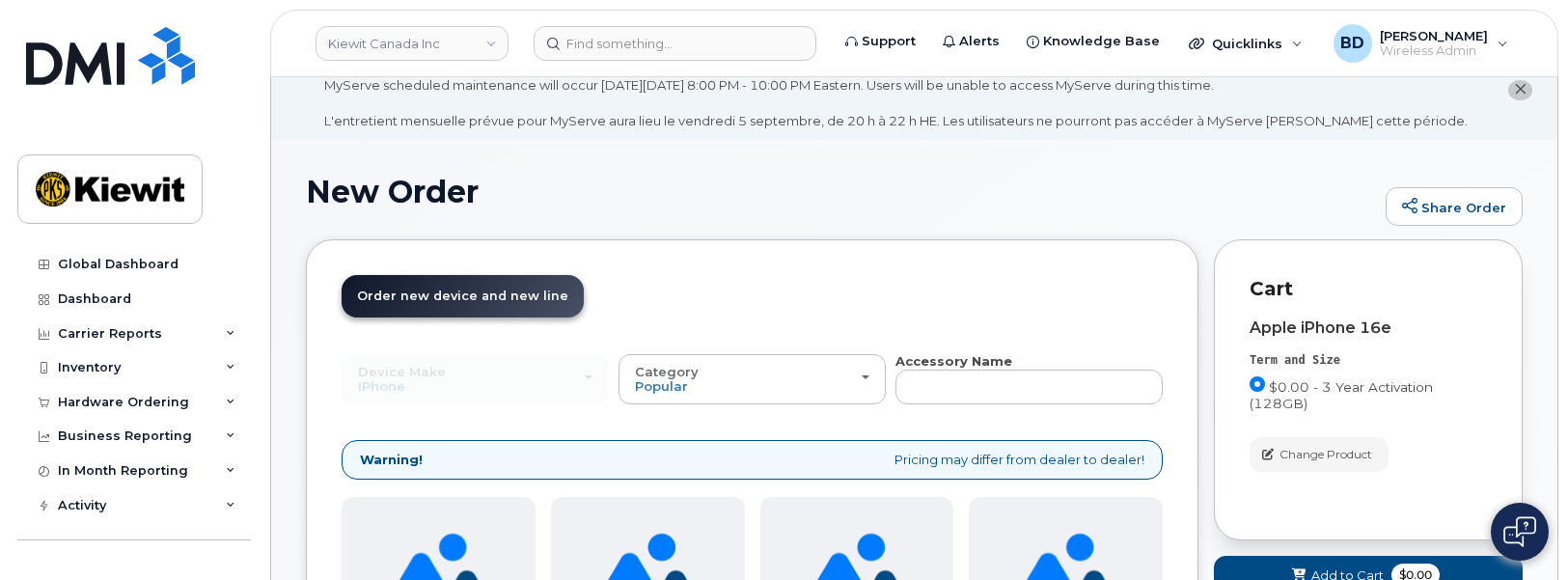
scroll to position [0, 0]
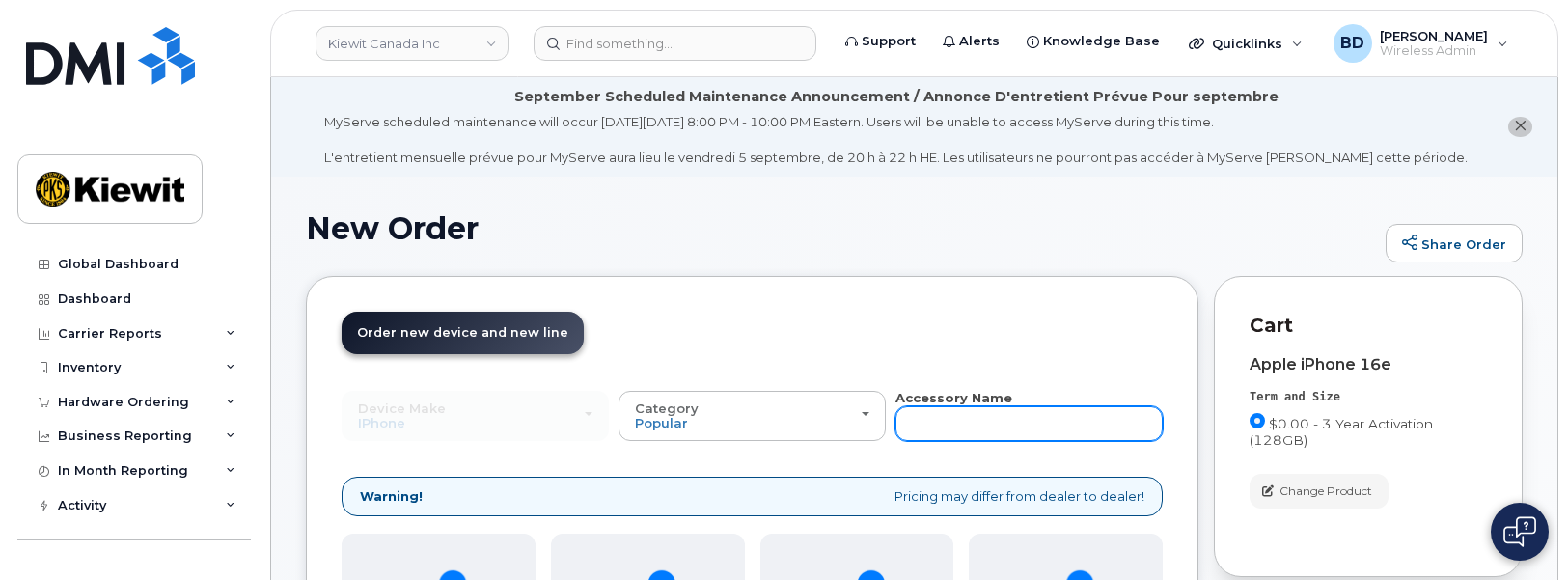
click at [976, 422] on input "text" at bounding box center [1028, 423] width 267 height 35
type input "case"
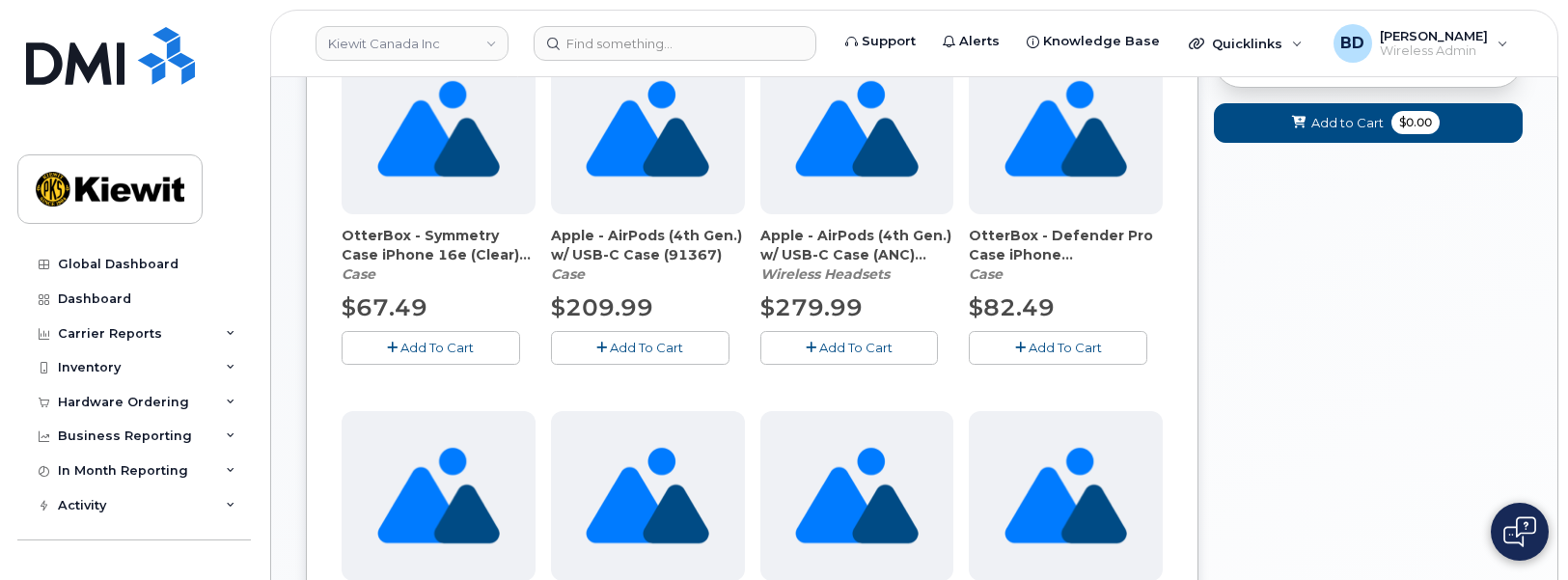
scroll to position [540, 0]
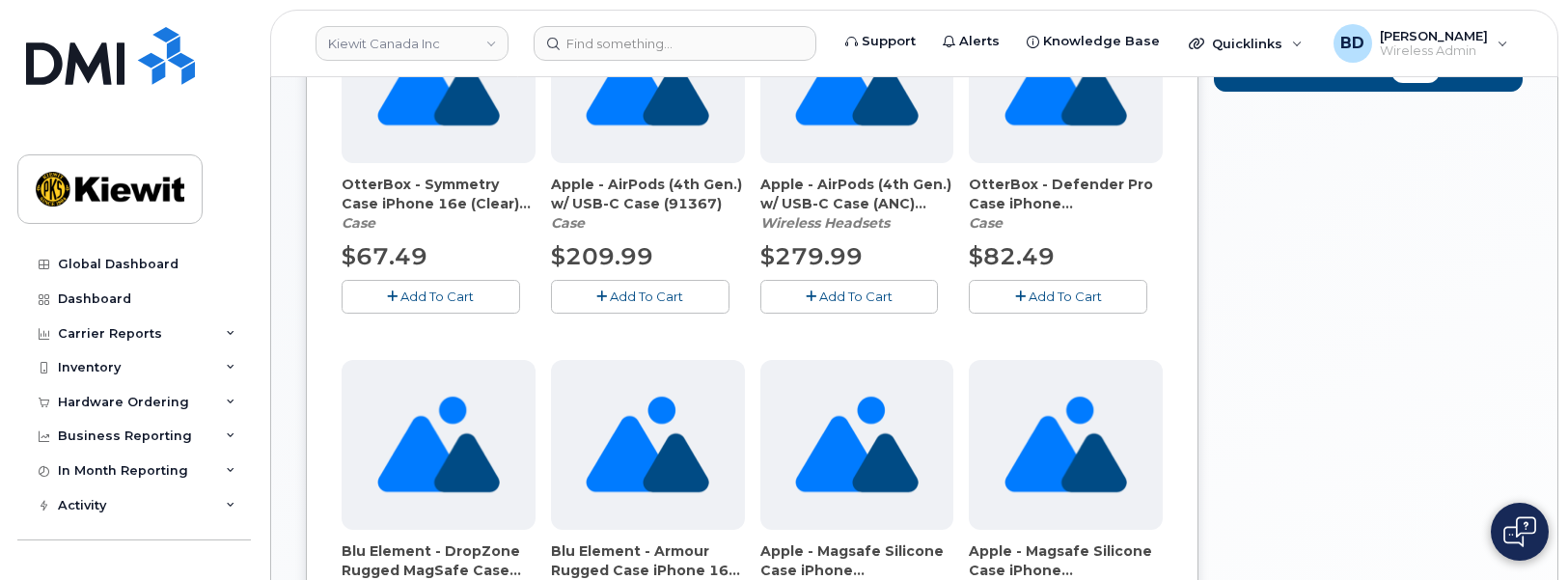
click at [405, 290] on span "Add To Cart" at bounding box center [437, 296] width 74 height 16
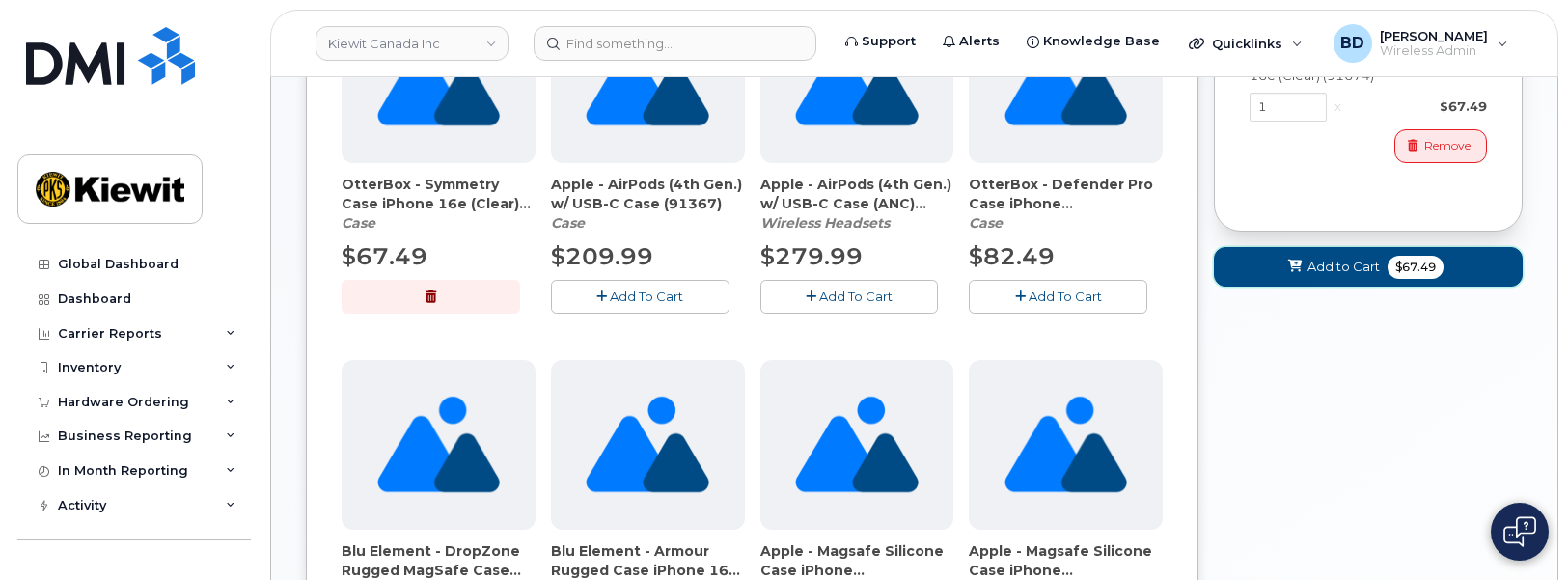
click at [1342, 258] on span "Add to Cart" at bounding box center [1343, 267] width 73 height 18
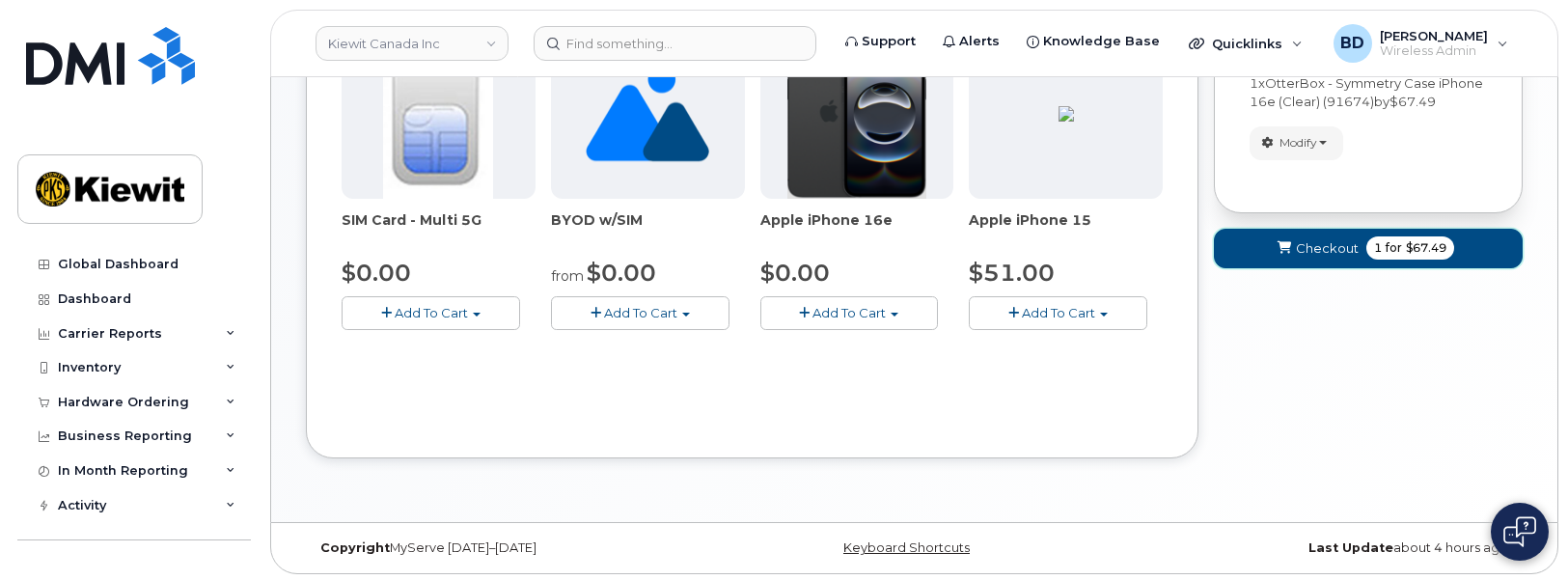
click at [1321, 247] on span "Checkout" at bounding box center [1327, 248] width 63 height 18
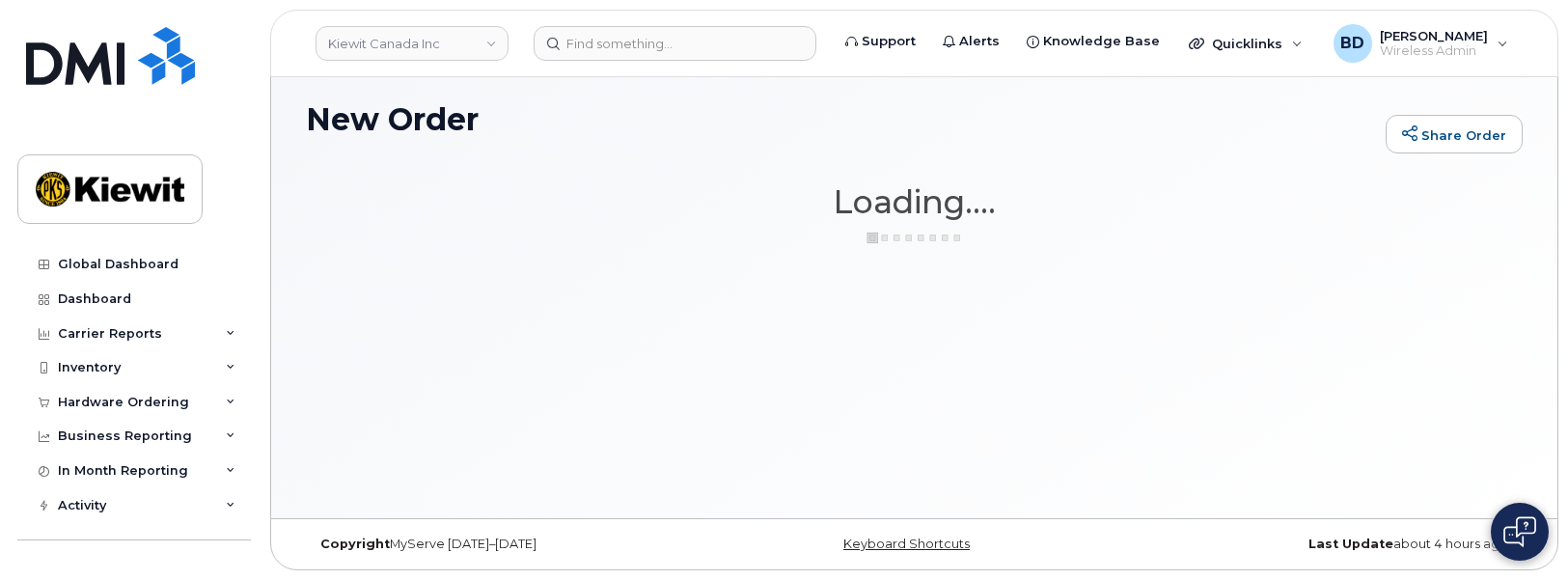
scroll to position [108, 0]
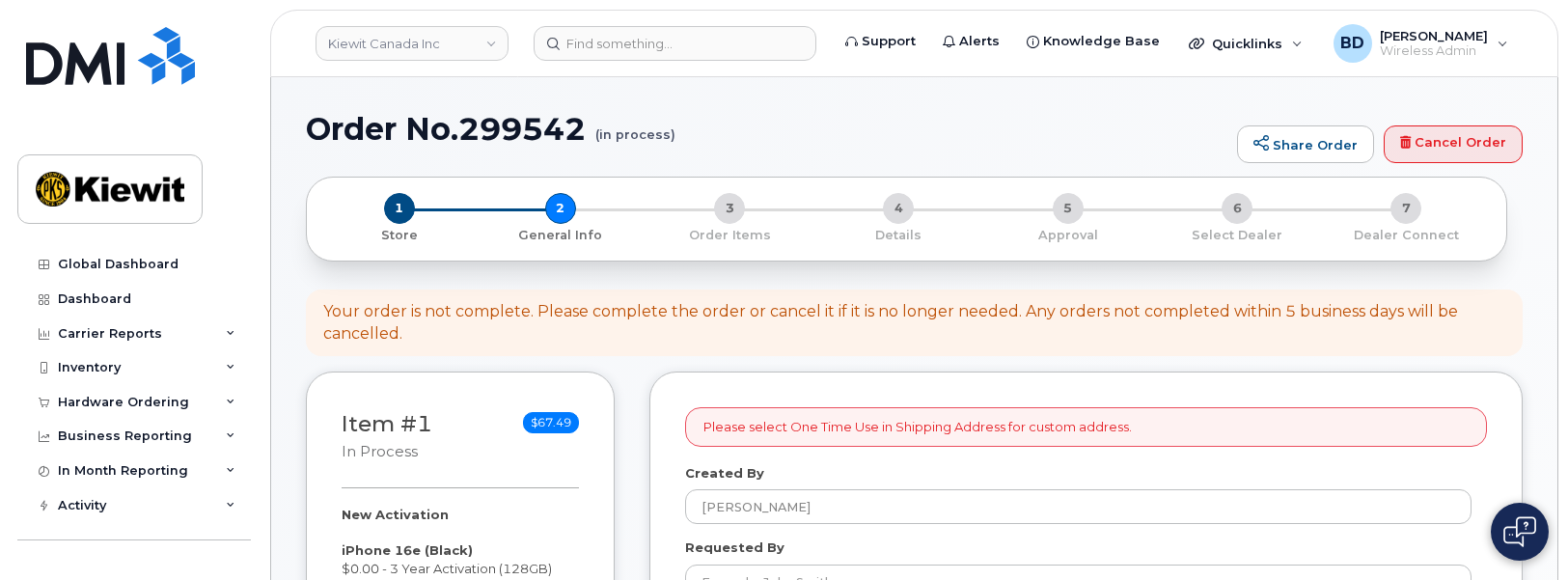
select select
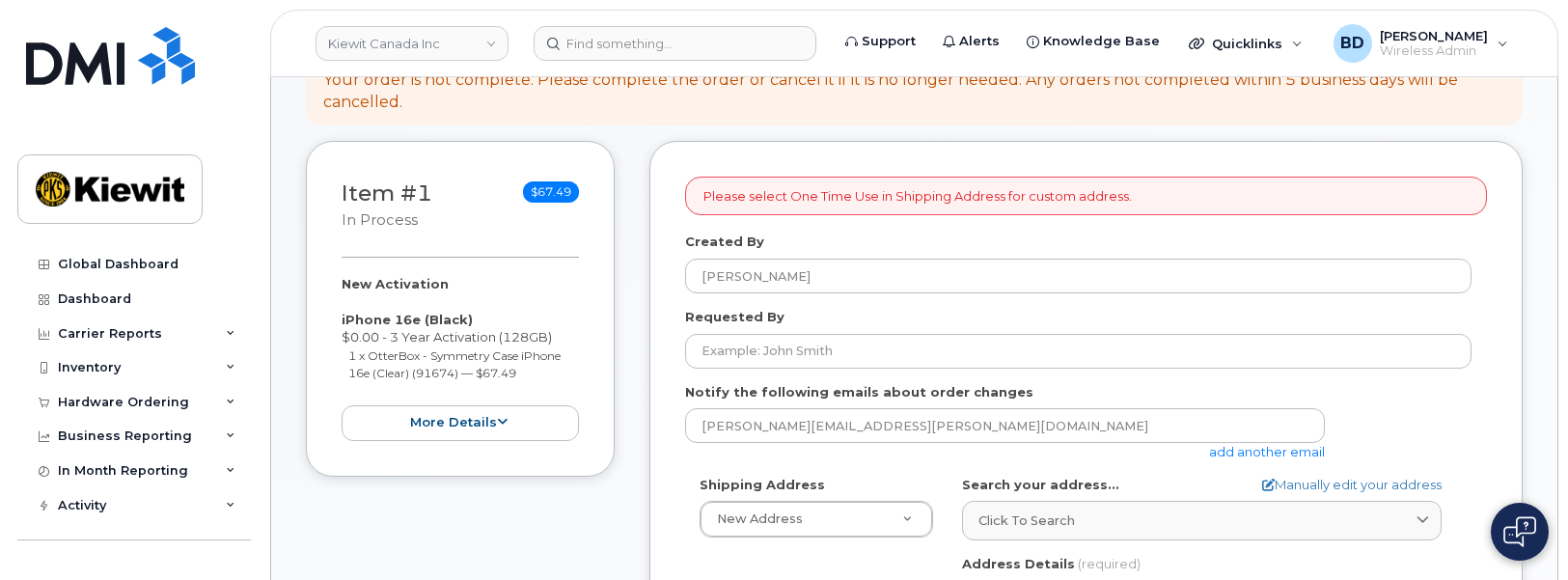
scroll to position [361, 0]
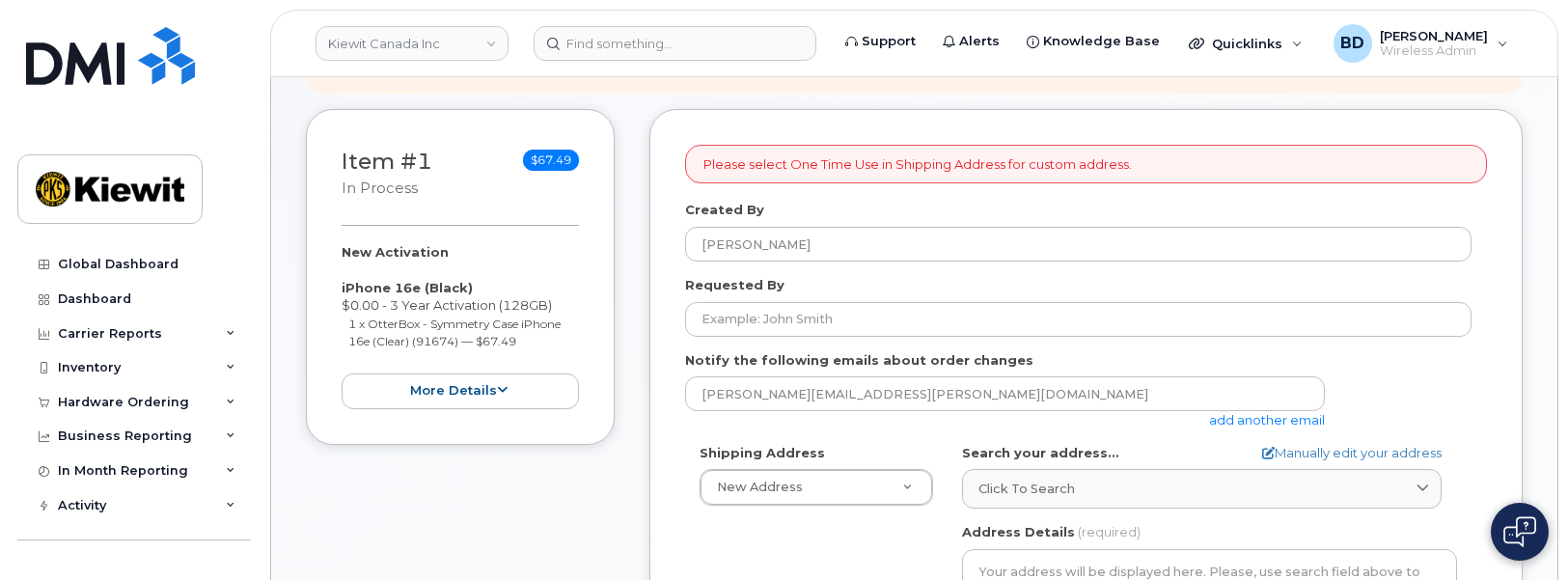
click at [1287, 417] on link "add another email" at bounding box center [1266, 420] width 115 height 16
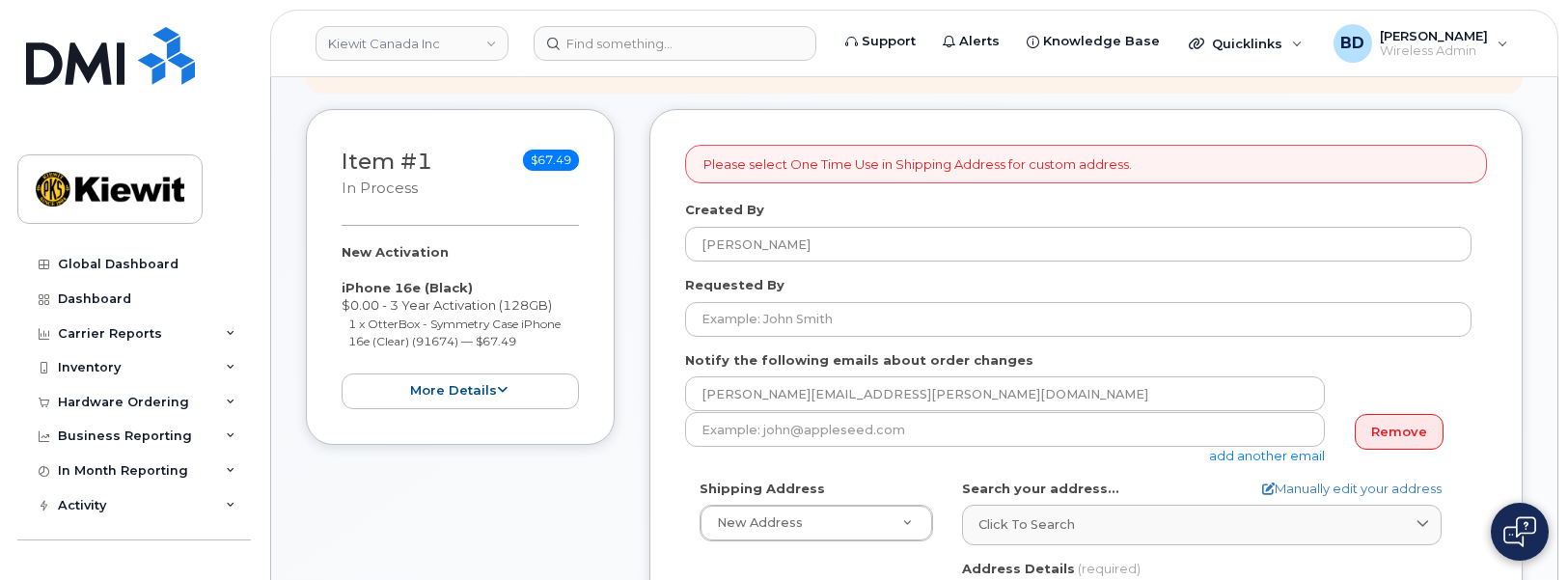
drag, startPoint x: 664, startPoint y: 430, endPoint x: 678, endPoint y: 429, distance: 14.0
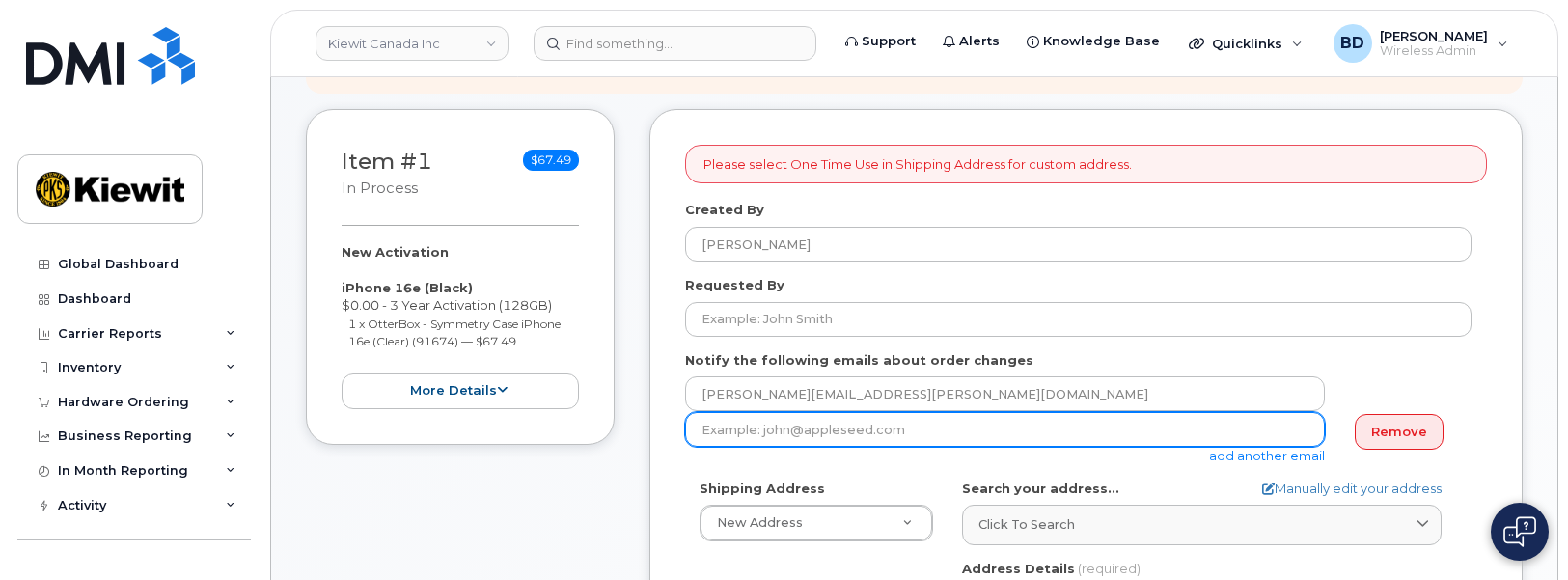
click at [703, 427] on input "email" at bounding box center [1005, 429] width 640 height 35
paste input "[EMAIL_ADDRESS][PERSON_NAME][PERSON_NAME][DOMAIN_NAME]"
type input "[EMAIL_ADDRESS][PERSON_NAME][PERSON_NAME][DOMAIN_NAME]"
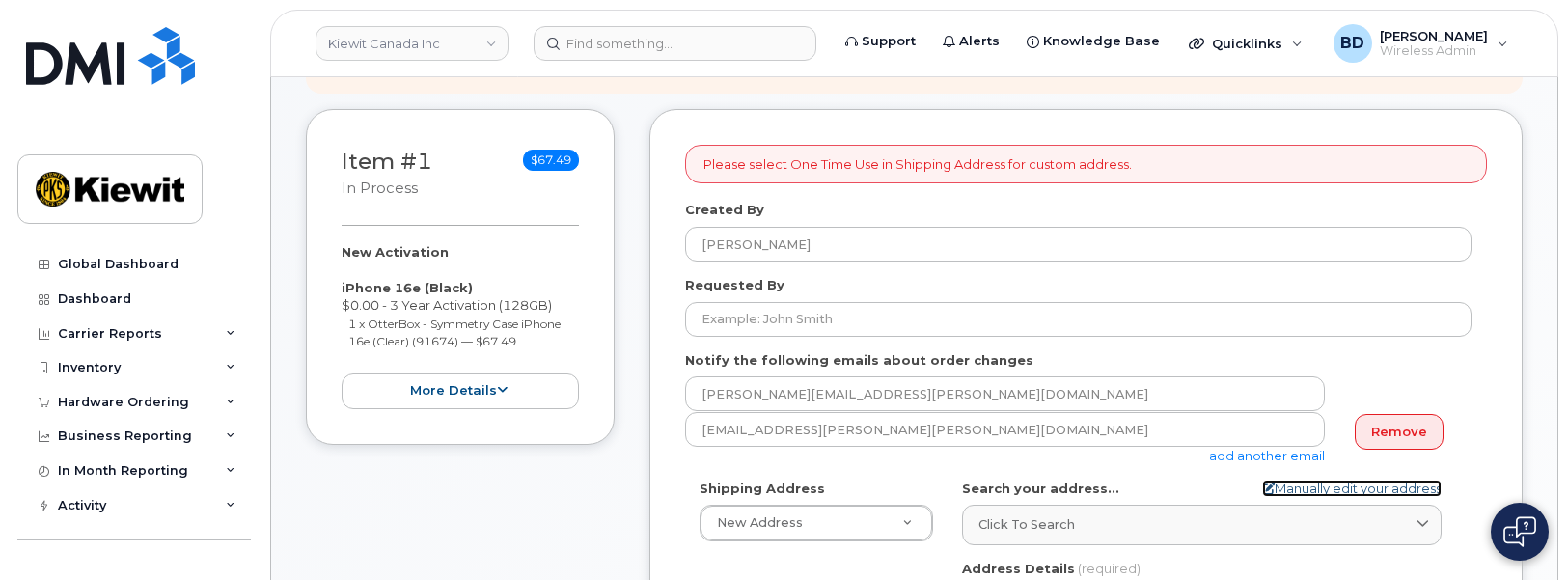
click at [1303, 486] on link "Manually edit your address" at bounding box center [1352, 488] width 179 height 18
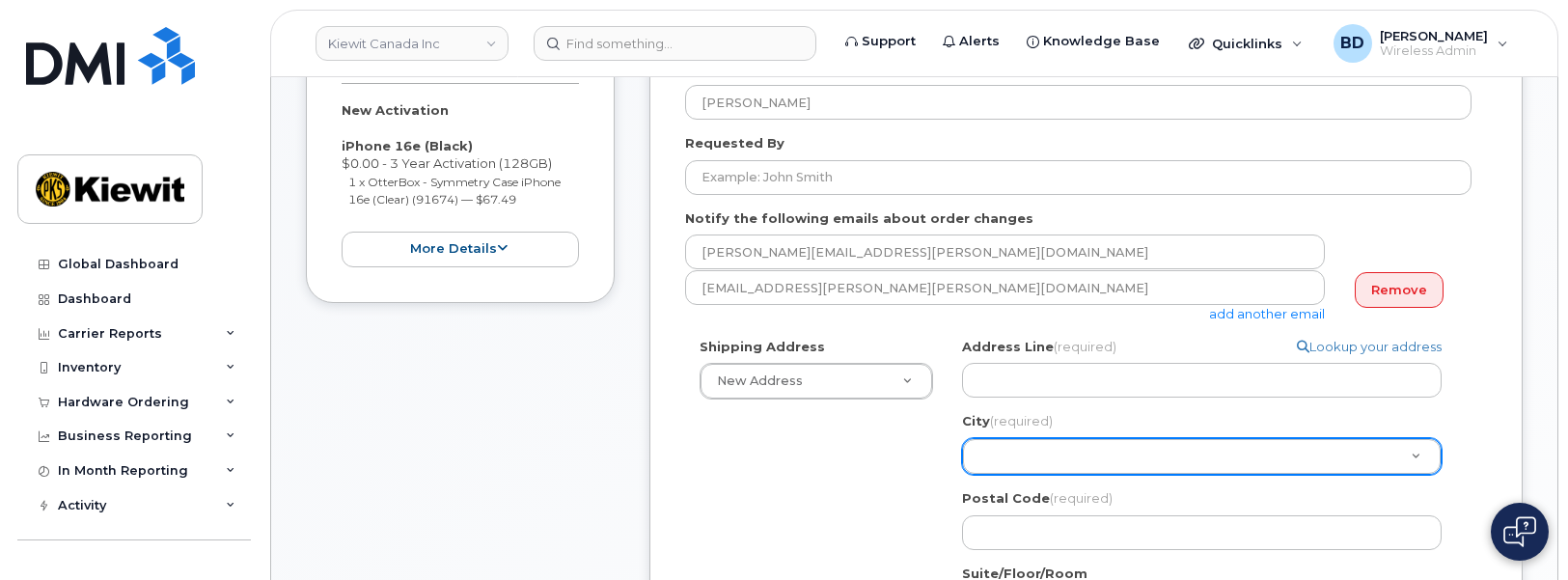
scroll to position [603, 0]
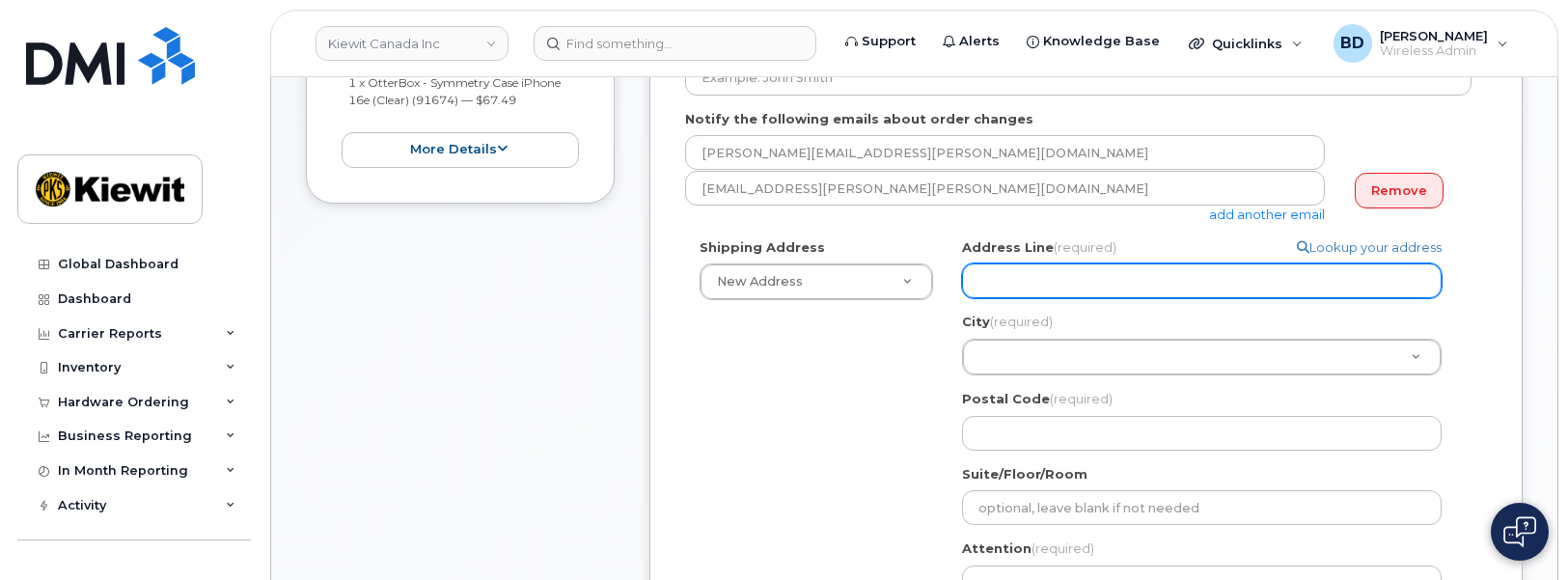
click at [992, 278] on input "Address Line (required)" at bounding box center [1202, 281] width 480 height 35
paste input "12250 33 Street N.E.,"
select select
type input "12250 33 Street N.E.,"
select select
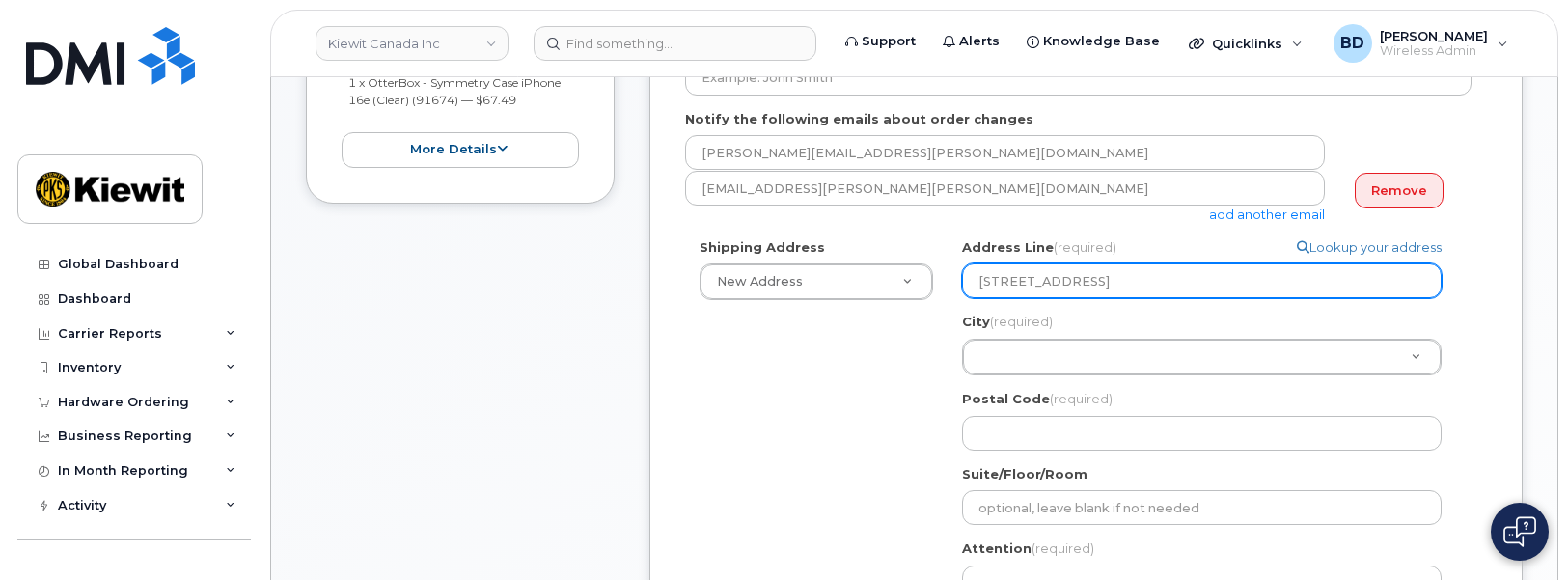
type input "12250 33 Street N.E."
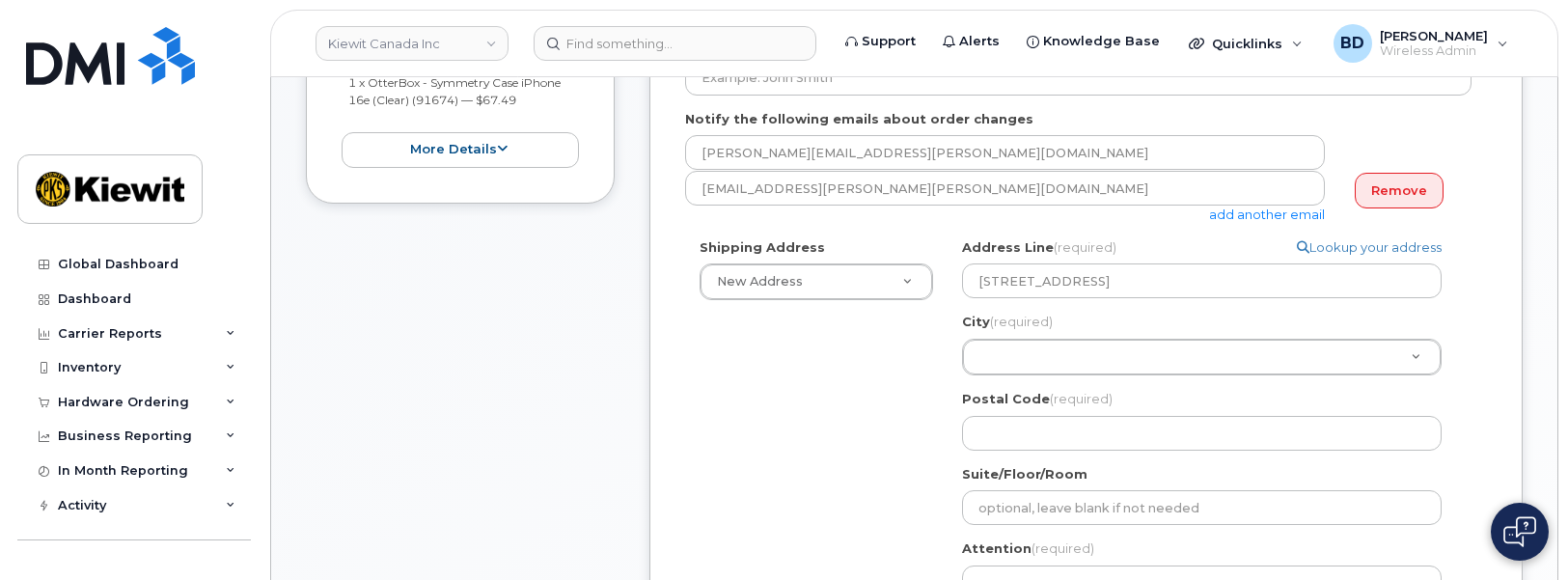
click at [1004, 373] on div "Address Line (required) Lookup your address 12250 33 Street N.E. City (required…" at bounding box center [1209, 343] width 495 height 212
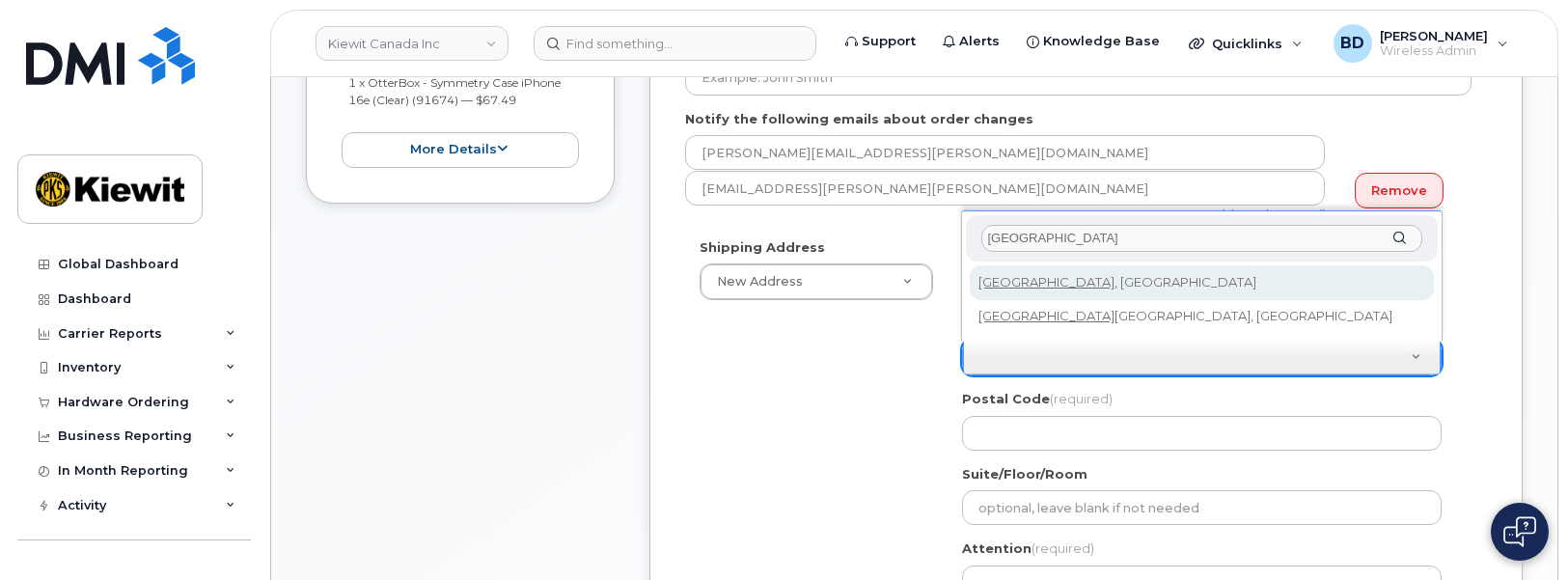
type input "Edmonton"
select select
type input "182"
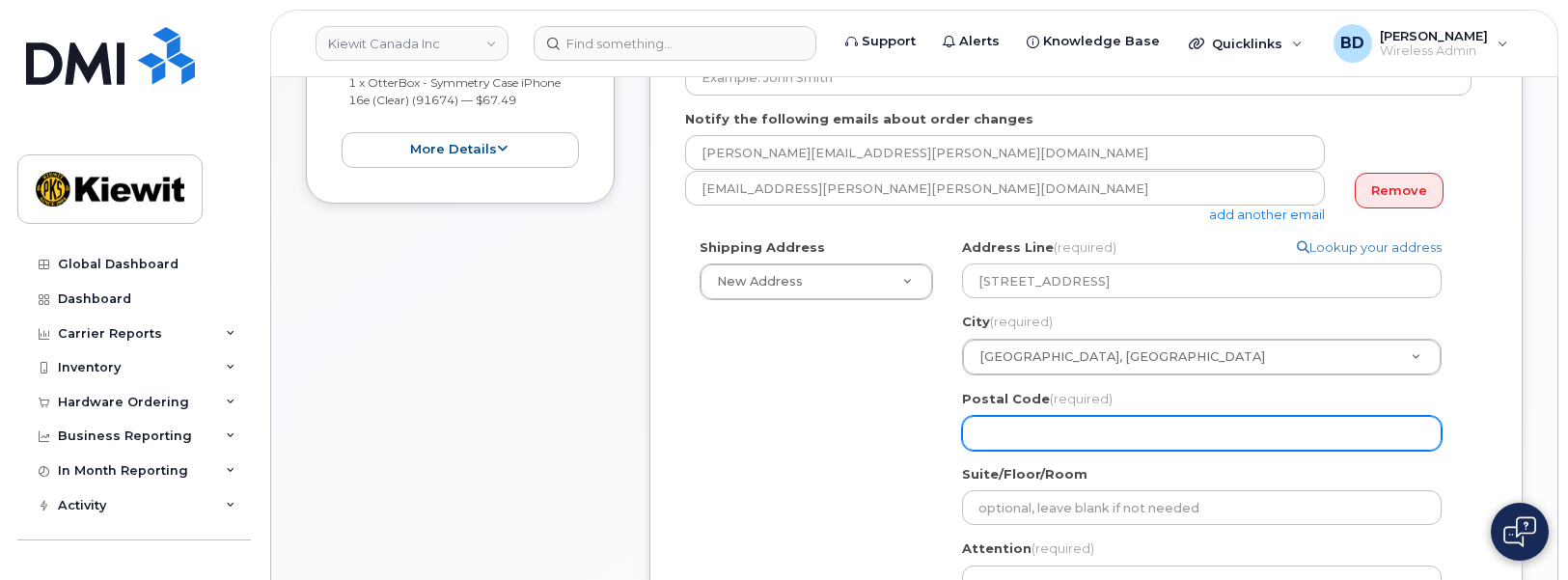
click at [1044, 430] on input "Postal Code (required)" at bounding box center [1202, 433] width 480 height 35
paste input "T6S 1H6"
select select
type input "T6S 1H6"
click at [1007, 435] on input "T6S 1H6" at bounding box center [1202, 433] width 480 height 35
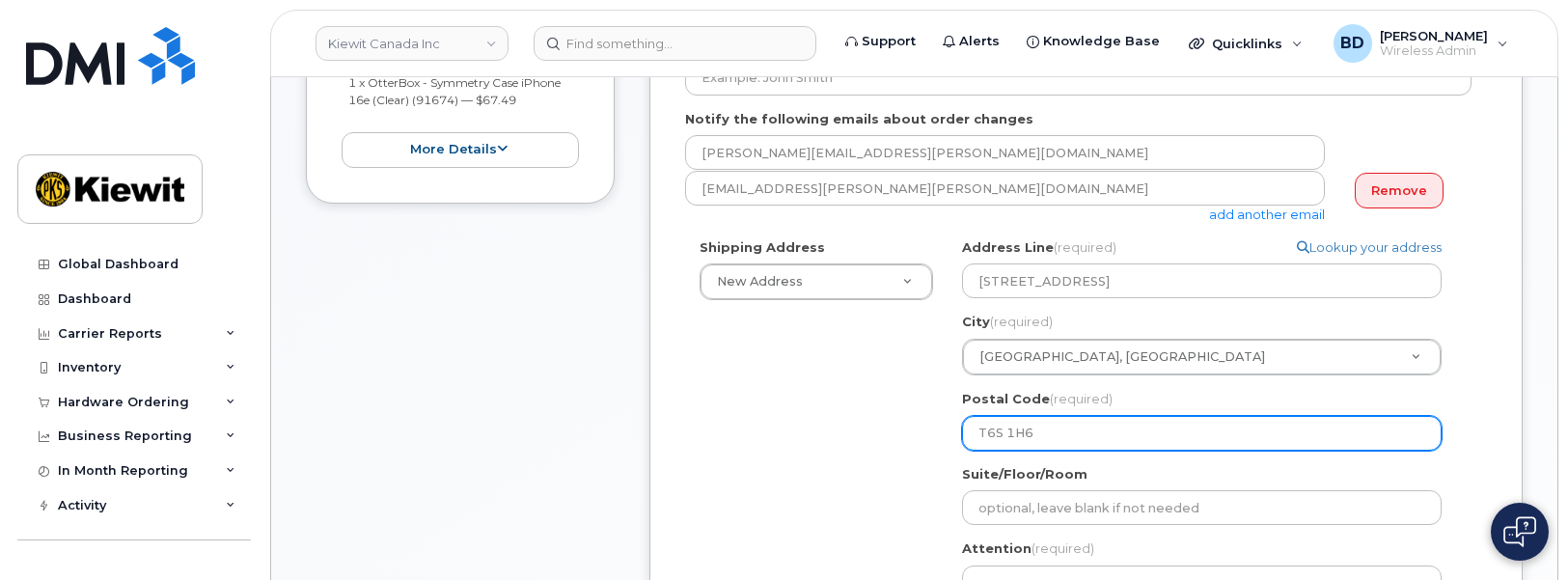
select select
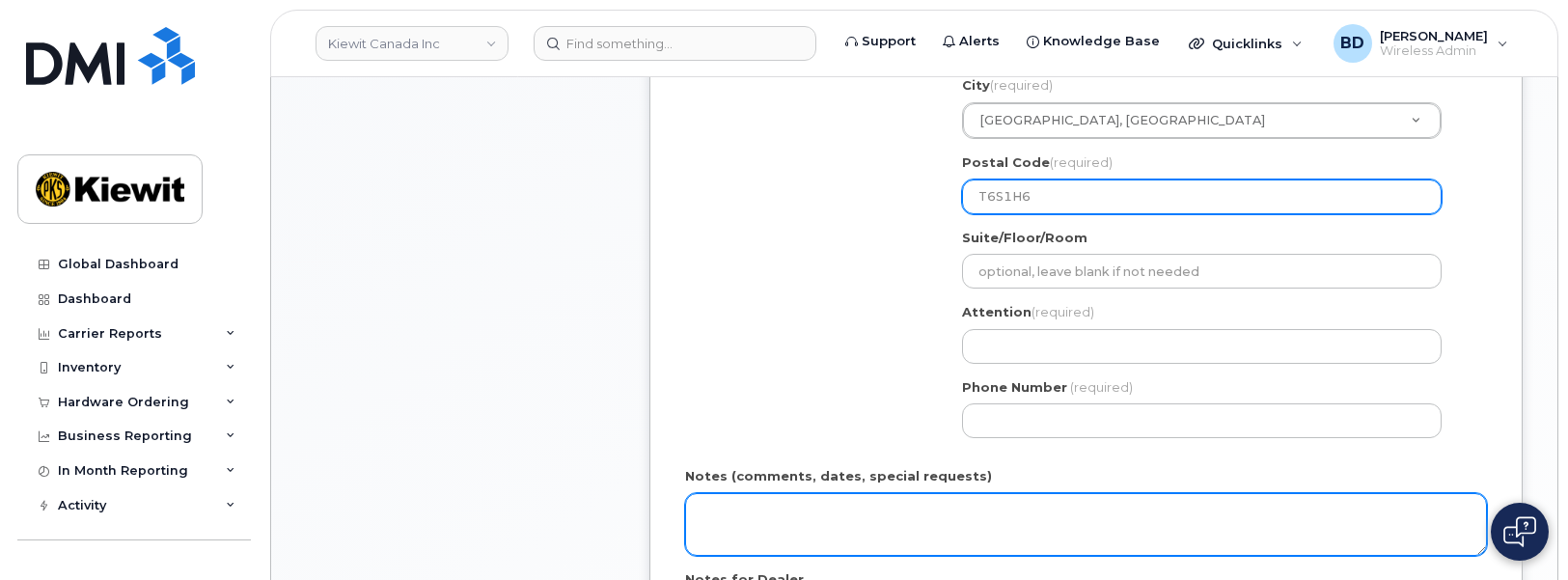
scroll to position [844, 0]
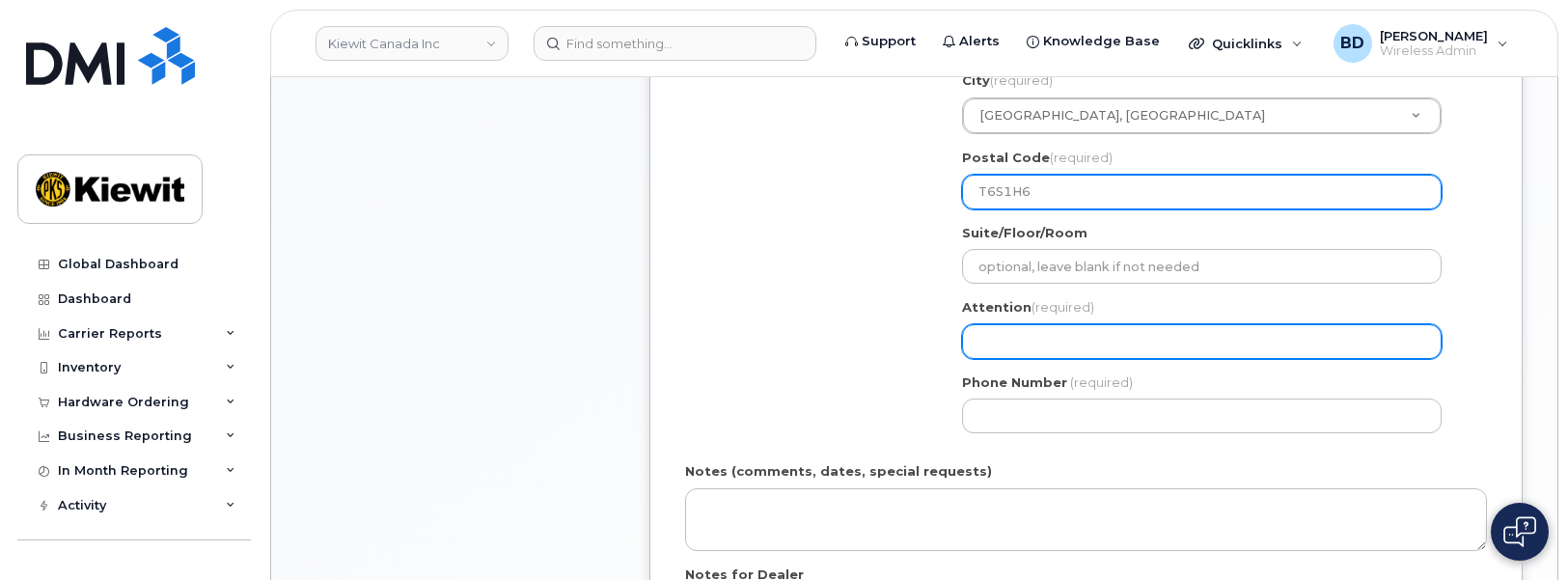
type input "T6S1H6"
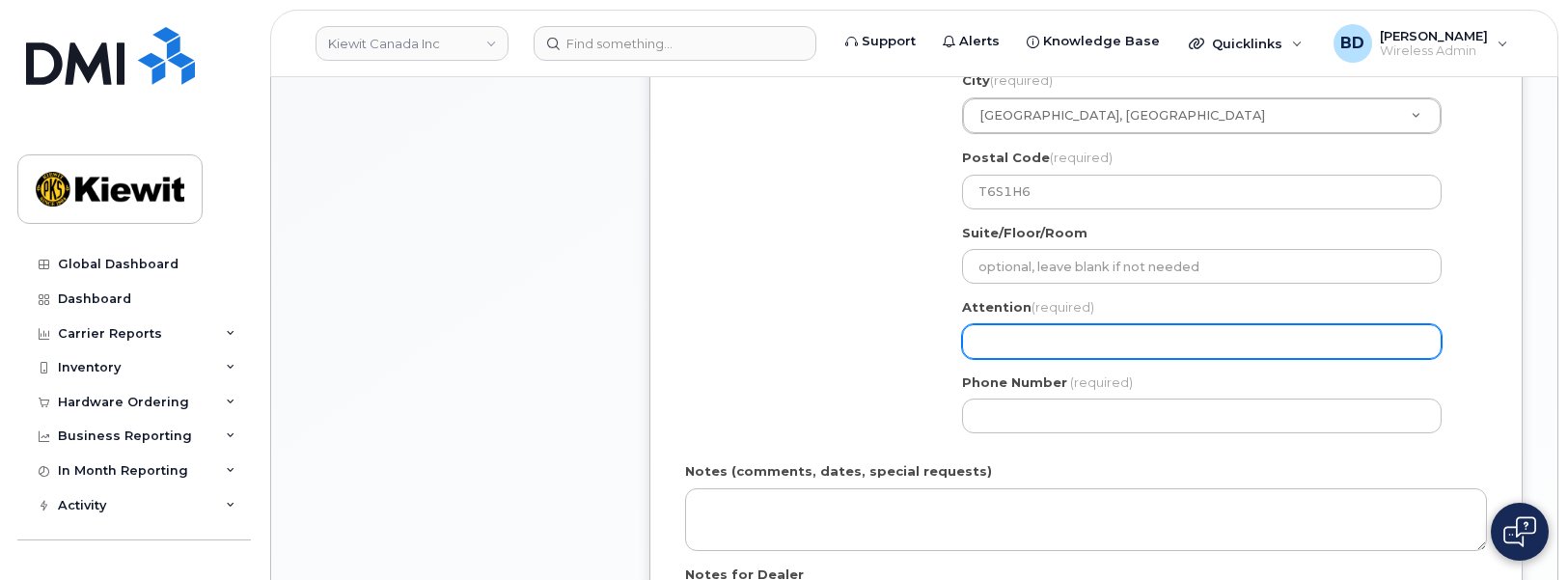
click at [1011, 347] on input "Attention (required)" at bounding box center [1202, 341] width 480 height 35
click at [1016, 336] on input "Attention (required)" at bounding box center [1202, 341] width 480 height 35
paste input "adam.macpherson"
select select
type input "adam.macpherson"
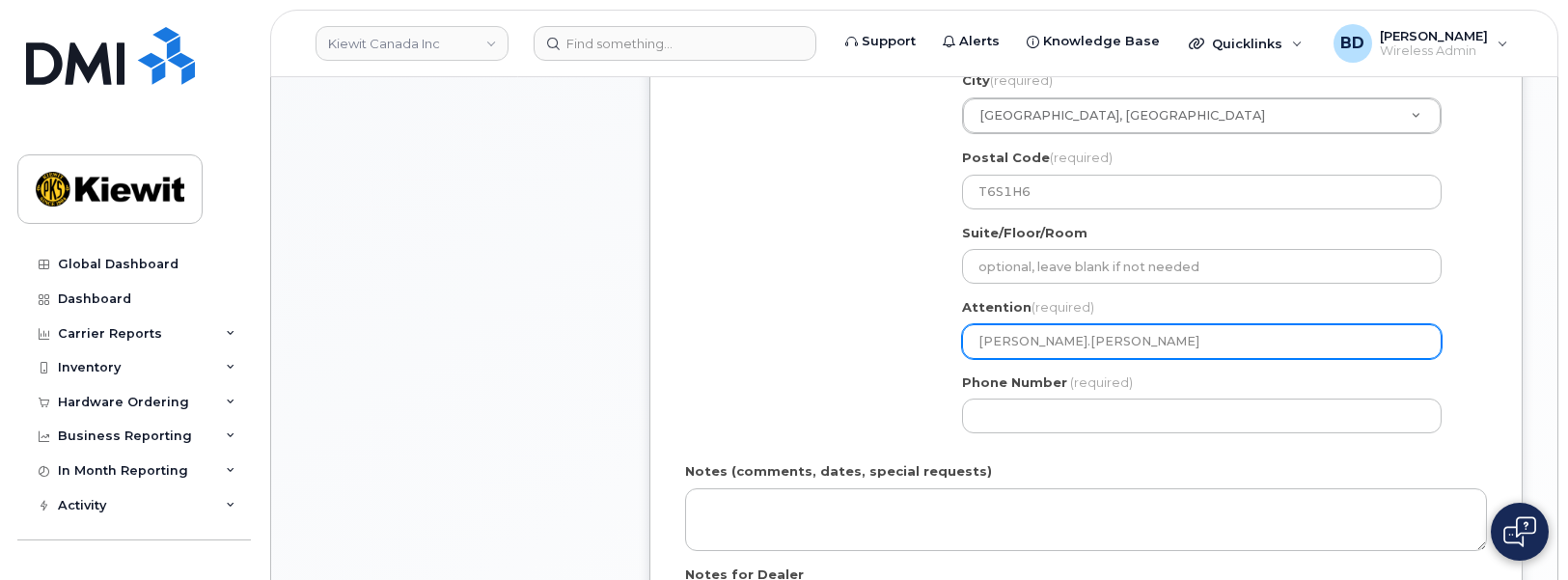
select select
type input "adam.macpherson/"
select select
type input "adam.macpherson/D"
select select
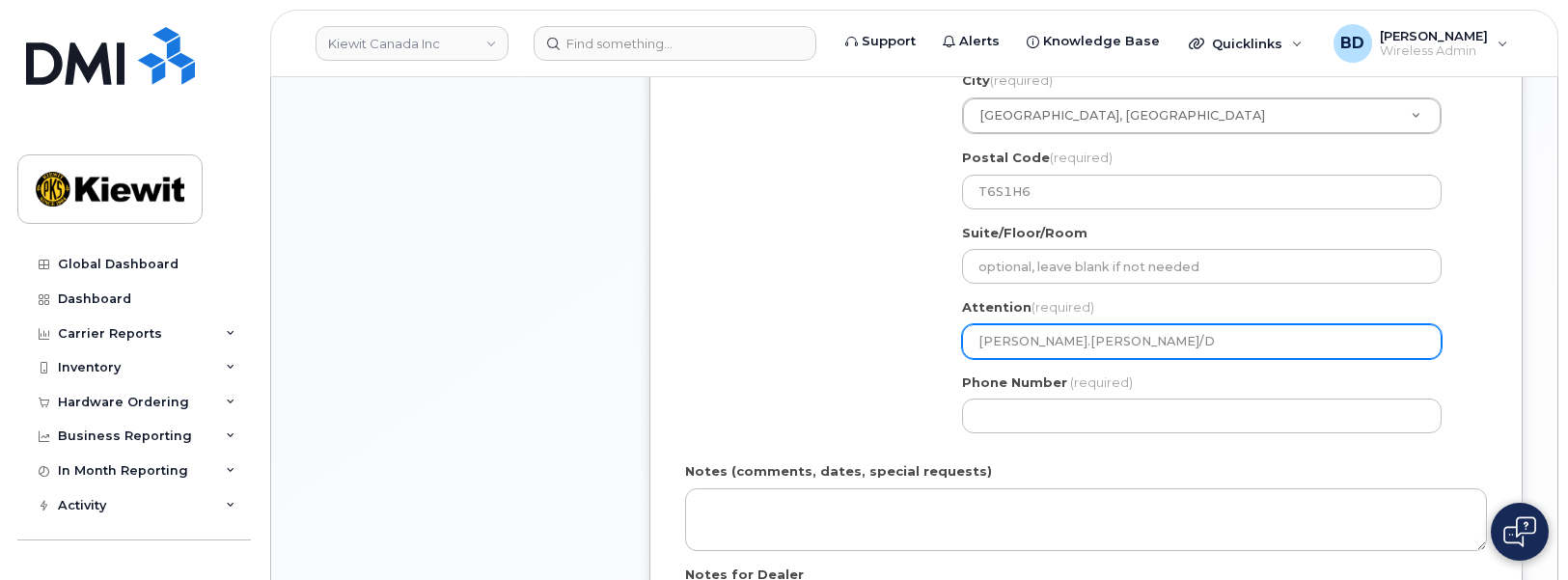
type input "adam.macpherson/Da"
select select
type input "adam.macpherson/Dar"
select select
type input "adam.macpherson/Dary"
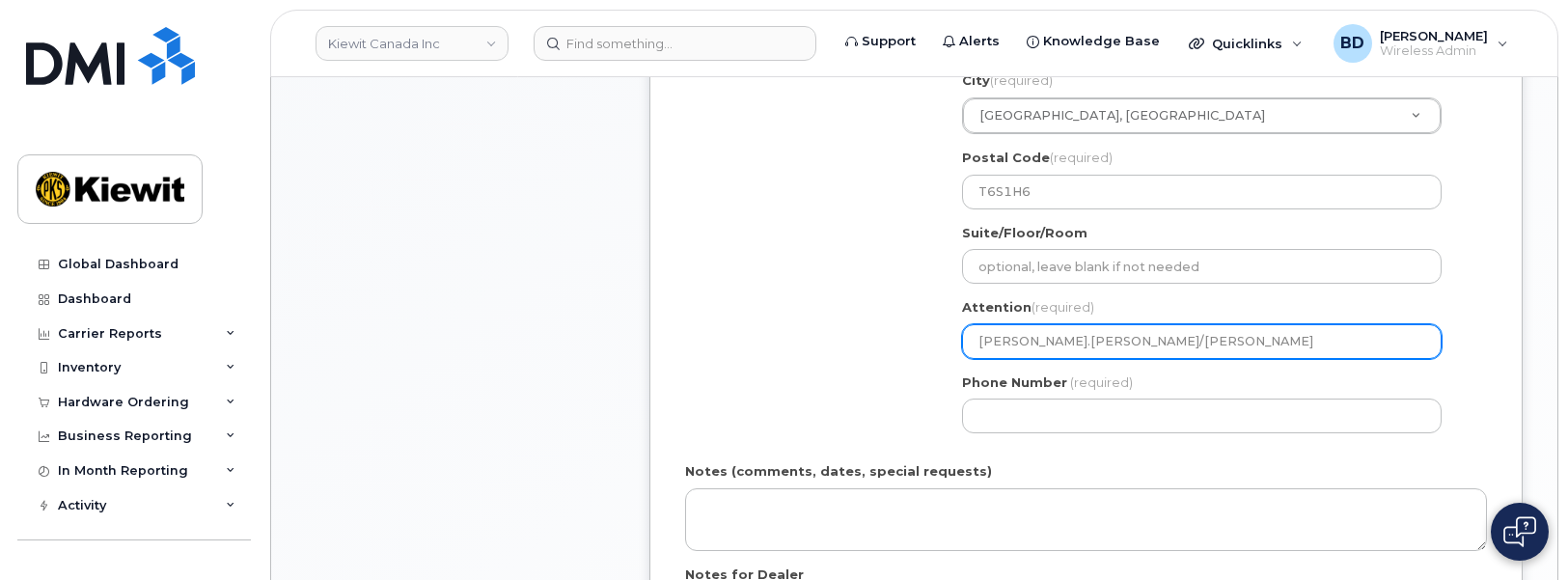
select select
type input "adam.macpherson/Daryl"
select select
type input "adam.macpherson/Daryl C"
select select
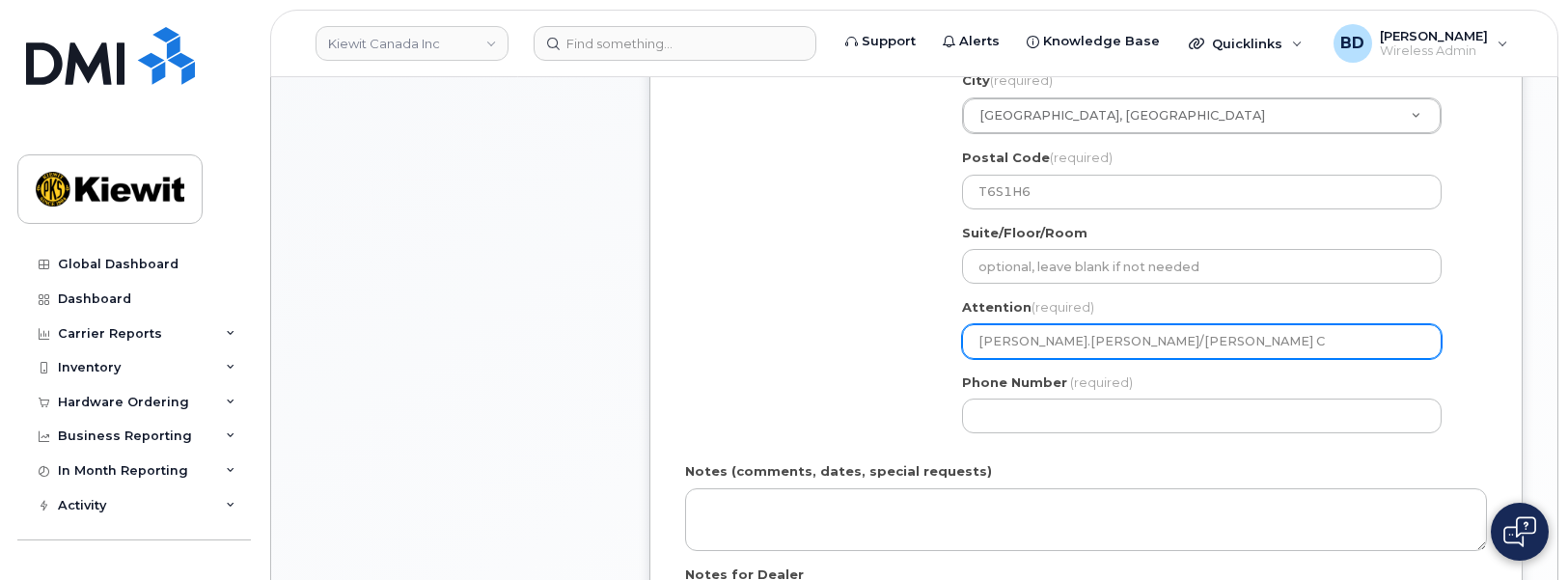
type input "adam.macpherson/Daryl Cu"
select select
type input "adam.macpherson/Daryl Cur"
select select
type input "adam.macpherson/Daryl Curr"
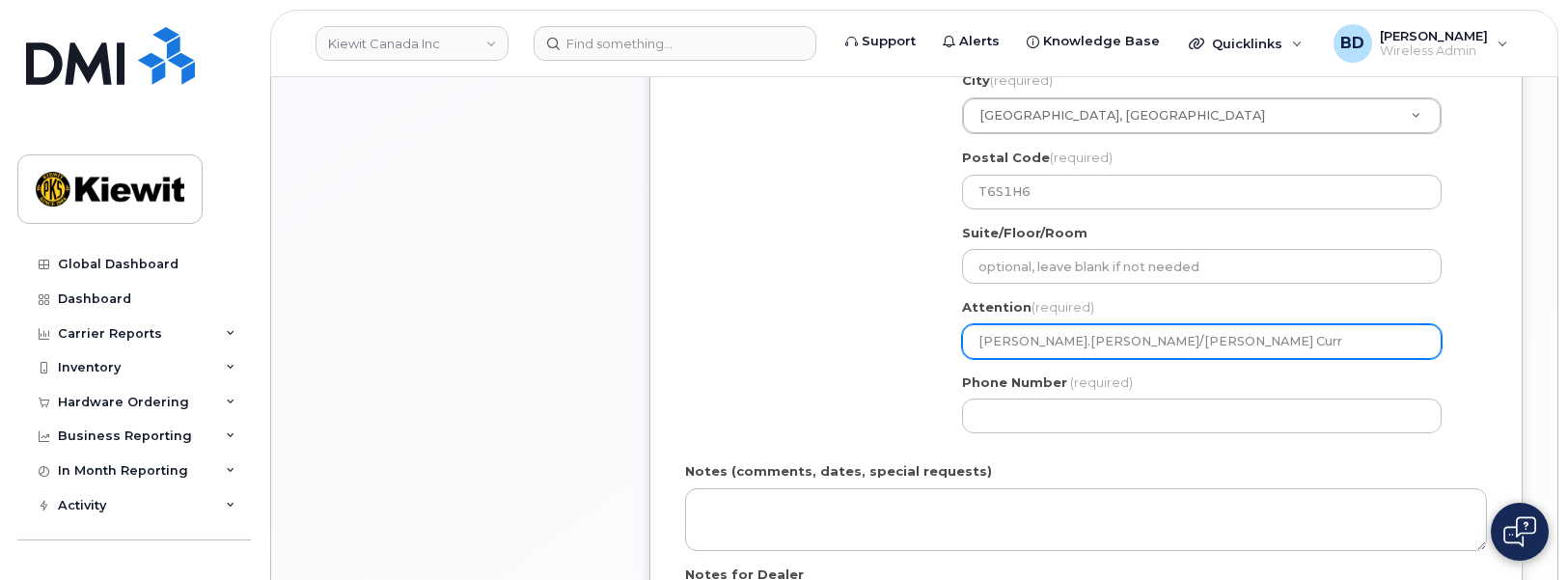
select select
type input "adam.macpherson/Daryl Curri"
select select
drag, startPoint x: 1102, startPoint y: 343, endPoint x: 1212, endPoint y: 336, distance: 110.2
click at [1202, 339] on input "[PERSON_NAME].[PERSON_NAME]/[PERSON_NAME]" at bounding box center [1202, 341] width 480 height 35
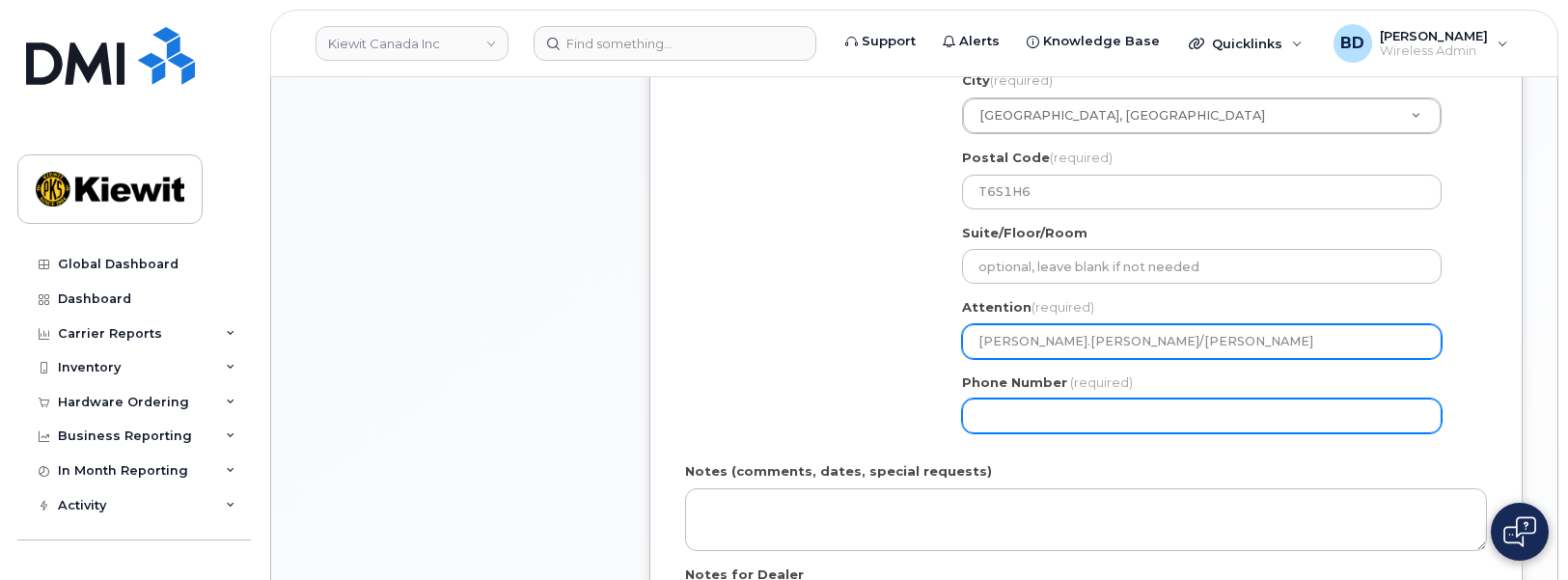
type input "[PERSON_NAME].[PERSON_NAME]/[PERSON_NAME]"
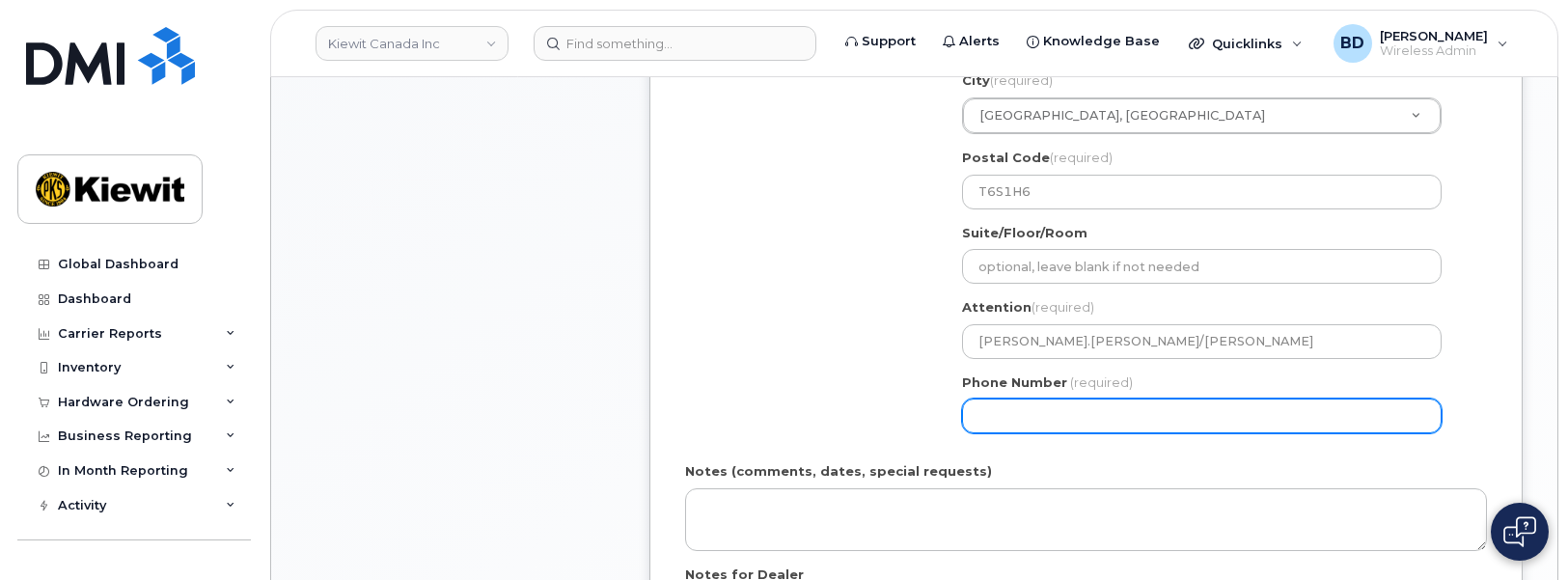
drag, startPoint x: 987, startPoint y: 401, endPoint x: 988, endPoint y: 358, distance: 43.0
click at [988, 360] on div "Search your address... Manually edit your address Click to search No available …" at bounding box center [1210, 222] width 524 height 451
type input "8777727707"
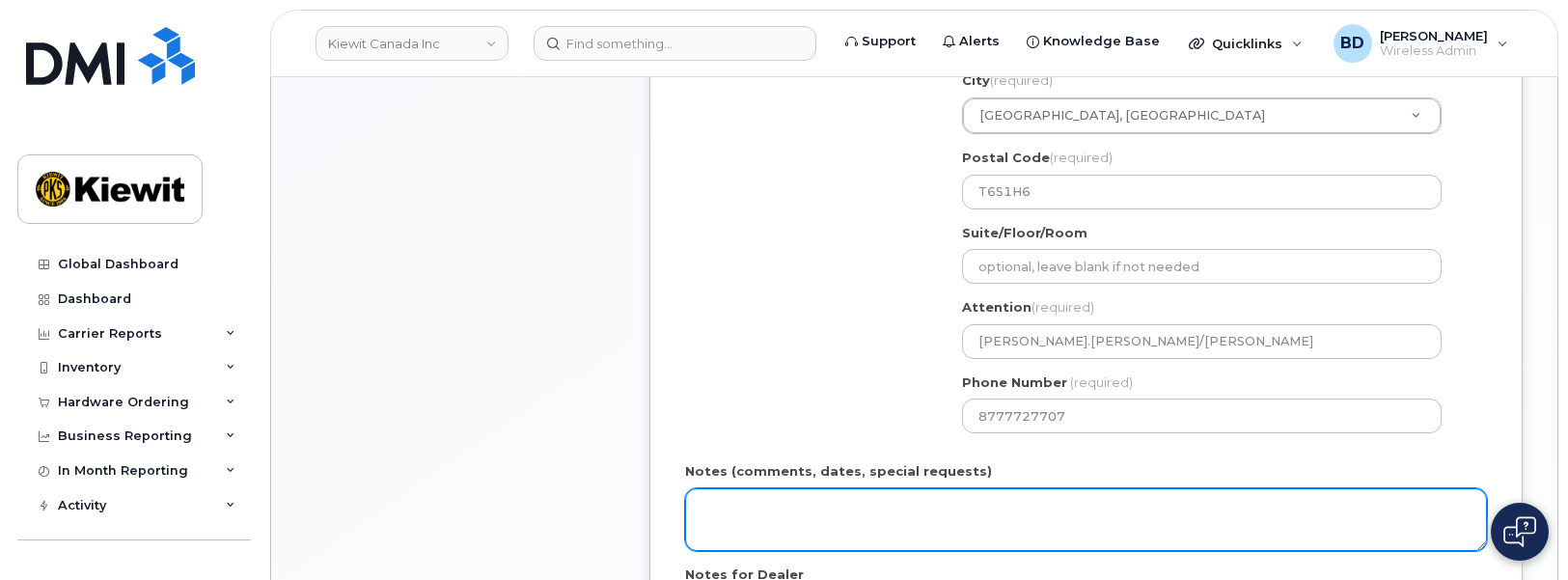
select select
click at [797, 513] on textarea "Notes (comments, dates, special requests)" at bounding box center [1085, 519] width 801 height 64
type textarea "Please Ship ASAP"
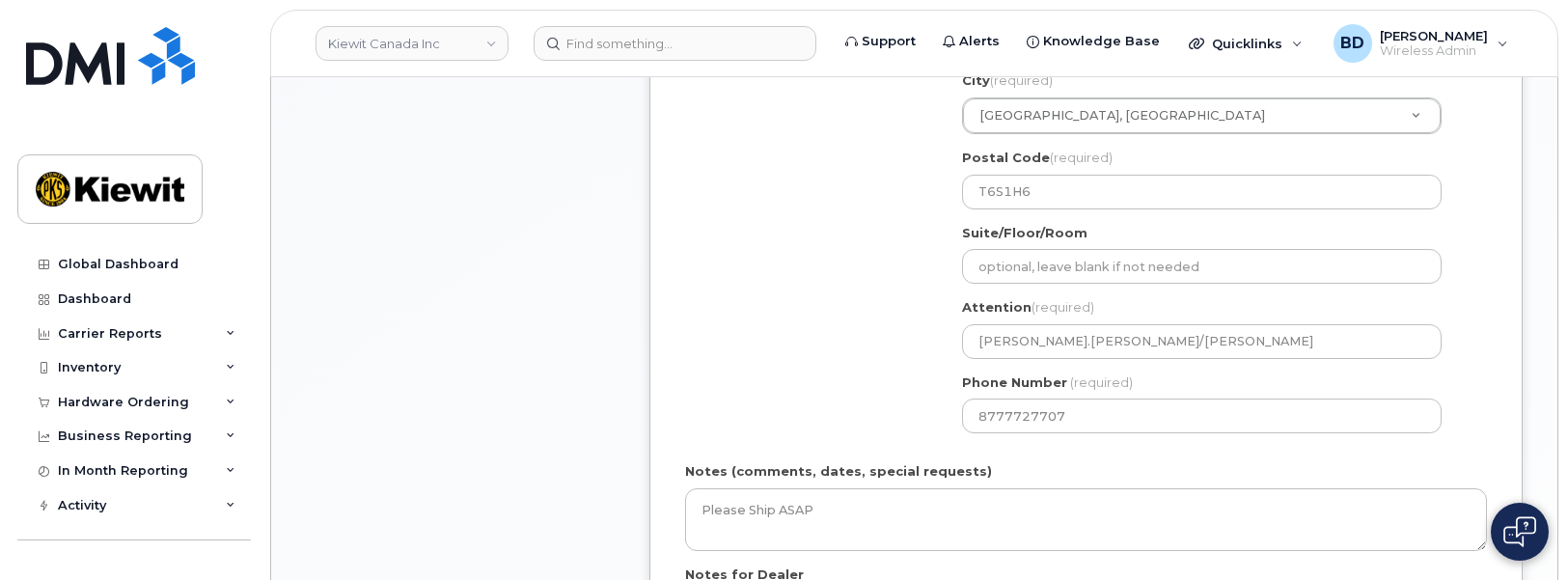
click at [728, 211] on div "Shipping Address New Address New Address 310 4350 Still Creek Drive 10333 South…" at bounding box center [1078, 222] width 786 height 451
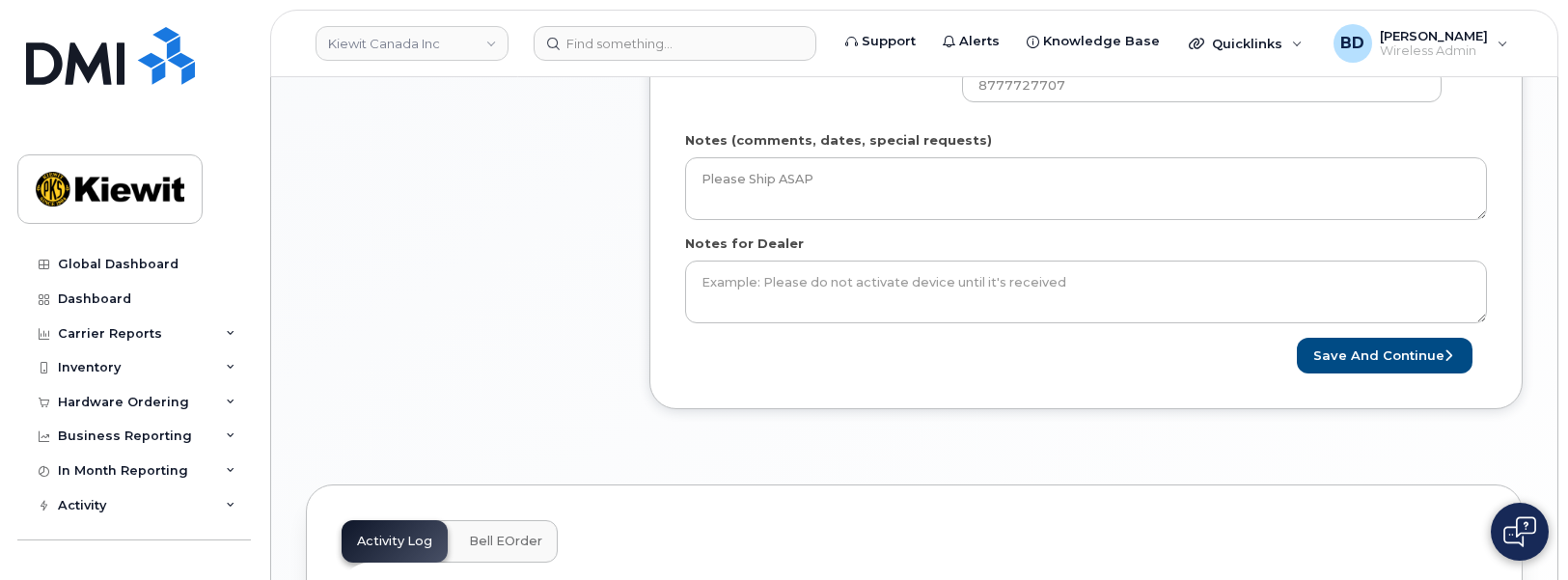
scroll to position [1206, 0]
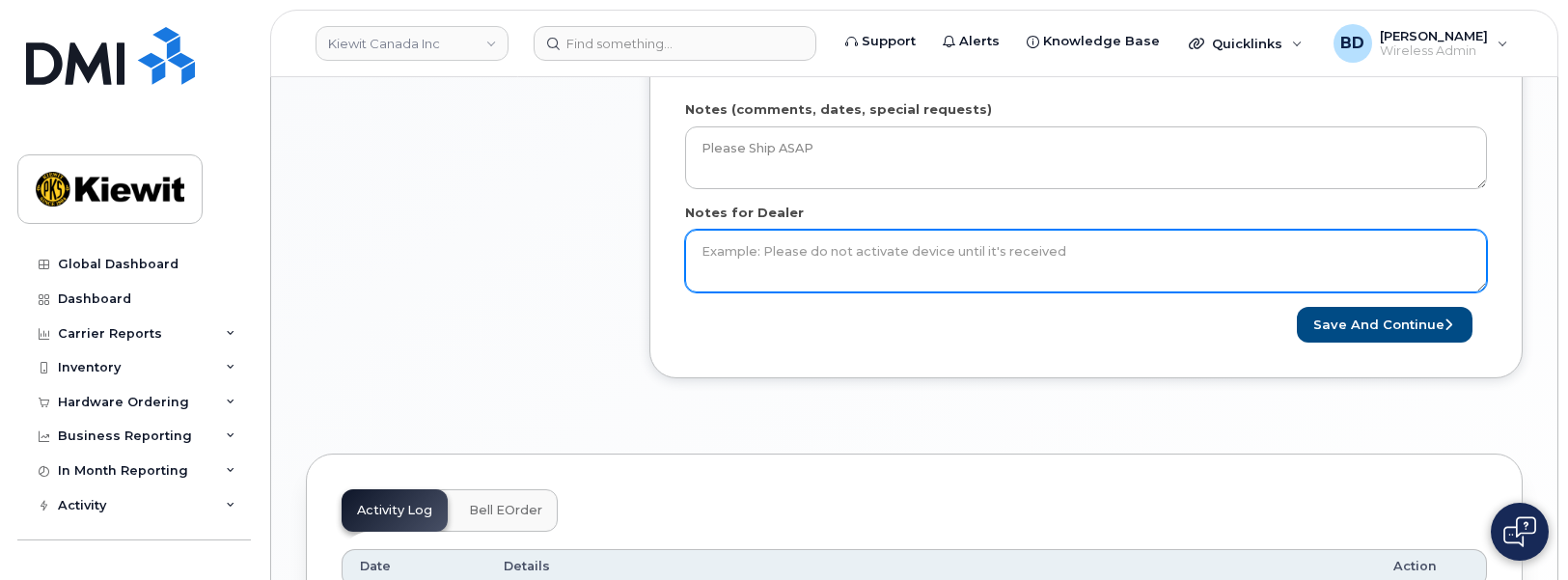
click at [757, 266] on textarea "Notes for Dealer" at bounding box center [1085, 262] width 801 height 64
type textarea "Please ship ASAP"
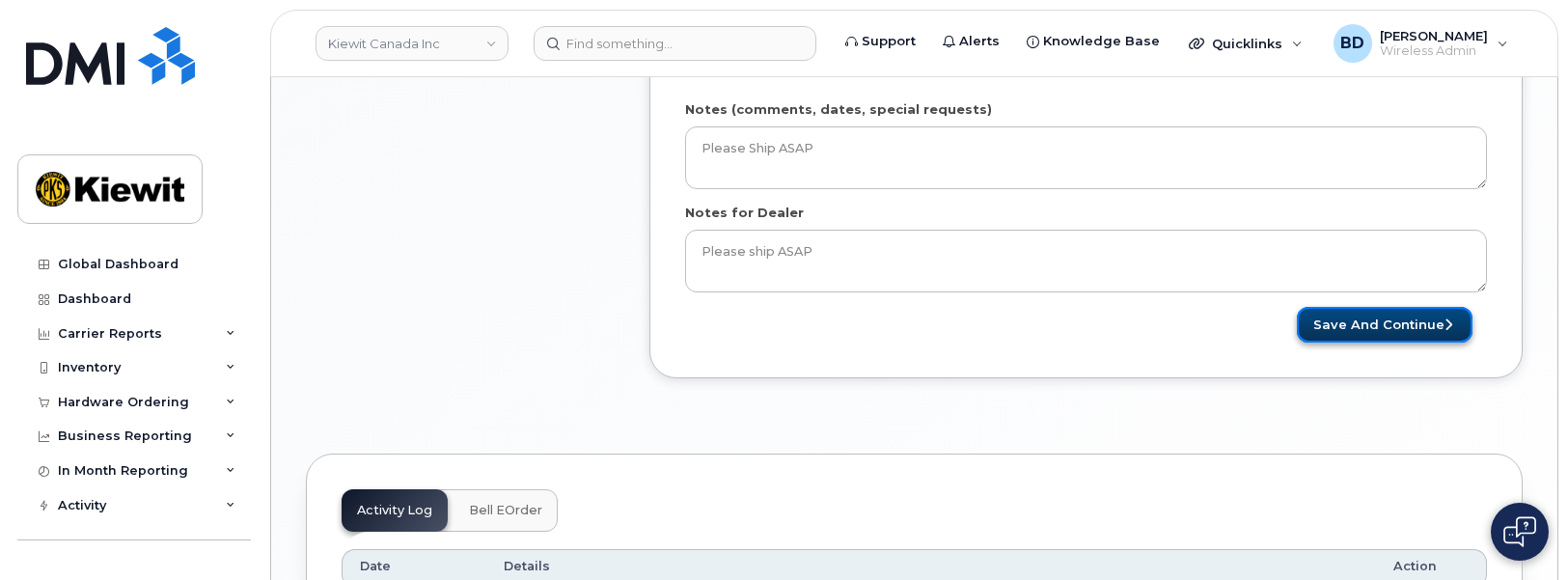
click at [1403, 316] on button "Save and Continue" at bounding box center [1385, 324] width 175 height 36
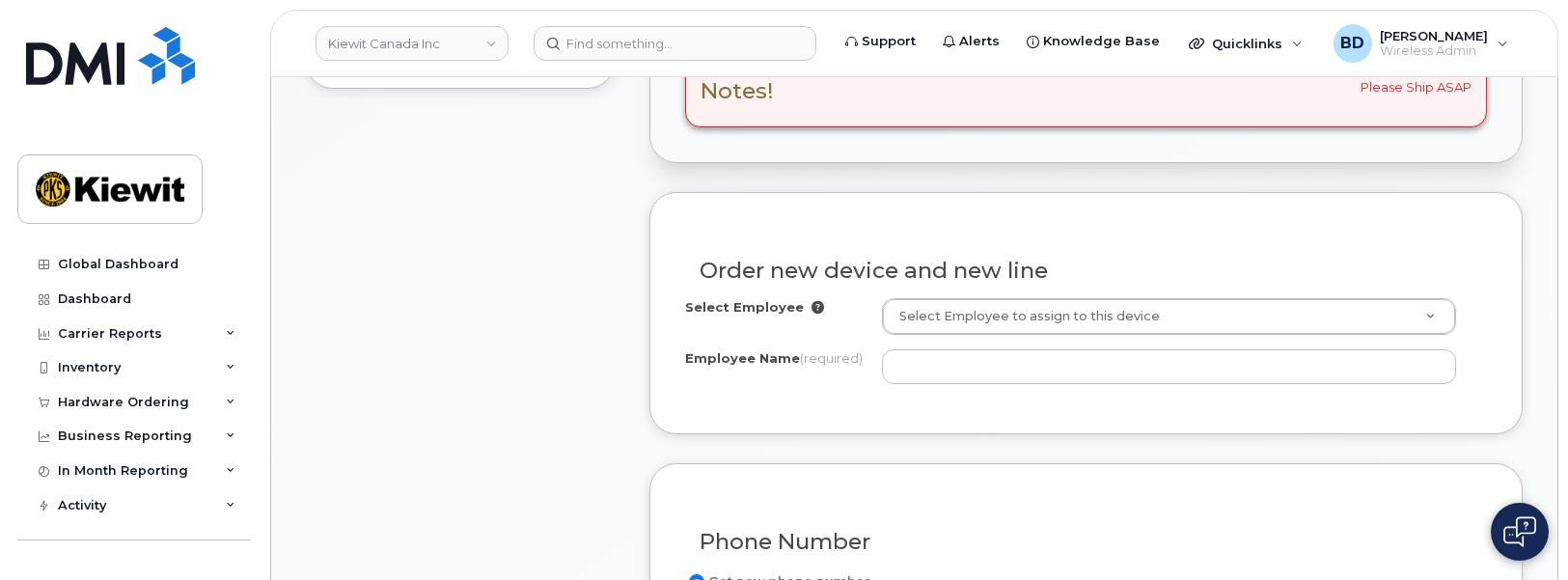
scroll to position [723, 0]
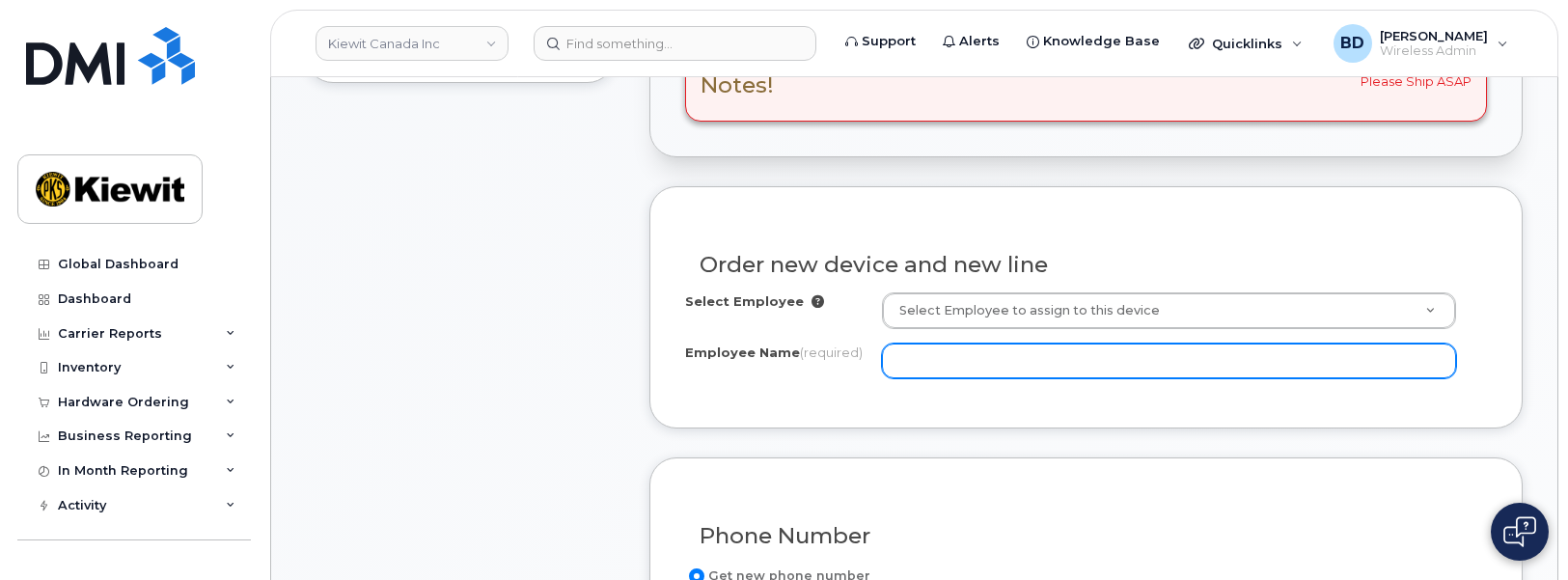
click at [927, 356] on input "Employee Name (required)" at bounding box center [1169, 360] width 574 height 35
paste input "[PERSON_NAME]"
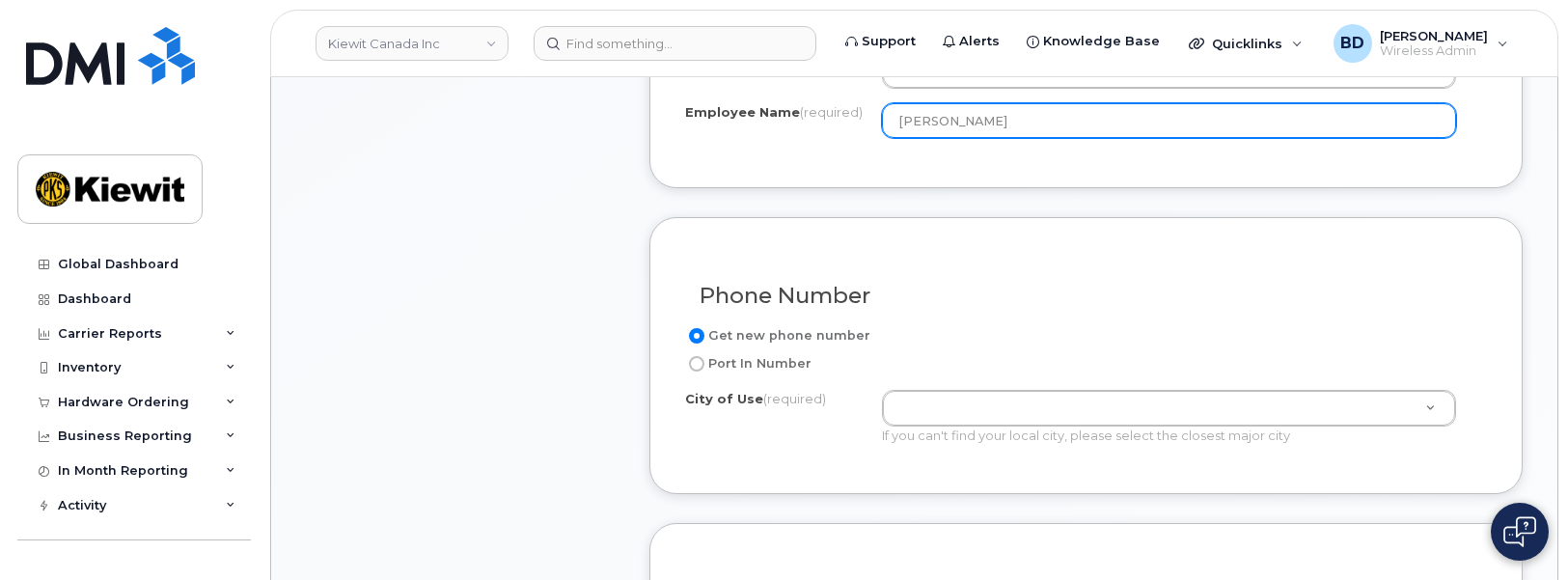
scroll to position [964, 0]
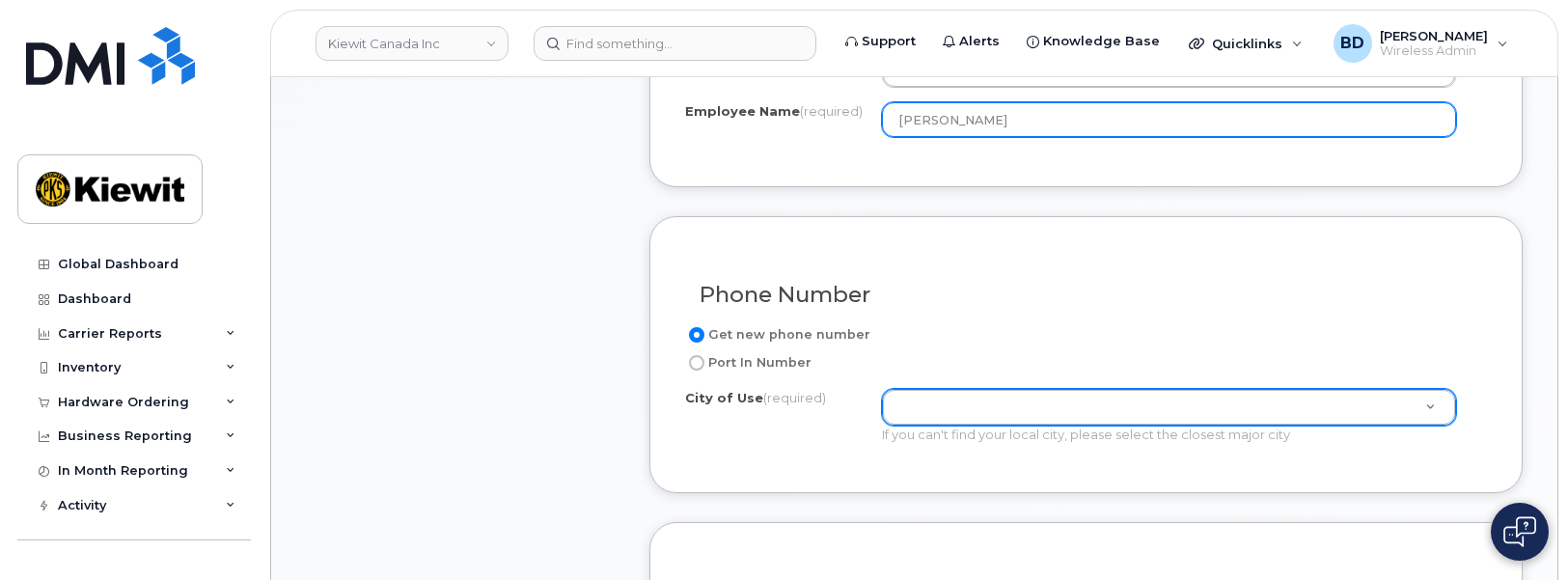
type input "[PERSON_NAME]"
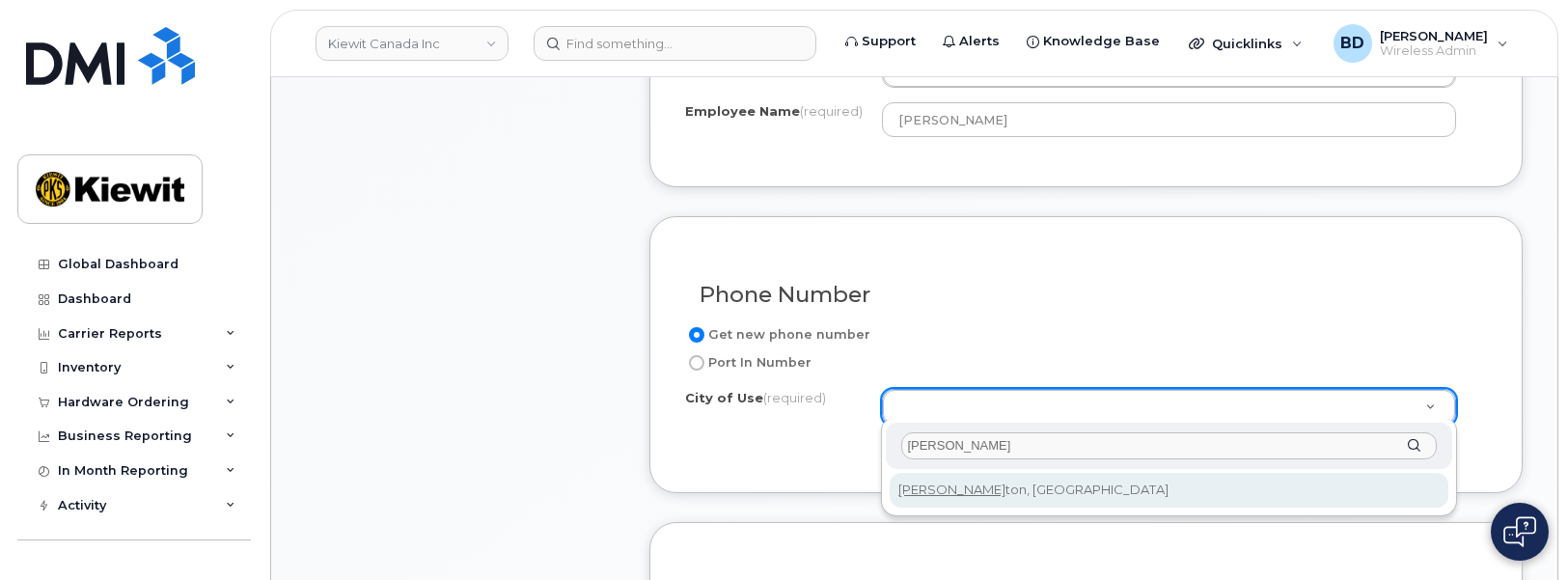
type input "edmon"
type input "182"
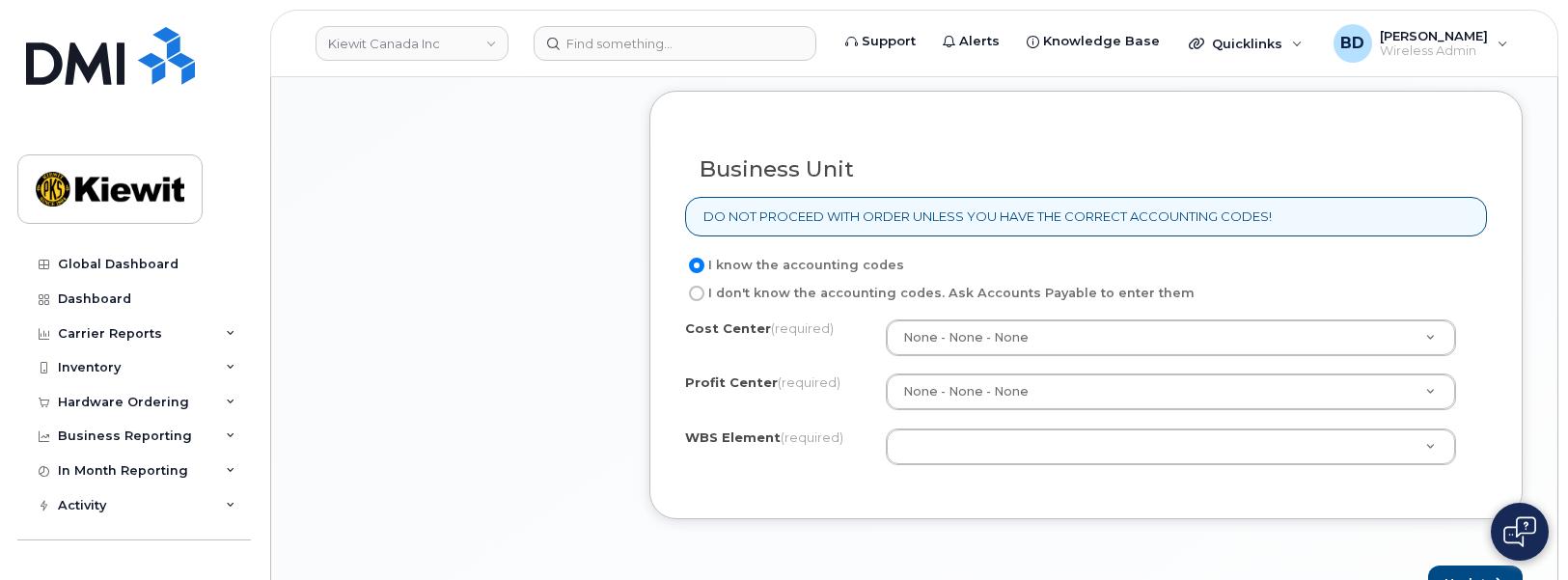
scroll to position [1687, 0]
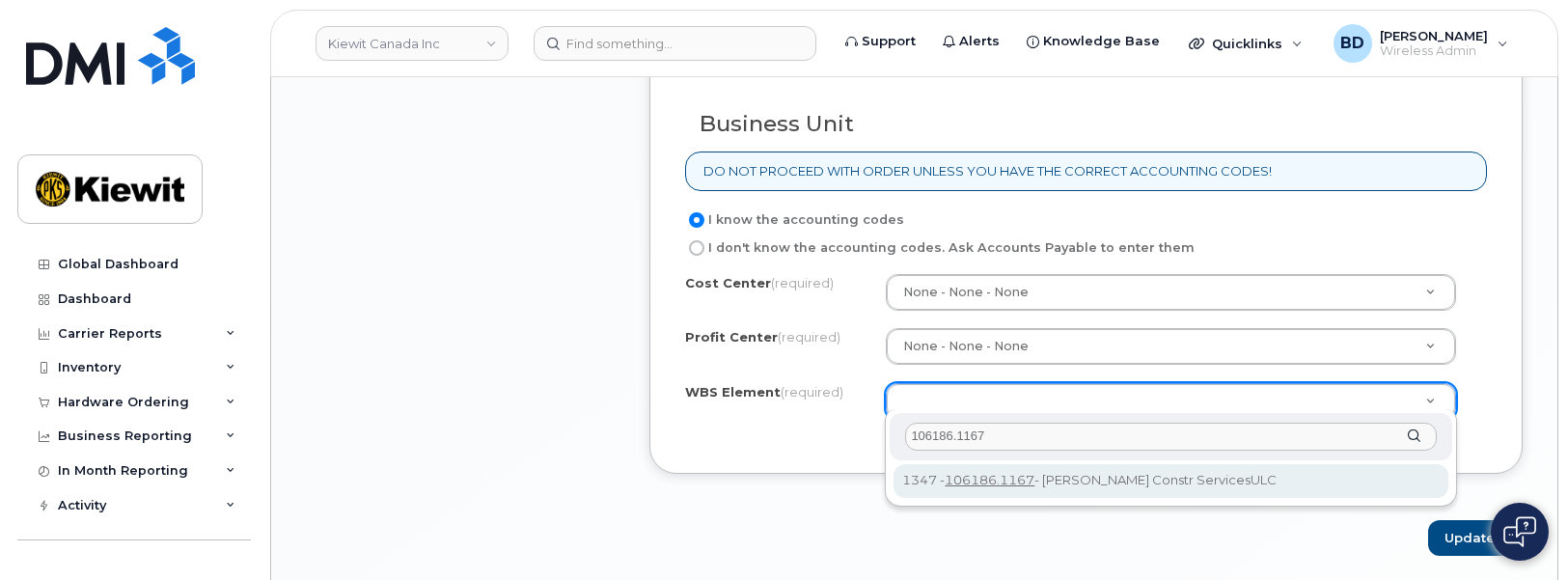
type input "106186.1167"
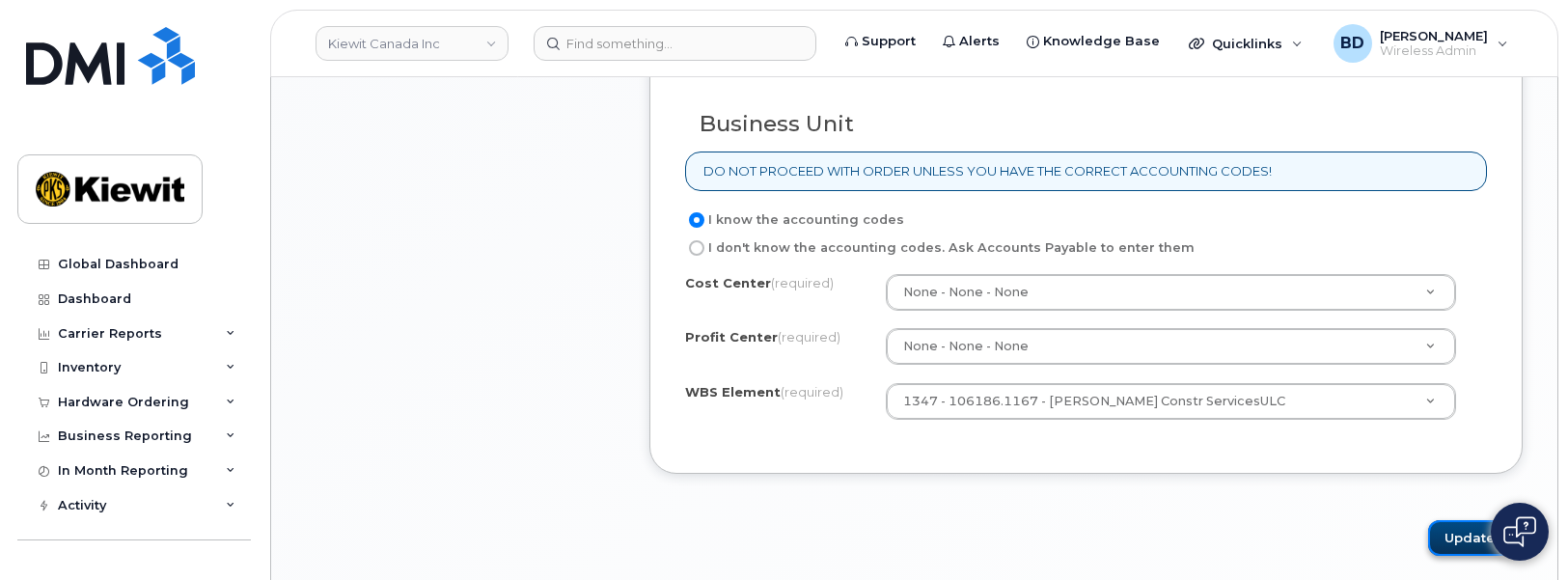
click at [1456, 528] on button "Update" at bounding box center [1475, 537] width 95 height 36
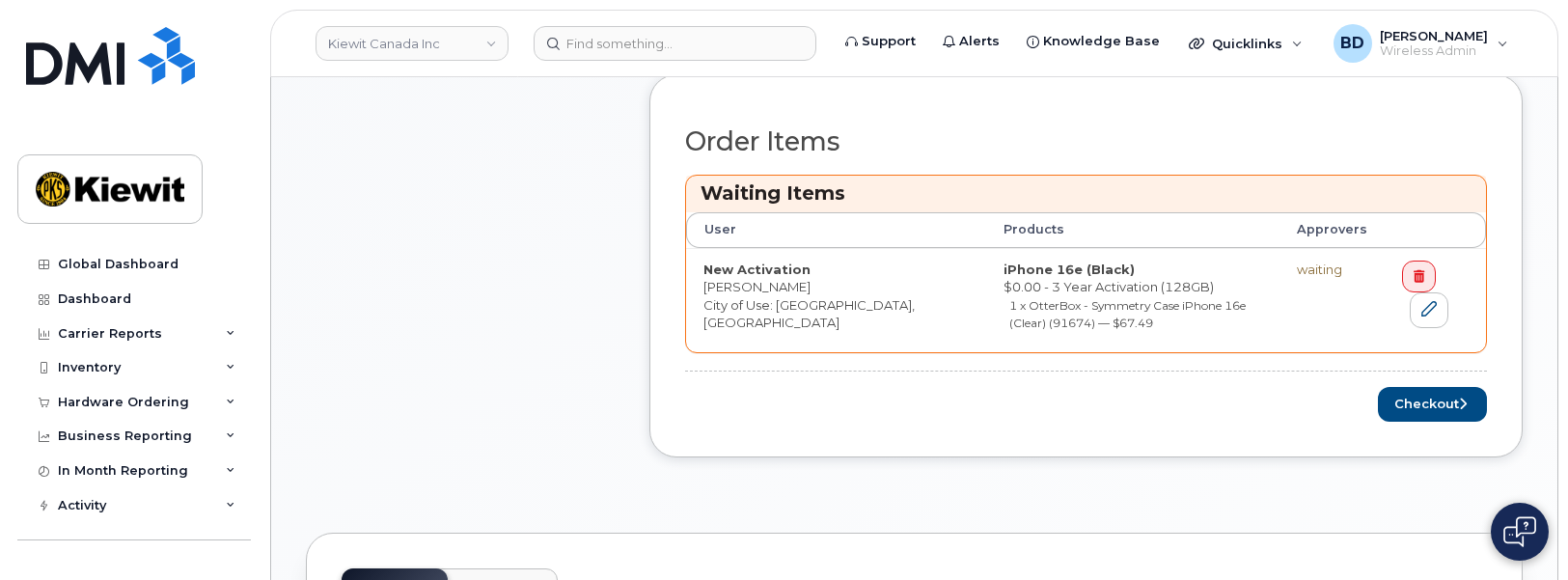
scroll to position [964, 0]
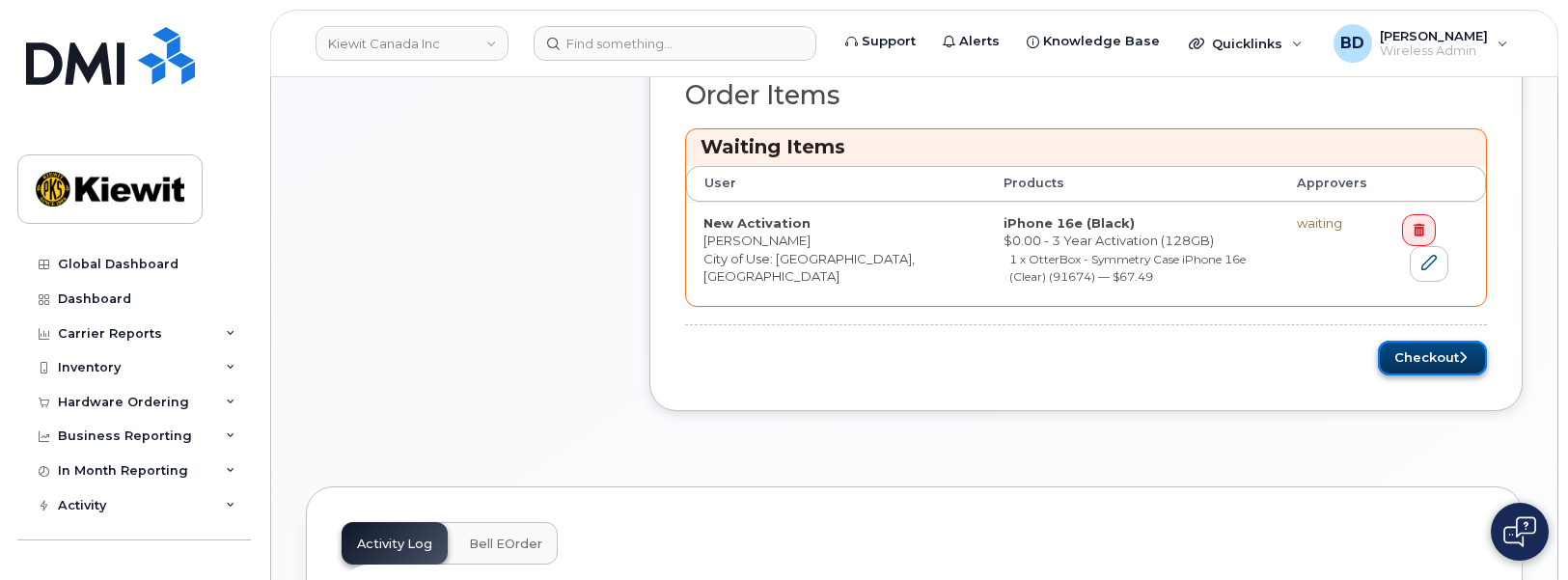
click at [1408, 344] on button "Checkout" at bounding box center [1433, 358] width 110 height 36
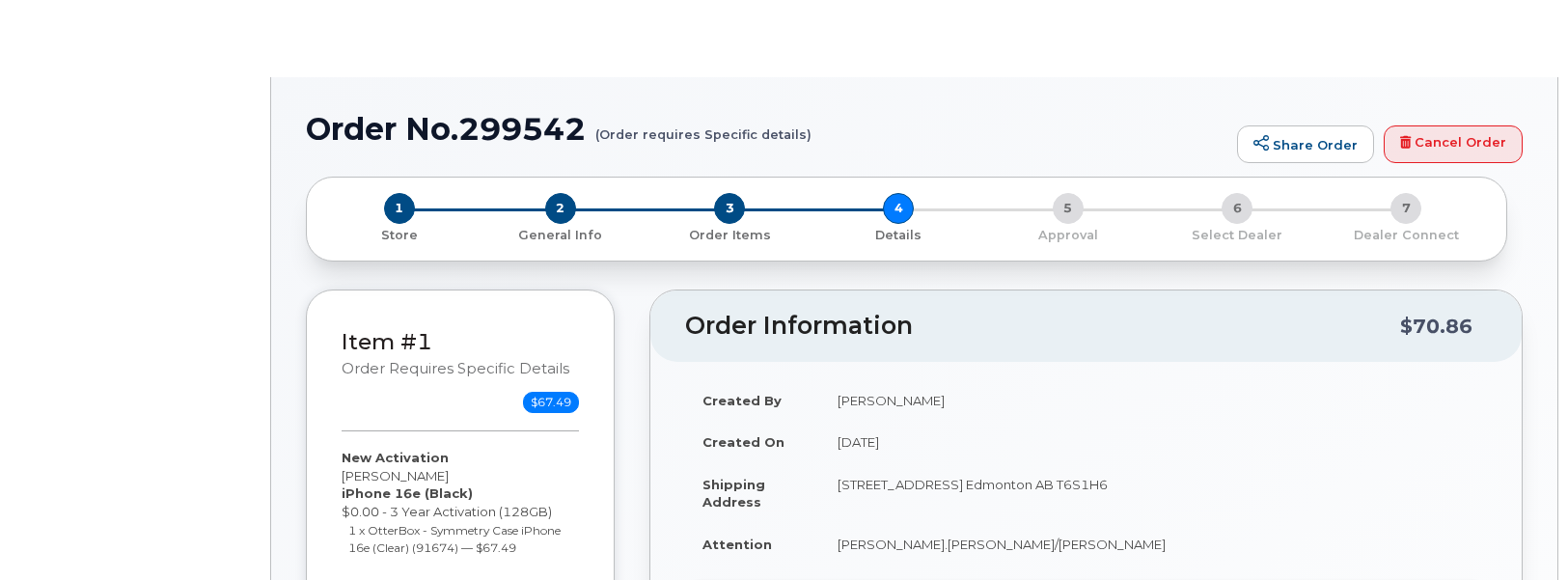
select select "Corporate Share NA 7GB"
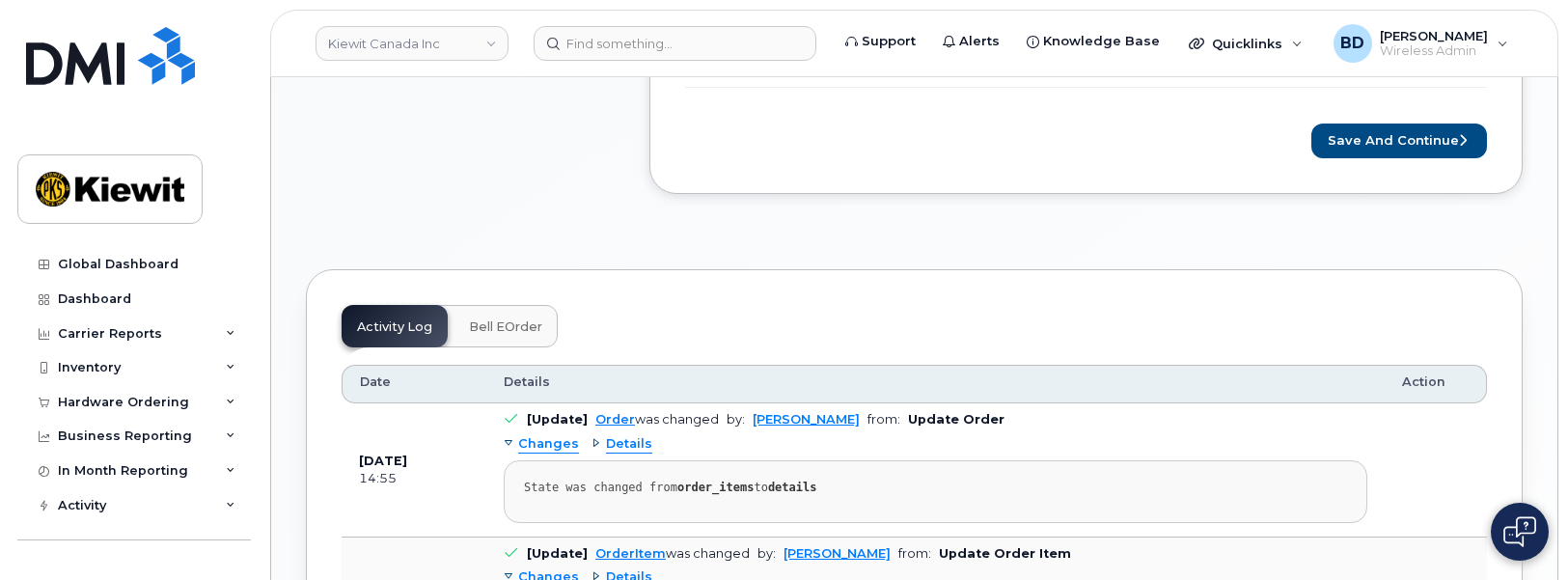
scroll to position [1326, 0]
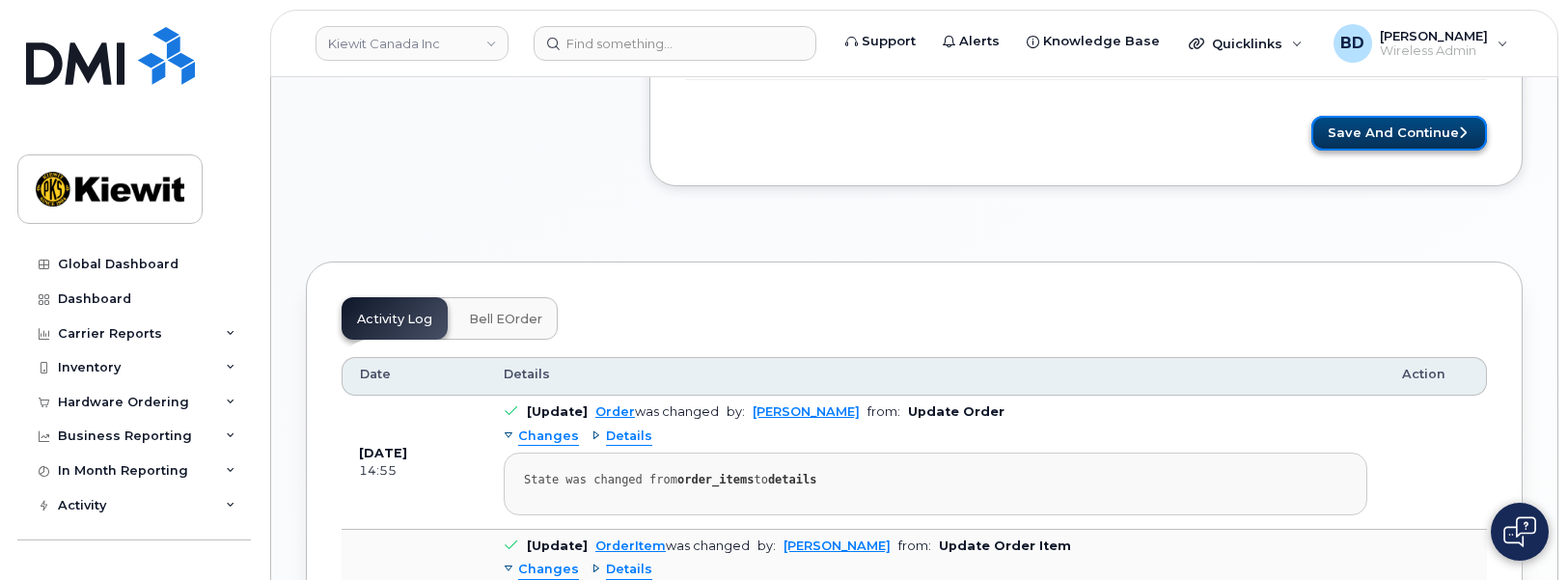
click at [1414, 128] on button "Save and Continue" at bounding box center [1399, 133] width 175 height 36
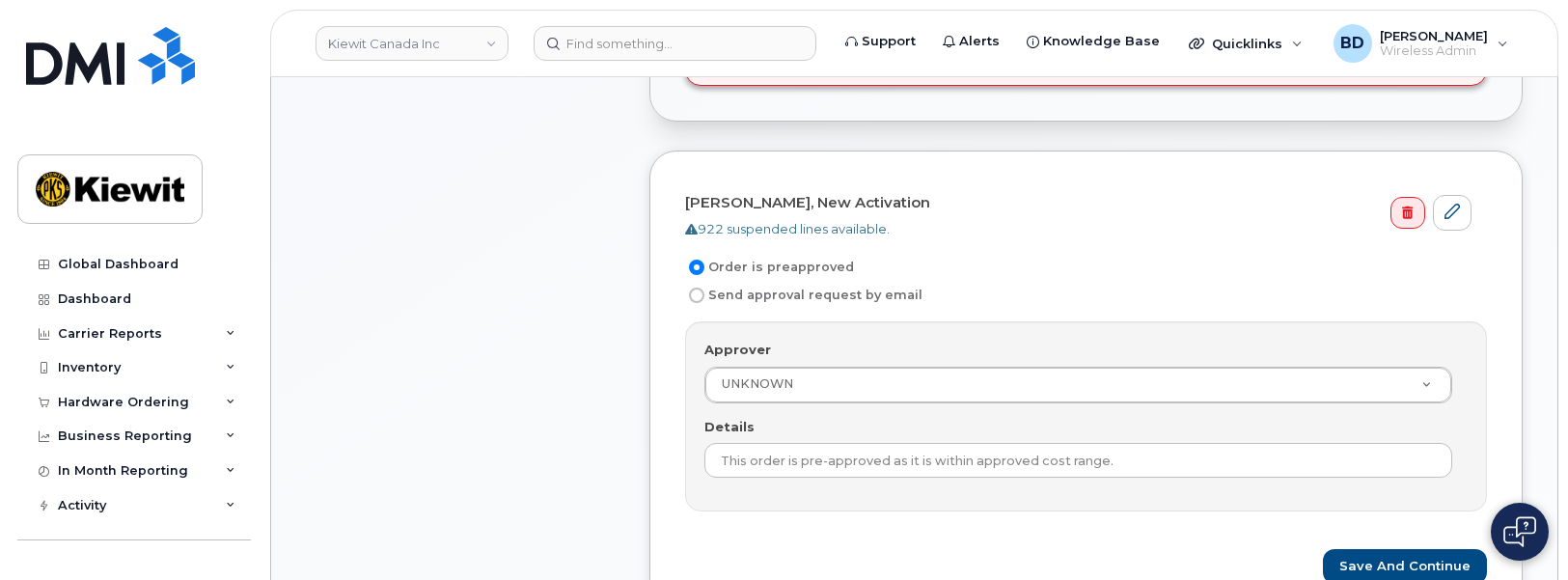
scroll to position [723, 0]
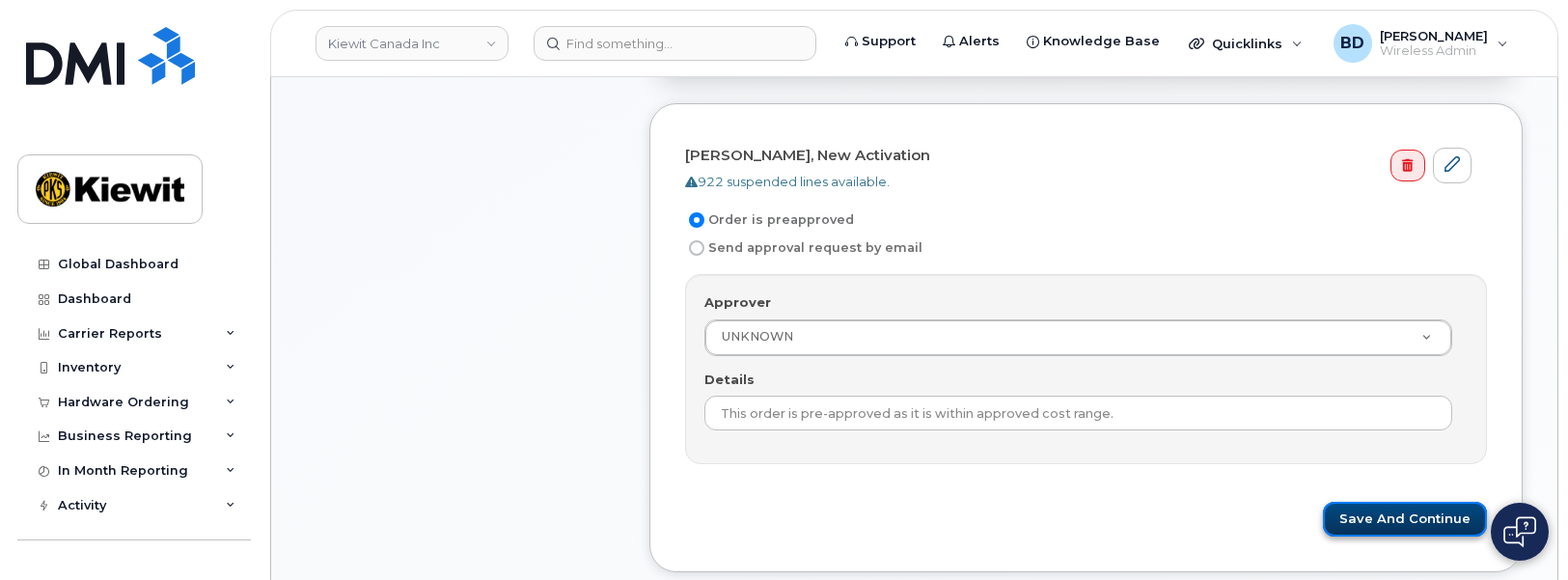
click at [1366, 512] on button "Save and Continue" at bounding box center [1405, 519] width 164 height 36
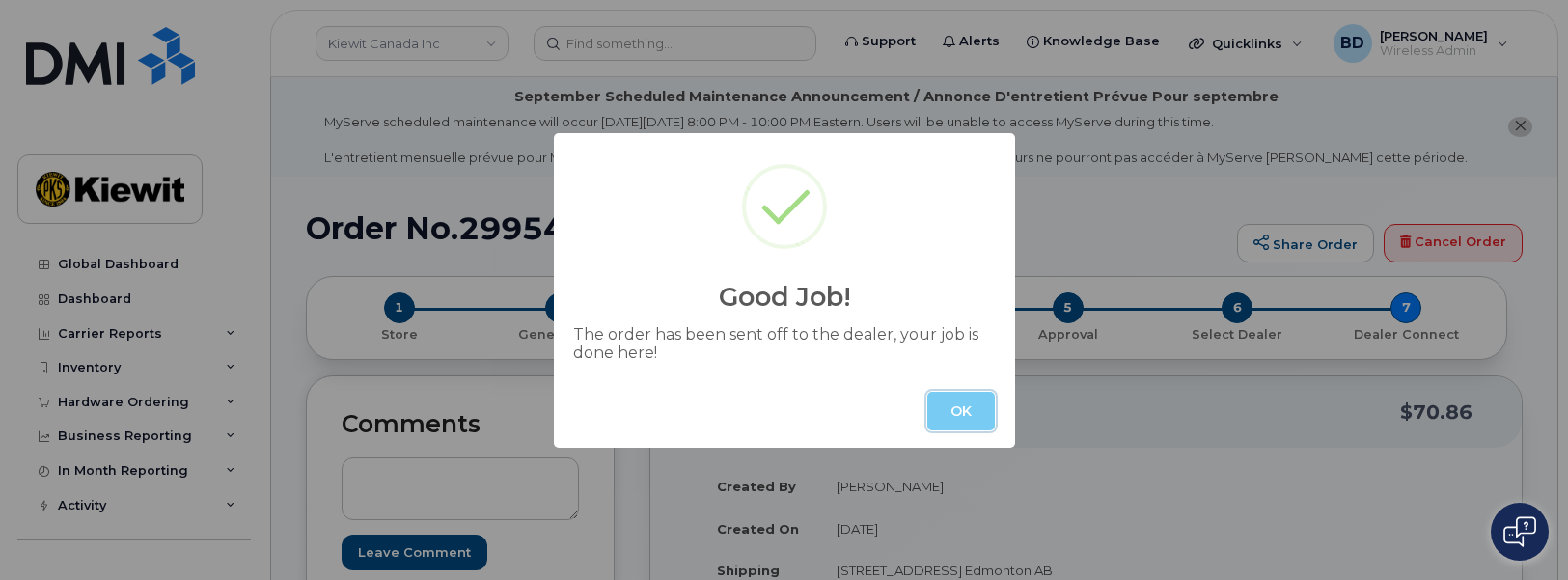
click at [988, 399] on button "OK" at bounding box center [961, 411] width 68 height 39
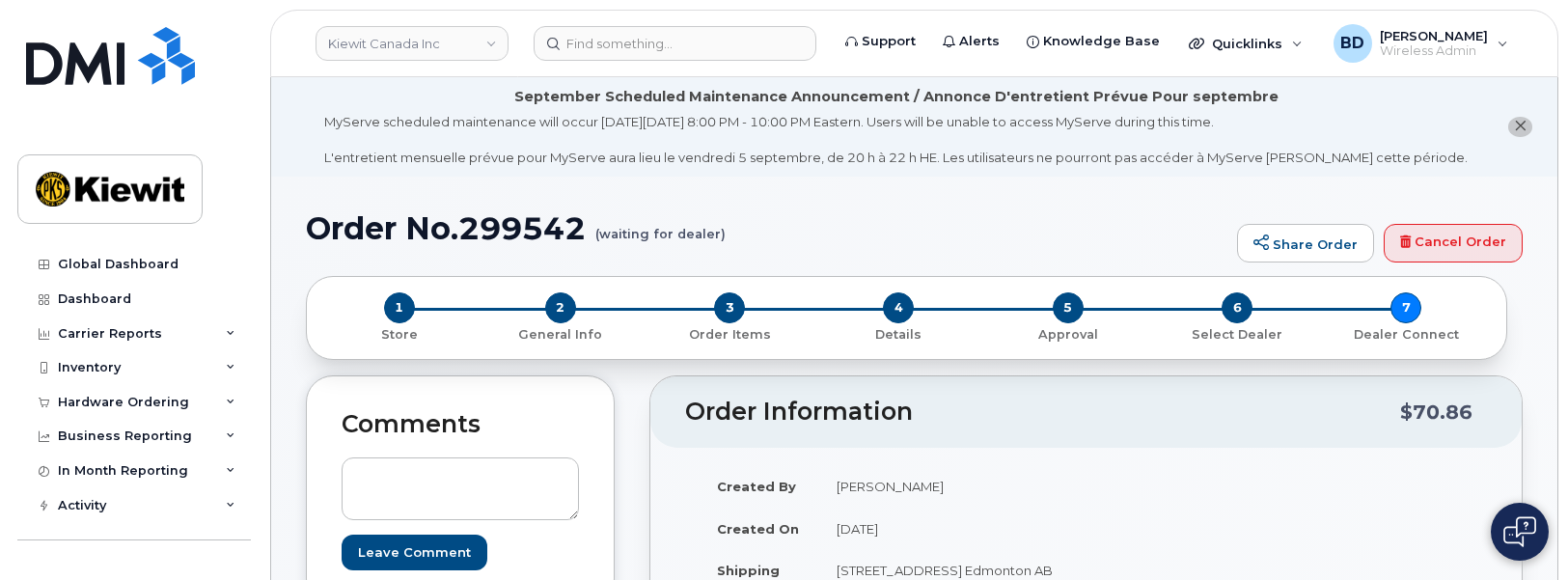
click at [545, 228] on h1 "Order No.299542 (waiting for dealer)" at bounding box center [767, 228] width 922 height 34
click at [544, 227] on h1 "Order No.299542 (waiting for dealer)" at bounding box center [767, 228] width 922 height 34
copy h1 "299542"
